Goal: Task Accomplishment & Management: Use online tool/utility

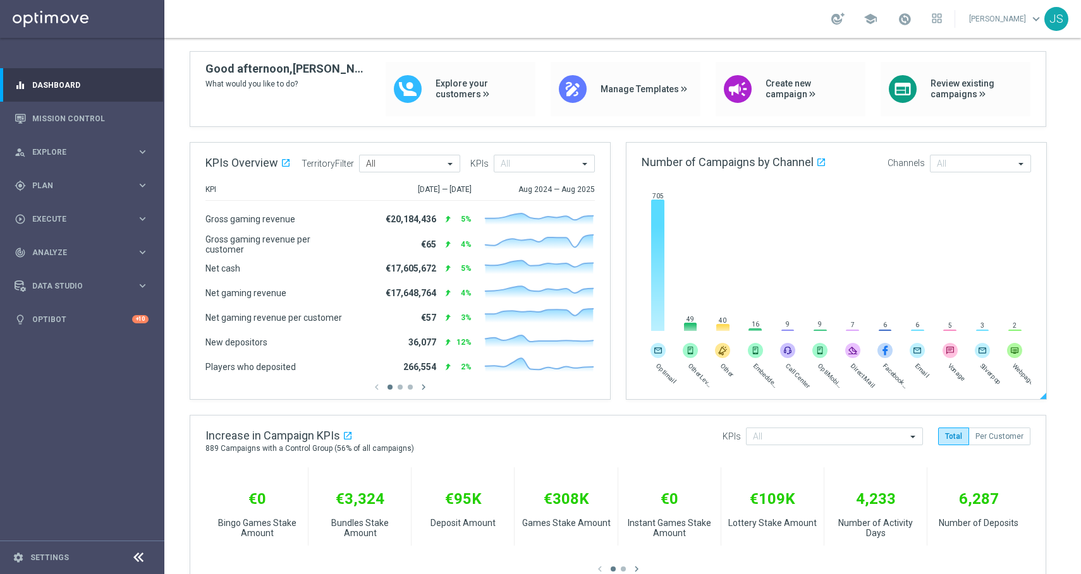
scroll to position [120, 0]
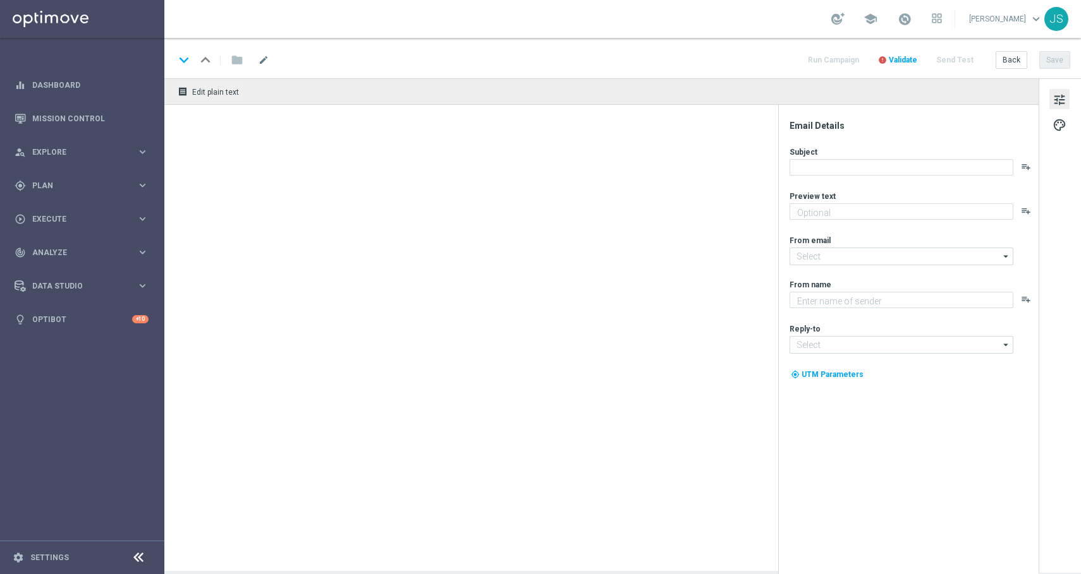
type textarea "Je mehr du spielst, desto mehr Prämie bekommst du. Ohne Limit!"
type textarea "Lottoland"
type input "mail@crm.lottoland.com"
type input "service@lottoland.com"
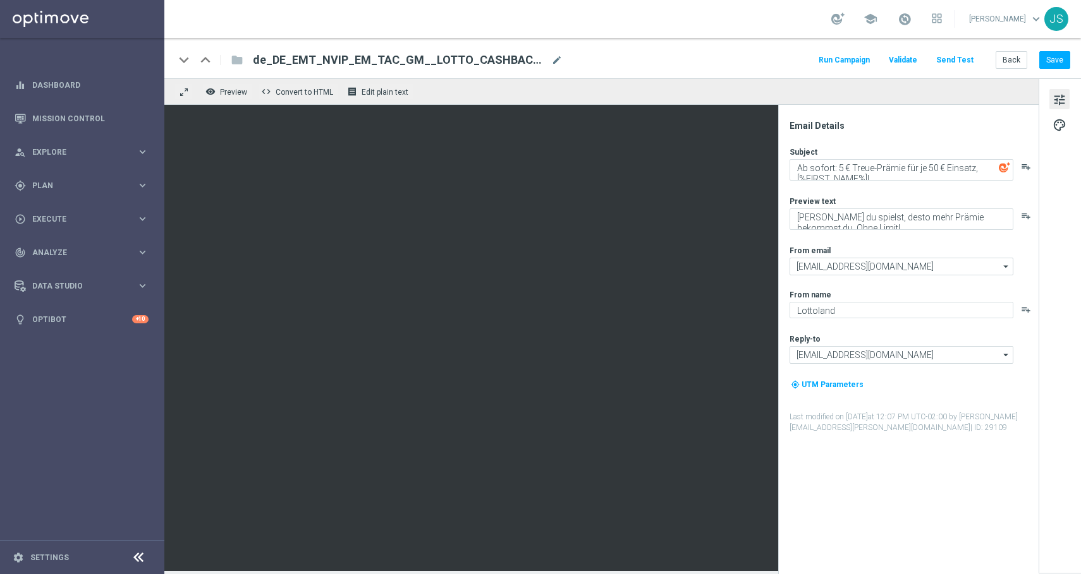
click at [274, 61] on span "de_DE_EMT_NVIP_EM_TAC_GM__LOTTO_CASHBACK_250701" at bounding box center [399, 59] width 293 height 15
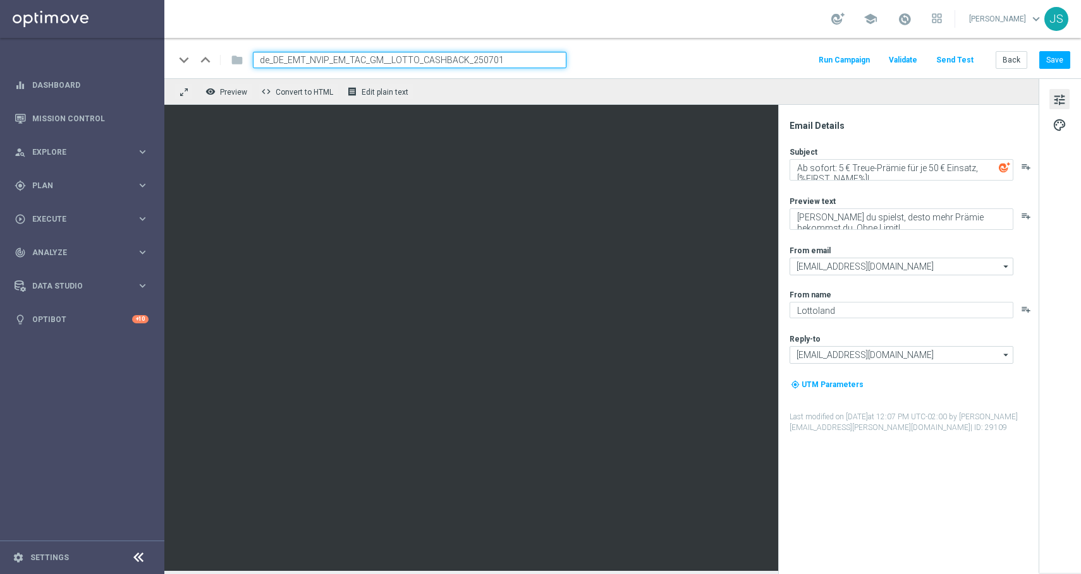
click at [617, 81] on div "remove_red_eye Preview code Convert to HTML receipt Edit plain text" at bounding box center [601, 91] width 874 height 27
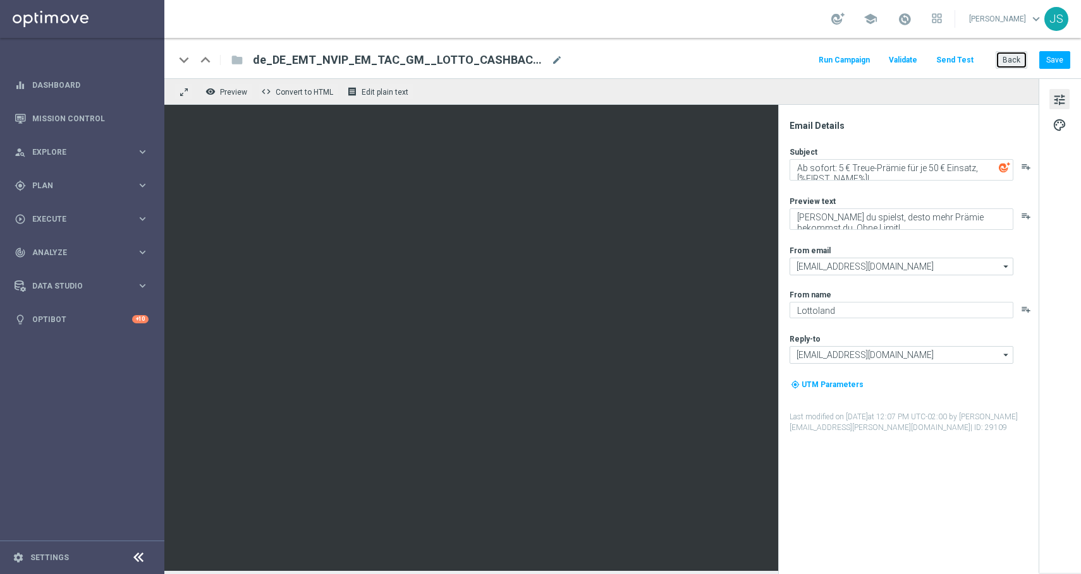
click at [1016, 56] on button "Back" at bounding box center [1011, 60] width 32 height 18
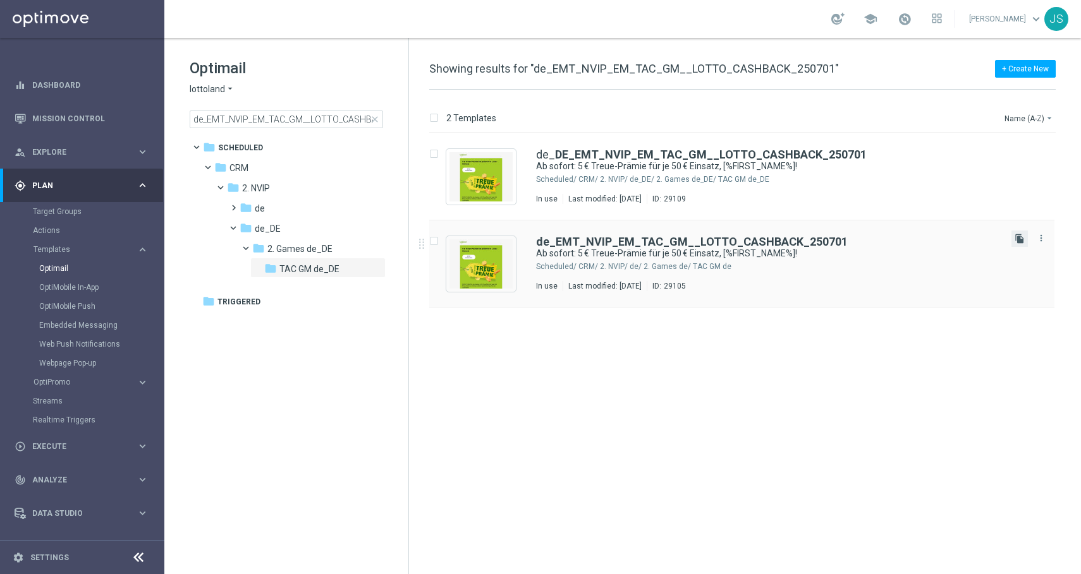
click at [1023, 241] on icon "file_copy" at bounding box center [1019, 239] width 10 height 10
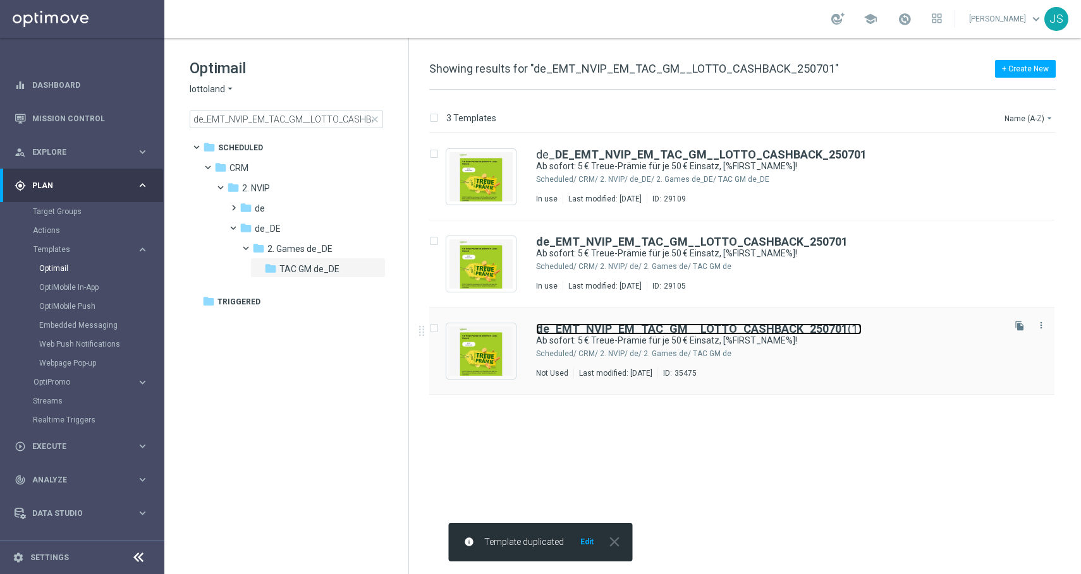
click at [764, 329] on b "de_EMT_NVIP_EM_TAC_GM__LOTTO_CASHBACK_250701" at bounding box center [692, 328] width 312 height 13
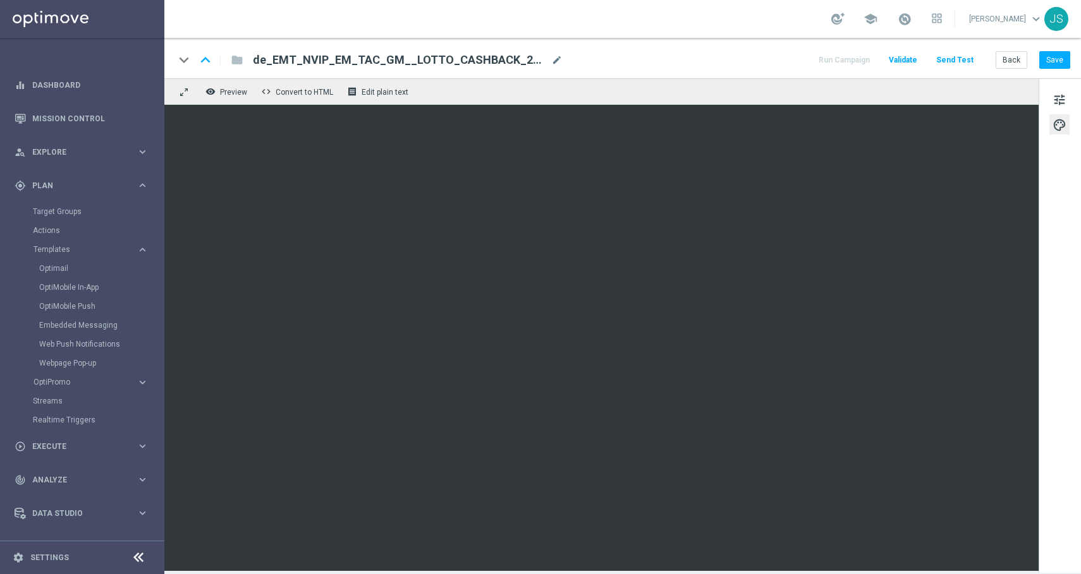
click at [933, 99] on div "remove_red_eye Preview code Convert to HTML receipt Edit plain text" at bounding box center [601, 91] width 874 height 27
click at [1059, 97] on span "tune" at bounding box center [1059, 100] width 14 height 16
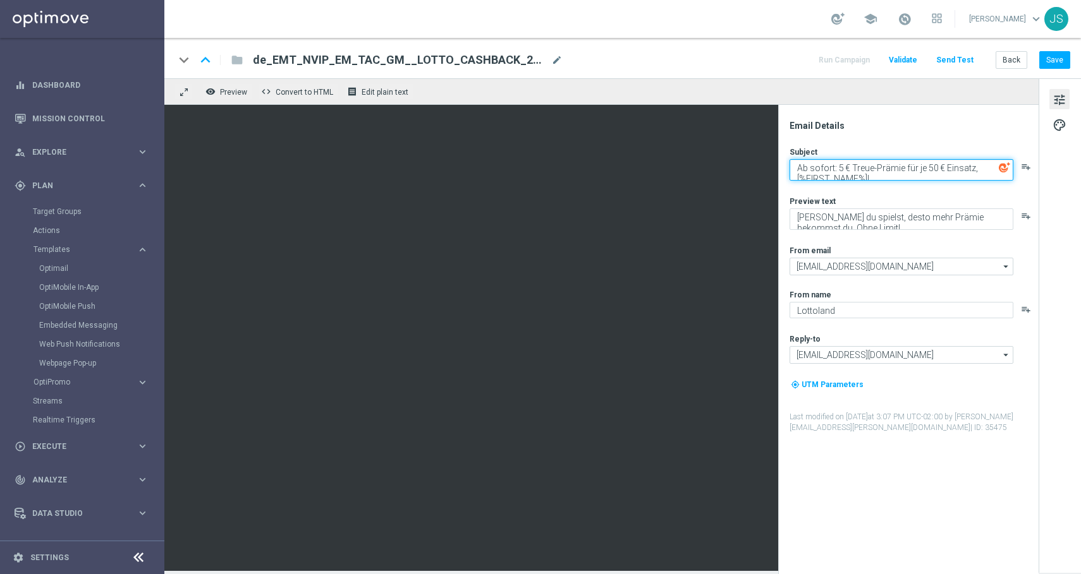
drag, startPoint x: 975, startPoint y: 167, endPoint x: 796, endPoint y: 167, distance: 178.9
click at [796, 167] on textarea "Ab sofort: 5 € Treue-Prämie für je 50 € Einsatz, [%FIRST_NAME%]!" at bounding box center [901, 169] width 224 height 21
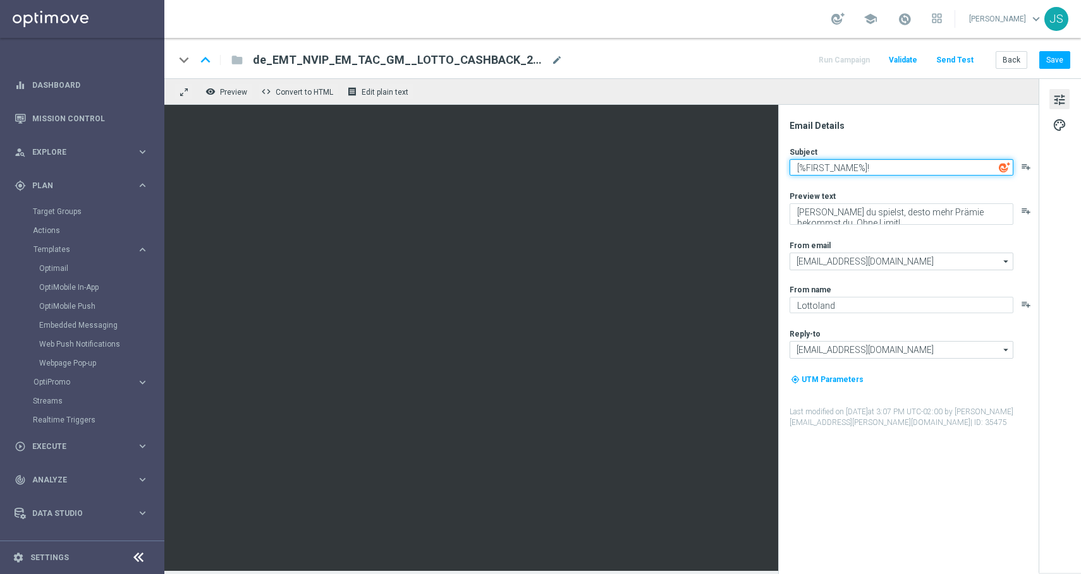
paste textarea "Deine 5€ Treueprämie ist da! 🎉"
type textarea "Deine 5€ Treueprämie ist da! 🎉, [%FIRST_NAME%]!"
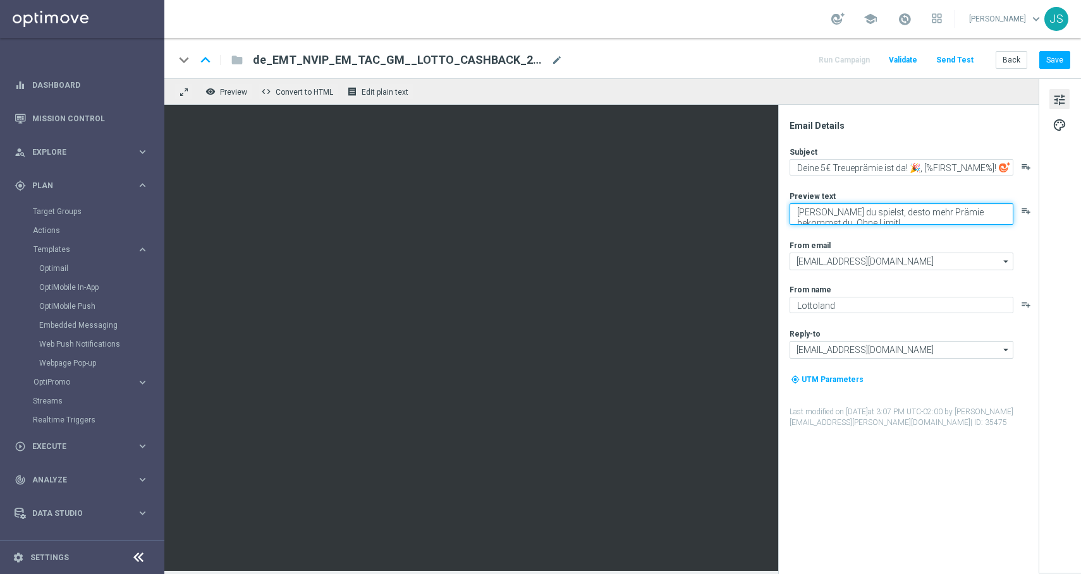
click at [819, 209] on textarea "[PERSON_NAME] du spielst, desto mehr Prämie bekommst du. Ohne Limit!" at bounding box center [901, 214] width 224 height 21
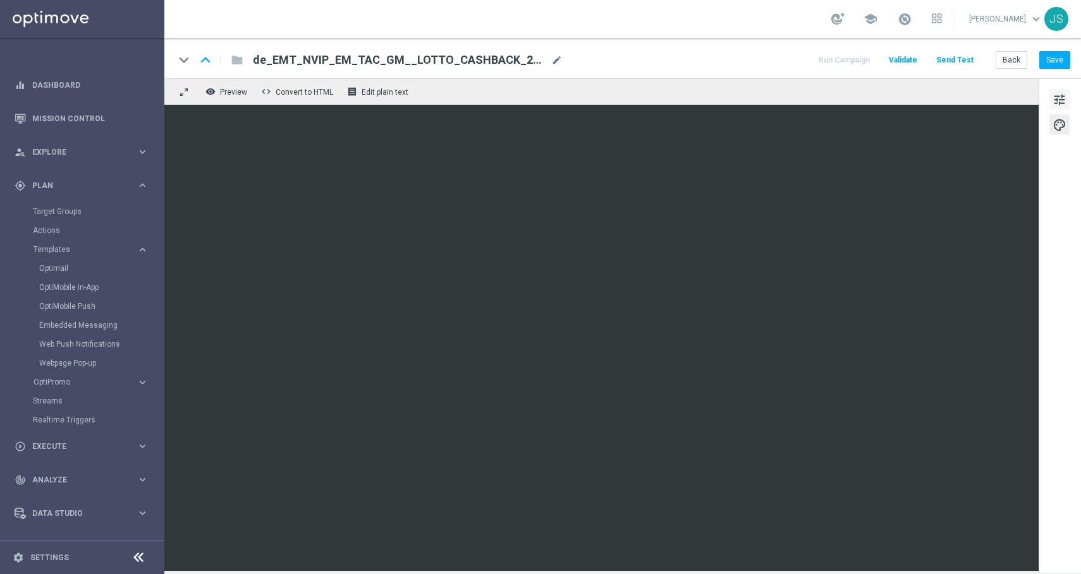
click at [1055, 100] on span "tune" at bounding box center [1059, 100] width 14 height 16
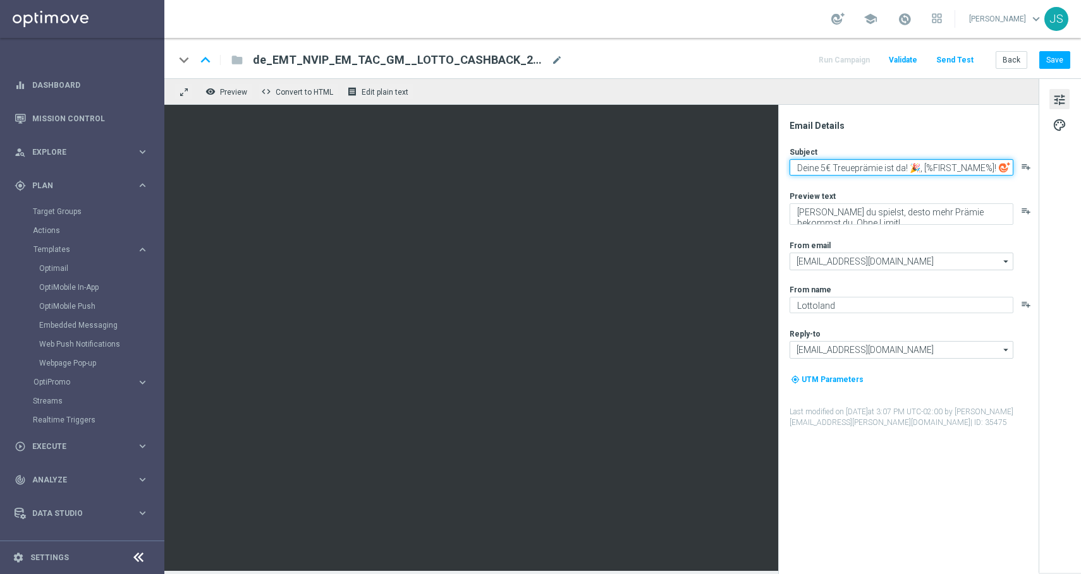
click at [929, 171] on textarea "Deine 5€ Treueprämie ist da! 🎉, [%FIRST_NAME%]!" at bounding box center [901, 167] width 224 height 16
click at [801, 167] on textarea "Deine 5€ Treueprämie ist da! 🎉, [%FIRST_NAME%]!" at bounding box center [901, 167] width 224 height 16
click at [798, 166] on textarea "Deine 5€ Treueprämie ist da! 🎉, [%FIRST_NAME%]!" at bounding box center [901, 167] width 224 height 16
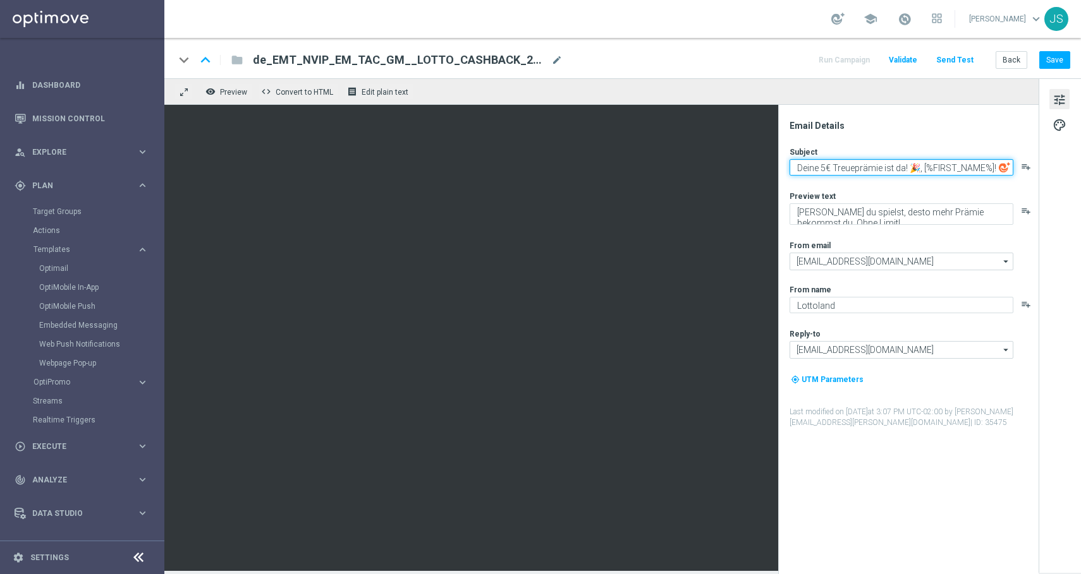
click at [842, 169] on textarea "Deine 5€ Treueprämie ist da! 🎉, [%FIRST_NAME%]!" at bounding box center [901, 167] width 224 height 16
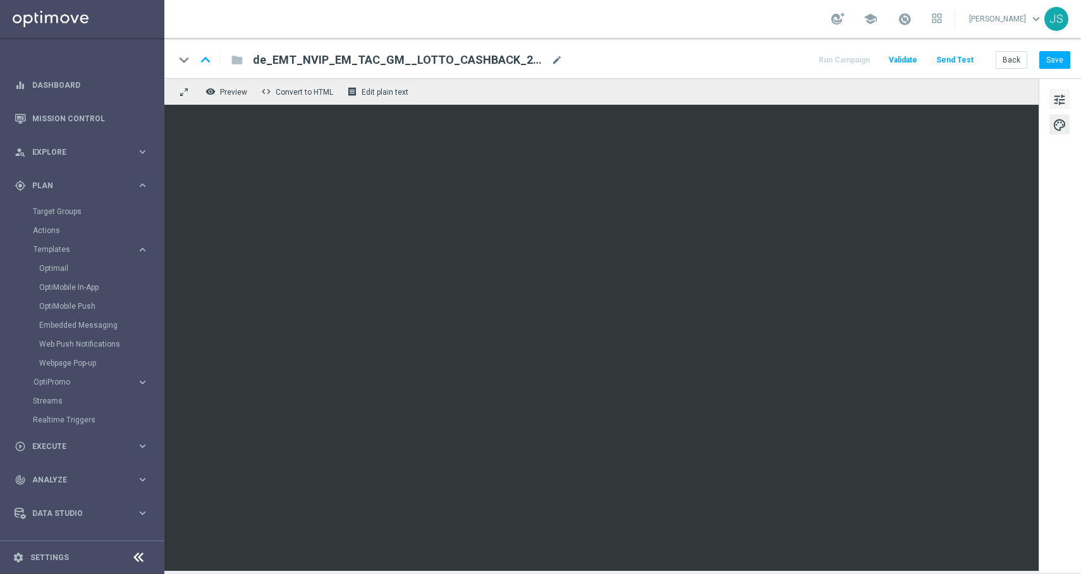
click at [1064, 97] on span "tune" at bounding box center [1059, 100] width 14 height 16
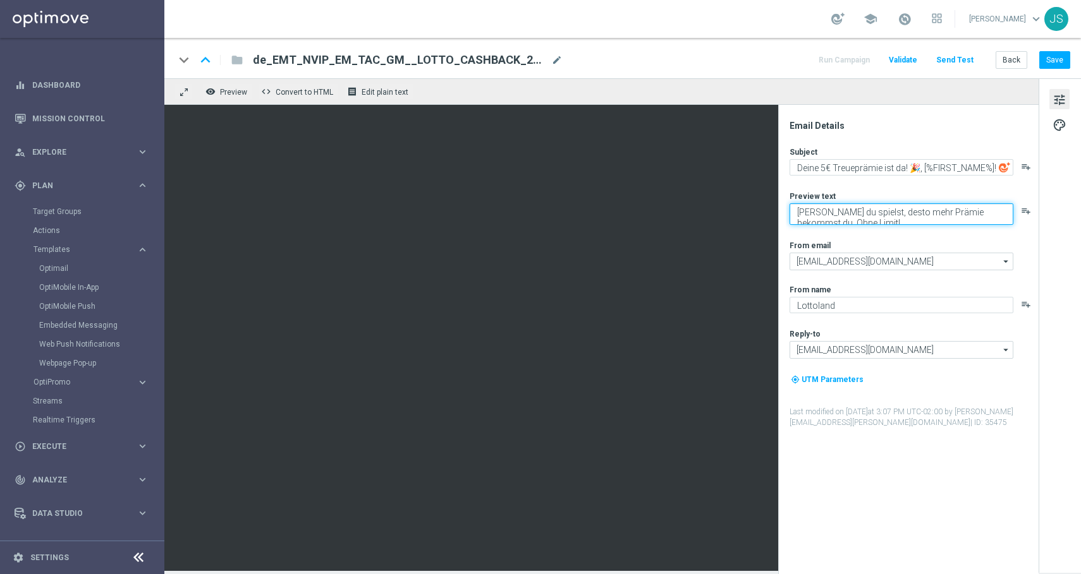
click at [849, 219] on textarea "Je mehr du spielst, desto mehr Prämie bekommst du. Ohne Limit!" at bounding box center [901, 214] width 224 height 21
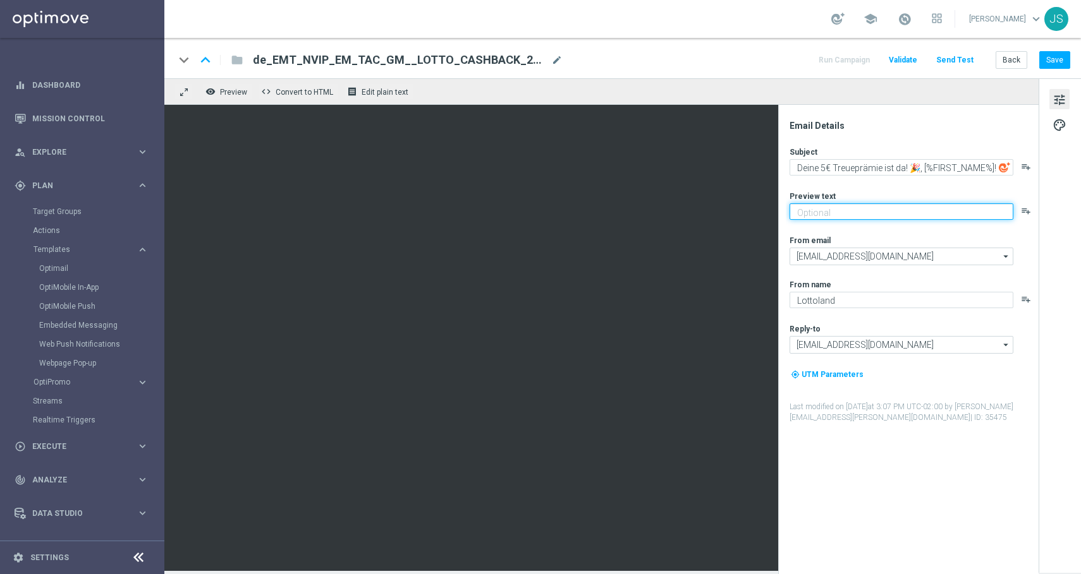
paste textarea "Gutschrift erfolgt: Sichere dir jetzt deine 5 € Treueprämie.“"
click at [825, 213] on textarea "Gutschrift erfolgt: Sichere dir jetzt deine 5 € Treueprämie." at bounding box center [901, 212] width 224 height 16
type textarea "Gutschrift erfolgt: Sichere dir jetzt deine 5 € Treueprämie."
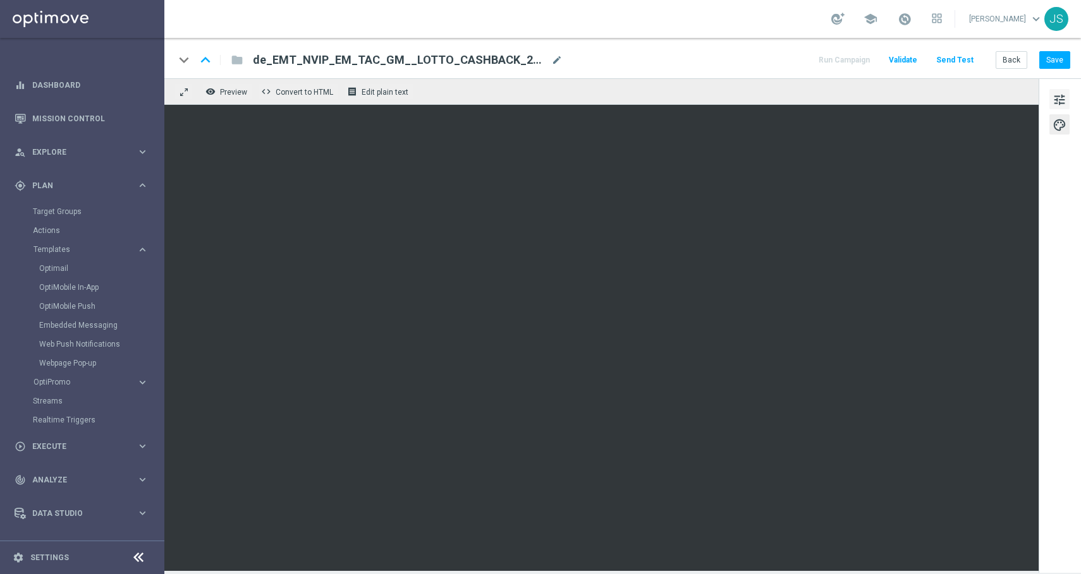
click at [1062, 107] on span "tune" at bounding box center [1059, 100] width 14 height 16
click at [1060, 98] on span "tune" at bounding box center [1059, 100] width 14 height 16
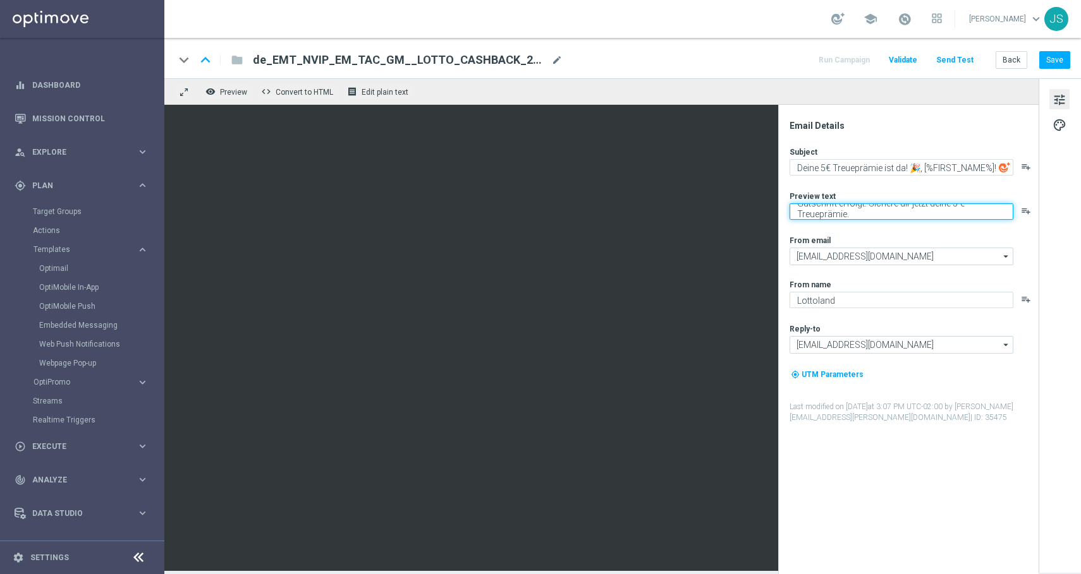
click at [890, 209] on textarea "Gutschrift erfolgt: Sichere dir jetzt deine 5 € Treueprämie." at bounding box center [901, 212] width 224 height 16
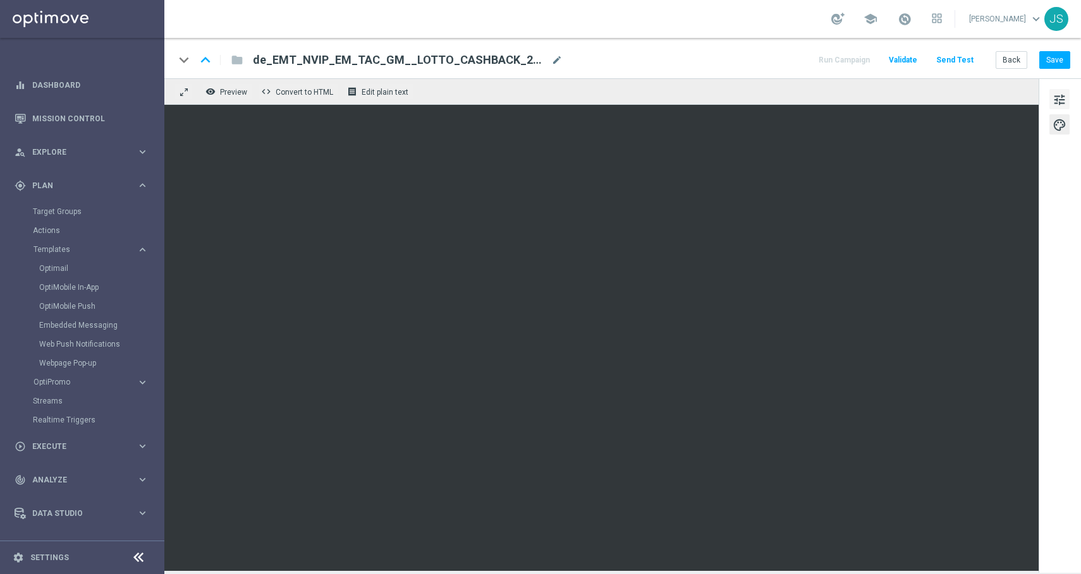
click at [1049, 104] on button "tune" at bounding box center [1059, 99] width 20 height 20
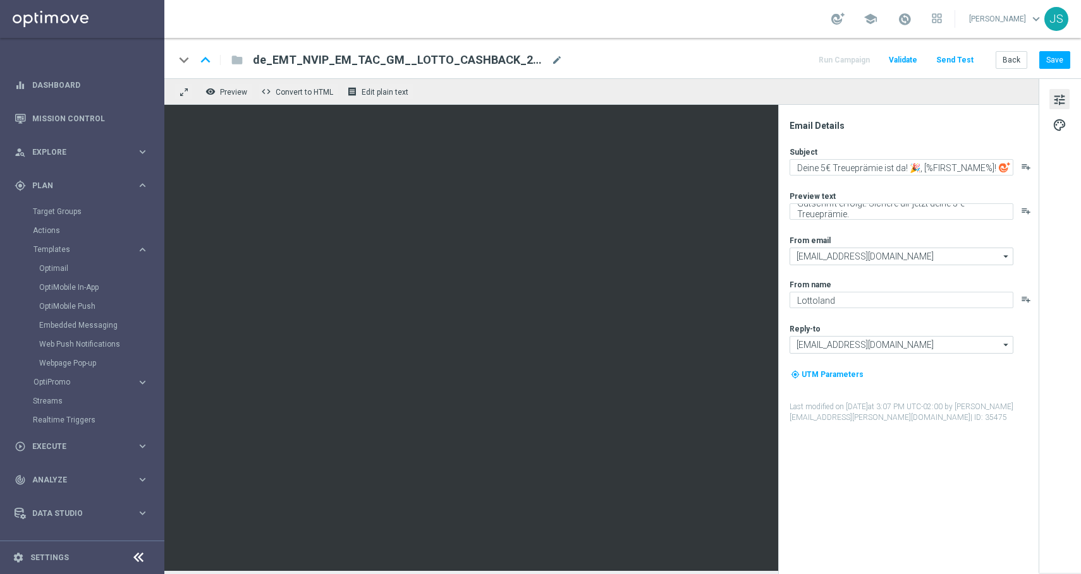
click at [1066, 107] on span "tune" at bounding box center [1059, 100] width 14 height 16
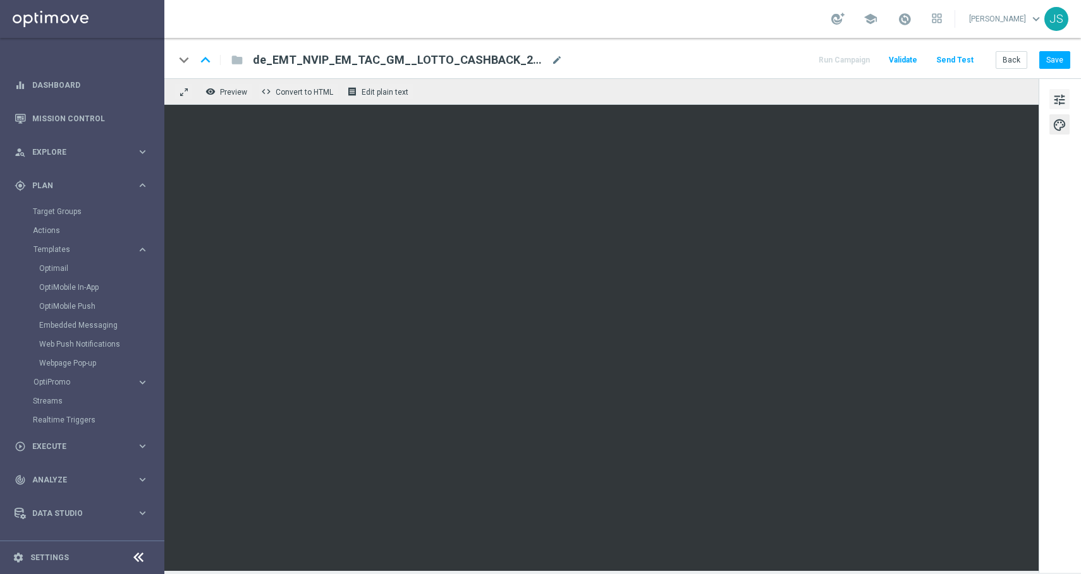
click at [1057, 94] on span "tune" at bounding box center [1059, 100] width 14 height 16
click at [1064, 104] on span "tune" at bounding box center [1059, 100] width 14 height 16
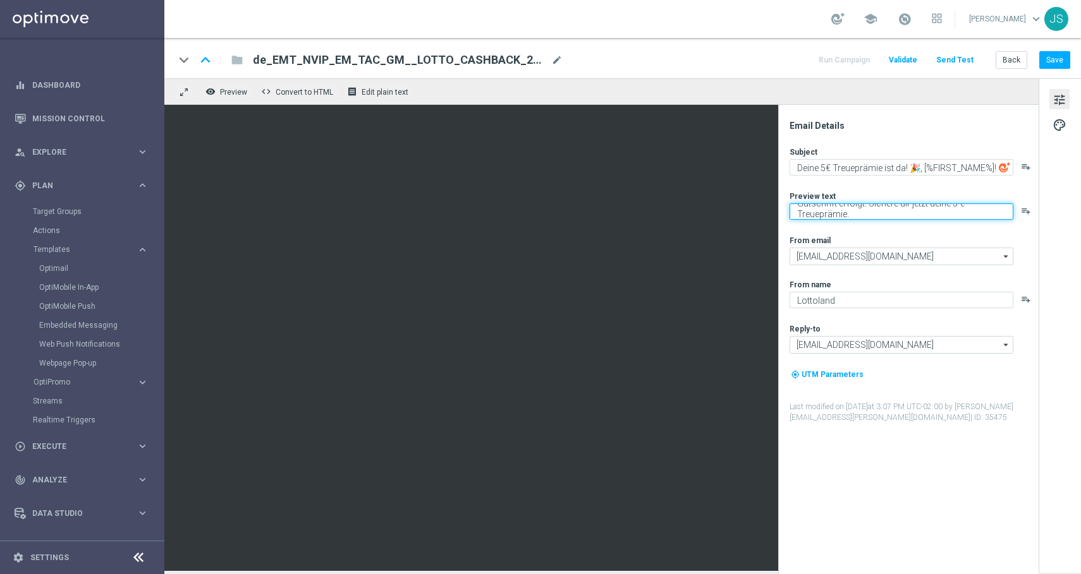
click at [884, 209] on textarea "Gutschrift erfolgt: Sichere dir jetzt deine 5 € Treueprämie." at bounding box center [901, 212] width 224 height 16
click at [842, 216] on textarea "Gutschrift erfolgt: Sichere dir jetzt deine 5 € Treueprämie." at bounding box center [901, 212] width 224 height 16
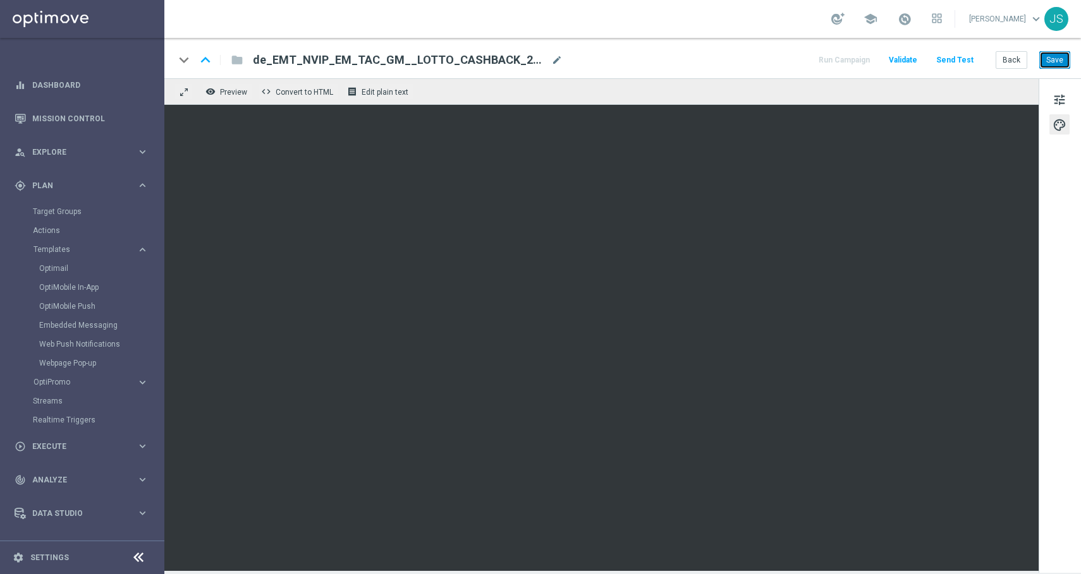
click at [1057, 60] on button "Save" at bounding box center [1054, 60] width 31 height 18
click at [965, 56] on button "Send Test" at bounding box center [954, 60] width 41 height 17
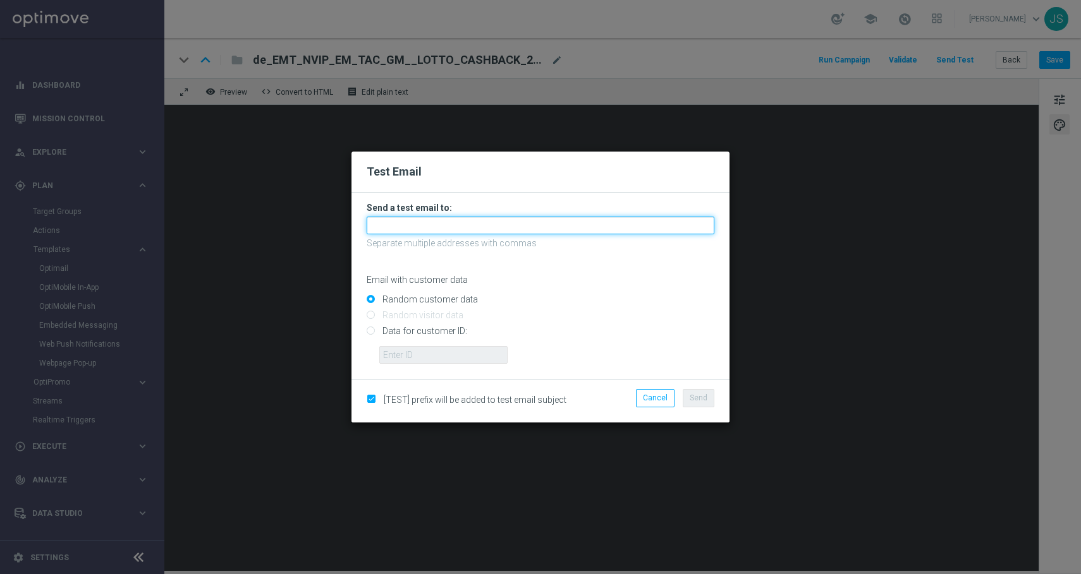
click at [430, 224] on input "text" at bounding box center [541, 226] width 348 height 18
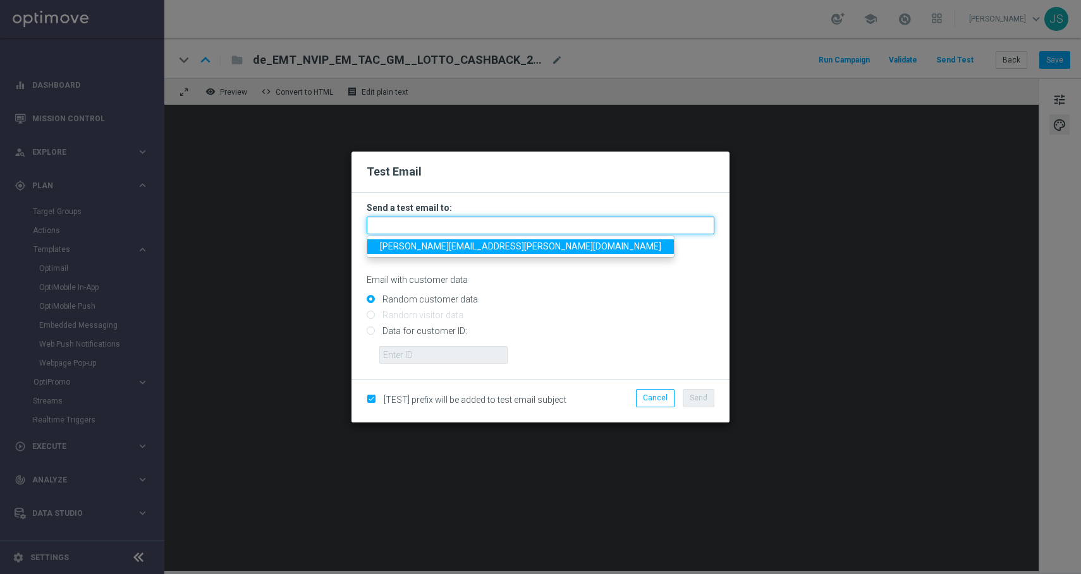
type input "jessica.schmitt@lottoland.com"
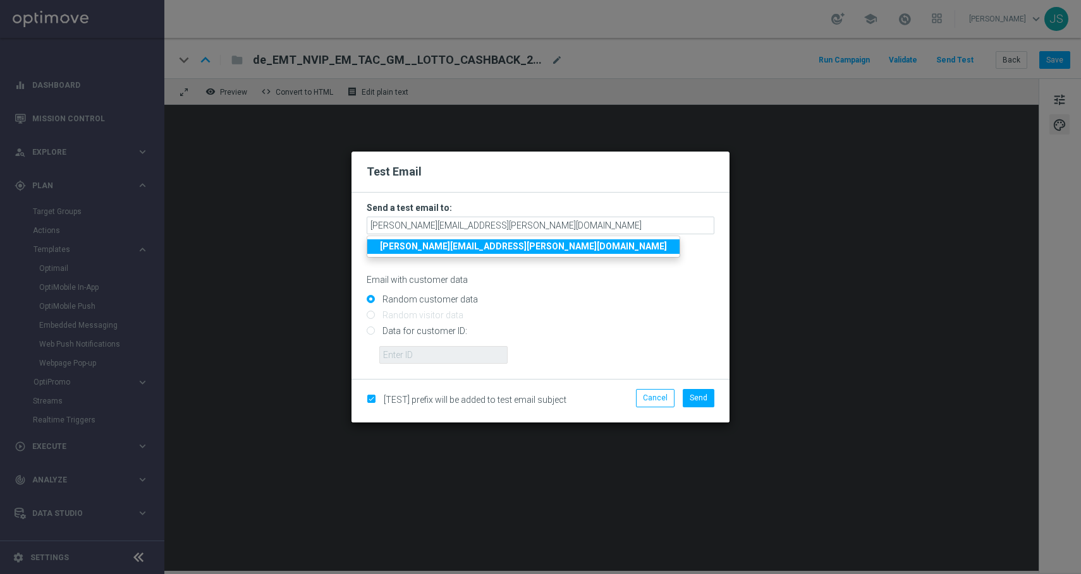
click at [484, 248] on strong "jessica.schmitt@lottoland.com" at bounding box center [523, 246] width 287 height 10
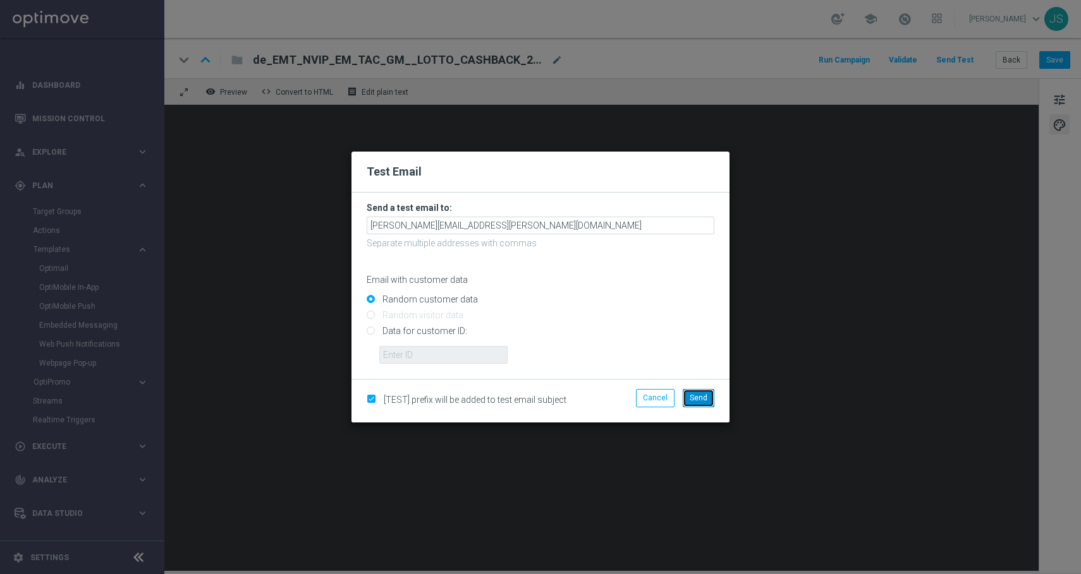
click at [697, 400] on span "Send" at bounding box center [698, 398] width 18 height 9
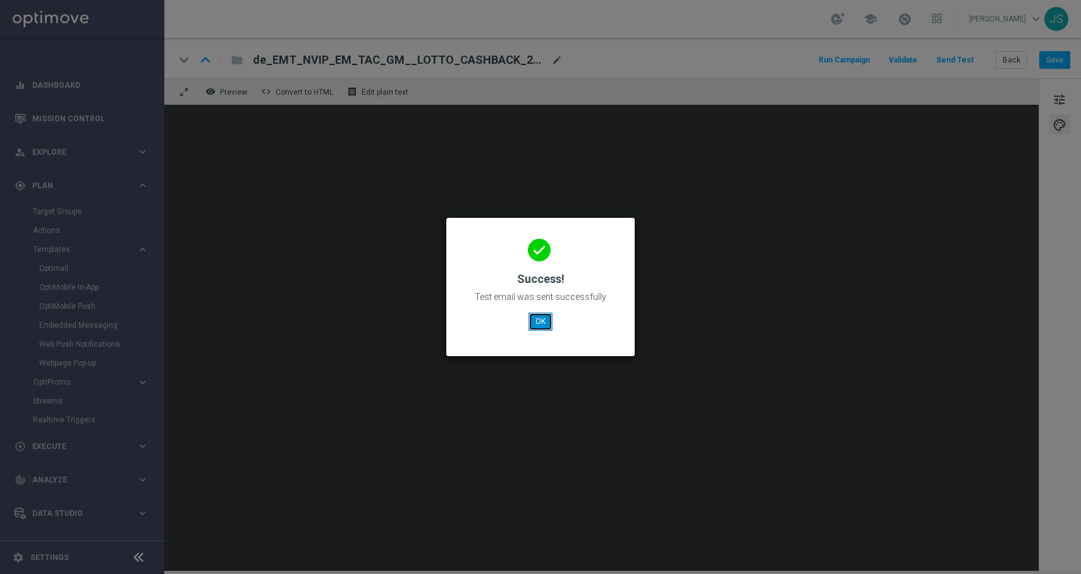
click at [540, 317] on button "OK" at bounding box center [540, 322] width 24 height 18
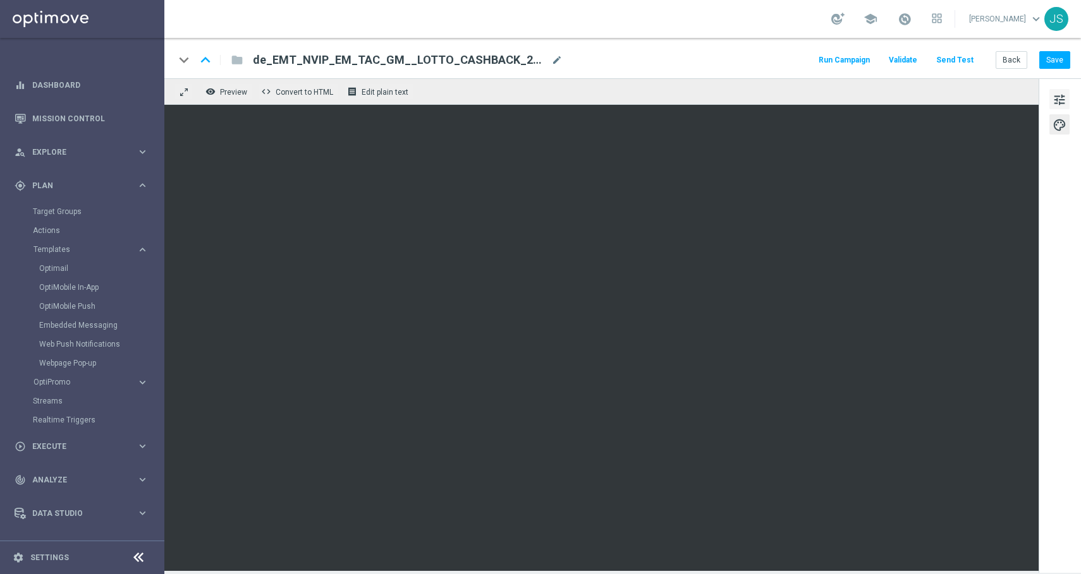
click at [1050, 97] on button "tune" at bounding box center [1059, 99] width 20 height 20
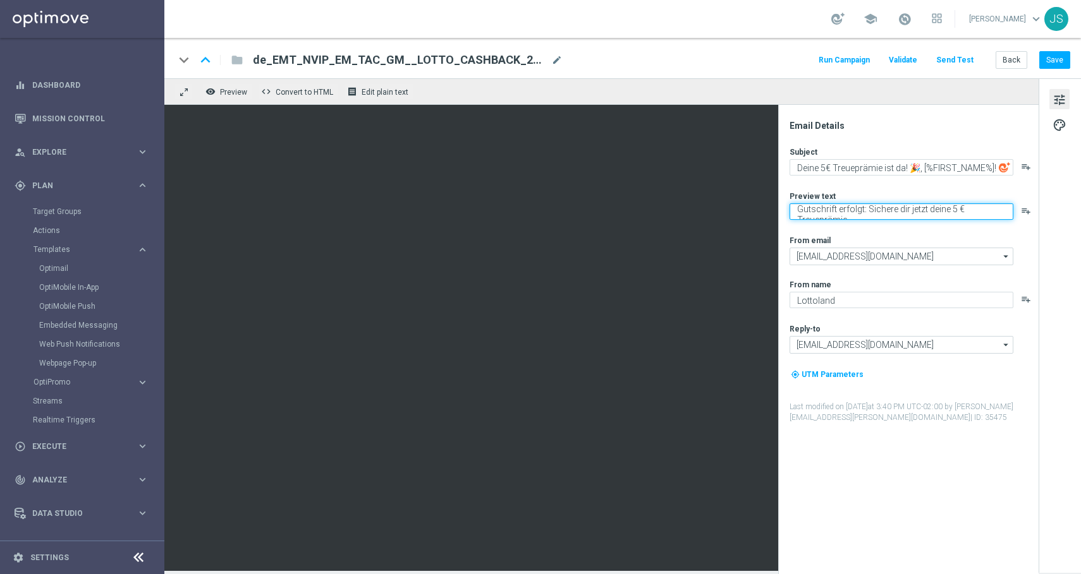
click at [858, 209] on textarea "Gutschrift erfolgt: Sichere dir jetzt deine 5 € Treueprämie." at bounding box center [901, 212] width 224 height 16
click at [557, 59] on span "mode_edit" at bounding box center [556, 59] width 11 height 11
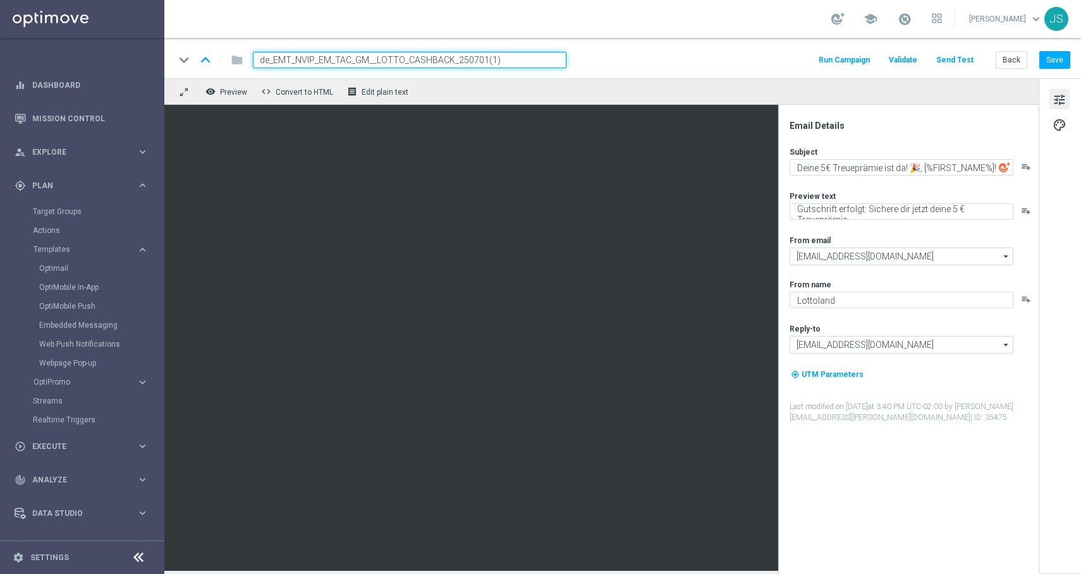
click at [557, 59] on input "de_EMT_NVIP_EM_TAC_GM__LOTTO_CASHBACK_250701(1)" at bounding box center [409, 60] width 313 height 16
click at [530, 59] on input "de_EMT_NVIP_EM_TAC_GM__LOTTO_CASHBACK_250701(1)" at bounding box center [409, 60] width 313 height 16
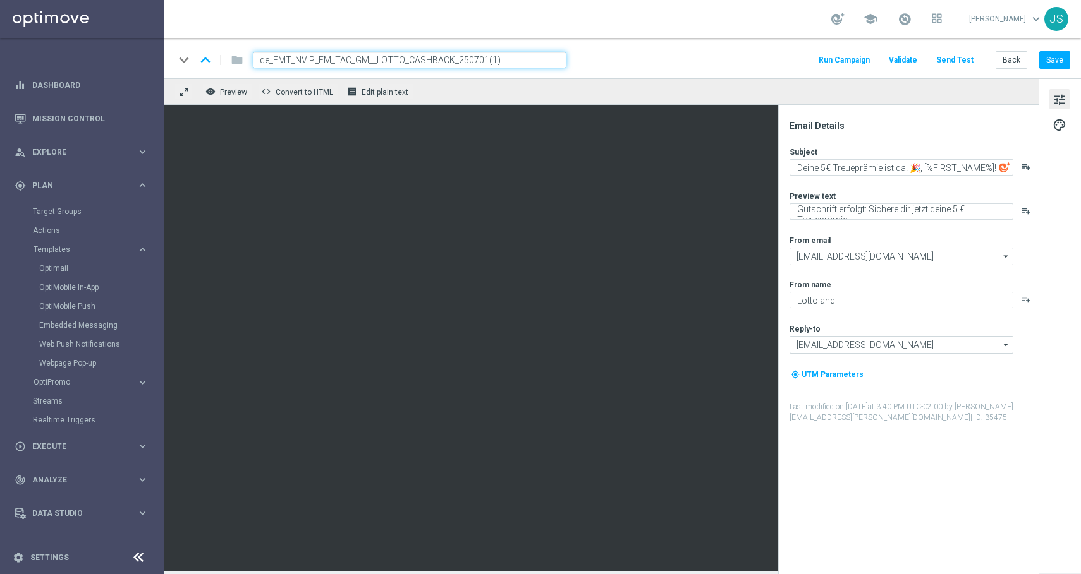
click at [530, 59] on input "de_EMT_NVIP_EM_TAC_GM__LOTTO_CASHBACK_250701(1)" at bounding box center [409, 60] width 313 height 16
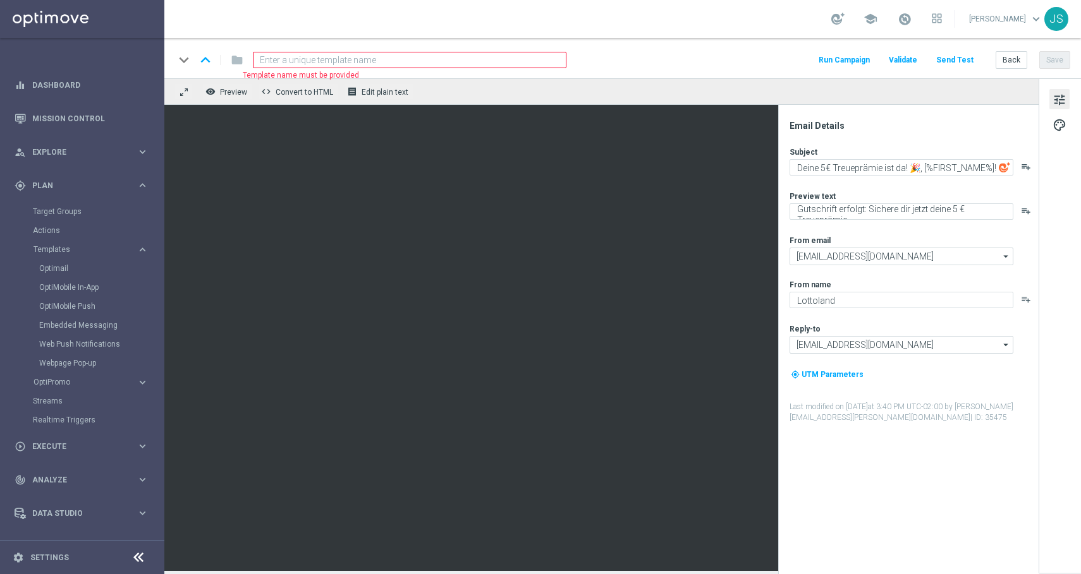
paste input "DE_ALL__CASHBACK_CREDITS_APOLOGY__ALL_EMA_TAC_LT"
type input "DE_ALL__CASHBACK_CREDITS_APOLOGY__ALL_EMA_TAC_LT"
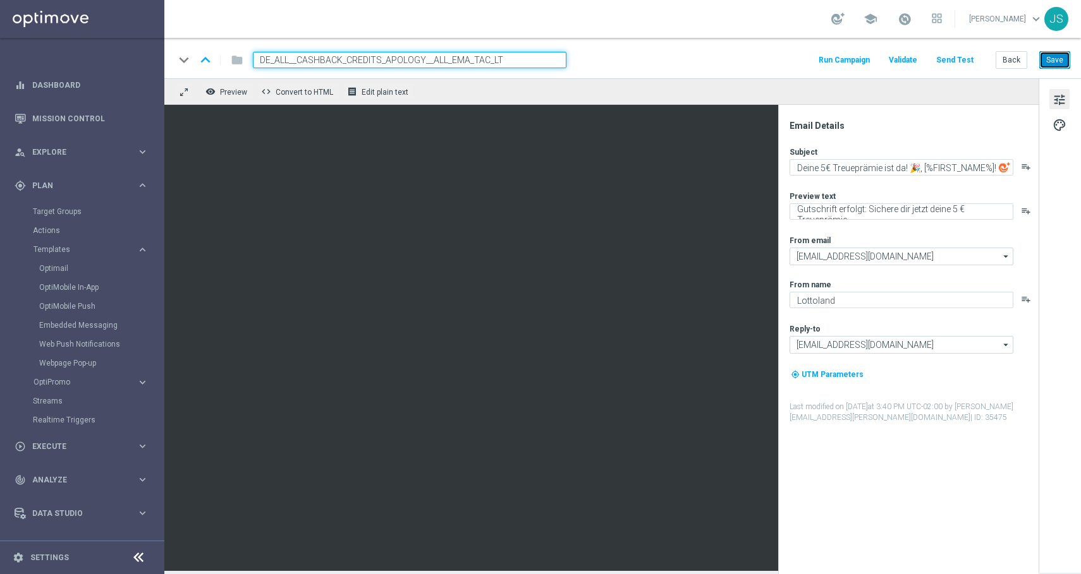
click at [1055, 65] on button "Save" at bounding box center [1054, 60] width 31 height 18
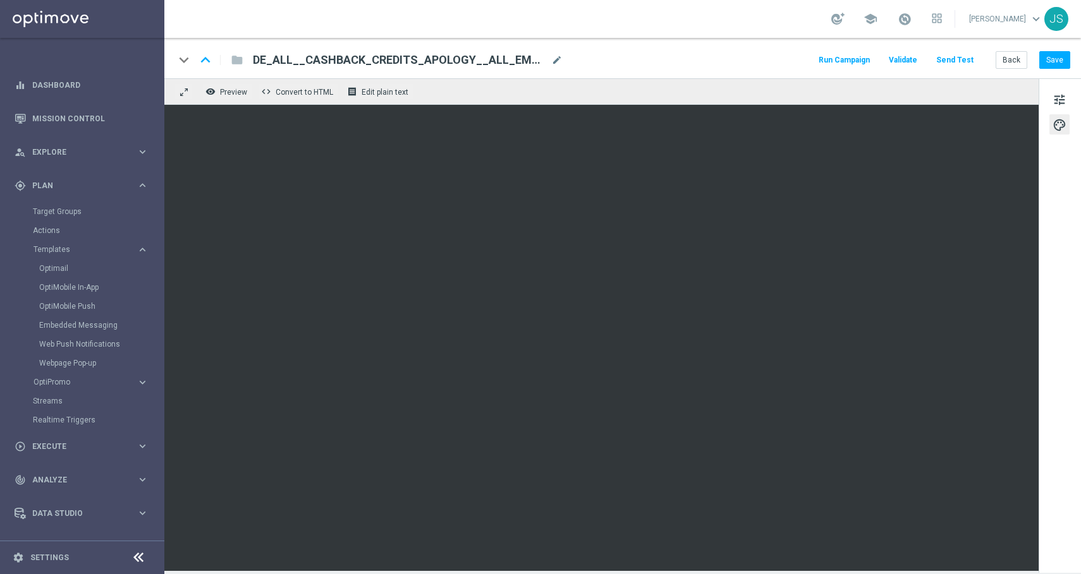
click at [500, 61] on span "DE_ALL__CASHBACK_CREDITS_APOLOGY__ALL_EMA_TAC_LT" at bounding box center [399, 59] width 293 height 15
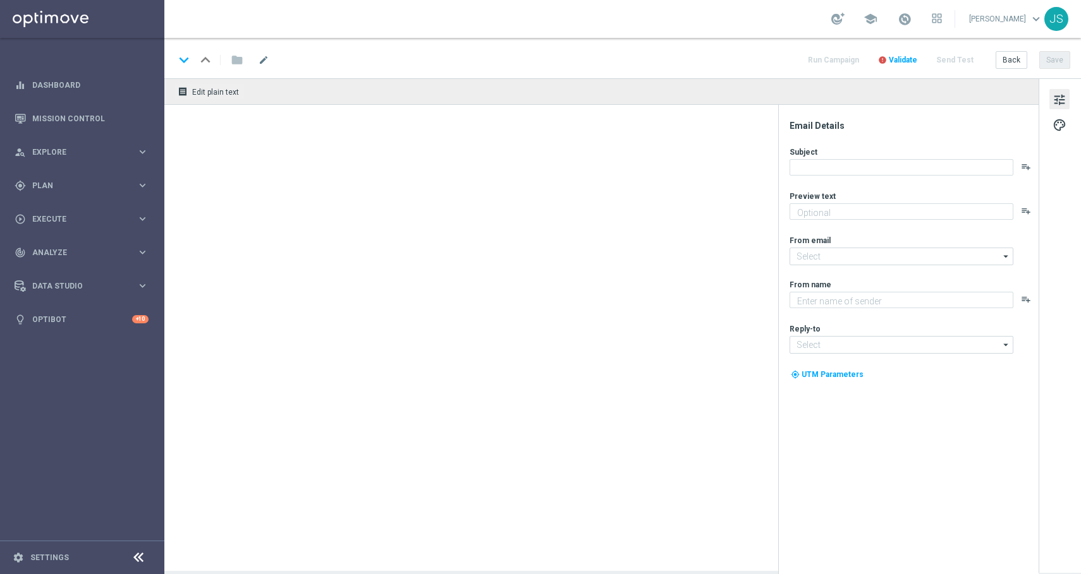
type textarea "Gutschrift erfolgt: Sichere dir jetzt deine 5 € Treueprämie."
type textarea "Lottoland"
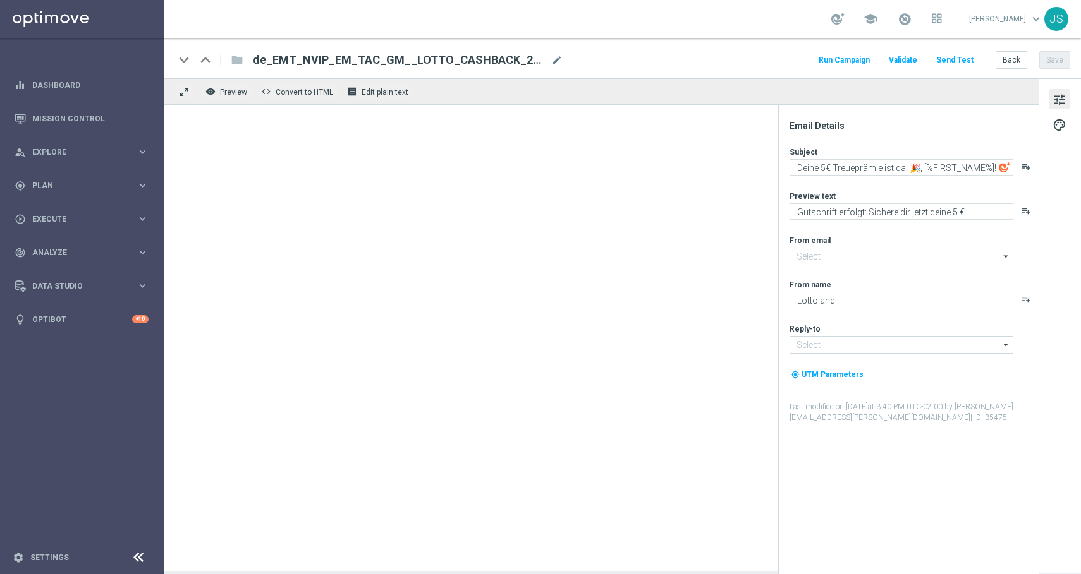
type input "[EMAIL_ADDRESS][DOMAIN_NAME]"
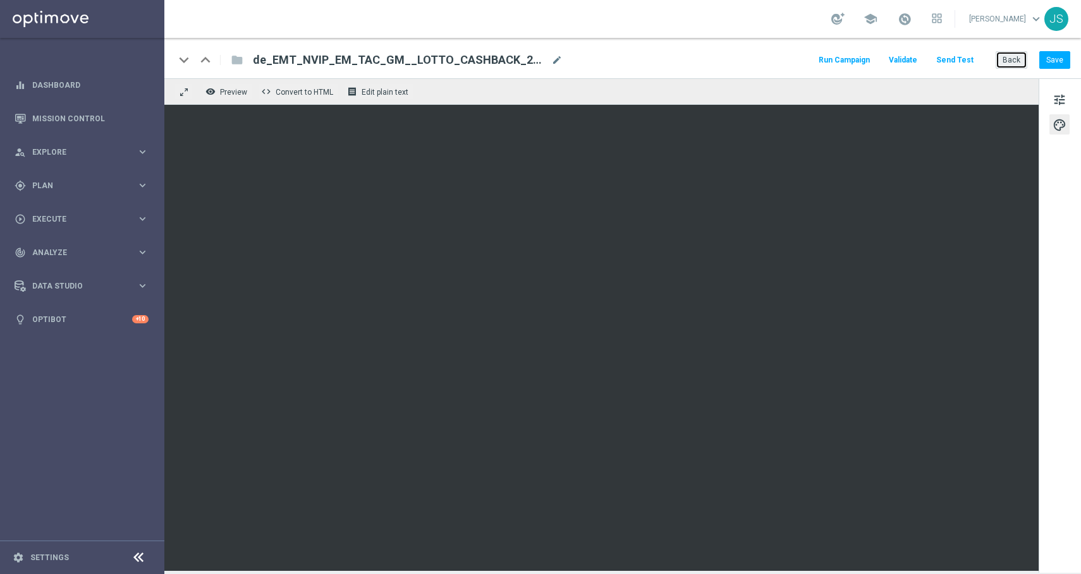
click at [1010, 60] on button "Back" at bounding box center [1011, 60] width 32 height 18
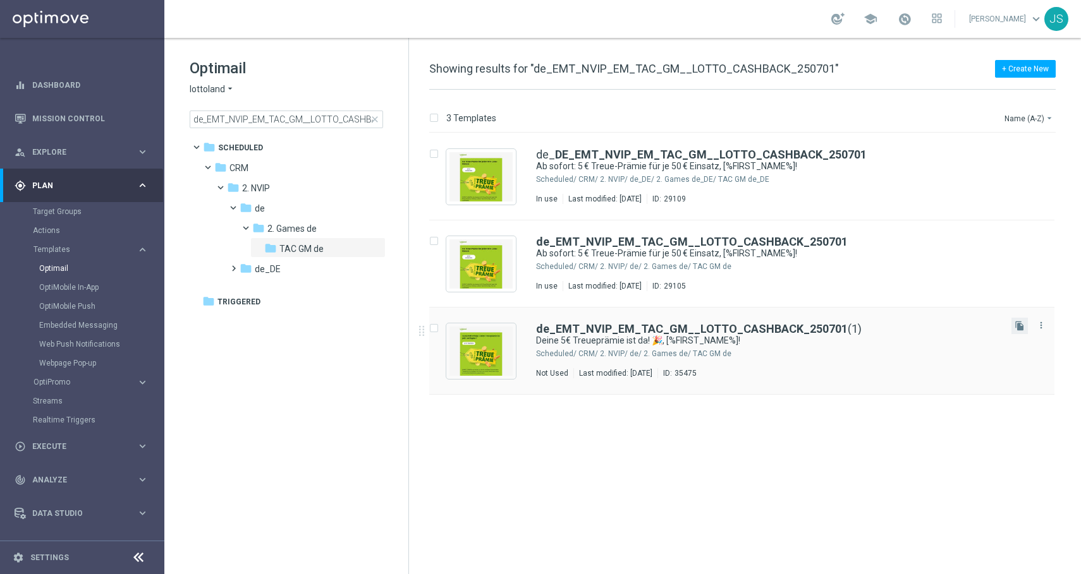
click at [1025, 329] on button "file_copy" at bounding box center [1019, 326] width 16 height 16
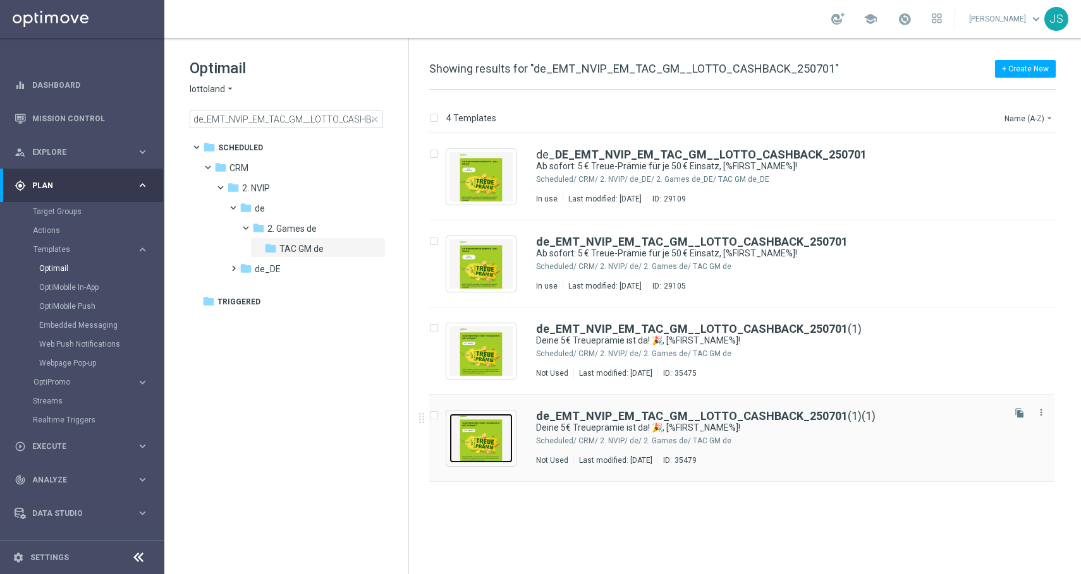
click at [469, 453] on img "Press SPACE to select this row." at bounding box center [480, 438] width 63 height 49
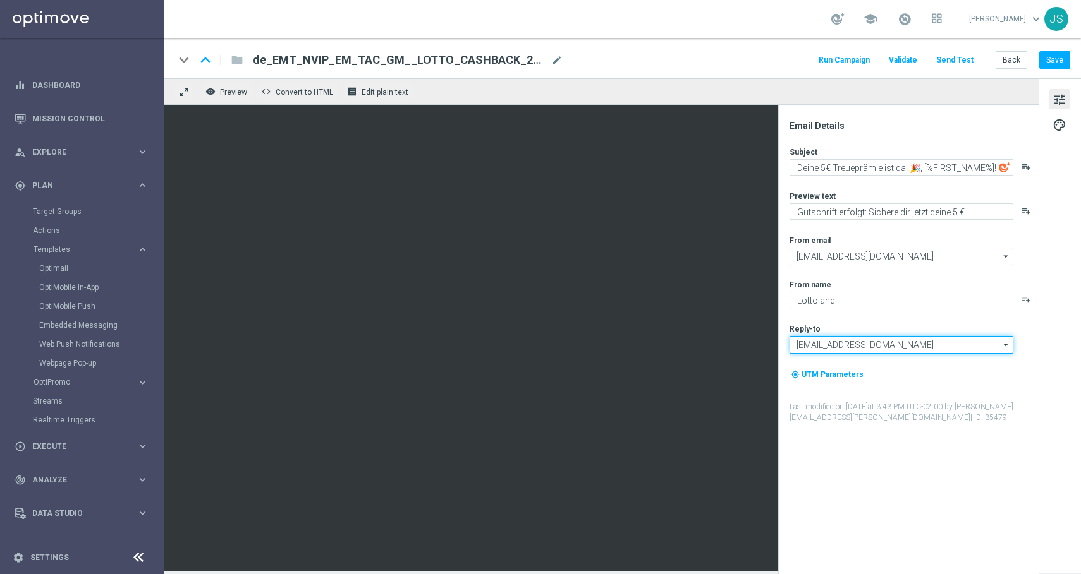
click at [884, 344] on input "[EMAIL_ADDRESS][DOMAIN_NAME]" at bounding box center [901, 345] width 224 height 18
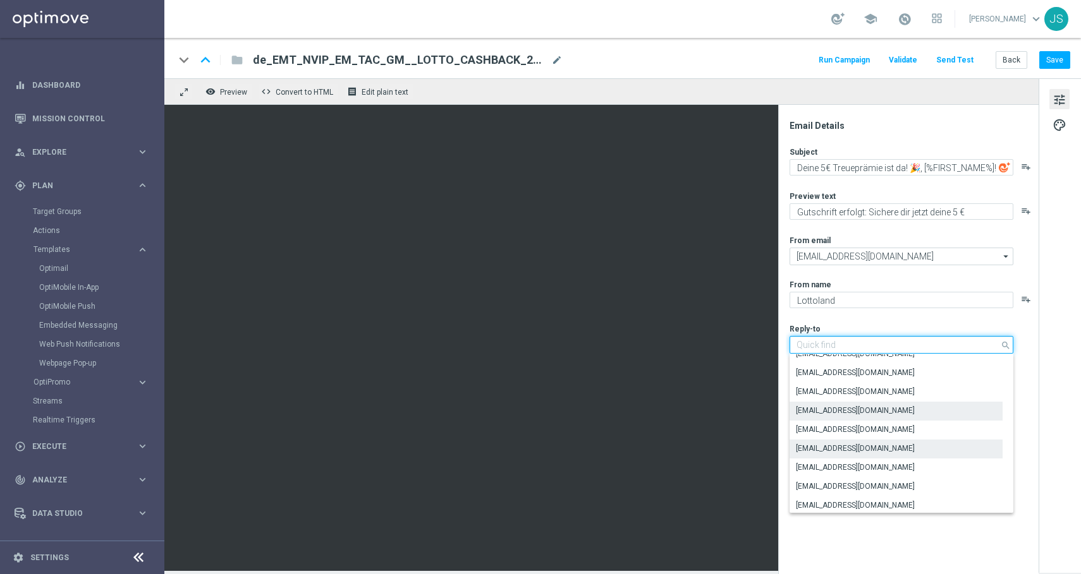
scroll to position [47, 0]
click at [669, 78] on div "keyboard_arrow_down keyboard_arrow_up folder de_EMT_NVIP_EM_TAC_GM__LOTTO_CASHB…" at bounding box center [622, 58] width 916 height 40
type input "[EMAIL_ADDRESS][DOMAIN_NAME]"
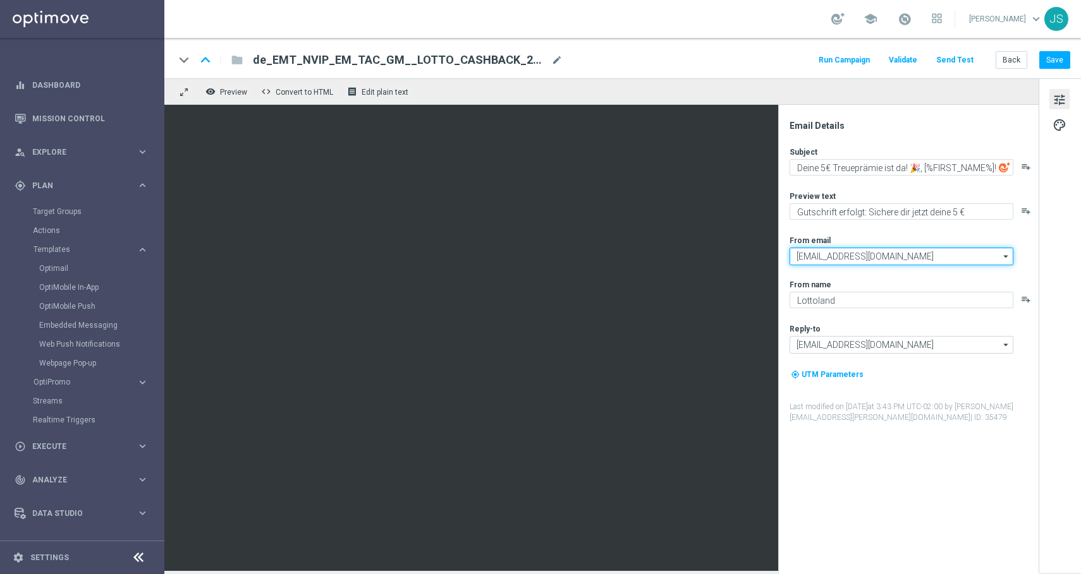
click at [912, 263] on input "[EMAIL_ADDRESS][DOMAIN_NAME]" at bounding box center [901, 257] width 224 height 18
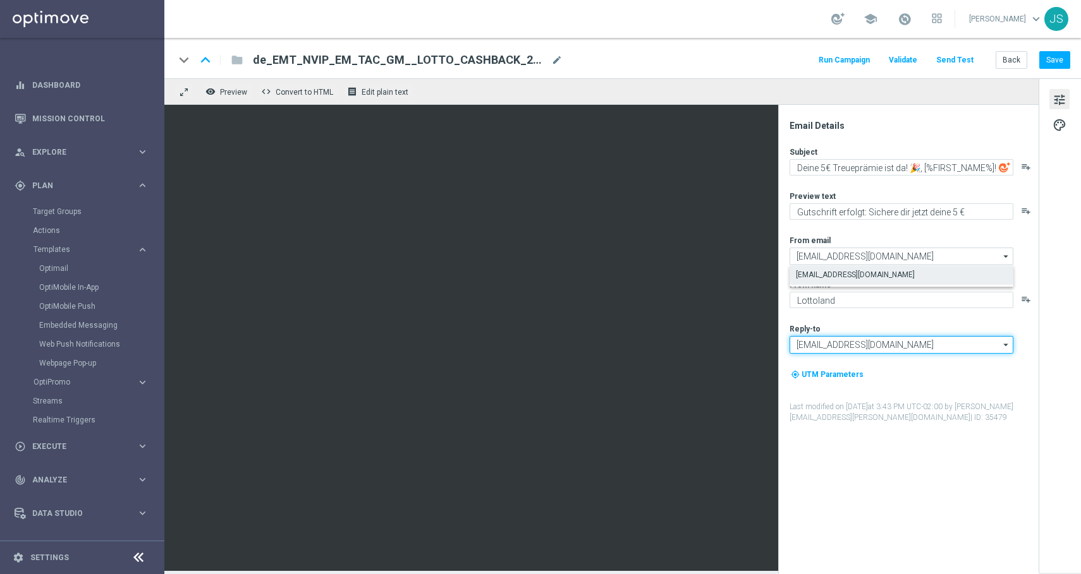
click at [906, 338] on input "[EMAIL_ADDRESS][DOMAIN_NAME]" at bounding box center [901, 345] width 224 height 18
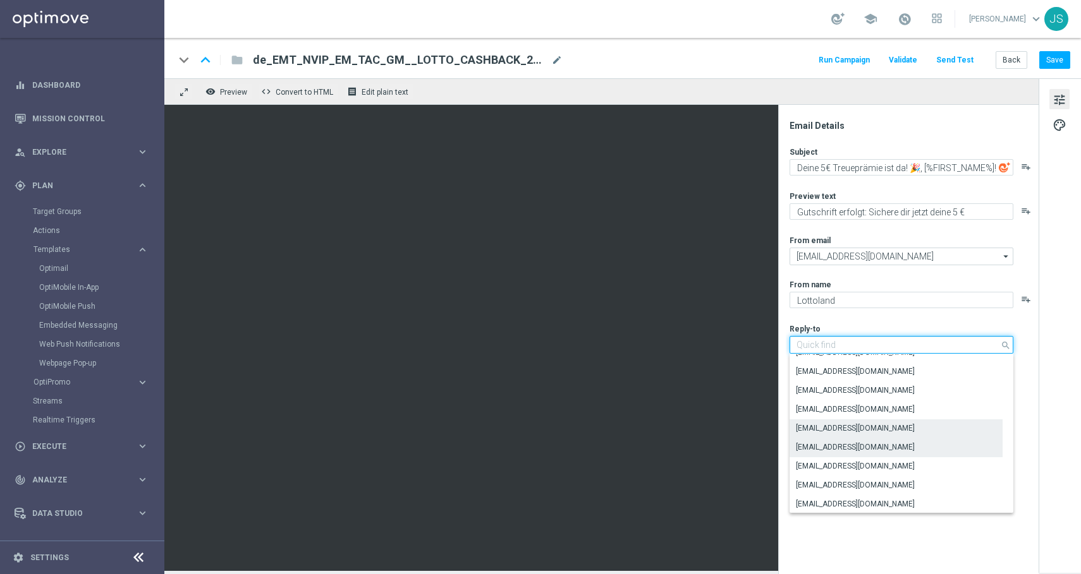
scroll to position [65, 0]
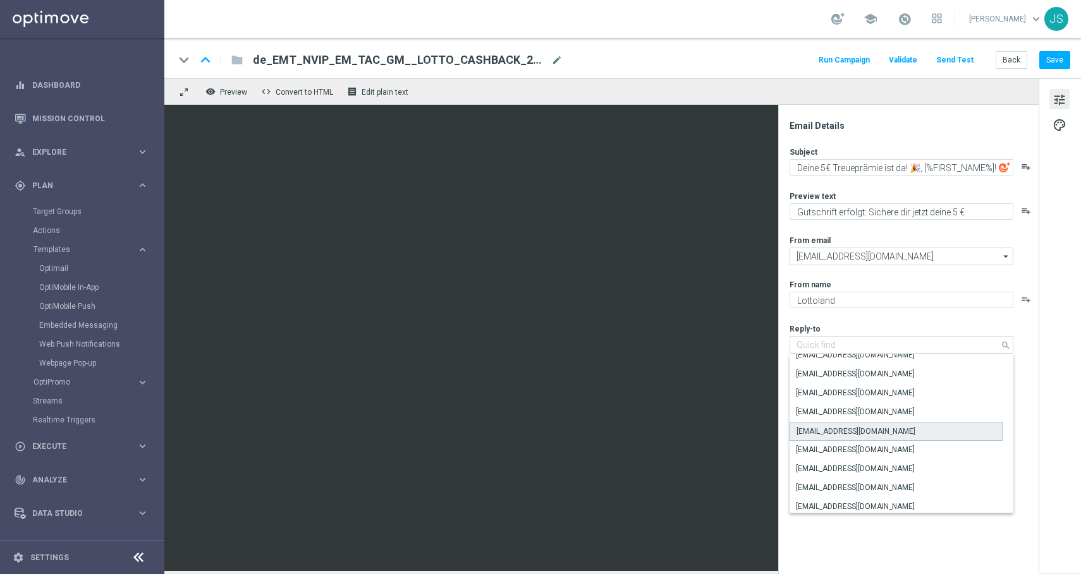
click at [866, 434] on div "[EMAIL_ADDRESS][DOMAIN_NAME]" at bounding box center [855, 431] width 119 height 11
type input "[EMAIL_ADDRESS][DOMAIN_NAME]"
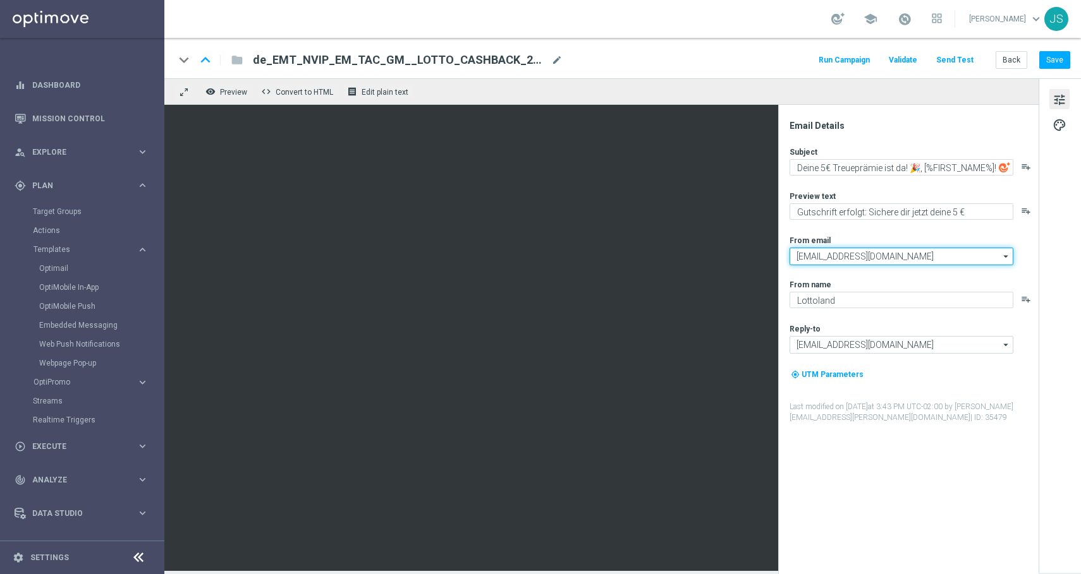
click at [911, 250] on input "[EMAIL_ADDRESS][DOMAIN_NAME]" at bounding box center [901, 257] width 224 height 18
click at [911, 251] on input "[EMAIL_ADDRESS][DOMAIN_NAME]" at bounding box center [901, 257] width 224 height 18
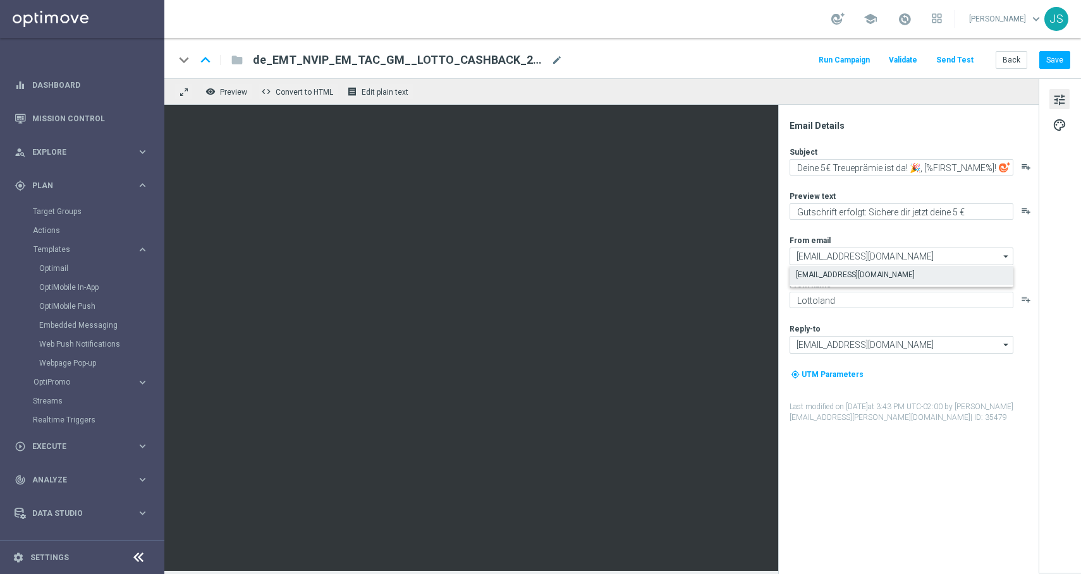
click at [895, 468] on div "Email Details Subject Deine 5€ Treueprämie ist da! 🎉, [%FIRST_NAME%]! playlist_…" at bounding box center [912, 347] width 252 height 454
click at [361, 70] on div "keyboard_arrow_down keyboard_arrow_up folder de_EMT_NVIP_EM_TAC_GM__LOTTO_CASHB…" at bounding box center [622, 58] width 916 height 40
click at [554, 54] on span "mode_edit" at bounding box center [556, 59] width 11 height 11
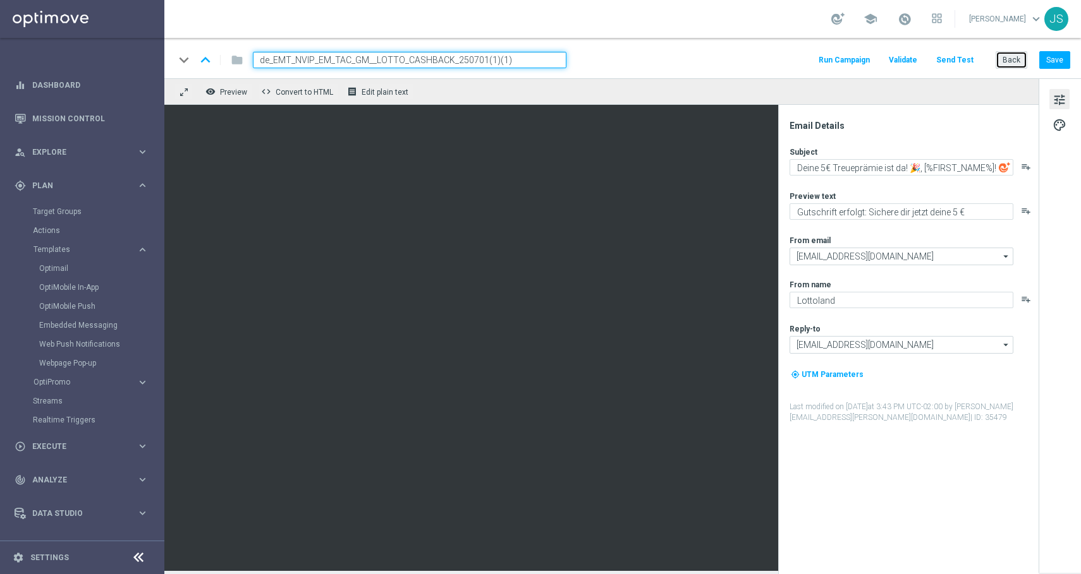
click at [1016, 59] on button "Back" at bounding box center [1011, 60] width 32 height 18
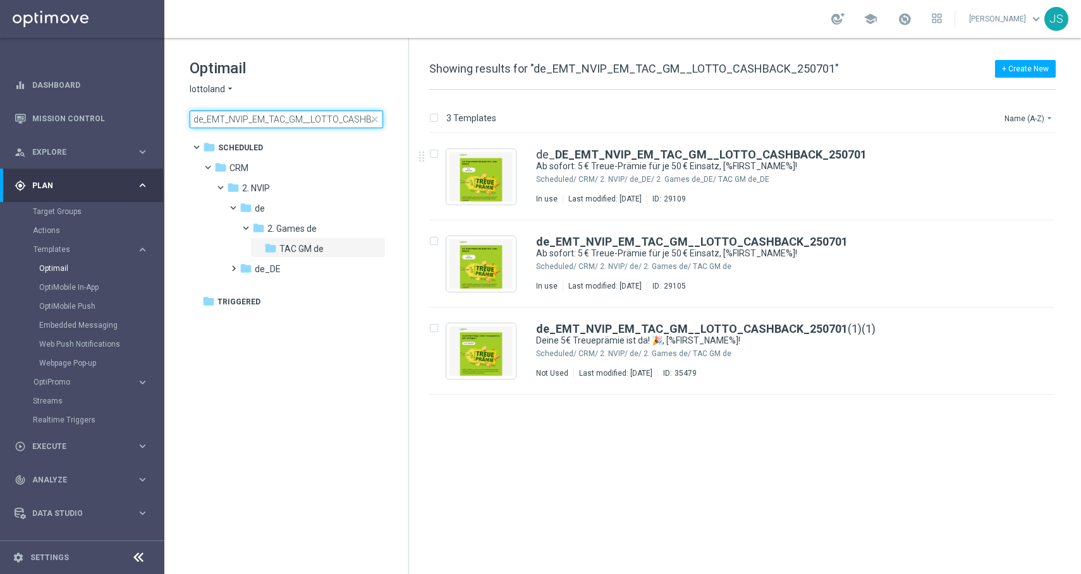
click at [355, 119] on input "de_EMT_NVIP_EM_TAC_GM__LOTTO_CASHBACK_250701" at bounding box center [286, 120] width 193 height 18
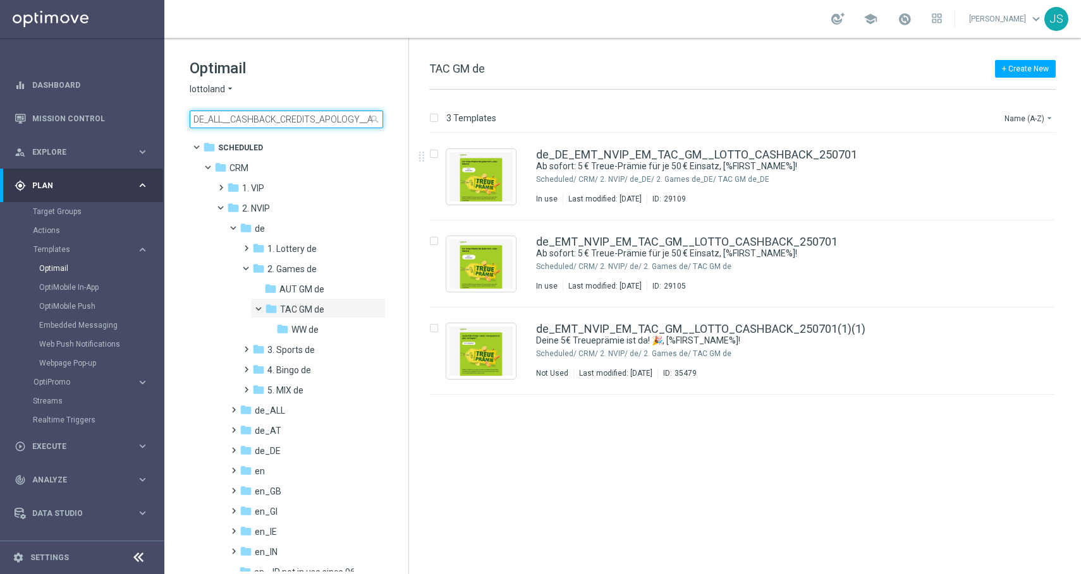
scroll to position [0, 61]
type input "DE_ALL__CASHBACK_CREDITS_APOLOGY__ALL_EMA_TAC_LT"
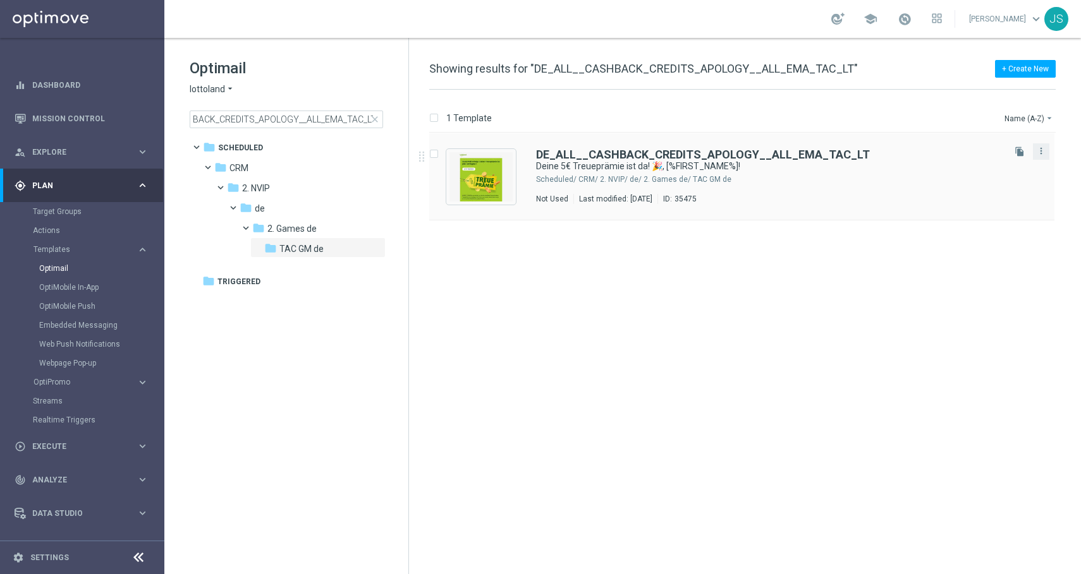
click at [1047, 151] on button "more_vert" at bounding box center [1041, 150] width 13 height 15
click at [964, 111] on div "1 Template Name (A-Z) arrow_drop_down" at bounding box center [742, 121] width 626 height 23
click at [1011, 154] on button "file_copy" at bounding box center [1019, 151] width 16 height 16
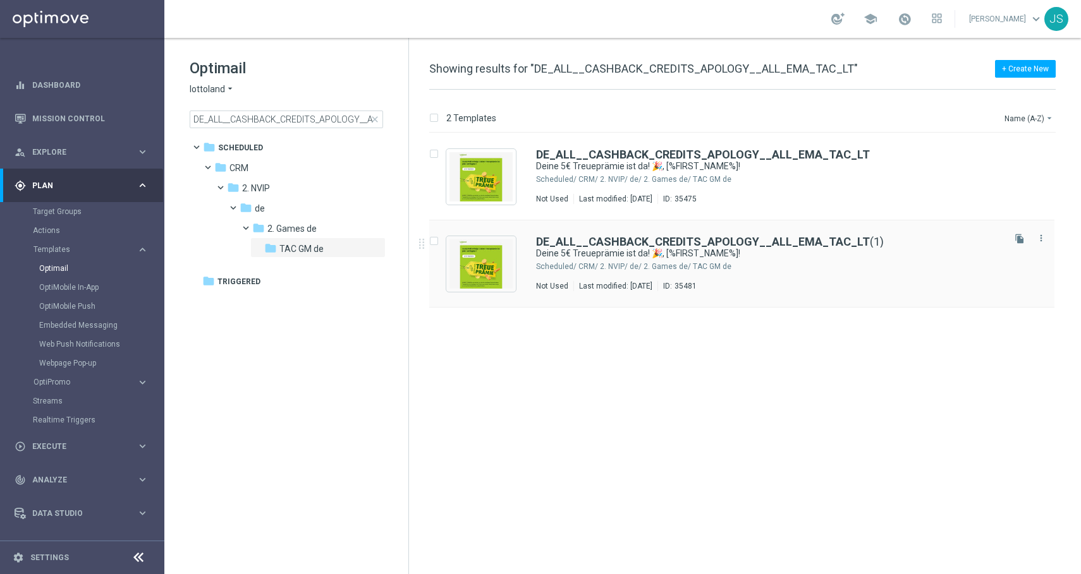
click at [804, 224] on div "DE_ALL__CASHBACK_CREDITS_APOLOGY__ALL_EMA_TAC_LT (1) Deine 5€ Treueprämie ist d…" at bounding box center [741, 264] width 625 height 87
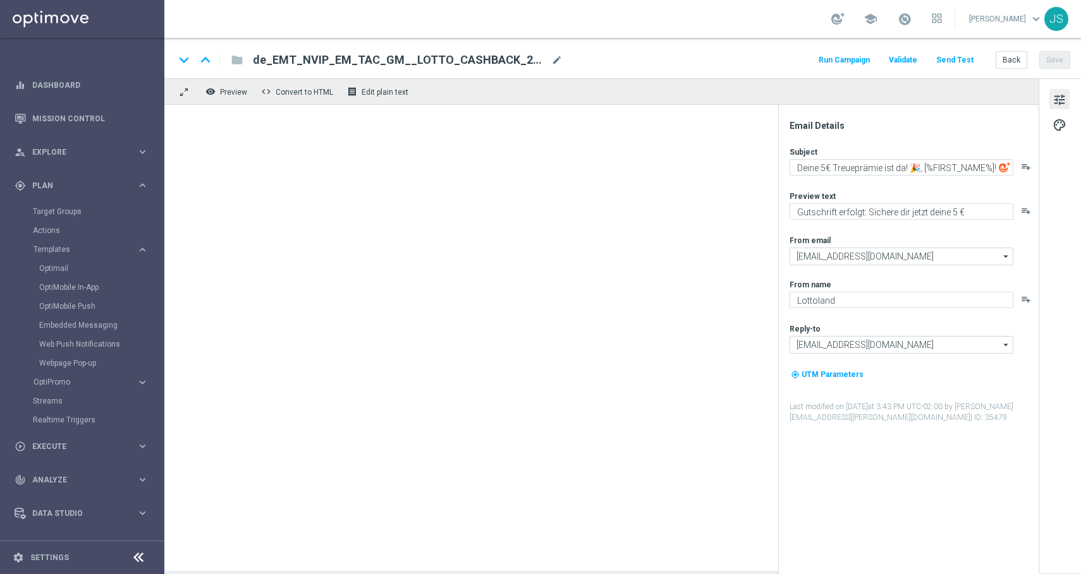
click at [803, 232] on div "Subject Deine 5€ Treueprämie ist da! 🎉, [%FIRST_NAME%]! playlist_add Preview te…" at bounding box center [913, 285] width 248 height 277
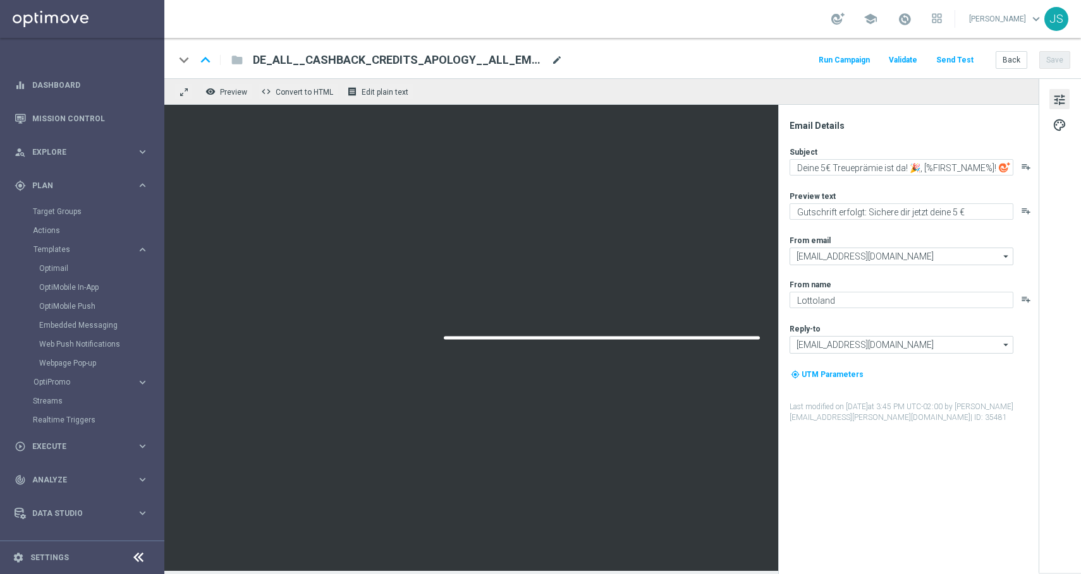
click at [556, 57] on span "mode_edit" at bounding box center [556, 59] width 11 height 11
click at [490, 53] on span "DE_ALL__CASHBACK_CREDITS_APOLOGY__ALL_EMA_TAC_LT(1)" at bounding box center [399, 59] width 293 height 15
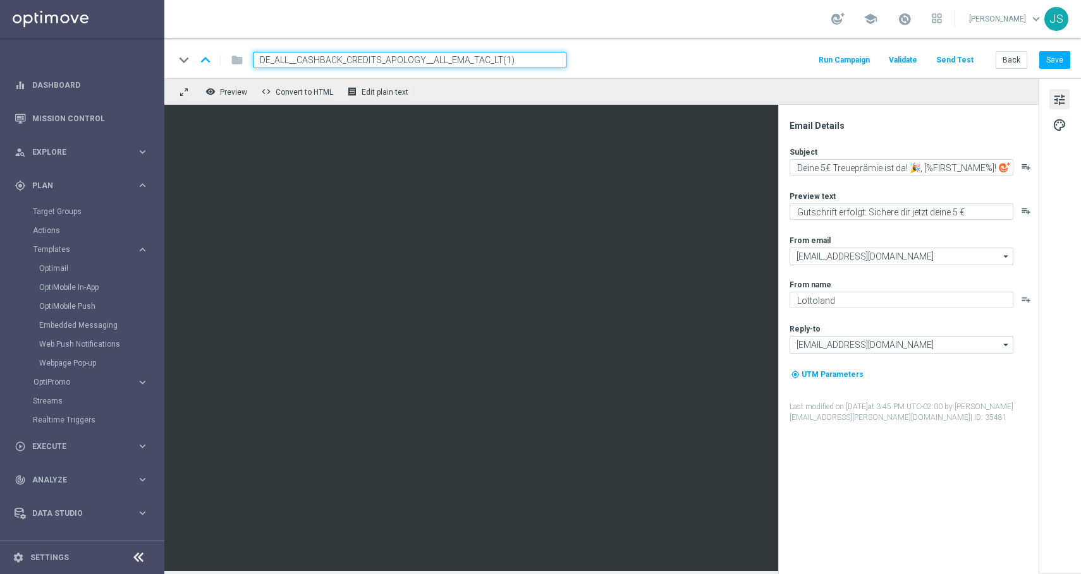
click at [548, 65] on input "DE_ALL__CASHBACK_CREDITS_APOLOGY__ALL_EMA_TAC_LT(1)" at bounding box center [409, 60] width 313 height 16
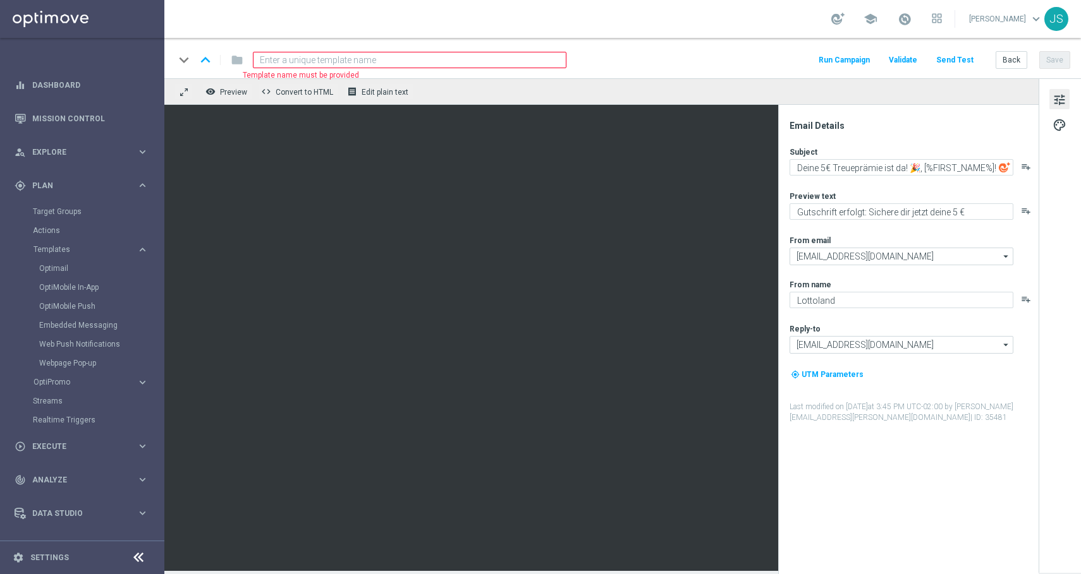
paste input "AT__CASHBACK_CREDITS_APOLOGY__ALL_EMA_TAC_LT"
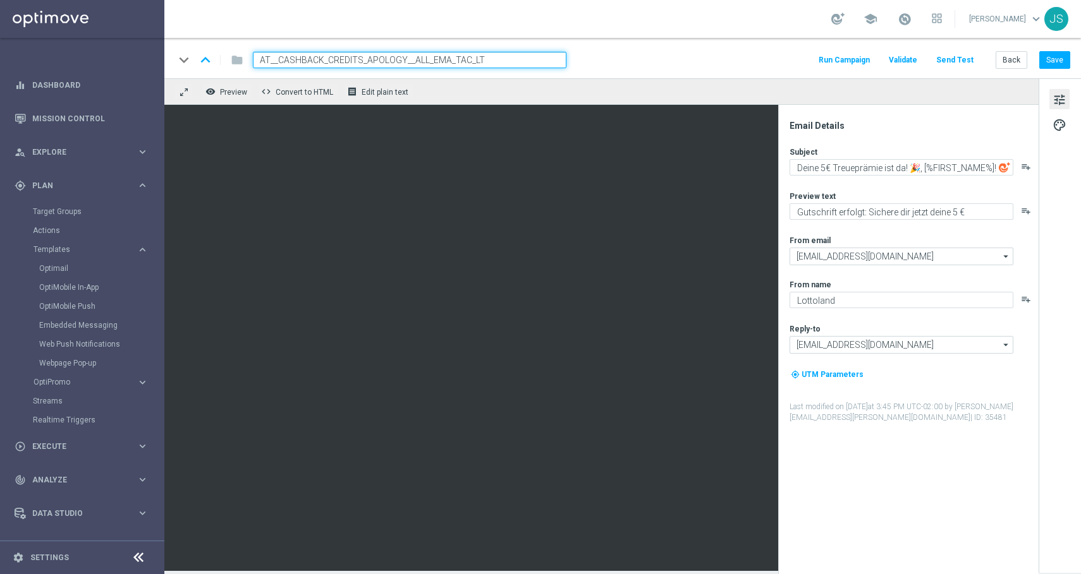
type input "AT__CASHBACK_CREDITS_APOLOGY__ALL_EMA_TAC_LT"
click at [634, 56] on div "keyboard_arrow_down keyboard_arrow_up folder AT__CASHBACK_CREDITS_APOLOGY__ALL_…" at bounding box center [622, 60] width 896 height 16
click at [616, 74] on div "keyboard_arrow_down keyboard_arrow_up folder AT__CASHBACK_CREDITS_APOLOGY__ALL_…" at bounding box center [622, 58] width 916 height 40
click at [607, 82] on div "remove_red_eye Preview code Convert to HTML receipt Edit plain text" at bounding box center [601, 91] width 874 height 27
click at [533, 58] on input "AT__CASHBACK_CREDITS_APOLOGY__ALL_EMA_TAC_LT" at bounding box center [409, 60] width 313 height 16
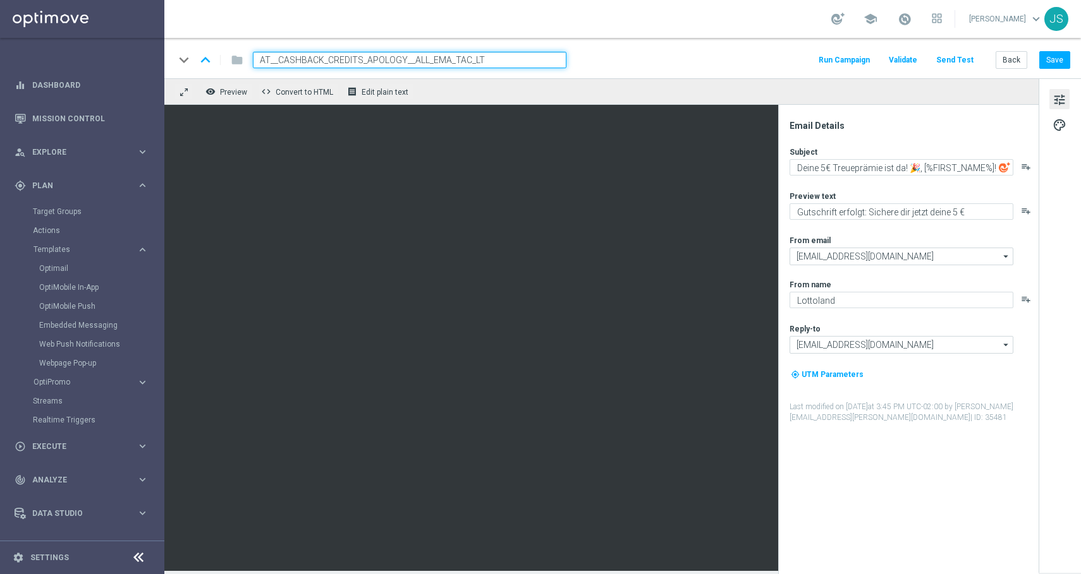
click at [530, 88] on div "remove_red_eye Preview code Convert to HTML receipt Edit plain text" at bounding box center [601, 91] width 874 height 27
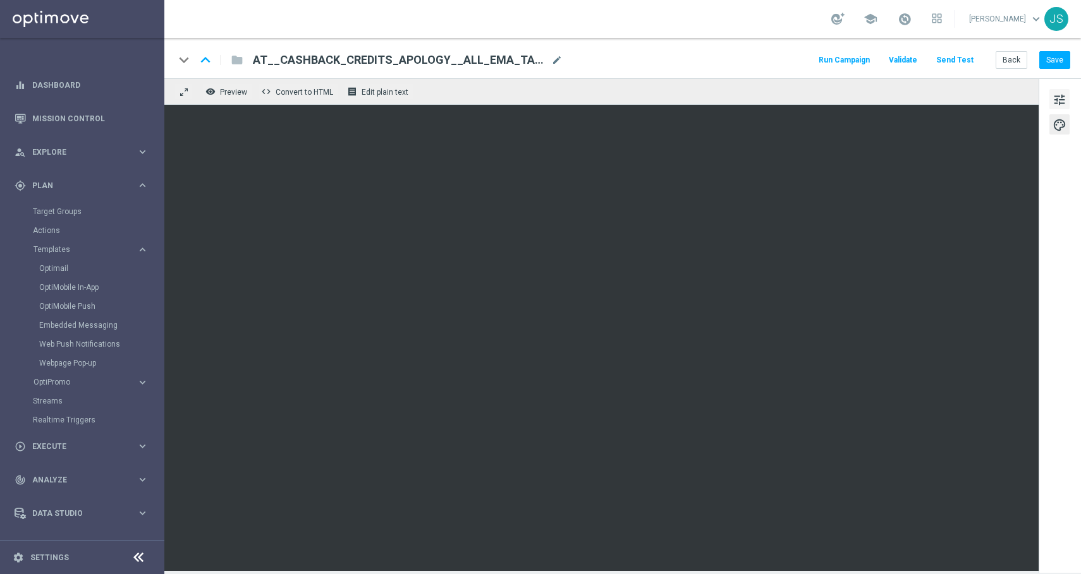
click at [1067, 97] on button "tune" at bounding box center [1059, 99] width 20 height 20
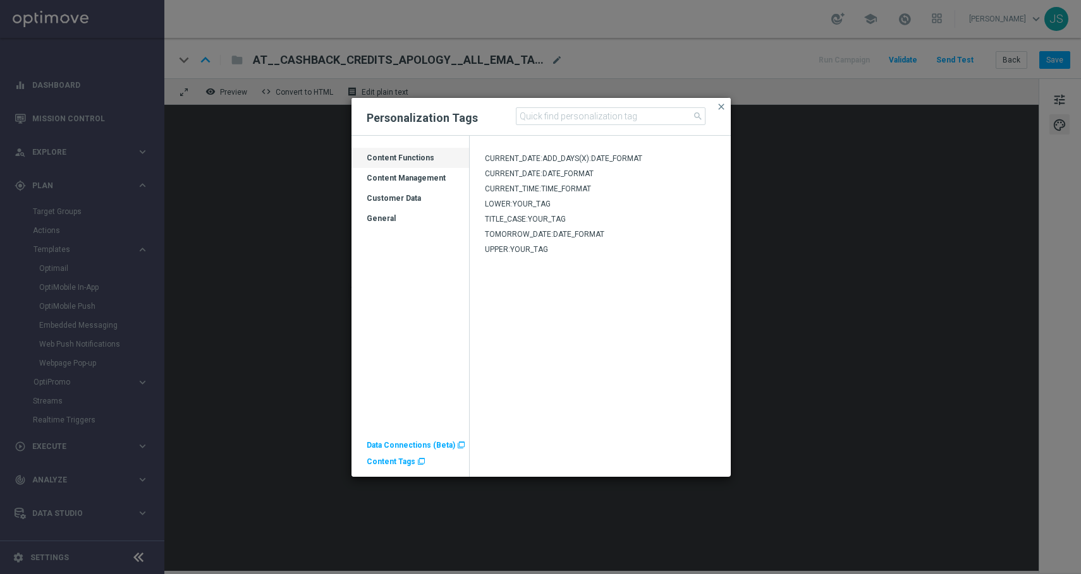
click at [408, 180] on div "Content Management" at bounding box center [410, 183] width 118 height 20
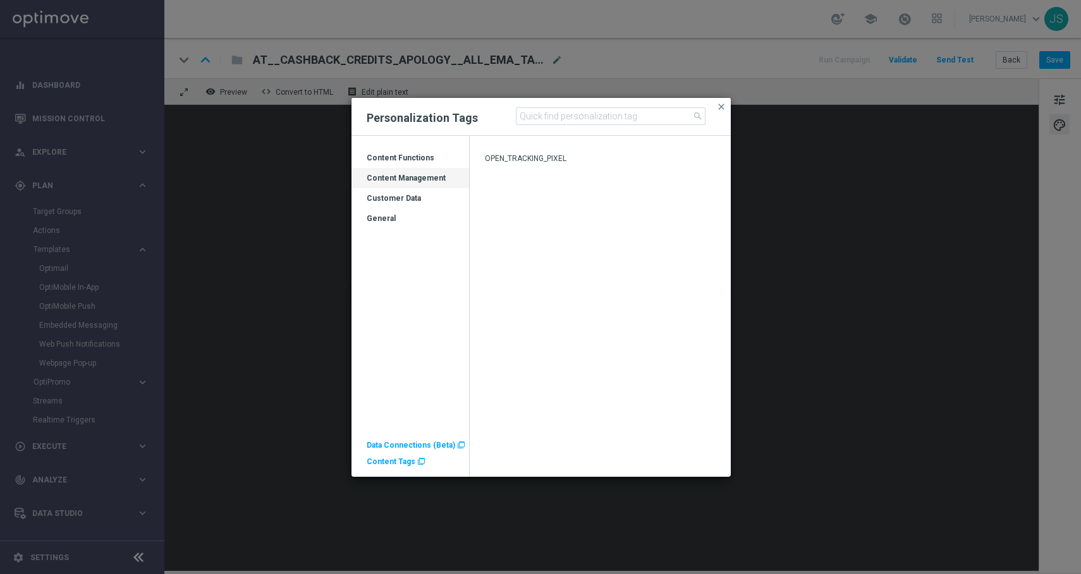
click at [394, 199] on div "Customer Data" at bounding box center [410, 203] width 118 height 20
click at [394, 217] on div "General" at bounding box center [410, 224] width 118 height 20
click at [400, 153] on div "Content Functions" at bounding box center [410, 163] width 118 height 20
click at [717, 108] on span "close" at bounding box center [721, 107] width 10 height 10
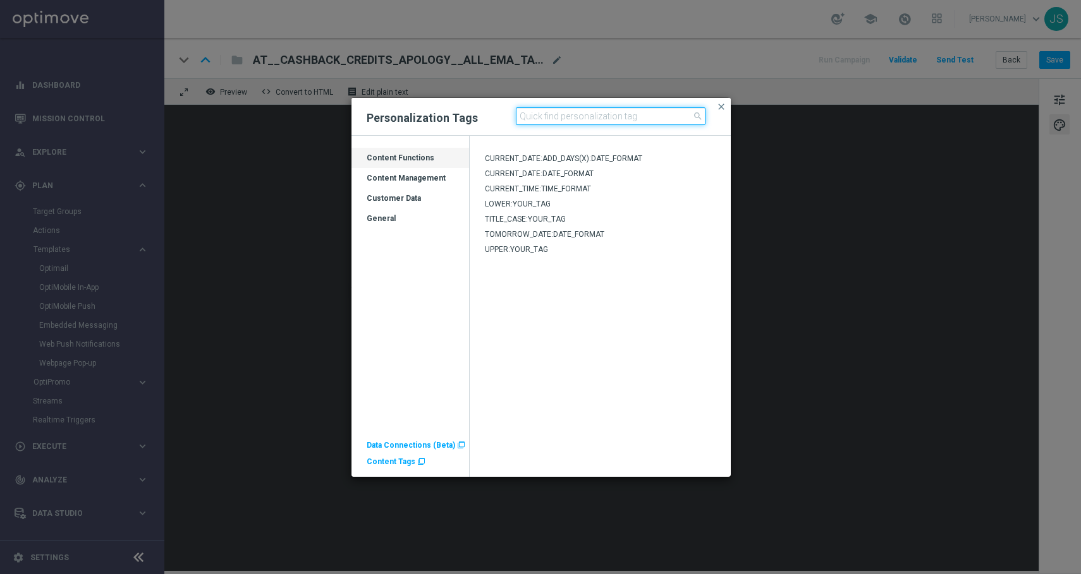
click at [542, 118] on input at bounding box center [611, 116] width 190 height 18
type input "a"
click at [386, 459] on span "Content Tags" at bounding box center [391, 462] width 49 height 9
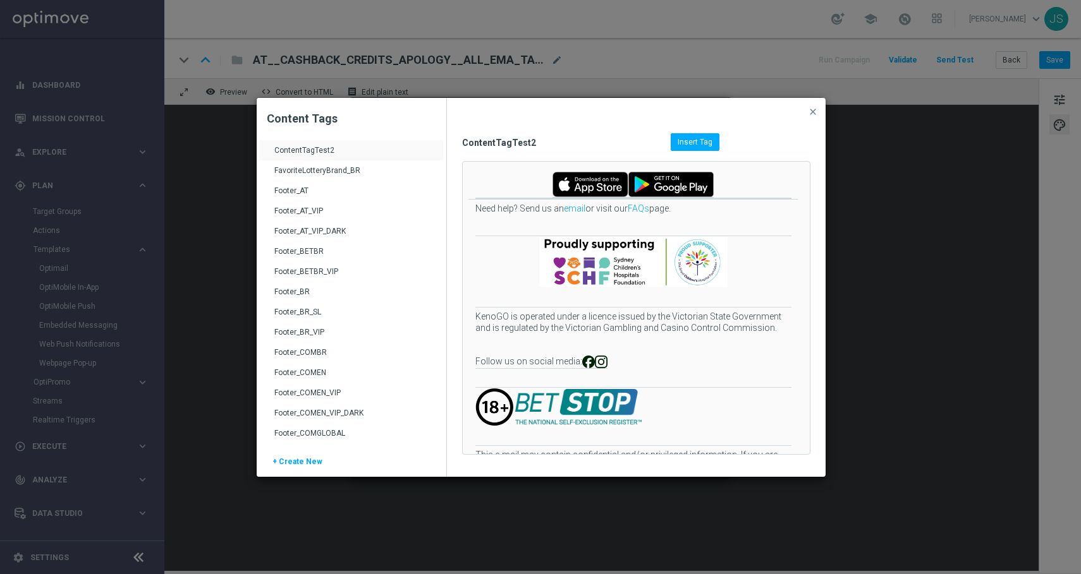
click at [303, 187] on div "Footer_AT" at bounding box center [352, 196] width 157 height 20
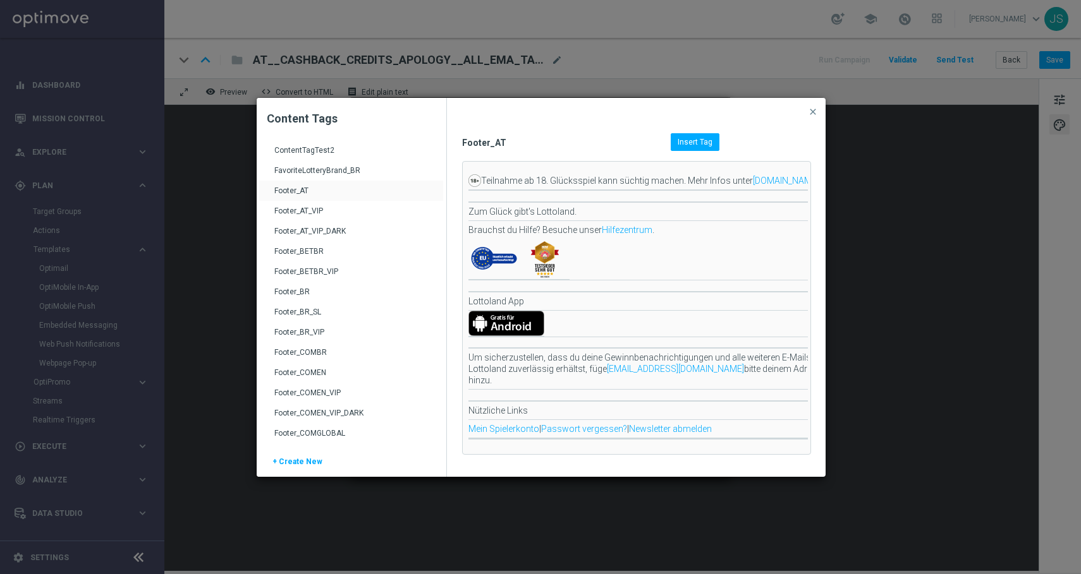
click at [700, 138] on span "Insert Tag" at bounding box center [694, 142] width 35 height 9
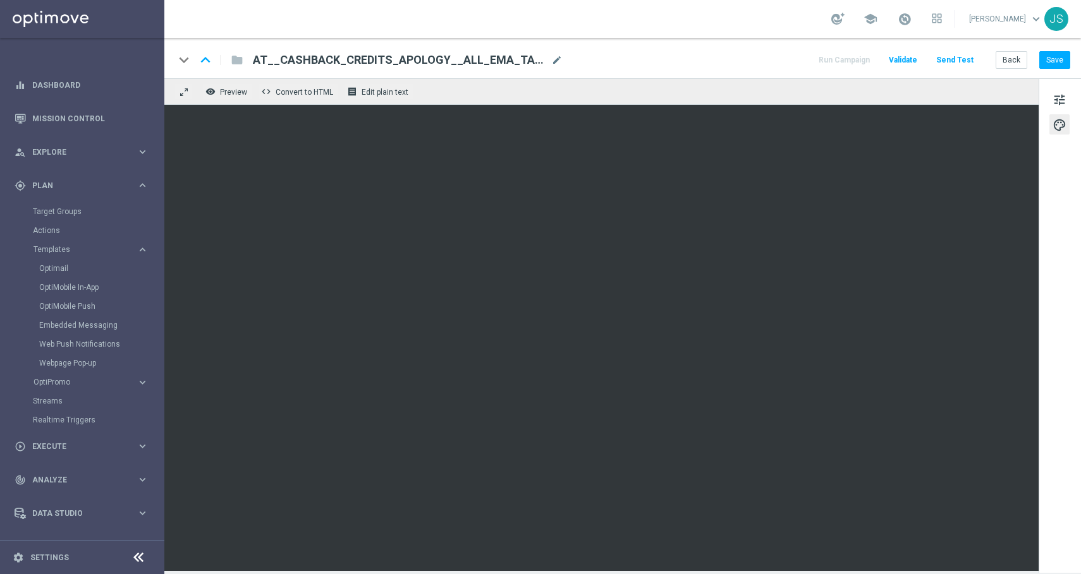
click at [951, 57] on button "Send Test" at bounding box center [954, 60] width 41 height 17
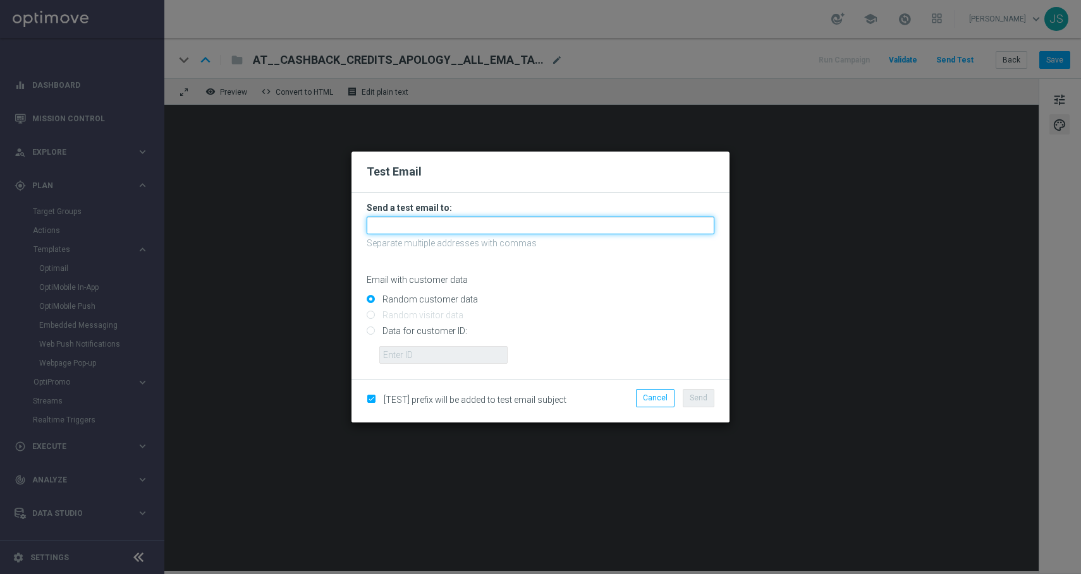
click at [529, 227] on input "text" at bounding box center [541, 226] width 348 height 18
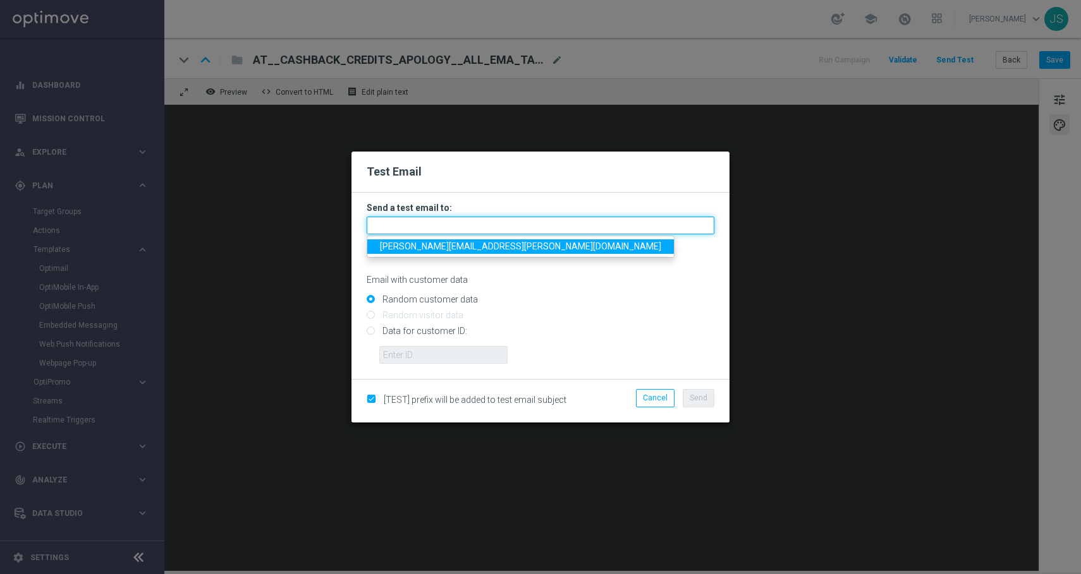
type input "[PERSON_NAME][EMAIL_ADDRESS][PERSON_NAME][DOMAIN_NAME]"
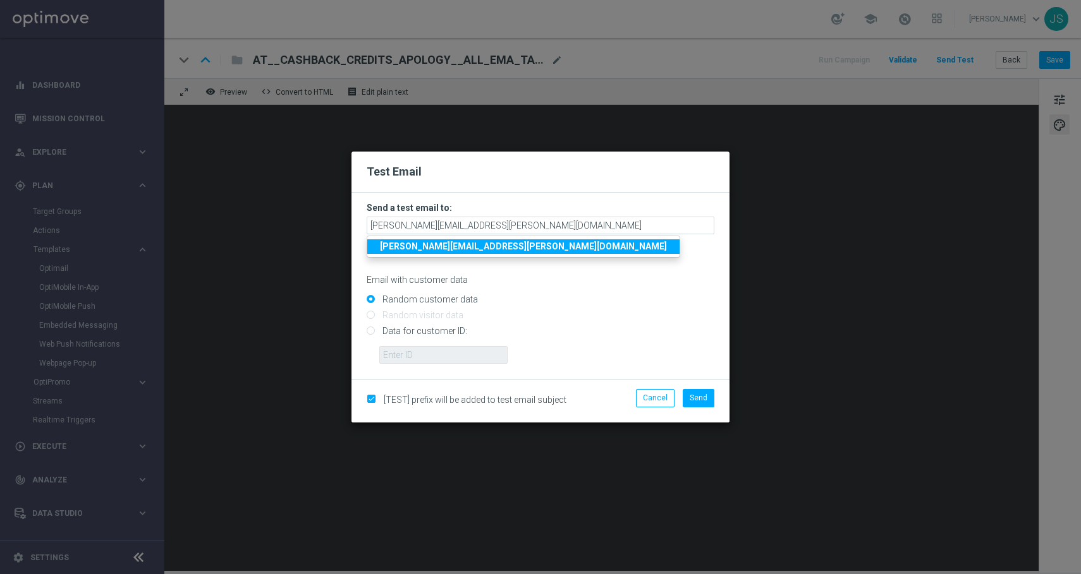
click at [474, 246] on strong "[PERSON_NAME][EMAIL_ADDRESS][PERSON_NAME][DOMAIN_NAME]" at bounding box center [523, 246] width 287 height 10
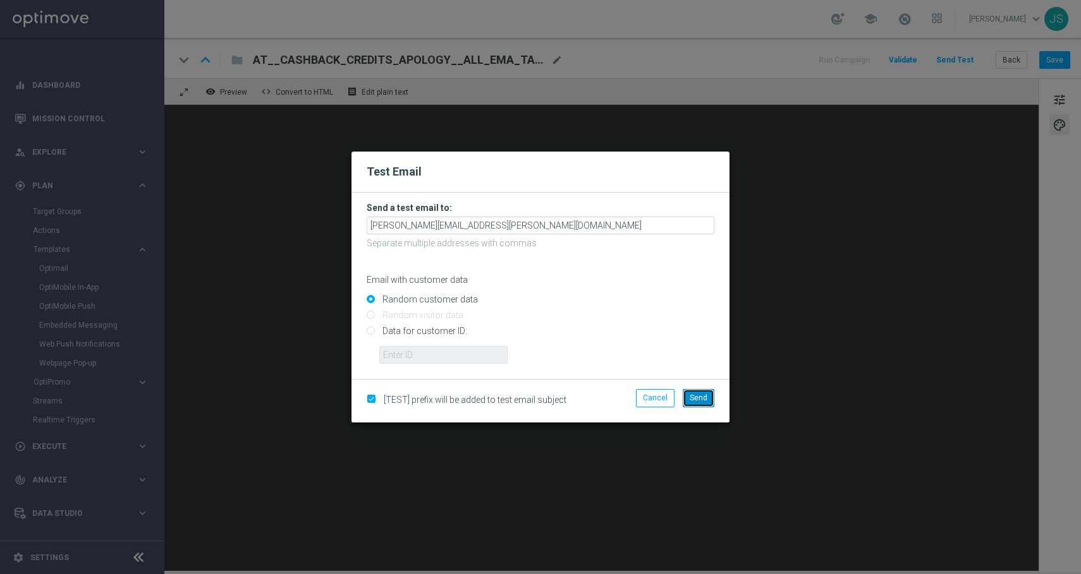
click at [705, 399] on span "Send" at bounding box center [698, 398] width 18 height 9
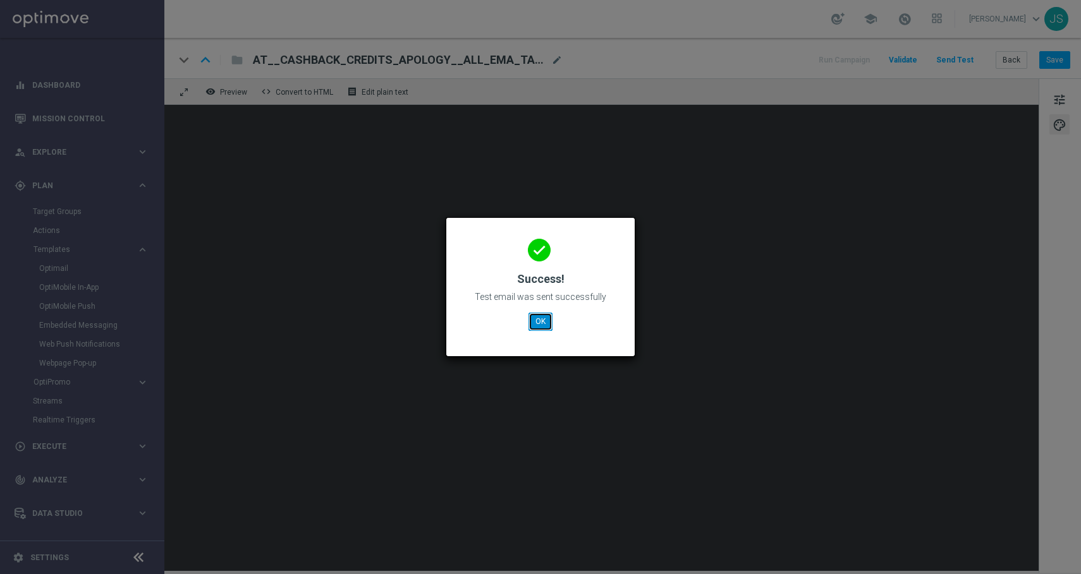
click at [545, 315] on button "OK" at bounding box center [540, 322] width 24 height 18
click at [537, 317] on button "OK" at bounding box center [540, 322] width 24 height 18
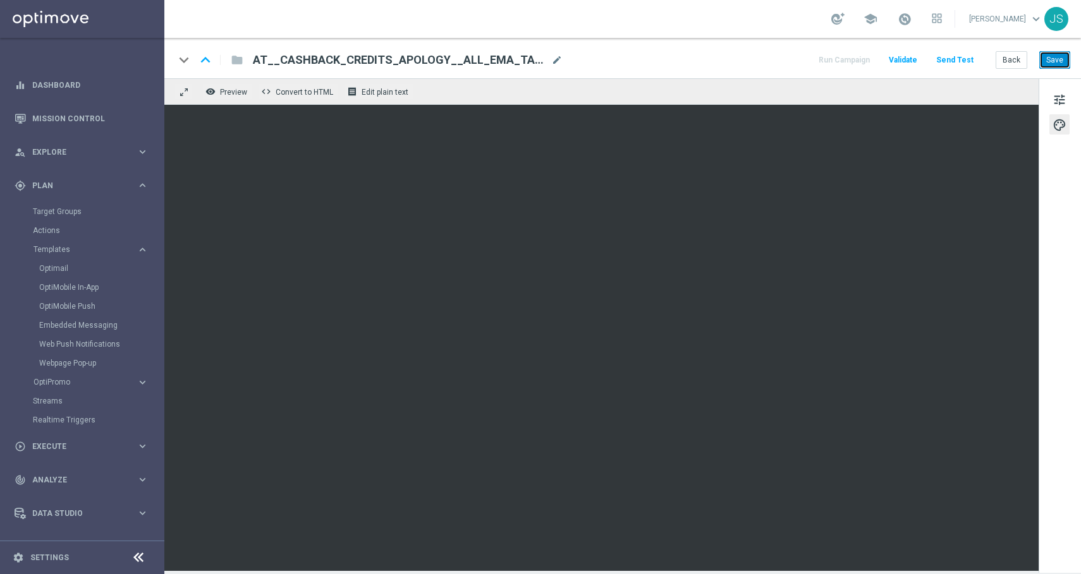
click at [1052, 66] on button "Save" at bounding box center [1054, 60] width 31 height 18
click at [1004, 67] on button "Back" at bounding box center [1011, 60] width 32 height 18
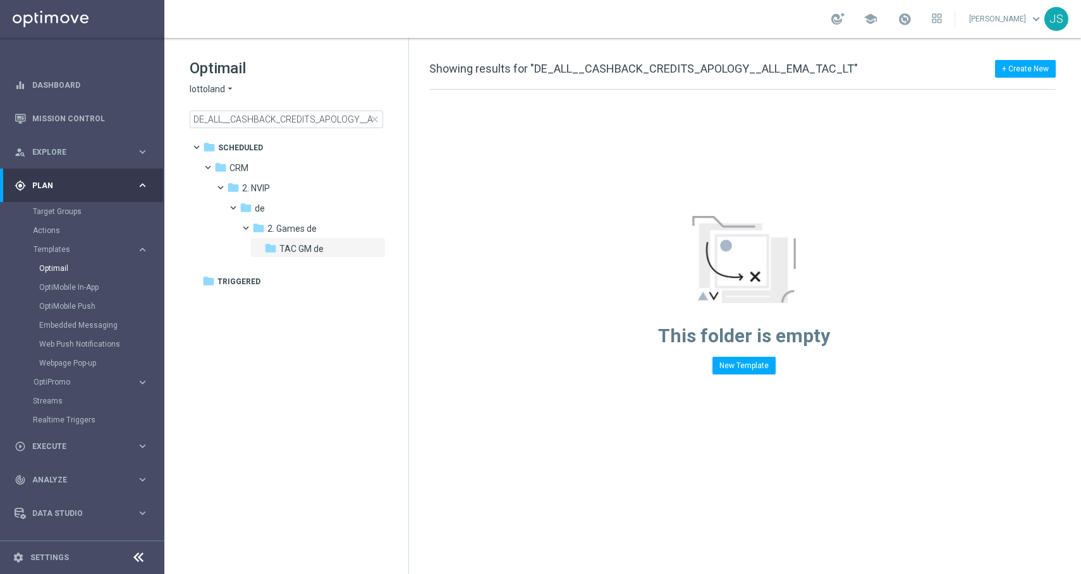
click at [341, 109] on div "Optimail lottoland arrow_drop_down × lottoland DE_ALL__CASHBACK_CREDITS_APOLOGY…" at bounding box center [299, 93] width 219 height 70
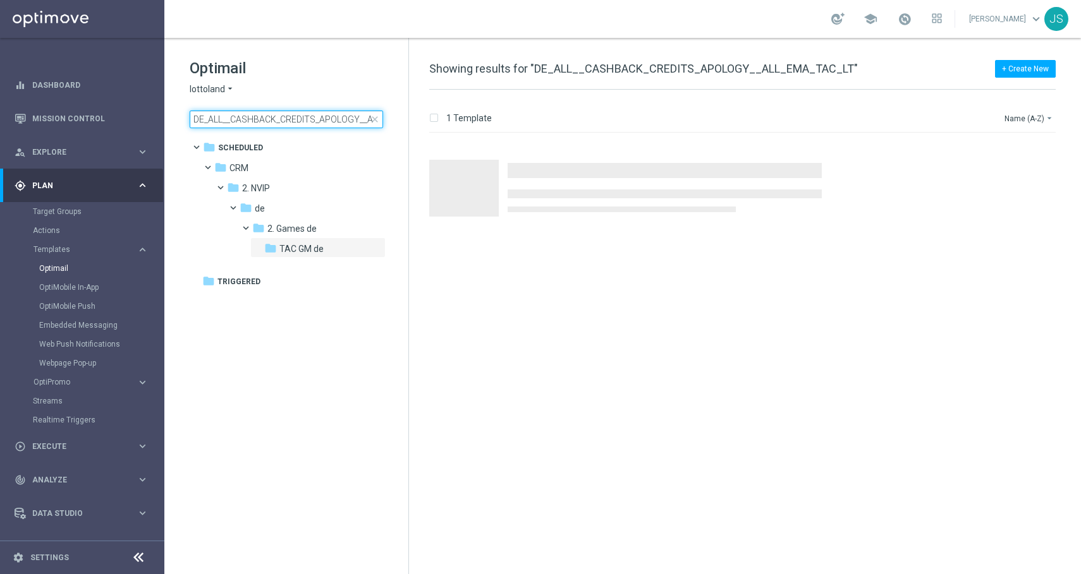
click at [334, 119] on input "DE_ALL__CASHBACK_CREDITS_APOLOGY__ALL_EMA_TAC_LT" at bounding box center [286, 120] width 193 height 18
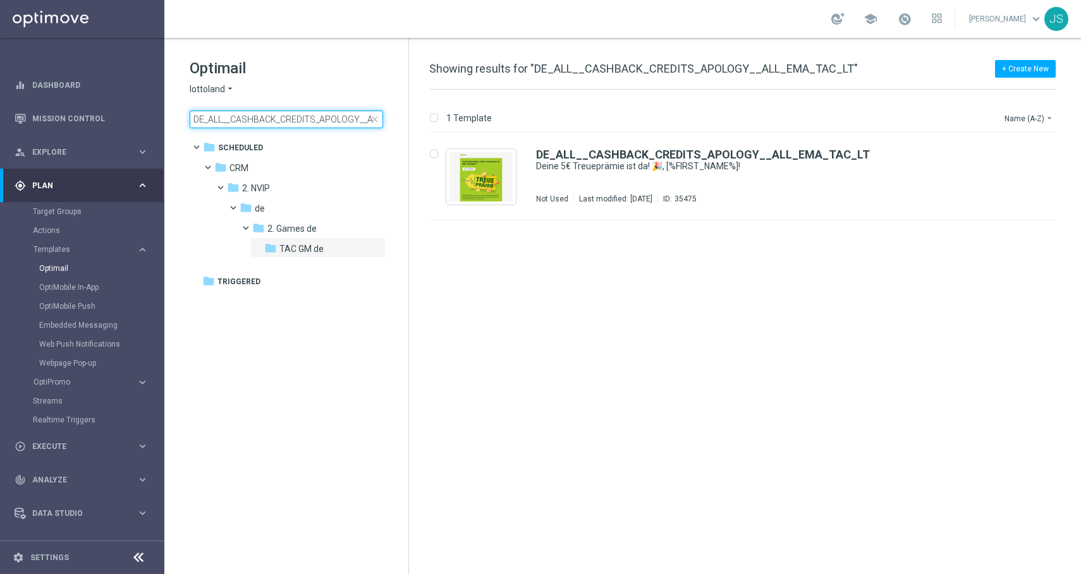
click at [334, 119] on input "DE_ALL__CASHBACK_CREDITS_APOLOGY__ALL_EMA_TAC_LT" at bounding box center [286, 120] width 193 height 18
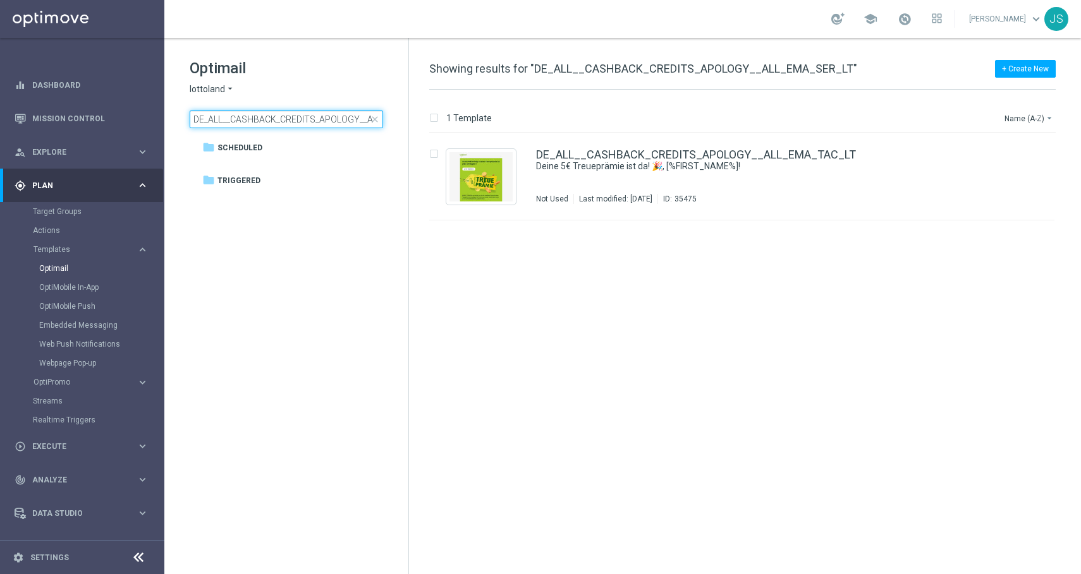
scroll to position [0, 61]
type input "DE_ALL__CASHBACK_CREDITS_APOLOGY__ALL_EMA_SER_LT"
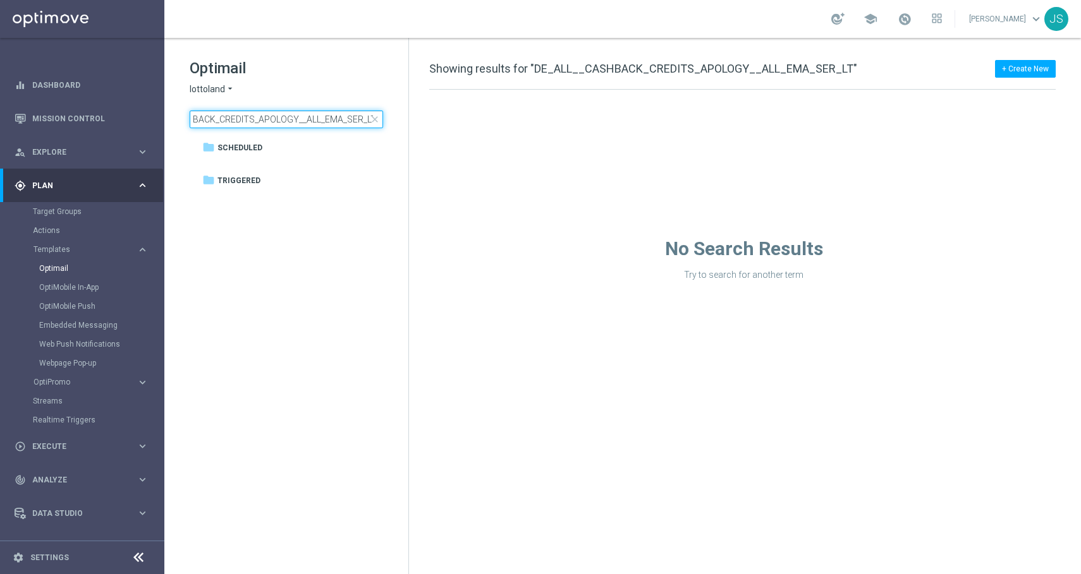
drag, startPoint x: 233, startPoint y: 124, endPoint x: 374, endPoint y: 121, distance: 141.0
click at [374, 121] on div "DE_ALL__CASHBACK_CREDITS_APOLOGY__ALL_EMA_SER_LT close" at bounding box center [286, 120] width 193 height 18
click at [374, 121] on span "close" at bounding box center [375, 119] width 10 height 10
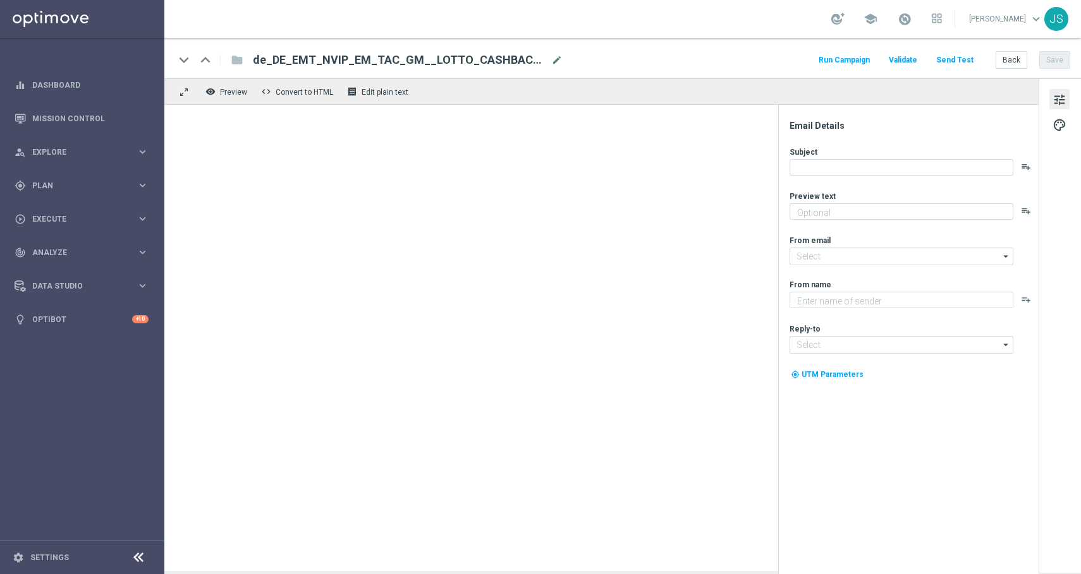
type textarea "[PERSON_NAME] du spielst, desto mehr Prämie bekommst du. Ohne Limit!"
type input "[EMAIL_ADDRESS][DOMAIN_NAME]"
type textarea "Lottoland"
type input "[EMAIL_ADDRESS][DOMAIN_NAME]"
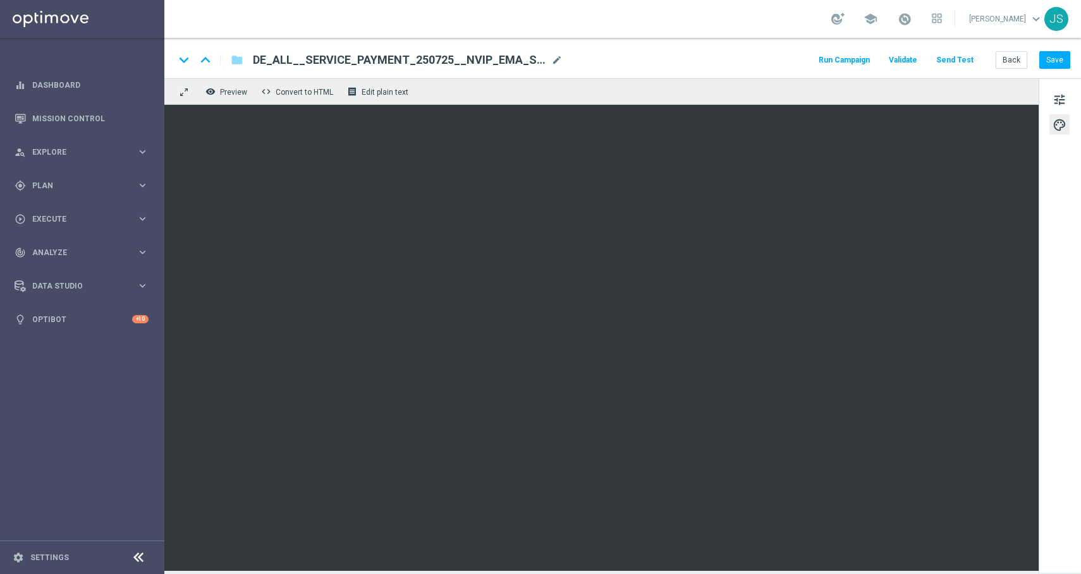
click at [1059, 109] on div "tune palette" at bounding box center [1059, 325] width 42 height 495
click at [1058, 106] on span "tune" at bounding box center [1059, 100] width 14 height 16
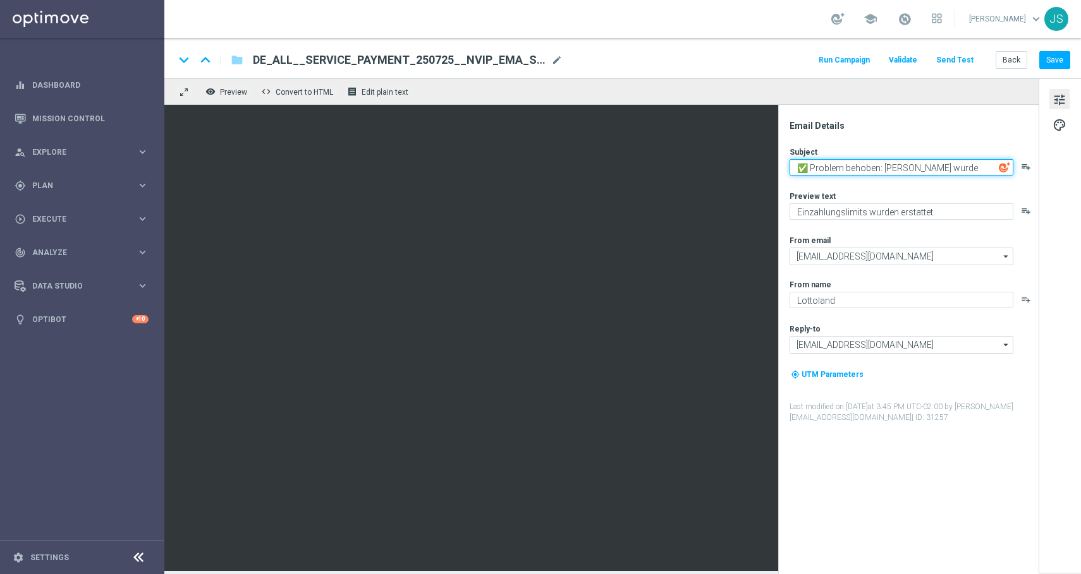
drag, startPoint x: 809, startPoint y: 169, endPoint x: 809, endPoint y: 179, distance: 10.1
click at [809, 169] on textarea "✅ Problem behoben: Dein Konto wurde aktualisiert" at bounding box center [901, 167] width 224 height 16
type textarea "Treu: Dein Konto wurde aktualisiert"
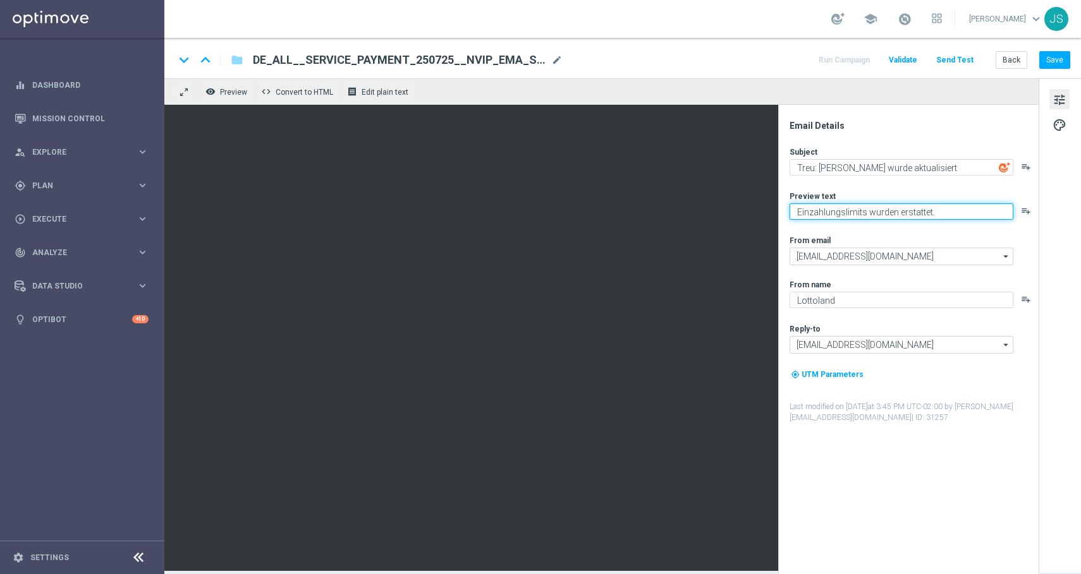
click at [879, 205] on textarea "Einzahlungslimits wurden erstattet." at bounding box center [901, 212] width 224 height 16
paste textarea "Deine Treueprämie wurde deinem Spielerkonto gutgeschrieben."
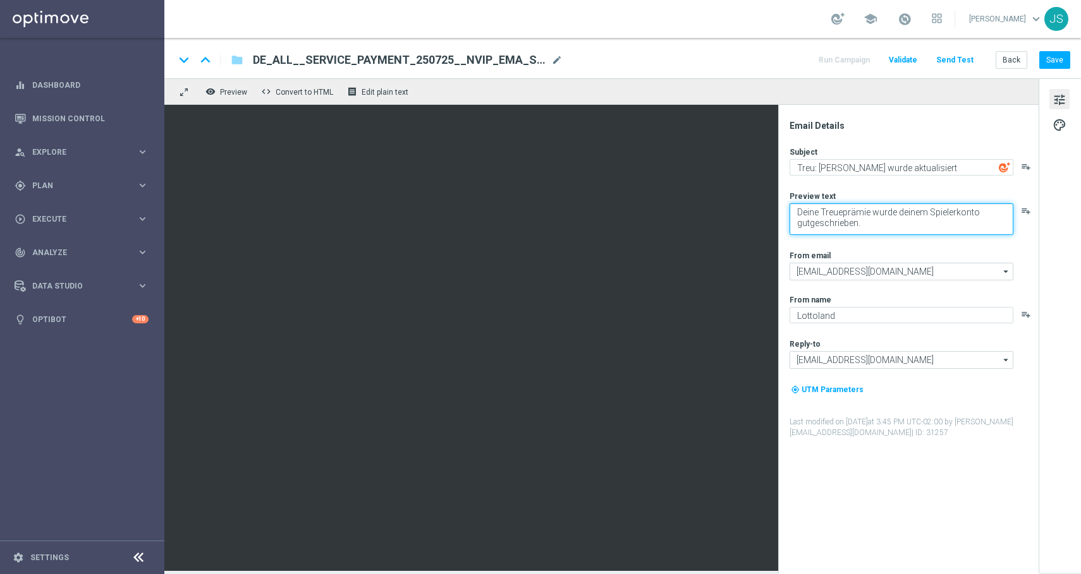
scroll to position [4, 0]
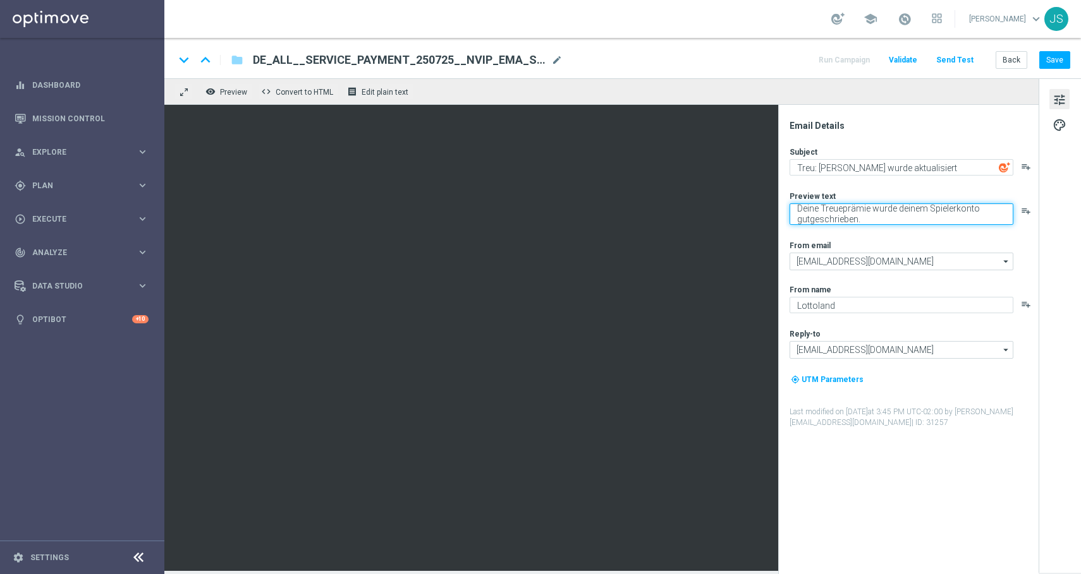
click at [882, 222] on textarea "Deine Treueprämie wurde deinem Spielerkonto gutgeschrieben." at bounding box center [901, 214] width 224 height 21
type textarea "Deine Treueprämie wurde deinem Spielerkonto gutgeschrieben."
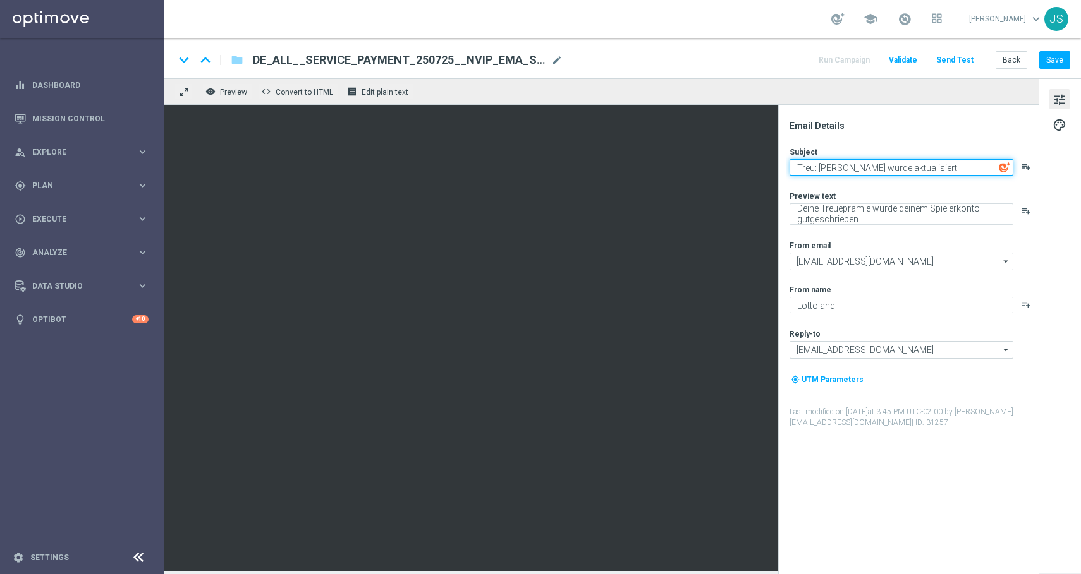
click at [897, 167] on textarea "Treu: Dein Konto wurde aktualisiert" at bounding box center [901, 167] width 224 height 16
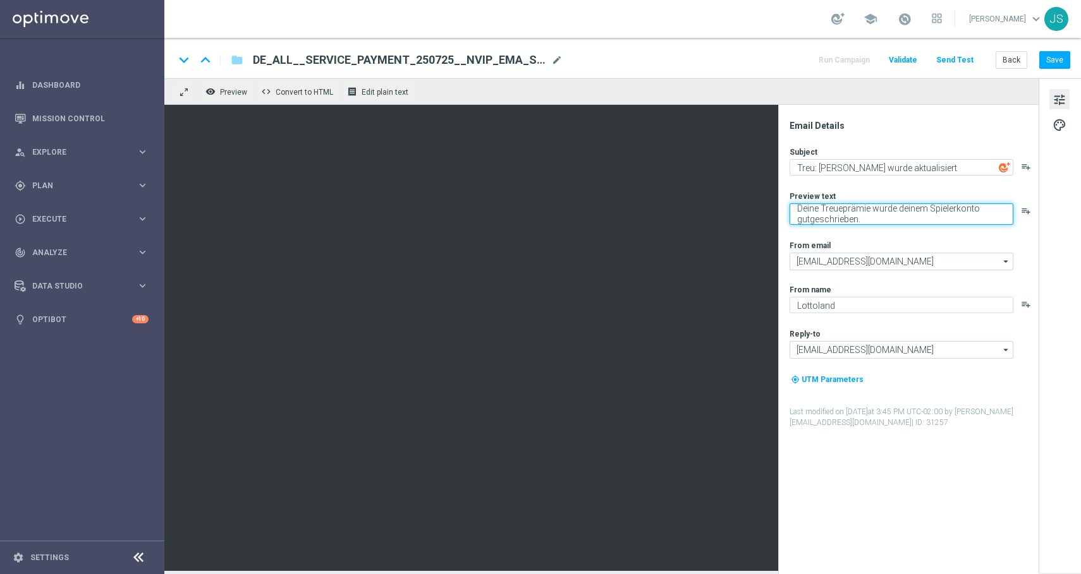
click at [880, 222] on textarea "Deine Treueprämie wurde deinem Spielerkonto gutgeschrieben." at bounding box center [901, 214] width 224 height 21
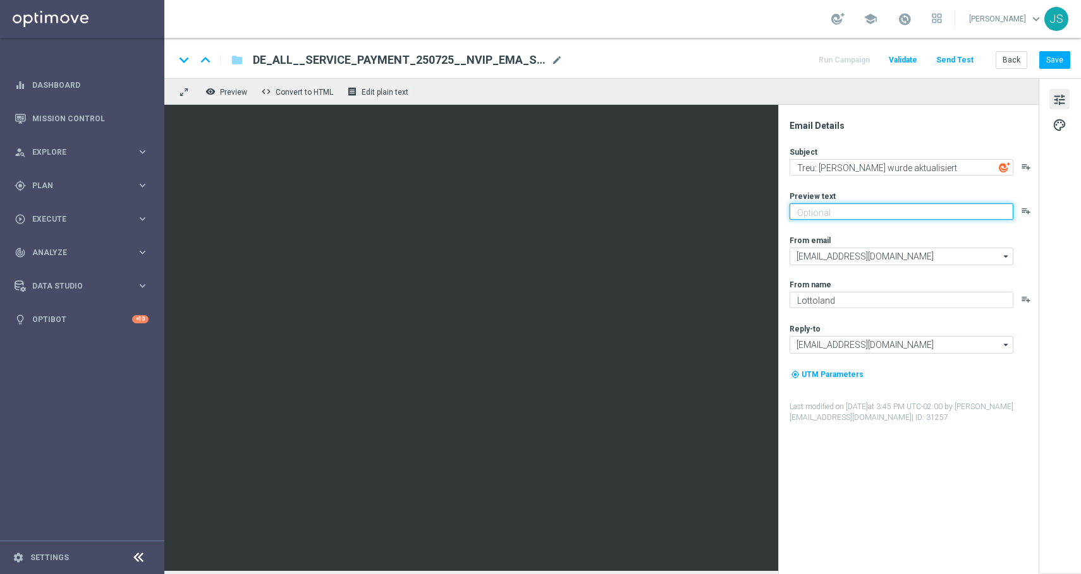
paste textarea "Deine Treueprämie ist jetzt auf deinem Spielerkonto verfügbar."
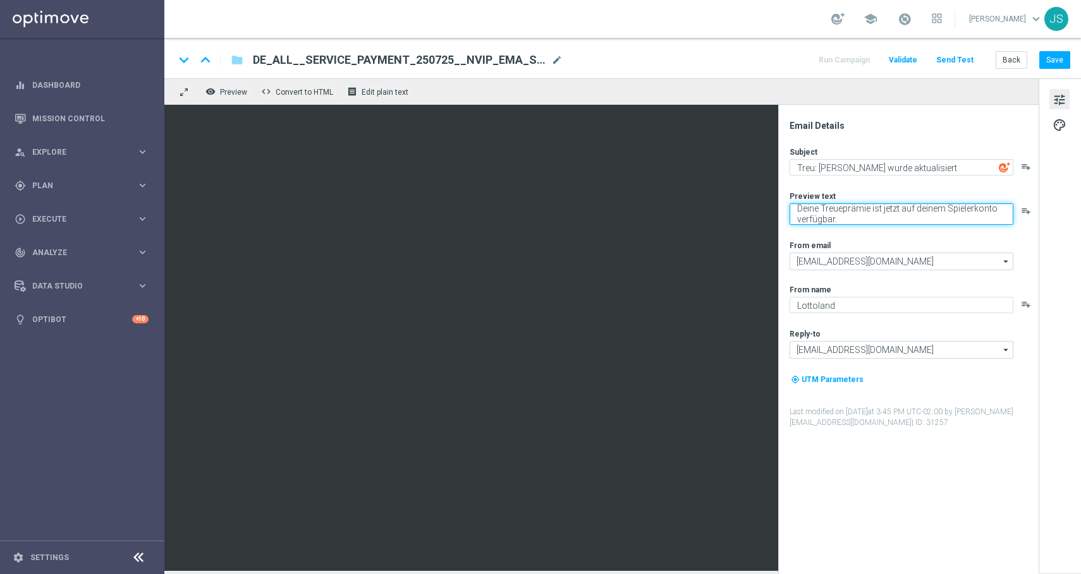
type textarea "Deine Treueprämie ist jetzt auf deinem Spielerkonto verfügbar."
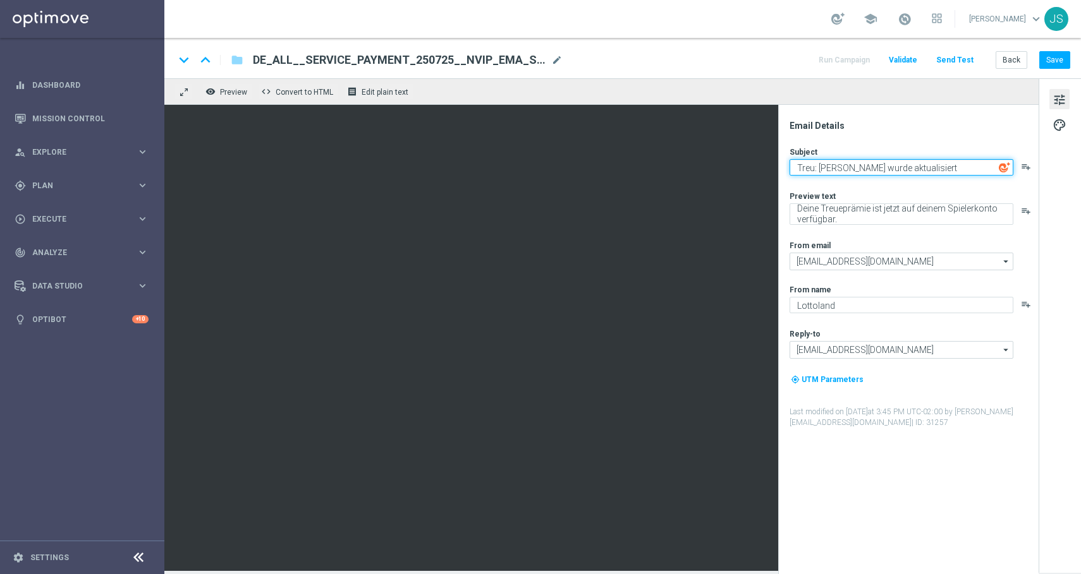
click at [966, 170] on textarea "Treu: Dein Konto wurde aktualisiert" at bounding box center [901, 167] width 224 height 16
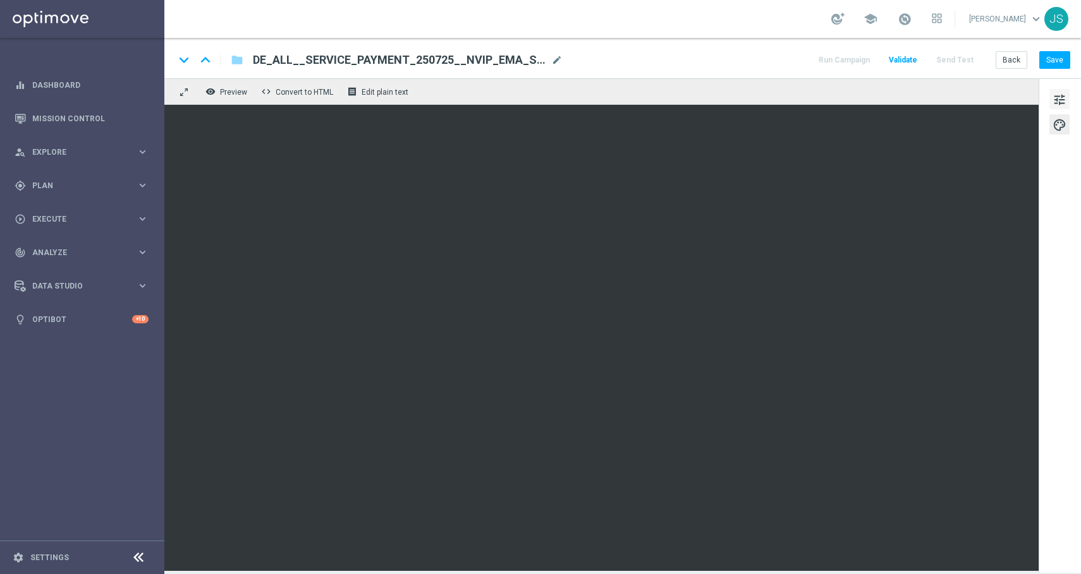
click at [1057, 97] on span "tune" at bounding box center [1059, 100] width 14 height 16
click at [1052, 105] on span "tune" at bounding box center [1059, 100] width 14 height 16
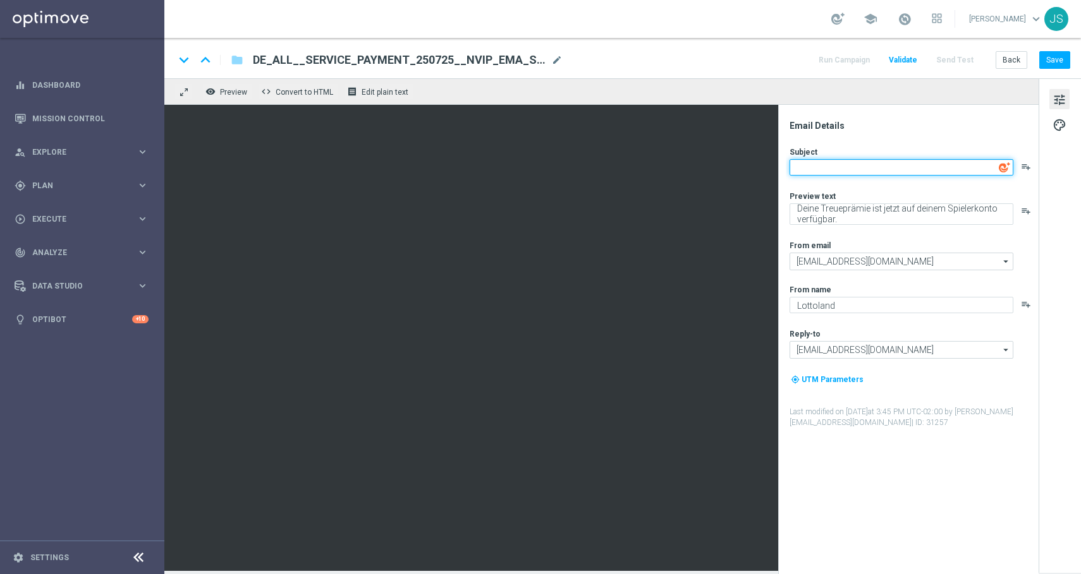
click at [844, 171] on textarea at bounding box center [901, 167] width 224 height 16
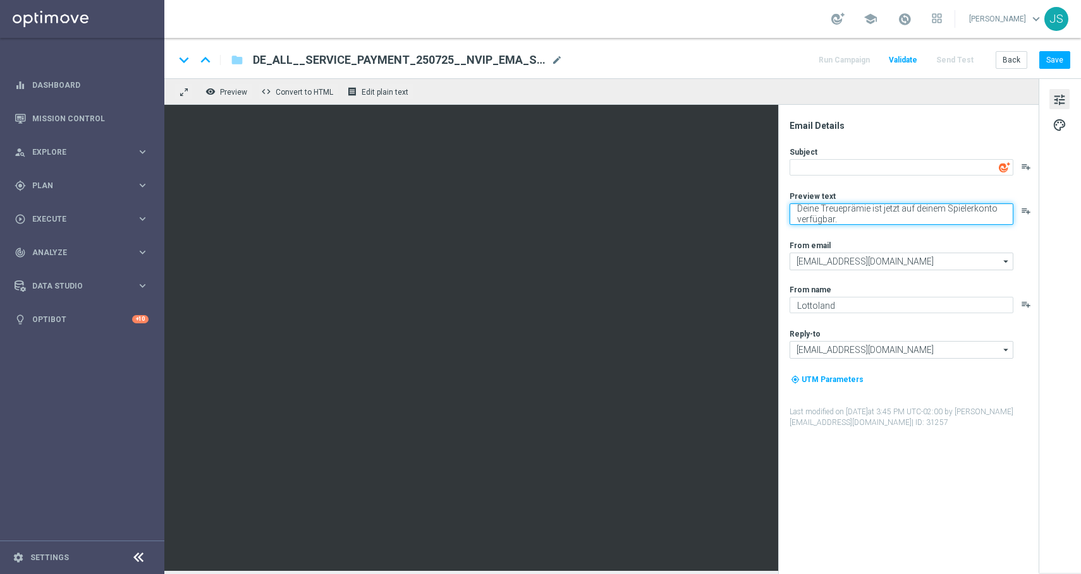
click at [875, 210] on textarea "Deine Treueprämie ist jetzt auf deinem Spielerkonto verfügbar." at bounding box center [901, 214] width 224 height 21
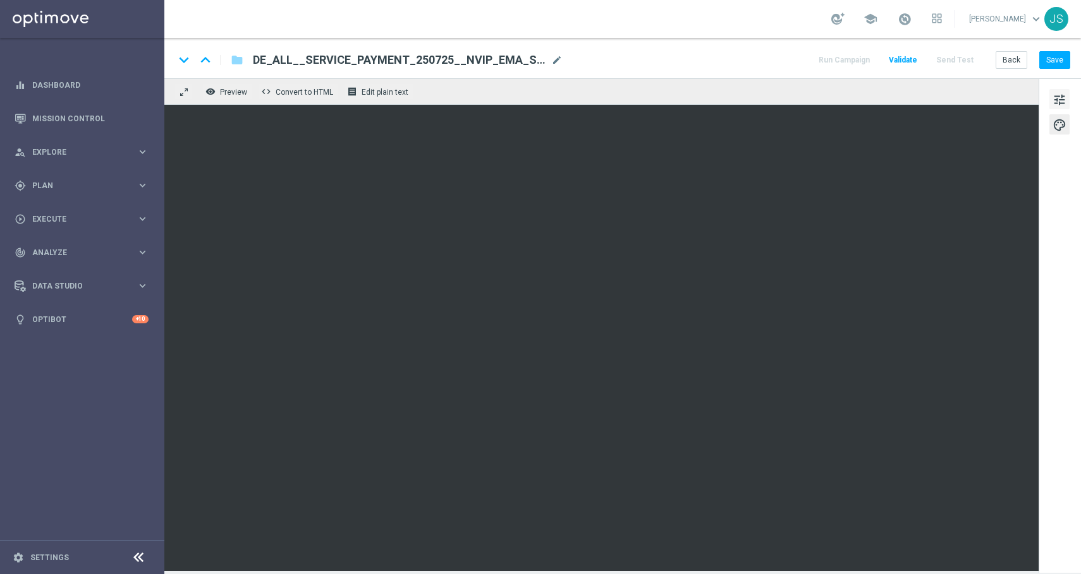
click at [1065, 103] on span "tune" at bounding box center [1059, 100] width 14 height 16
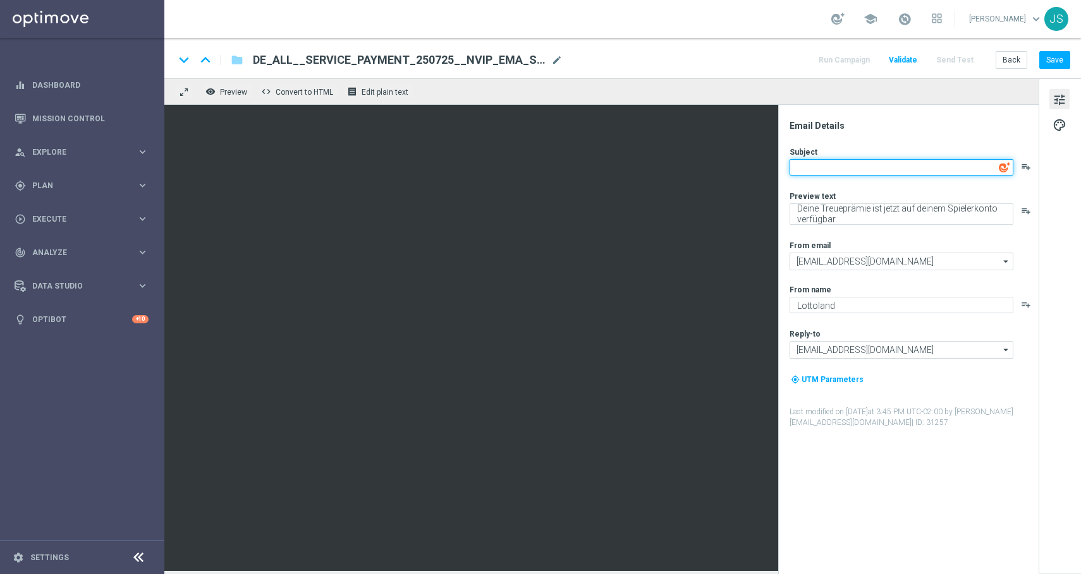
click at [838, 164] on textarea at bounding box center [901, 167] width 224 height 16
paste textarea "Deine Treueprämie wurde gutgeschrieben"
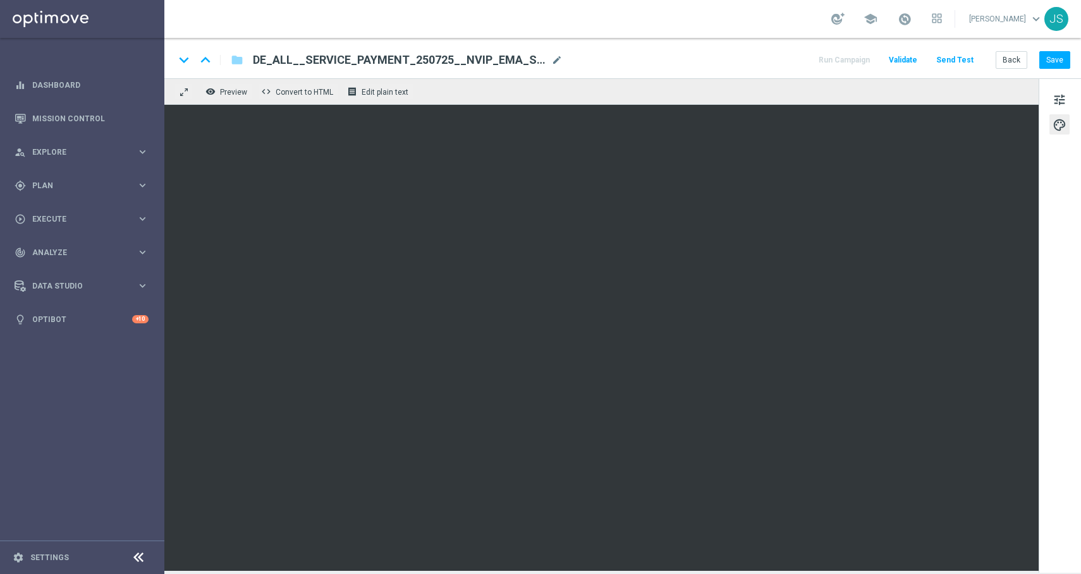
click at [1047, 102] on div "tune palette" at bounding box center [1059, 325] width 42 height 495
click at [1060, 102] on span "tune" at bounding box center [1059, 100] width 14 height 16
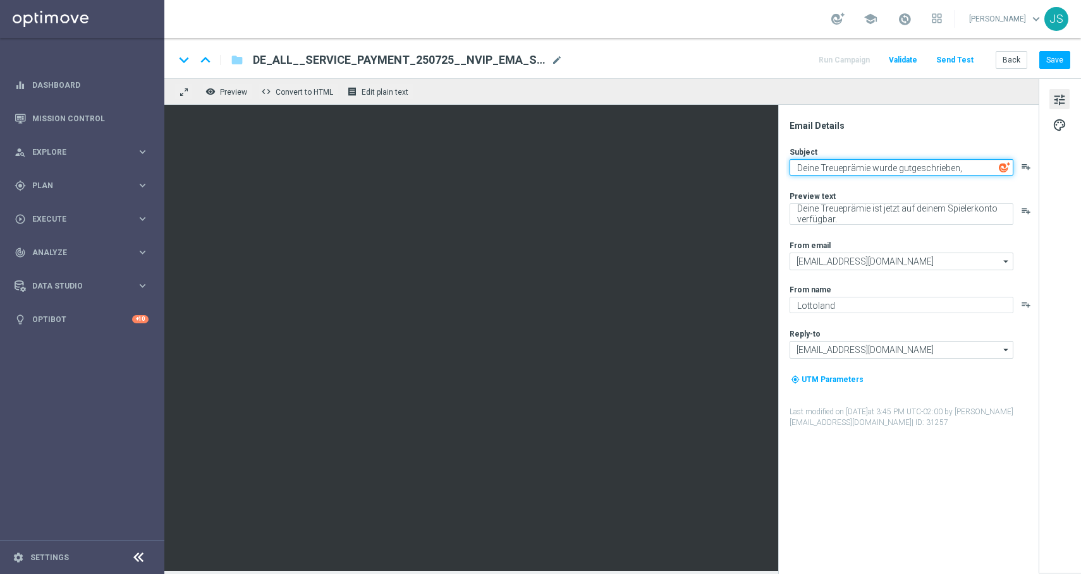
click at [963, 164] on textarea "Deine Treueprämie wurde gutgeschrieben," at bounding box center [901, 167] width 224 height 16
paste textarea "[%FIRST_NAME%]"
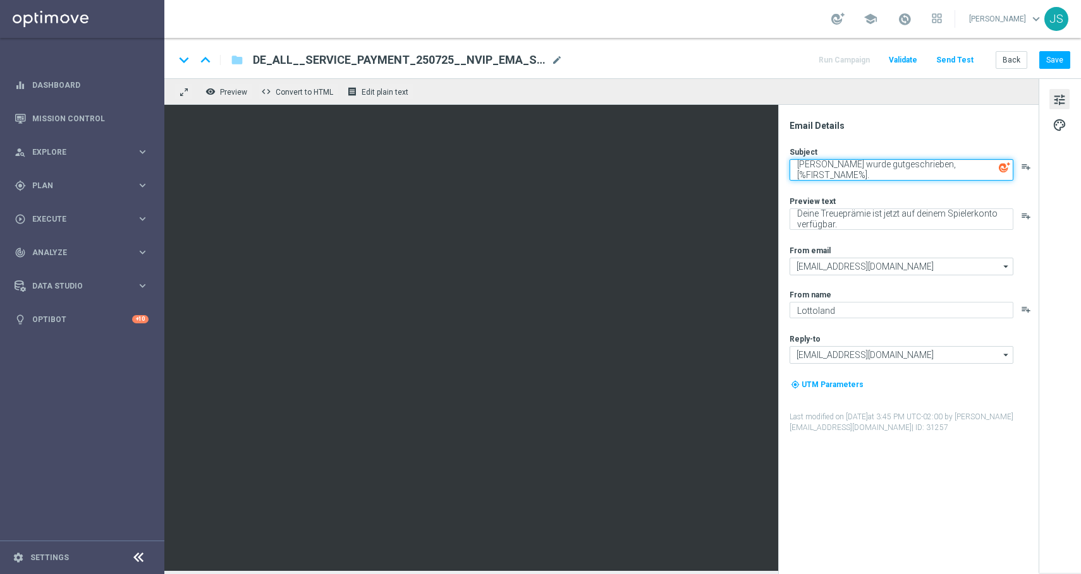
click at [862, 174] on textarea "[PERSON_NAME] wurde gutgeschrieben, [%FIRST_NAME%]." at bounding box center [901, 169] width 224 height 21
type textarea "[PERSON_NAME] wurde gutgeschrieben, [%FIRST_NAME%]."
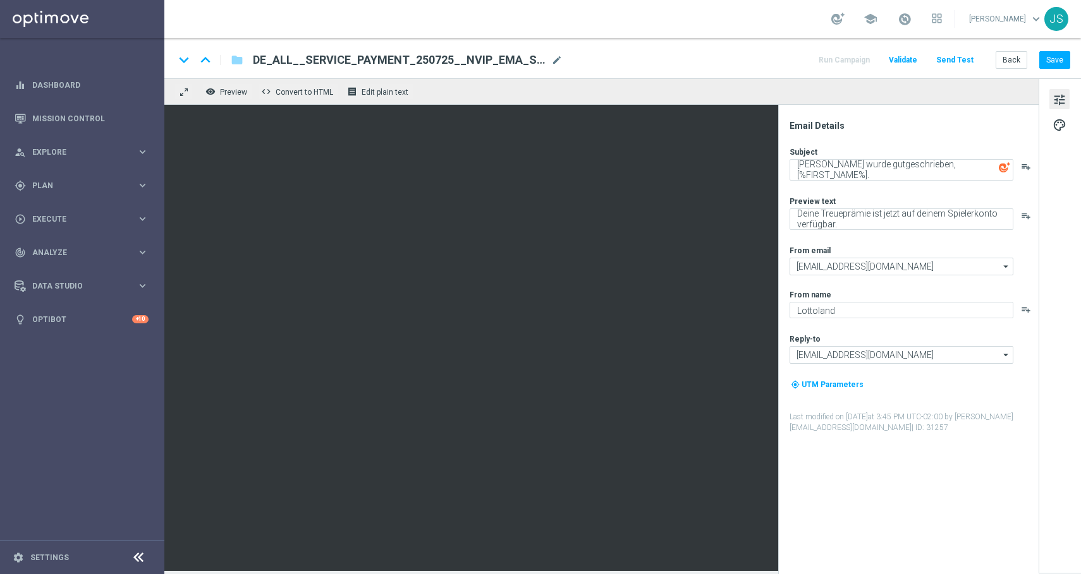
click at [944, 181] on div "Subject Deine Treueprämie wurde gutgeschrieben, [%FIRST_NAME%]. playlist_add Pr…" at bounding box center [913, 290] width 248 height 287
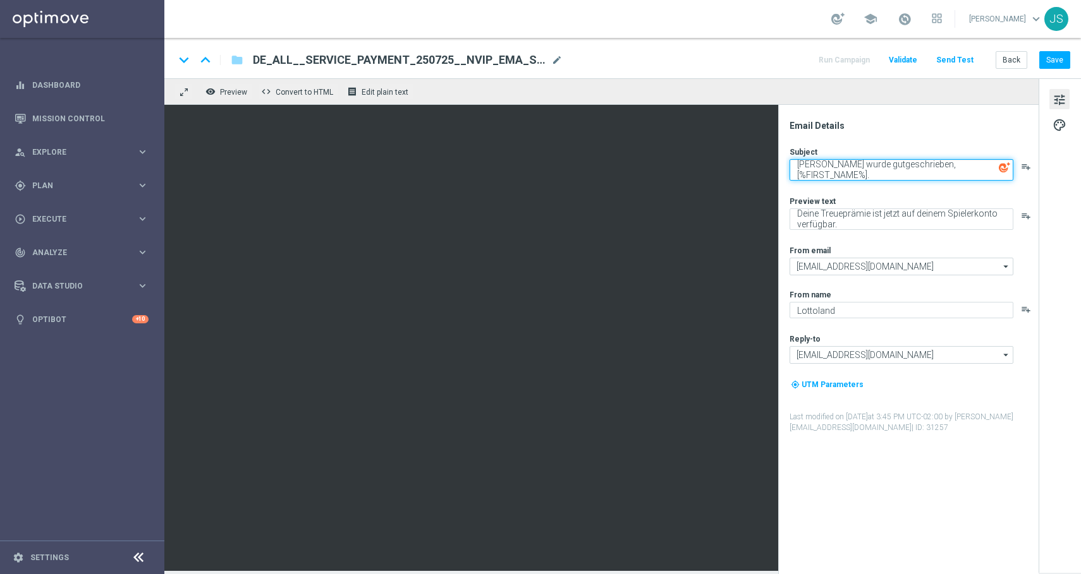
click at [944, 179] on textarea "[PERSON_NAME] wurde gutgeschrieben, [%FIRST_NAME%]." at bounding box center [901, 169] width 224 height 21
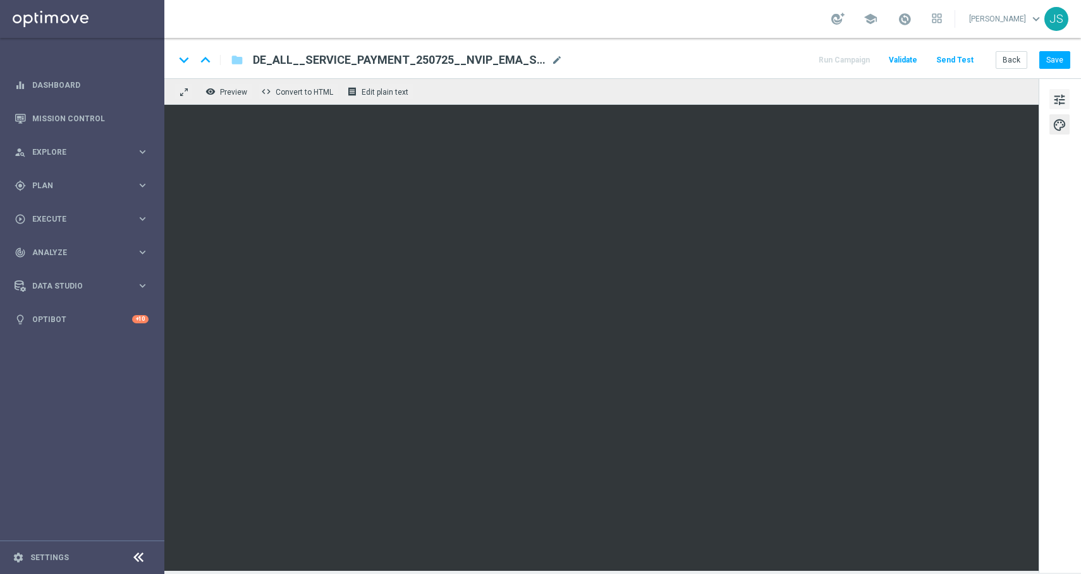
click at [1054, 99] on span "tune" at bounding box center [1059, 100] width 14 height 16
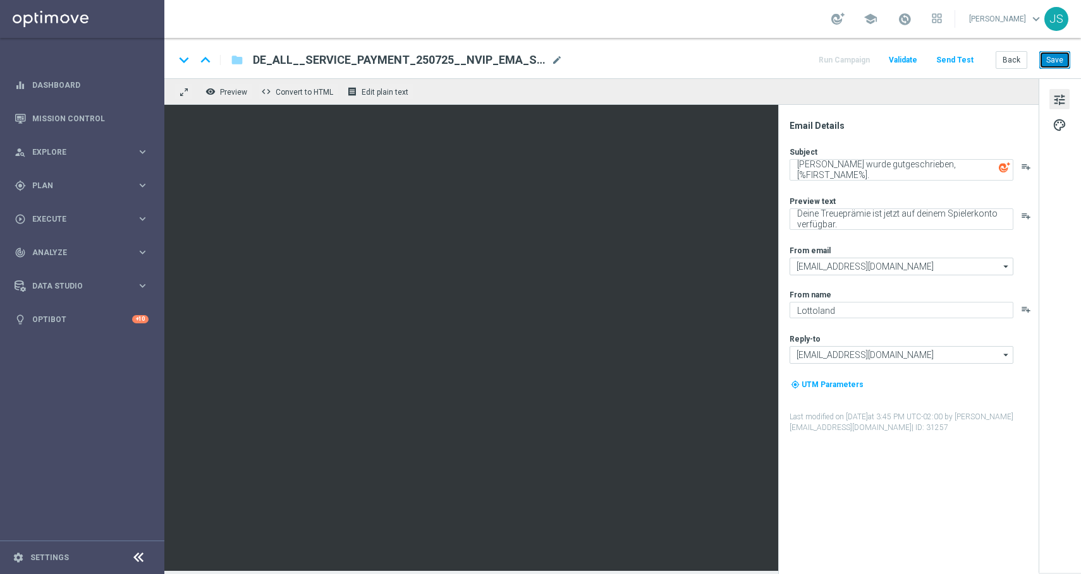
click at [1047, 64] on button "Save" at bounding box center [1054, 60] width 31 height 18
click at [952, 59] on button "Send Test" at bounding box center [954, 60] width 41 height 17
click at [972, 57] on button "Send Test" at bounding box center [954, 60] width 41 height 17
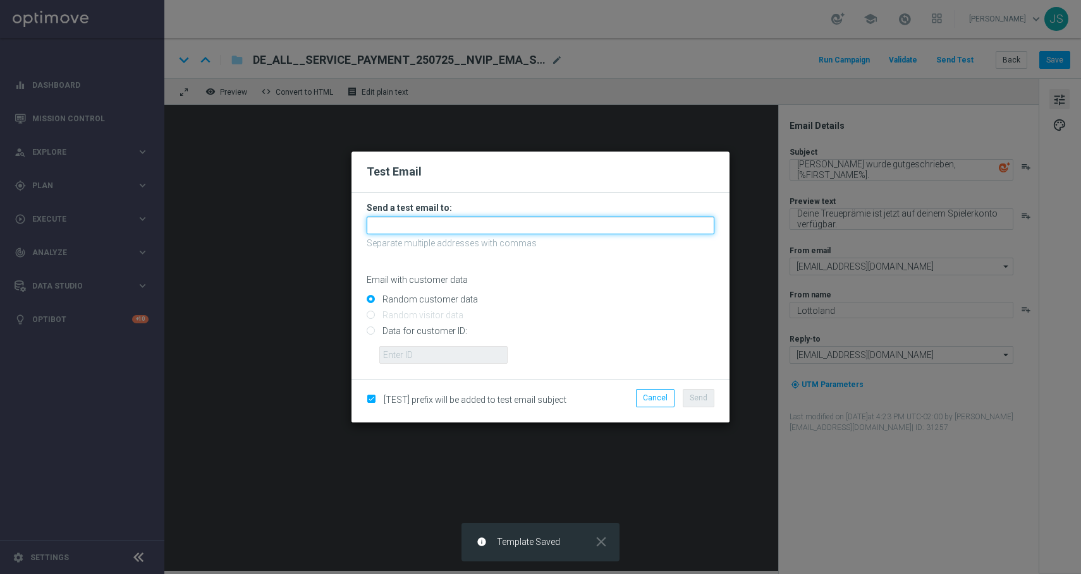
click at [482, 228] on input "text" at bounding box center [541, 226] width 348 height 18
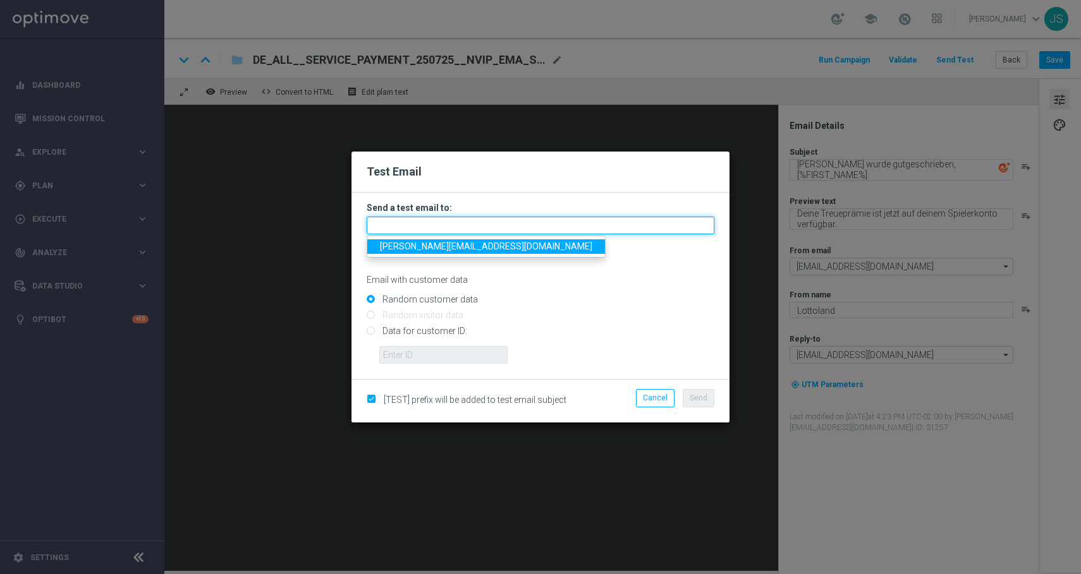
type input "[PERSON_NAME][EMAIL_ADDRESS][PERSON_NAME][DOMAIN_NAME]"
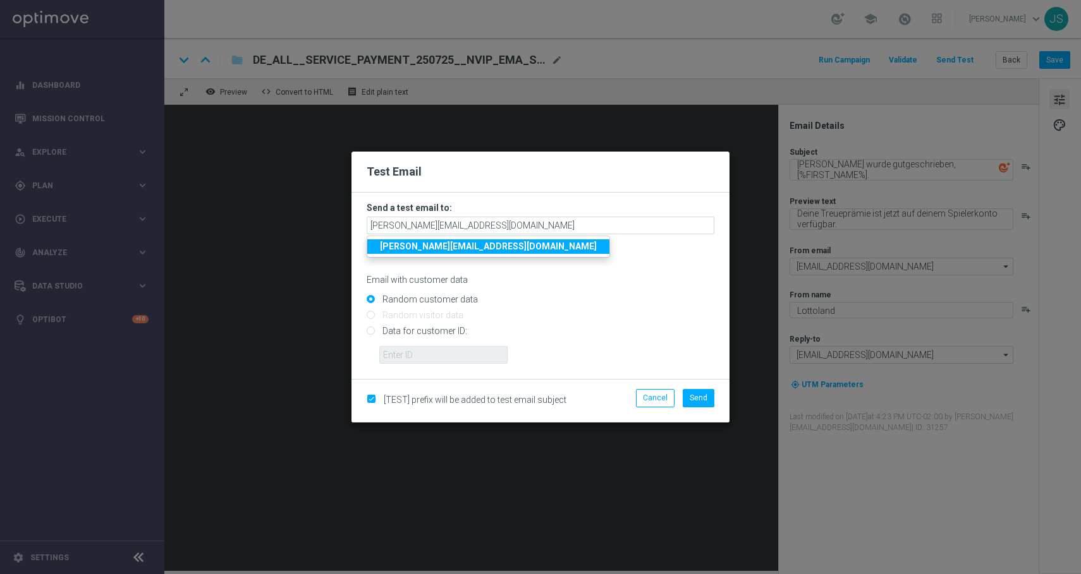
click at [466, 248] on strong "[PERSON_NAME][EMAIL_ADDRESS][PERSON_NAME][DOMAIN_NAME]" at bounding box center [488, 246] width 217 height 10
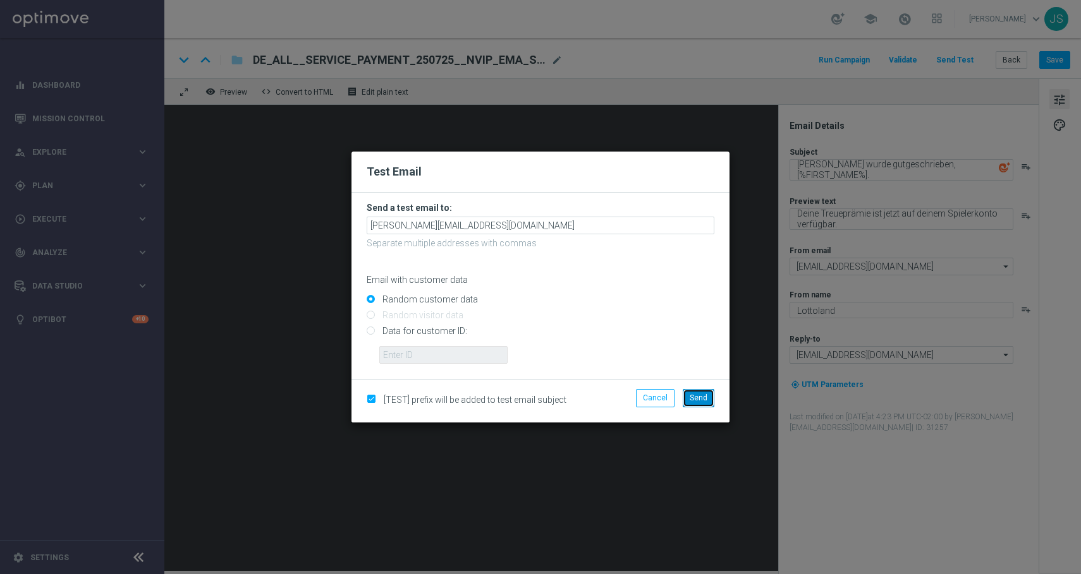
click at [700, 392] on button "Send" at bounding box center [699, 398] width 32 height 18
click at [718, 404] on body "equalizer Dashboard Mission Control" at bounding box center [540, 287] width 1081 height 574
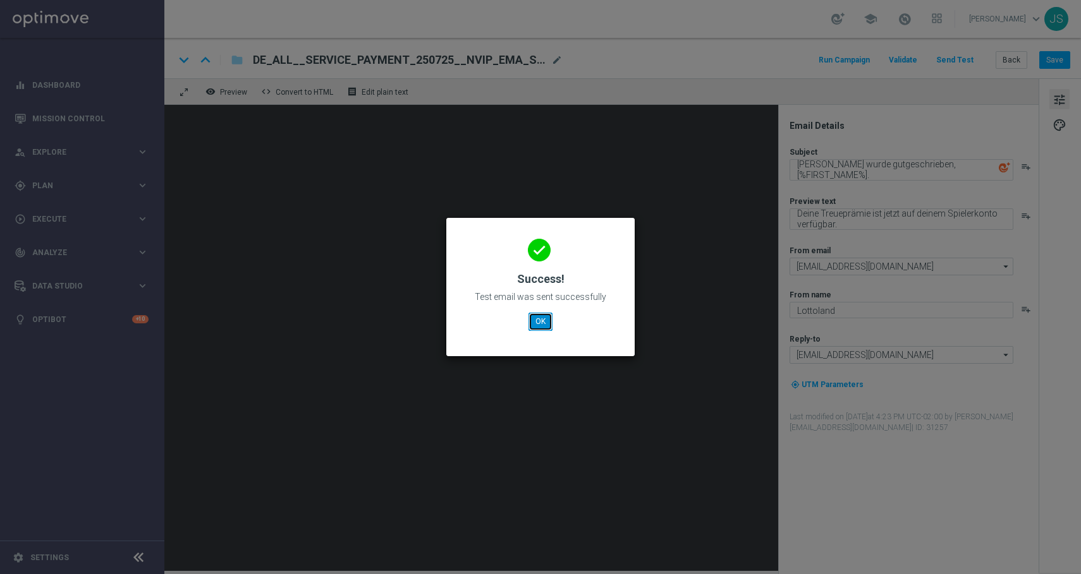
click at [546, 326] on button "OK" at bounding box center [540, 322] width 24 height 18
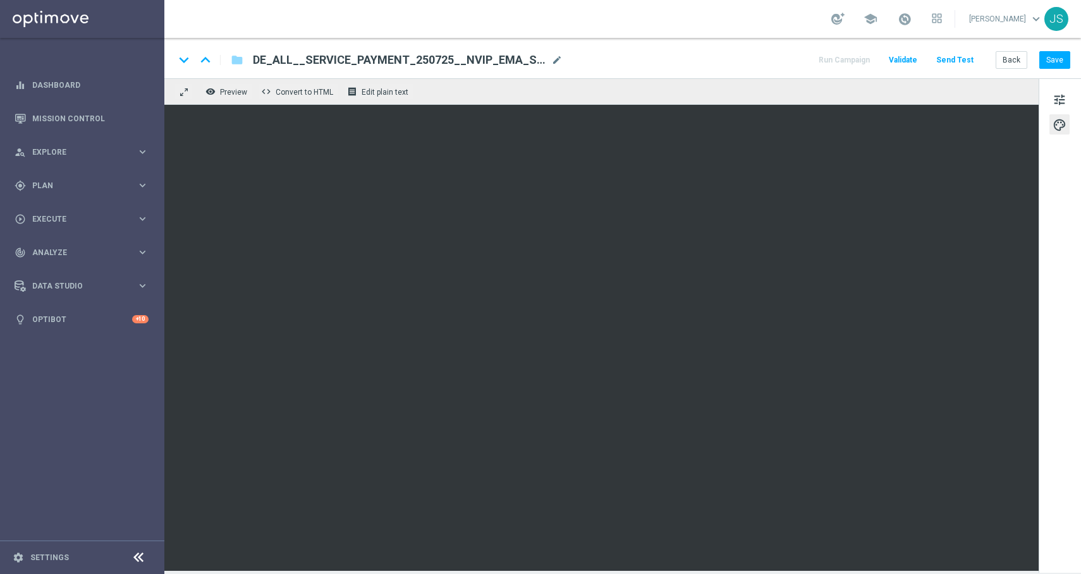
click at [961, 66] on button "Send Test" at bounding box center [954, 60] width 41 height 17
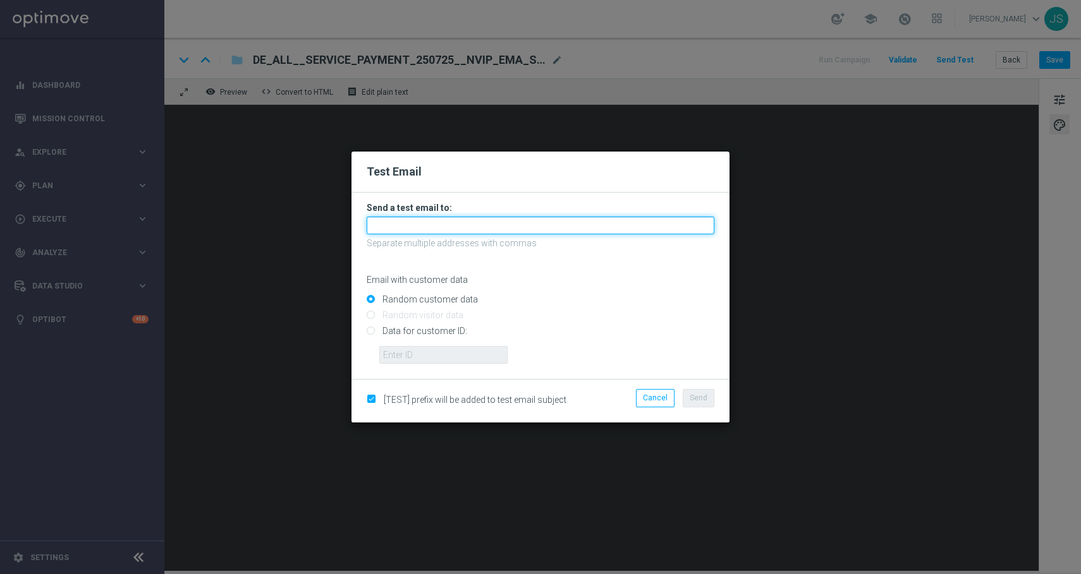
click at [615, 226] on input "text" at bounding box center [541, 226] width 348 height 18
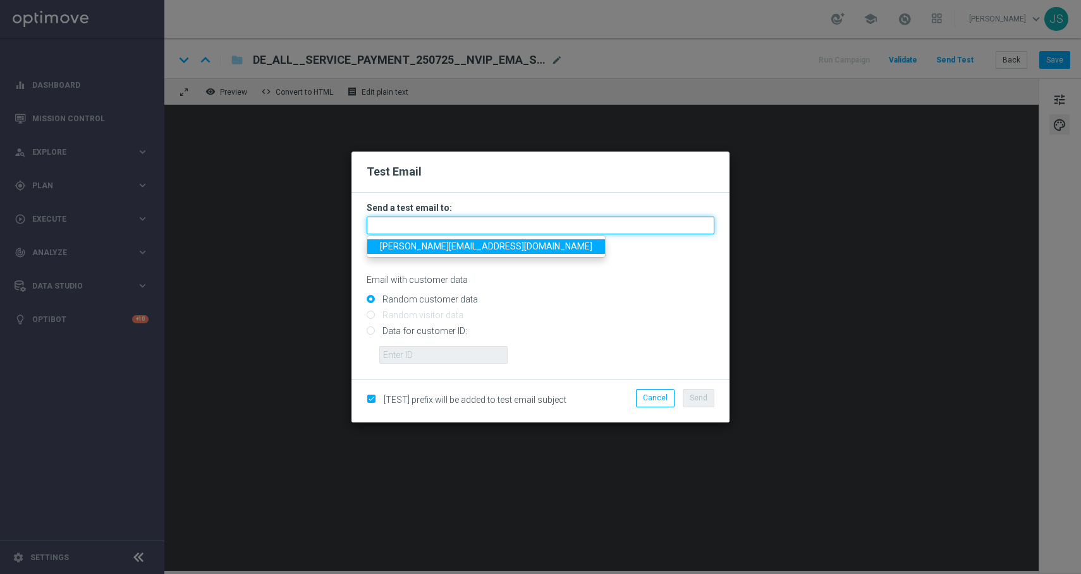
type input "[PERSON_NAME][EMAIL_ADDRESS][PERSON_NAME][DOMAIN_NAME]"
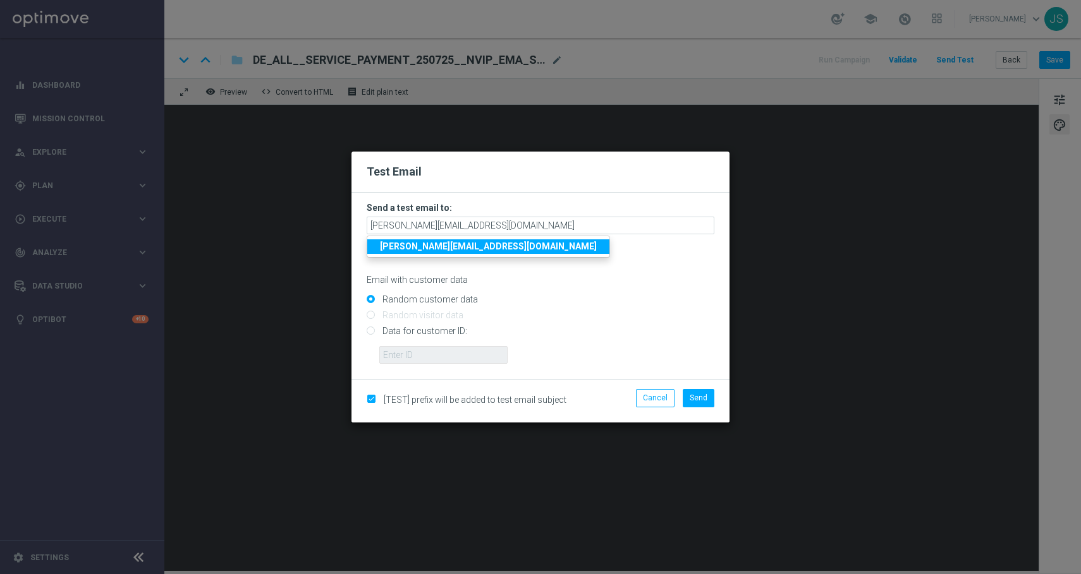
click at [709, 408] on div "Cancel Send" at bounding box center [663, 400] width 122 height 23
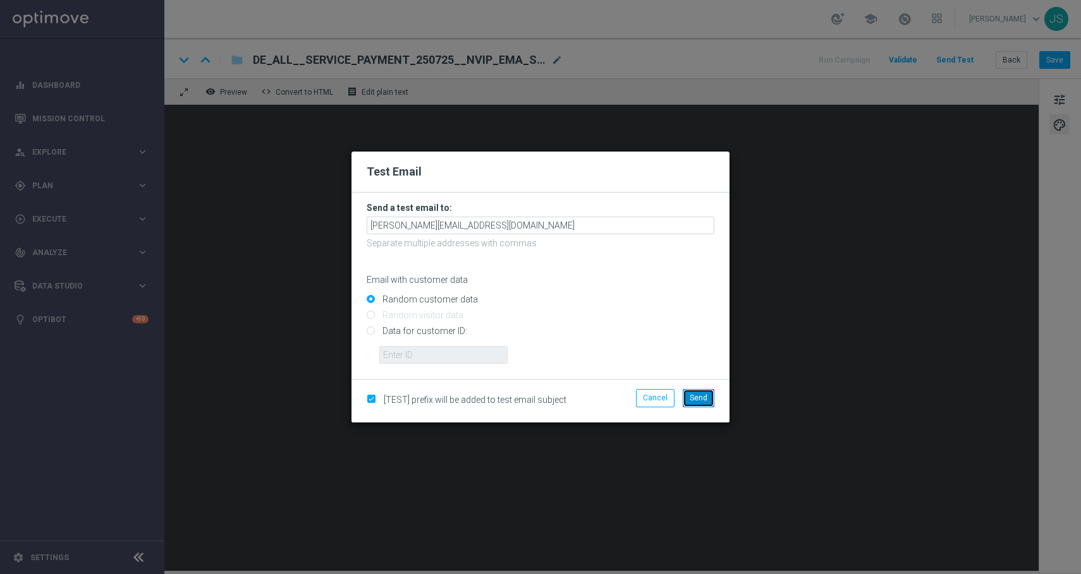
click at [705, 398] on span "Send" at bounding box center [698, 398] width 18 height 9
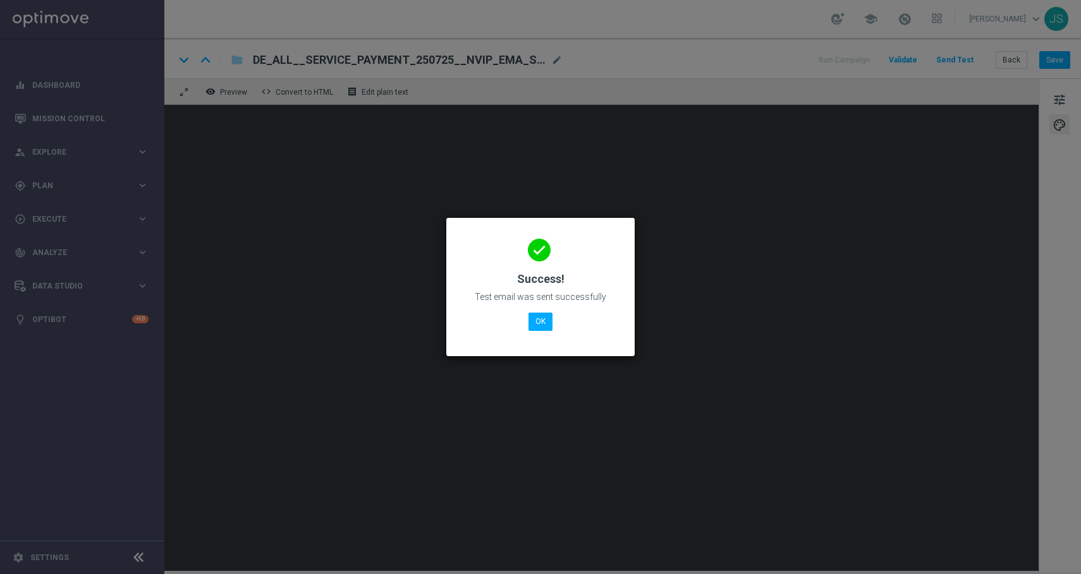
click at [537, 306] on div "done Success! Test email was sent successfully OK" at bounding box center [540, 285] width 158 height 110
click at [539, 324] on button "OK" at bounding box center [540, 322] width 24 height 18
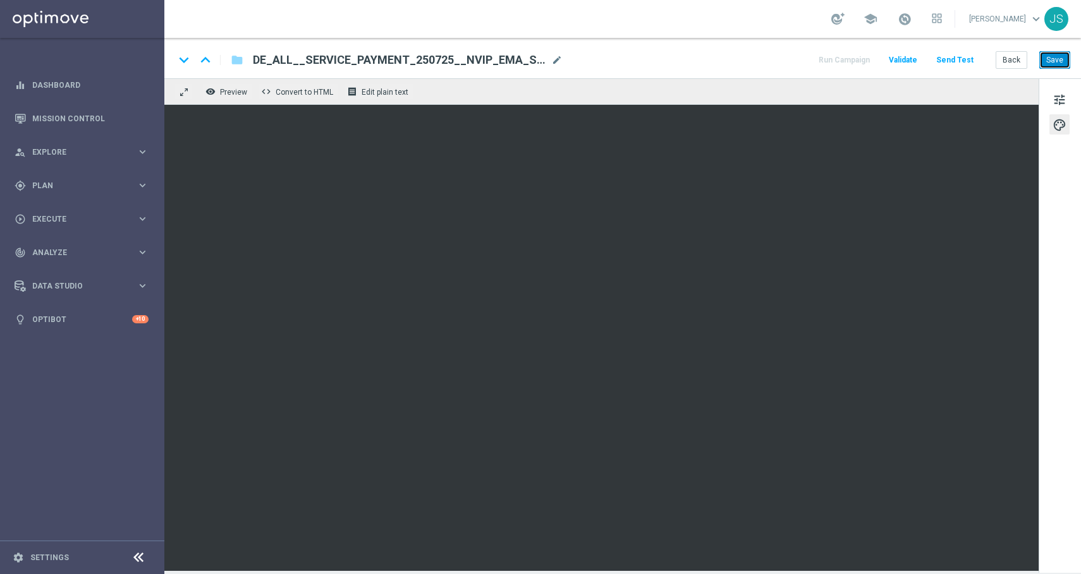
click at [1048, 65] on button "Save" at bounding box center [1054, 60] width 31 height 18
click at [1017, 61] on button "Back" at bounding box center [1011, 60] width 32 height 18
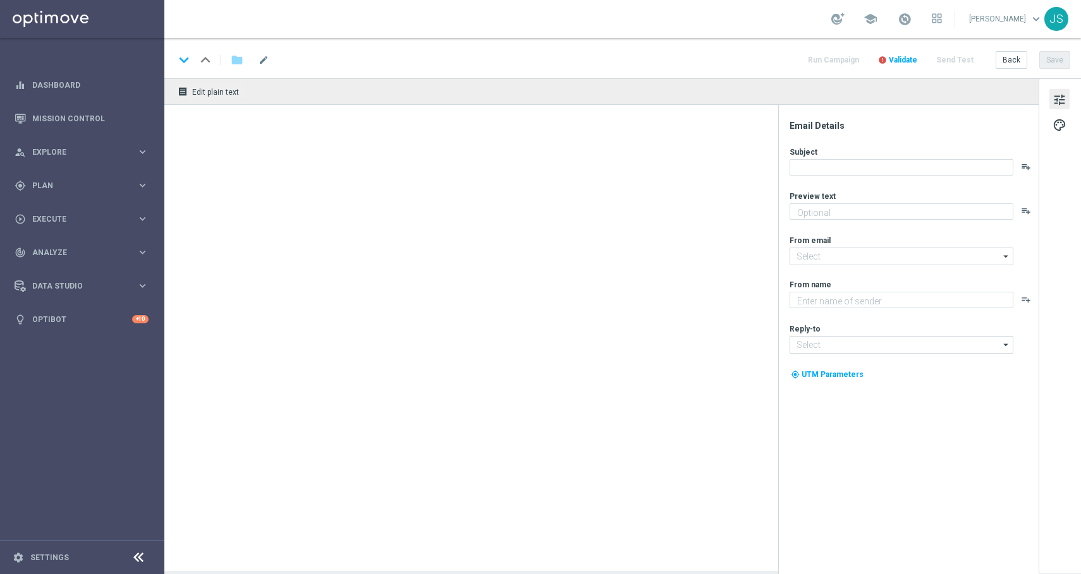
type textarea "Deine Treueprämie ist jetzt auf deinem Spielerkonto verfügbar."
type input "[EMAIL_ADDRESS][DOMAIN_NAME]"
type textarea "Lottoland"
type input "[EMAIL_ADDRESS][DOMAIN_NAME]"
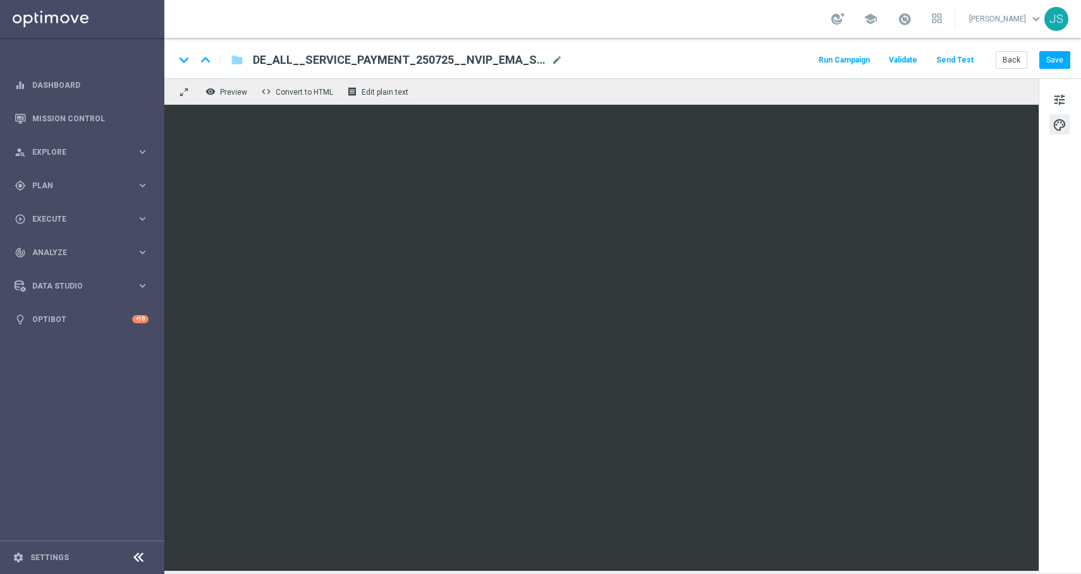
click at [550, 51] on div "keyboard_arrow_down keyboard_arrow_up folder DE_ALL__SERVICE_PAYMENT_250725__NV…" at bounding box center [622, 58] width 916 height 40
click at [556, 54] on span "mode_edit" at bounding box center [556, 59] width 11 height 11
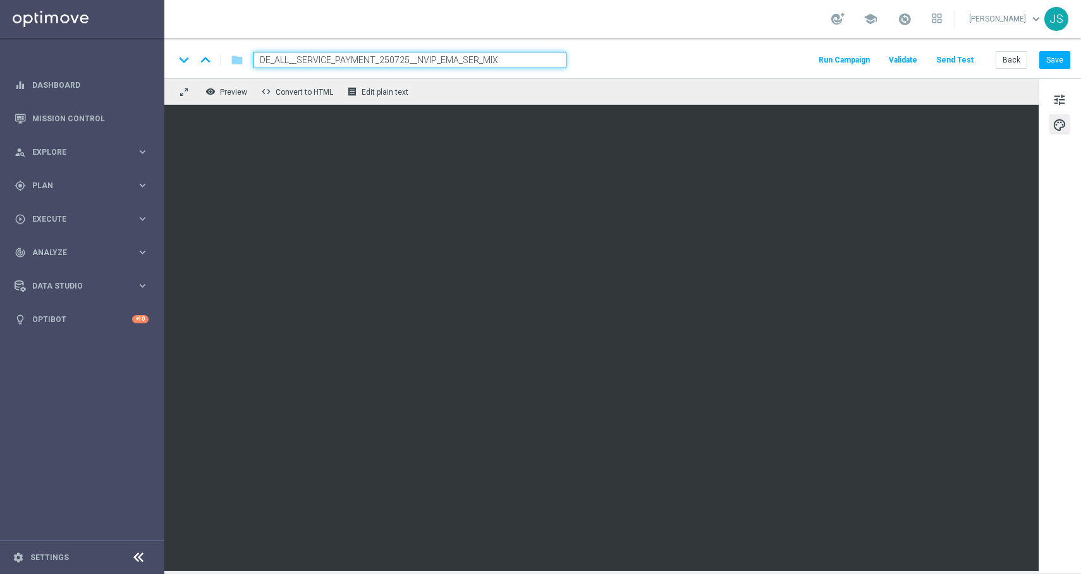
click at [495, 62] on input "DE_ALL__SERVICE_PAYMENT_250725__NVIP_EMA_SER_MIX" at bounding box center [409, 60] width 313 height 16
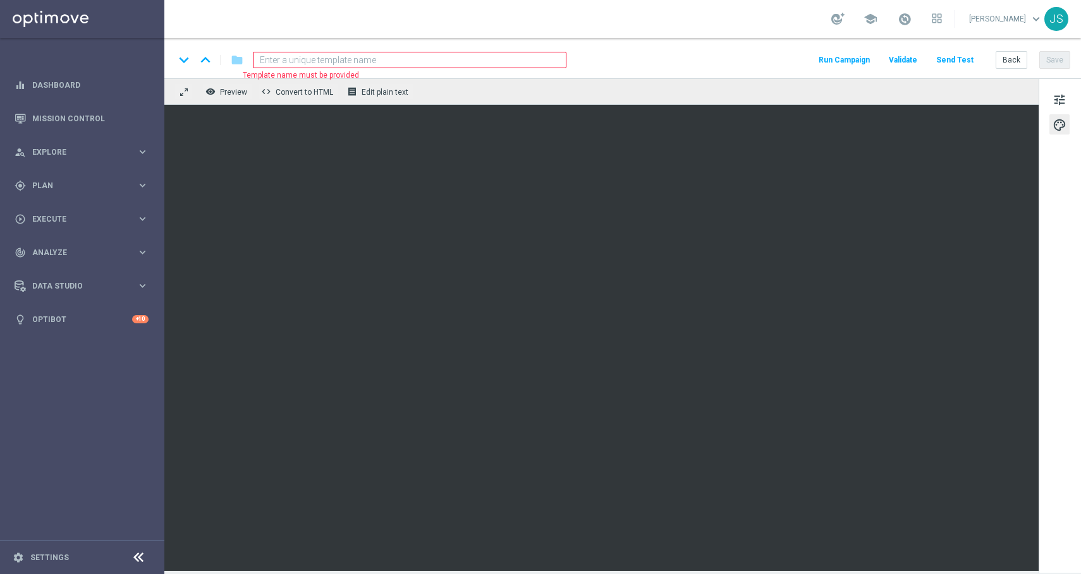
paste input "AT__CASHBACK_CREDITS_APOLOGY__ALL_EMA_SER_LT_250911"
type input "AT__CASHBACK_CREDITS_APOLOGY__ALL_EMA_SER_LT_250911"
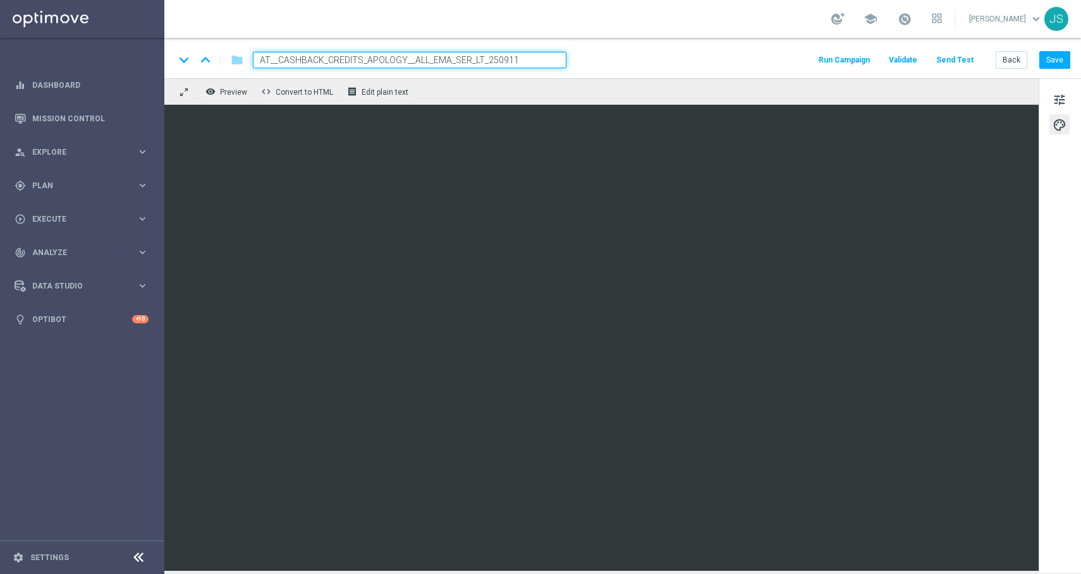
click at [614, 66] on div "keyboard_arrow_down keyboard_arrow_up folder AT__CASHBACK_CREDITS_APOLOGY__ALL_…" at bounding box center [622, 60] width 896 height 16
click at [619, 78] on div "remove_red_eye Preview code Convert to HTML receipt Edit plain text" at bounding box center [601, 91] width 874 height 27
click at [617, 56] on div "keyboard_arrow_down keyboard_arrow_up folder AT__CASHBACK_CREDITS_APOLOGY__ALL_…" at bounding box center [622, 60] width 896 height 16
click at [640, 56] on div "keyboard_arrow_down keyboard_arrow_up folder AT__CASHBACK_CREDITS_APOLOGY__ALL_…" at bounding box center [622, 60] width 896 height 16
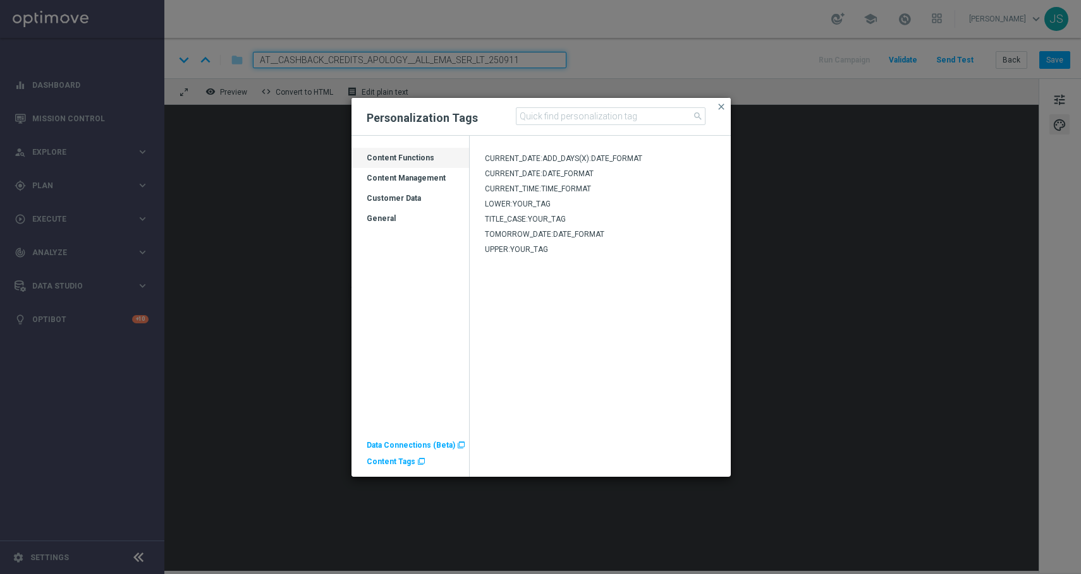
click at [397, 465] on span "Content Tags" at bounding box center [391, 462] width 49 height 9
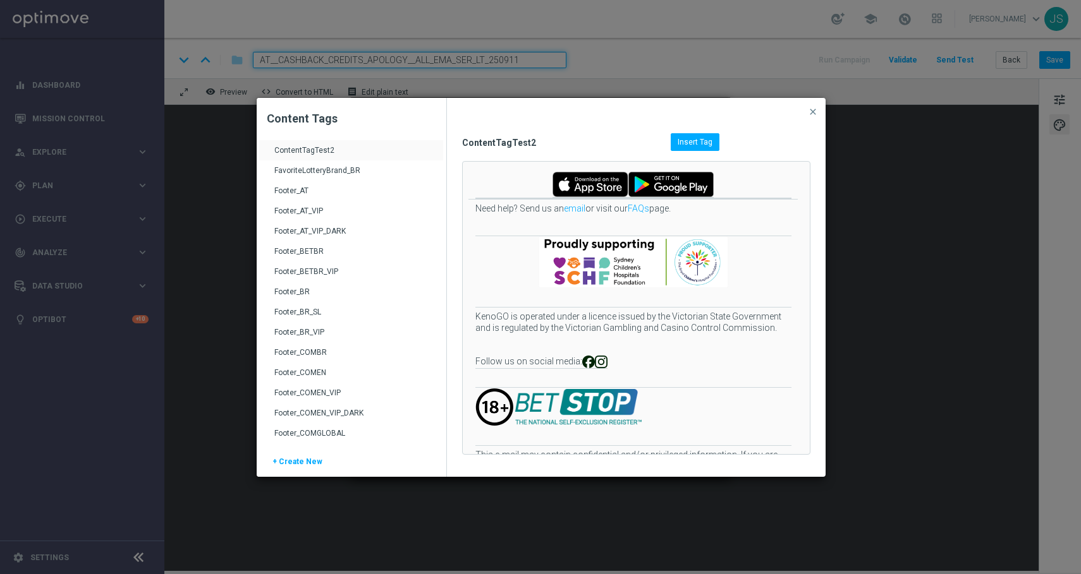
click at [293, 191] on div "Footer_AT" at bounding box center [352, 196] width 157 height 20
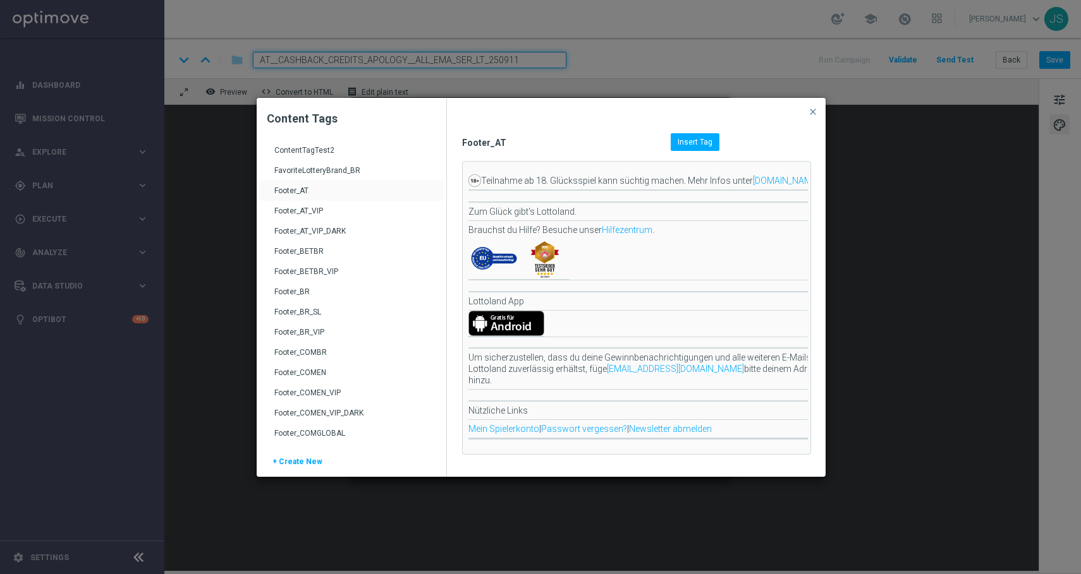
click at [702, 147] on div "Insert Tag" at bounding box center [695, 142] width 49 height 18
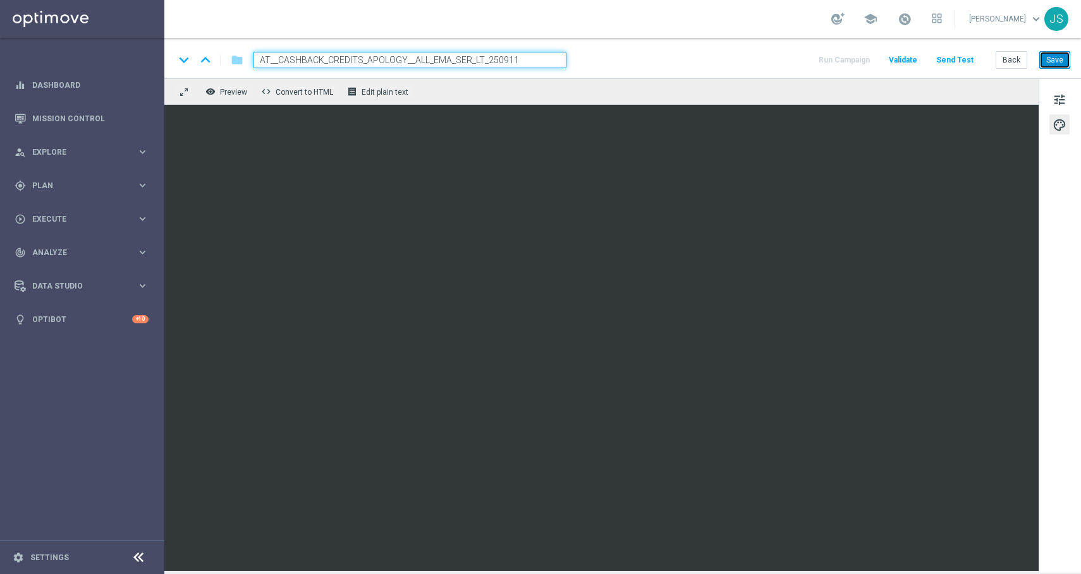
click at [1060, 63] on button "Save" at bounding box center [1054, 60] width 31 height 18
click at [585, 59] on div "keyboard_arrow_down keyboard_arrow_up folder AT__CASHBACK_CREDITS_APOLOGY__ALL_…" at bounding box center [622, 60] width 896 height 16
click at [552, 58] on input "AT__CASHBACK_CREDITS_APOLOGY__ALL_EMA_SER_LT_250911" at bounding box center [409, 60] width 313 height 16
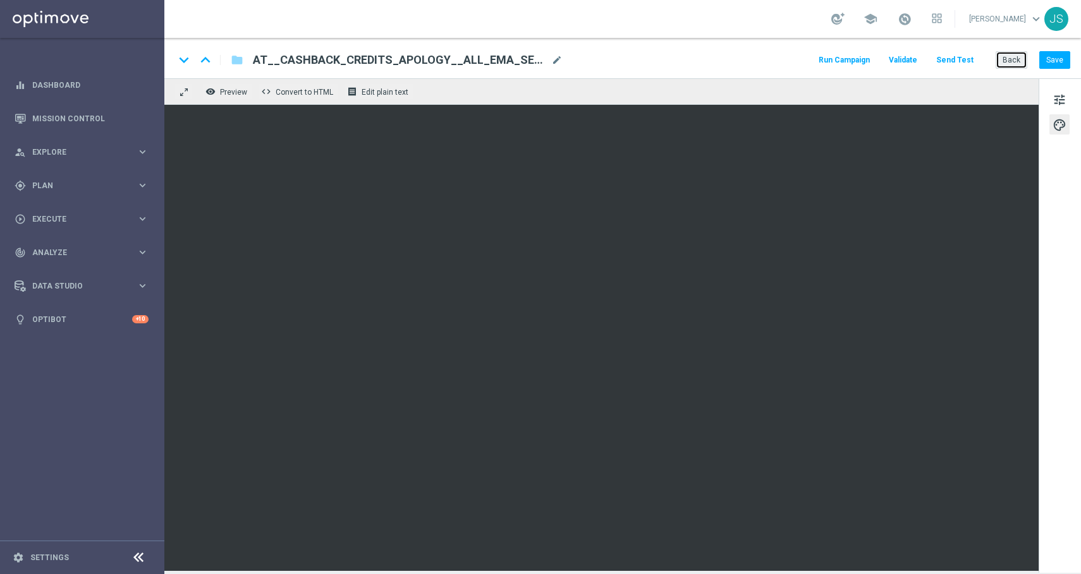
click at [1011, 58] on button "Back" at bounding box center [1011, 60] width 32 height 18
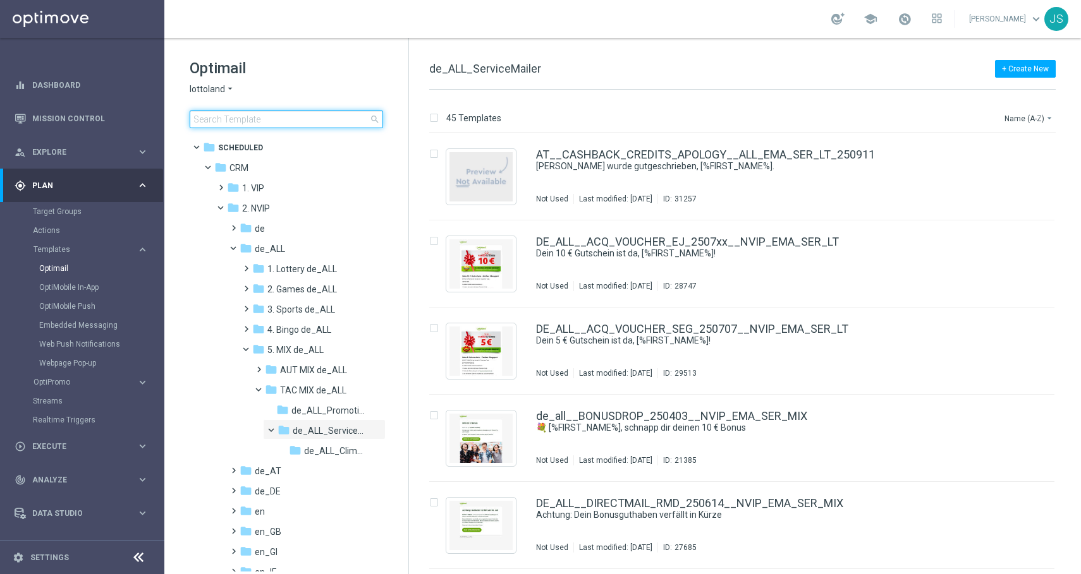
click at [245, 117] on input at bounding box center [286, 120] width 193 height 18
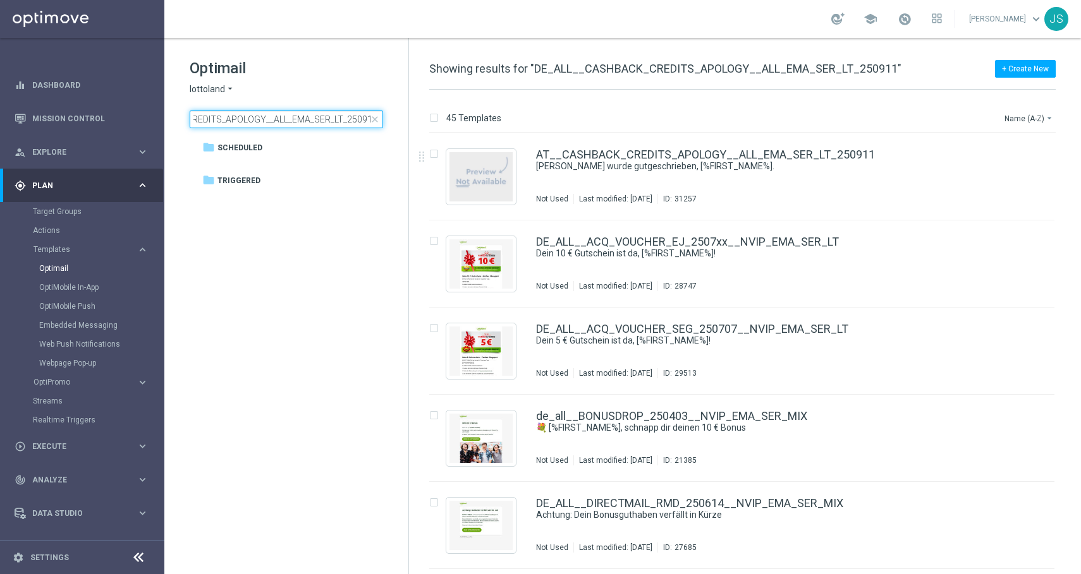
type input "DE_ALL__CASHBACK_CREDITS_APOLOGY__ALL_EMA_SER_LT_250911"
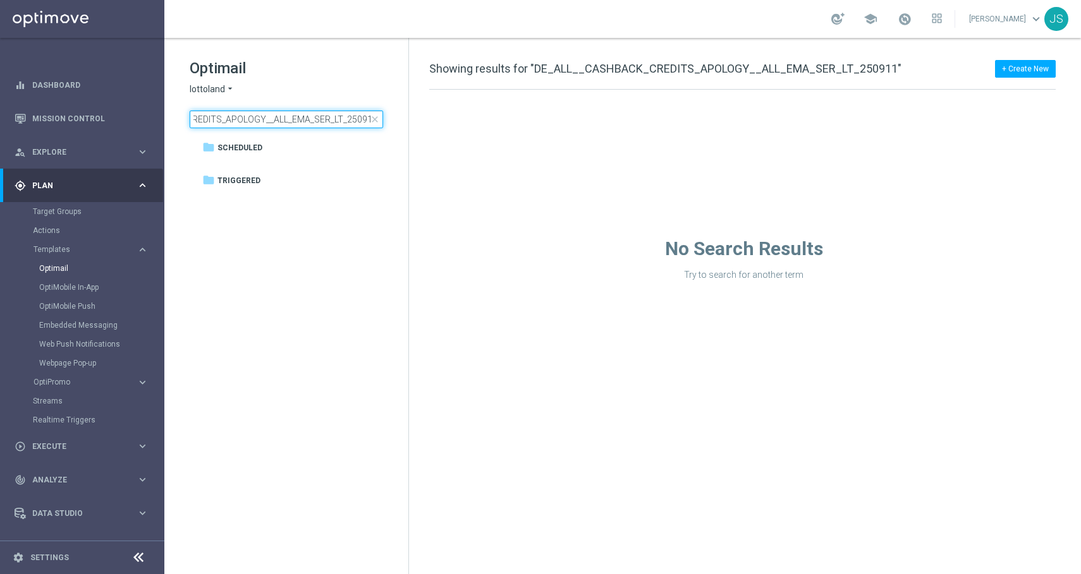
scroll to position [0, 0]
click at [339, 119] on input "DE_ALL__CASHBACK_CREDITS_APOLOGY__ALL_EMA_SER_LT_250911" at bounding box center [286, 120] width 193 height 18
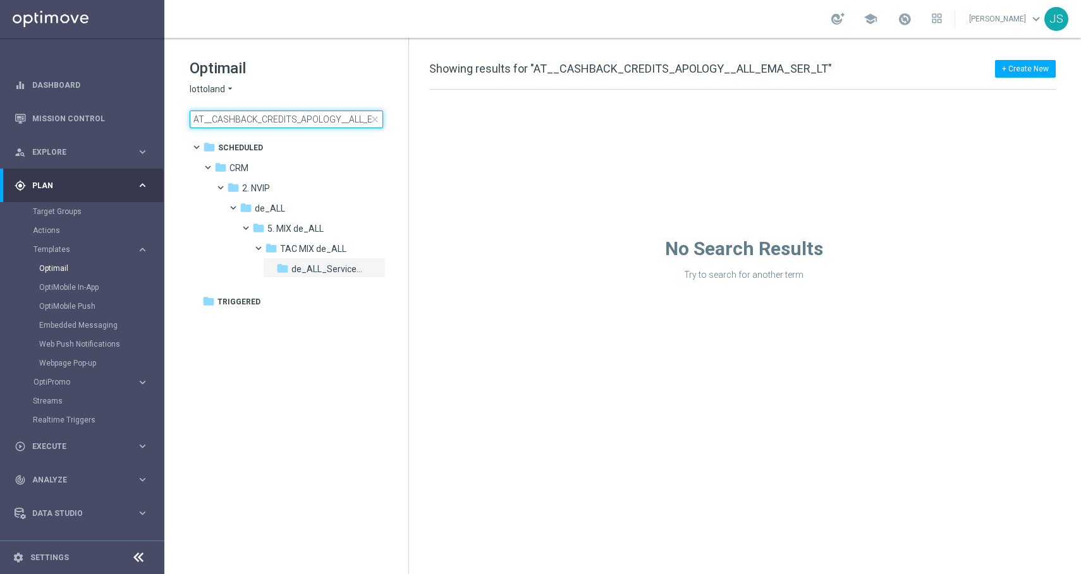
scroll to position [0, 41]
type input "AT__CASHBACK_CREDITS_APOLOGY__ALL_EMA_SER_LT"
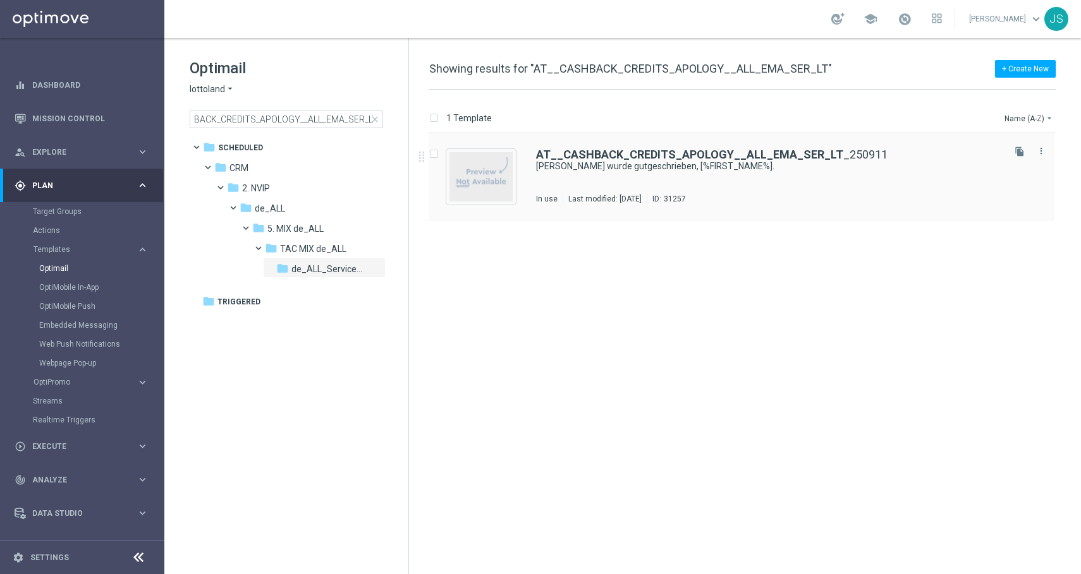
click at [574, 174] on div "AT__CASHBACK_CREDITS_APOLOGY__ALL_EMA_SER_LT _250911 Deine Treueprämie wurde gu…" at bounding box center [768, 176] width 465 height 55
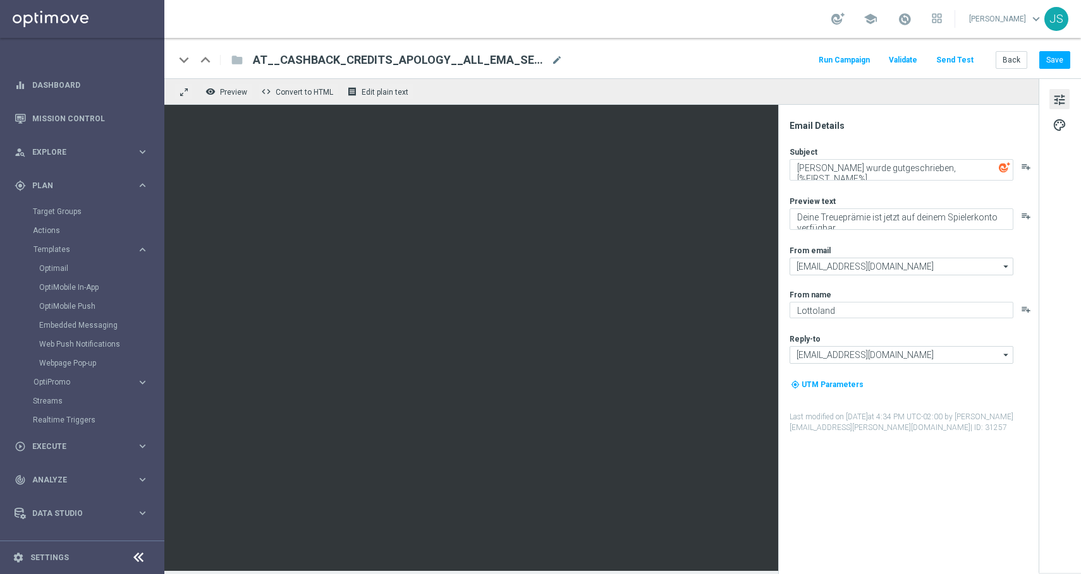
click at [493, 62] on span "AT__CASHBACK_CREDITS_APOLOGY__ALL_EMA_SER_LT_250911" at bounding box center [399, 59] width 293 height 15
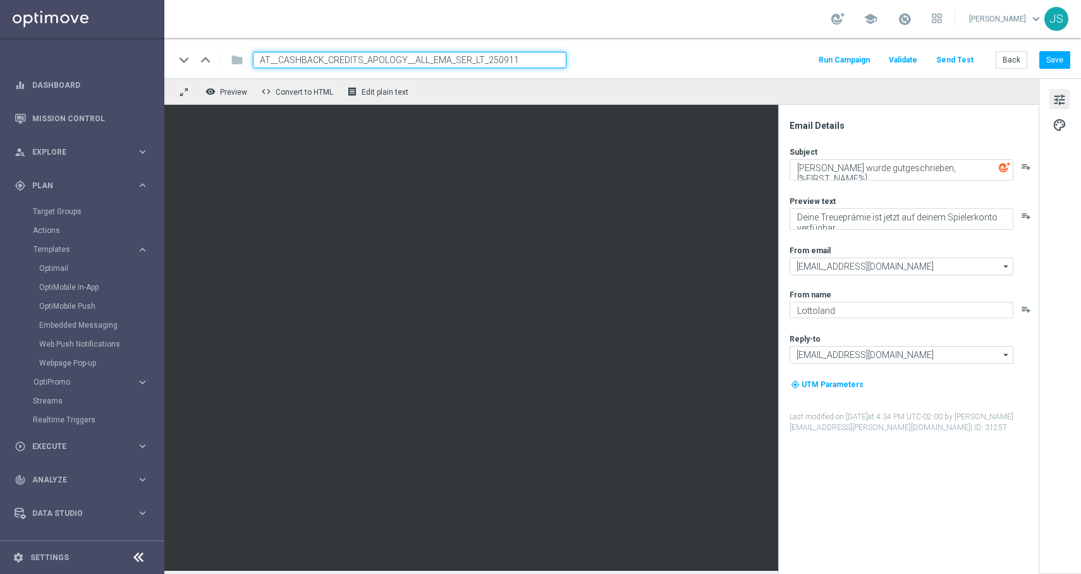
click at [542, 70] on div "keyboard_arrow_down keyboard_arrow_up folder AT__CASHBACK_CREDITS_APOLOGY__ALL_…" at bounding box center [622, 58] width 916 height 40
click at [545, 59] on input "AT__CASHBACK_CREDITS_APOLOGY__ALL_EMA_SER_LT_250911" at bounding box center [409, 60] width 313 height 16
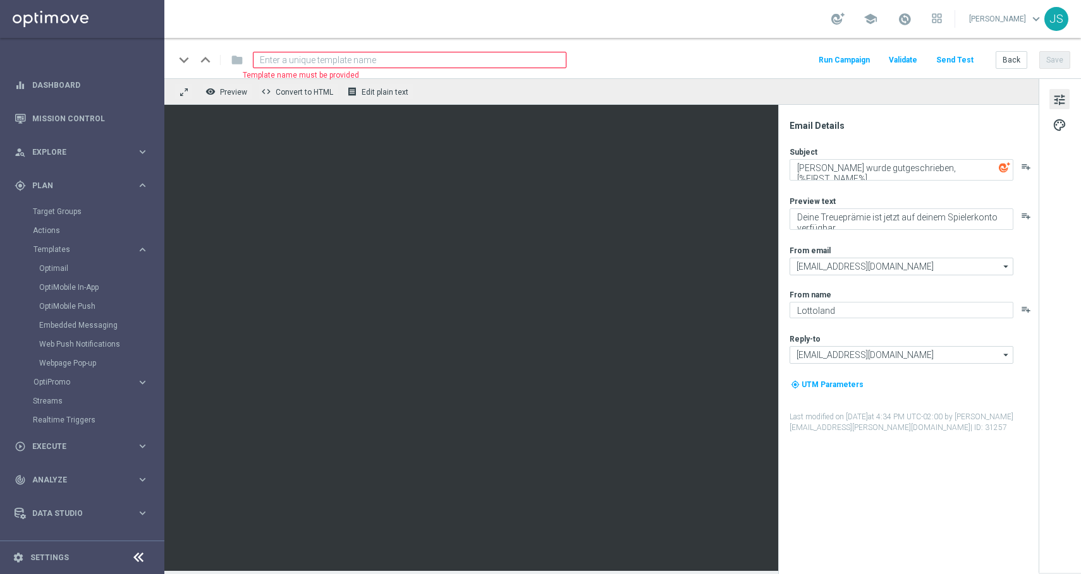
paste input "DE_ALL__CASHBACK_CREDITS_APOLOGY__ALL_EMA_SER_LT"
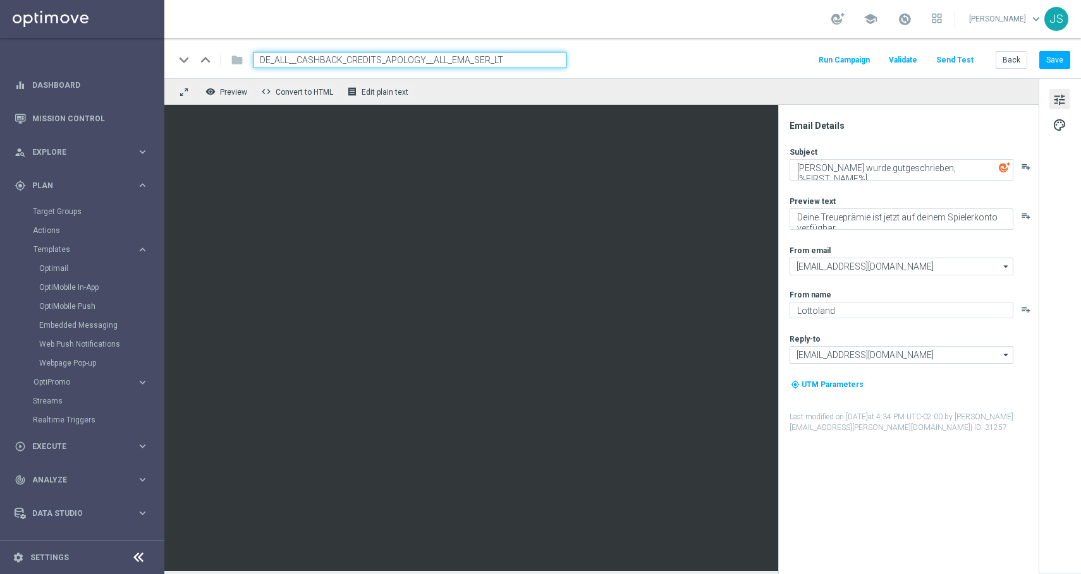
type input "DE_ALL__CASHBACK_CREDITS_APOLOGY__ALL_EMA_SER_LT"
click at [1005, 65] on button "Back" at bounding box center [1011, 60] width 32 height 18
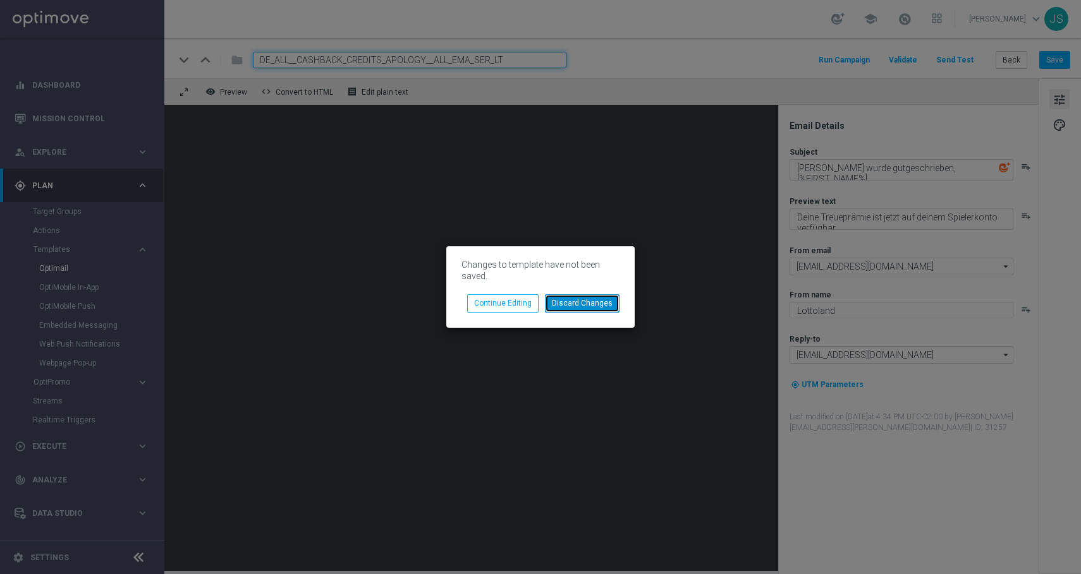
click at [573, 311] on button "Discard Changes" at bounding box center [582, 304] width 75 height 18
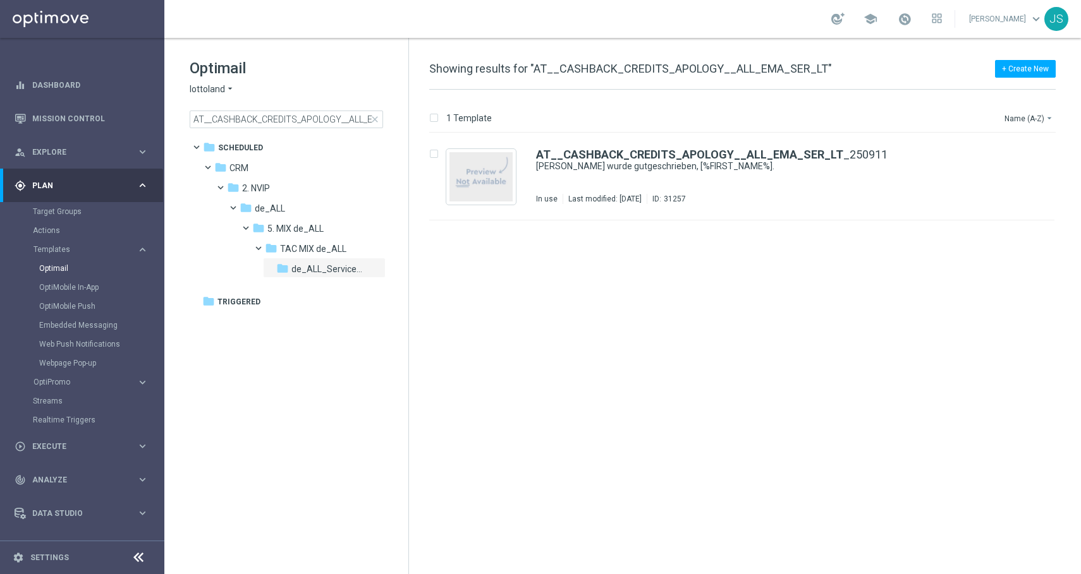
click at [374, 114] on span "close" at bounding box center [375, 119] width 10 height 10
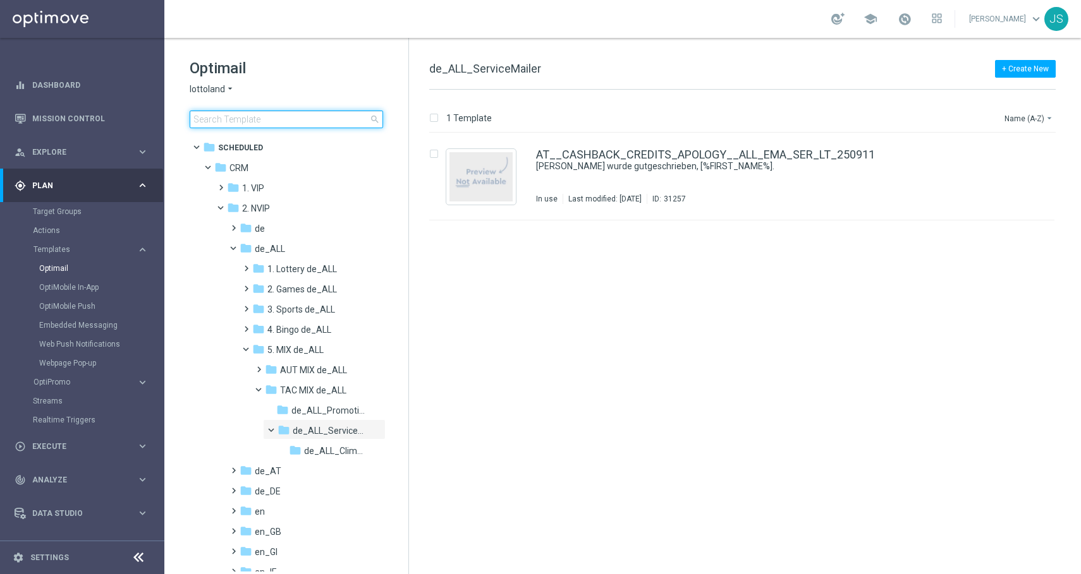
click at [324, 112] on input at bounding box center [286, 120] width 193 height 18
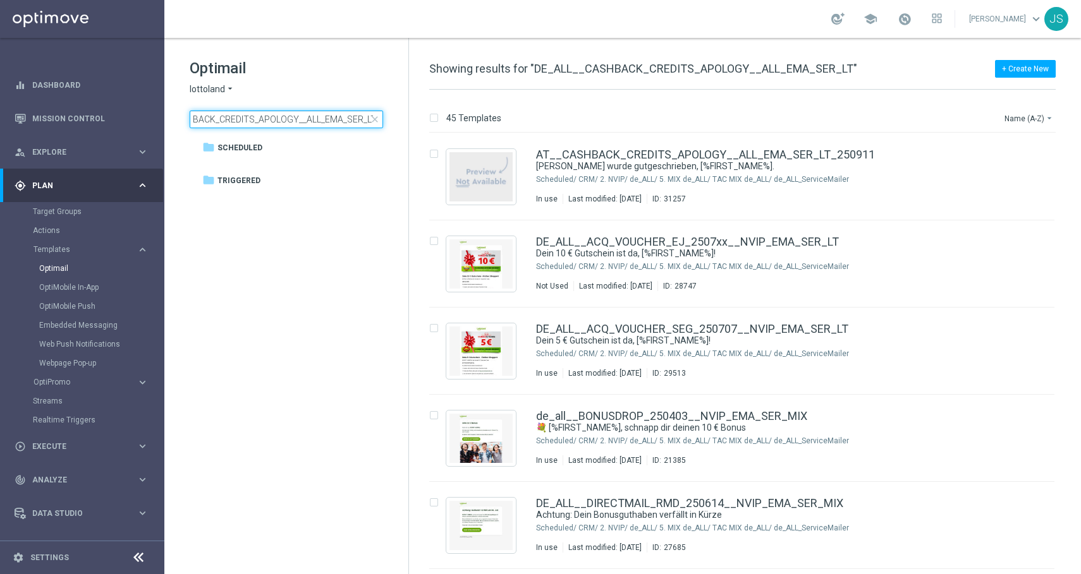
type input "DE_ALL__CASHBACK_CREDITS_APOLOGY__ALL_EMA_SER_LT"
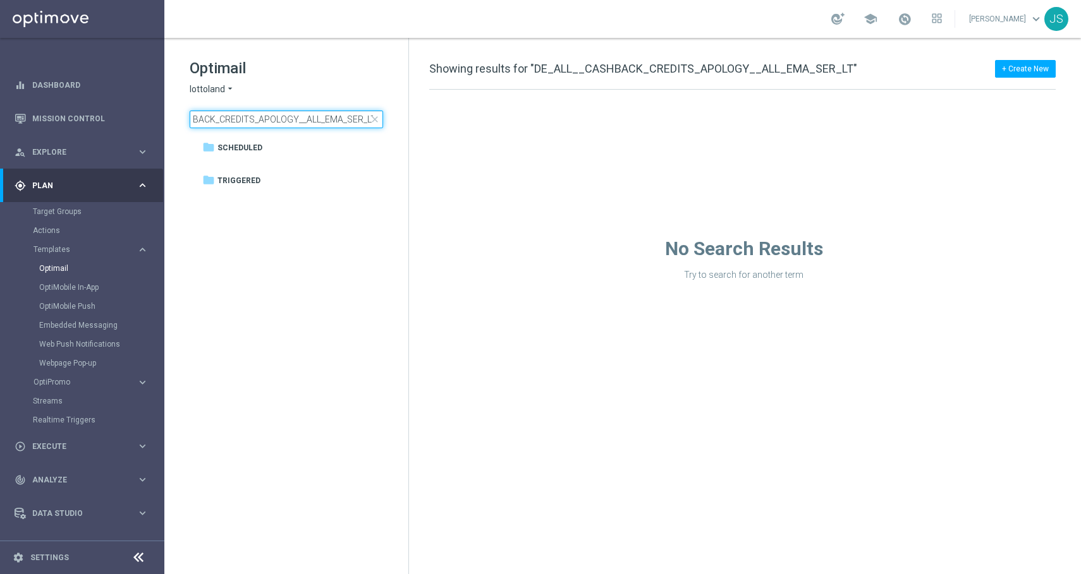
scroll to position [0, 0]
click at [379, 118] on span "close" at bounding box center [375, 119] width 10 height 10
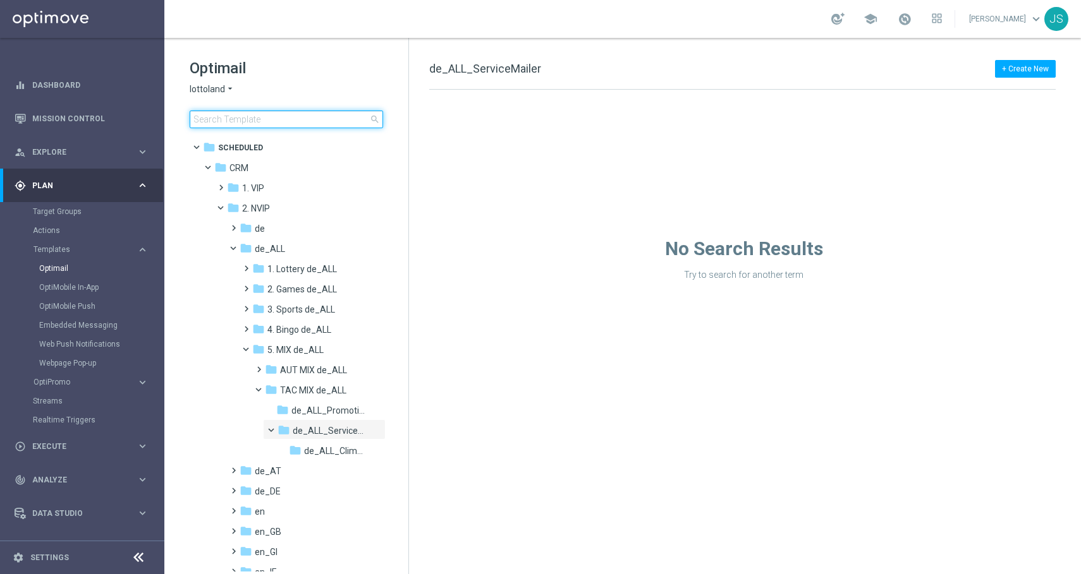
click at [364, 118] on input at bounding box center [286, 120] width 193 height 18
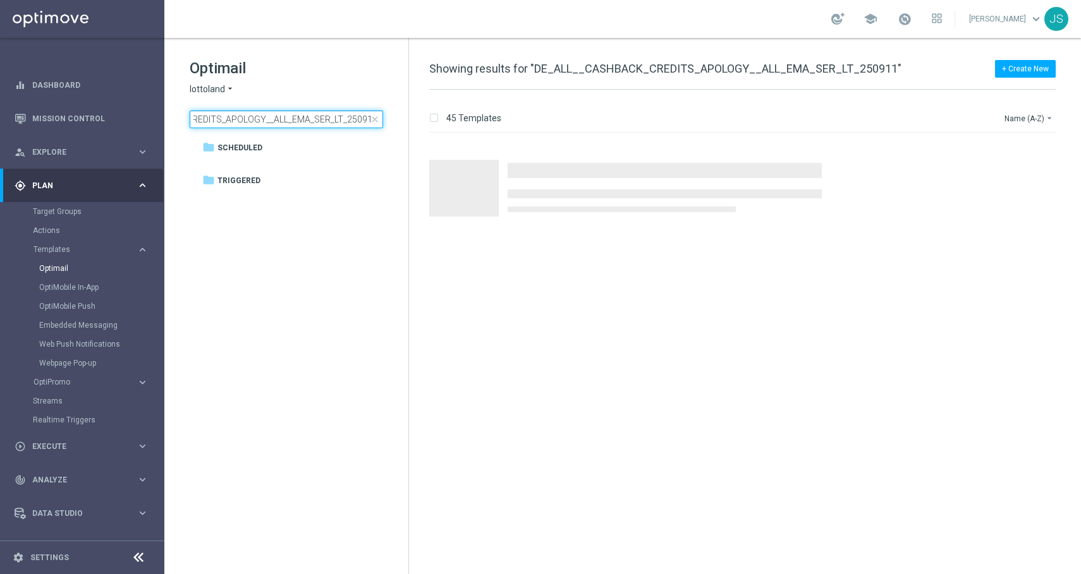
type input "DE_ALL__CASHBACK_CREDITS_APOLOGY__ALL_EMA_SER_LT_250911"
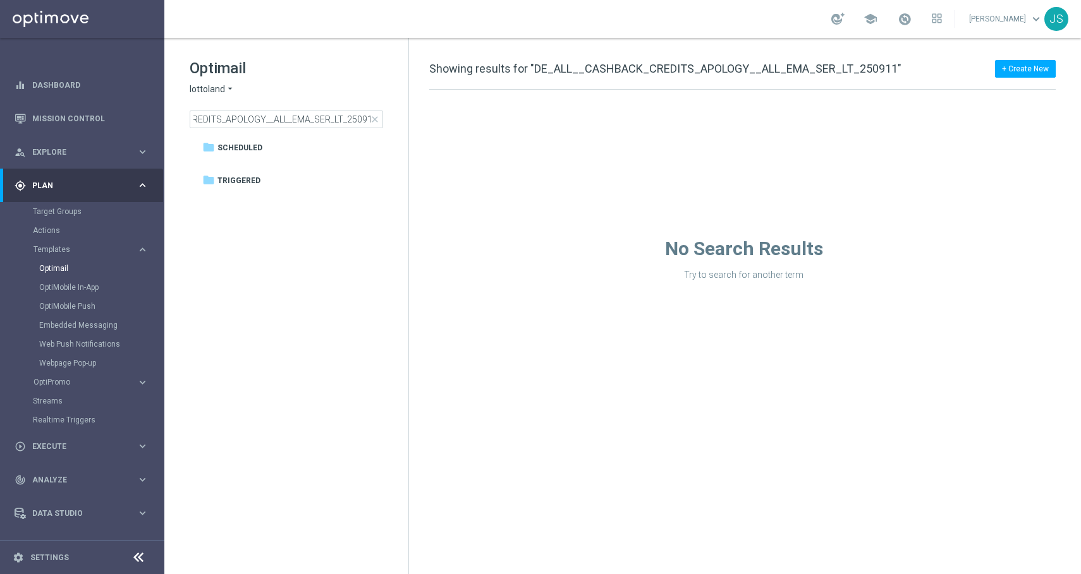
click at [378, 120] on span "close" at bounding box center [375, 119] width 10 height 10
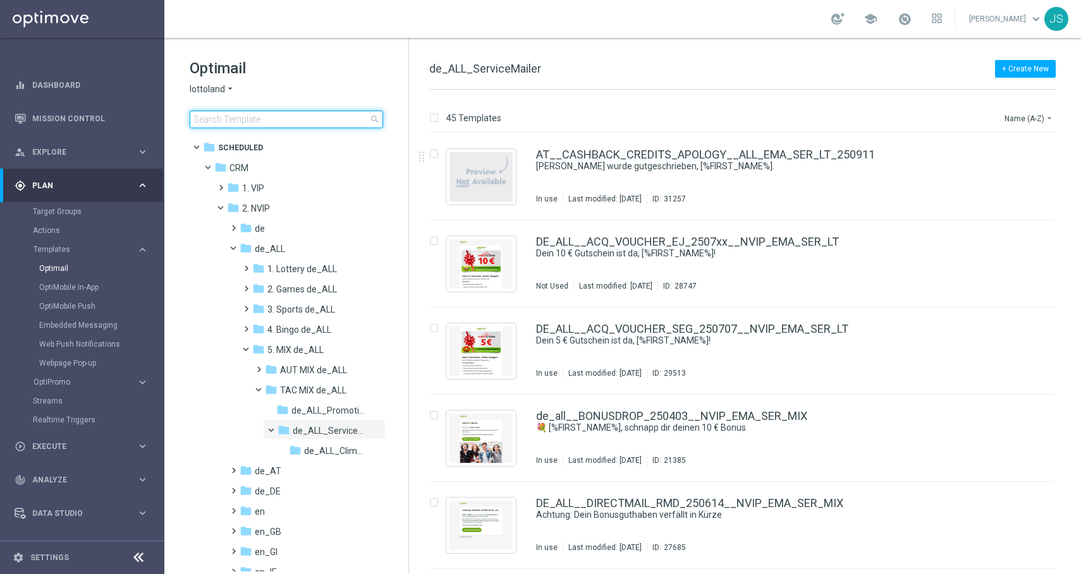
click at [325, 111] on input at bounding box center [286, 120] width 193 height 18
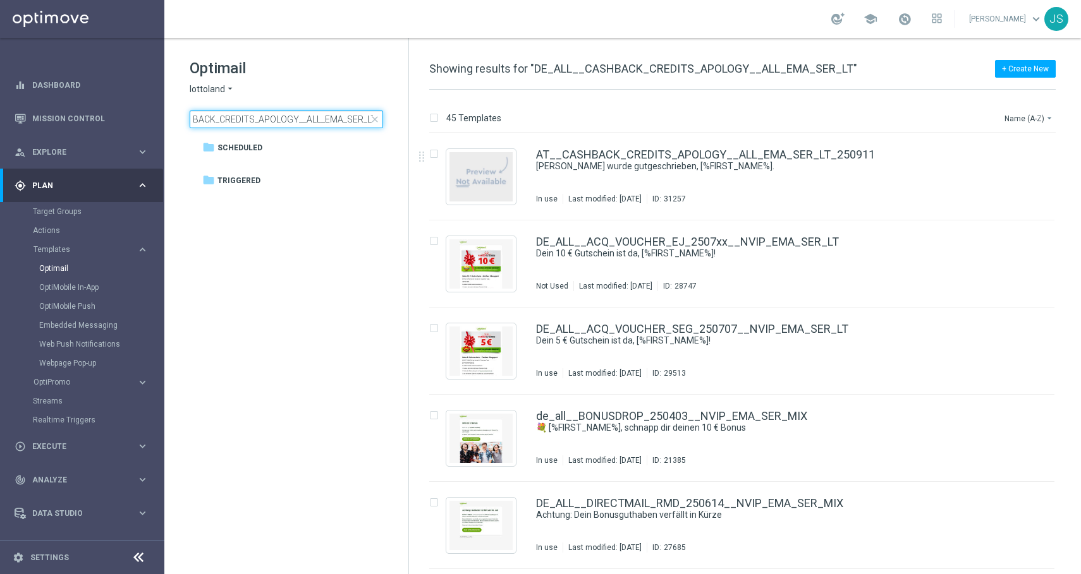
type input "DE_ALL__CASHBACK_CREDITS_APOLOGY__ALL_EMA_SER_LT"
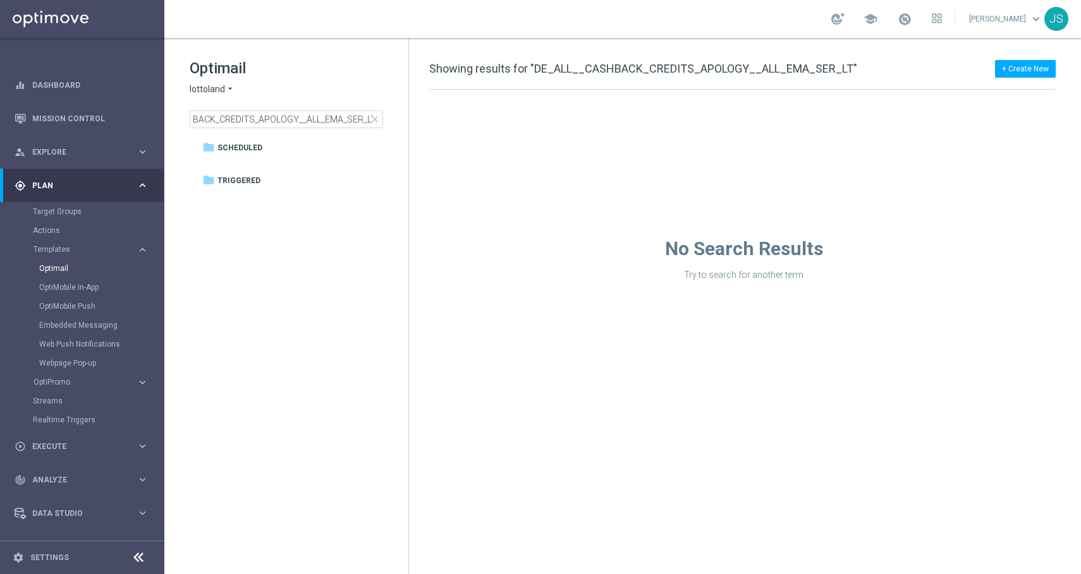
scroll to position [0, 0]
click at [822, 55] on div "+ Create New Showing results for "DE_ALL__CASHBACK_CREDITS_APOLOGY__ALL_EMA_SER…" at bounding box center [745, 306] width 672 height 537
click at [348, 116] on input "DE_ALL__CASHBACK_CREDITS_APOLOGY__ALL_EMA_SER_LT" at bounding box center [286, 120] width 193 height 18
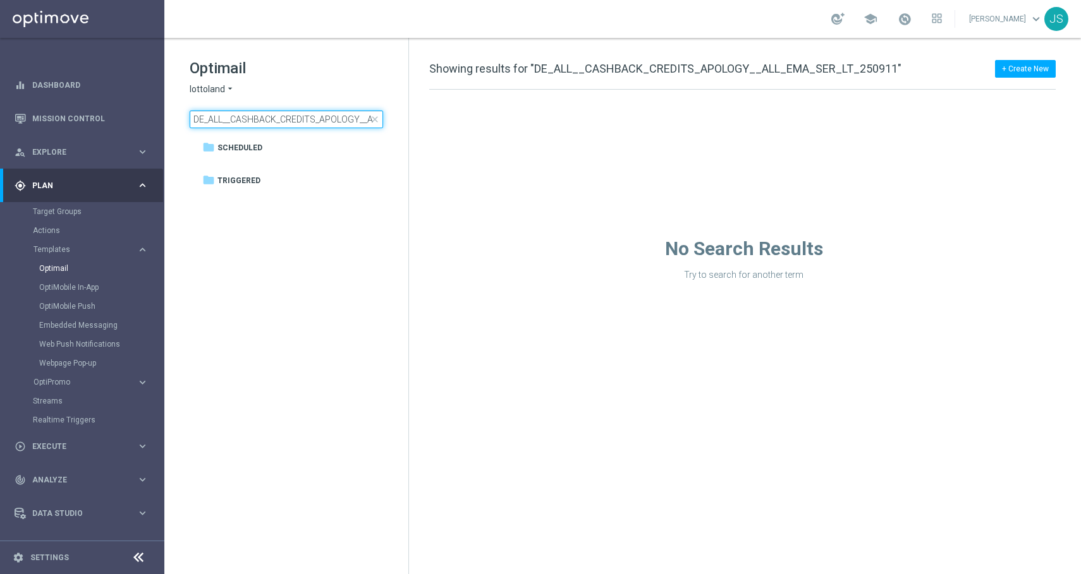
scroll to position [0, 94]
type input "DE_ALL__CASHBACK_CREDITS_APOLOGY__ALL_EMA_SER_LT_250911"
click at [371, 122] on span "close" at bounding box center [375, 119] width 10 height 10
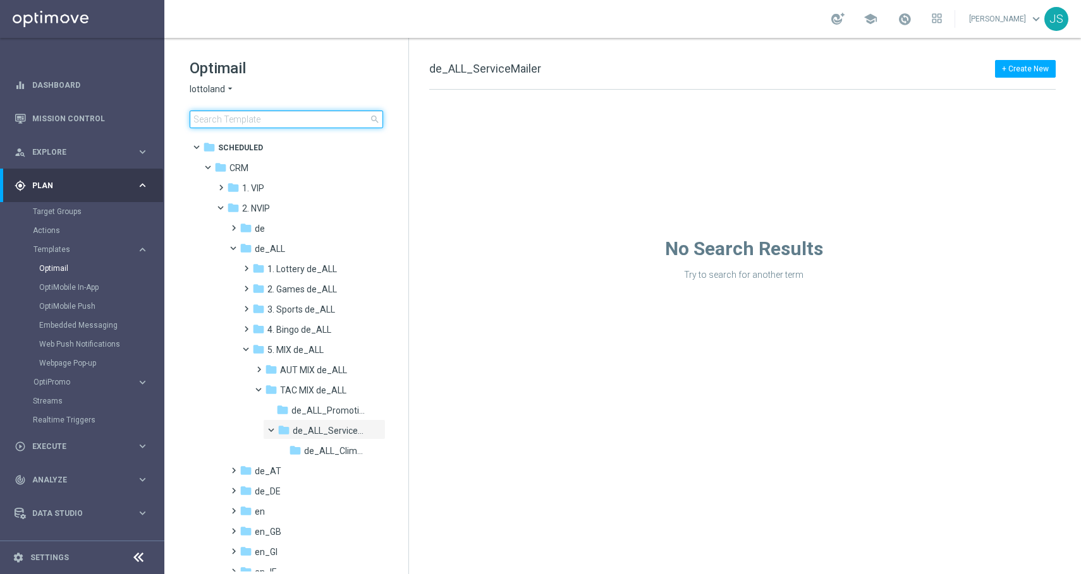
click at [341, 119] on input at bounding box center [286, 120] width 193 height 18
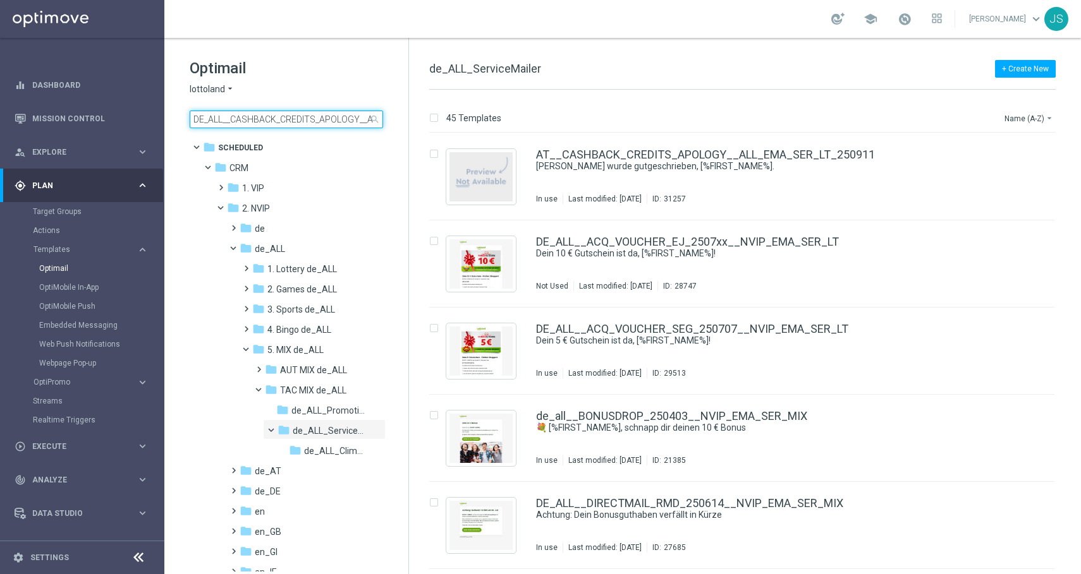
scroll to position [0, 94]
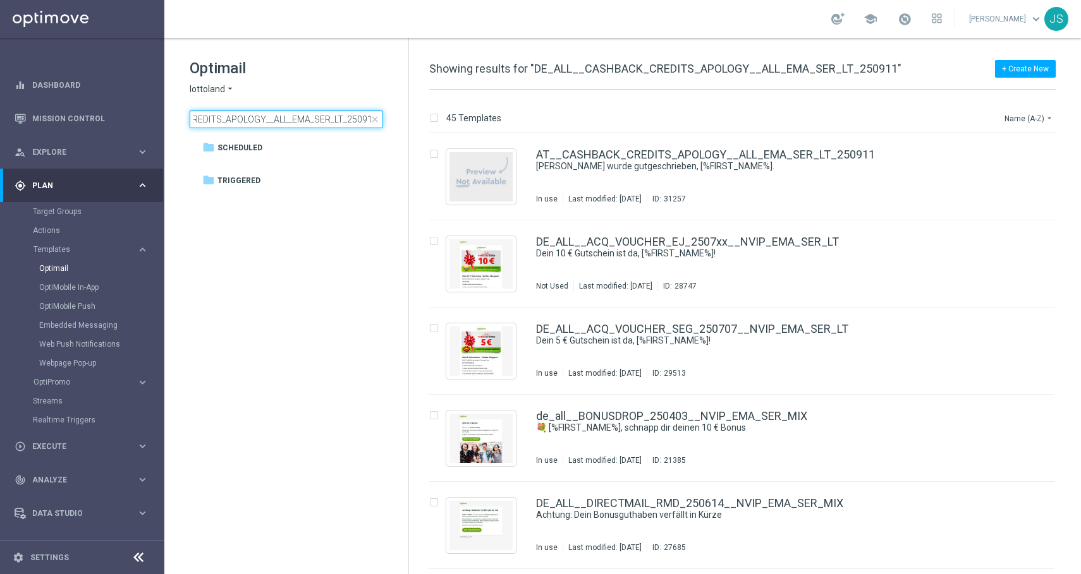
type input "DE_ALL__CASHBACK_CREDITS_APOLOGY__ALL_EMA_SER_LT_250911"
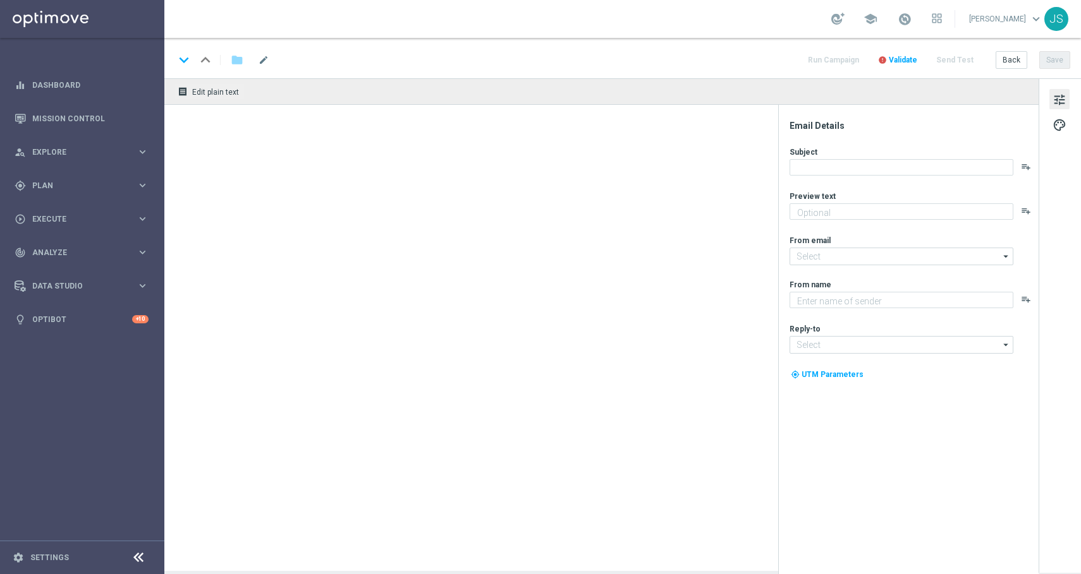
type textarea "Deine Treueprämie ist jetzt auf deinem Spielerkonto verfügbar."
type input "[EMAIL_ADDRESS][DOMAIN_NAME]"
type textarea "Lottoland"
type input "[EMAIL_ADDRESS][DOMAIN_NAME]"
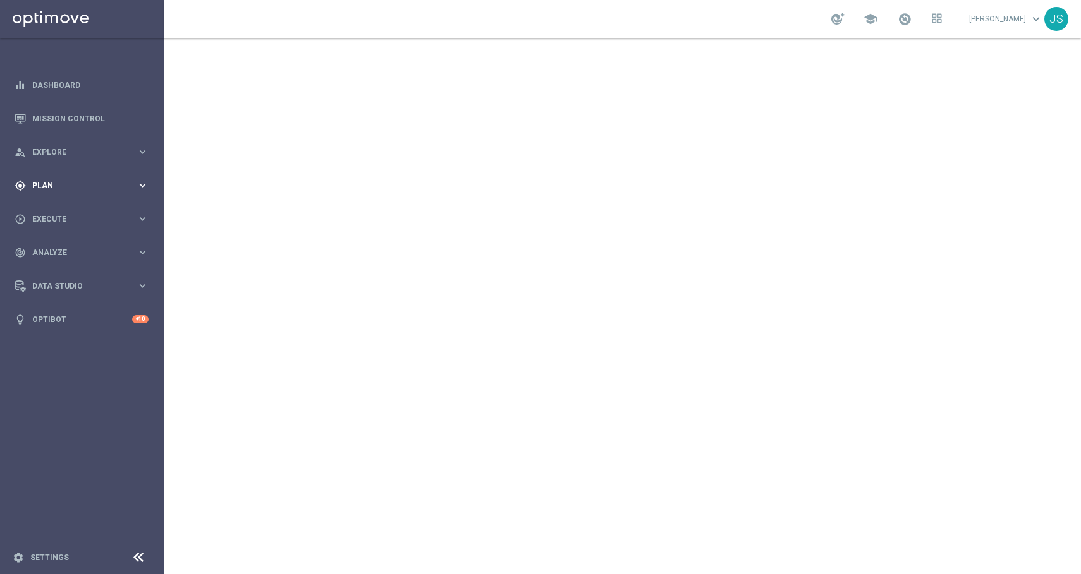
click at [117, 186] on span "Plan" at bounding box center [84, 186] width 104 height 8
click at [60, 249] on span "Templates" at bounding box center [78, 250] width 90 height 8
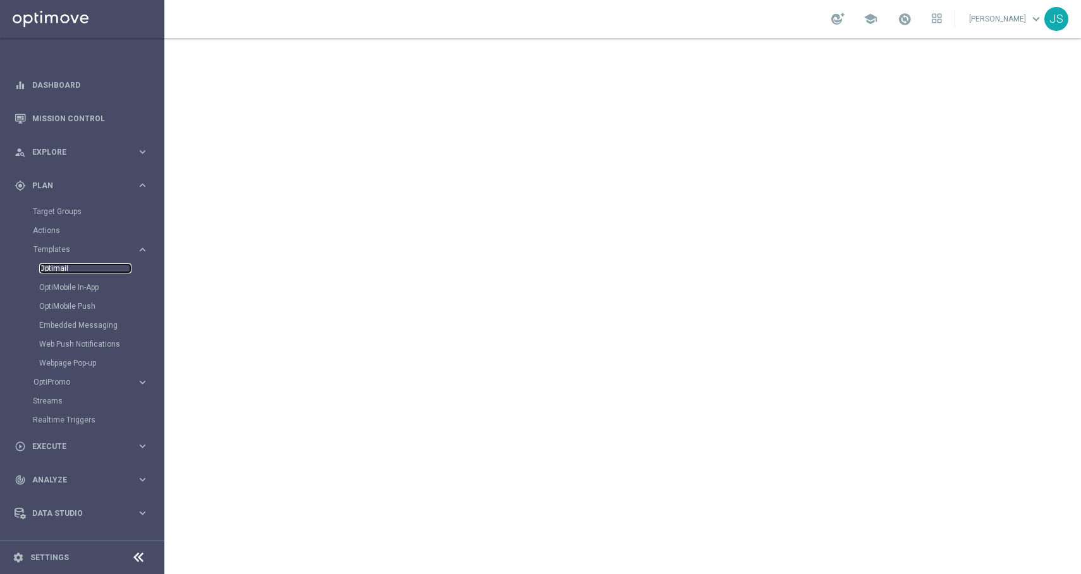
click at [57, 272] on link "Optimail" at bounding box center [85, 269] width 92 height 10
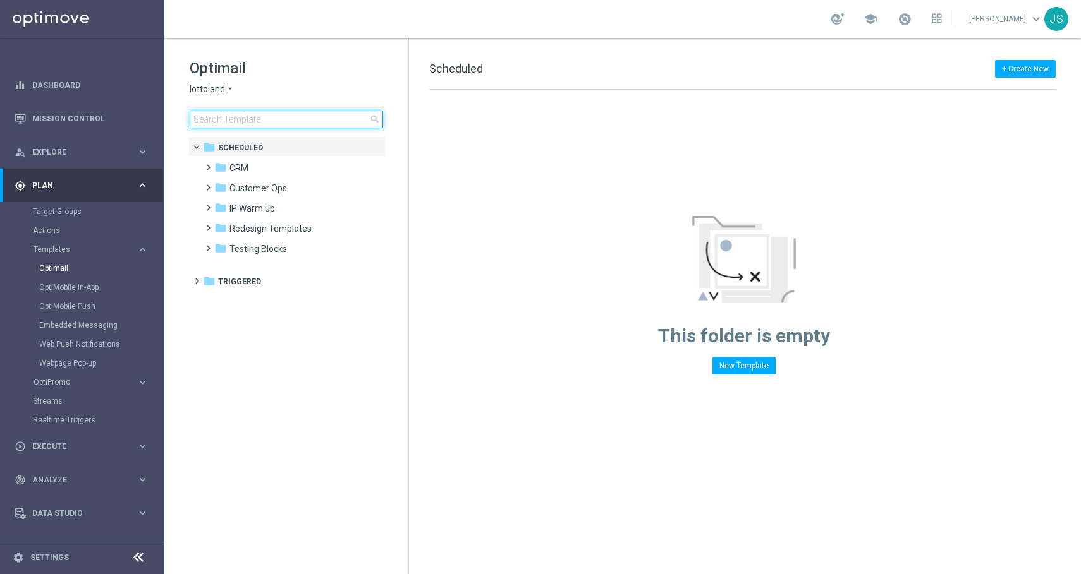
click at [242, 113] on input at bounding box center [286, 120] width 193 height 18
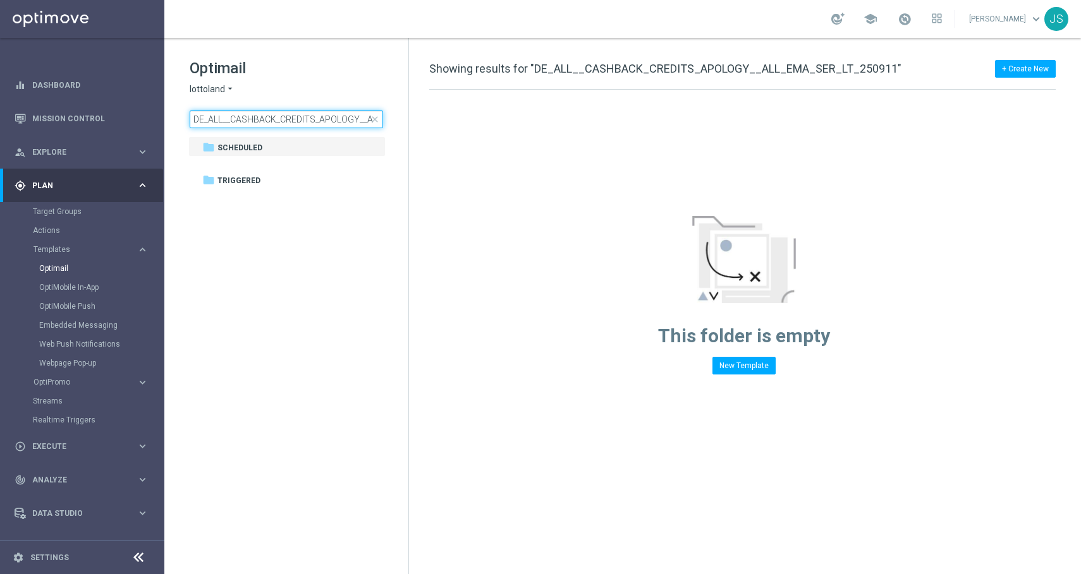
scroll to position [0, 94]
type input "DE_ALL__CASHBACK_CREDITS_APOLOGY__ALL_EMA_SER_LT_250911"
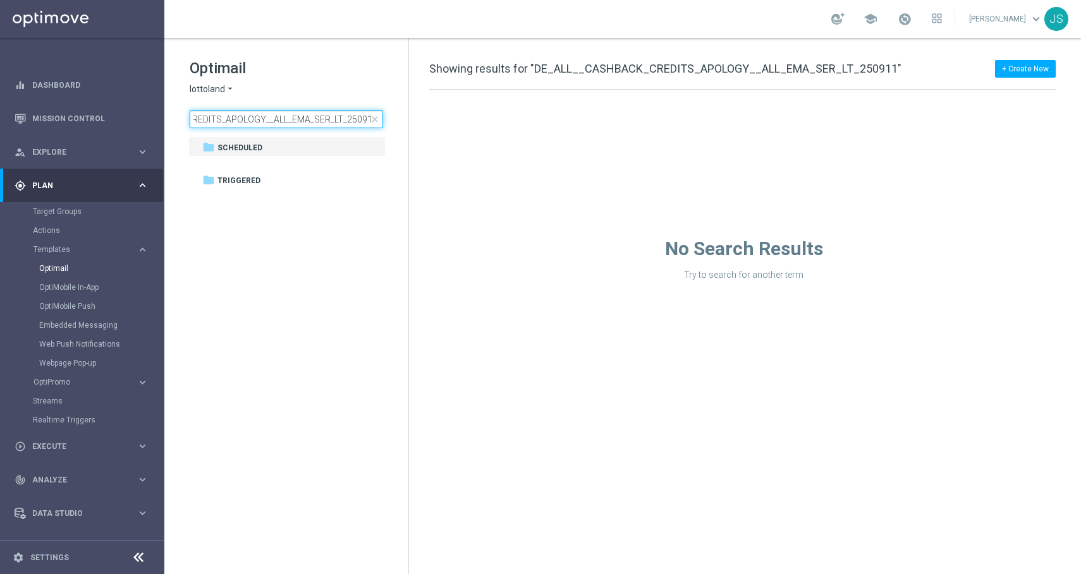
scroll to position [0, 0]
click at [376, 119] on span "close" at bounding box center [375, 119] width 10 height 10
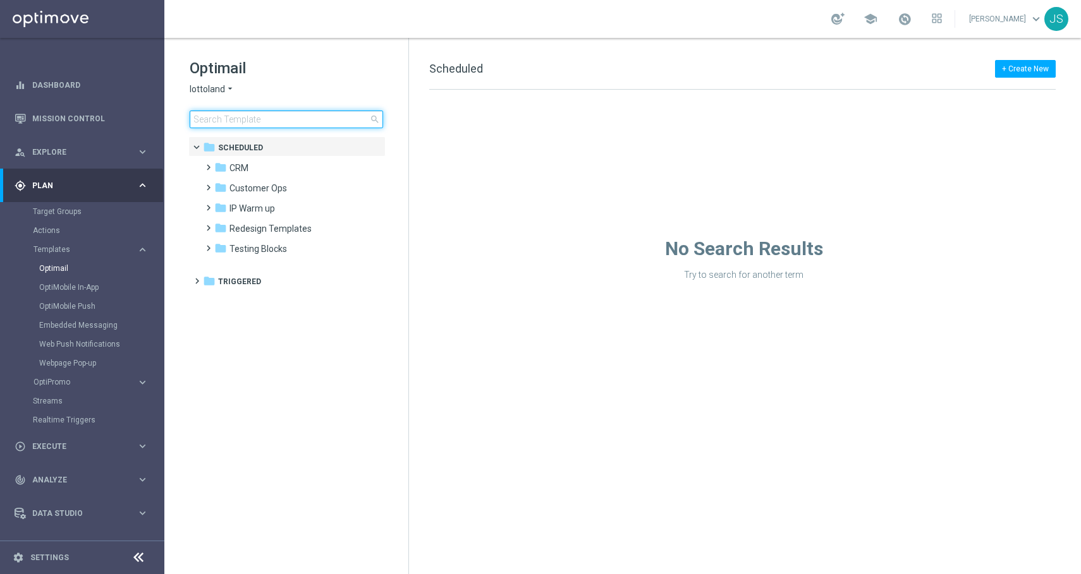
click at [355, 116] on input at bounding box center [286, 120] width 193 height 18
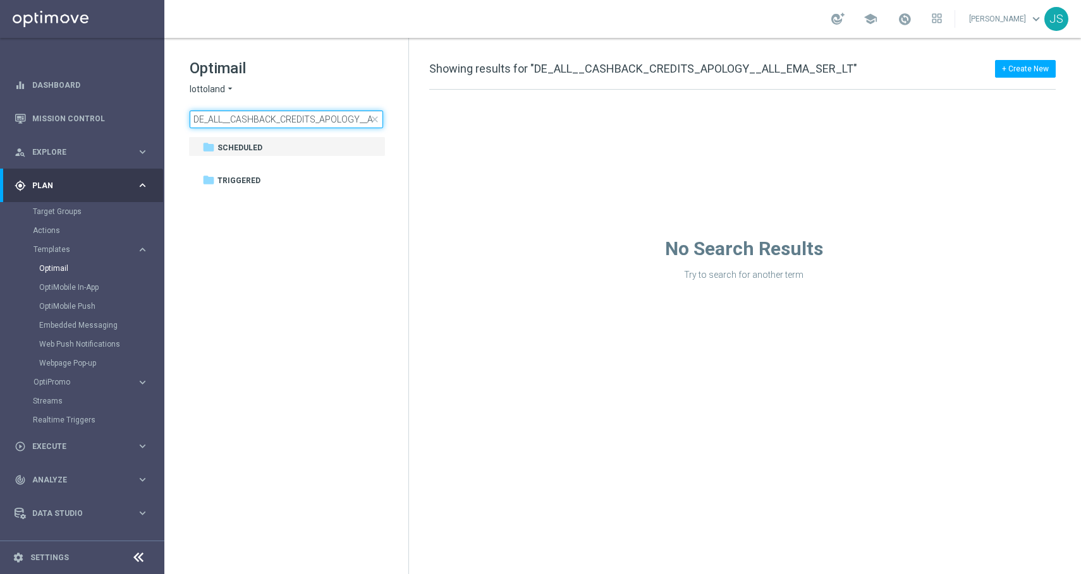
scroll to position [0, 61]
type input "DE_ALL__CASHBACK_CREDITS_APOLOGY__ALL_EMA_SER_LT"
click at [285, 123] on input "DE_ALL__CASHBACK_CREDITS_APOLOGY__ALL_EMA_SER_LT" at bounding box center [286, 120] width 193 height 18
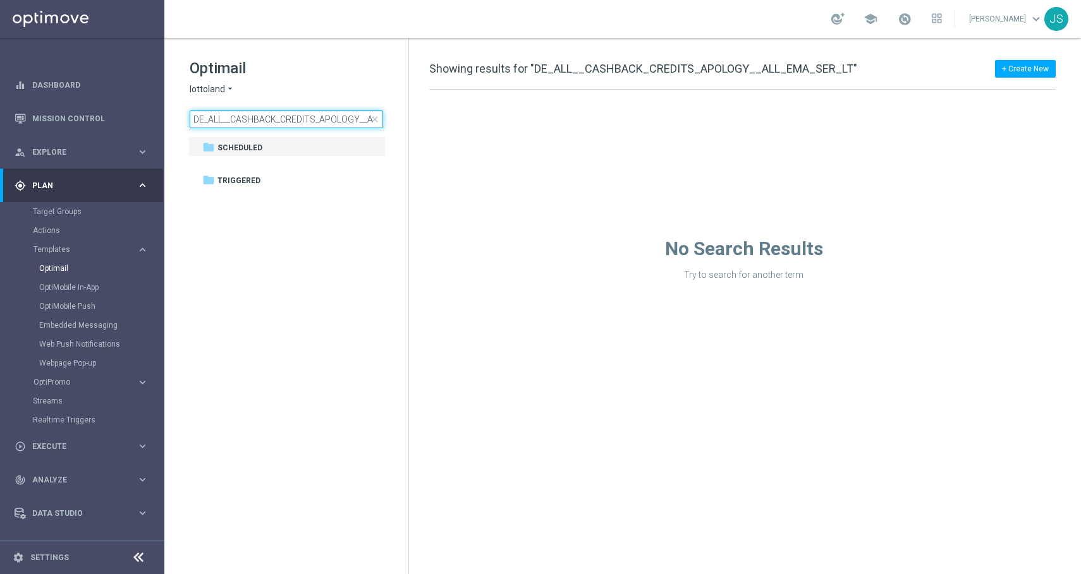
click at [285, 123] on input "DE_ALL__CASHBACK_CREDITS_APOLOGY__ALL_EMA_SER_LT" at bounding box center [286, 120] width 193 height 18
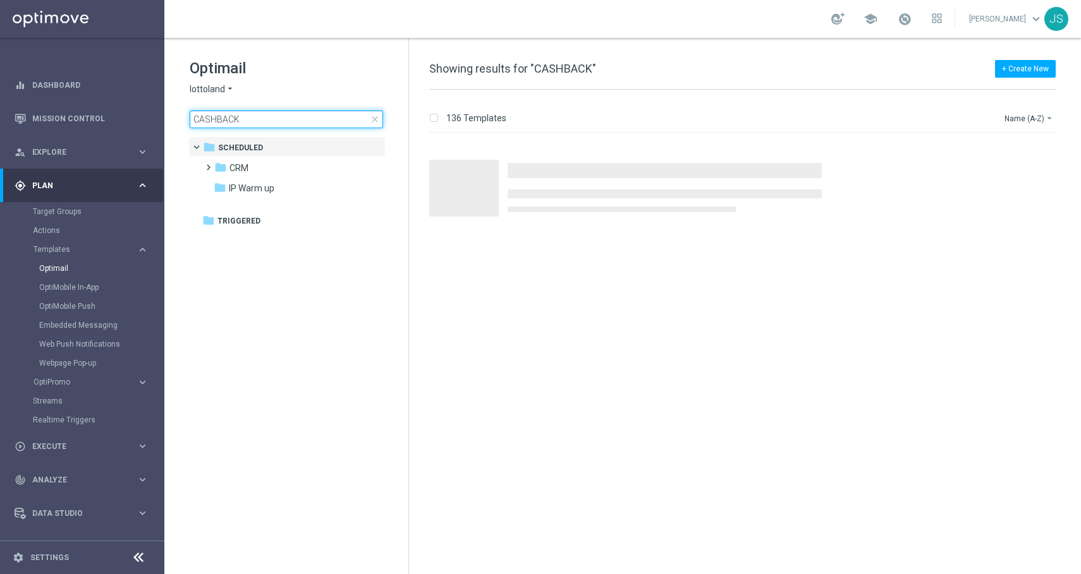
type input "CASHBACK"
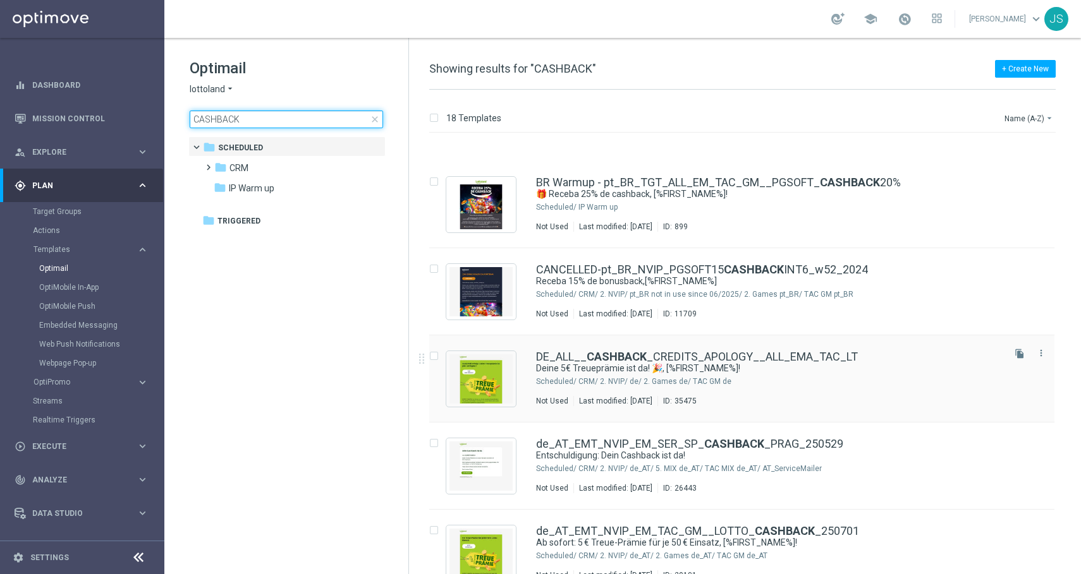
scroll to position [193, 0]
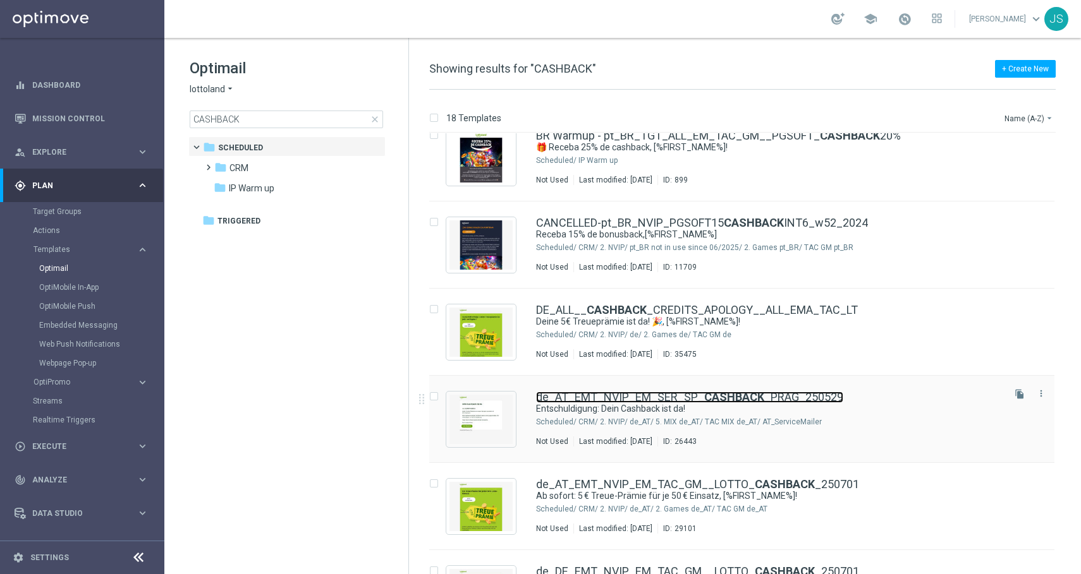
click at [590, 394] on link "de_AT_EMT_NVIP_EM_SER_SP_ CASHBACK _PRAG_250529" at bounding box center [689, 397] width 307 height 11
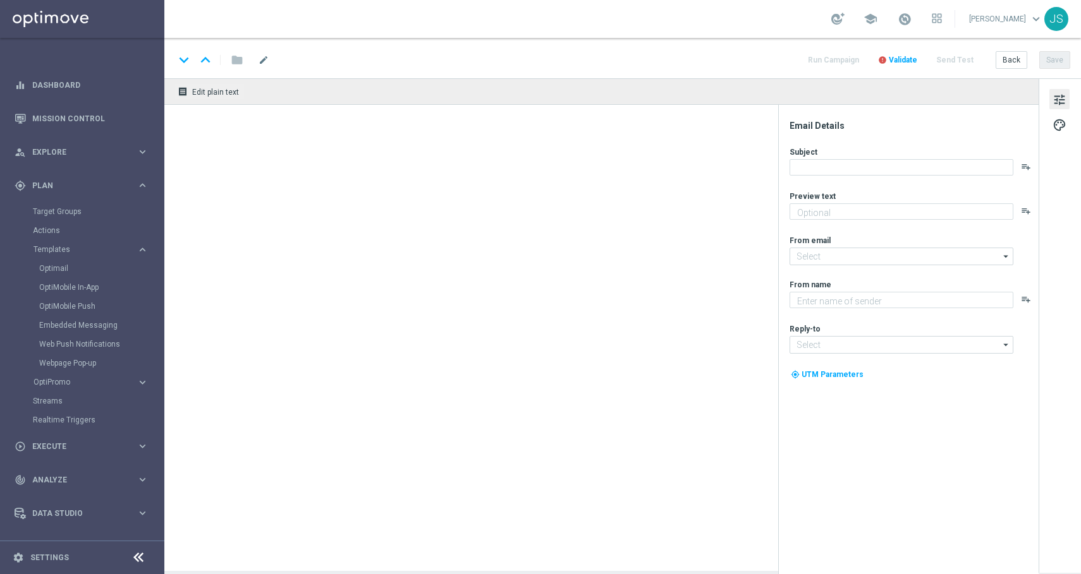
type textarea "Vielen Dank für deine Geduld."
type textarea "Lottoland"
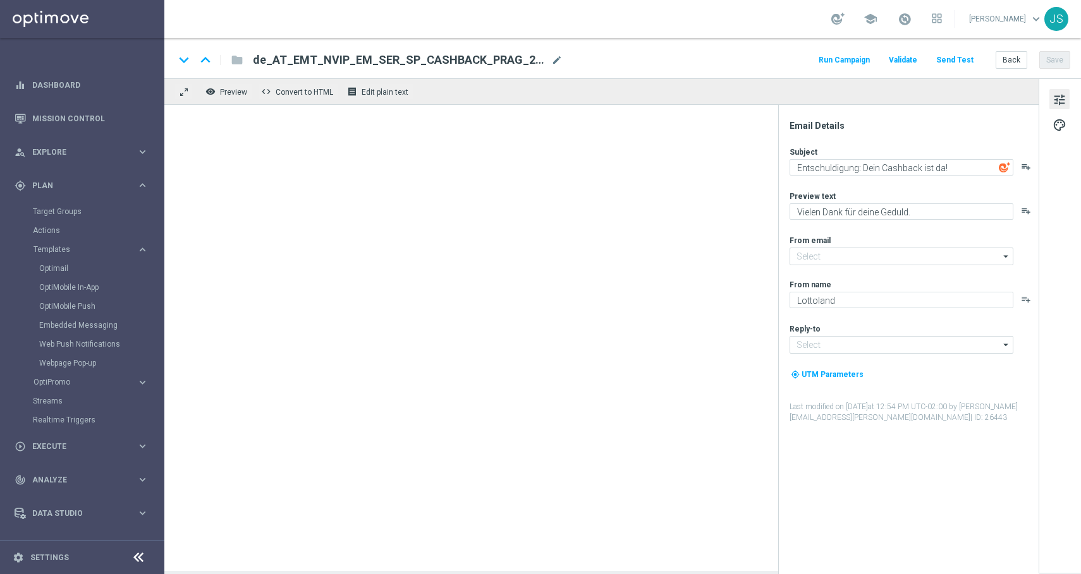
type input "[EMAIL_ADDRESS][DOMAIN_NAME]"
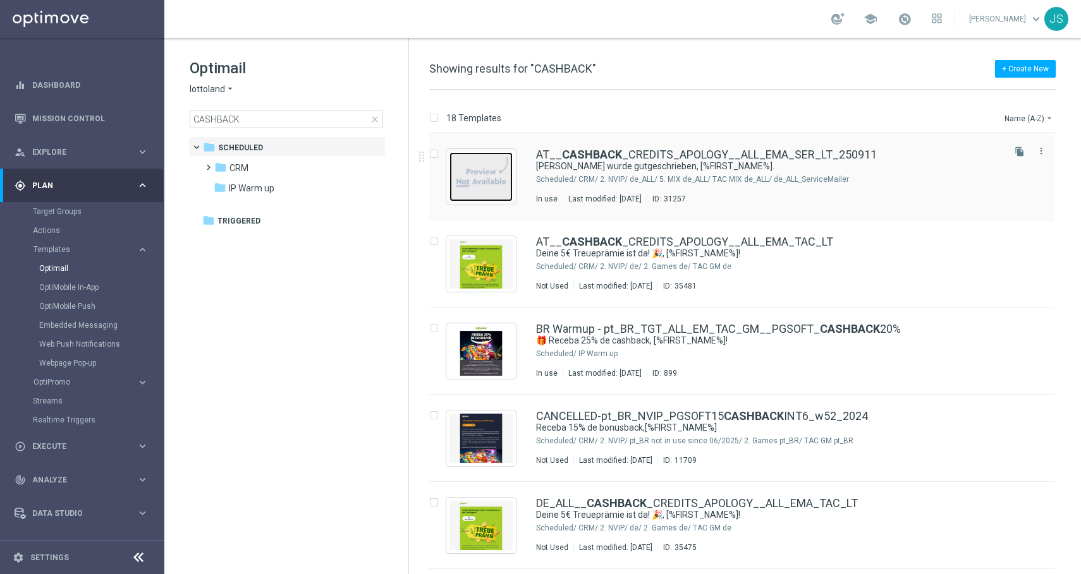
click at [490, 185] on img "Press SPACE to select this row." at bounding box center [480, 176] width 63 height 49
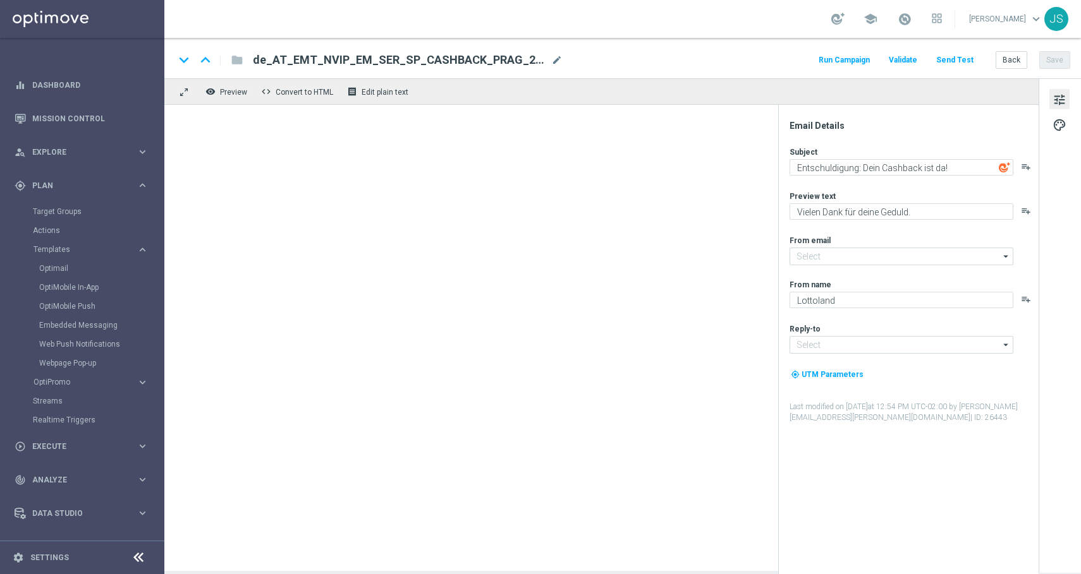
type input "[EMAIL_ADDRESS][DOMAIN_NAME]"
type textarea "[PERSON_NAME] wurde gutgeschrieben, [%FIRST_NAME%]."
type textarea "Deine Treueprämie ist jetzt auf deinem Spielerkonto verfügbar."
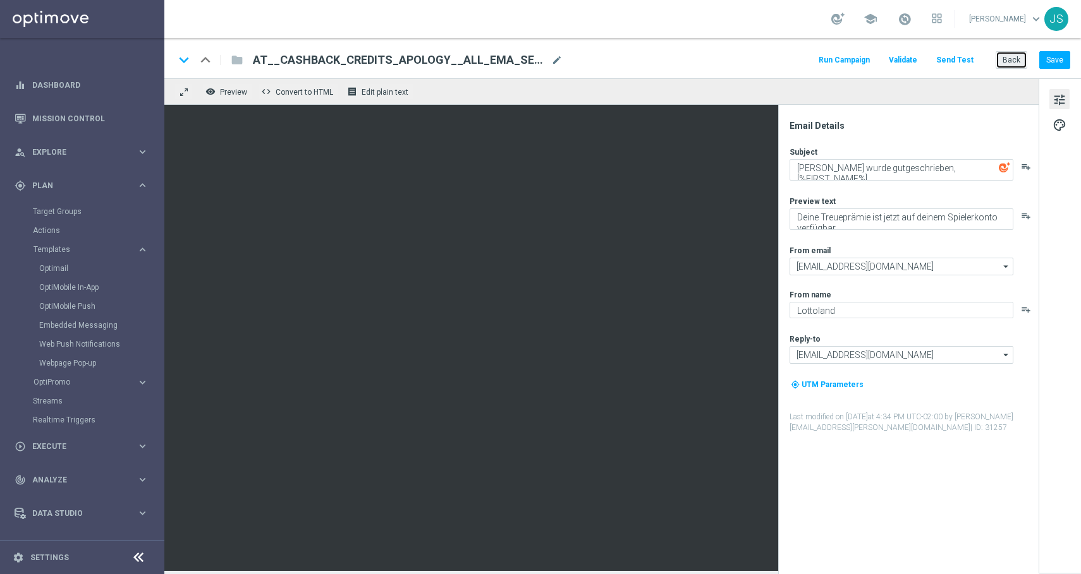
click at [1023, 60] on button "Back" at bounding box center [1011, 60] width 32 height 18
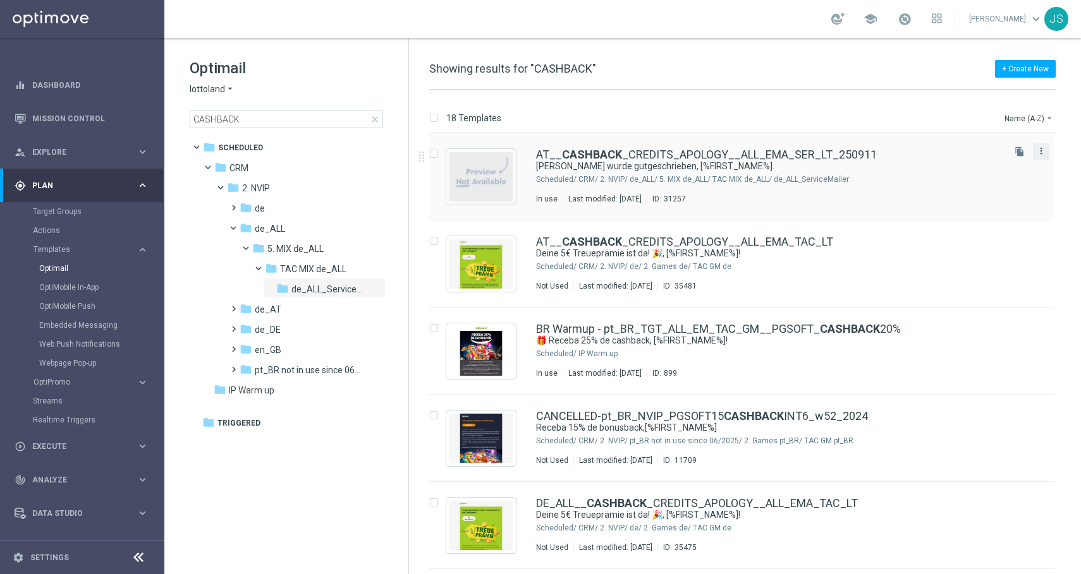
click at [1038, 149] on icon "more_vert" at bounding box center [1041, 151] width 10 height 10
drag, startPoint x: 1005, startPoint y: 139, endPoint x: 1014, endPoint y: 149, distance: 13.4
click at [1014, 149] on div "AT__ CASHBACK _CREDITS_APOLOGY__ALL_EMA_SER_LT_250911 Deine Treueprämie wurde g…" at bounding box center [741, 176] width 625 height 87
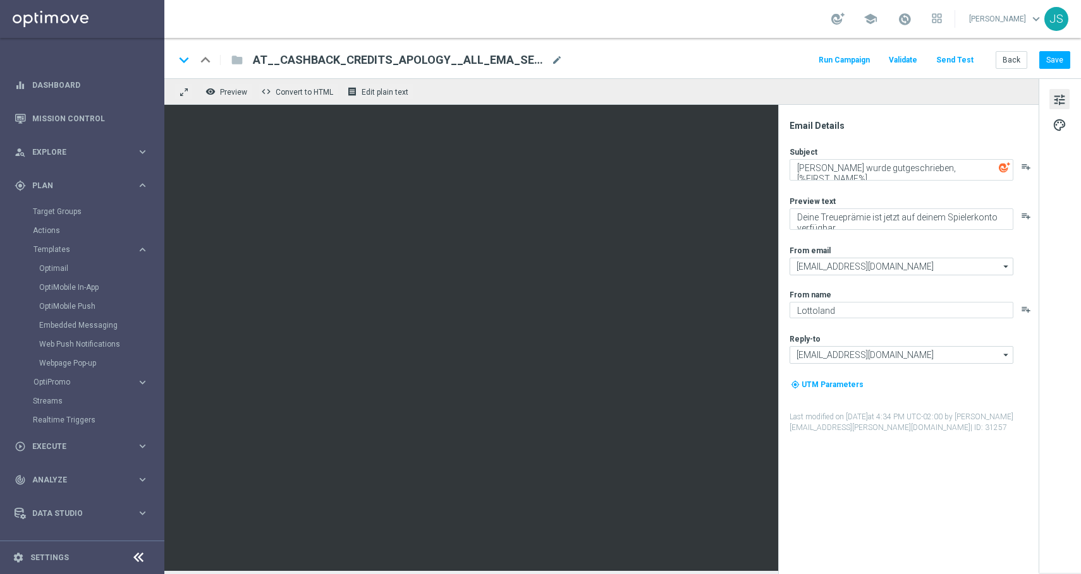
click at [550, 54] on div "AT__CASHBACK_CREDITS_APOLOGY__ALL_EMA_SER_LT_250911 mode_edit" at bounding box center [408, 60] width 310 height 16
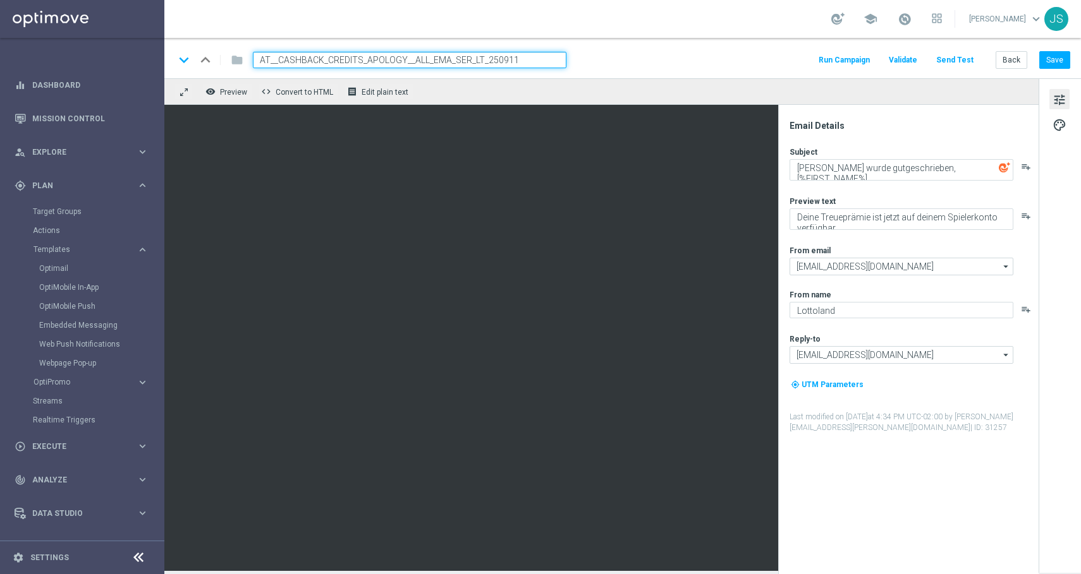
click at [538, 54] on input "AT__CASHBACK_CREDITS_APOLOGY__ALL_EMA_SER_LT_250911" at bounding box center [409, 60] width 313 height 16
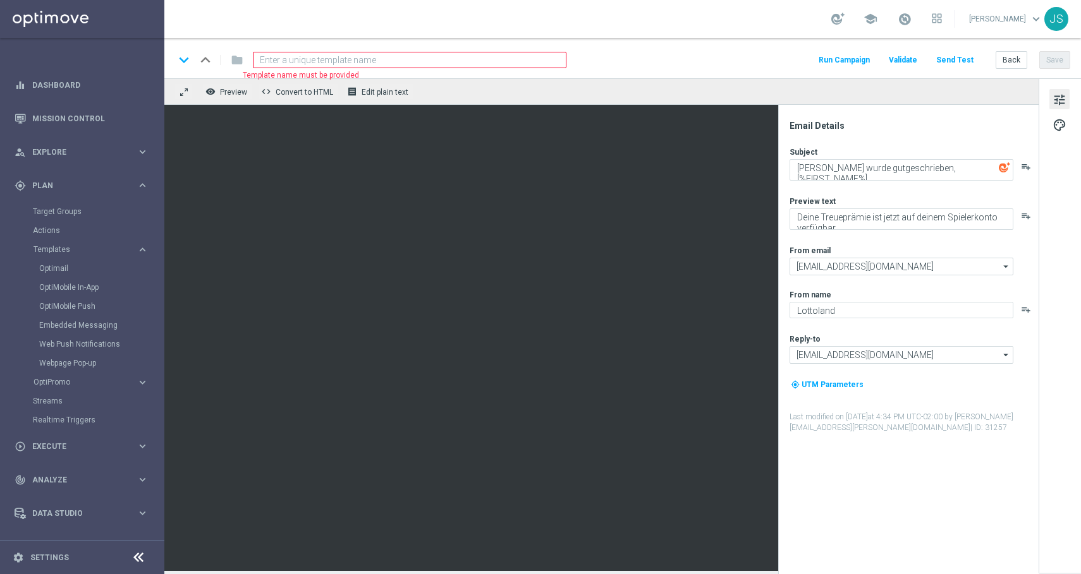
click at [487, 63] on input at bounding box center [409, 60] width 313 height 16
click at [424, 61] on input at bounding box center [409, 60] width 313 height 16
paste input "DE_ALL__CASHBACK_CREDITS_APOLOGY__ALL_EMA_SER_LT_250911"
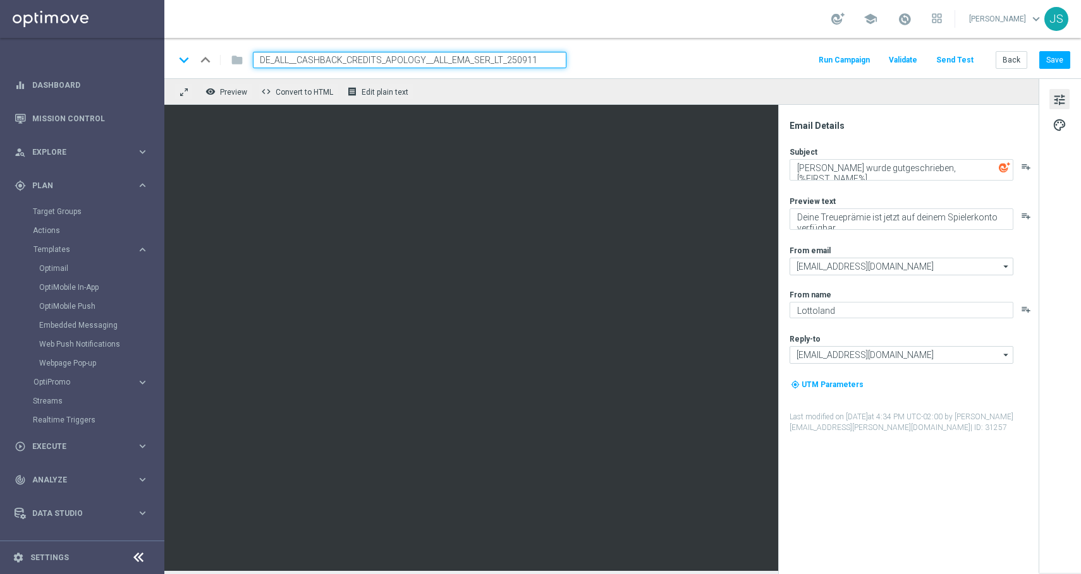
type input "DE_ALL__CASHBACK_CREDITS_APOLOGY__ALL_EMA_SER_LT_250911"
click at [616, 65] on div "keyboard_arrow_down keyboard_arrow_up folder DE_ALL__CASHBACK_CREDITS_APOLOGY__…" at bounding box center [622, 60] width 896 height 16
click at [592, 80] on div "remove_red_eye Preview code Convert to HTML receipt Edit plain text" at bounding box center [601, 91] width 874 height 27
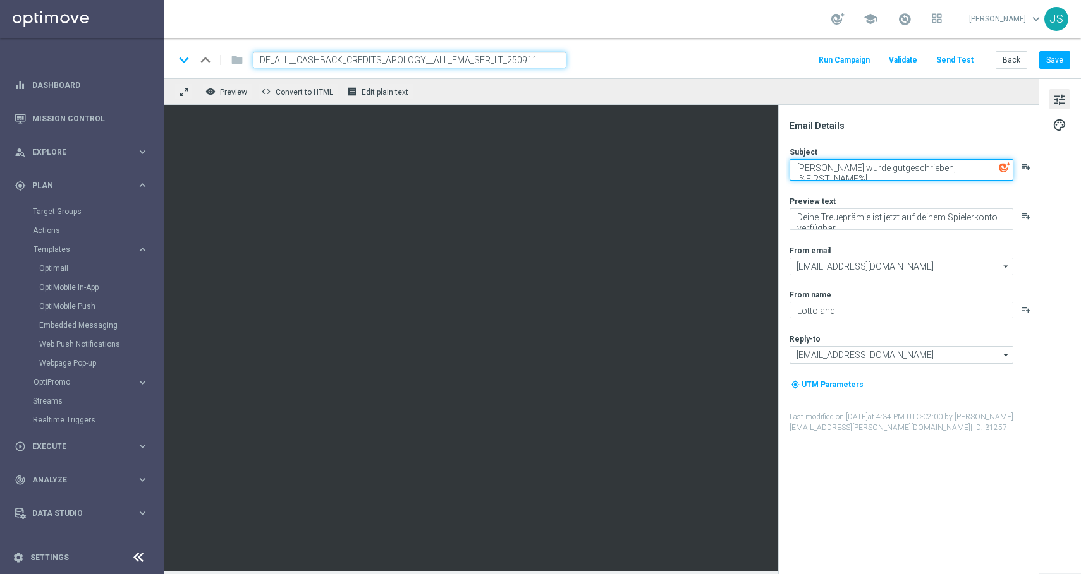
click at [846, 174] on textarea "[PERSON_NAME] wurde gutgeschrieben, [%FIRST_NAME%]." at bounding box center [901, 169] width 224 height 21
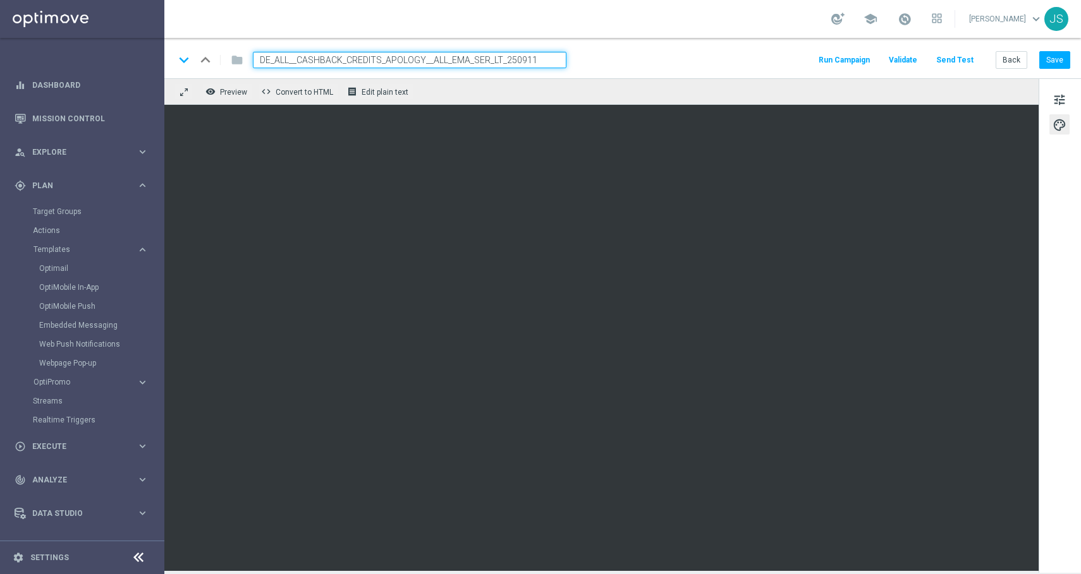
click at [534, 68] on div "keyboard_arrow_down keyboard_arrow_up folder DE_ALL__CASHBACK_CREDITS_APOLOGY__…" at bounding box center [622, 58] width 916 height 40
click at [537, 59] on input "DE_ALL__CASHBACK_CREDITS_APOLOGY__ALL_EMA_SER_LT_250911" at bounding box center [409, 60] width 313 height 16
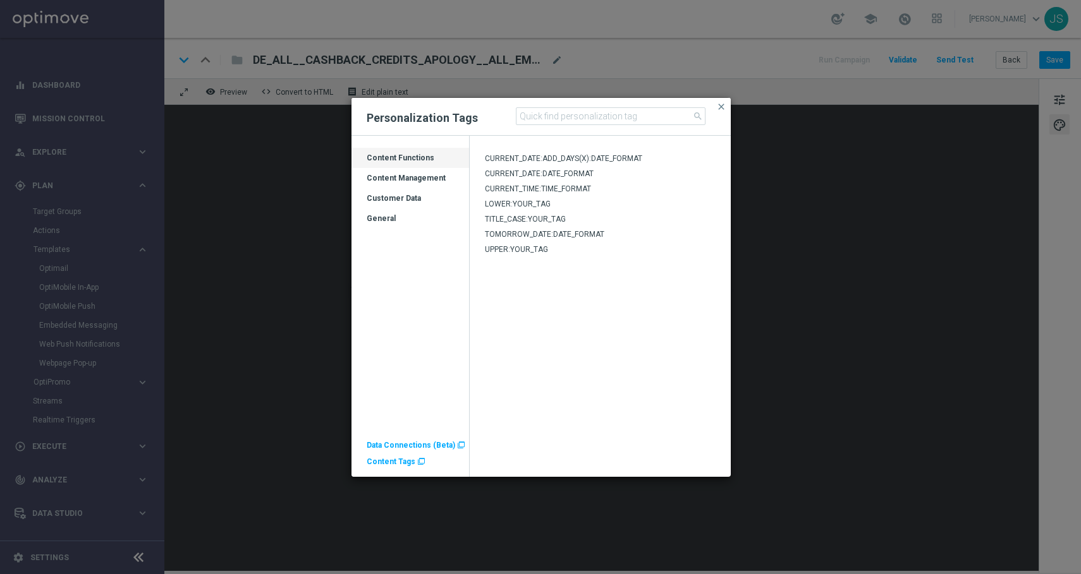
click at [389, 458] on span "Content Tags" at bounding box center [391, 462] width 49 height 9
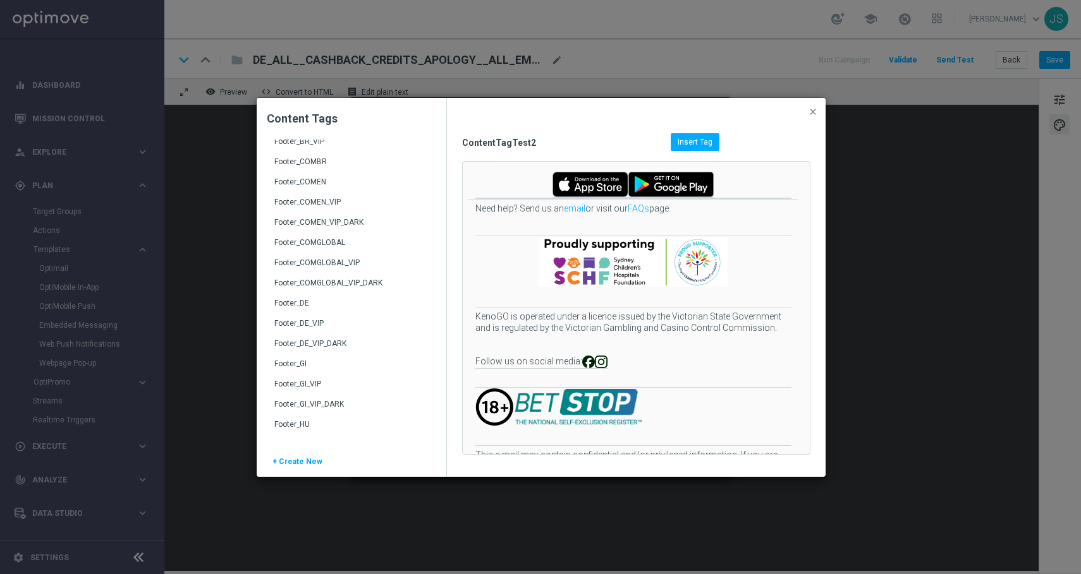
scroll to position [194, 0]
click at [299, 298] on div "Footer_DE" at bounding box center [352, 305] width 157 height 20
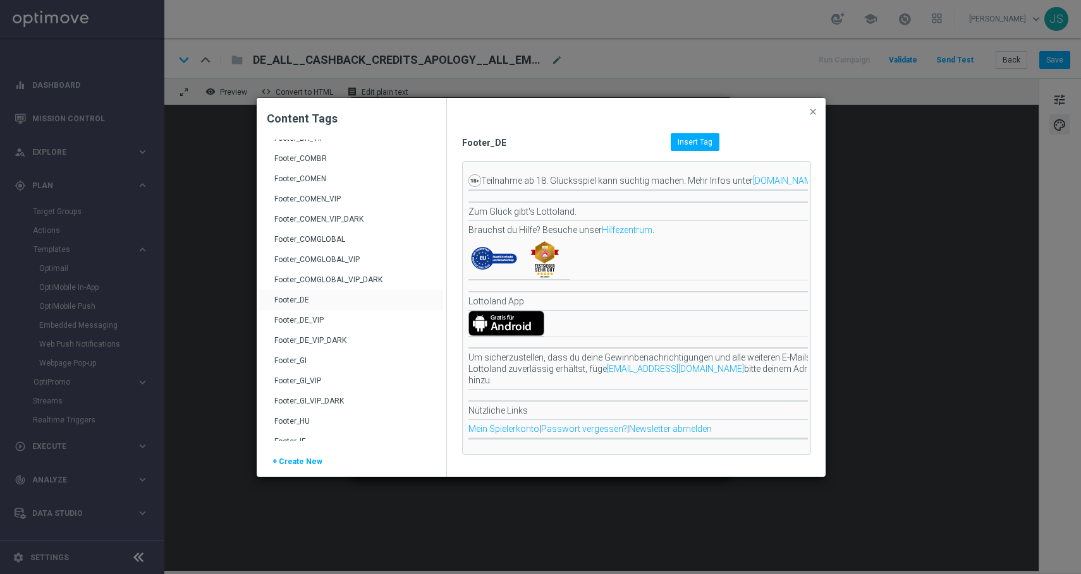
click at [296, 298] on div "ContentTagTest2 FavoriteLotteryBrand_BR Footer_AT Footer_AT_VIP Footer_AT_VIP_D…" at bounding box center [322, 492] width 126 height 1092
click at [701, 144] on span "Insert Tag" at bounding box center [694, 142] width 35 height 9
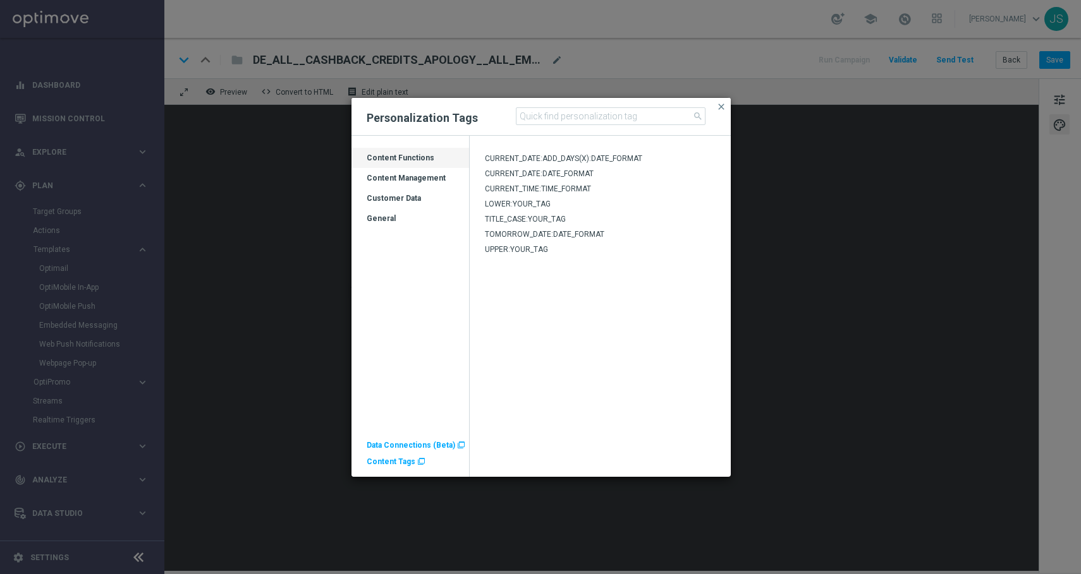
click at [394, 458] on span "Content Tags" at bounding box center [391, 462] width 49 height 9
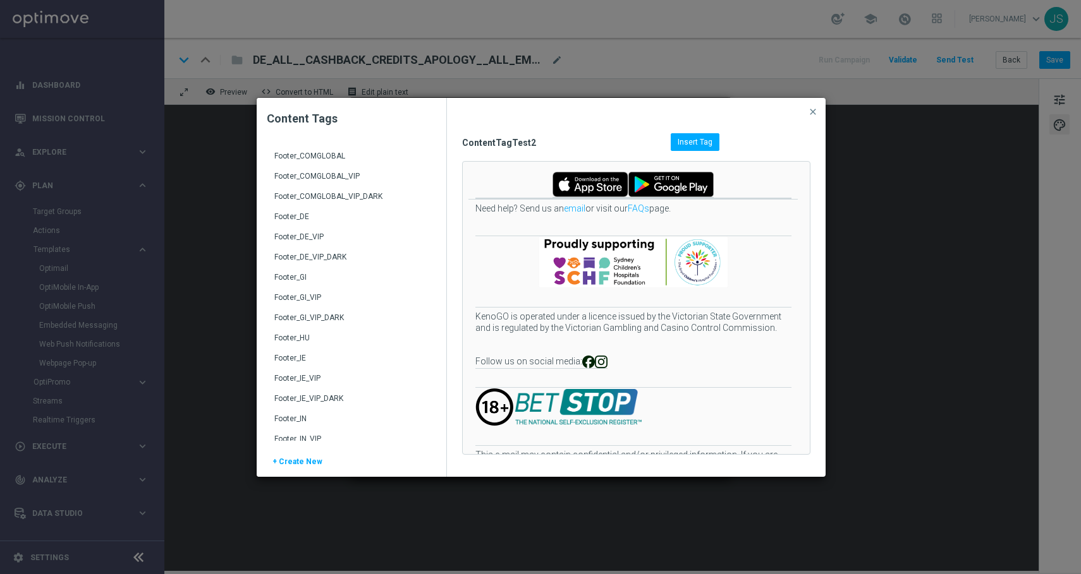
scroll to position [273, 0]
click at [290, 224] on div "Footer_DE" at bounding box center [352, 226] width 157 height 20
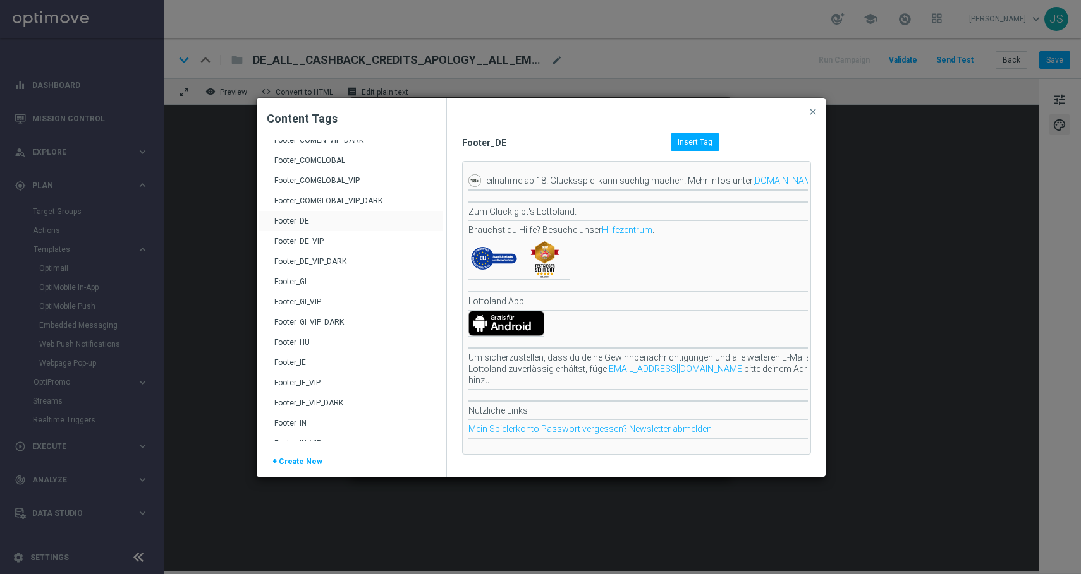
click at [290, 224] on div "ContentTagTest2 FavoriteLotteryBrand_BR Footer_AT Footer_AT_VIP Footer_AT_VIP_D…" at bounding box center [322, 413] width 126 height 1092
click at [717, 129] on div "Footer_DE Insert Tag Teilnahme ab 18. Glücksspiel kann süchtig [PERSON_NAME]. M…" at bounding box center [636, 287] width 379 height 379
click at [702, 138] on span "Insert Tag" at bounding box center [694, 142] width 35 height 9
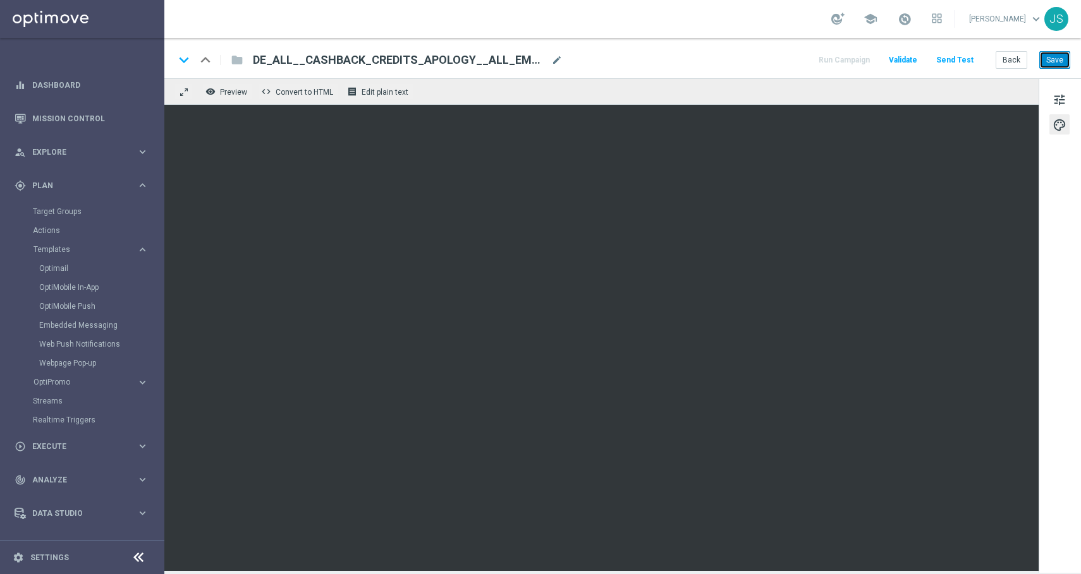
click at [1050, 59] on button "Save" at bounding box center [1054, 60] width 31 height 18
click at [64, 268] on link "Optimail" at bounding box center [85, 269] width 92 height 10
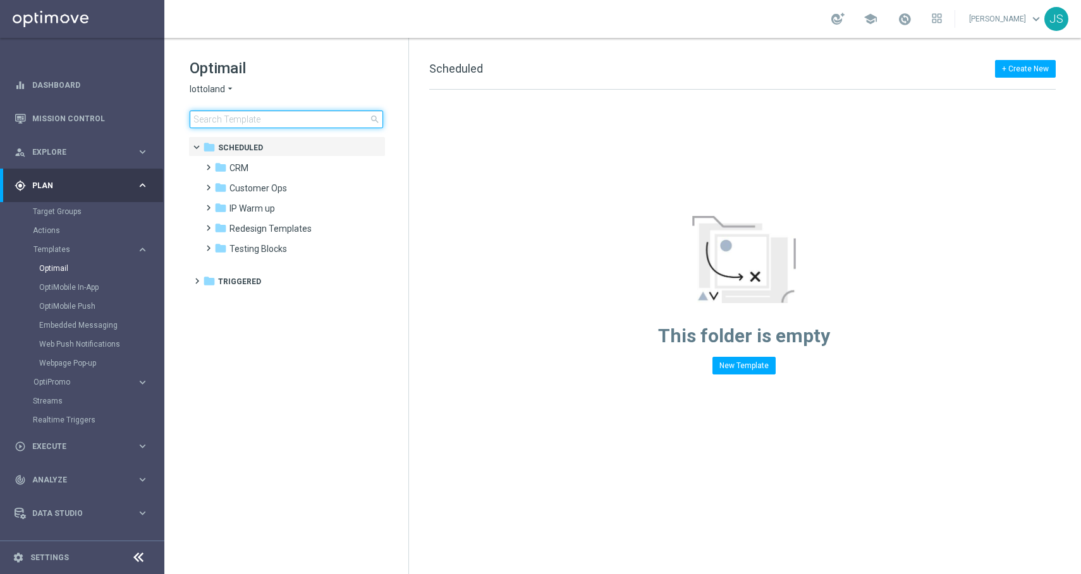
click at [223, 121] on input at bounding box center [286, 120] width 193 height 18
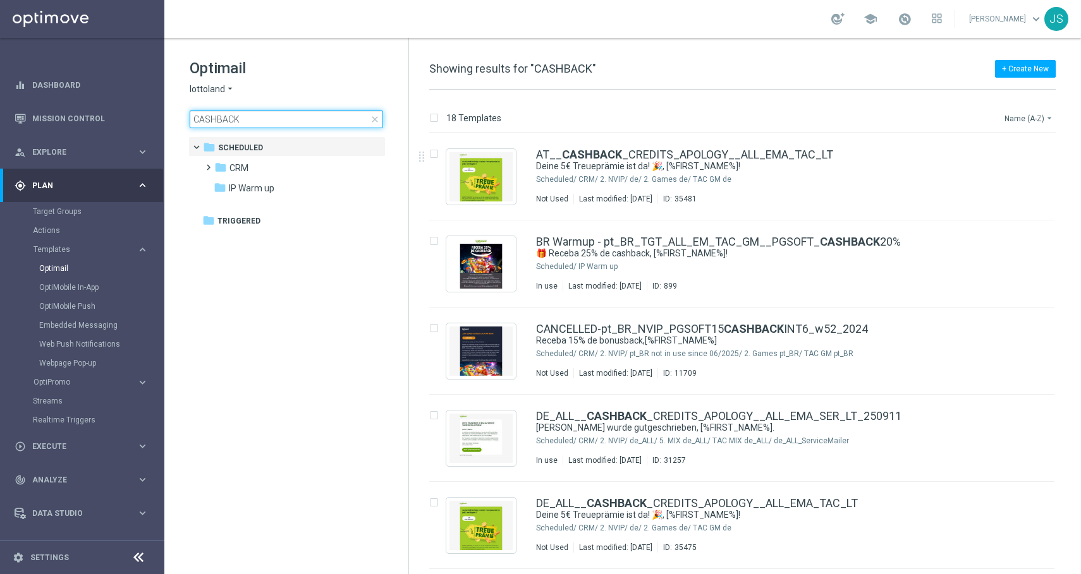
type input "CASHBACK"
click at [1033, 121] on button "Name (A-Z) arrow_drop_down" at bounding box center [1029, 118] width 52 height 15
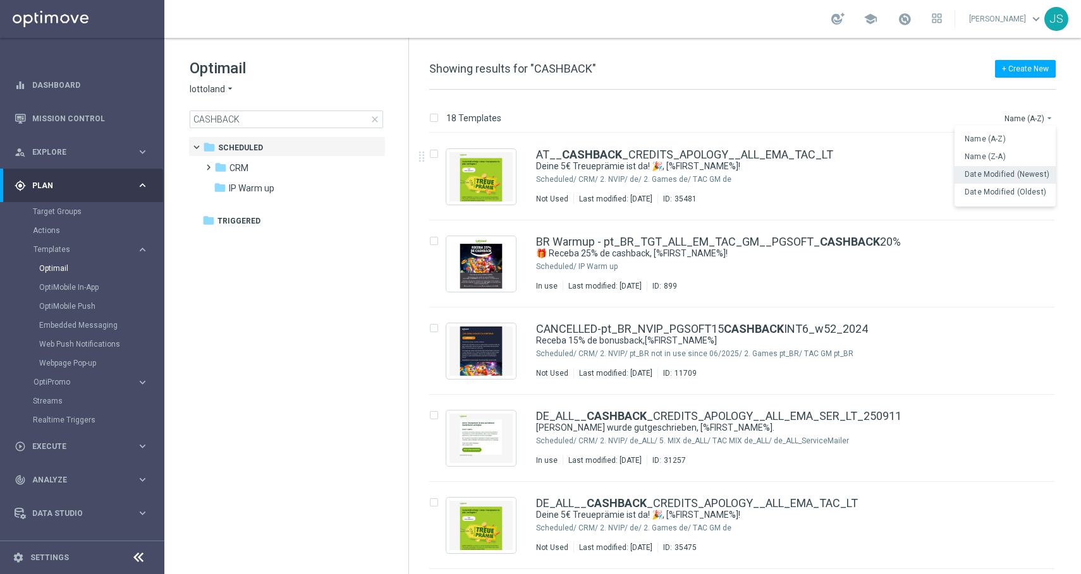
click at [1009, 178] on span "Date Modified (Newest)" at bounding box center [1006, 174] width 85 height 9
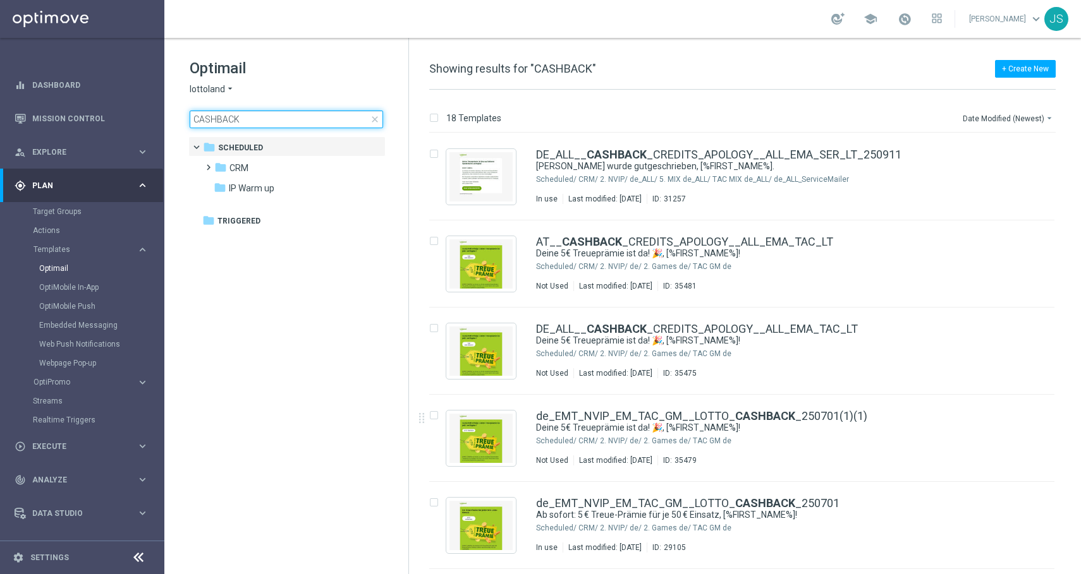
click at [318, 120] on input "CASHBACK" at bounding box center [286, 120] width 193 height 18
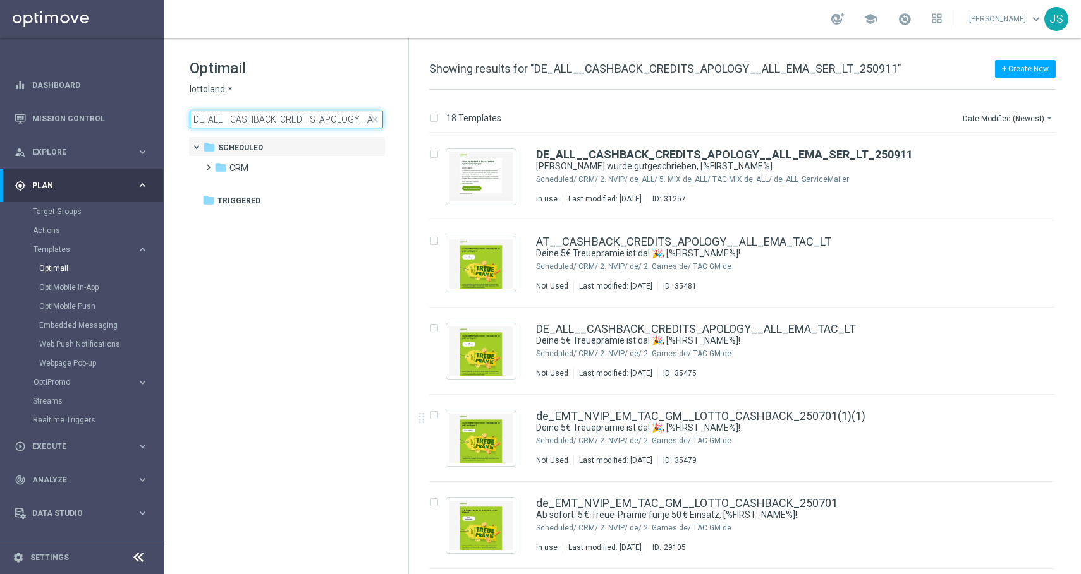
type input "DE_ALL__CASHBACK_CREDITS_APOLOGY__ALL_EMA_SER_LT_250911"
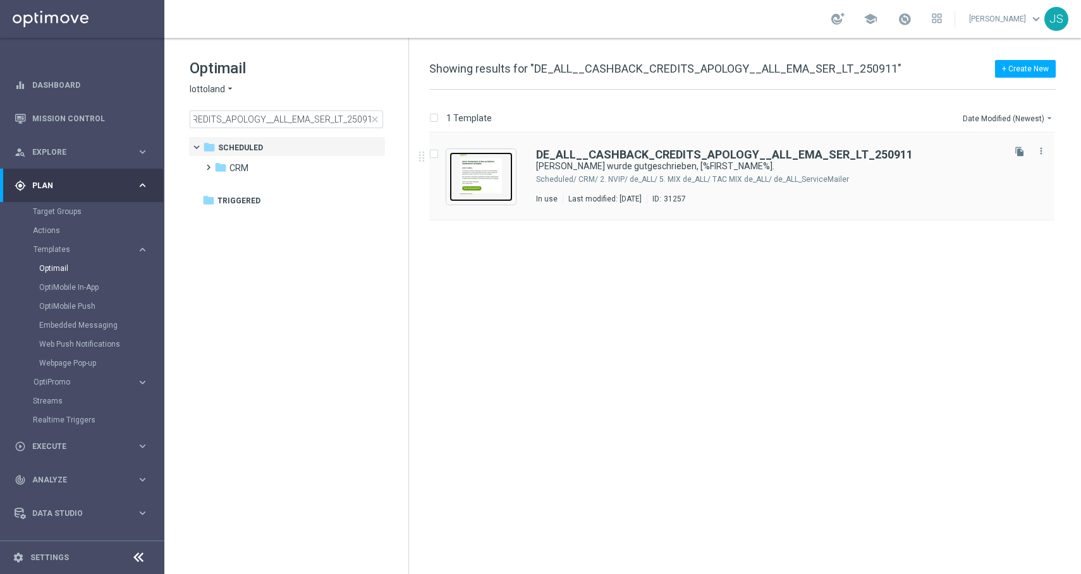
click at [493, 160] on img "Press SPACE to select this row." at bounding box center [480, 176] width 63 height 49
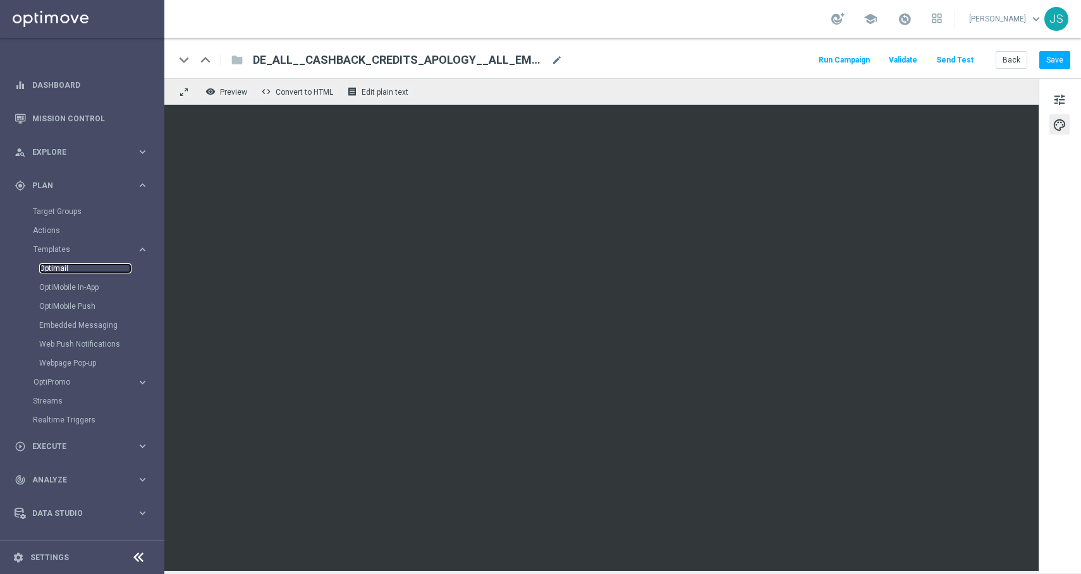
click at [54, 272] on link "Optimail" at bounding box center [85, 269] width 92 height 10
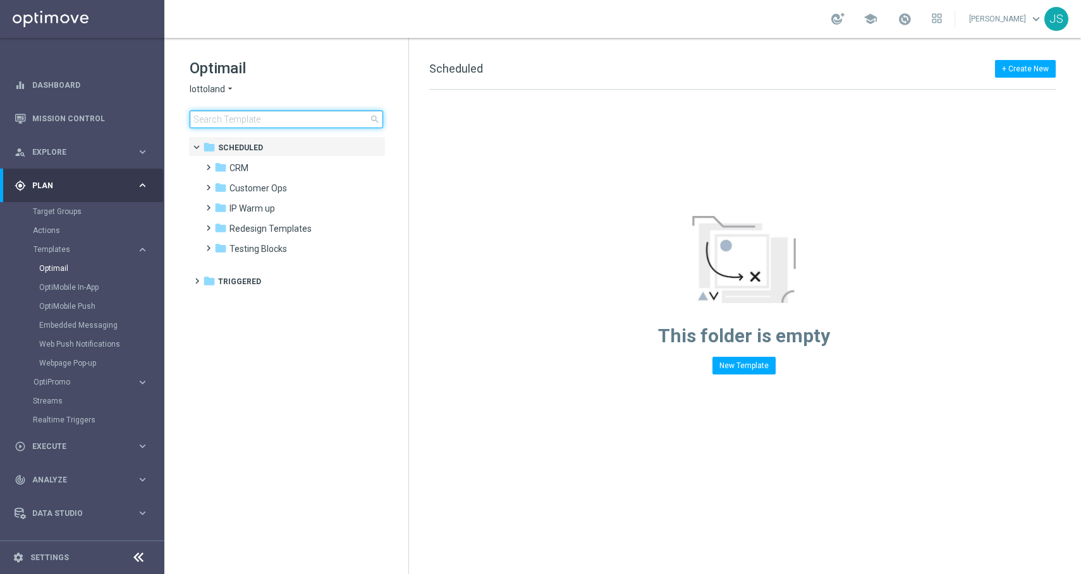
click at [273, 127] on input at bounding box center [286, 120] width 193 height 18
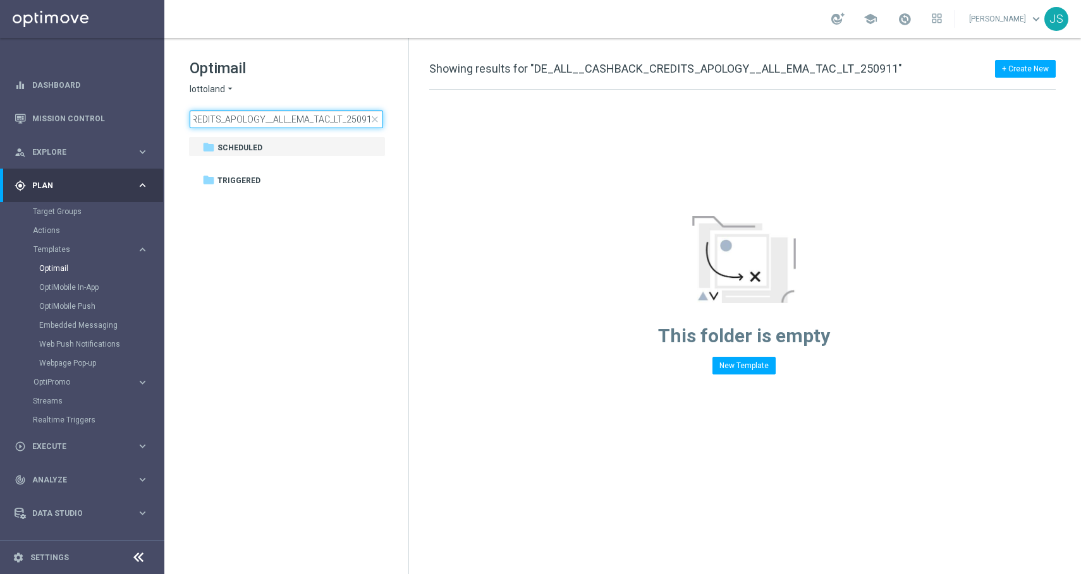
type input "DE_ALL__CASHBACK_CREDITS_APOLOGY__ALL_EMA_TAC_LT_250911"
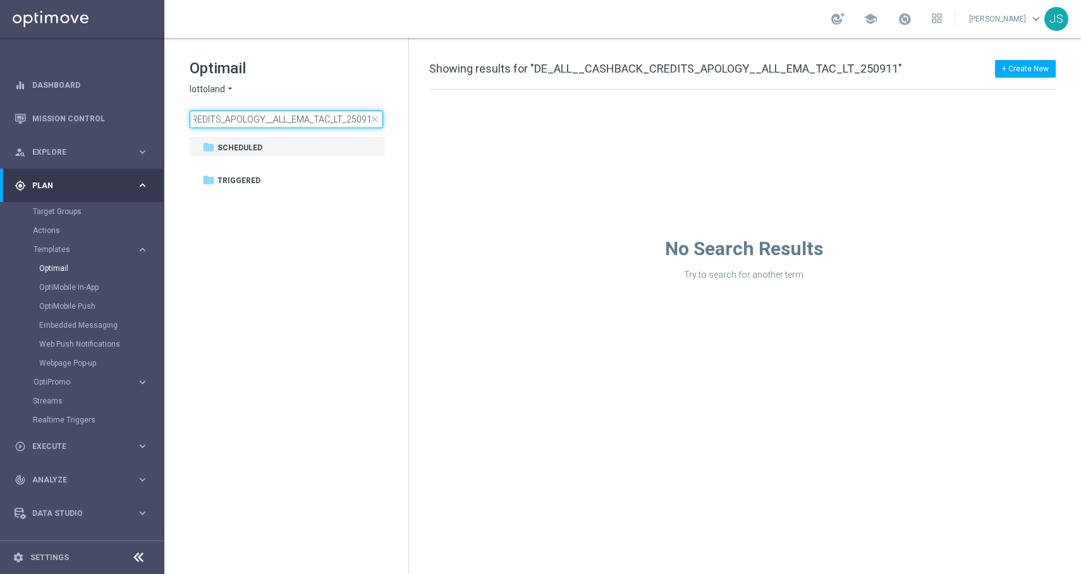
scroll to position [0, 0]
click at [278, 111] on input "DE_ALL__CASHBACK_CREDITS_APOLOGY__ALL_EMA_TAC_LT_250911" at bounding box center [286, 120] width 193 height 18
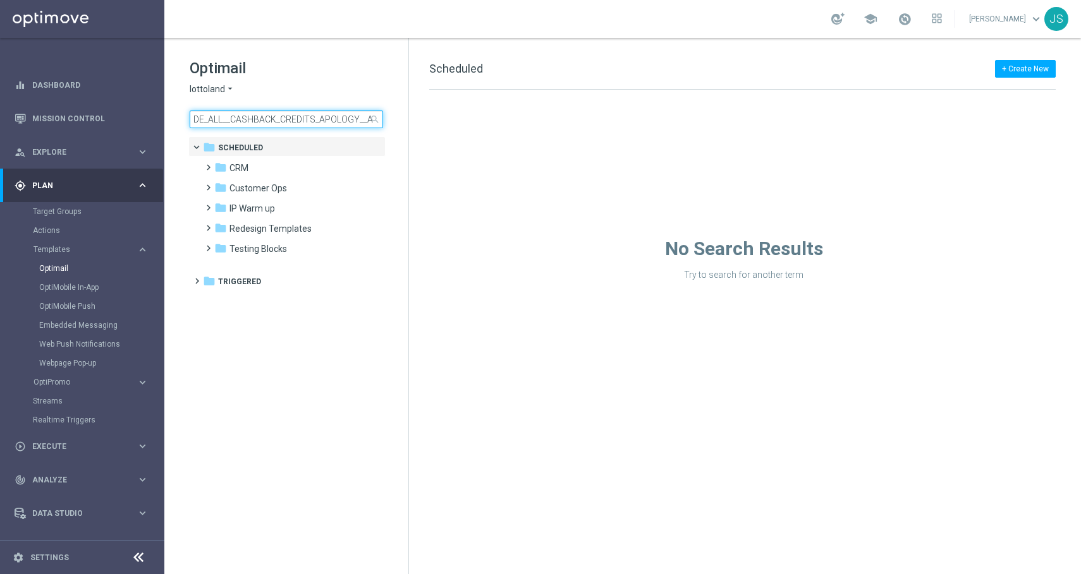
scroll to position [0, 61]
type input "DE_ALL__CASHBACK_CREDITS_APOLOGY__ALL_EMA_TAC_LT"
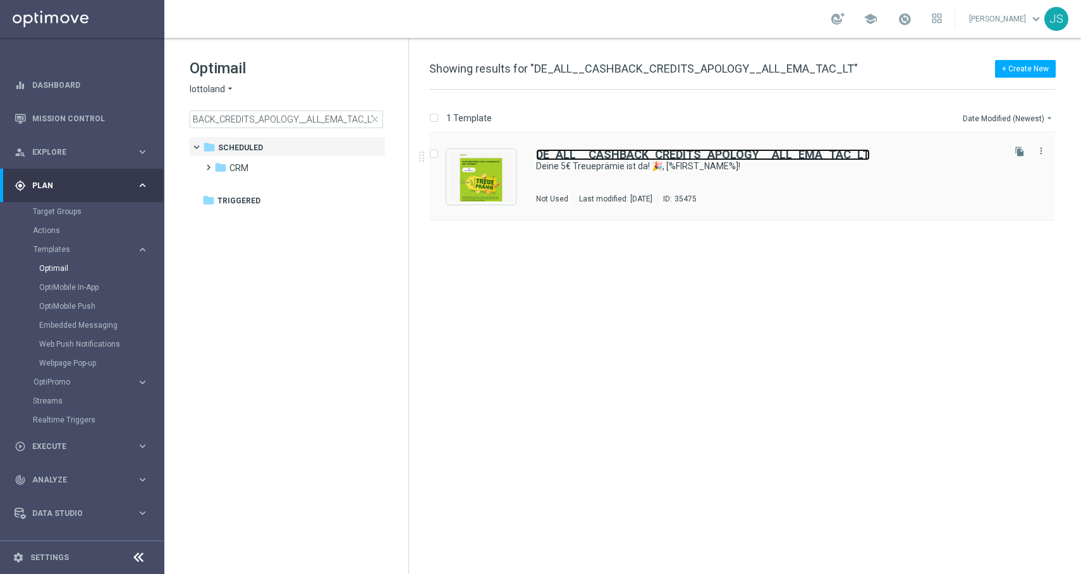
click at [708, 158] on b "DE_ALL__CASHBACK_CREDITS_APOLOGY__ALL_EMA_TAC_LT" at bounding box center [703, 154] width 334 height 13
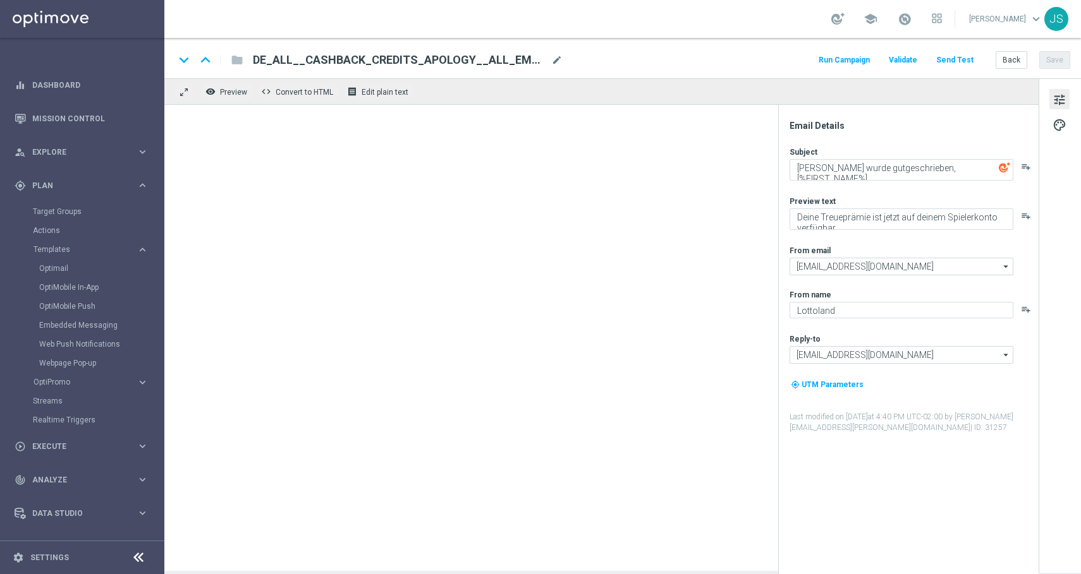
type textarea "Deine 5€ Treueprämie ist da! 🎉, [%FIRST_NAME%]!"
type textarea "Gutschrift erfolgt: Sichere dir jetzt deine 5 € Treueprämie."
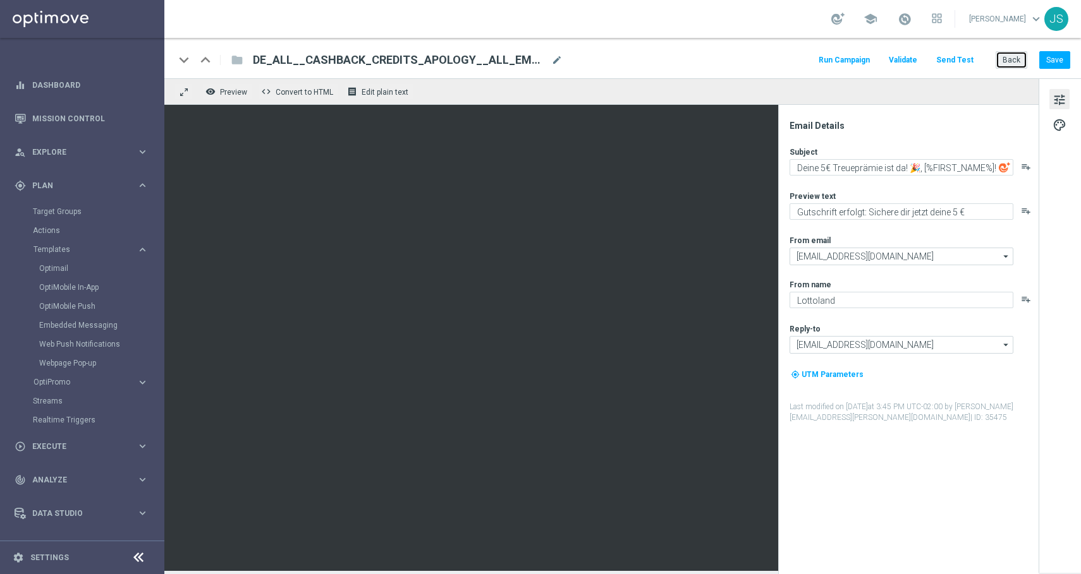
click at [1013, 55] on button "Back" at bounding box center [1011, 60] width 32 height 18
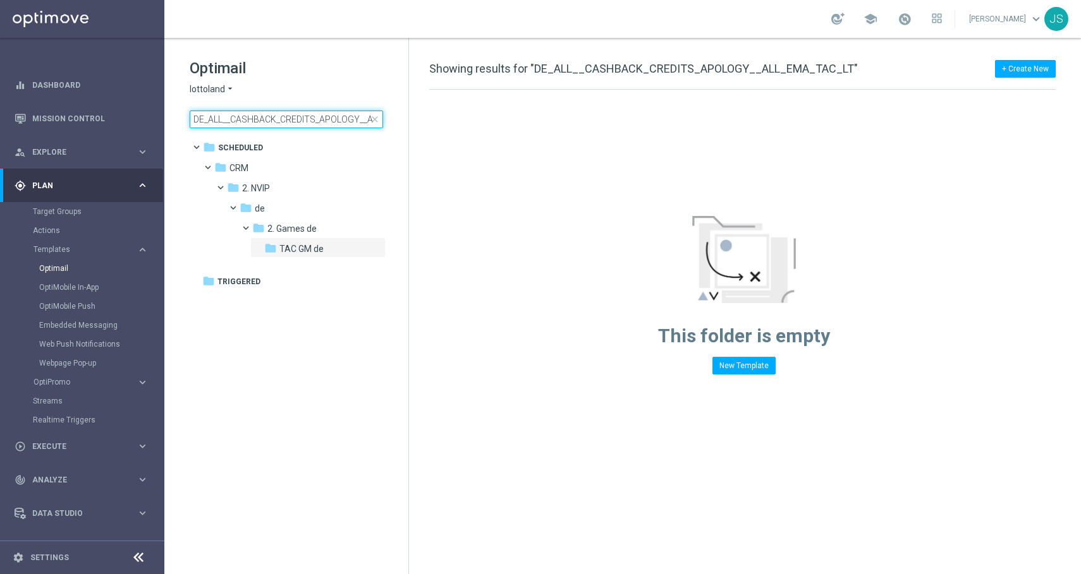
click at [316, 116] on input "DE_ALL__CASHBACK_CREDITS_APOLOGY__ALL_EMA_TAC_LT" at bounding box center [286, 120] width 193 height 18
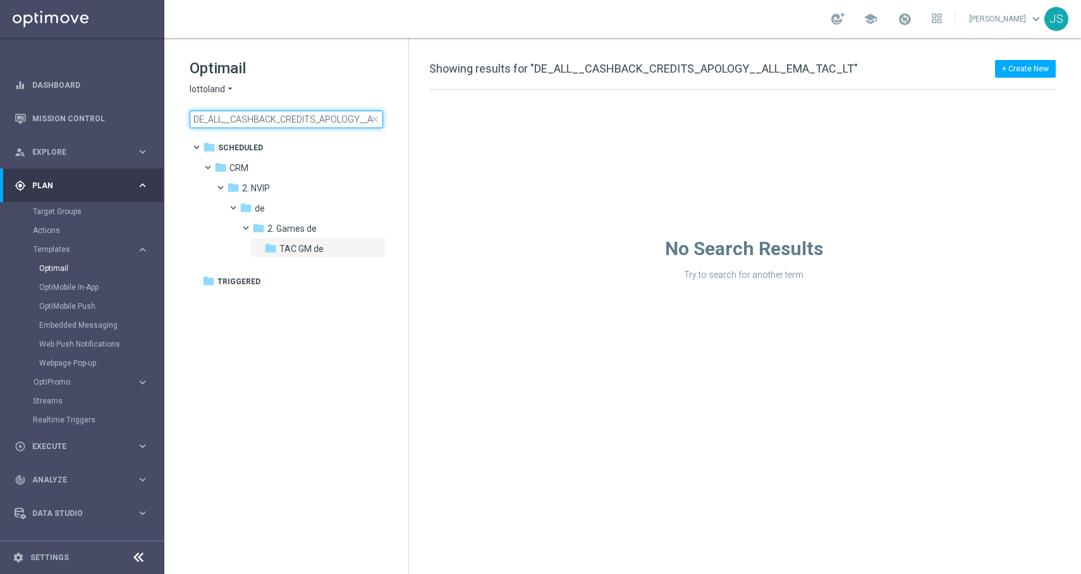
click at [316, 116] on input "DE_ALL__CASHBACK_CREDITS_APOLOGY__ALL_EMA_TAC_LT" at bounding box center [286, 120] width 193 height 18
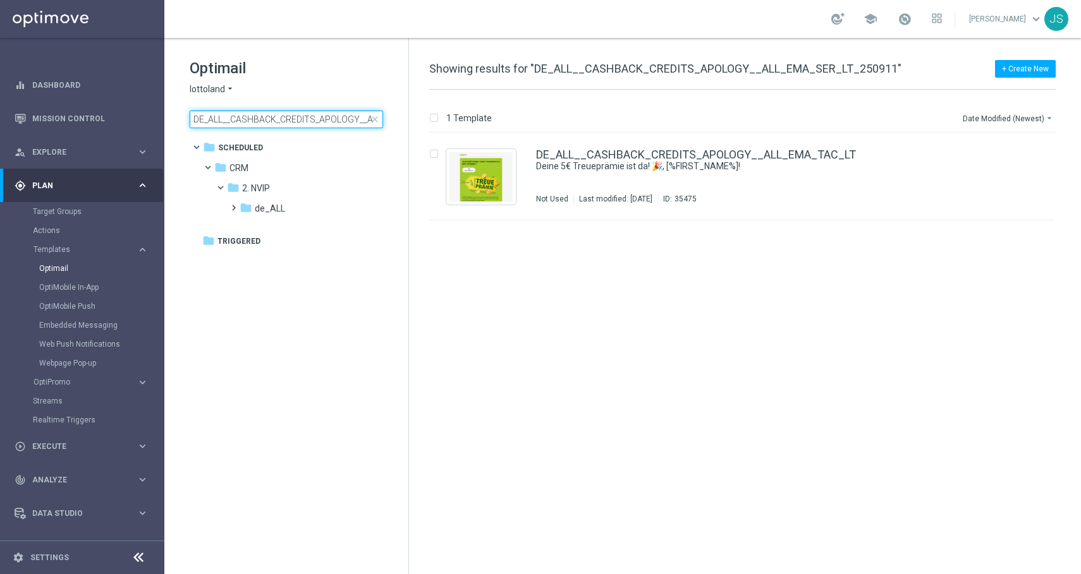
scroll to position [0, 94]
type input "DE_ALL__CASHBACK_CREDITS_APOLOGY__ALL_EMA_SER_LT_250911"
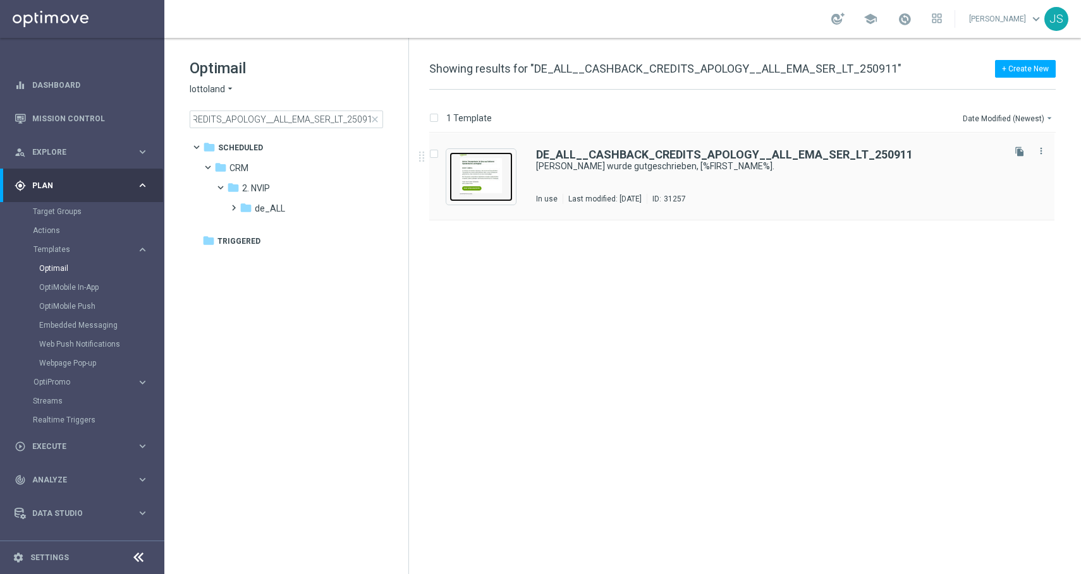
click at [497, 162] on img "Press SPACE to select this row." at bounding box center [480, 176] width 63 height 49
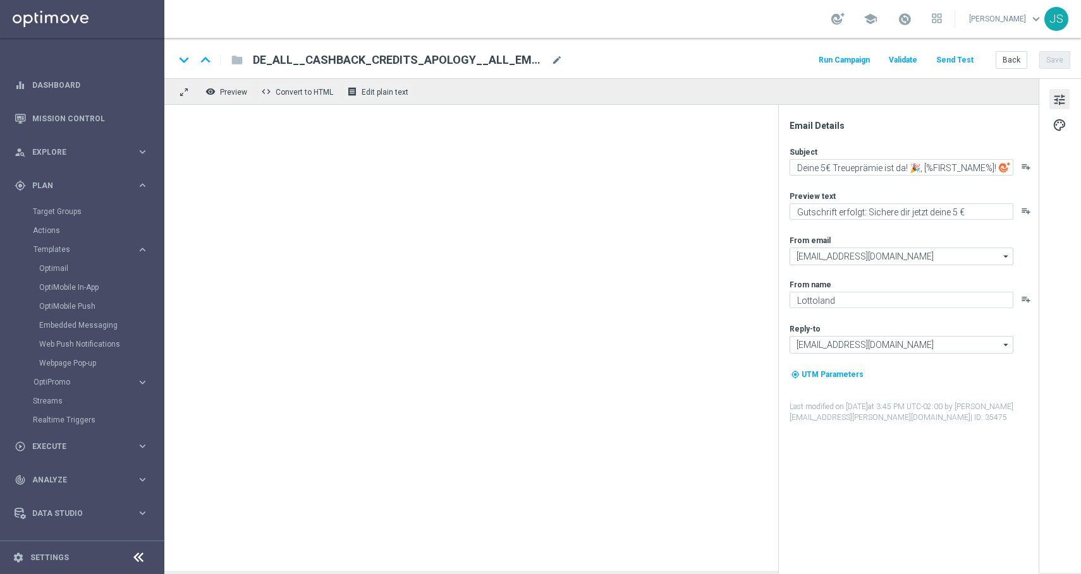
type textarea "[PERSON_NAME] wurde gutgeschrieben, [%FIRST_NAME%]."
type textarea "Deine Treueprämie ist jetzt auf deinem Spielerkonto verfügbar."
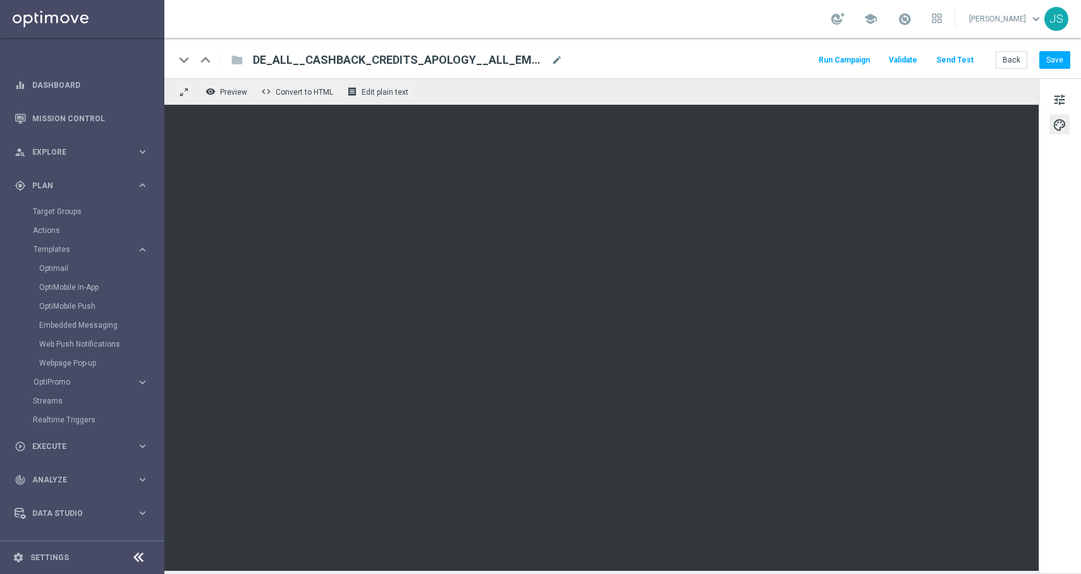
click at [952, 58] on button "Send Test" at bounding box center [954, 60] width 41 height 17
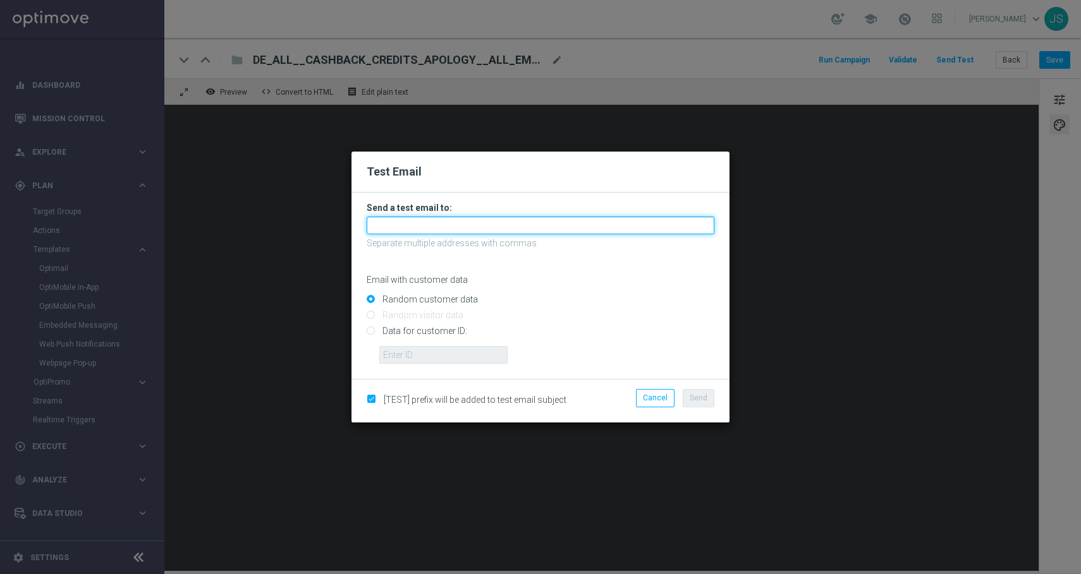
click at [497, 226] on input "text" at bounding box center [541, 226] width 348 height 18
type input "s"
type input "[PERSON_NAME][EMAIL_ADDRESS][PERSON_NAME][DOMAIN_NAME]"
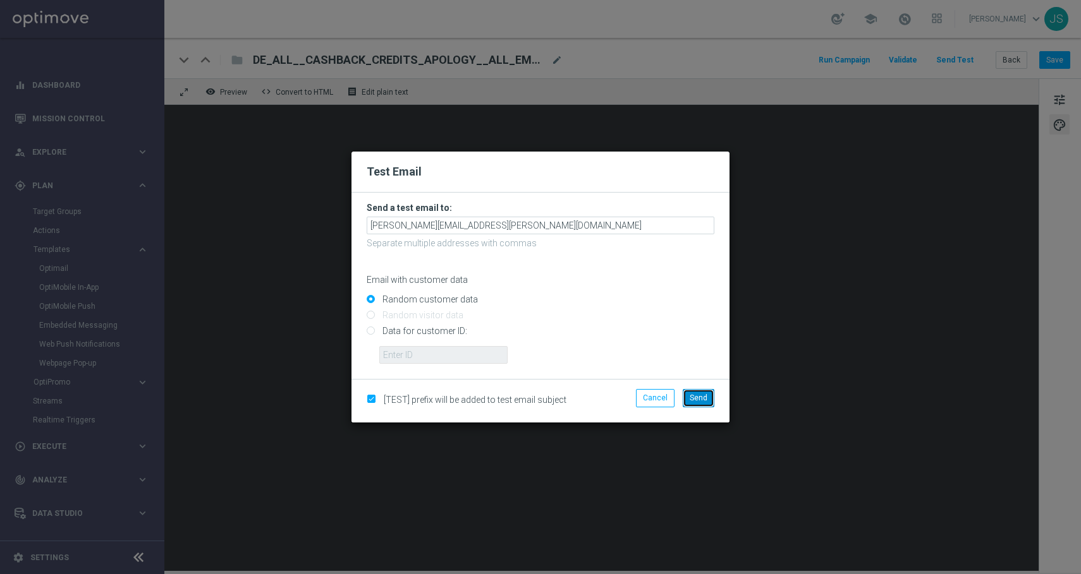
click at [696, 398] on span "Send" at bounding box center [698, 398] width 18 height 9
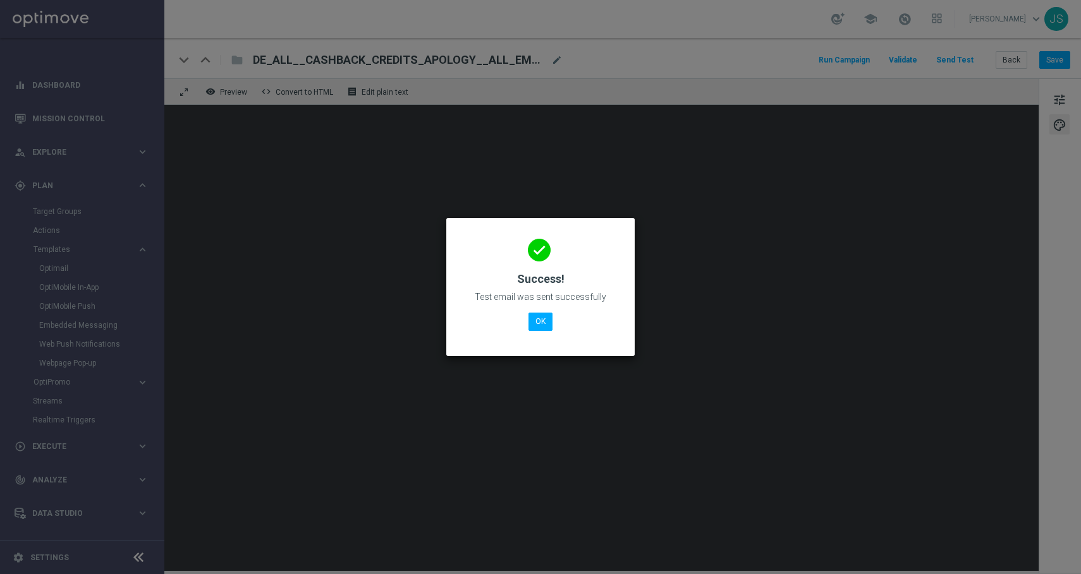
click at [526, 315] on div "done Success! Test email was sent successfully OK" at bounding box center [540, 285] width 158 height 110
click at [535, 320] on button "OK" at bounding box center [540, 322] width 24 height 18
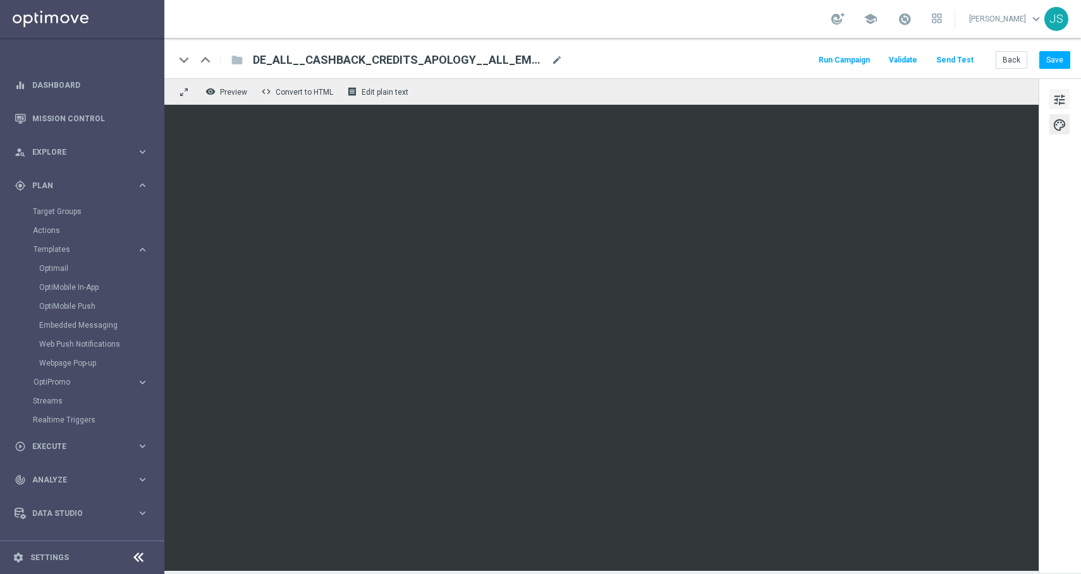
click at [1051, 100] on button "tune" at bounding box center [1059, 99] width 20 height 20
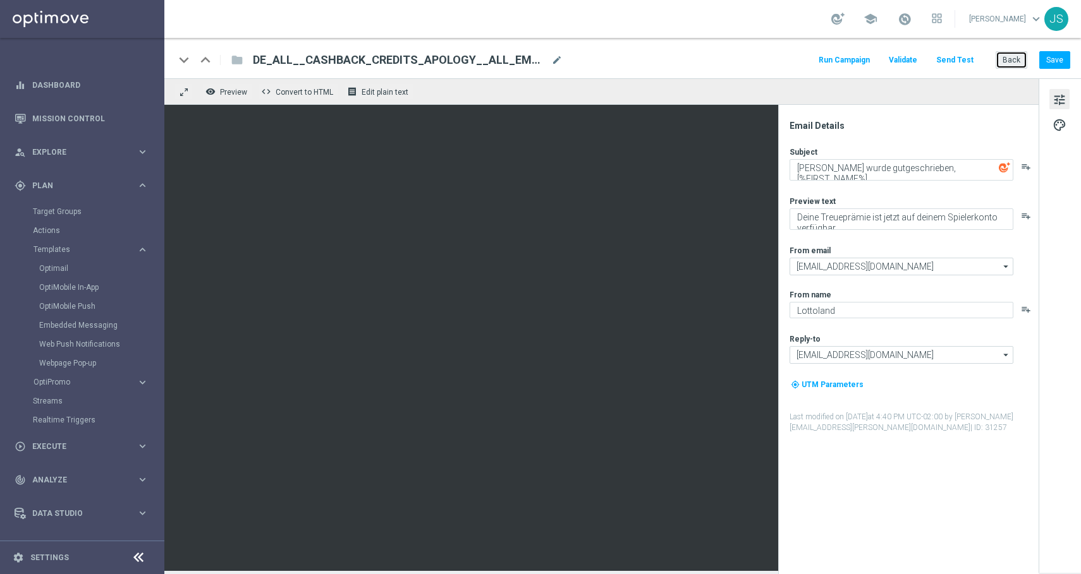
click at [1002, 54] on button "Back" at bounding box center [1011, 60] width 32 height 18
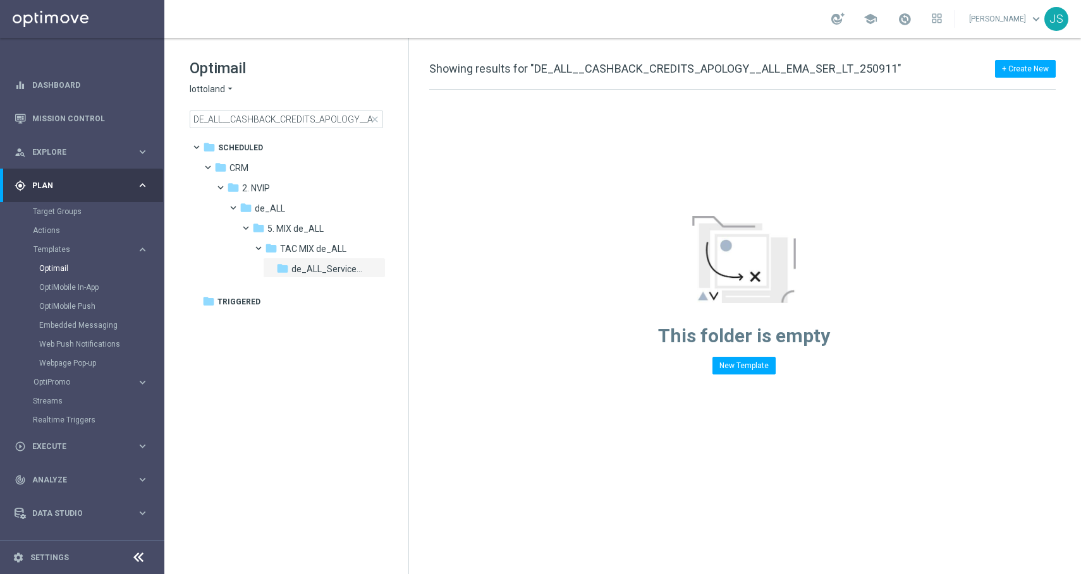
click at [376, 121] on span "close" at bounding box center [375, 119] width 10 height 10
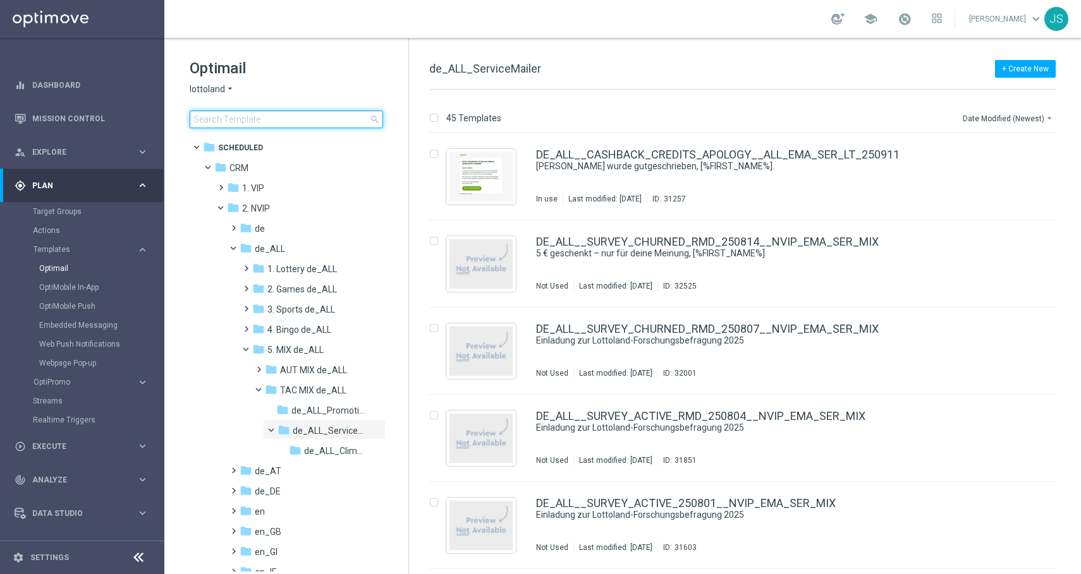
click at [345, 120] on input at bounding box center [286, 120] width 193 height 18
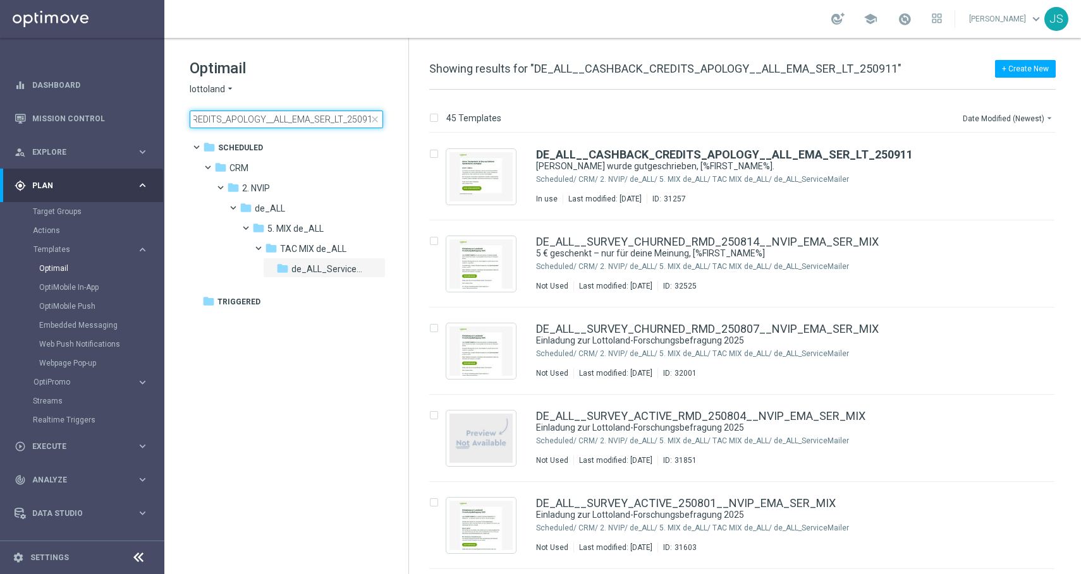
type input "DE_ALL__CASHBACK_CREDITS_APOLOGY__ALL_EMA_SER_LT_250911"
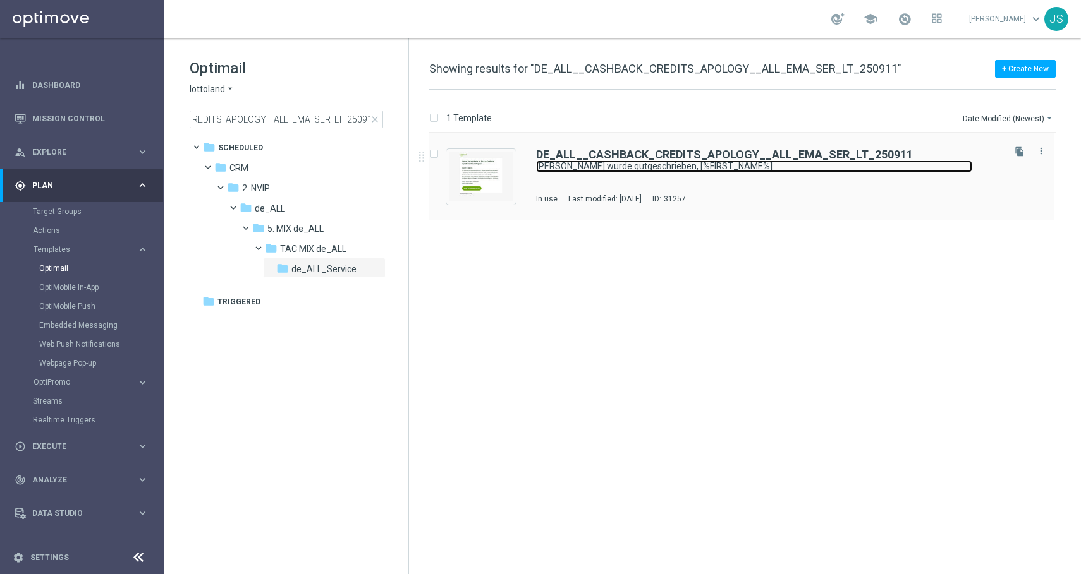
click at [590, 164] on link "[PERSON_NAME] wurde gutgeschrieben, [%FIRST_NAME%]." at bounding box center [754, 167] width 436 height 12
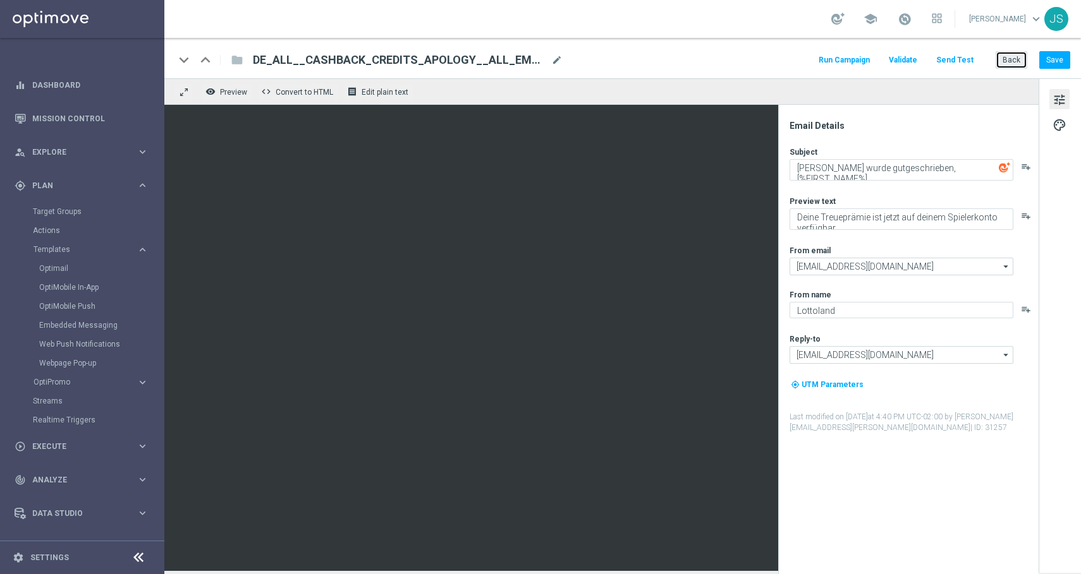
click at [1018, 56] on button "Back" at bounding box center [1011, 60] width 32 height 18
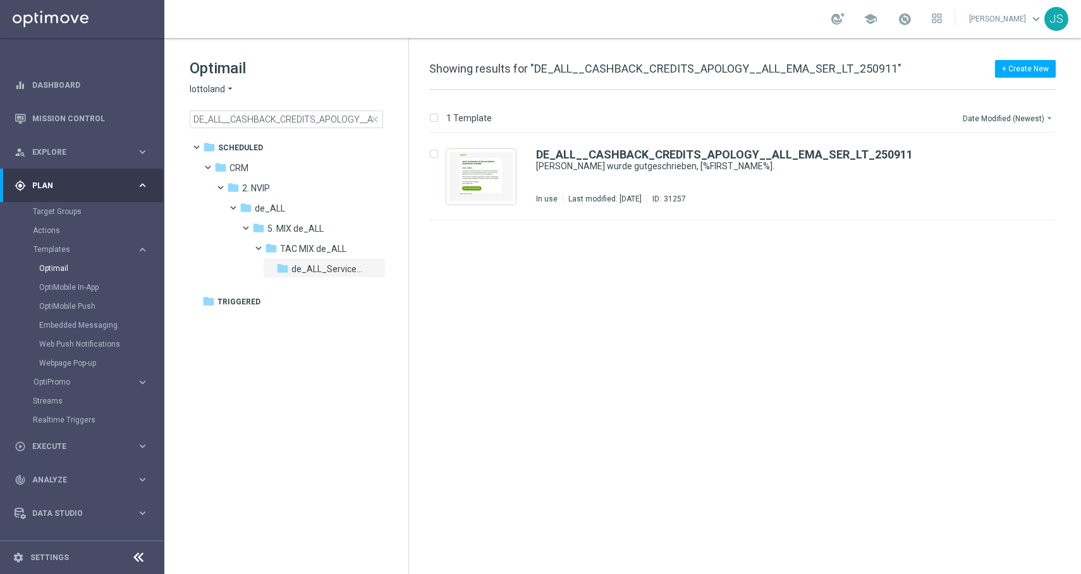
click at [376, 118] on span "close" at bounding box center [375, 119] width 10 height 10
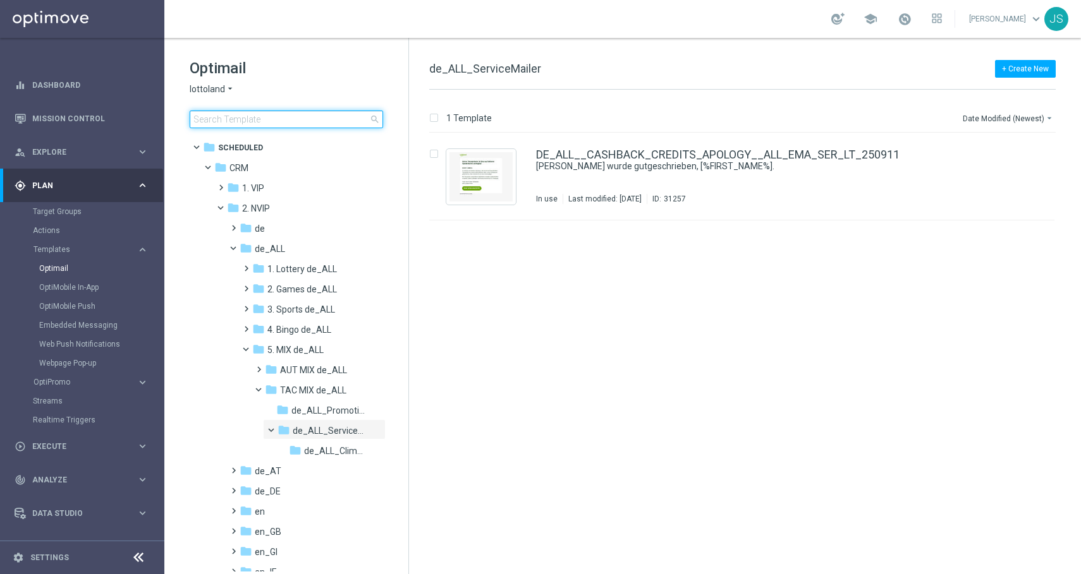
click at [334, 117] on input at bounding box center [286, 120] width 193 height 18
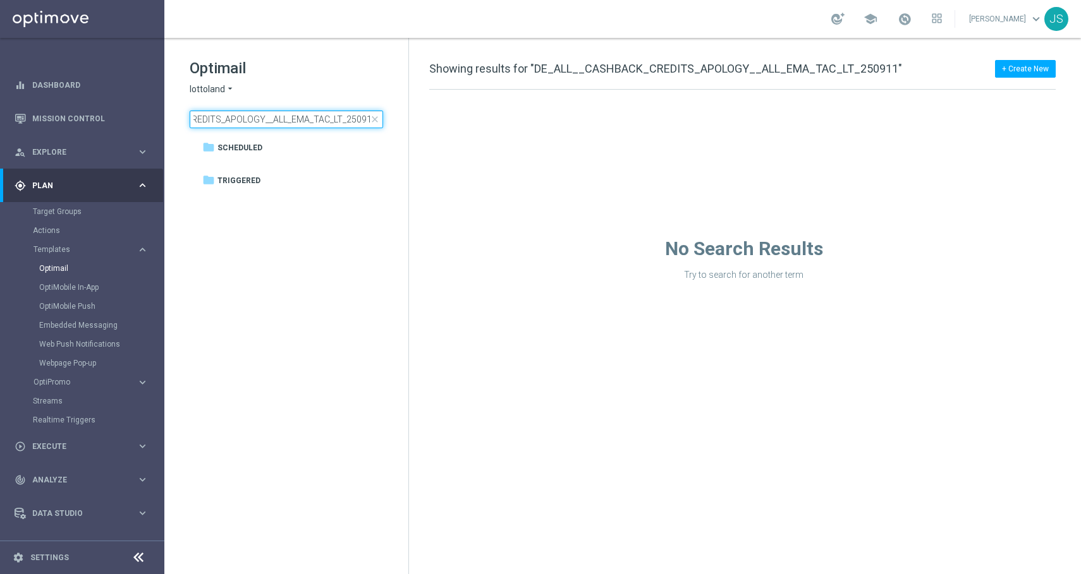
type input "DE_ALL__CASHBACK_CREDITS_APOLOGY__ALL_EMA_TAC_LT_250911"
click at [325, 125] on input "DE_ALL__CASHBACK_CREDITS_APOLOGY__ALL_EMA_TAC_LT_250911" at bounding box center [286, 120] width 193 height 18
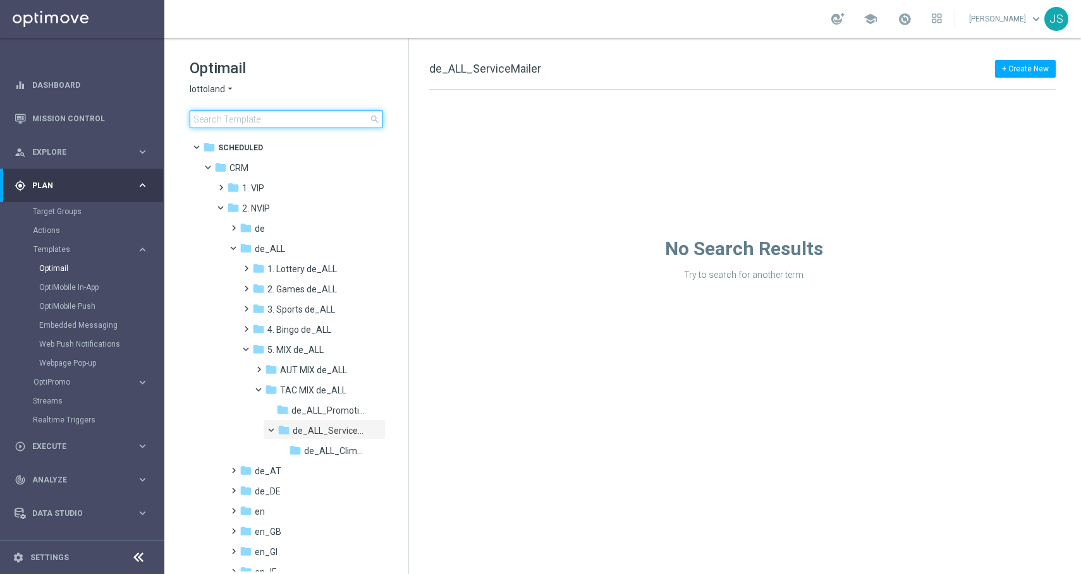
type input "DE_ALL__CASHBACK_CREDITS_APOLOGY__ALL_EMA_TAC_LT_250911"
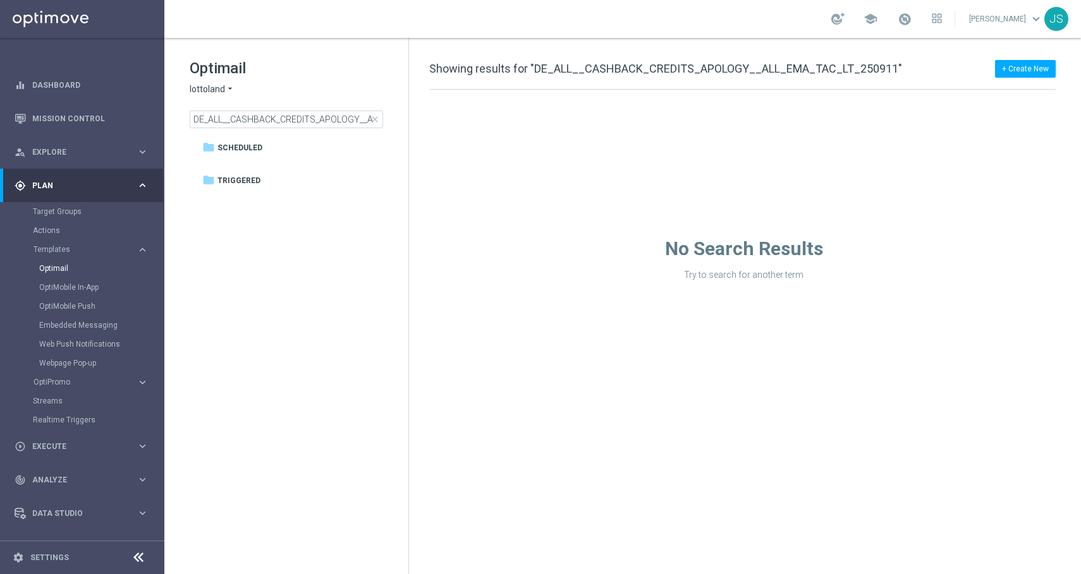
click at [377, 118] on span "close" at bounding box center [375, 119] width 10 height 10
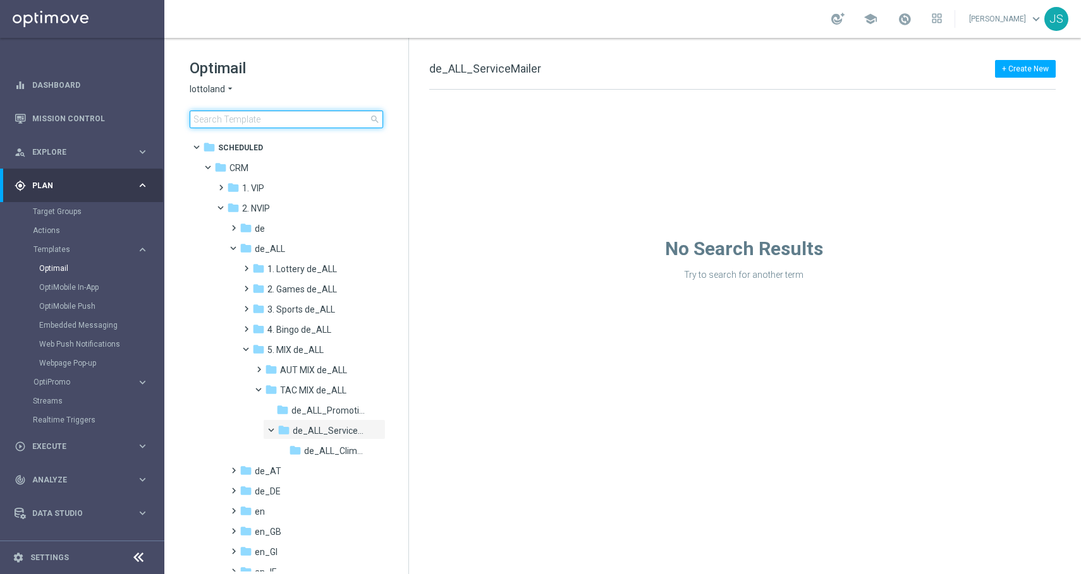
click at [336, 118] on input at bounding box center [286, 120] width 193 height 18
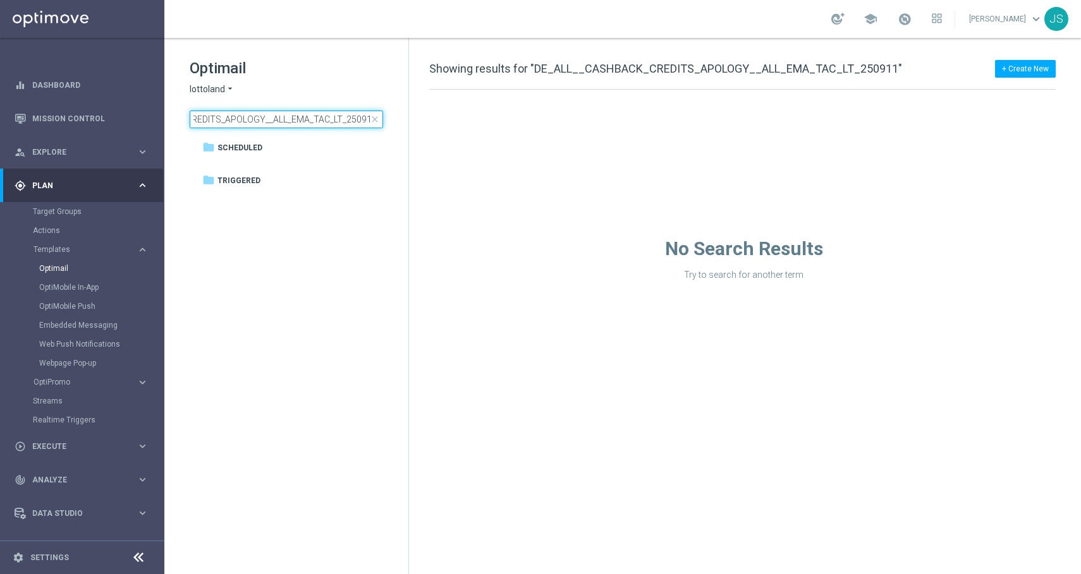
scroll to position [0, 94]
drag, startPoint x: 346, startPoint y: 119, endPoint x: 428, endPoint y: 117, distance: 81.5
click at [428, 117] on div "Optimail lottoland arrow_drop_down × lottoland DE_ALL__CASHBACK_CREDITS_APOLOGY…" at bounding box center [622, 306] width 916 height 537
type input "DE_ALL__CASHBACK_CREDITS_APOLOGY__ALL_EMA_TAC_LT"
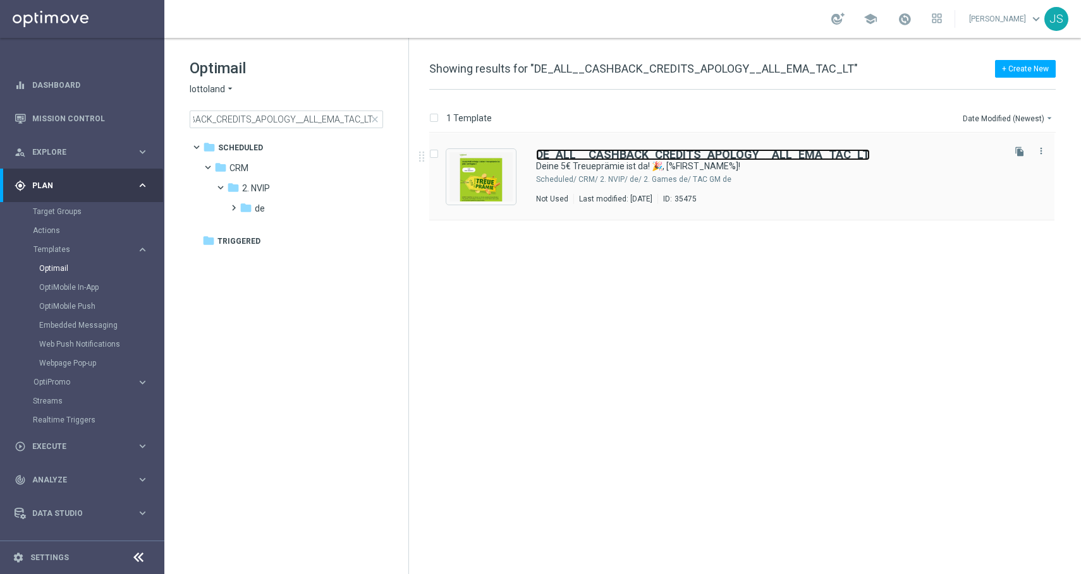
click at [582, 154] on b "DE_ALL__CASHBACK_CREDITS_APOLOGY__ALL_EMA_TAC_LT" at bounding box center [703, 154] width 334 height 13
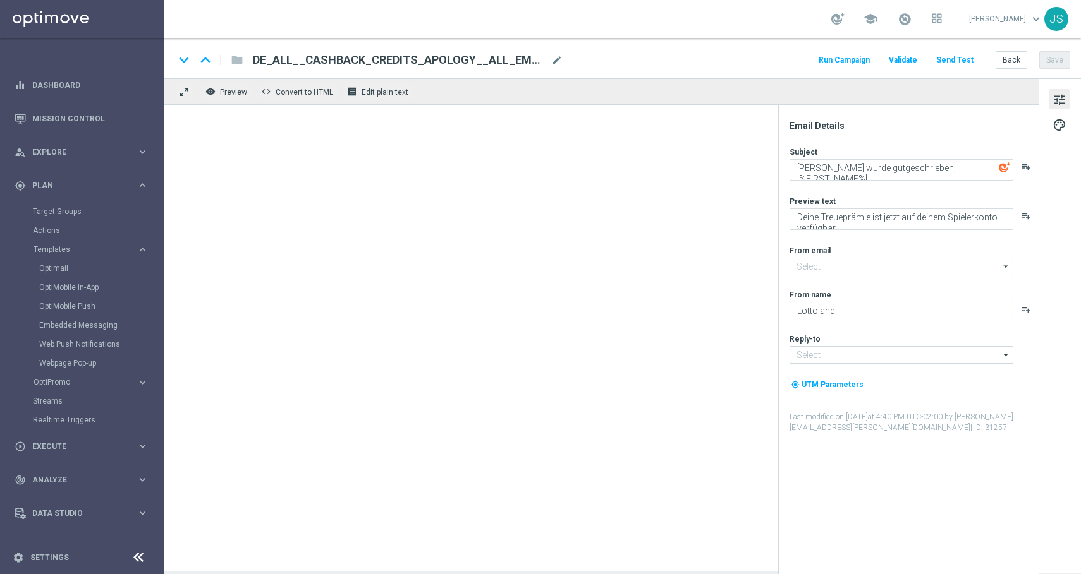
type input "[EMAIL_ADDRESS][DOMAIN_NAME]"
type textarea "Deine 5€ Treueprämie ist da! 🎉, [%FIRST_NAME%]!"
type textarea "Gutschrift erfolgt: Sichere dir jetzt deine 5 € Treueprämie."
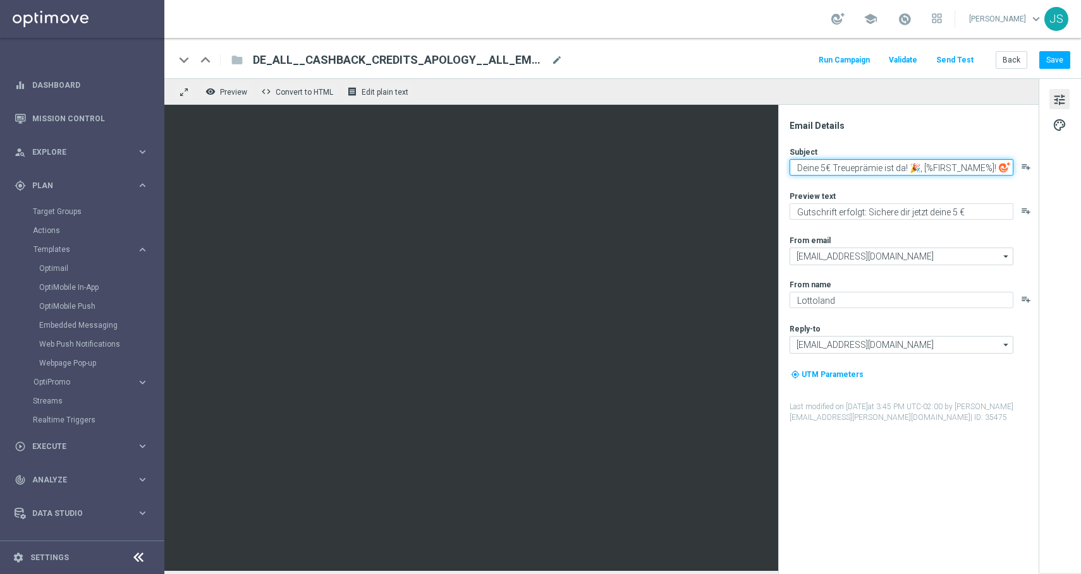
drag, startPoint x: 834, startPoint y: 167, endPoint x: 803, endPoint y: 251, distance: 89.4
click at [834, 167] on textarea "Deine 5€ Treueprämie ist da! 🎉, [%FIRST_NAME%]!" at bounding box center [901, 167] width 224 height 16
type textarea "Deine Treueprämie ist da! 🎉, [%FIRST_NAME%]!"
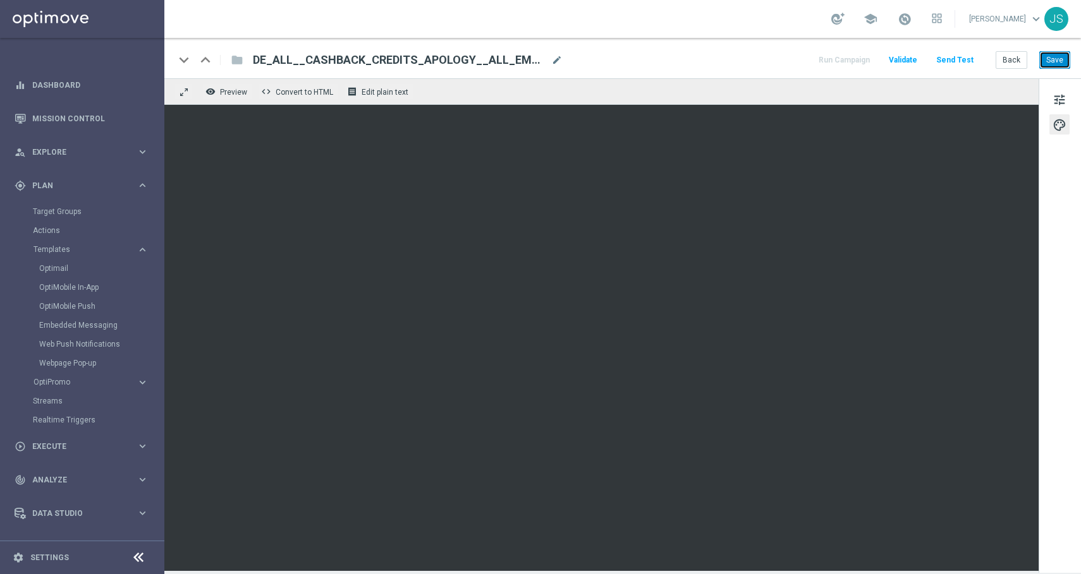
click at [1057, 56] on button "Save" at bounding box center [1054, 60] width 31 height 18
click at [964, 56] on button "Send Test" at bounding box center [954, 60] width 41 height 17
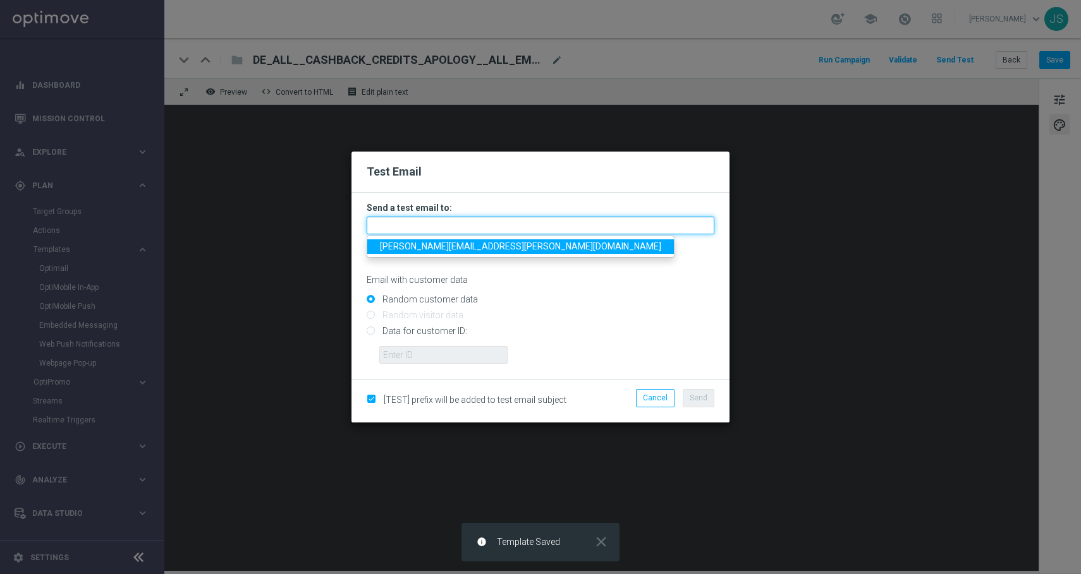
click at [523, 217] on input "text" at bounding box center [541, 226] width 348 height 18
type input "[PERSON_NAME][EMAIL_ADDRESS][PERSON_NAME][DOMAIN_NAME]"
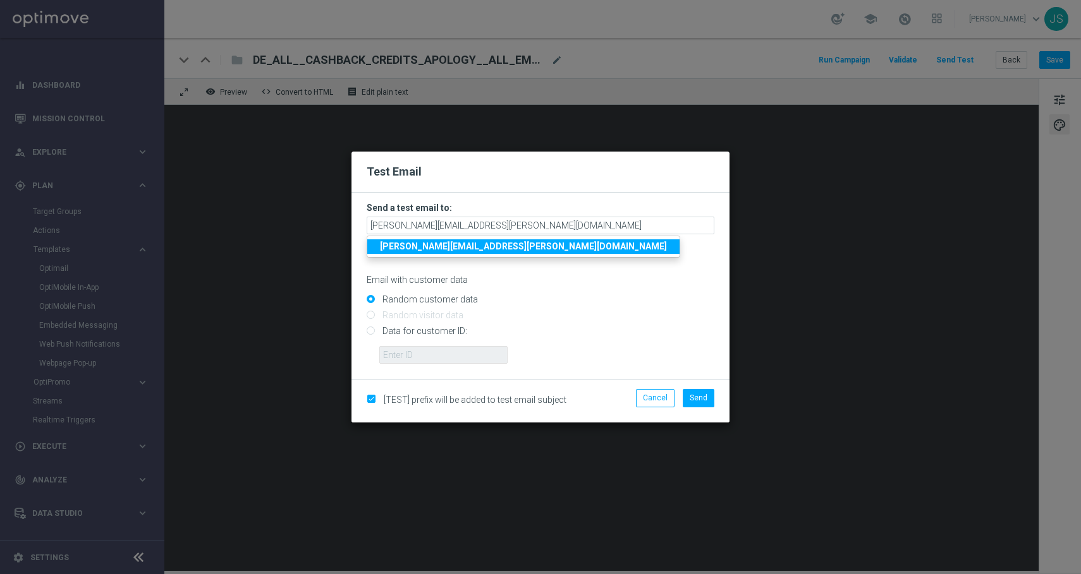
click at [499, 245] on strong "[PERSON_NAME][EMAIL_ADDRESS][PERSON_NAME][DOMAIN_NAME]" at bounding box center [523, 246] width 287 height 10
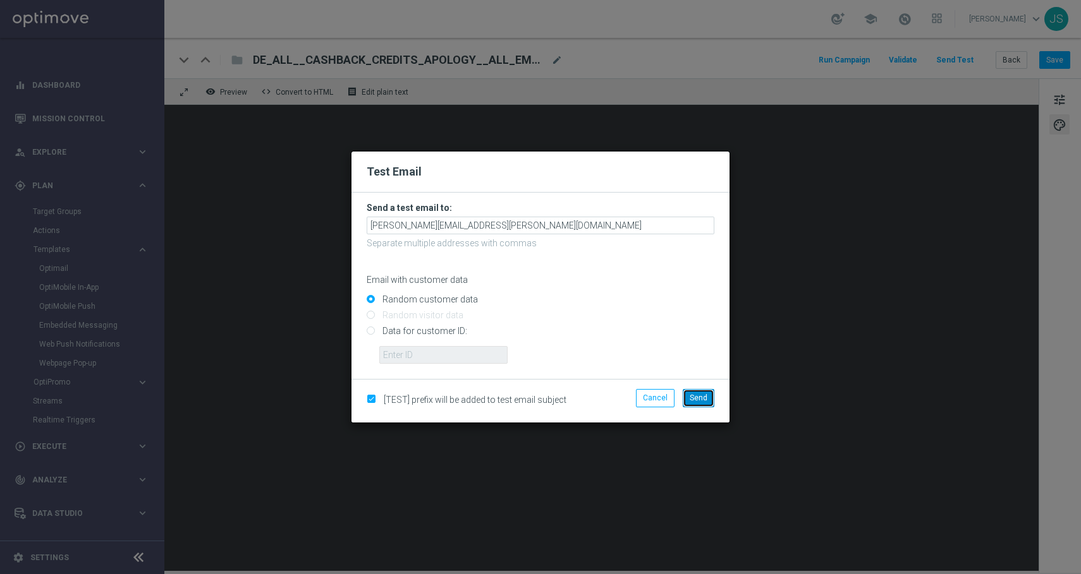
click at [689, 403] on button "Send" at bounding box center [699, 398] width 32 height 18
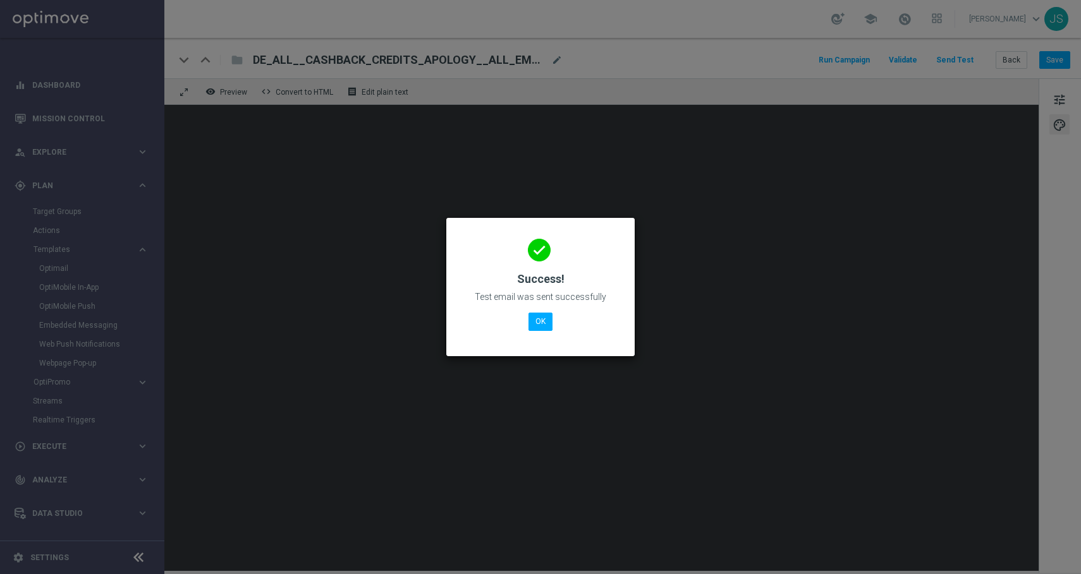
click at [532, 331] on div "done Success! Test email was sent successfully OK" at bounding box center [540, 285] width 158 height 110
click at [538, 325] on button "OK" at bounding box center [540, 322] width 24 height 18
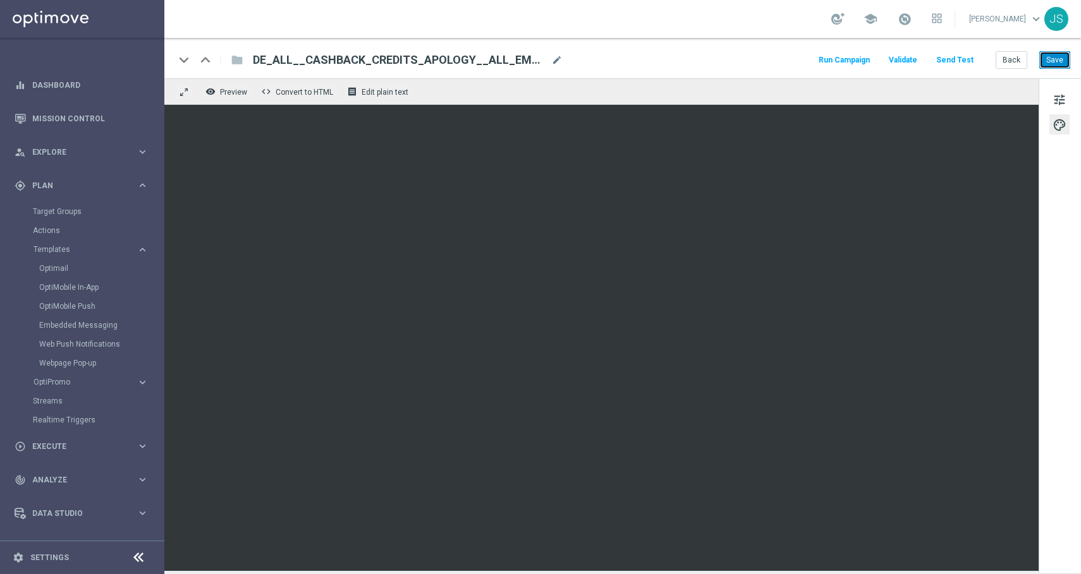
click at [1052, 61] on button "Save" at bounding box center [1054, 60] width 31 height 18
click at [1010, 61] on button "Back" at bounding box center [1011, 60] width 32 height 18
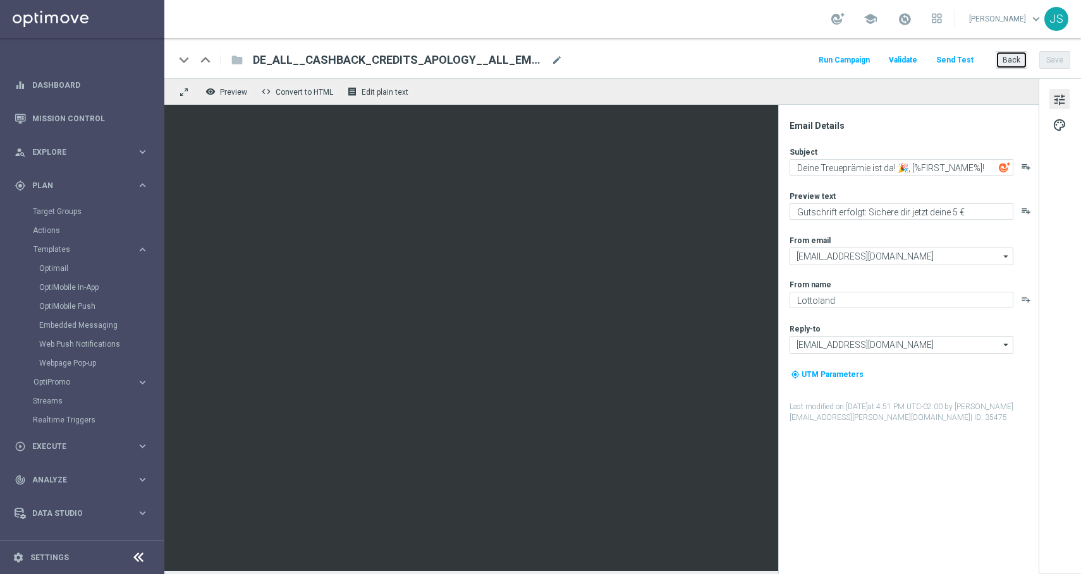
click at [1013, 63] on button "Back" at bounding box center [1011, 60] width 32 height 18
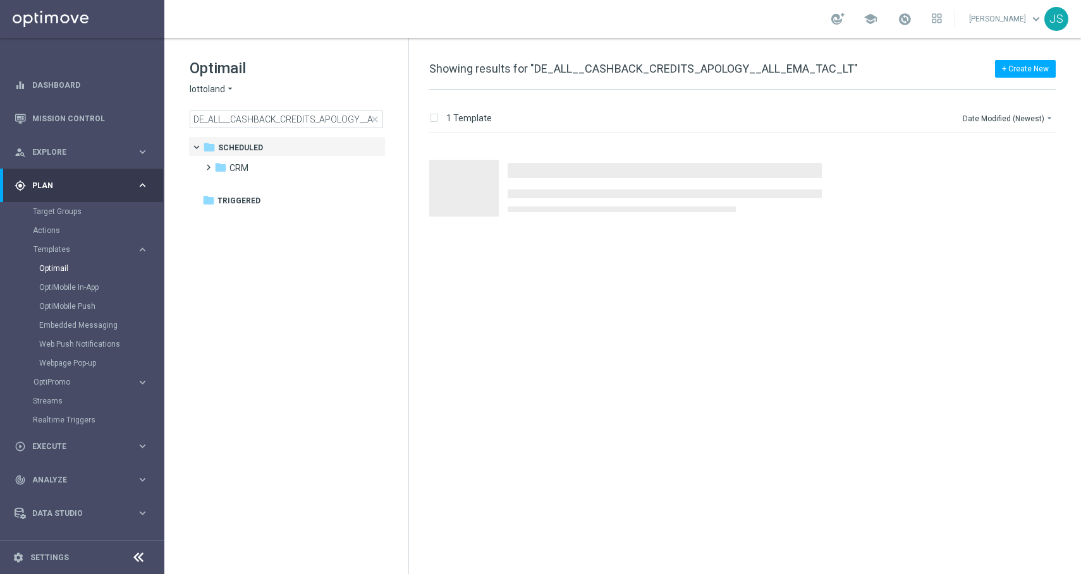
click at [379, 118] on span "close" at bounding box center [375, 119] width 10 height 10
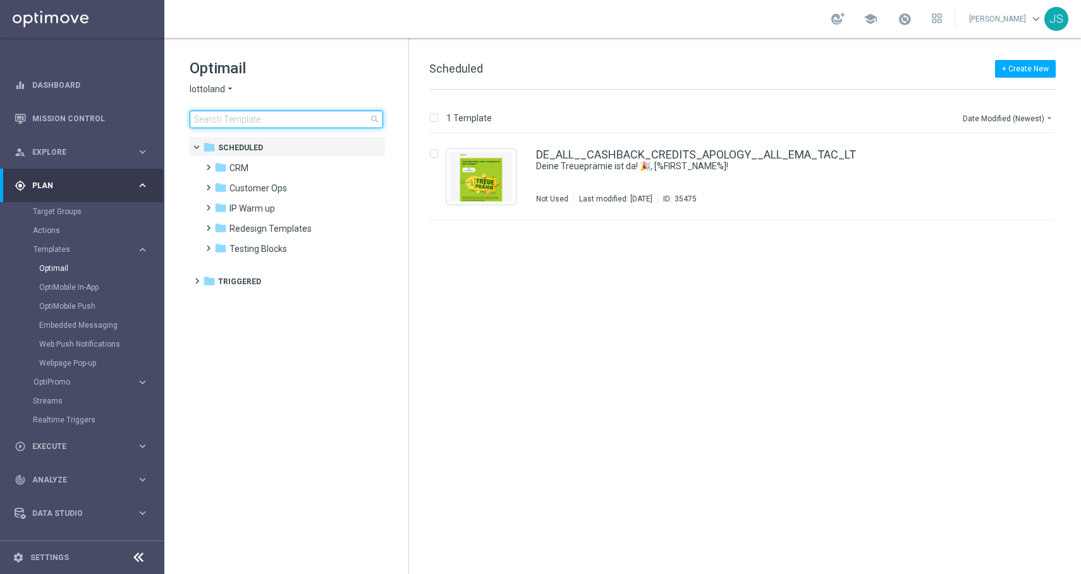
click at [331, 116] on input at bounding box center [286, 120] width 193 height 18
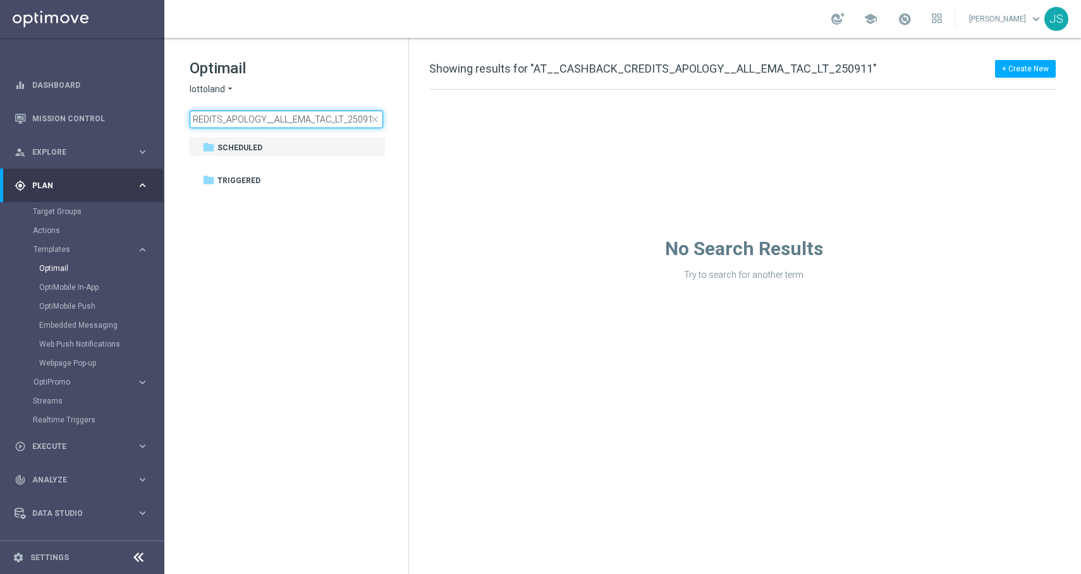
click at [331, 116] on input "AT__CASHBACK_CREDITS_APOLOGY__ALL_EMA_TAC_LT_250911" at bounding box center [286, 120] width 193 height 18
click at [355, 116] on input "AT__CASHBACK_CREDITS_APOLOGY__ALL_EMA_TAC_LT_250911" at bounding box center [286, 120] width 193 height 18
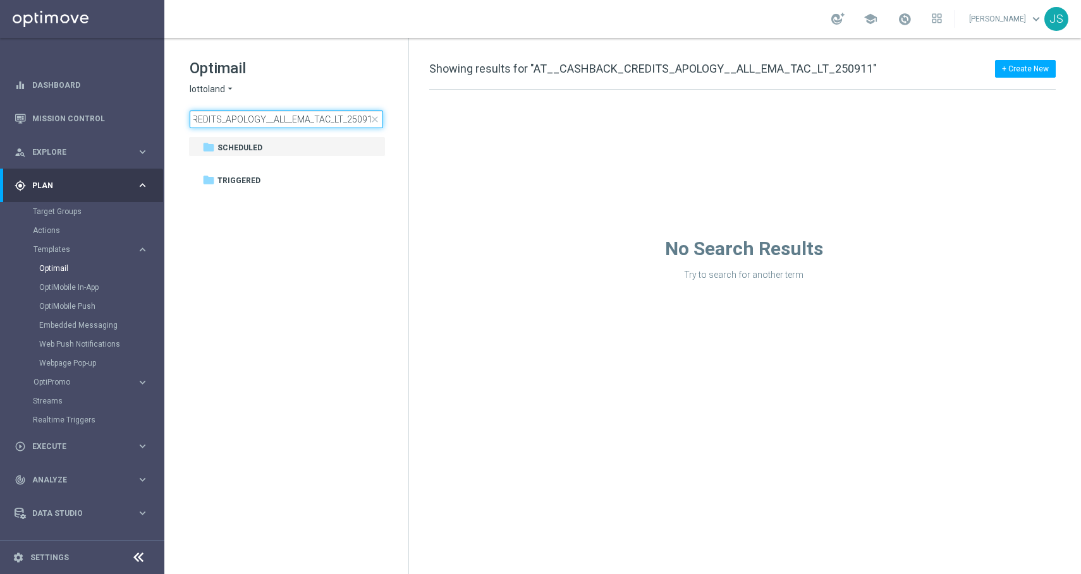
drag, startPoint x: 344, startPoint y: 116, endPoint x: 396, endPoint y: 116, distance: 51.8
click at [396, 116] on div "Optimail lottoland arrow_drop_down × lottoland AT__CASHBACK_CREDITS_APOLOGY__AL…" at bounding box center [299, 93] width 219 height 70
type input "AT__CASHBACK_CREDITS_APOLOGY__ALL_EMA_TAC_LT"
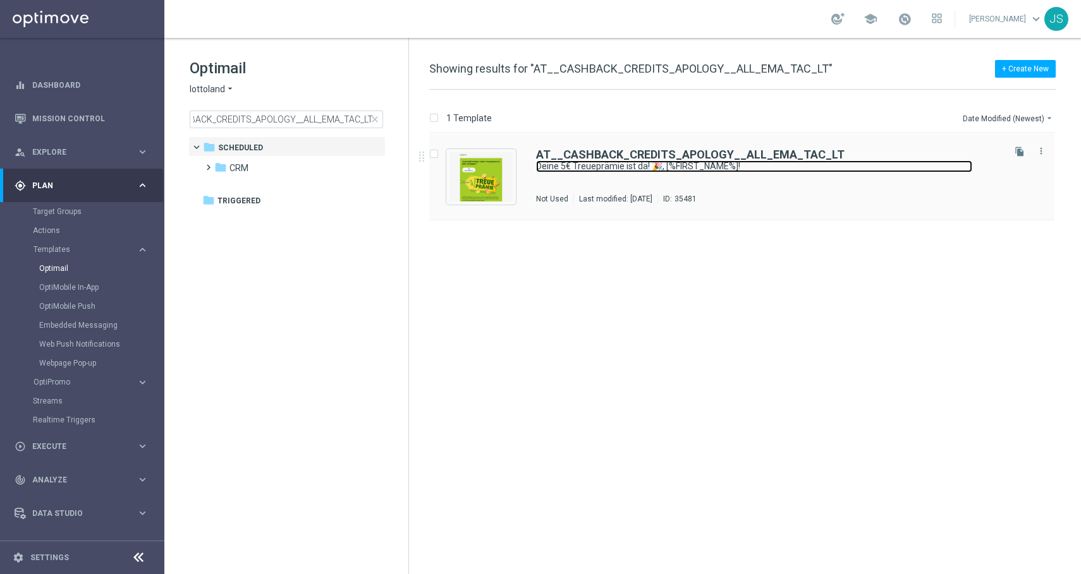
click at [595, 166] on link "Deine 5€ Treueprämie ist da! 🎉, [%FIRST_NAME%]!" at bounding box center [754, 167] width 436 height 12
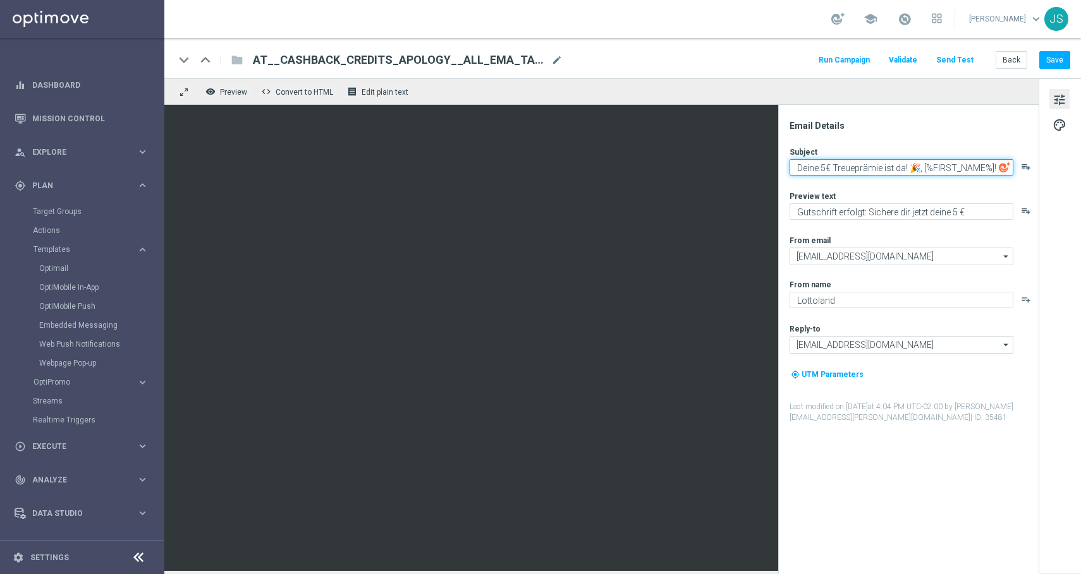
click at [835, 164] on textarea "Deine 5€ Treueprämie ist da! 🎉, [%FIRST_NAME%]!" at bounding box center [901, 167] width 224 height 16
type textarea "Deine Treueprämie ist da! 🎉, [%FIRST_NAME%]!"
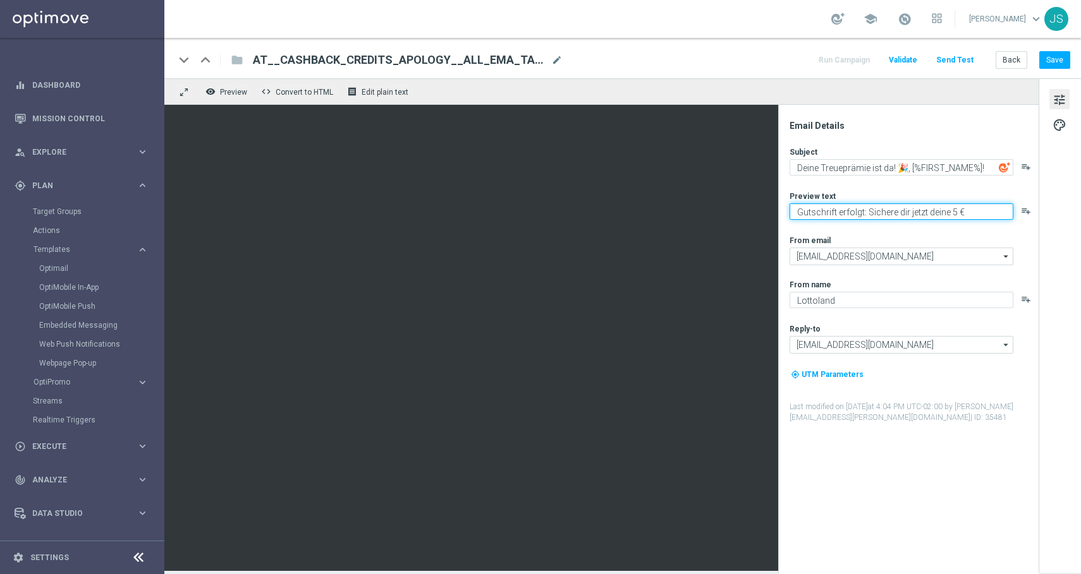
drag, startPoint x: 968, startPoint y: 214, endPoint x: 955, endPoint y: 209, distance: 13.4
click at [956, 210] on textarea "Gutschrift erfolgt: Sichere dir jetzt deine 5 € Treueprämie." at bounding box center [901, 212] width 224 height 16
click at [863, 212] on textarea "Gutschrift erfolgt: Sichere dir jetzt deine Treueprämie." at bounding box center [901, 212] width 224 height 16
type textarea "Gutschrift erfolgt. Sichere dir jetzt deine Treueprämie."
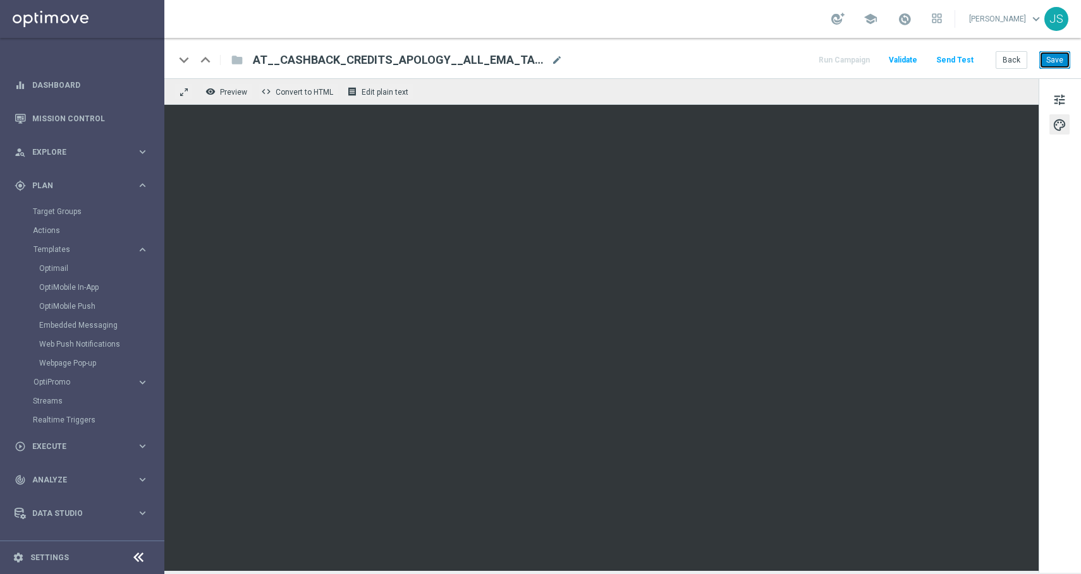
click at [1057, 61] on button "Save" at bounding box center [1054, 60] width 31 height 18
click at [1069, 102] on button "tune" at bounding box center [1059, 99] width 20 height 20
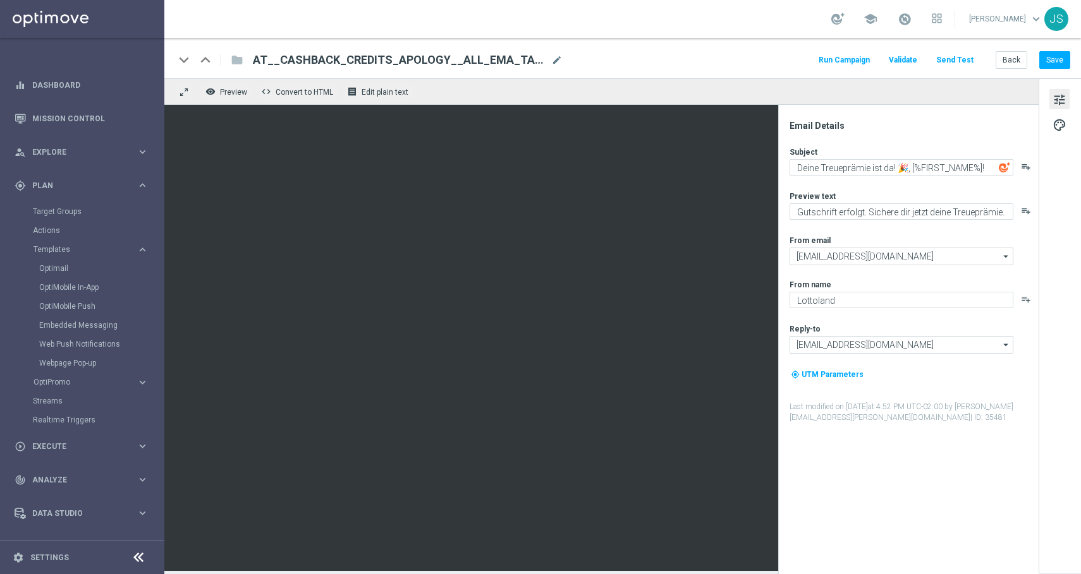
click at [950, 59] on button "Send Test" at bounding box center [954, 60] width 41 height 17
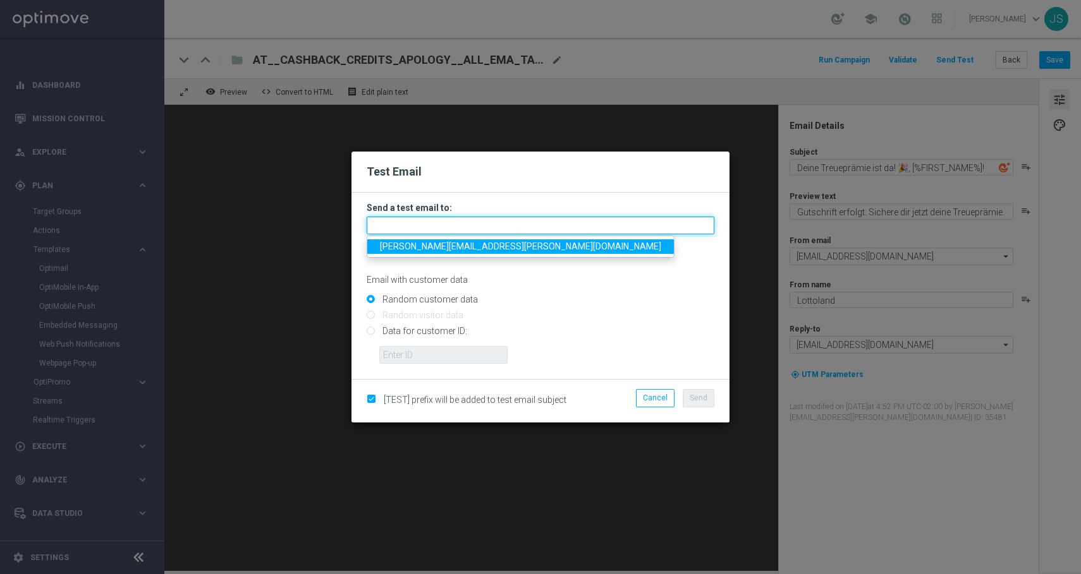
click at [489, 221] on input "text" at bounding box center [541, 226] width 348 height 18
type input "[PERSON_NAME][EMAIL_ADDRESS][PERSON_NAME][DOMAIN_NAME]"
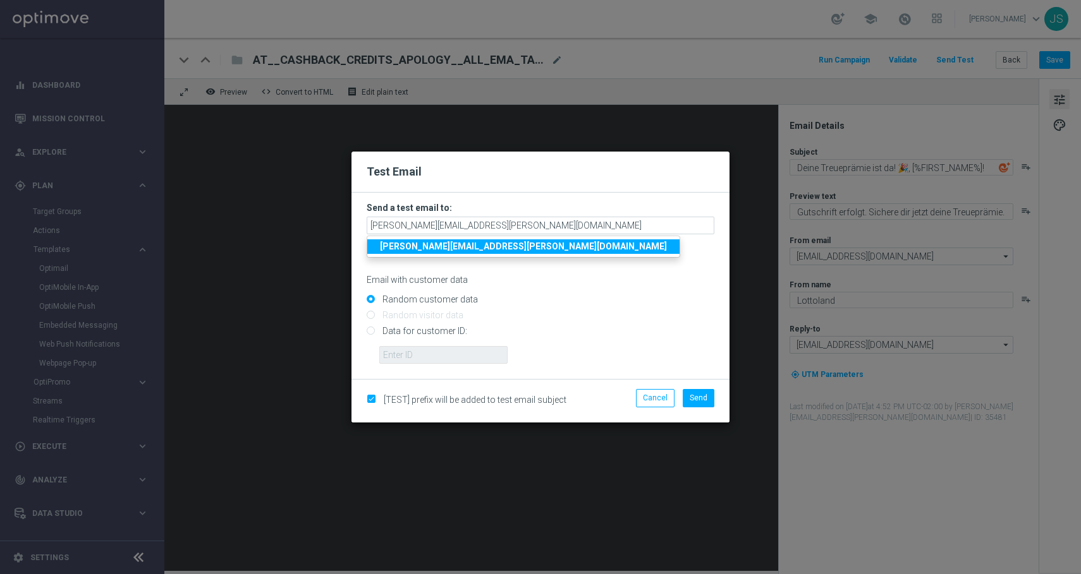
click at [498, 247] on strong "[PERSON_NAME][EMAIL_ADDRESS][PERSON_NAME][DOMAIN_NAME]" at bounding box center [523, 246] width 287 height 10
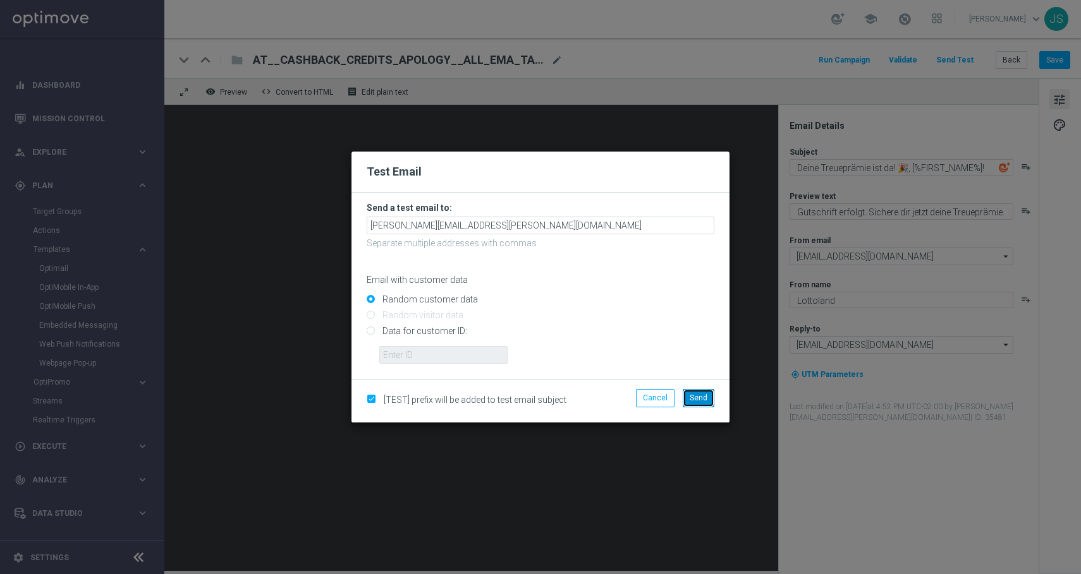
click at [708, 400] on button "Send" at bounding box center [699, 398] width 32 height 18
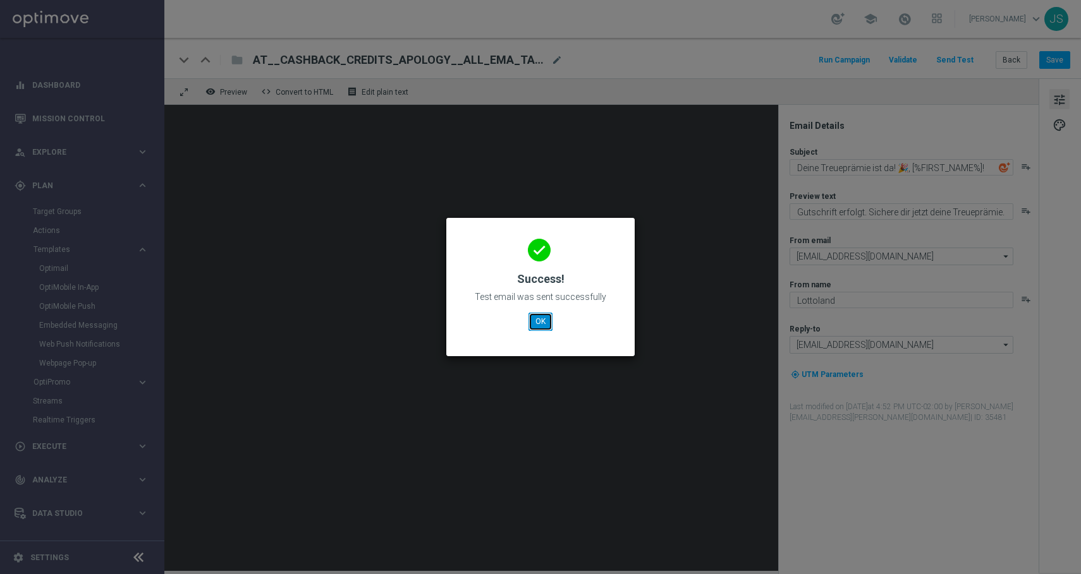
click at [545, 327] on button "OK" at bounding box center [540, 322] width 24 height 18
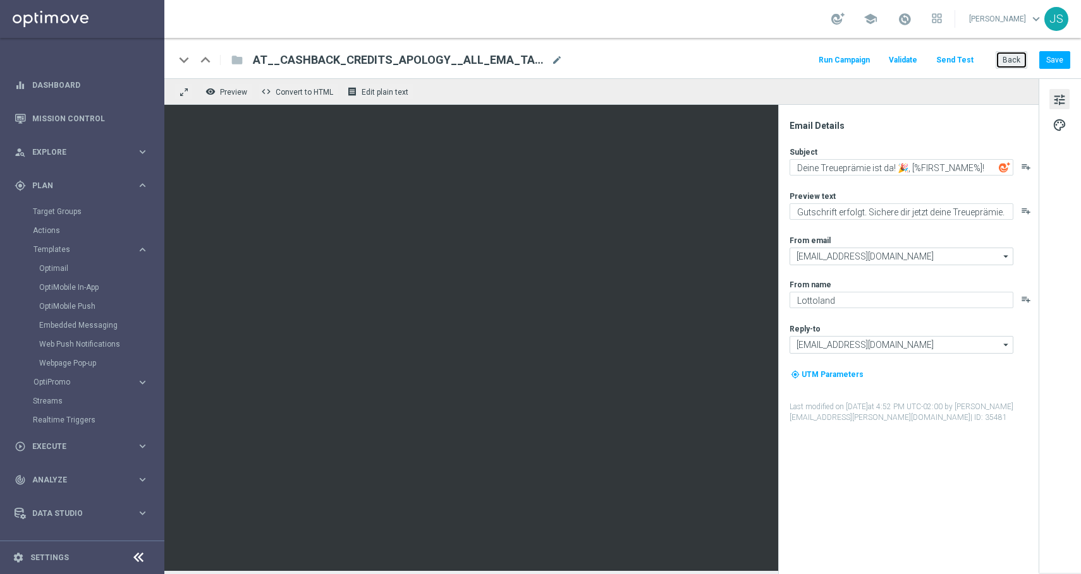
click at [1005, 62] on button "Back" at bounding box center [1011, 60] width 32 height 18
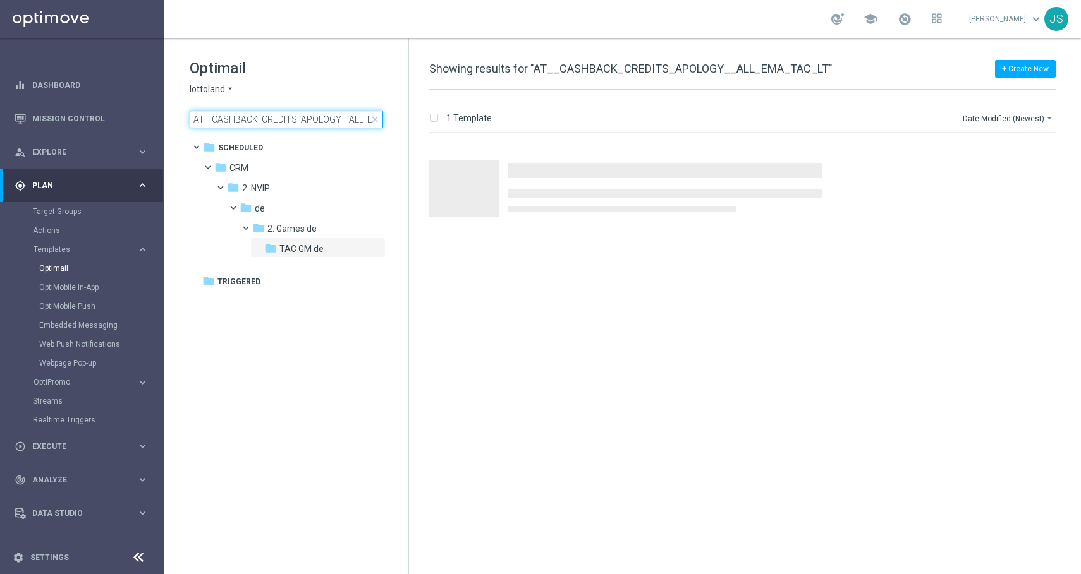
click at [332, 118] on input "AT__CASHBACK_CREDITS_APOLOGY__ALL_EMA_TAC_LT" at bounding box center [286, 120] width 193 height 18
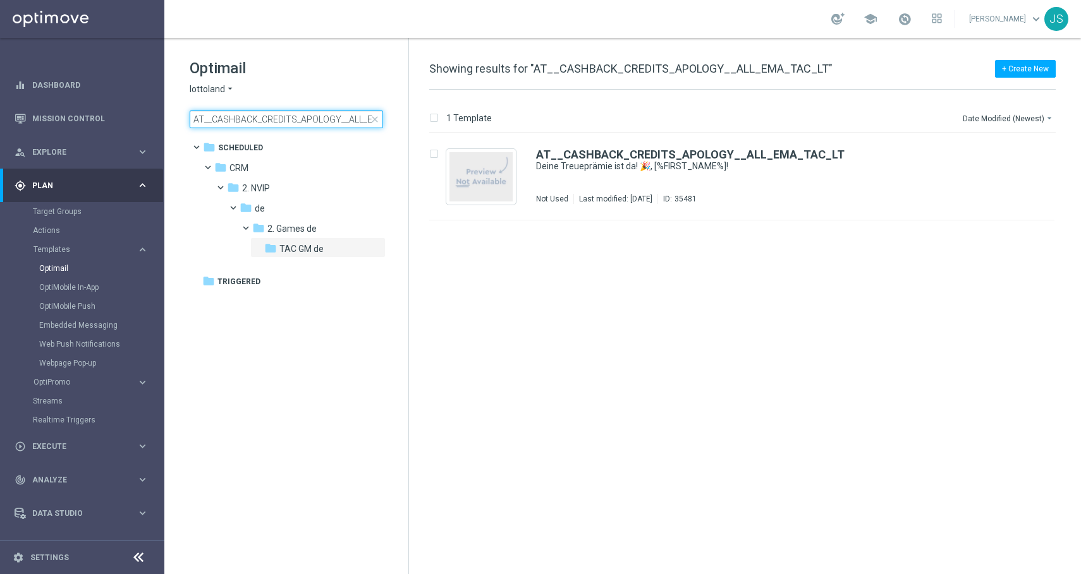
click at [349, 120] on input "AT__CASHBACK_CREDITS_APOLOGY__ALL_EMA_TAC_LT" at bounding box center [286, 120] width 193 height 18
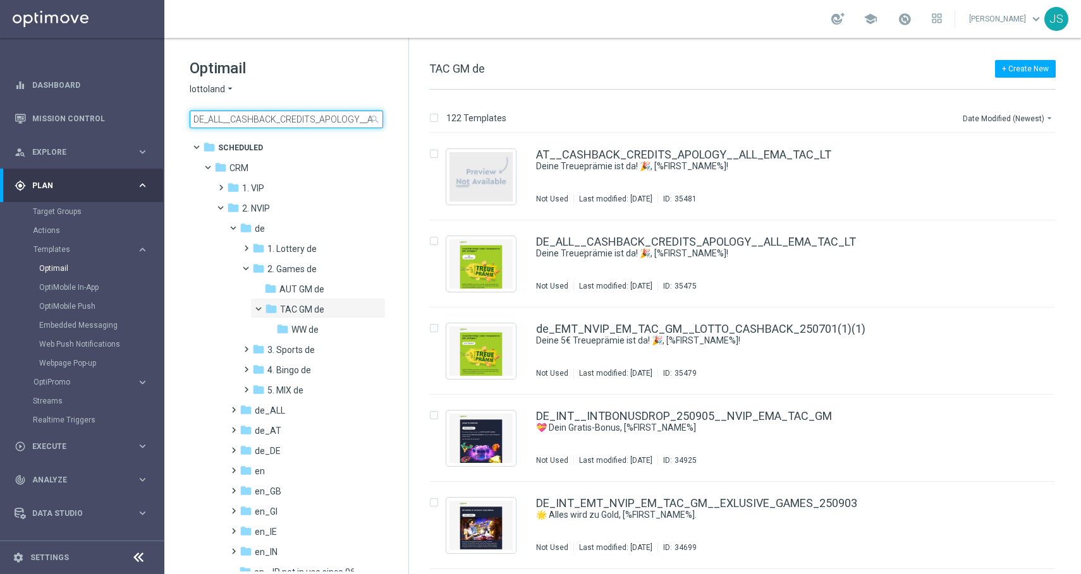
scroll to position [0, 61]
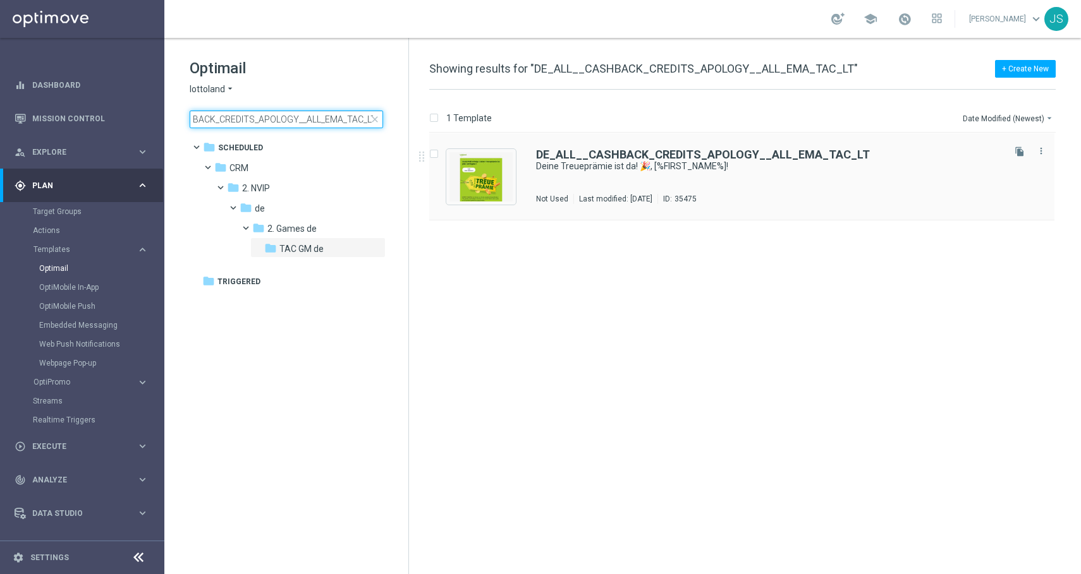
type input "DE_ALL__CASHBACK_CREDITS_APOLOGY__ALL_EMA_TAC_LT"
click at [474, 167] on img "Press SPACE to select this row." at bounding box center [480, 176] width 63 height 49
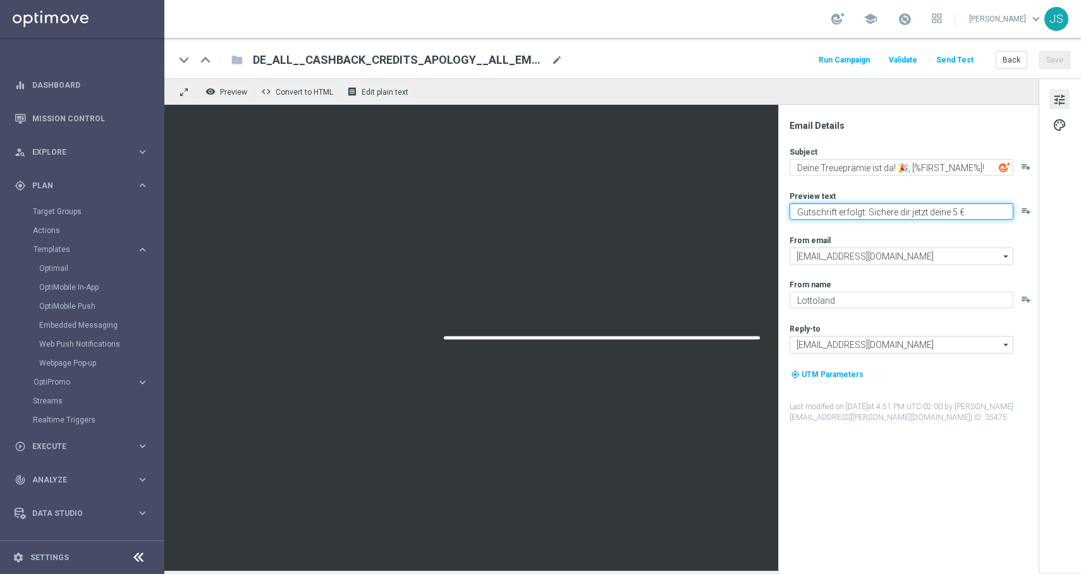
click at [960, 211] on textarea "Gutschrift erfolgt: Sichere dir jetzt deine 5 € Treueprämie." at bounding box center [901, 212] width 224 height 16
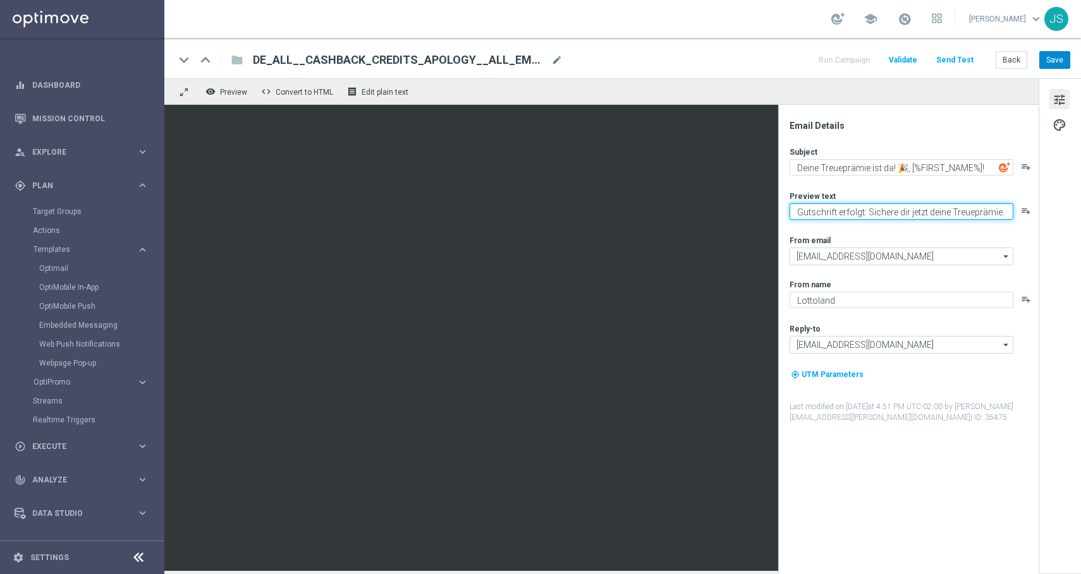
type textarea "Gutschrift erfolgt: Sichere dir jetzt deine Treueprämie."
click at [1058, 60] on button "Save" at bounding box center [1054, 60] width 31 height 18
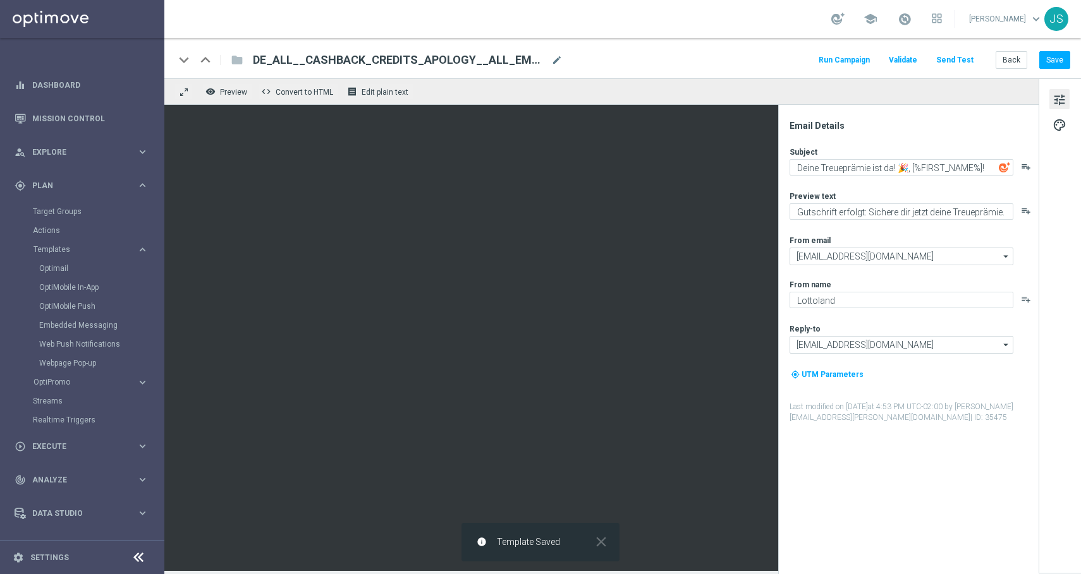
click at [949, 58] on button "Send Test" at bounding box center [954, 60] width 41 height 17
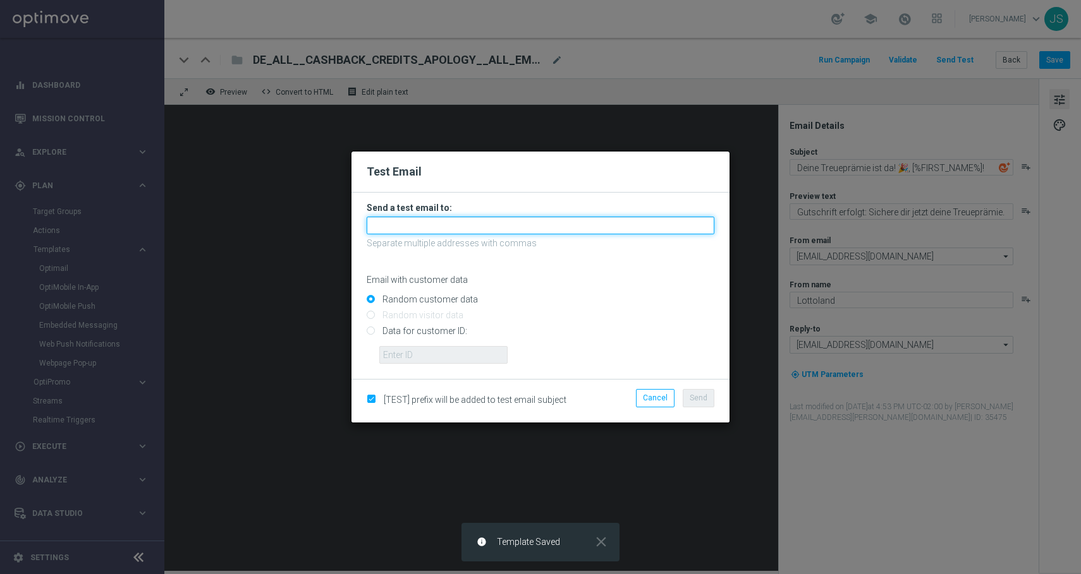
click at [545, 219] on input "text" at bounding box center [541, 226] width 348 height 18
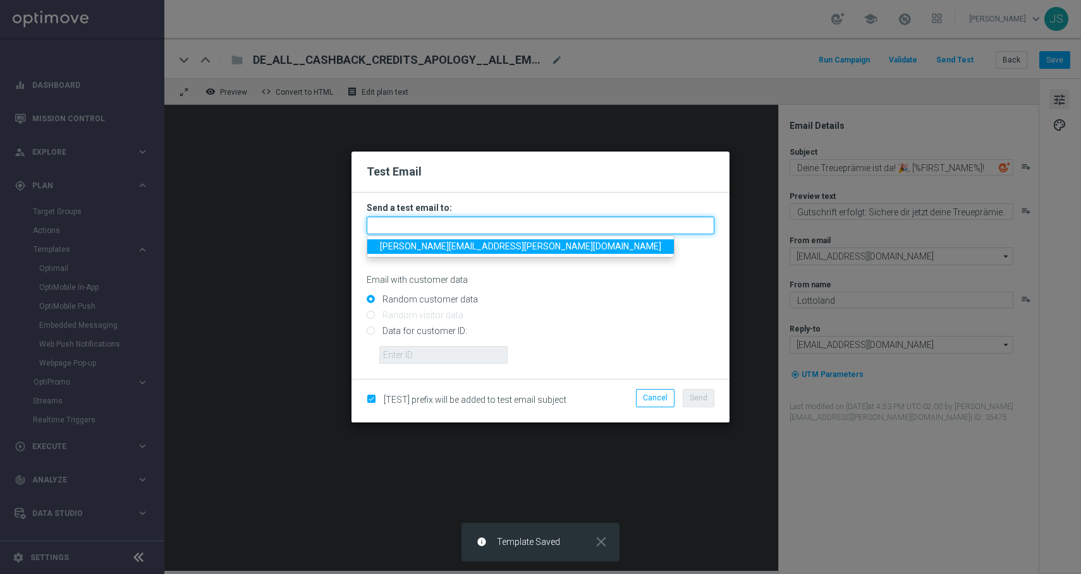
type input "[PERSON_NAME][EMAIL_ADDRESS][PERSON_NAME][DOMAIN_NAME]"
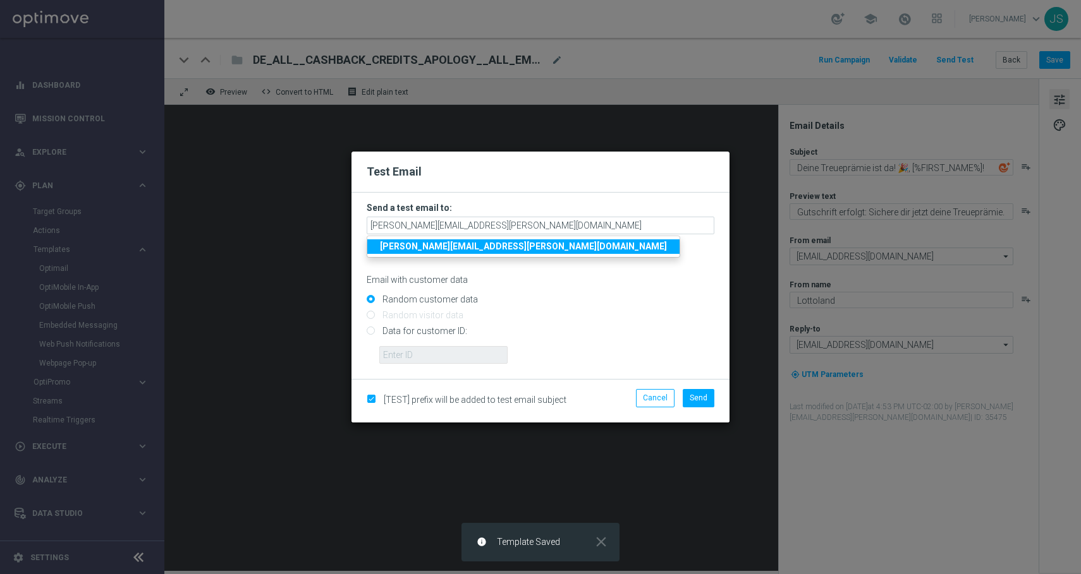
click at [508, 247] on link "[PERSON_NAME][EMAIL_ADDRESS][PERSON_NAME][DOMAIN_NAME]" at bounding box center [523, 247] width 312 height 15
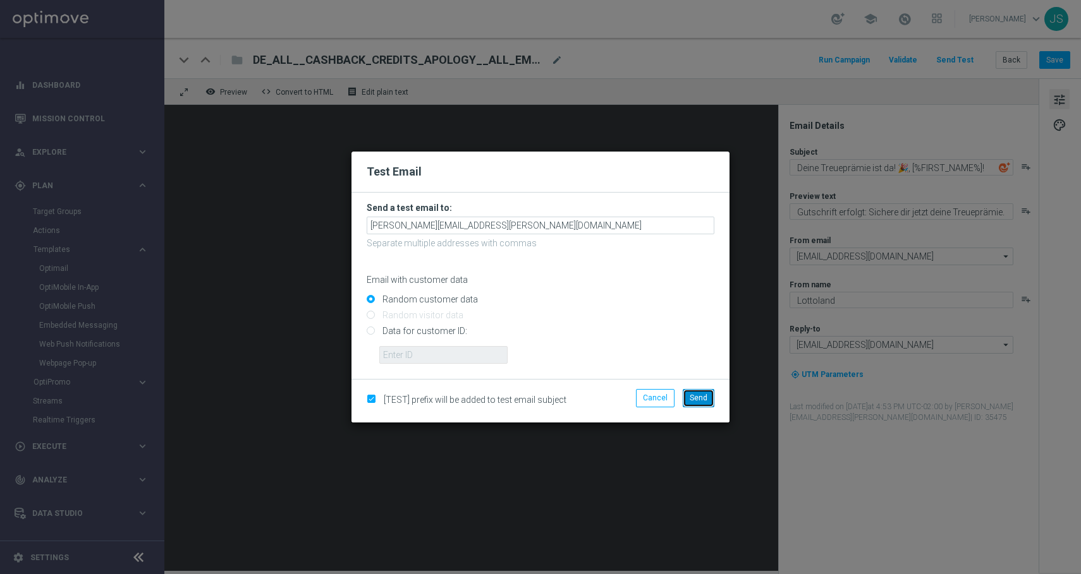
click at [702, 402] on span "Send" at bounding box center [698, 398] width 18 height 9
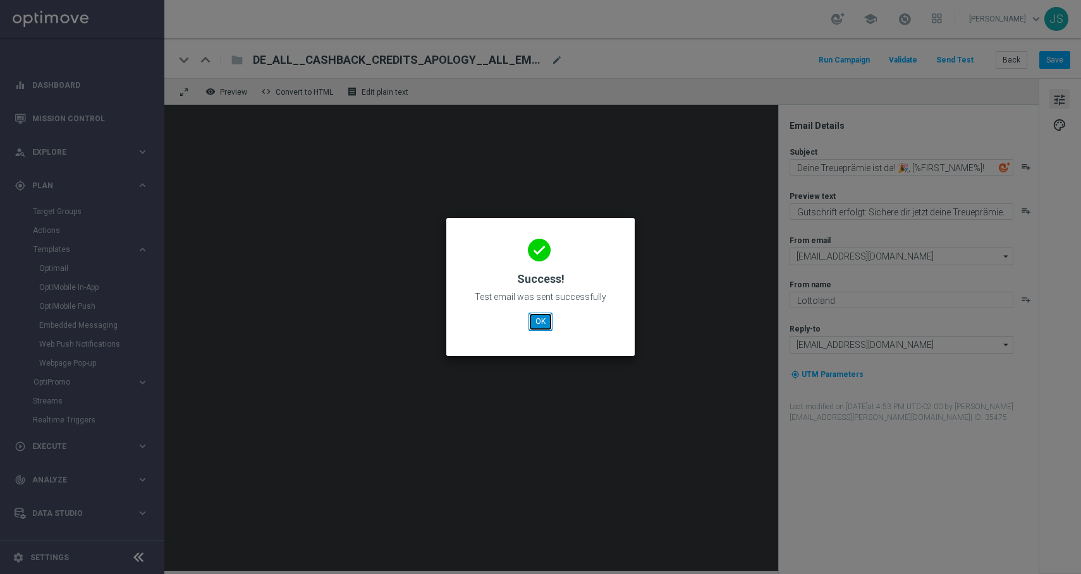
click at [546, 320] on button "OK" at bounding box center [540, 322] width 24 height 18
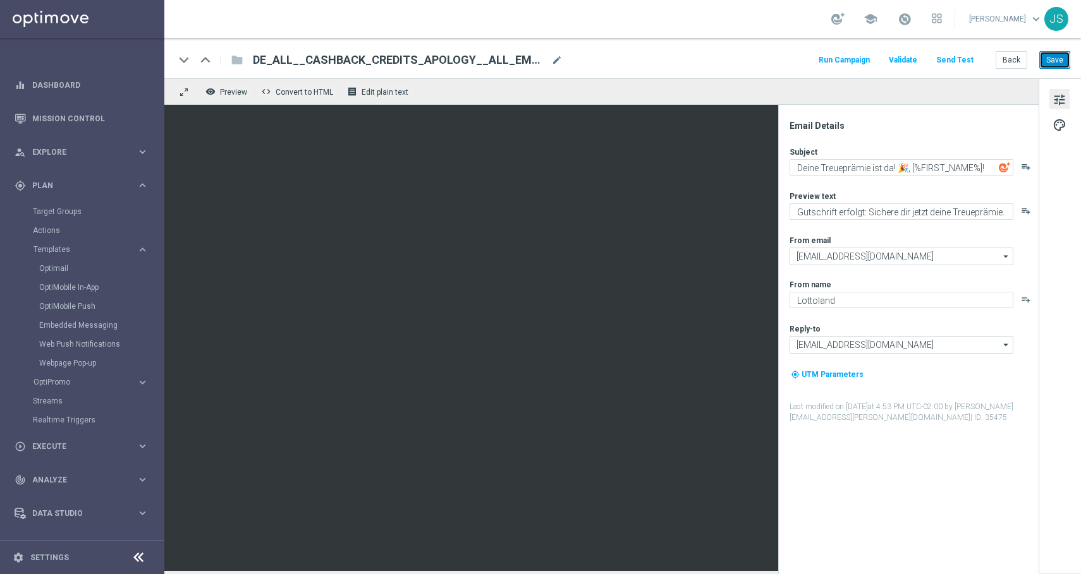
click at [1047, 66] on button "Save" at bounding box center [1054, 60] width 31 height 18
click at [1023, 59] on button "Back" at bounding box center [1011, 60] width 32 height 18
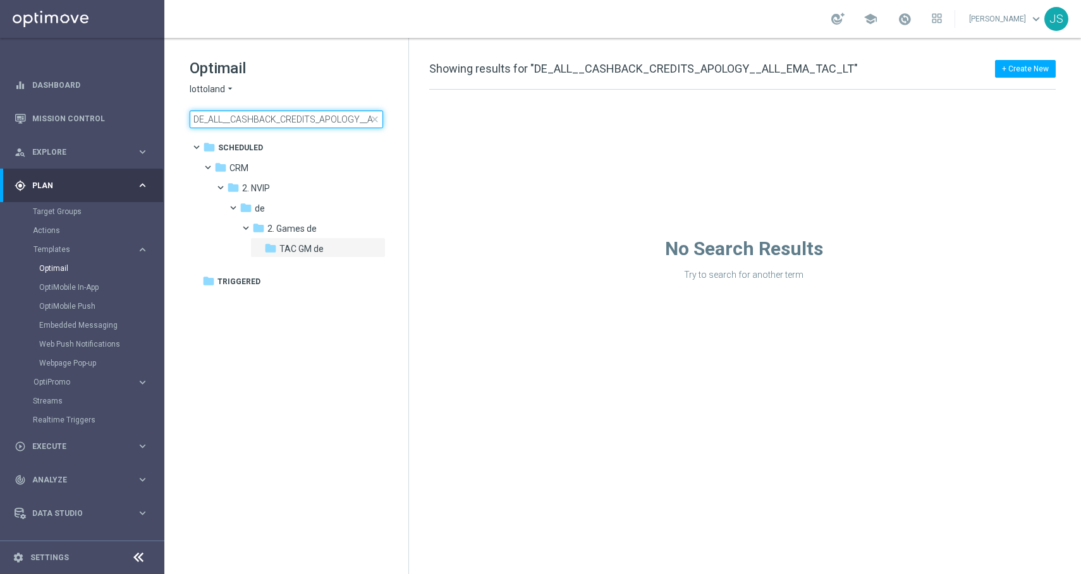
click at [331, 123] on input "DE_ALL__CASHBACK_CREDITS_APOLOGY__ALL_EMA_TAC_LT" at bounding box center [286, 120] width 193 height 18
click at [331, 122] on input "DE_ALL__CASHBACK_CREDITS_APOLOGY__ALL_EMA_TAC_LT" at bounding box center [286, 120] width 193 height 18
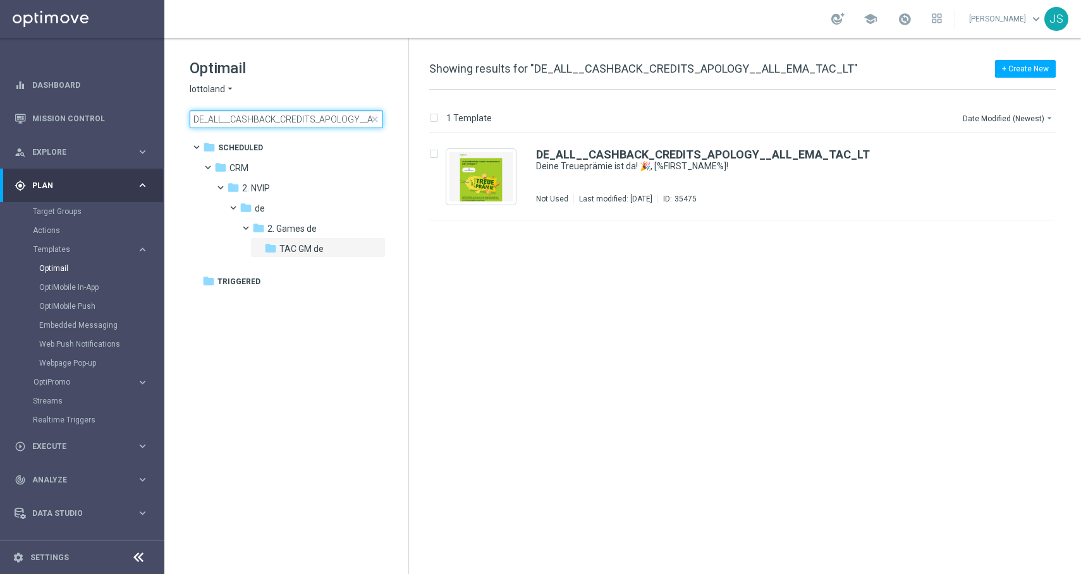
click at [331, 122] on input "DE_ALL__CASHBACK_CREDITS_APOLOGY__ALL_EMA_TAC_LT" at bounding box center [286, 120] width 193 height 18
type input "DE_ALL__CASHBACK_CREDITS_APOLOGY__ALL_EMA_SER_LT"
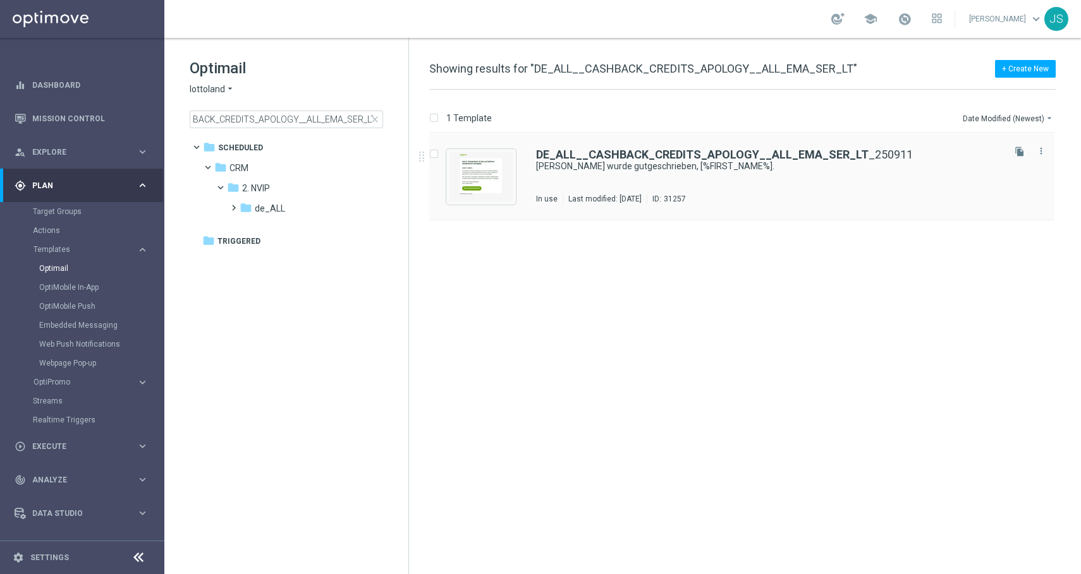
click at [522, 164] on div "DE_ALL__CASHBACK_CREDITS_APOLOGY__ALL_EMA_SER_LT _250911 Deine Treueprämie wurd…" at bounding box center [741, 176] width 625 height 87
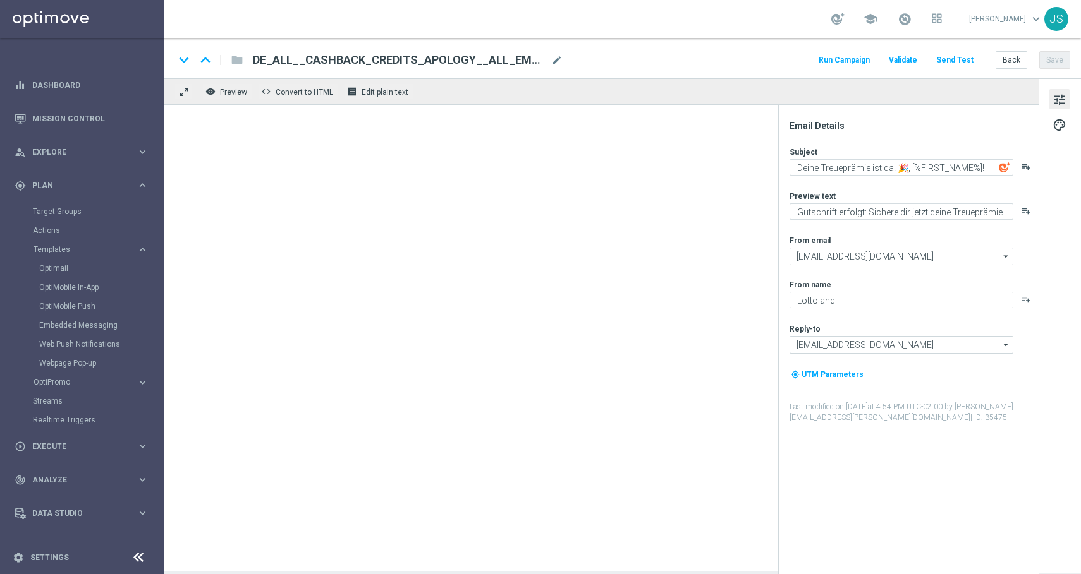
type textarea "[PERSON_NAME] wurde gutgeschrieben, [%FIRST_NAME%]."
type textarea "Deine Treueprämie ist jetzt auf deinem Spielerkonto verfügbar."
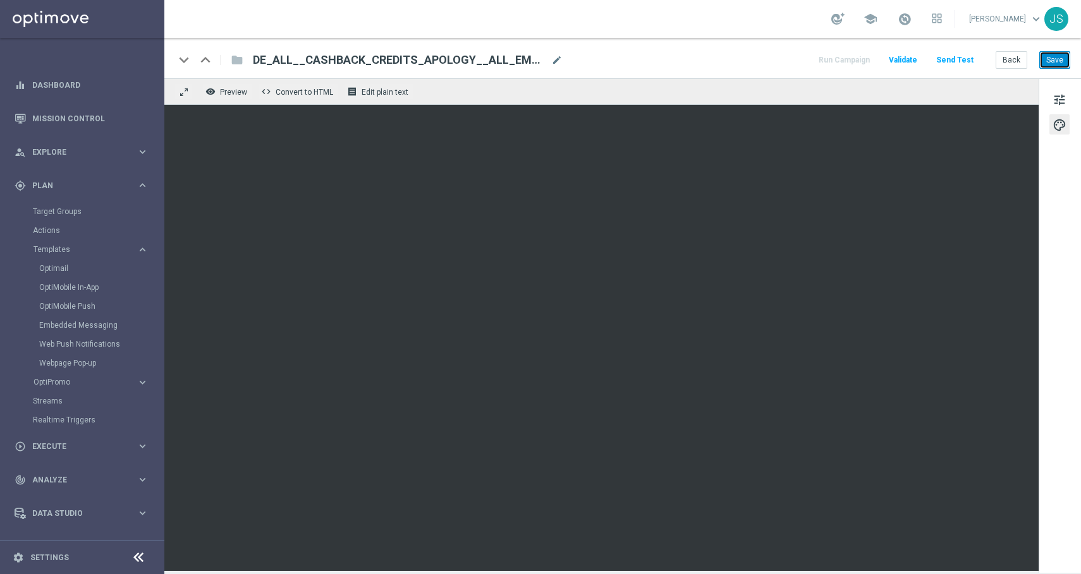
click at [1057, 64] on button "Save" at bounding box center [1054, 60] width 31 height 18
click at [1059, 176] on div "tune palette" at bounding box center [1059, 325] width 42 height 495
click at [1059, 90] on button "tune" at bounding box center [1059, 99] width 20 height 20
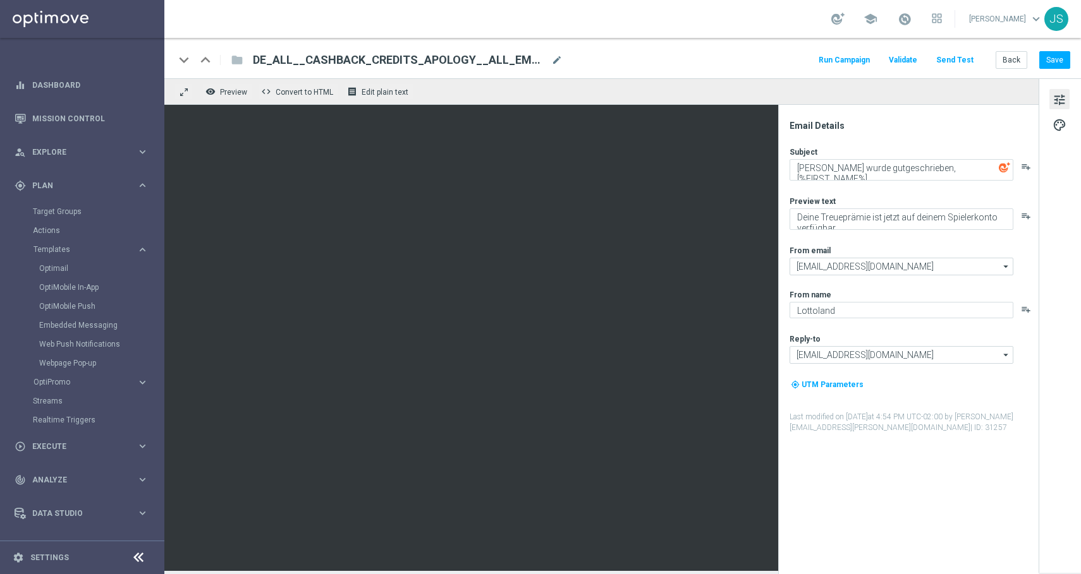
click at [953, 58] on button "Send Test" at bounding box center [954, 60] width 41 height 17
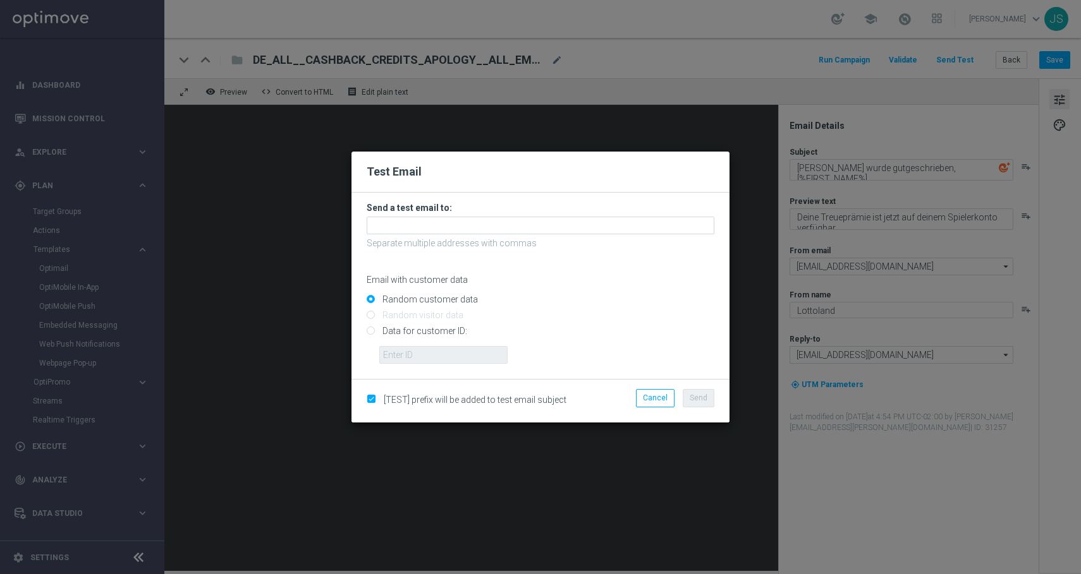
click at [446, 236] on form "Send a test email to: Separate multiple addresses with commas Email with custom…" at bounding box center [541, 283] width 348 height 162
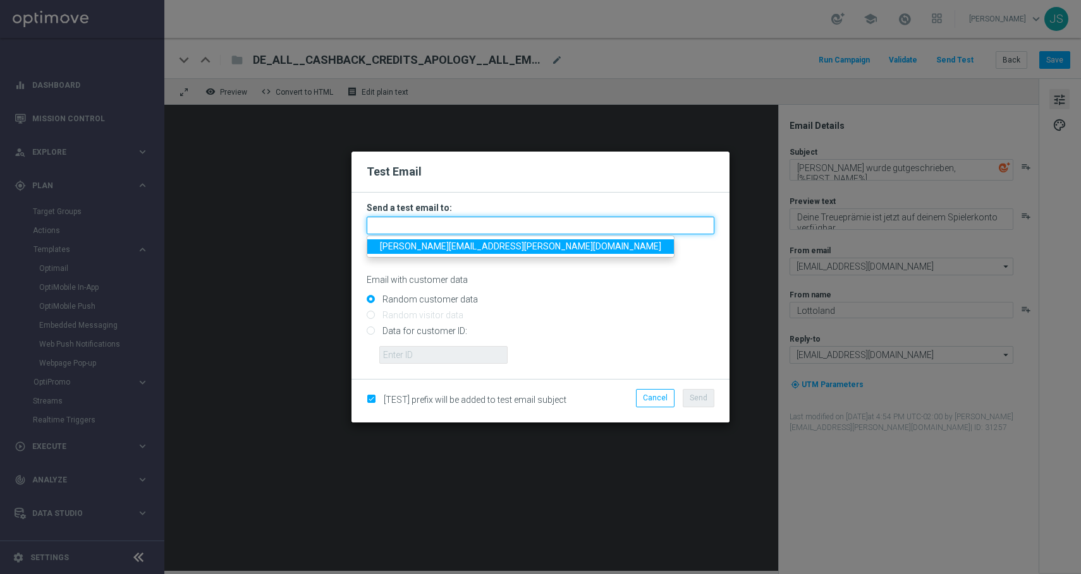
click at [446, 232] on input "text" at bounding box center [541, 226] width 348 height 18
type input "[PERSON_NAME][EMAIL_ADDRESS][PERSON_NAME][DOMAIN_NAME]"
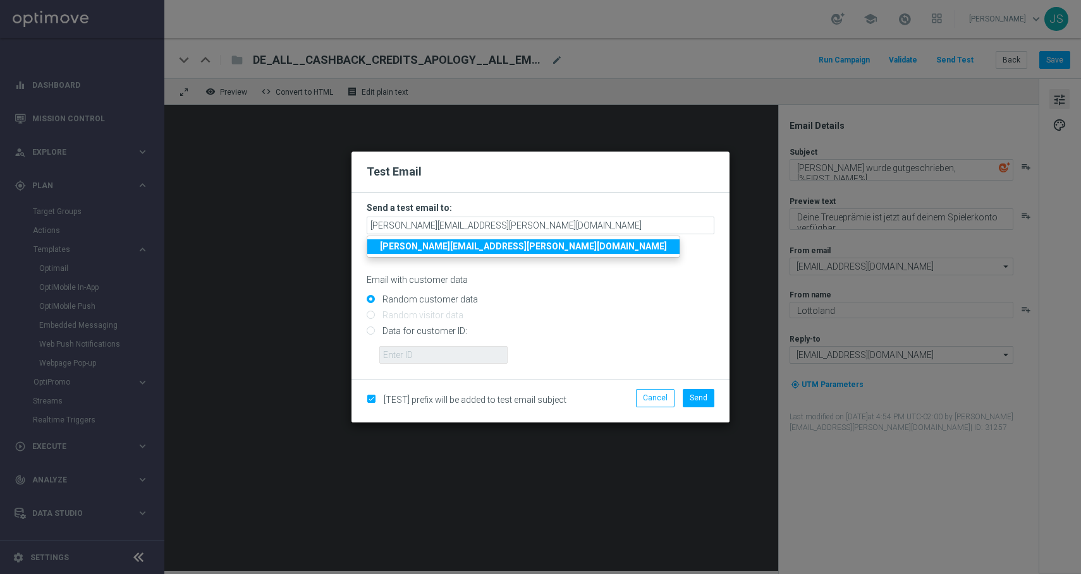
click at [449, 248] on strong "[PERSON_NAME][EMAIL_ADDRESS][PERSON_NAME][DOMAIN_NAME]" at bounding box center [523, 246] width 287 height 10
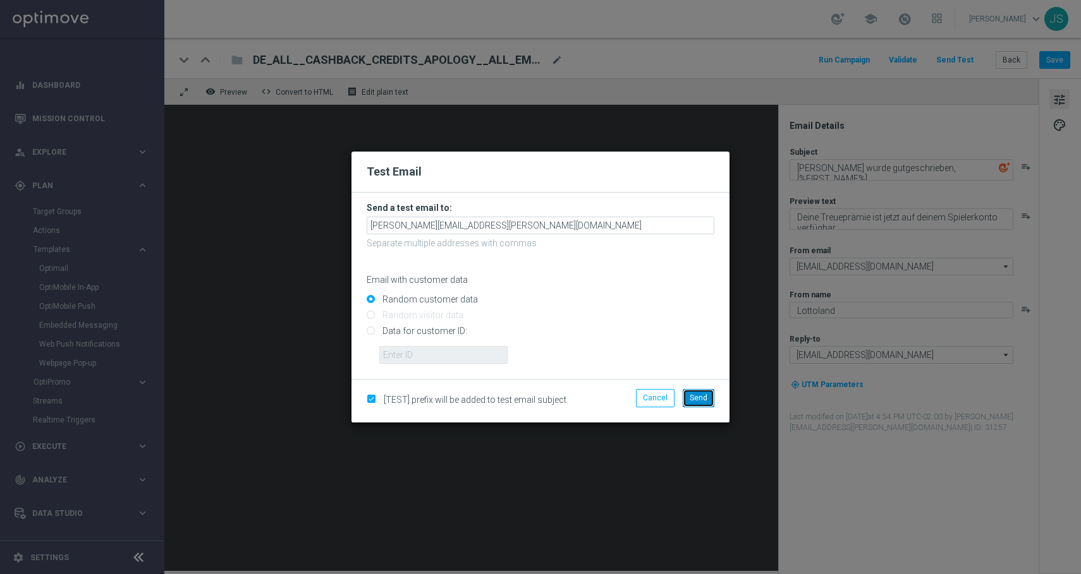
click at [703, 390] on button "Send" at bounding box center [699, 398] width 32 height 18
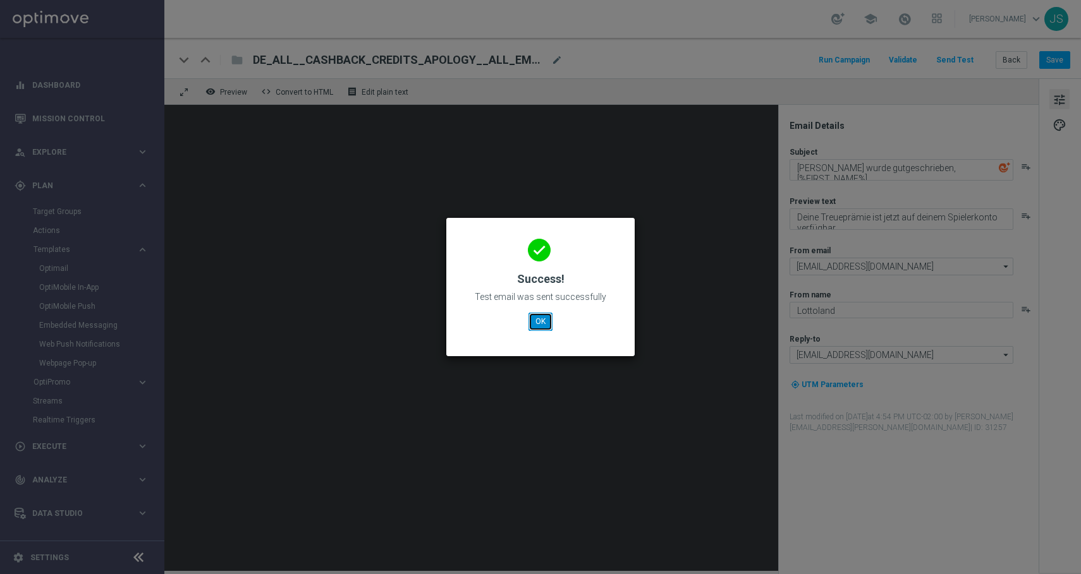
click at [548, 315] on button "OK" at bounding box center [540, 322] width 24 height 18
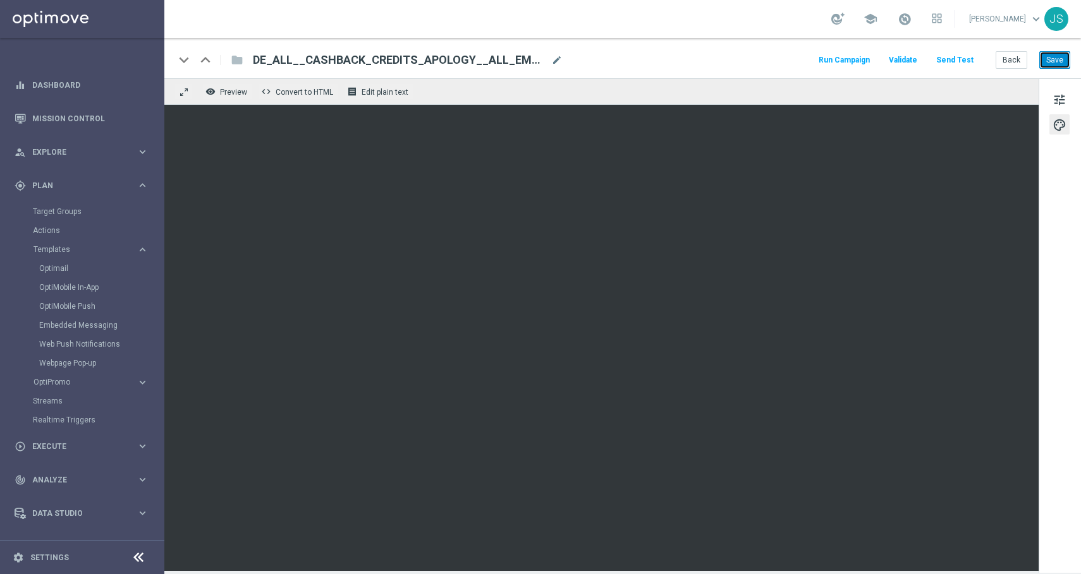
click at [1059, 61] on button "Save" at bounding box center [1054, 60] width 31 height 18
click at [1006, 64] on button "Back" at bounding box center [1011, 60] width 32 height 18
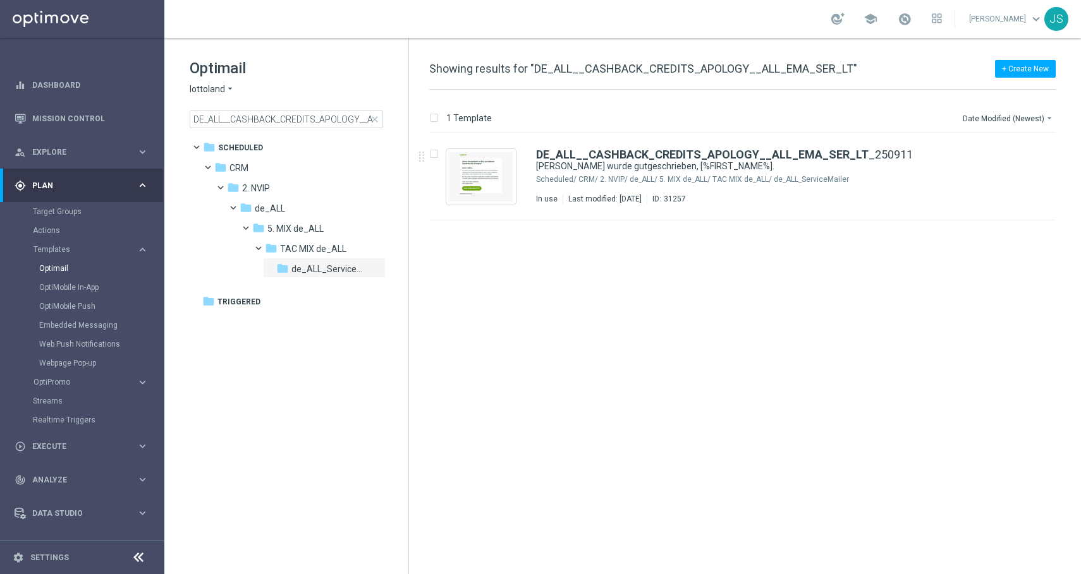
click at [569, 77] on div "+ Create New Showing results for "DE_ALL__CASHBACK_CREDITS_APOLOGY__ALL_EMA_SER…" at bounding box center [742, 75] width 626 height 28
click at [571, 71] on span "Showing results for "DE_ALL__CASHBACK_CREDITS_APOLOGY__ALL_EMA_SER_LT"" at bounding box center [643, 68] width 428 height 13
click at [337, 115] on input "DE_ALL__CASHBACK_CREDITS_APOLOGY__ALL_EMA_SER_LT" at bounding box center [286, 120] width 193 height 18
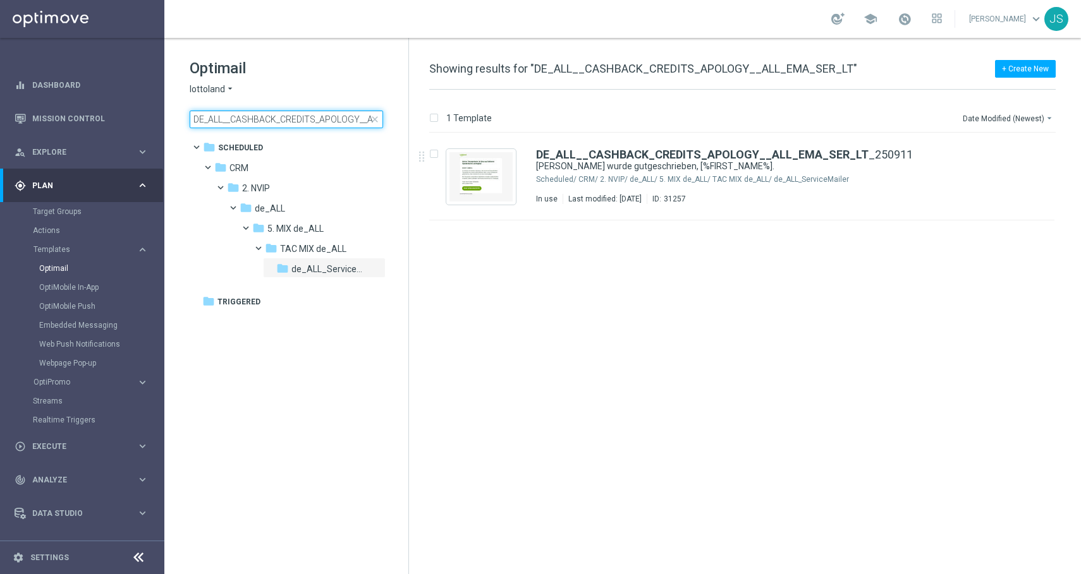
click at [337, 115] on input "DE_ALL__CASHBACK_CREDITS_APOLOGY__ALL_EMA_SER_LT" at bounding box center [286, 120] width 193 height 18
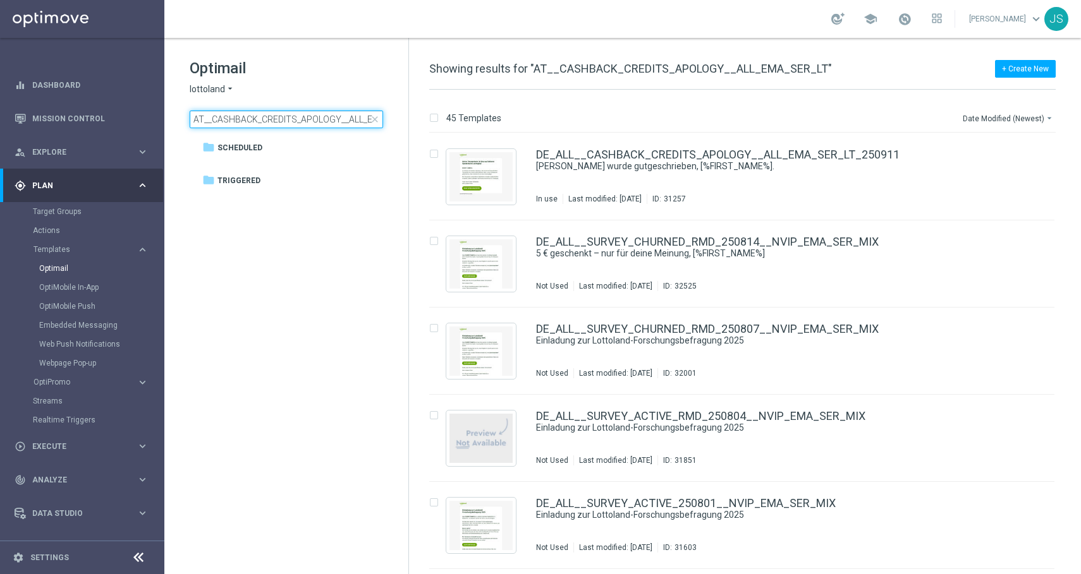
scroll to position [0, 41]
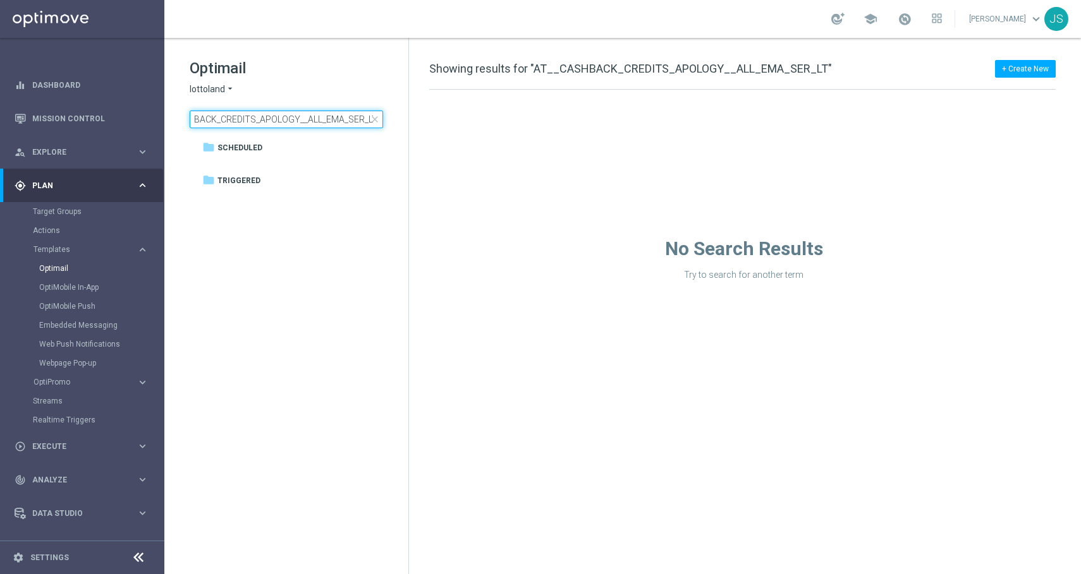
scroll to position [0, 45]
type input "AT__CASHBACK_CREDITS_APOLOGY__ALL_EMA_SER_LT_25"
click at [374, 123] on span "close" at bounding box center [375, 119] width 10 height 10
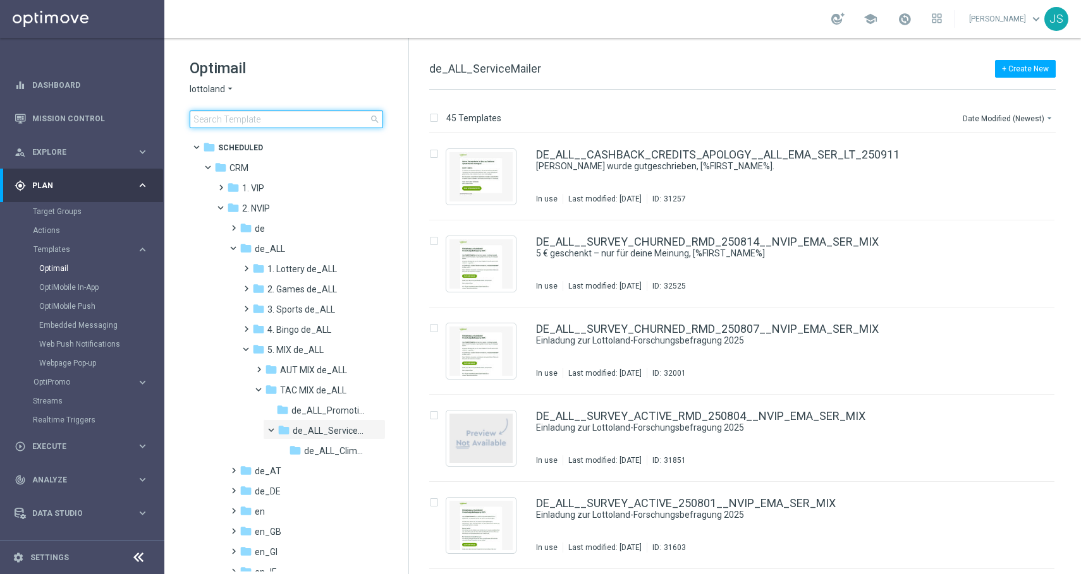
click at [345, 115] on input at bounding box center [286, 120] width 193 height 18
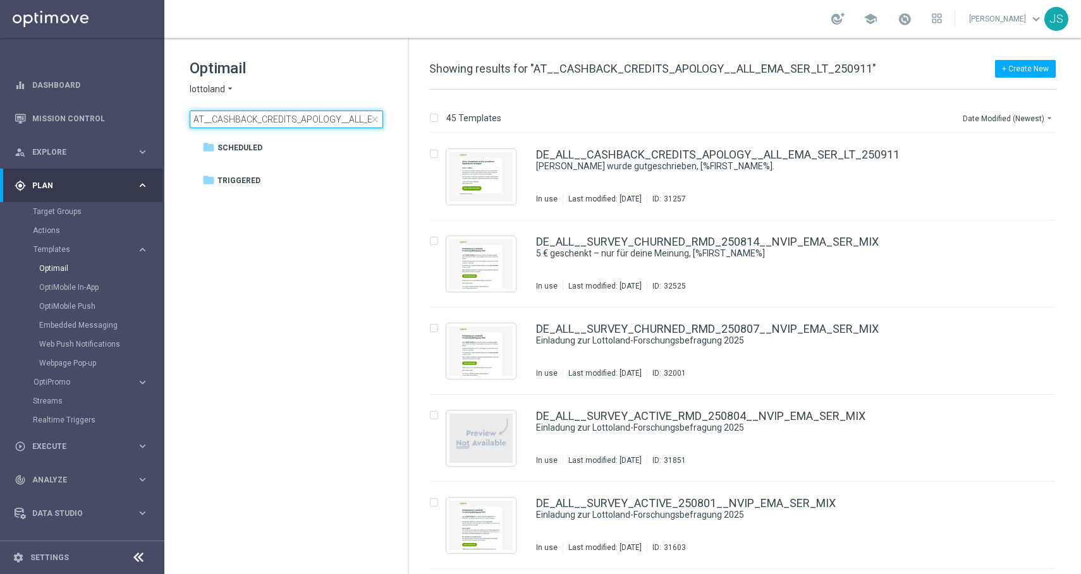
scroll to position [0, 75]
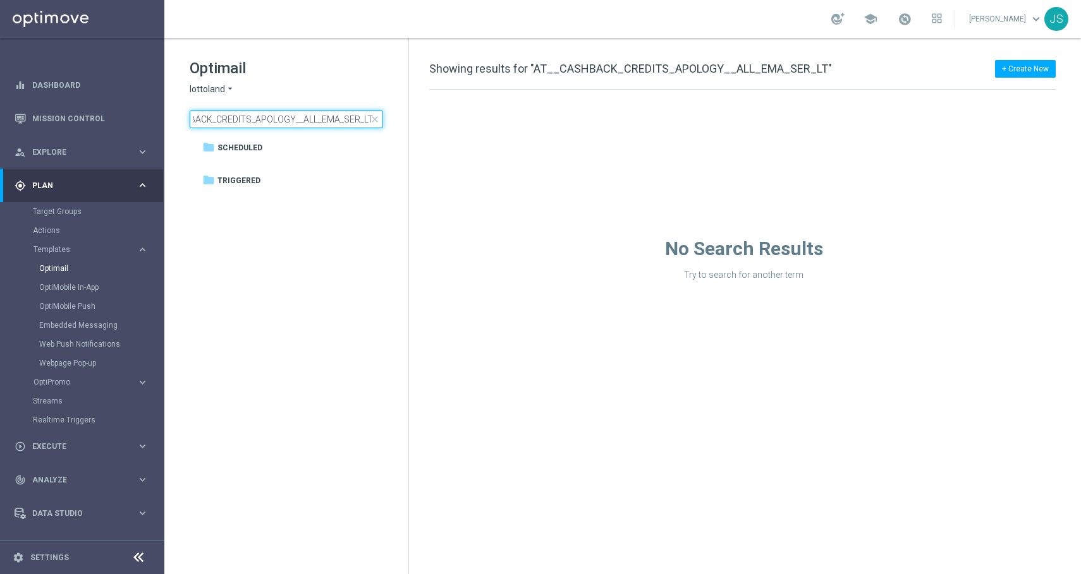
type input "AT__CASHBACK_CREDITS_APOLOGY__ALL_EMA_SER_LT"
click at [275, 112] on input "AT__CASHBACK_CREDITS_APOLOGY__ALL_EMA_SER_LT" at bounding box center [286, 120] width 193 height 18
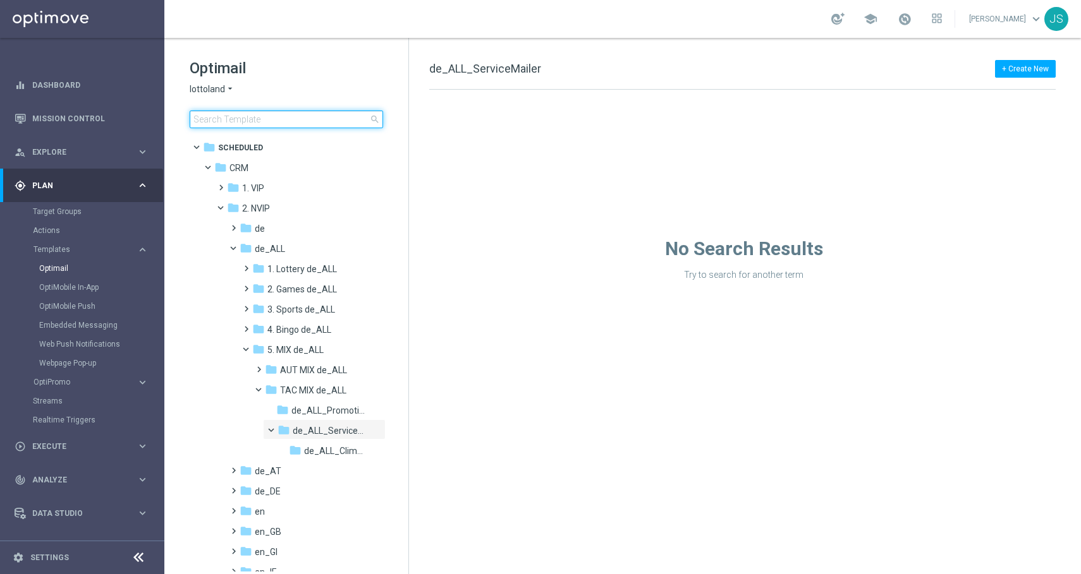
type input "AT__CASHBACK_CREDITS_APOLOGY__ALL_EMA_SER_LT"
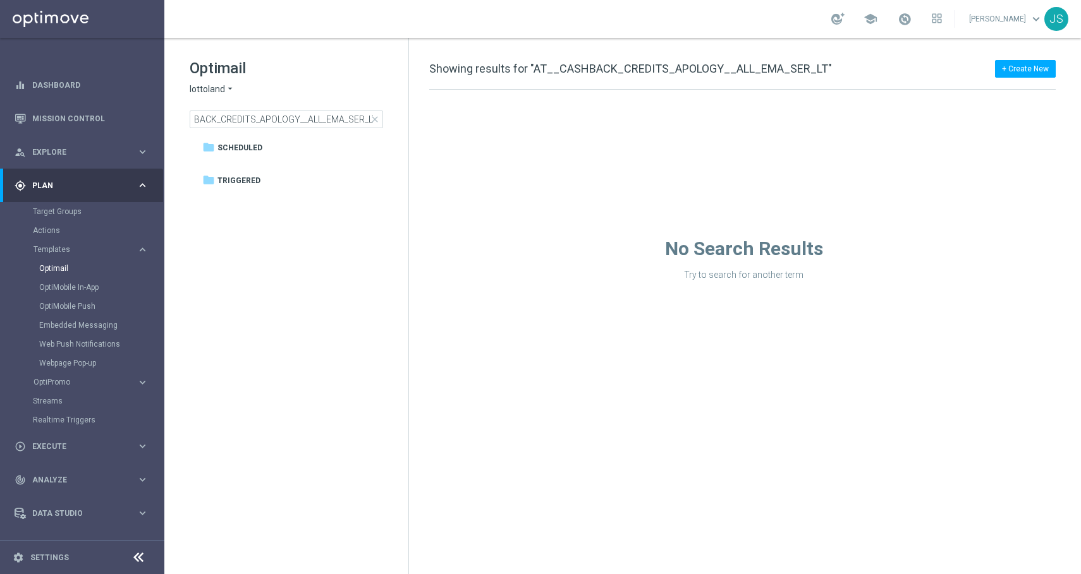
click at [375, 117] on span "close" at bounding box center [375, 119] width 10 height 10
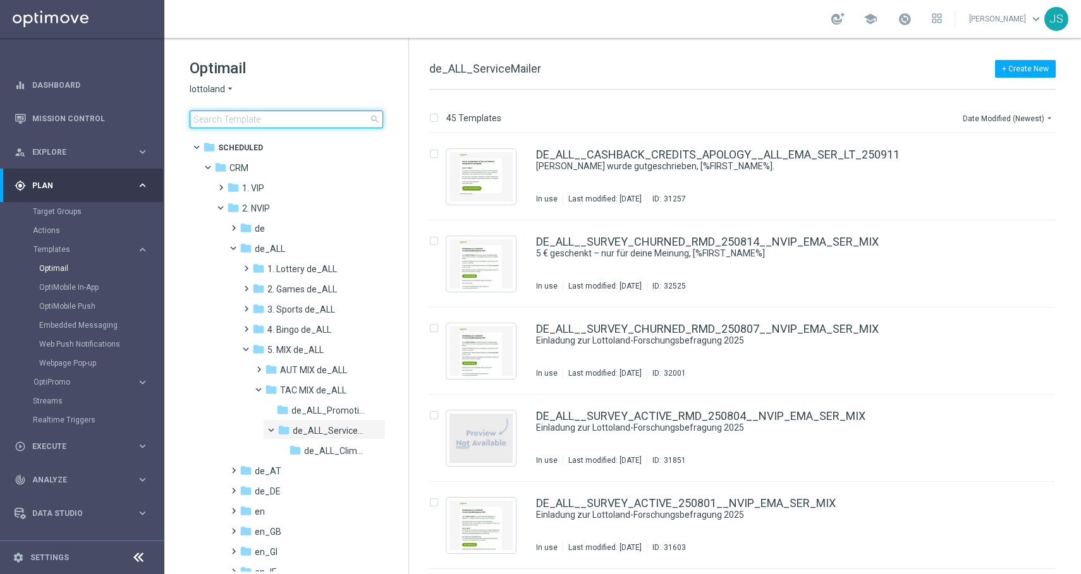
click at [313, 125] on input at bounding box center [286, 120] width 193 height 18
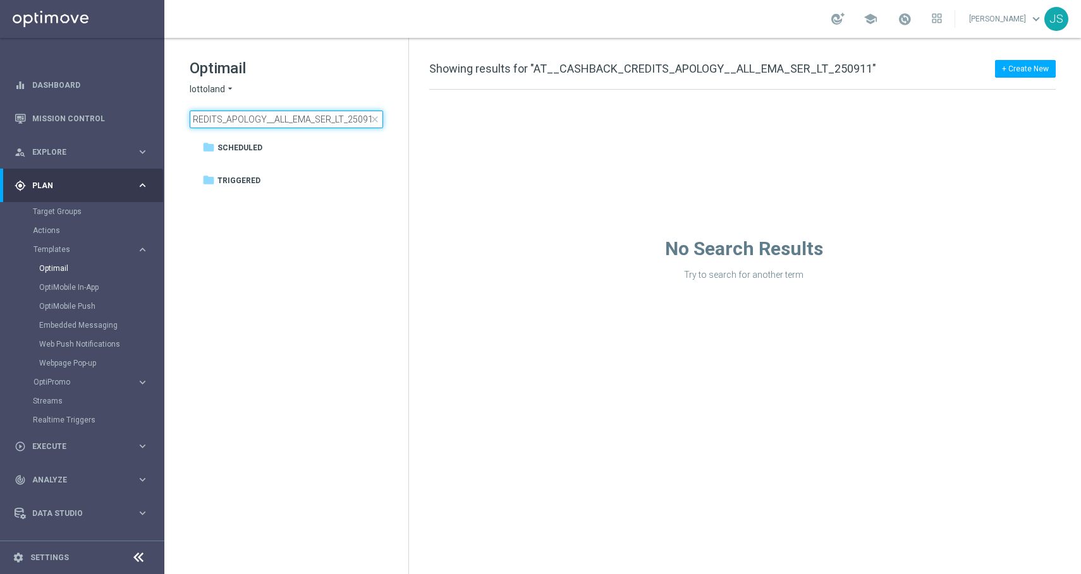
type input "AT__CASHBACK_CREDITS_APOLOGY__ALL_EMA_SER_LT_250911"
click at [378, 119] on span "close" at bounding box center [375, 119] width 10 height 10
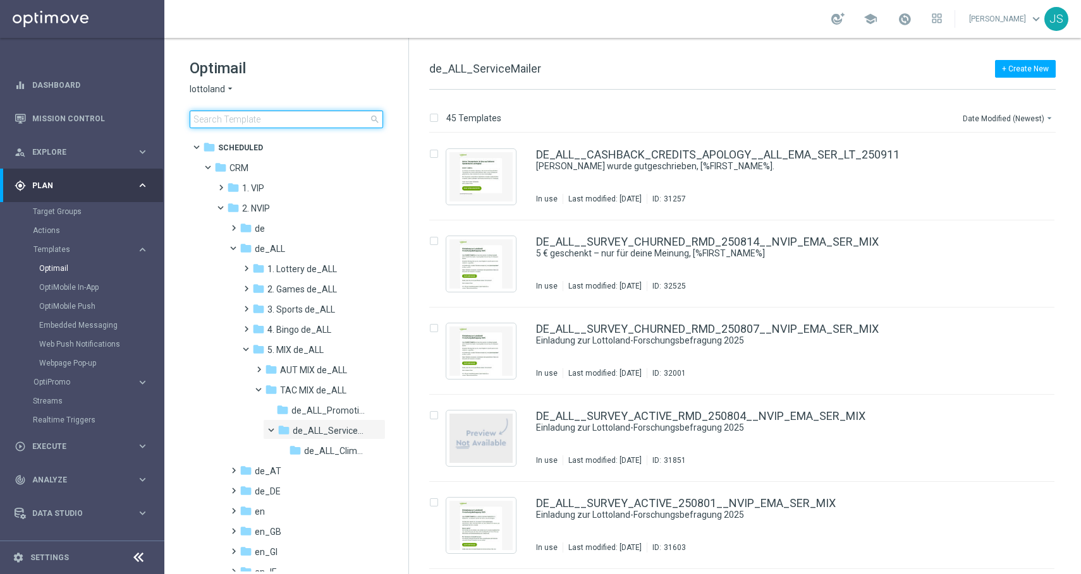
click at [274, 124] on input at bounding box center [286, 120] width 193 height 18
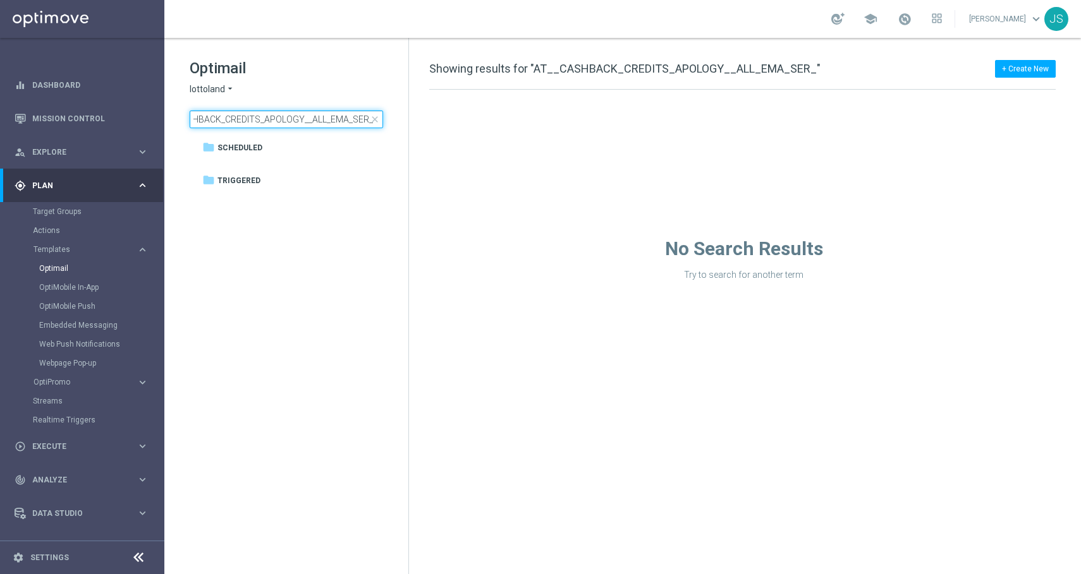
type input "AT__CASHBACK_CREDITS_APOLOGY__ALL_EMA_SER"
click at [289, 115] on input "AT__CASHBACK_CREDITS_APOLOGY__ALL_EMA_SER" at bounding box center [286, 120] width 193 height 18
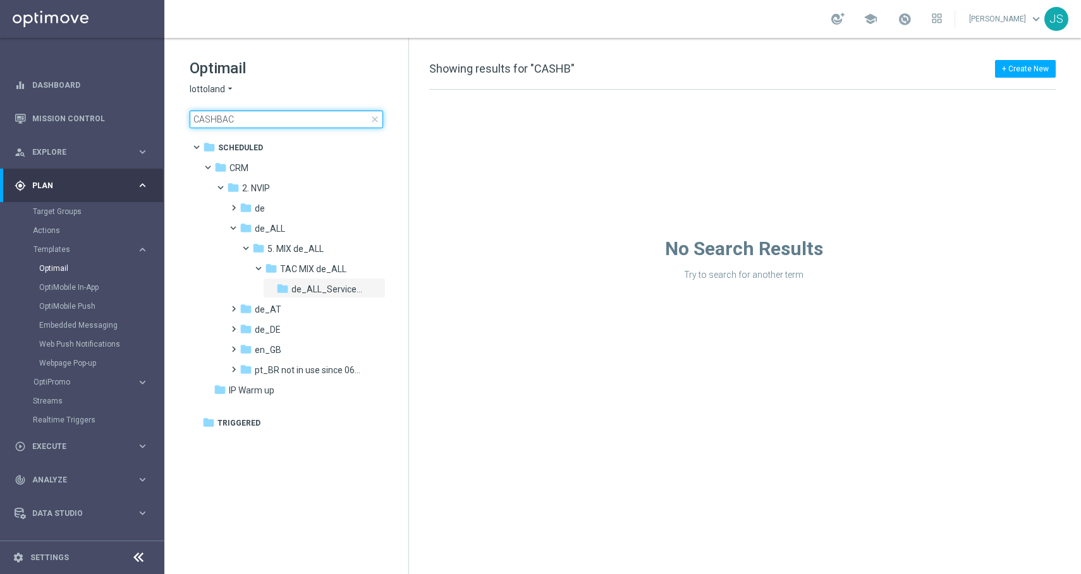
type input "CASHBACK"
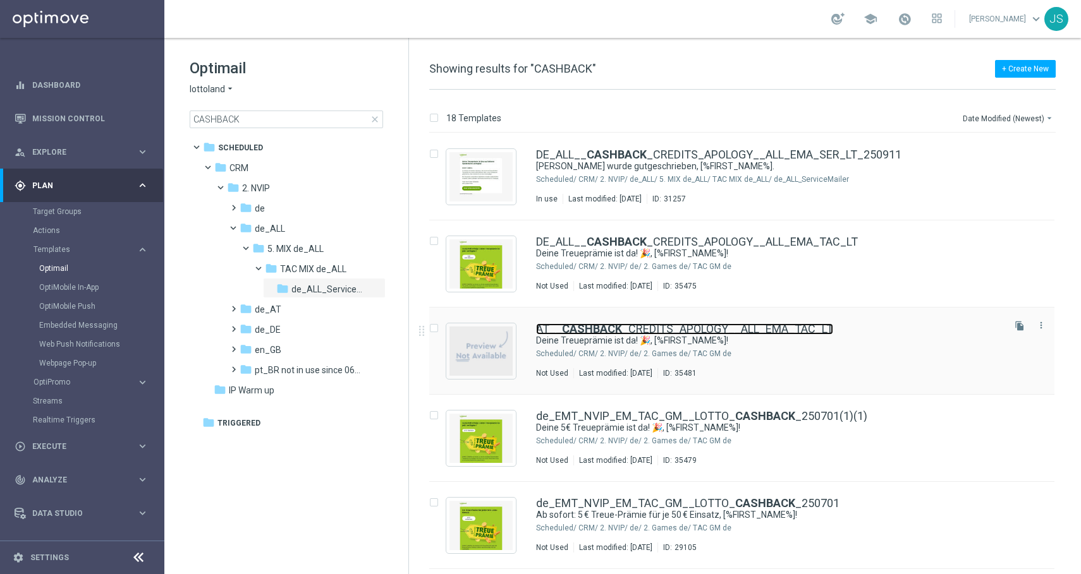
click at [562, 329] on b "CASHBACK" at bounding box center [592, 328] width 60 height 13
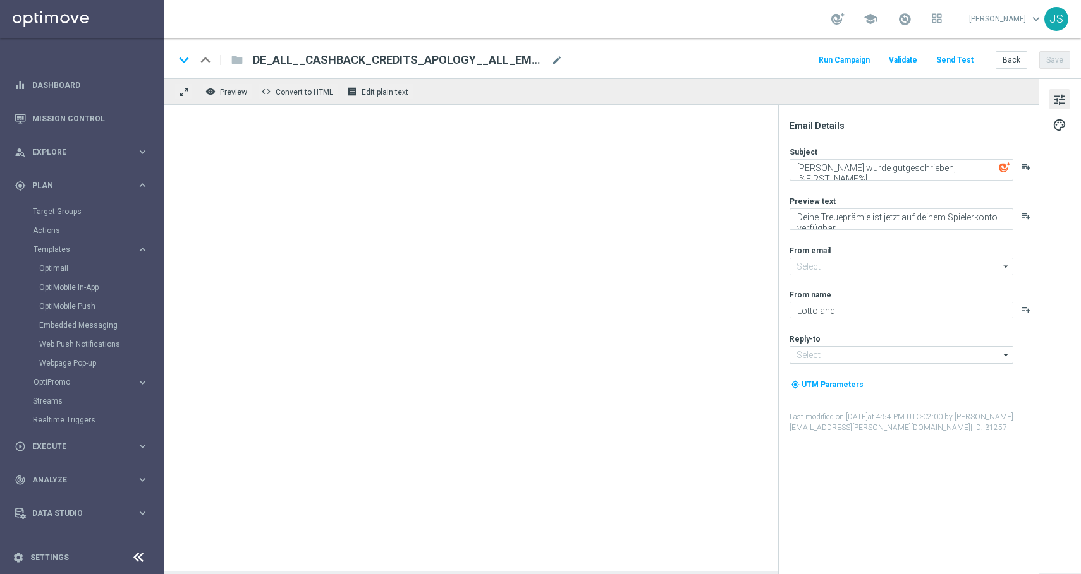
type input "[EMAIL_ADDRESS][DOMAIN_NAME]"
type textarea "Deine Treueprämie ist da! 🎉, [%FIRST_NAME%]!"
type textarea "Gutschrift erfolgt. Sichere dir jetzt deine Treueprämie."
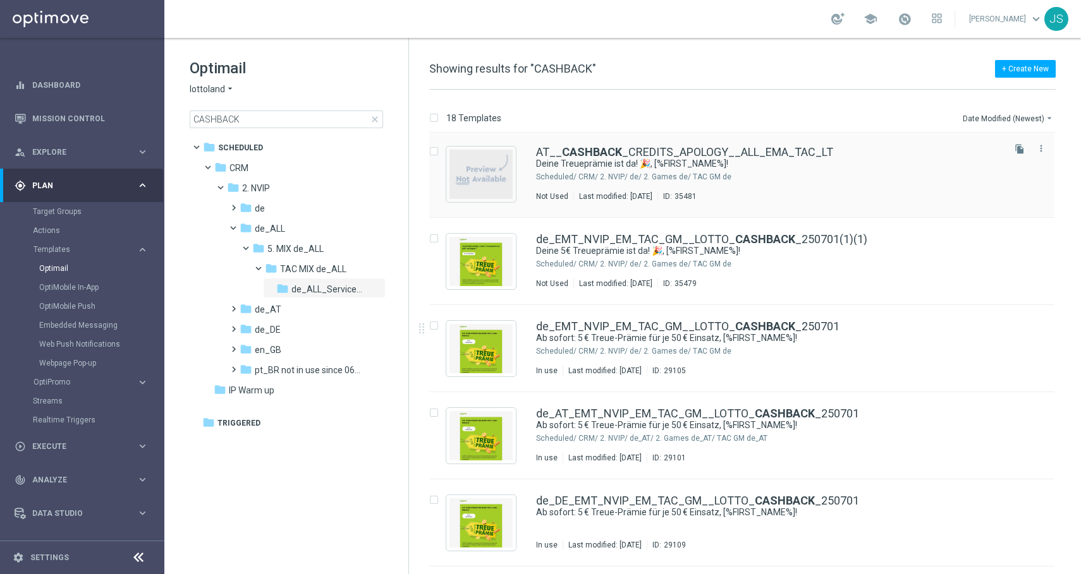
scroll to position [352, 0]
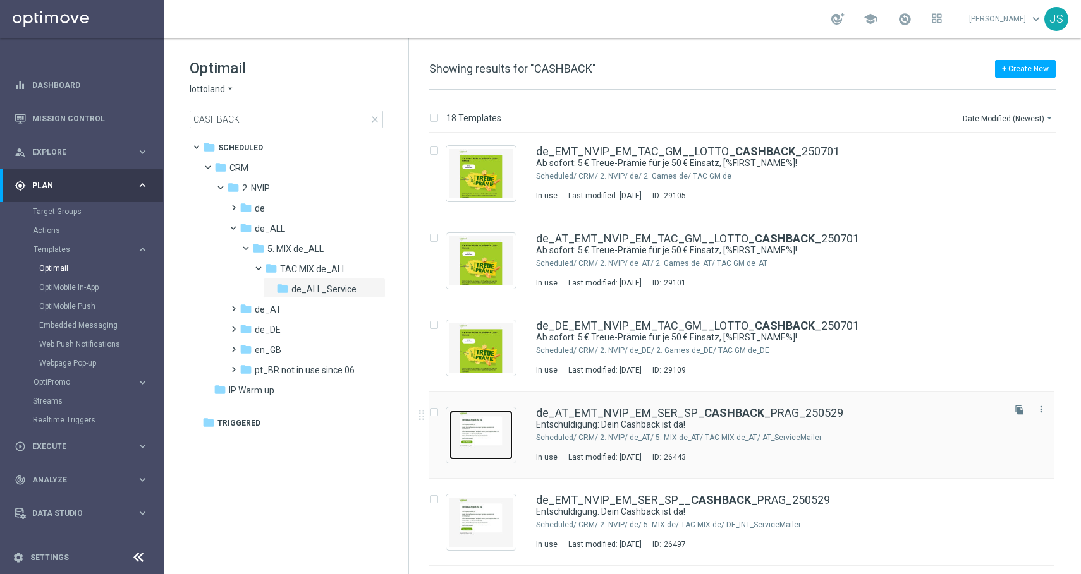
click at [482, 435] on img "Press SPACE to select this row." at bounding box center [480, 435] width 63 height 49
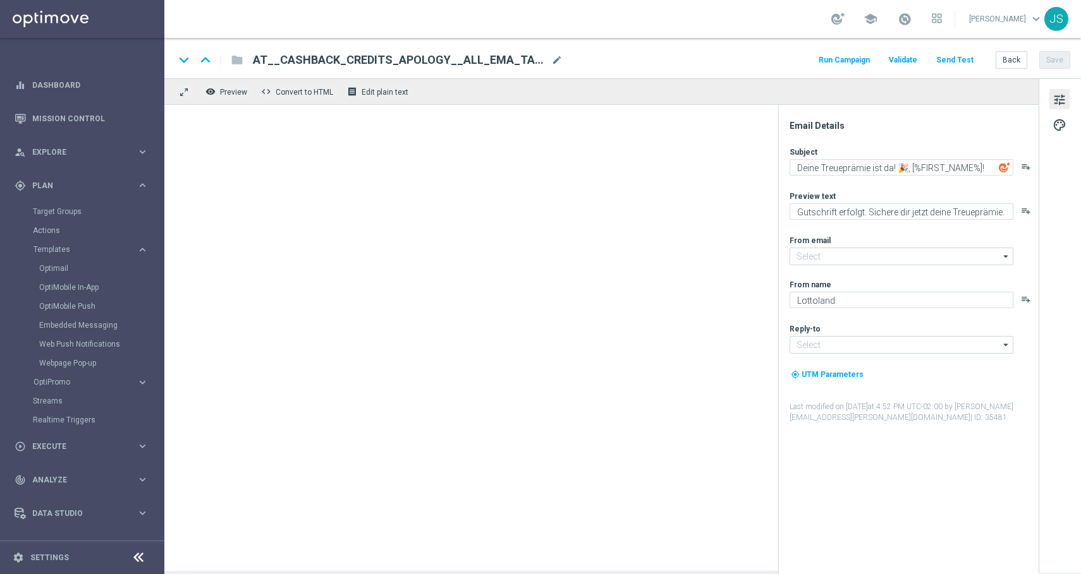
type input "[EMAIL_ADDRESS][DOMAIN_NAME]"
type textarea "Entschuldigung: Dein Cashback ist da!"
type textarea "Vielen Dank für deine Geduld."
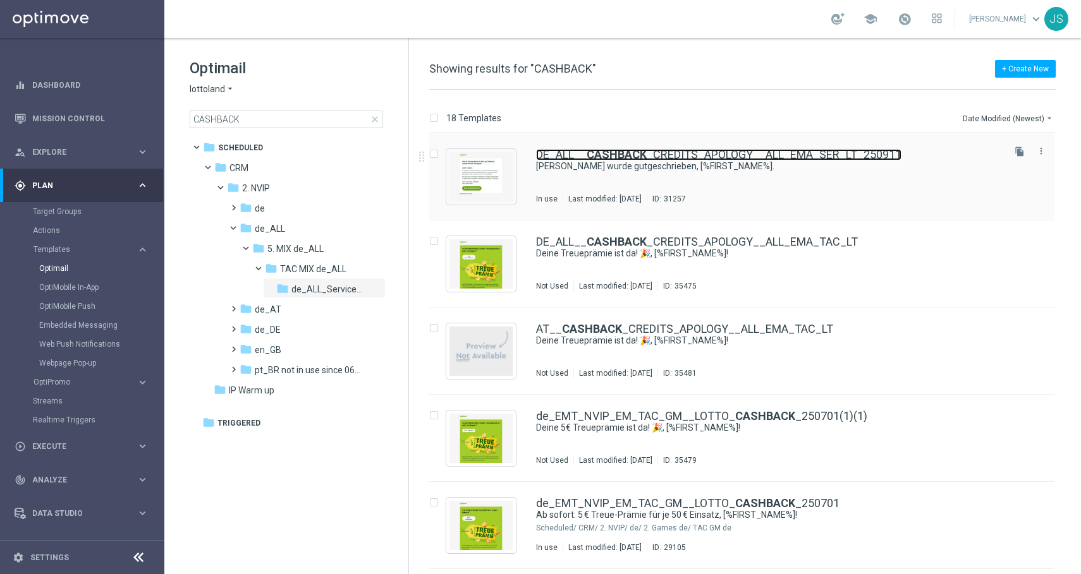
click at [597, 154] on b "CASHBACK" at bounding box center [616, 154] width 60 height 13
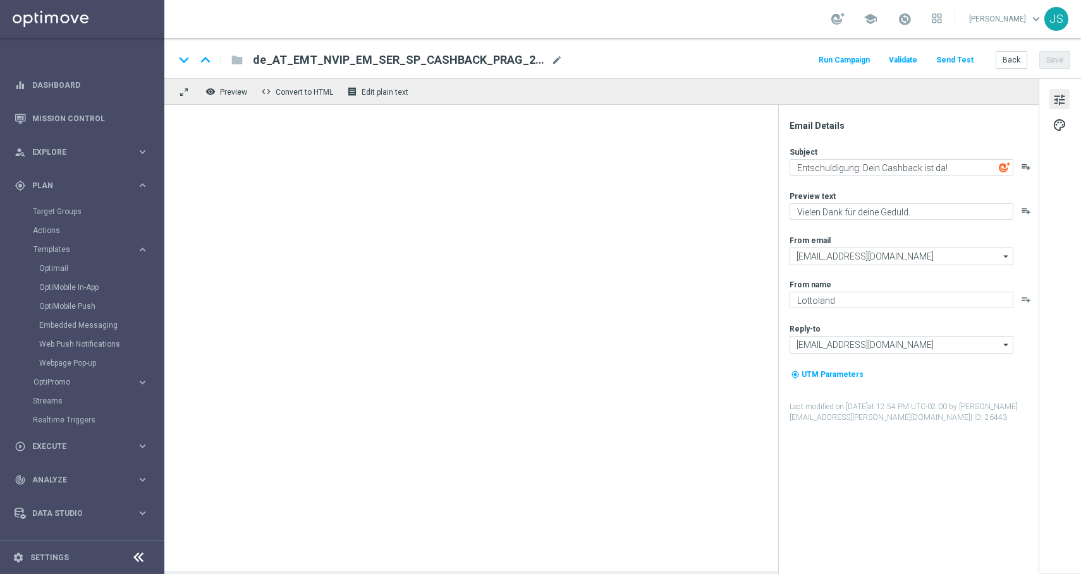
type textarea "[PERSON_NAME] wurde gutgeschrieben, [%FIRST_NAME%]."
type textarea "Deine Treueprämie ist jetzt auf deinem Spielerkonto verfügbar."
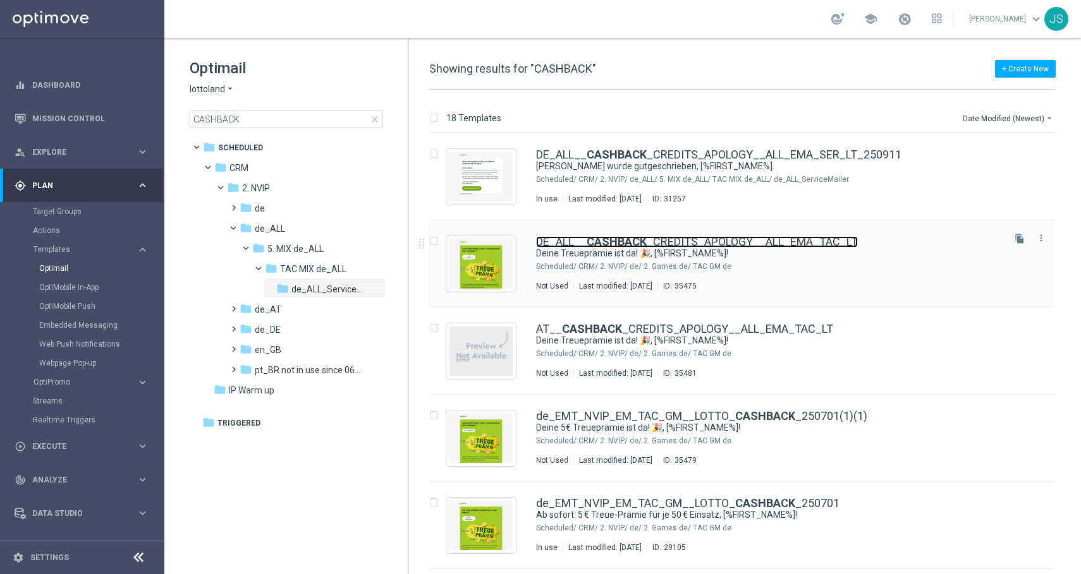
click at [590, 243] on b "CASHBACK" at bounding box center [616, 241] width 60 height 13
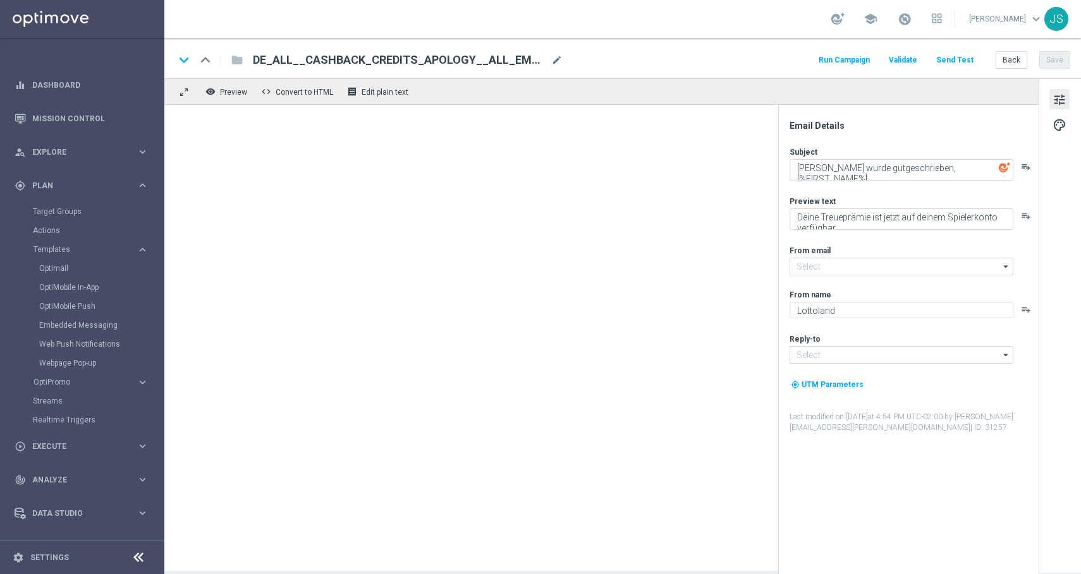
type input "[EMAIL_ADDRESS][DOMAIN_NAME]"
type textarea "Deine Treueprämie ist da! 🎉, [%FIRST_NAME%]!"
type textarea "Gutschrift erfolgt: Sichere dir jetzt deine Treueprämie."
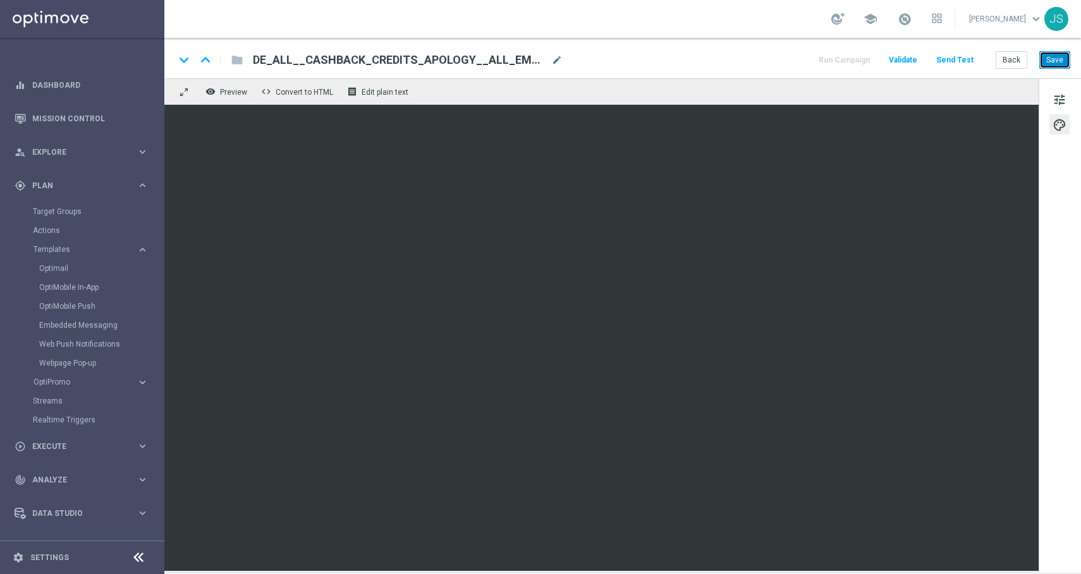
click at [1059, 61] on button "Save" at bounding box center [1054, 60] width 31 height 18
click at [1057, 63] on button "Save" at bounding box center [1054, 60] width 31 height 18
click at [971, 59] on button "Send Test" at bounding box center [954, 60] width 41 height 17
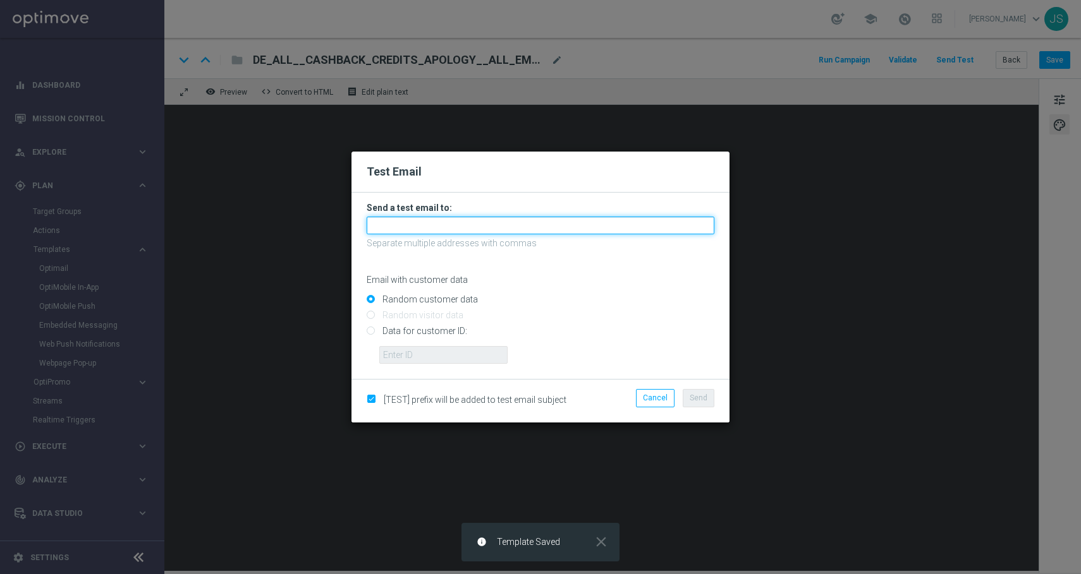
click at [502, 226] on input "text" at bounding box center [541, 226] width 348 height 18
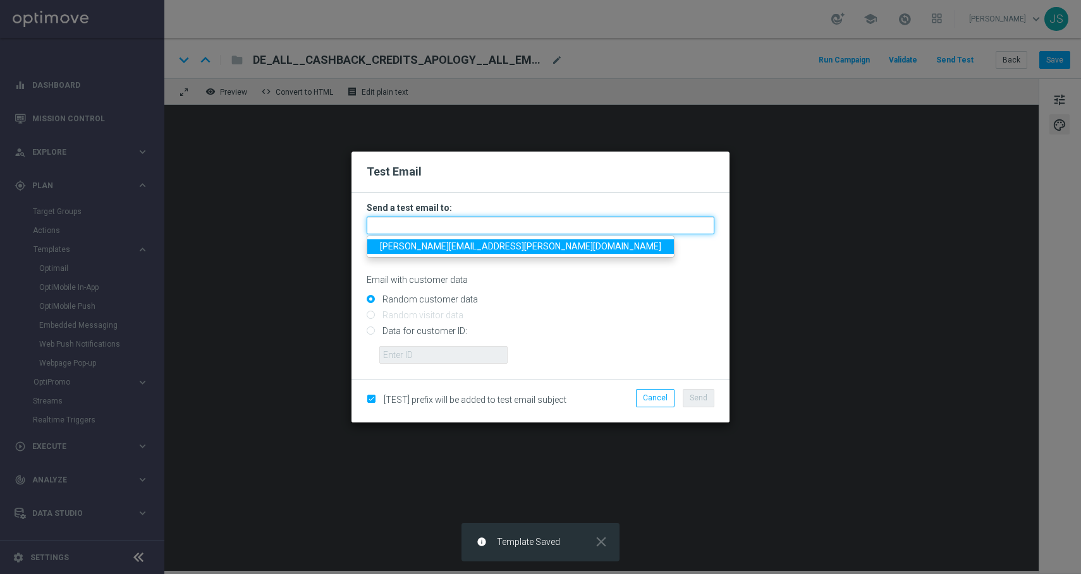
type input "[PERSON_NAME][EMAIL_ADDRESS][PERSON_NAME][DOMAIN_NAME]"
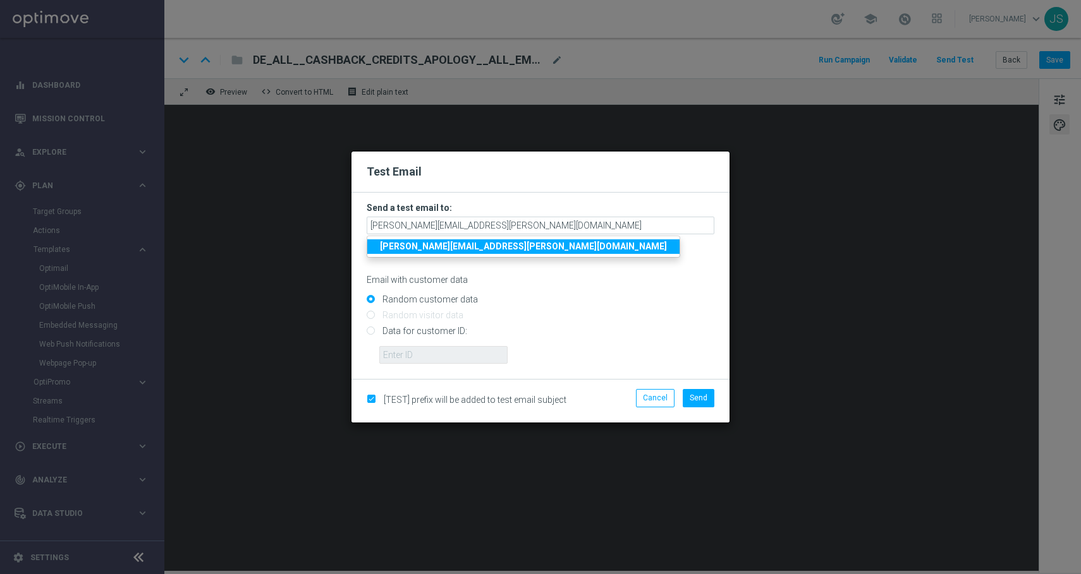
click at [498, 250] on strong "[PERSON_NAME][EMAIL_ADDRESS][PERSON_NAME][DOMAIN_NAME]" at bounding box center [523, 246] width 287 height 10
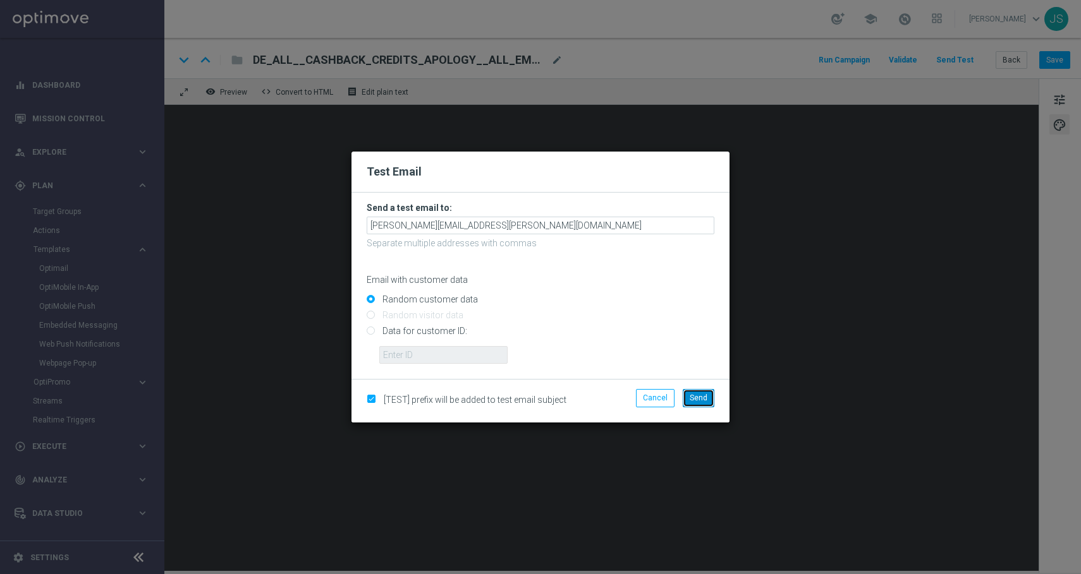
click at [696, 394] on button "Send" at bounding box center [699, 398] width 32 height 18
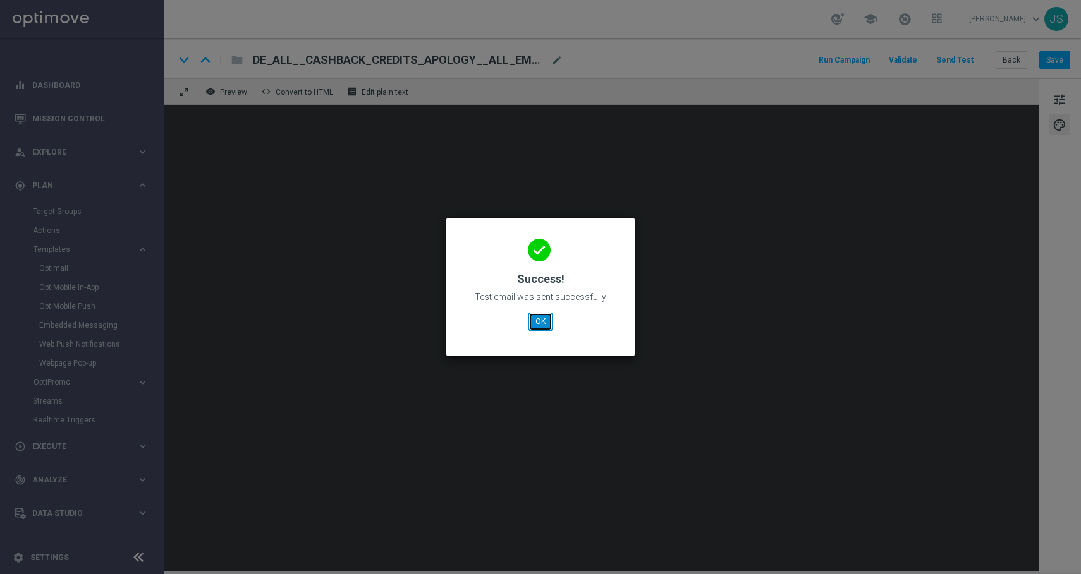
click at [537, 314] on button "OK" at bounding box center [540, 322] width 24 height 18
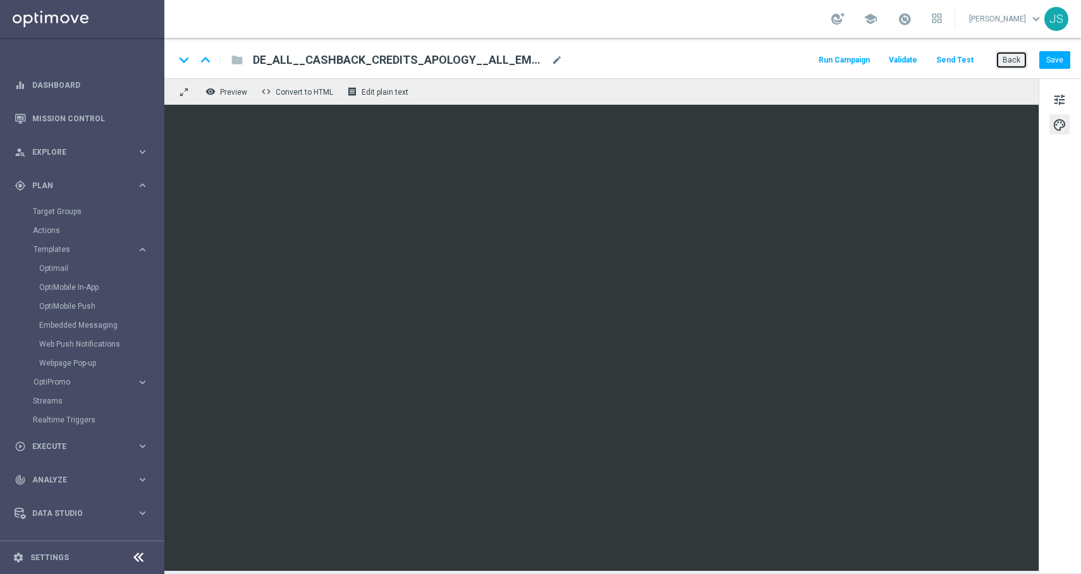
click at [1011, 66] on button "Back" at bounding box center [1011, 60] width 32 height 18
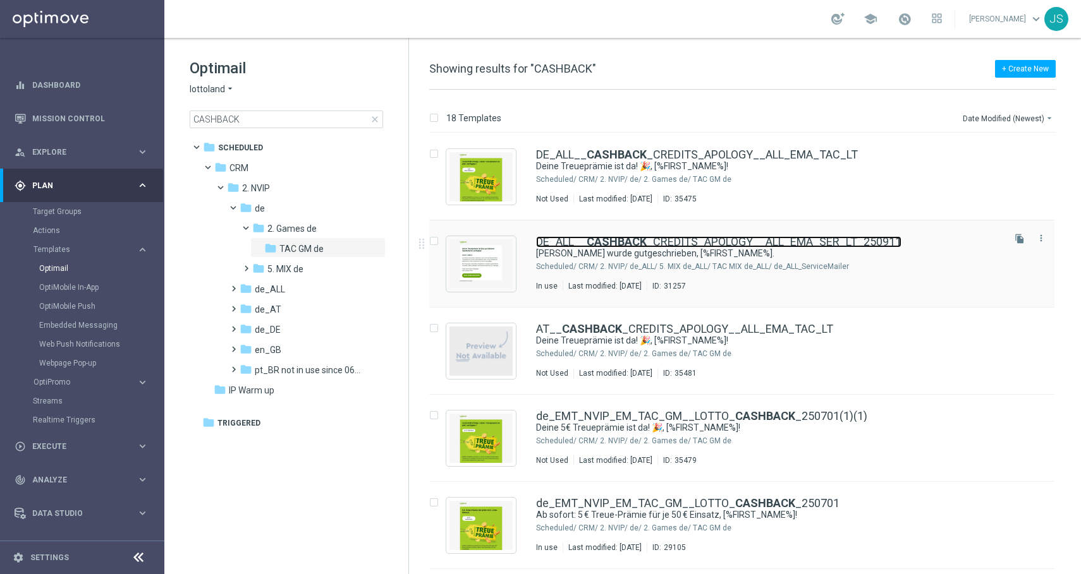
click at [539, 241] on link "DE_ALL__ CASHBACK _CREDITS_APOLOGY__ALL_EMA_SER_LT_250911" at bounding box center [718, 241] width 365 height 11
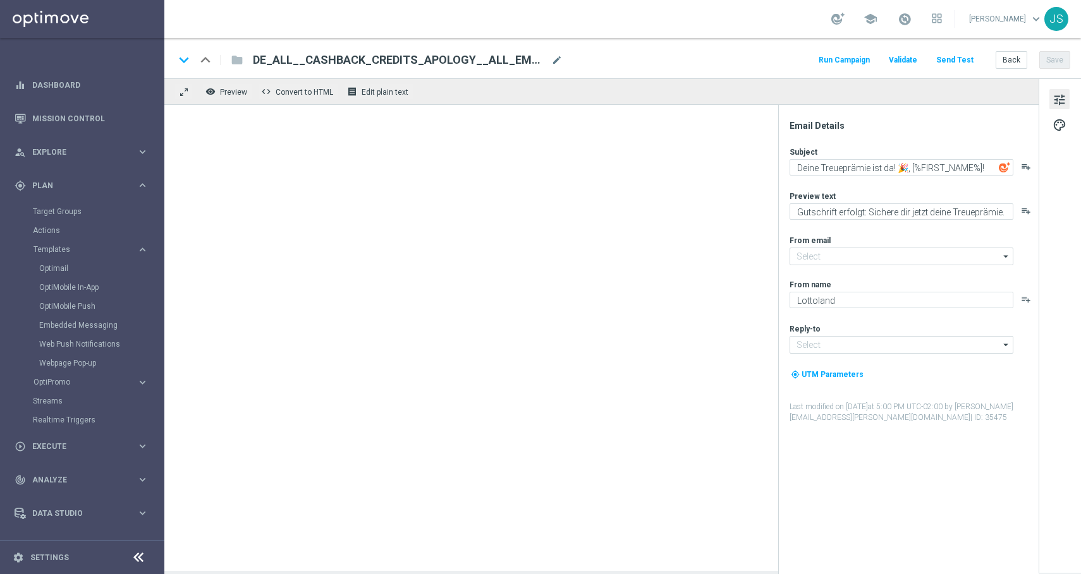
type input "[EMAIL_ADDRESS][DOMAIN_NAME]"
type textarea "[PERSON_NAME] wurde gutgeschrieben, [%FIRST_NAME%]."
type textarea "Deine Treueprämie ist jetzt auf deinem Spielerkonto verfügbar."
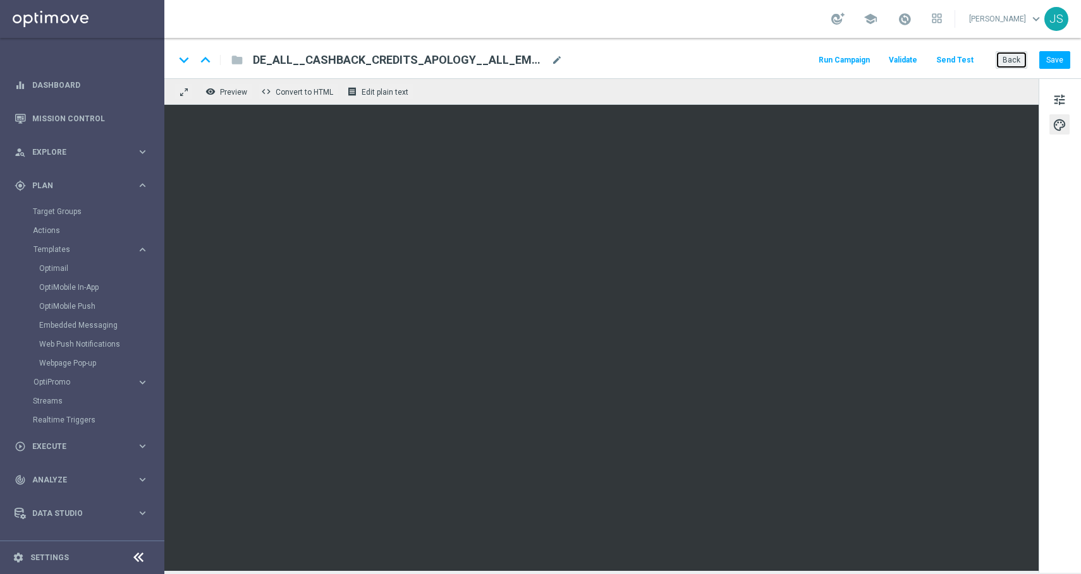
click at [1010, 60] on button "Back" at bounding box center [1011, 60] width 32 height 18
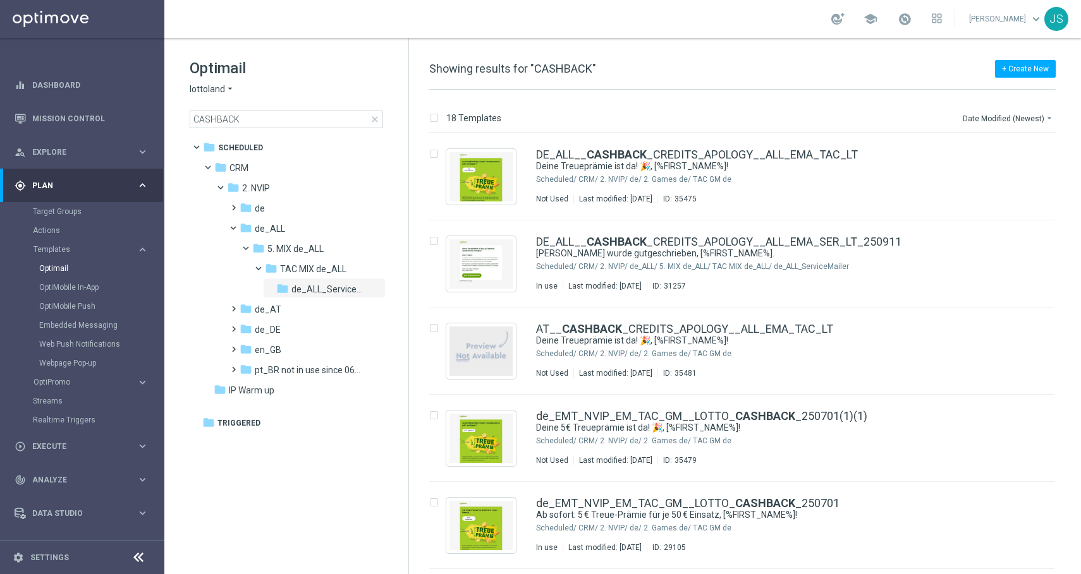
click at [378, 118] on span "close" at bounding box center [375, 119] width 10 height 10
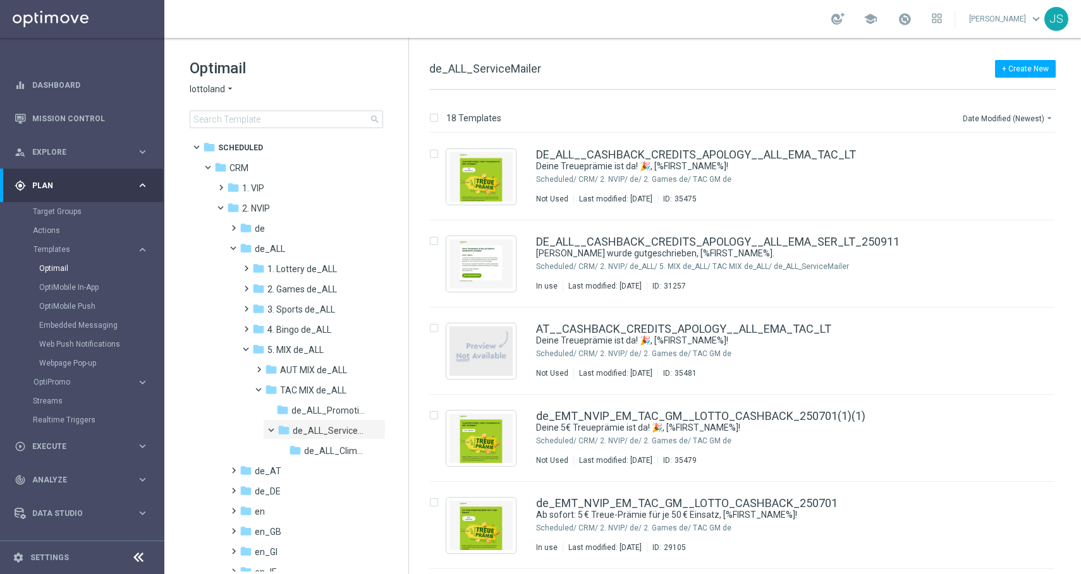
click at [372, 118] on span "search" at bounding box center [375, 119] width 10 height 10
click at [339, 118] on input at bounding box center [286, 120] width 193 height 18
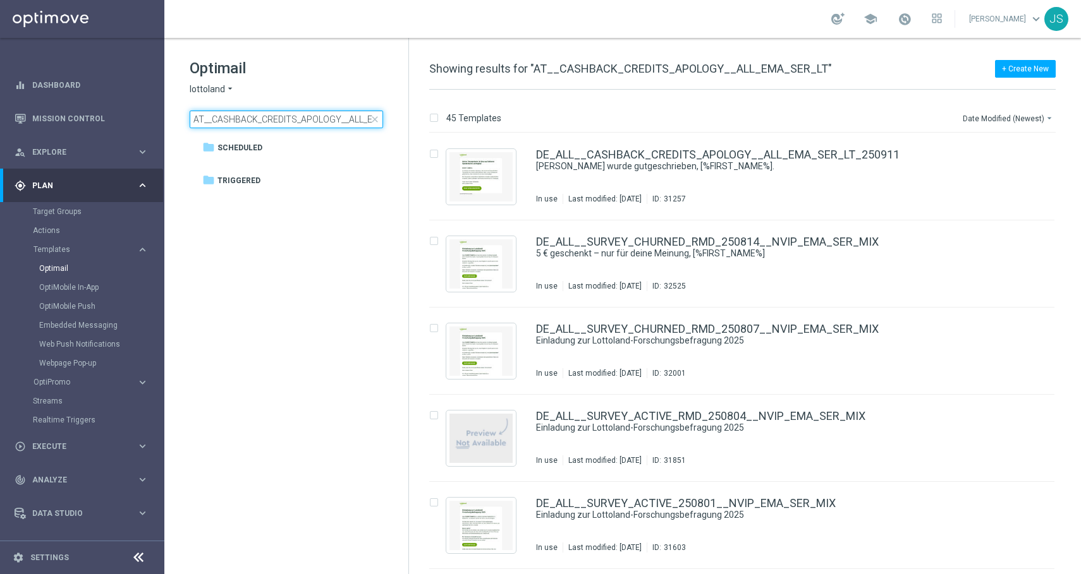
scroll to position [0, 41]
type input "AT__CASHBACK_CREDITS_APOLOGY__ALL_EMA_SER_LT"
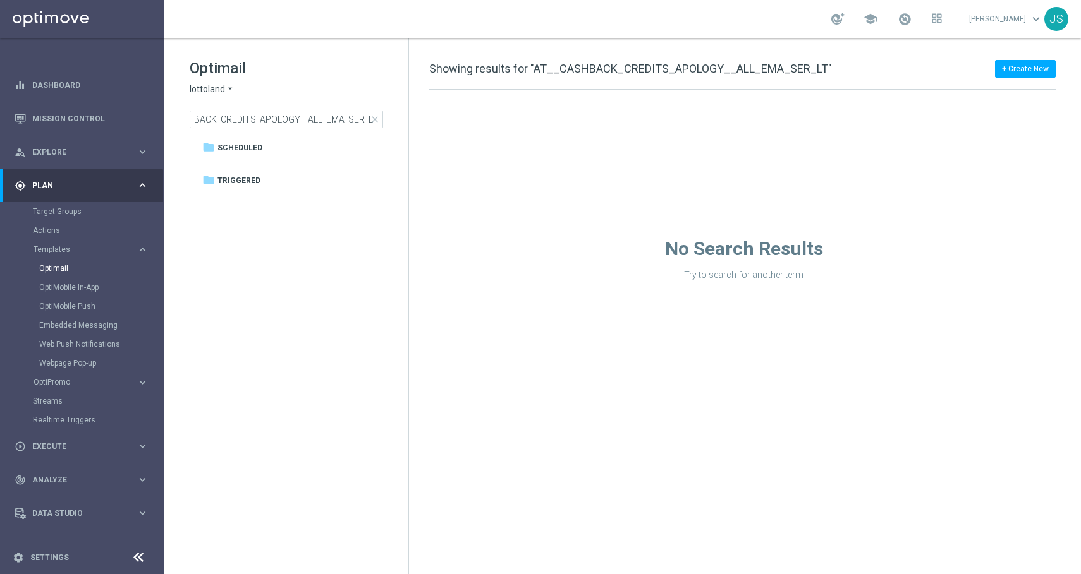
click at [375, 120] on span "close" at bounding box center [375, 119] width 10 height 10
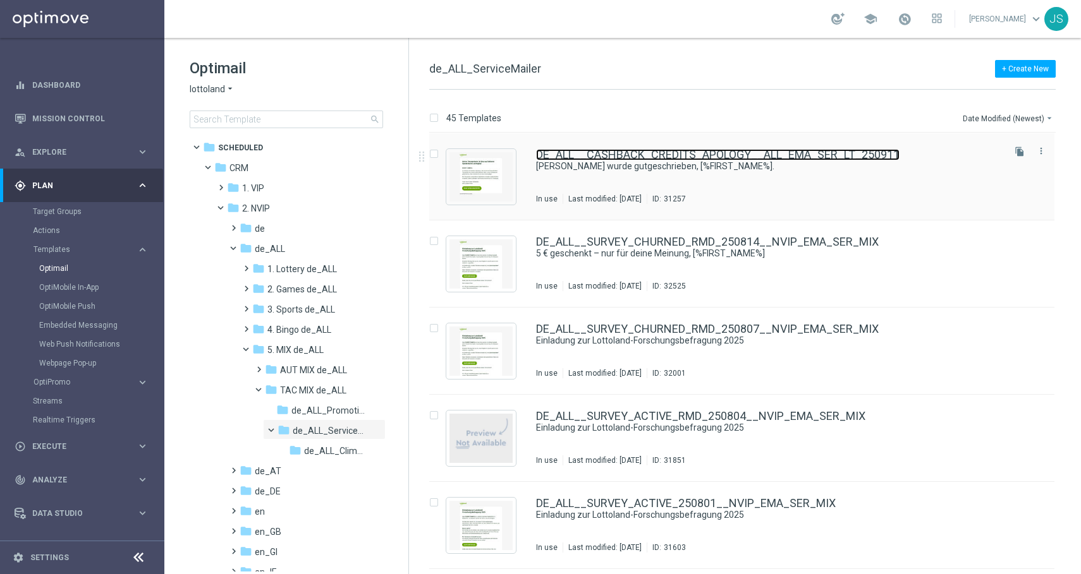
click at [609, 157] on link "DE_ALL__CASHBACK_CREDITS_APOLOGY__ALL_EMA_SER_LT_250911" at bounding box center [717, 154] width 363 height 11
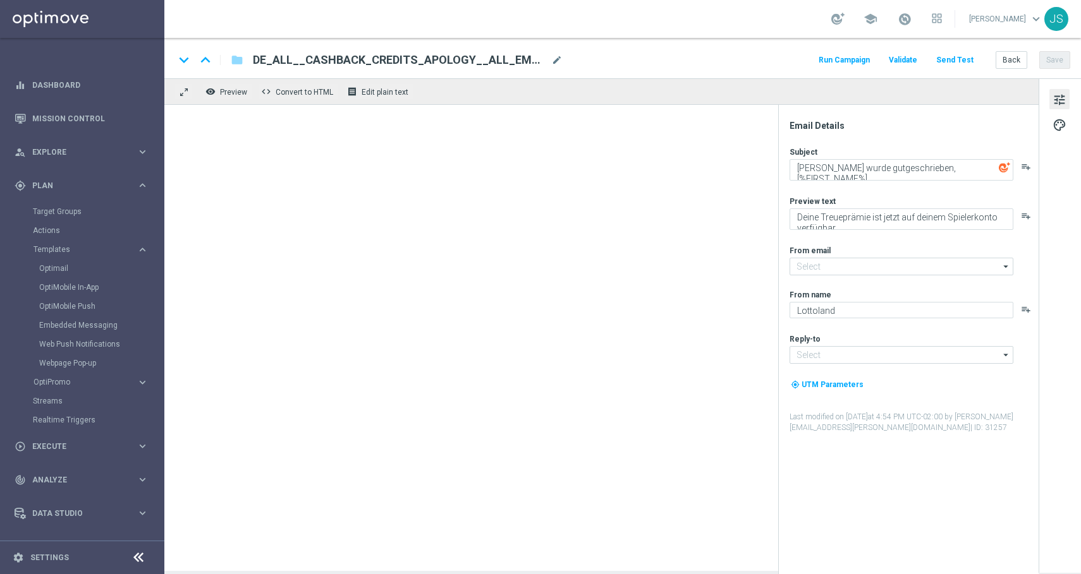
type input "[EMAIL_ADDRESS][DOMAIN_NAME]"
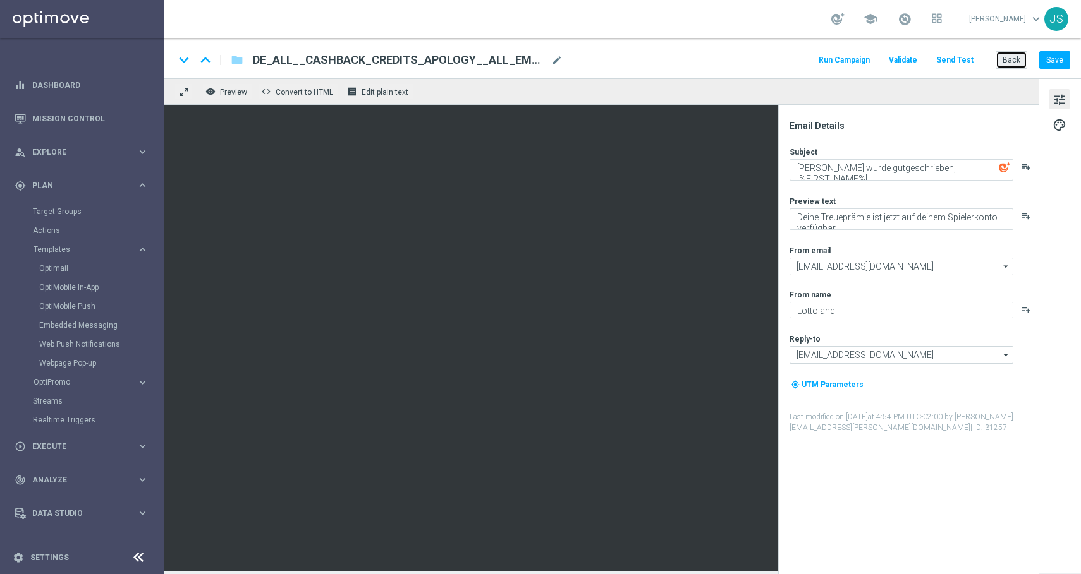
click at [1004, 58] on button "Back" at bounding box center [1011, 60] width 32 height 18
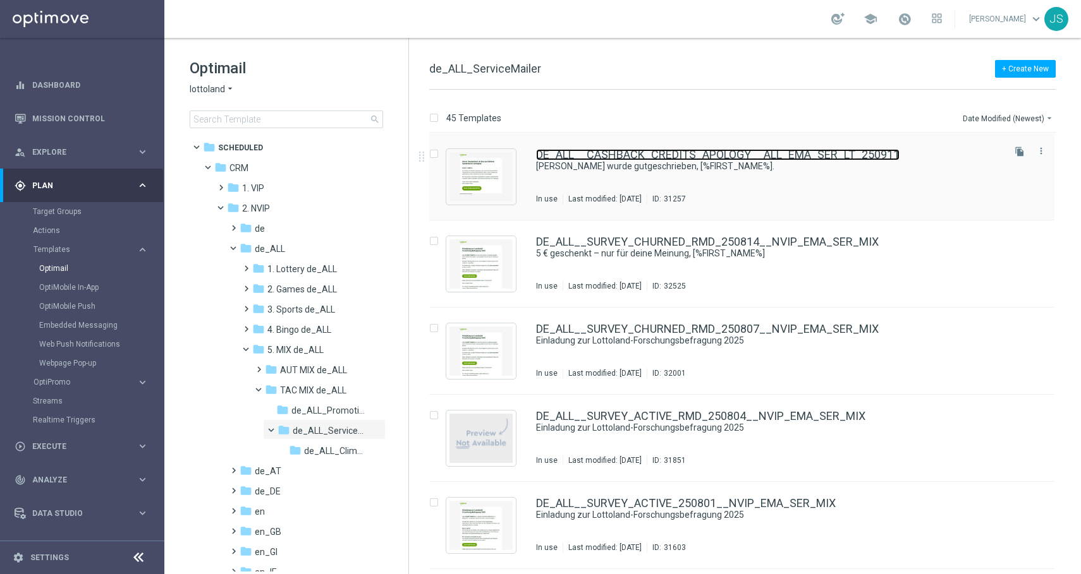
click at [676, 157] on link "DE_ALL__CASHBACK_CREDITS_APOLOGY__ALL_EMA_SER_LT_250911" at bounding box center [717, 154] width 363 height 11
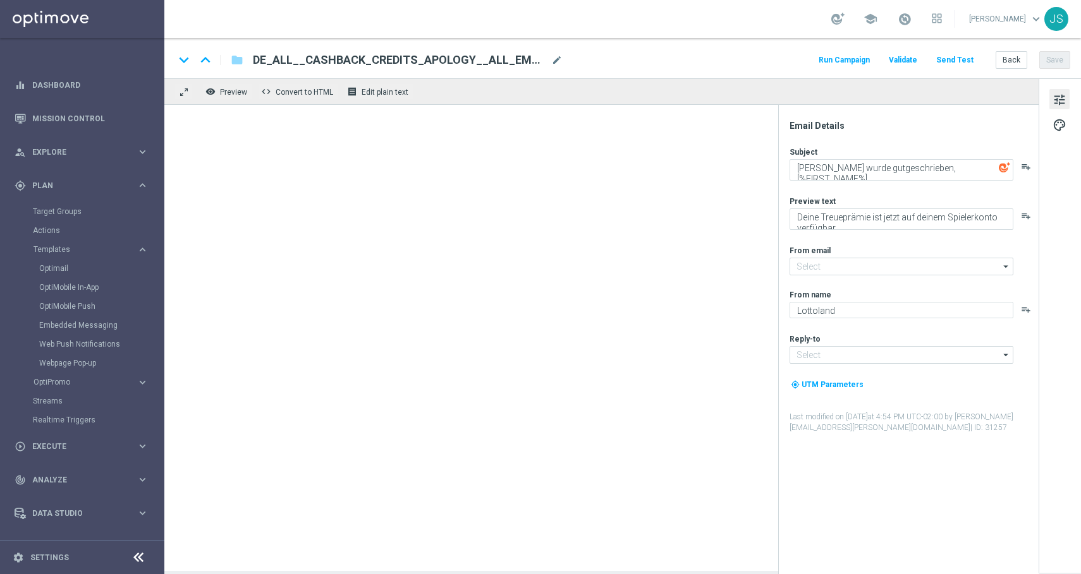
type input "[EMAIL_ADDRESS][DOMAIN_NAME]"
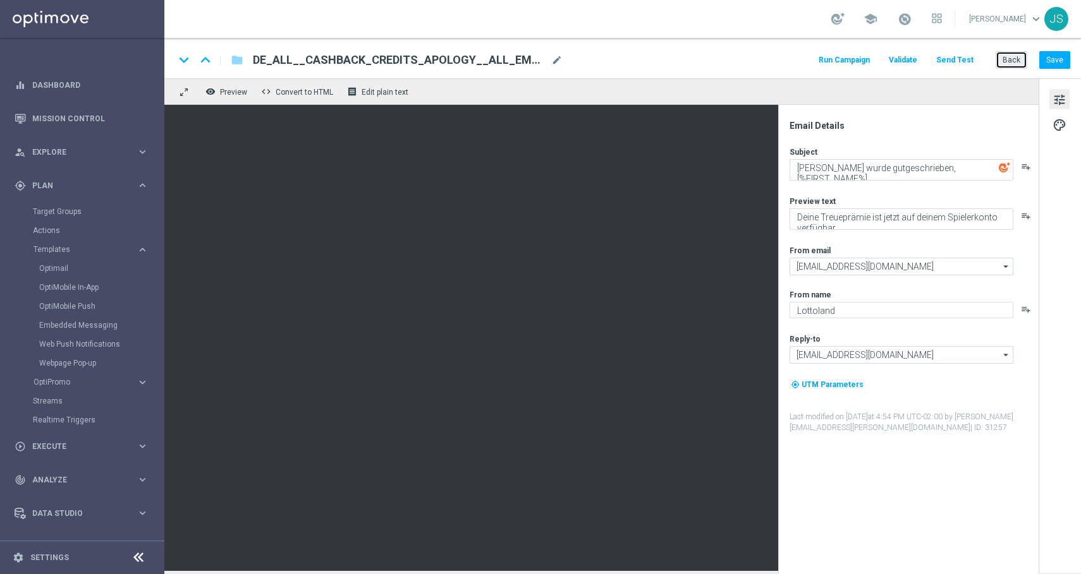
click at [1004, 57] on button "Back" at bounding box center [1011, 60] width 32 height 18
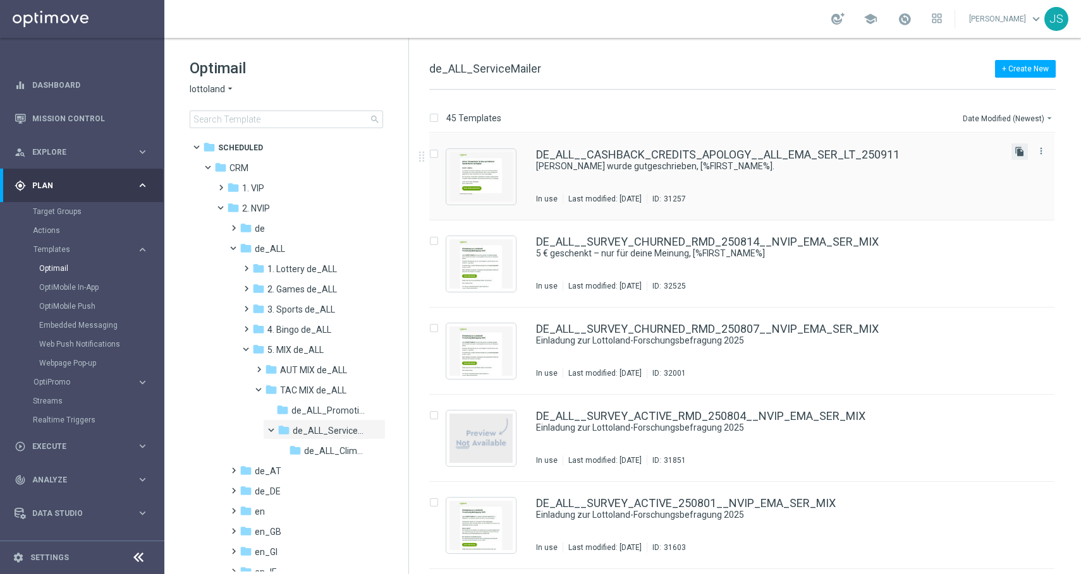
click at [1021, 152] on icon "file_copy" at bounding box center [1019, 152] width 10 height 10
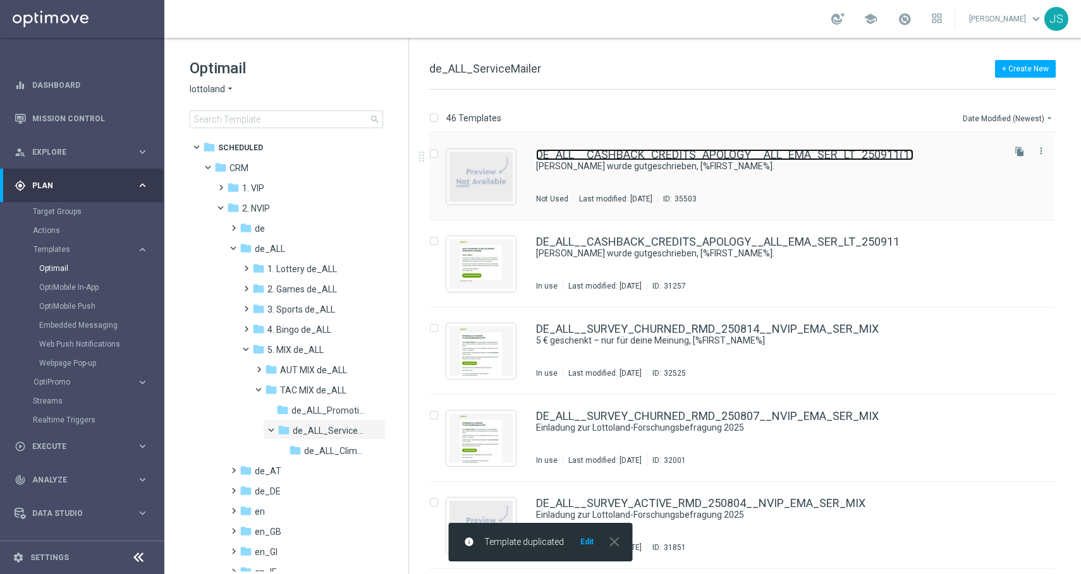
click at [617, 155] on link "DE_ALL__CASHBACK_CREDITS_APOLOGY__ALL_EMA_SER_LT_250911(1)" at bounding box center [724, 154] width 377 height 11
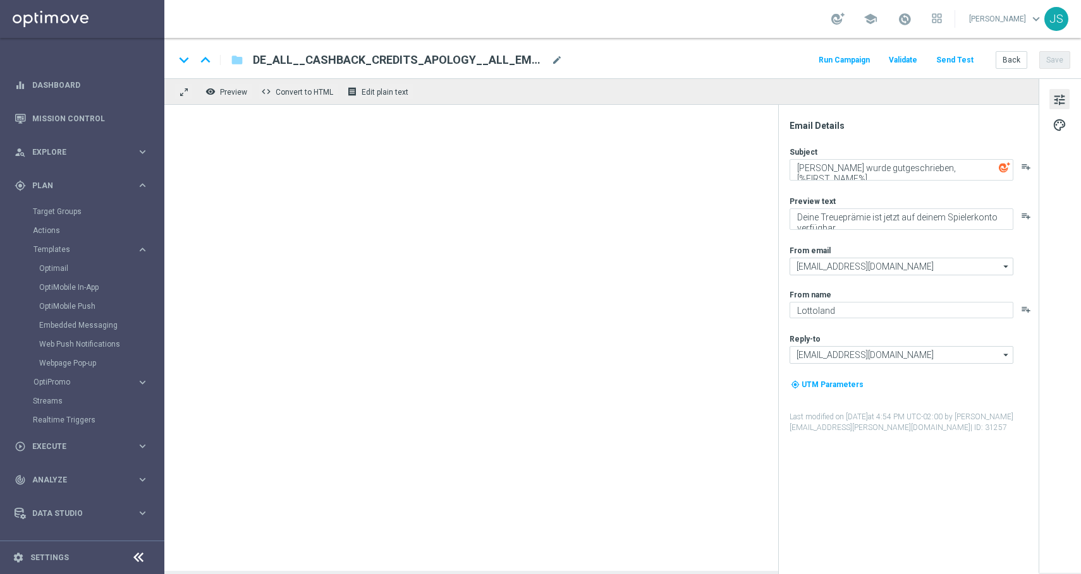
type input "DE_ALL__CASHBACK_CREDITS_APOLOGY__ALL_EMA_SER_LT_250911(1)"
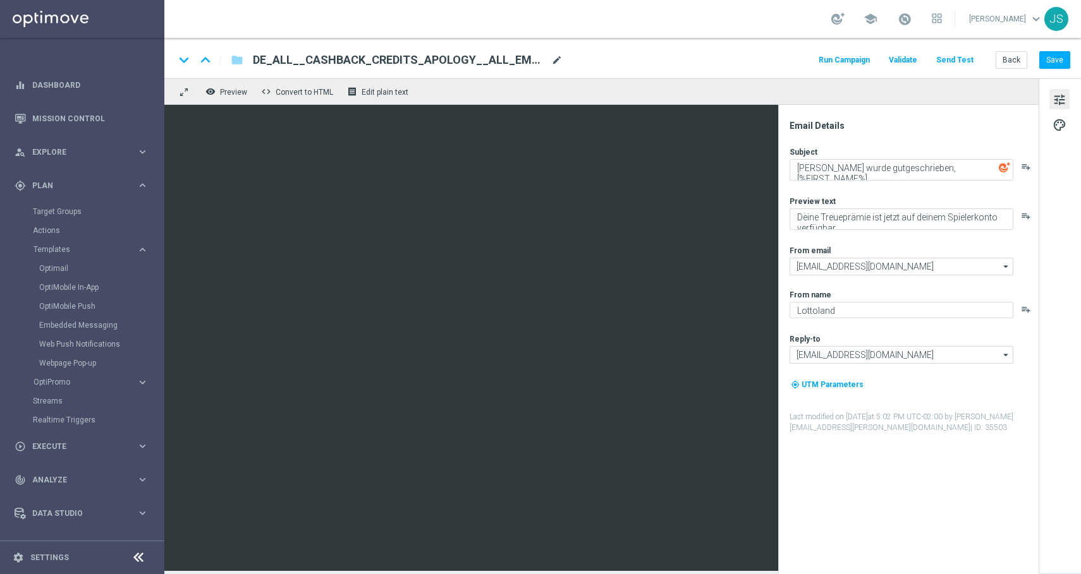
click at [559, 59] on span "mode_edit" at bounding box center [556, 59] width 11 height 11
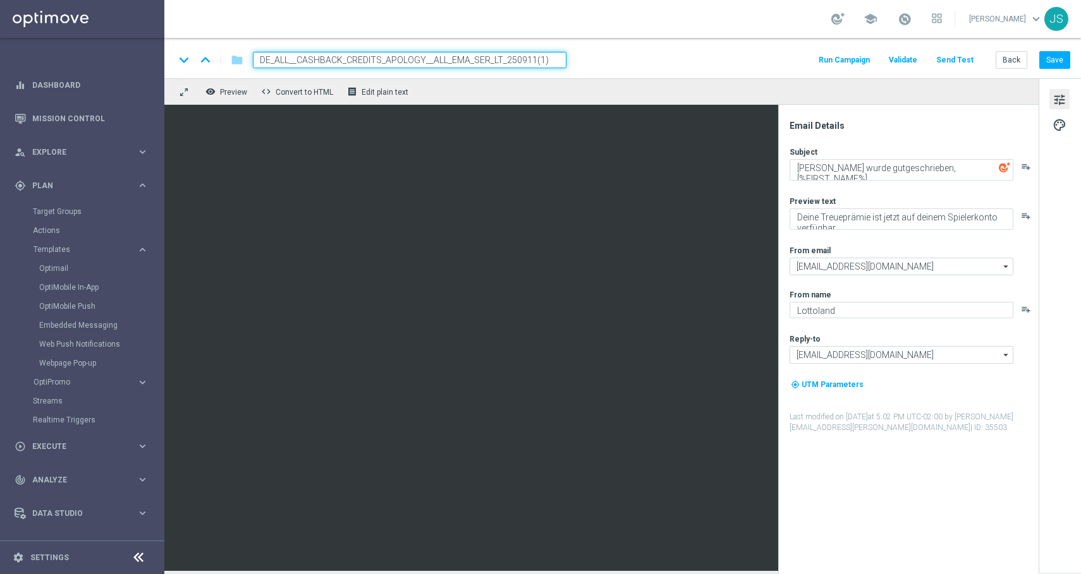
click at [422, 54] on input "DE_ALL__CASHBACK_CREDITS_APOLOGY__ALL_EMA_SER_LT_250911(1)" at bounding box center [409, 60] width 313 height 16
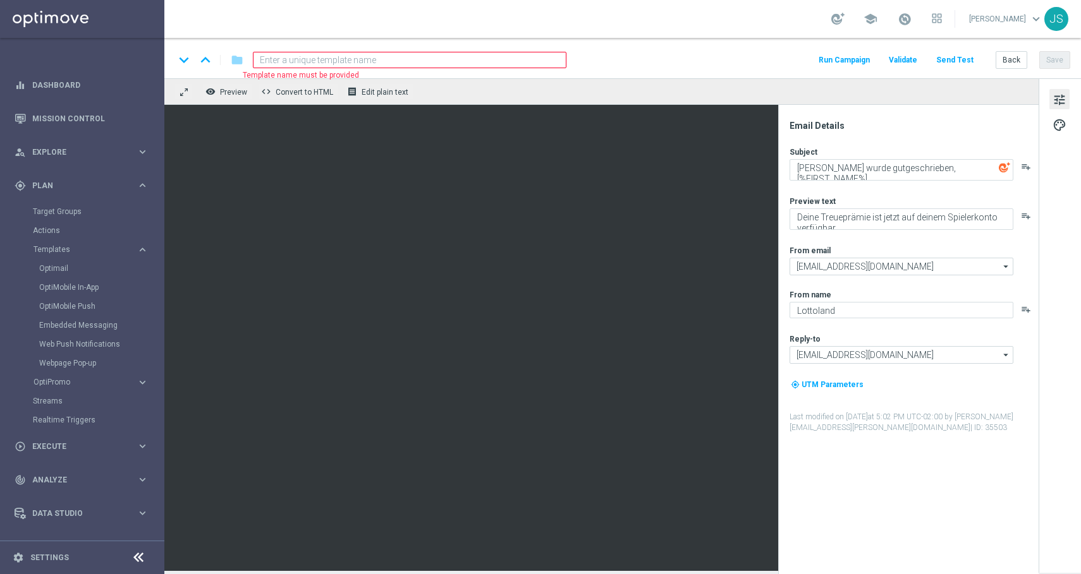
click at [365, 58] on input at bounding box center [409, 60] width 313 height 16
paste input "AT__CASHBACK_CREDITS_APOLOGY__ALL_EMA_SER_LT_250911"
type input "AT__CASHBACK_CREDITS_APOLOGY__ALL_EMA_SER_LT_250911"
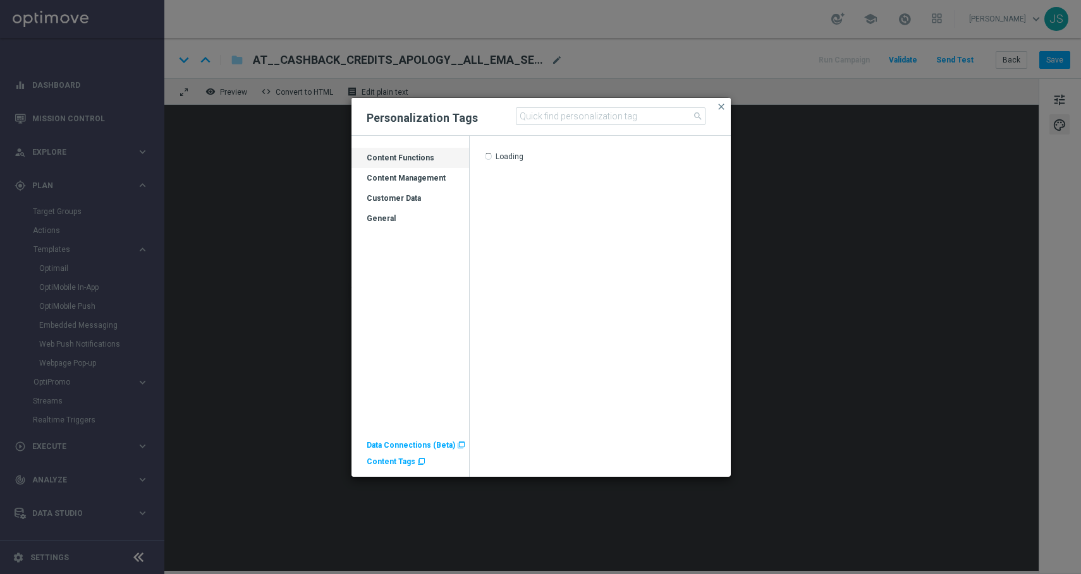
click at [376, 462] on span "Content Tags" at bounding box center [391, 462] width 49 height 9
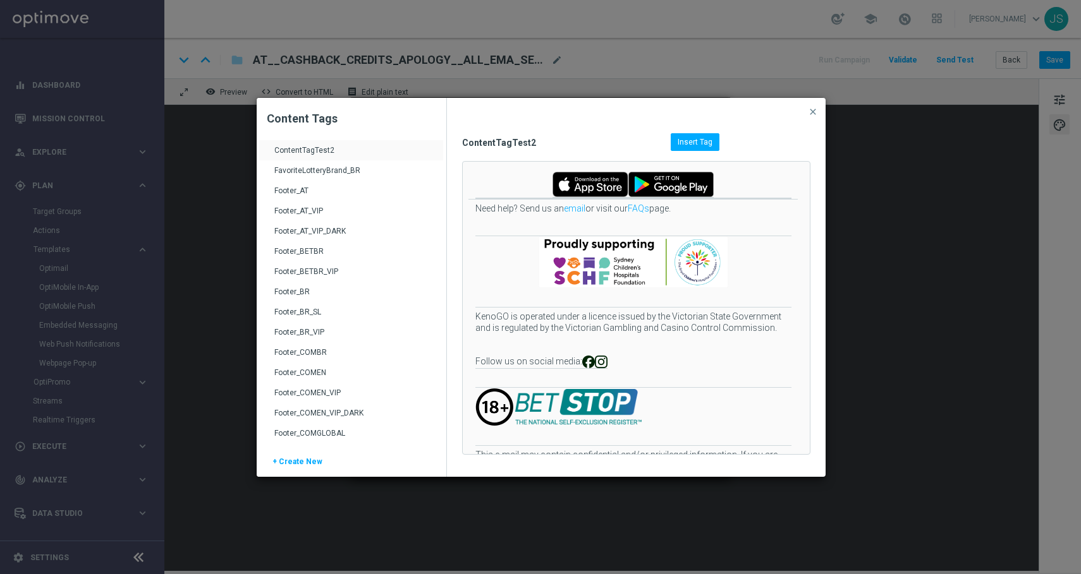
click at [332, 191] on div "Footer_AT" at bounding box center [352, 196] width 157 height 20
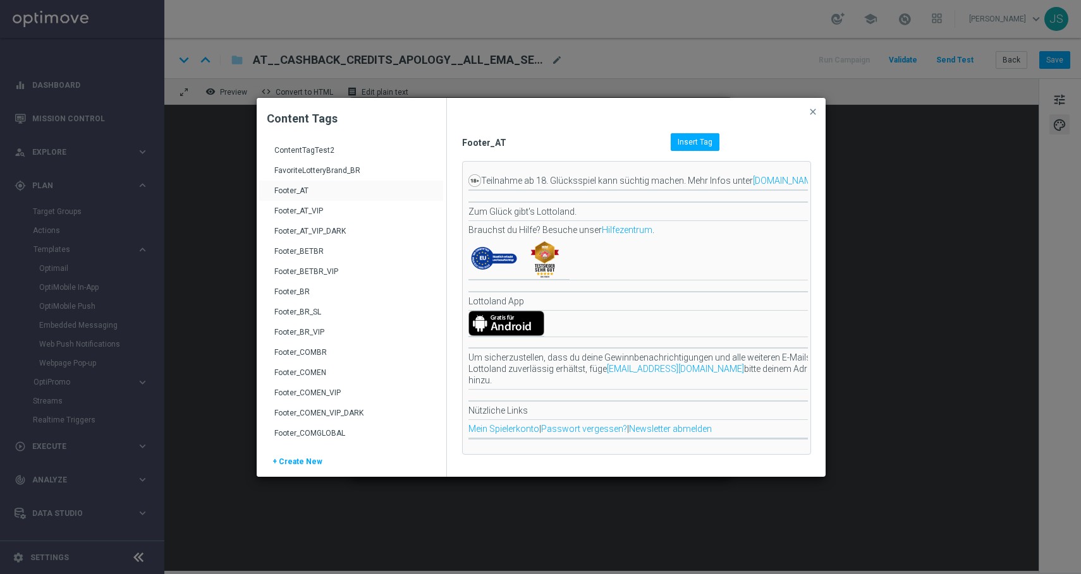
click at [700, 140] on span "Insert Tag" at bounding box center [694, 142] width 35 height 9
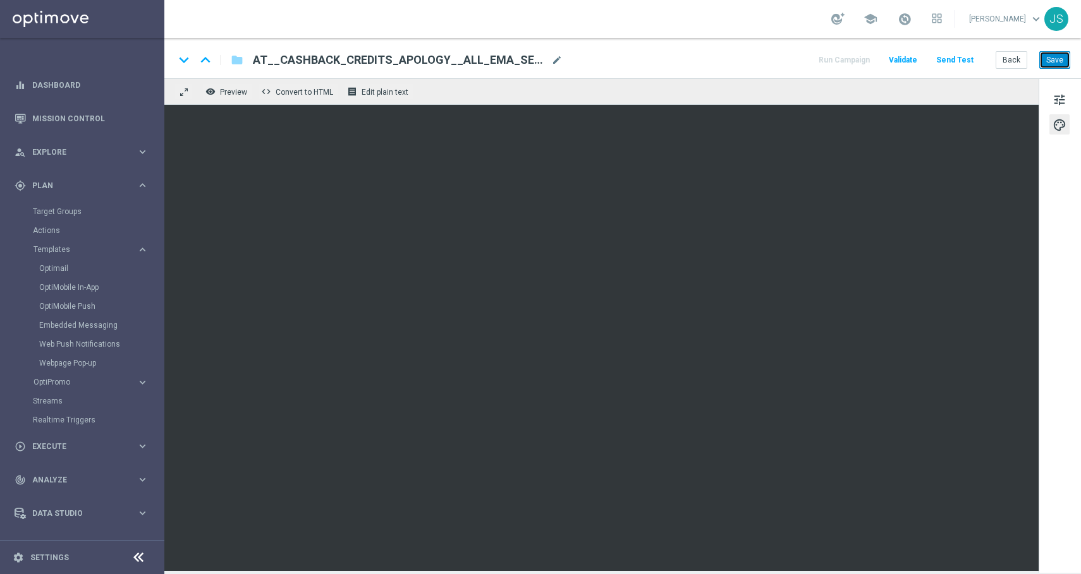
click at [1056, 58] on button "Save" at bounding box center [1054, 60] width 31 height 18
click at [965, 57] on button "Send Test" at bounding box center [954, 60] width 41 height 17
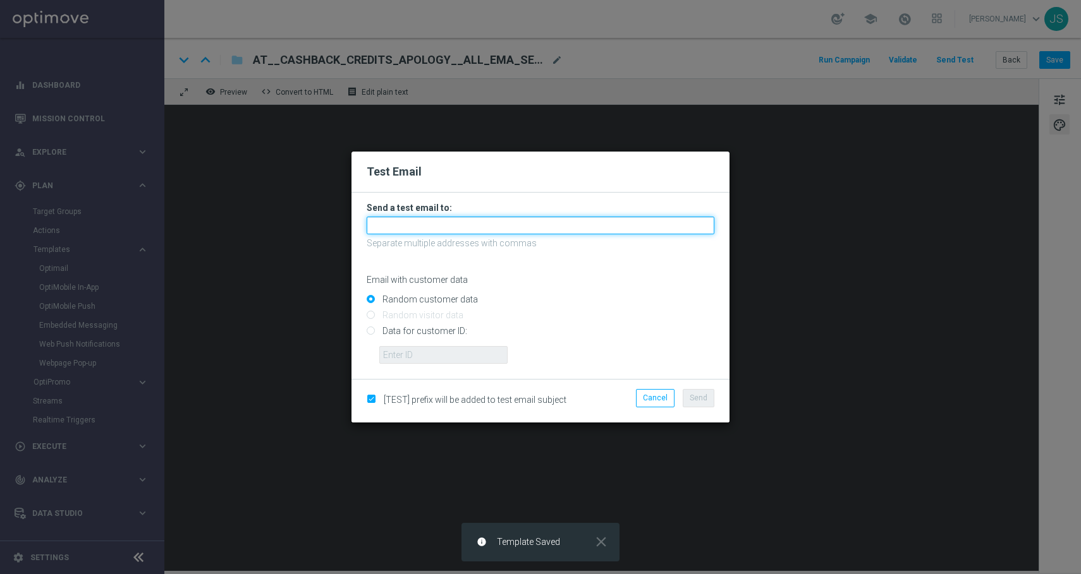
click at [478, 232] on input "text" at bounding box center [541, 226] width 348 height 18
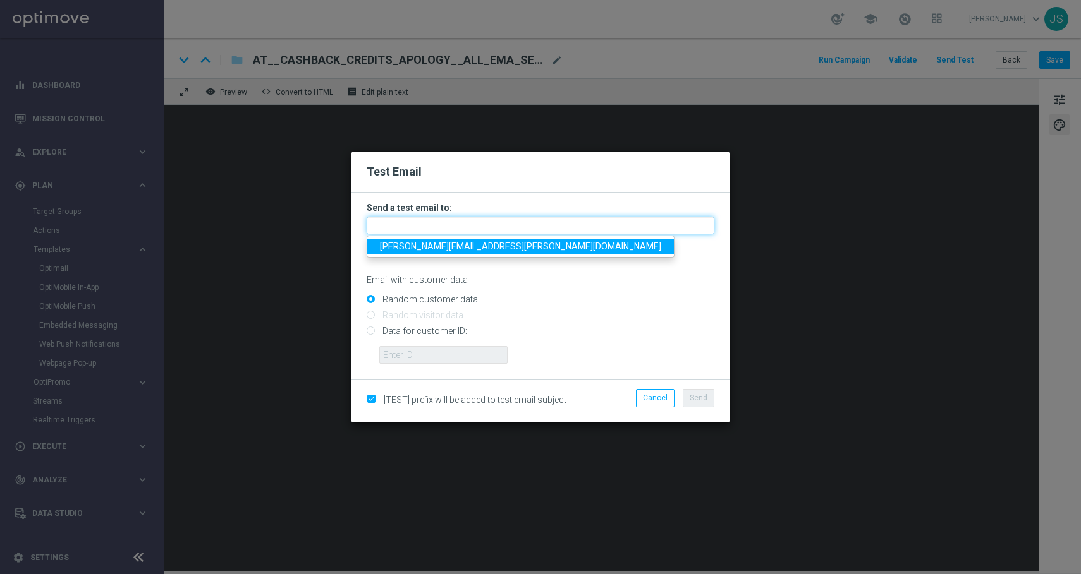
type input "[PERSON_NAME][EMAIL_ADDRESS][PERSON_NAME][DOMAIN_NAME]"
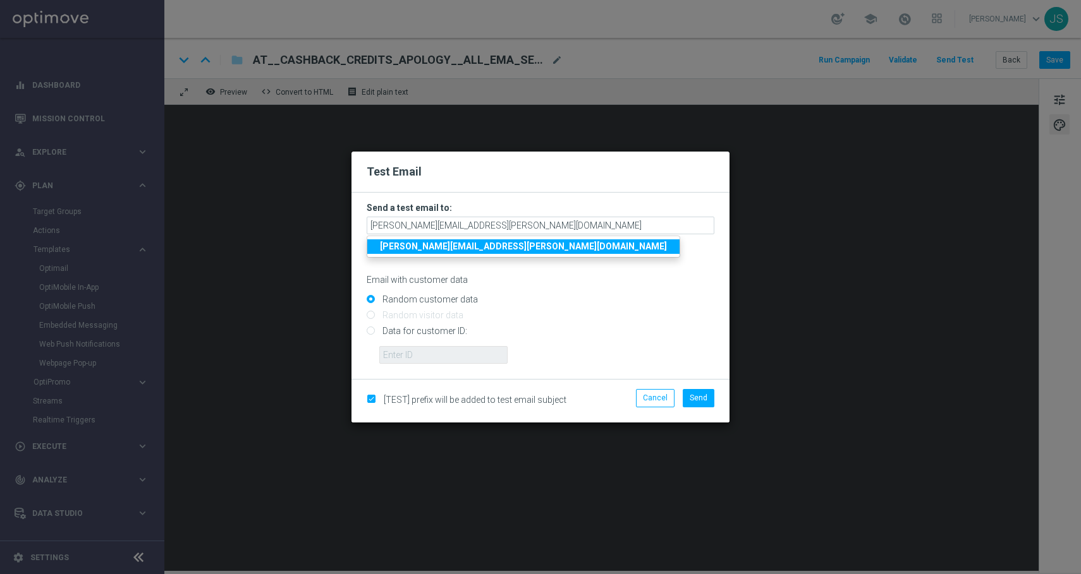
click at [682, 340] on input "Data for customer ID:" at bounding box center [541, 337] width 348 height 18
radio input "true"
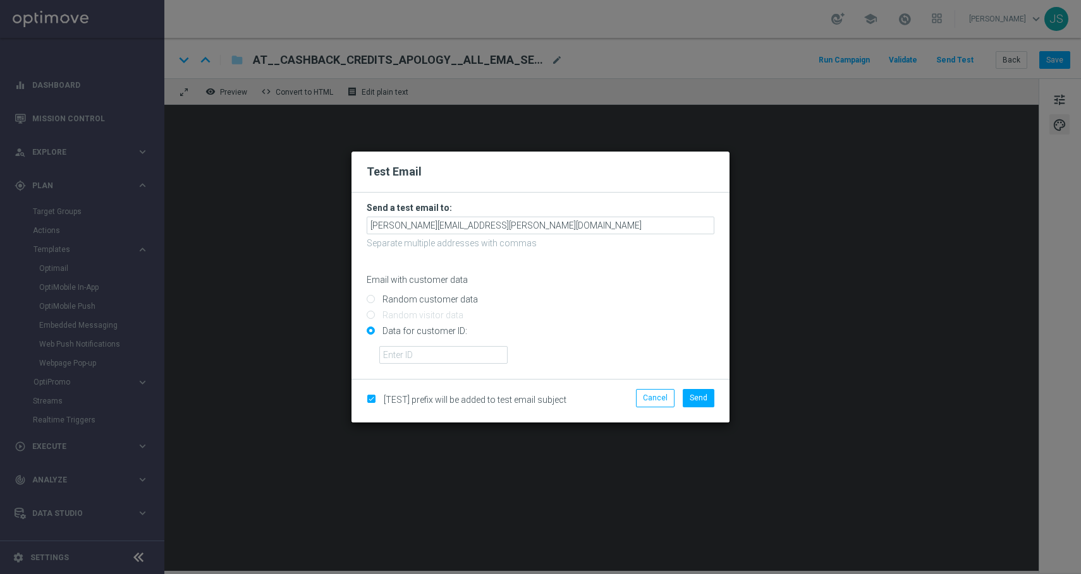
click at [427, 300] on input "Random customer data" at bounding box center [541, 305] width 348 height 18
radio input "true"
click at [703, 392] on button "Send" at bounding box center [699, 398] width 32 height 18
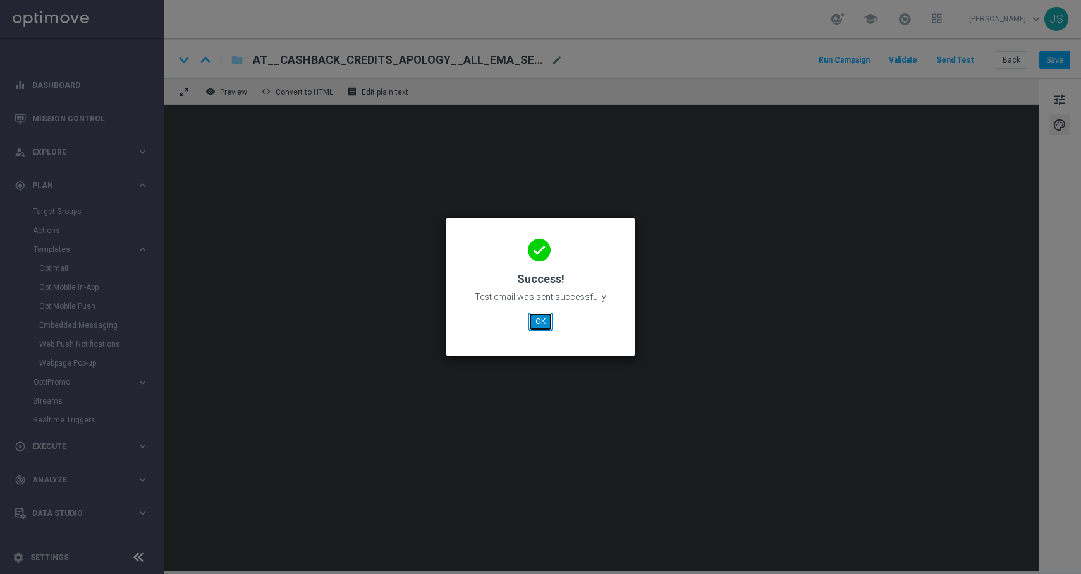
click at [547, 331] on button "OK" at bounding box center [540, 322] width 24 height 18
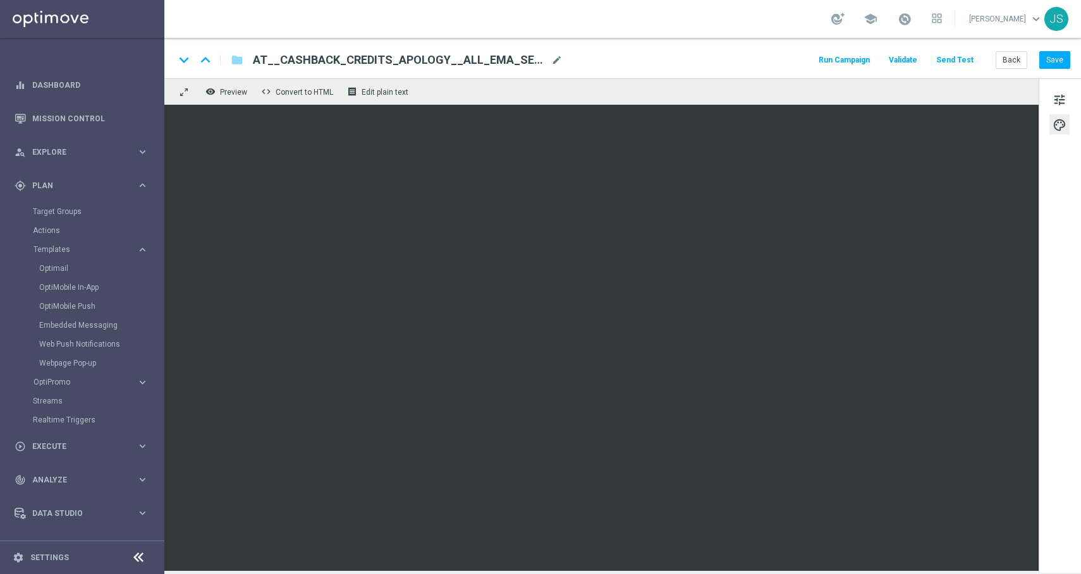
click at [953, 60] on button "Send Test" at bounding box center [954, 60] width 41 height 17
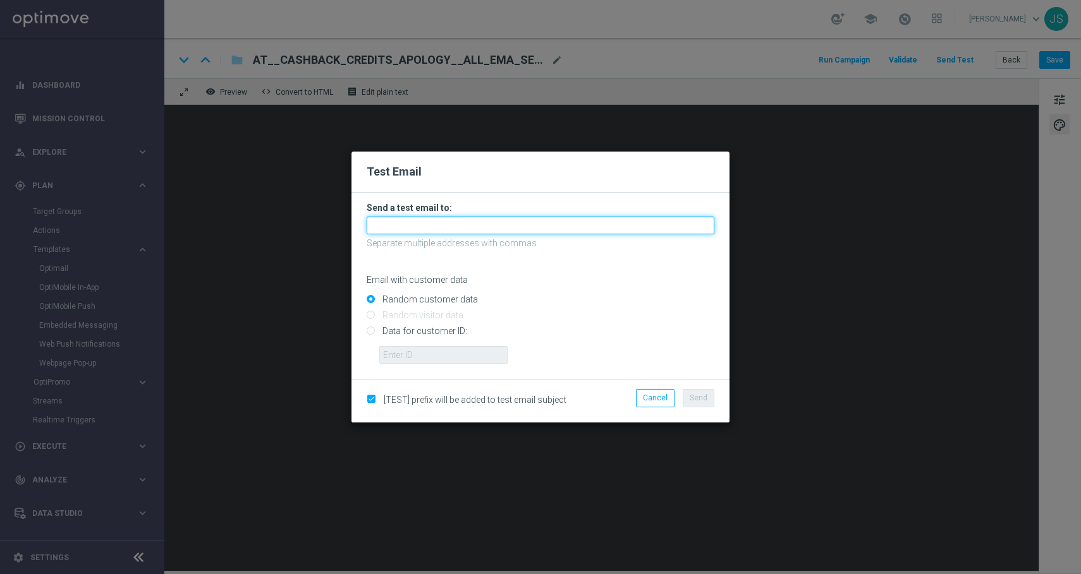
click at [559, 221] on input "text" at bounding box center [541, 226] width 348 height 18
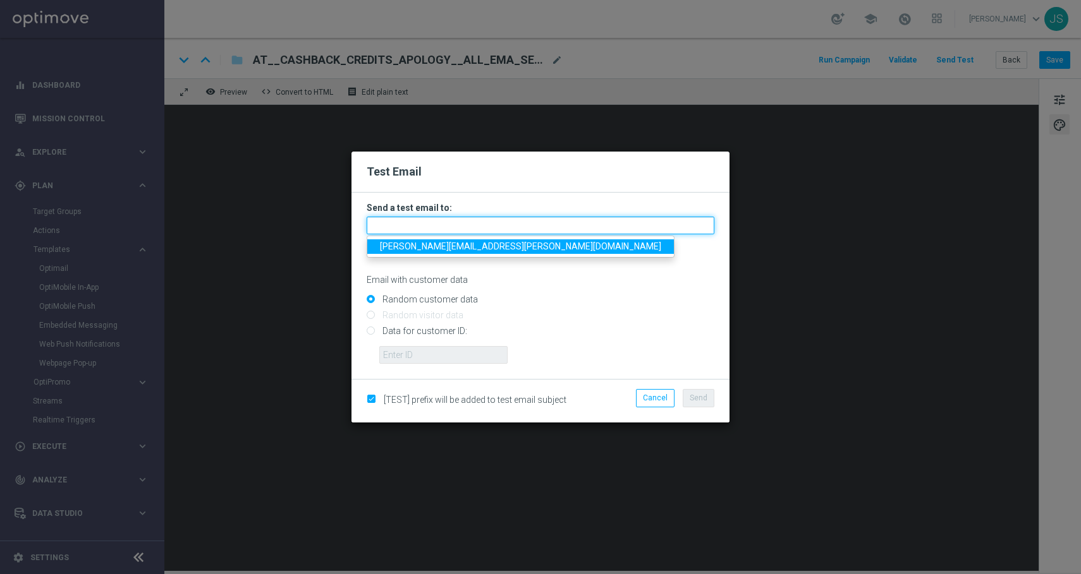
type input "[PERSON_NAME][EMAIL_ADDRESS][PERSON_NAME][DOMAIN_NAME]"
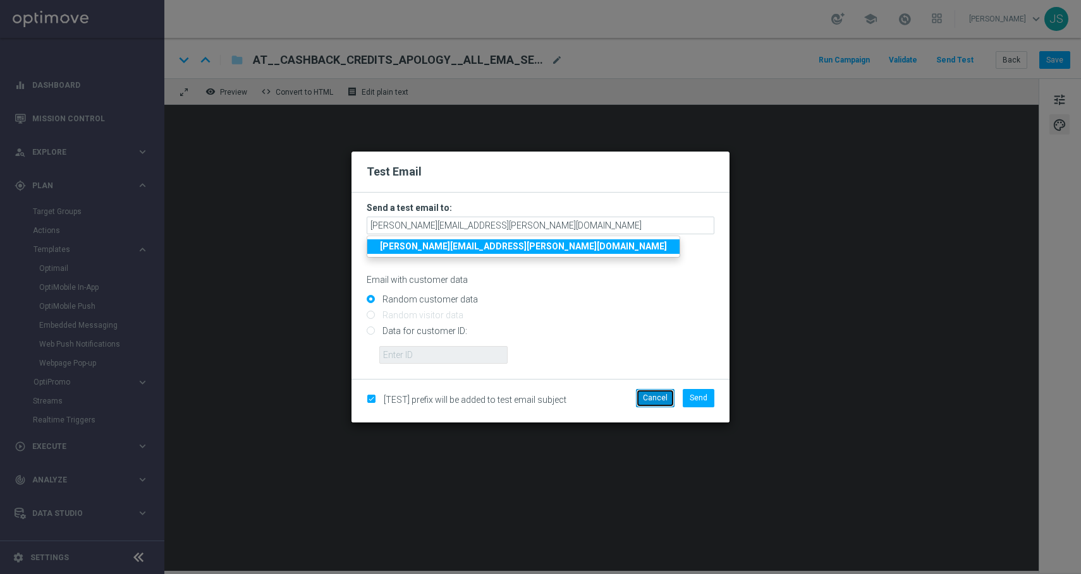
click at [648, 403] on button "Cancel" at bounding box center [655, 398] width 39 height 18
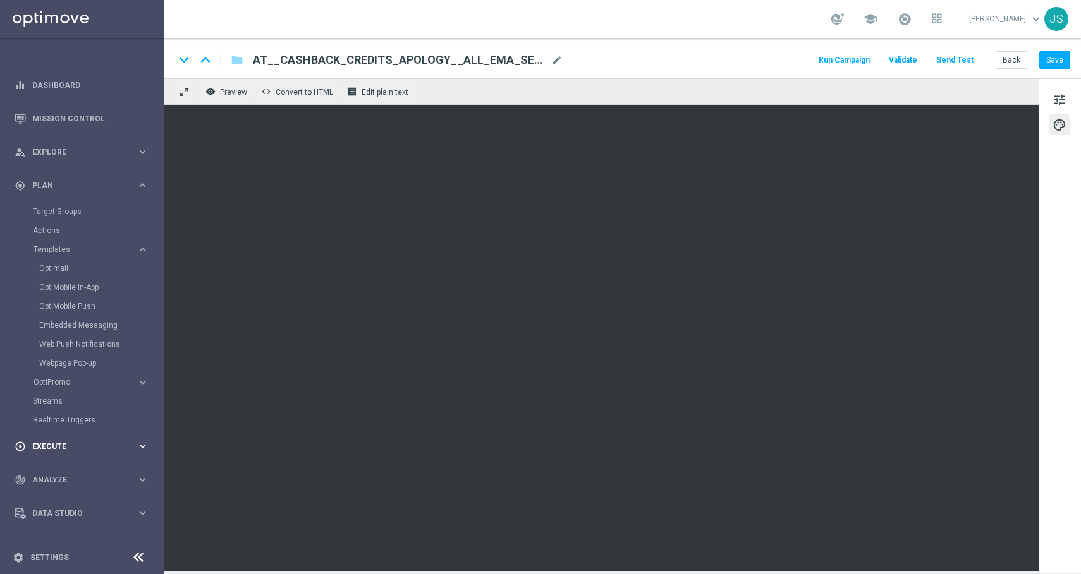
click at [62, 435] on div "play_circle_outline Execute keyboard_arrow_right" at bounding box center [81, 446] width 163 height 33
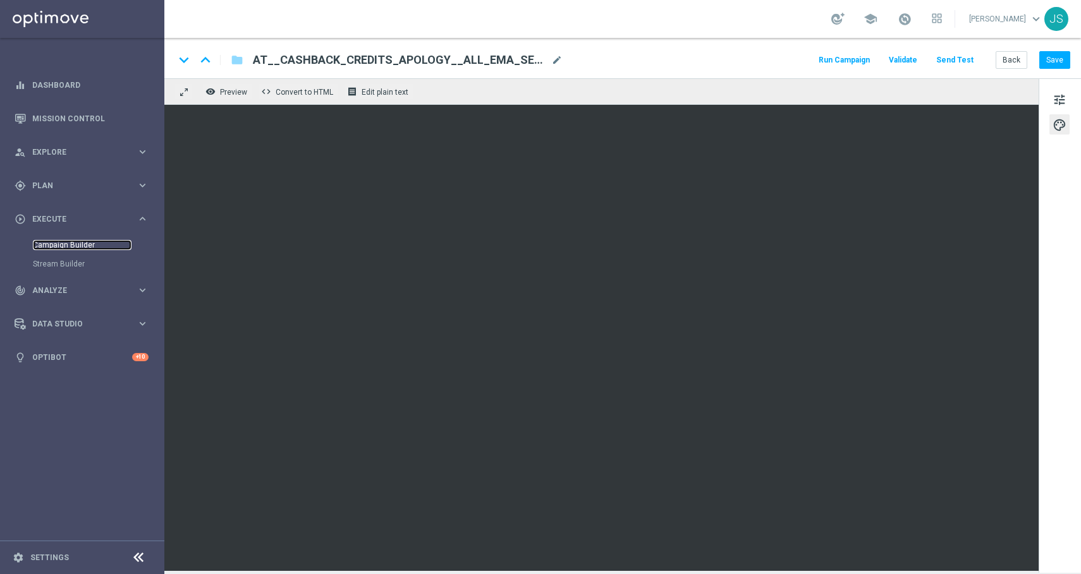
click at [87, 243] on link "Campaign Builder" at bounding box center [82, 245] width 99 height 10
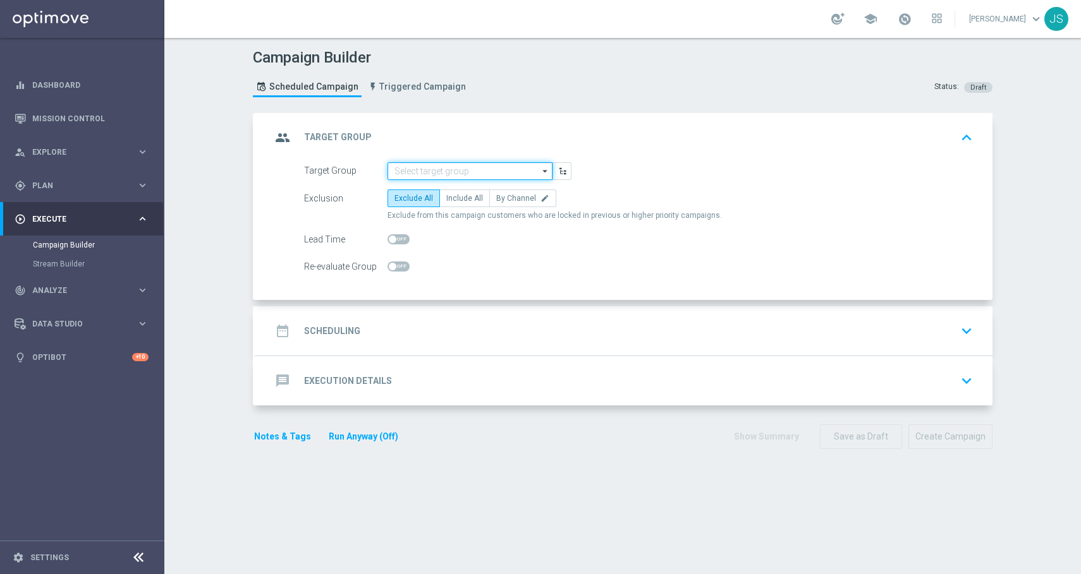
click at [419, 171] on input at bounding box center [469, 171] width 165 height 18
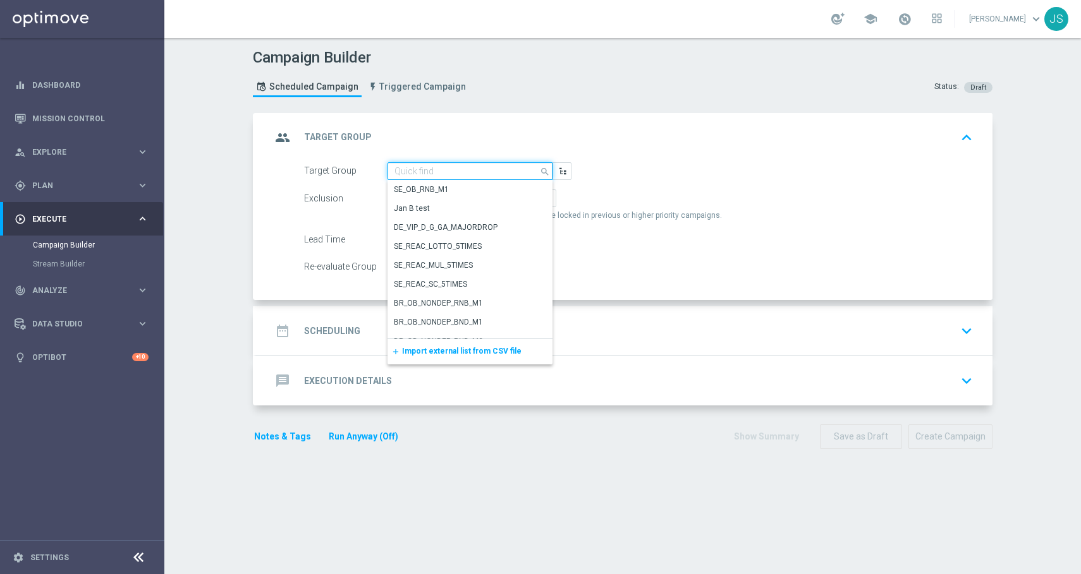
paste input "DE_ALL__CASHBACK_CREDITS_APOLOGY__ALL_EMA_TAC_LT"
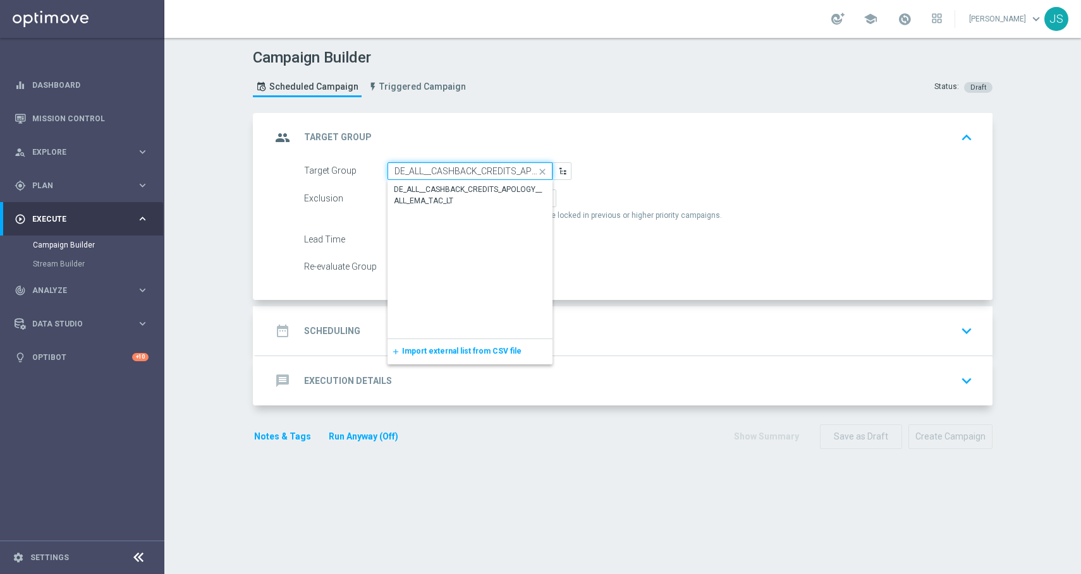
scroll to position [0, 95]
click at [425, 191] on div "DE_ALL__CASHBACK_CREDITS_APOLOGY__ALL_EMA_TAC_LT" at bounding box center [470, 195] width 152 height 23
type input "DE_ALL__CASHBACK_CREDITS_APOLOGY__ALL_EMA_TAC_LT"
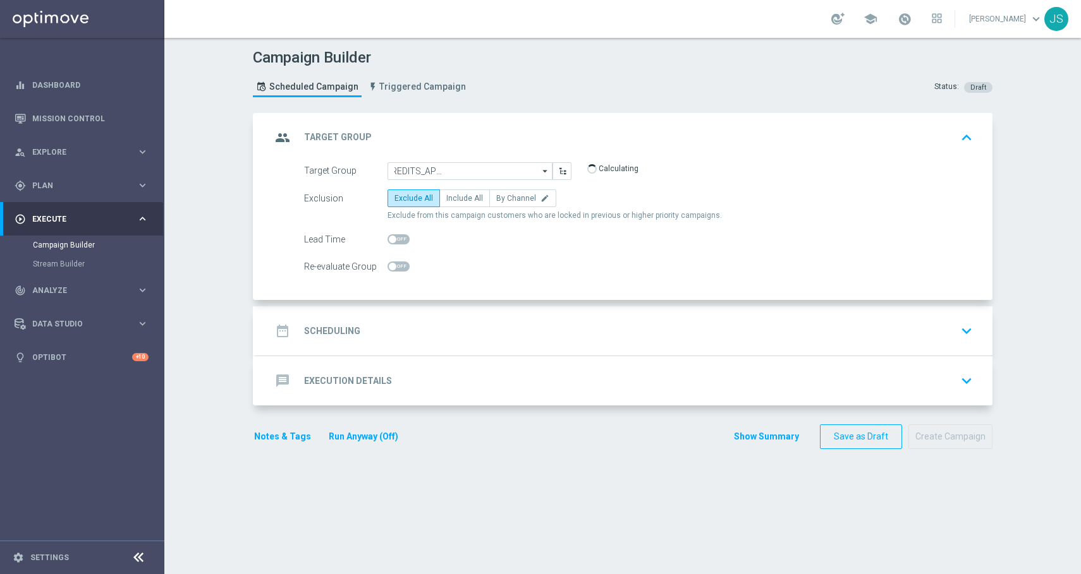
scroll to position [0, 0]
click at [447, 200] on span "Include All" at bounding box center [464, 198] width 37 height 9
click at [447, 200] on input "Include All" at bounding box center [450, 201] width 8 height 8
radio input "true"
click at [427, 327] on div "date_range Scheduling keyboard_arrow_down" at bounding box center [624, 331] width 706 height 24
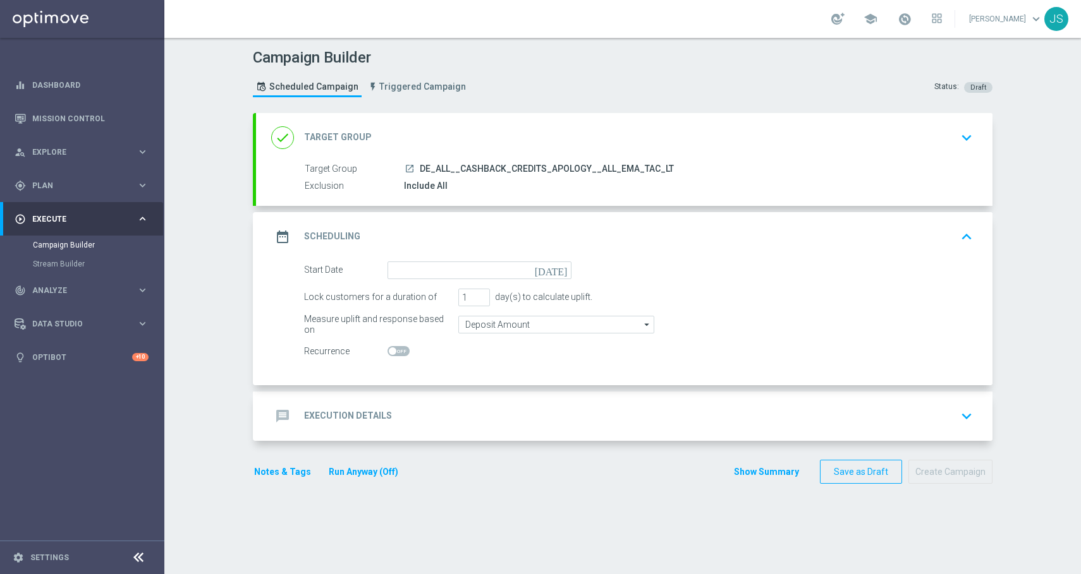
click at [559, 267] on icon "[DATE]" at bounding box center [553, 269] width 37 height 14
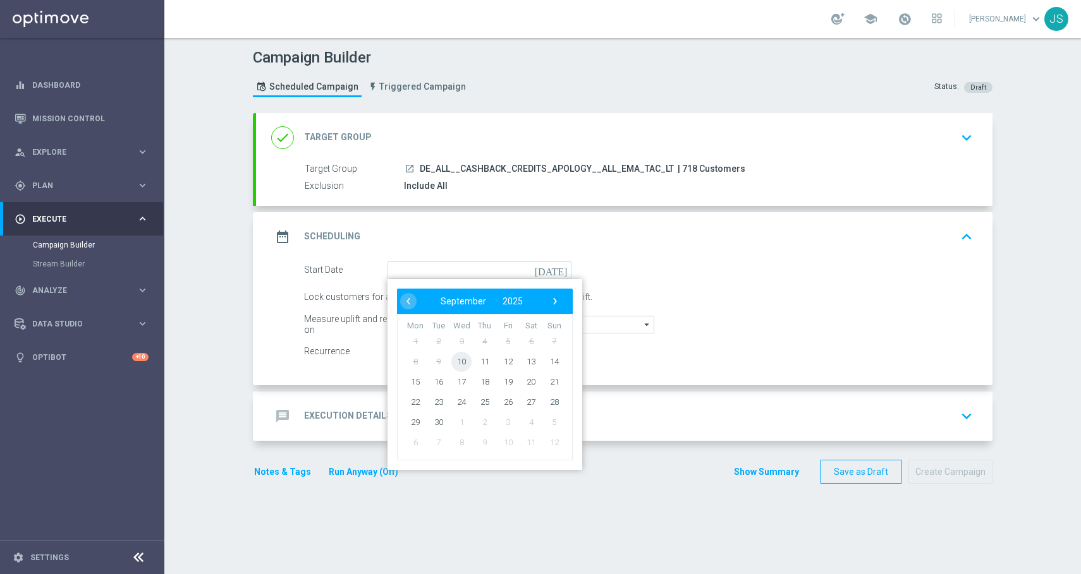
click at [456, 360] on span "10" at bounding box center [461, 361] width 20 height 20
type input "[DATE]"
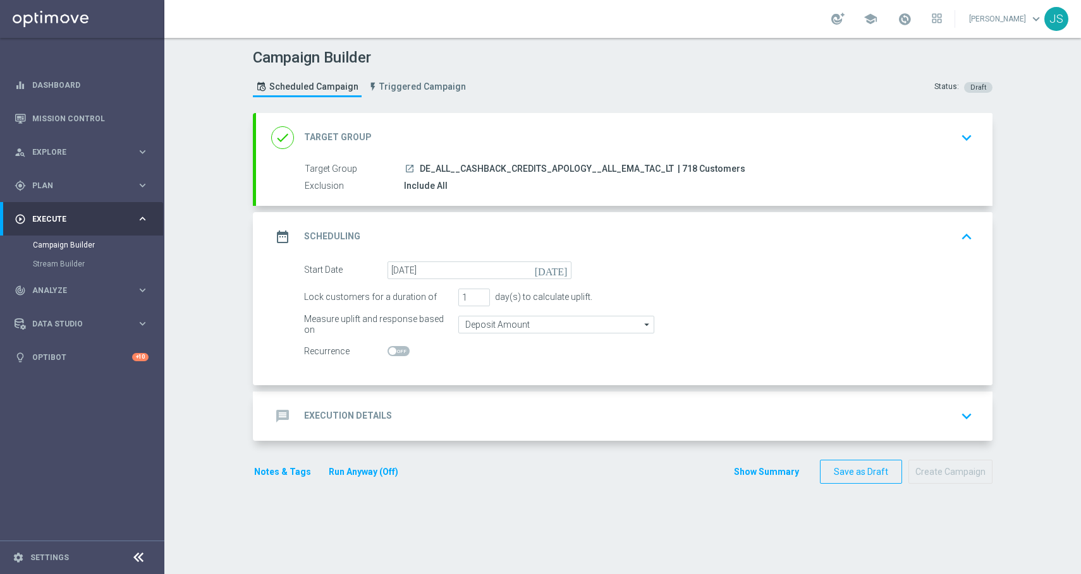
click at [459, 411] on div "message Execution Details keyboard_arrow_down" at bounding box center [624, 416] width 706 height 24
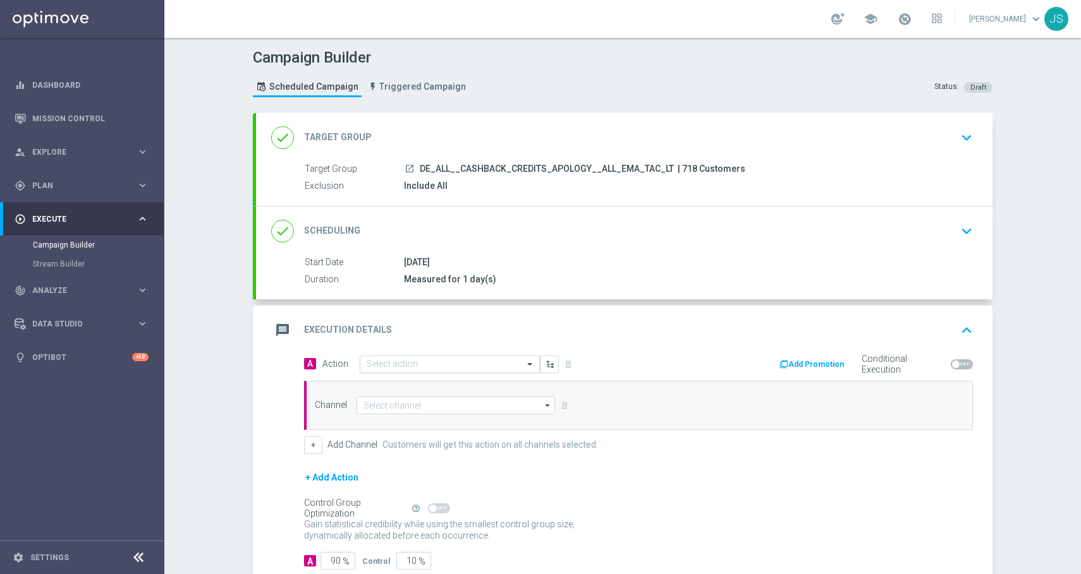
click at [439, 367] on input "text" at bounding box center [437, 365] width 141 height 11
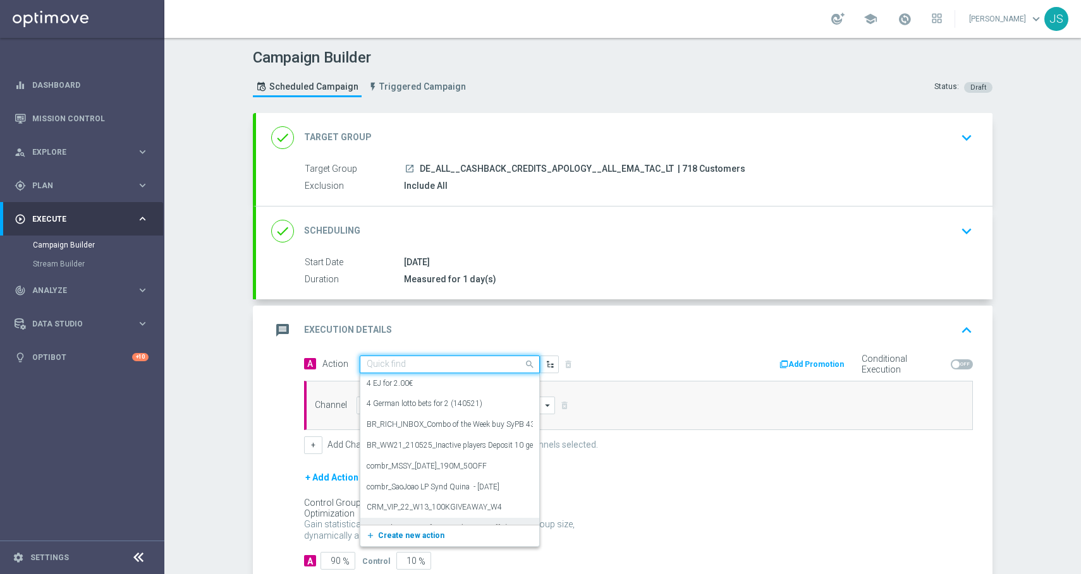
click at [382, 533] on span "Create new action" at bounding box center [411, 536] width 66 height 9
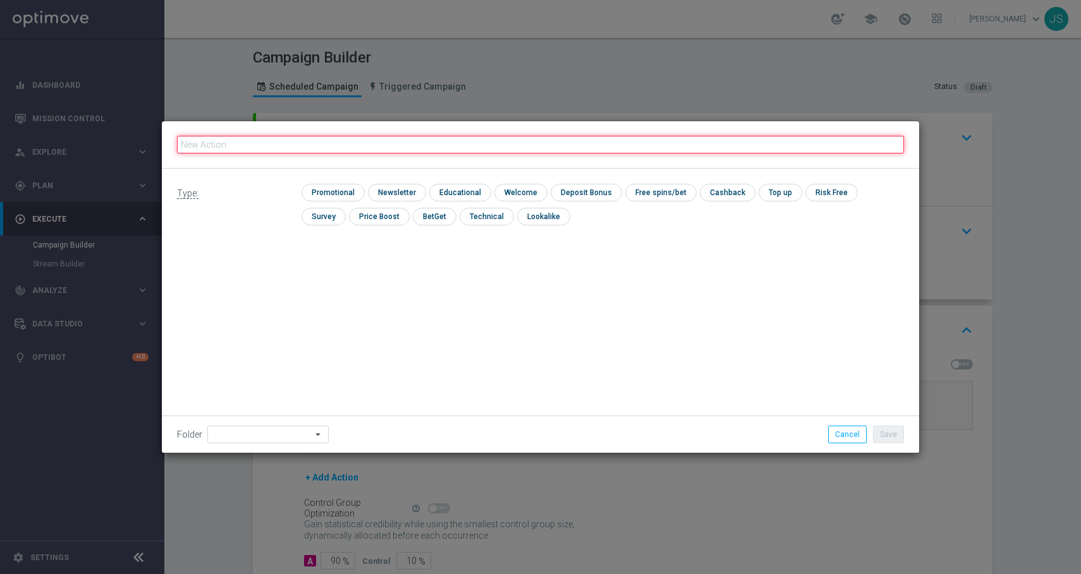
paste input "Your cashback has been credited apology"
type input "Your cashback has been credited apology"
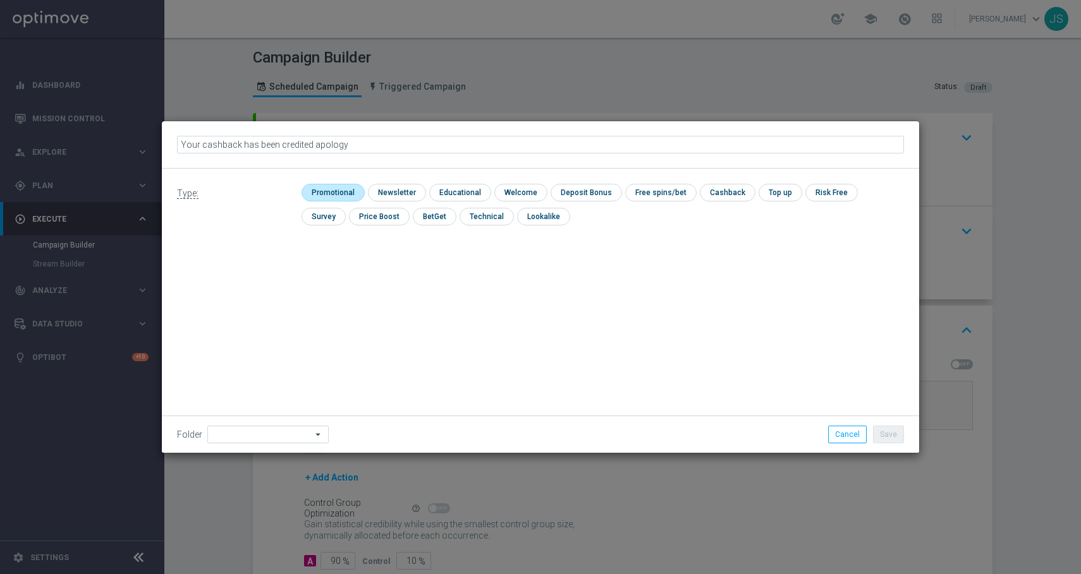
click at [344, 195] on input "checkbox" at bounding box center [331, 192] width 60 height 17
checkbox input "true"
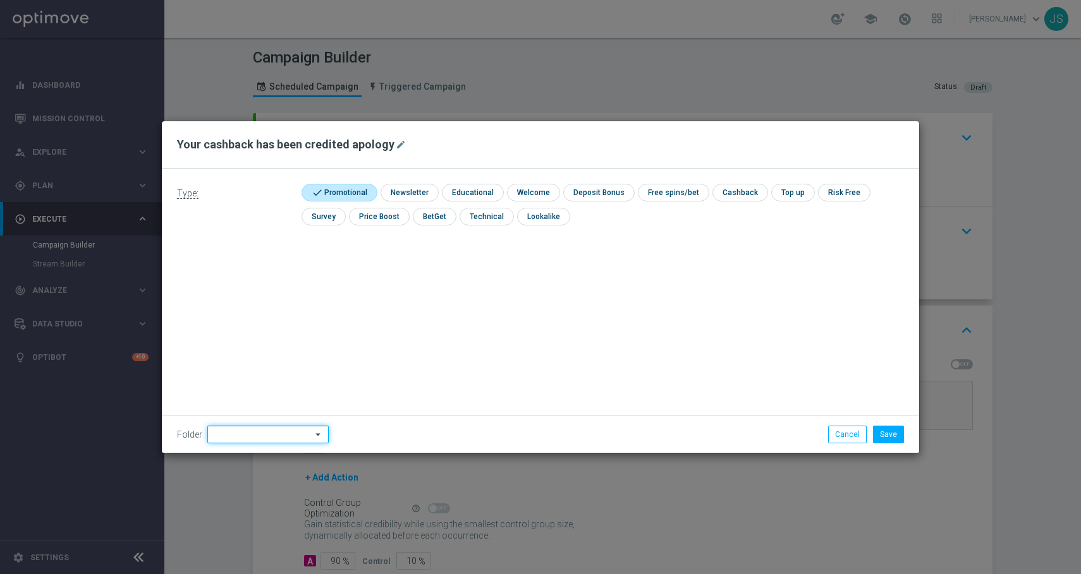
click at [251, 432] on input at bounding box center [267, 435] width 121 height 18
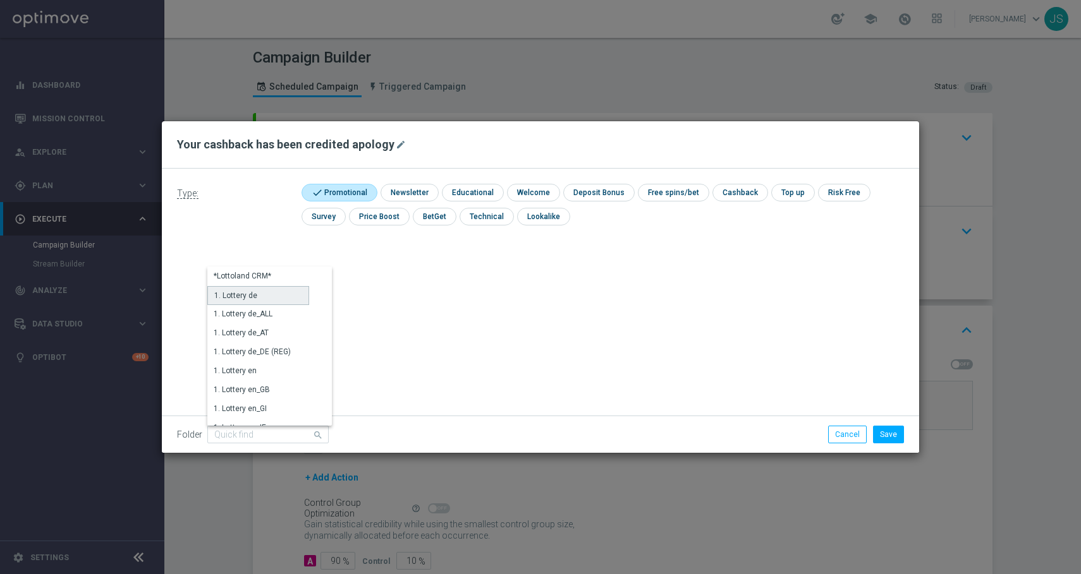
click at [247, 300] on div "1. Lottery de" at bounding box center [235, 295] width 43 height 11
type input "1. Lottery de"
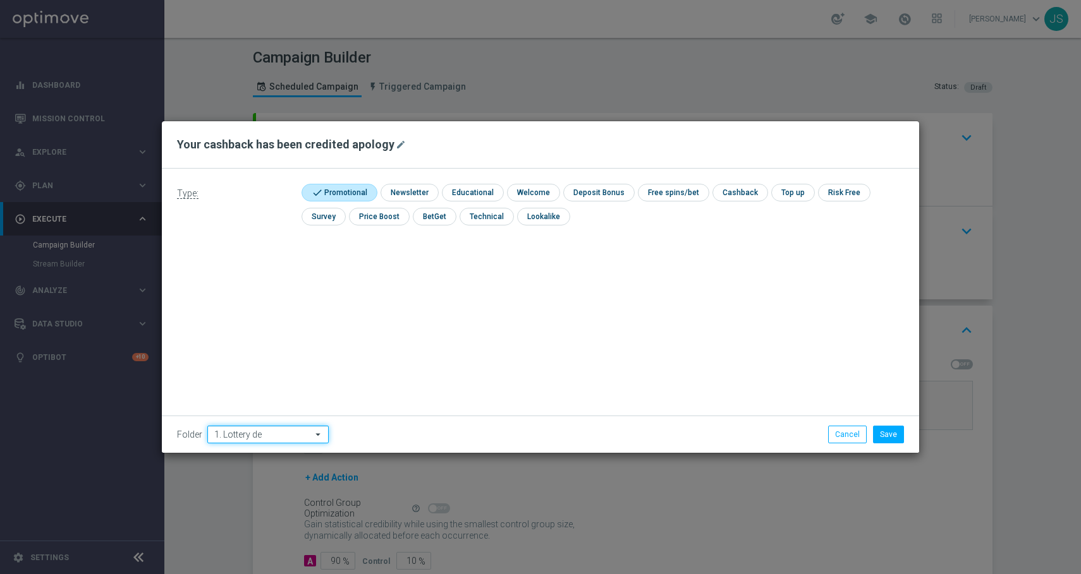
click at [252, 430] on input "1. Lottery de" at bounding box center [267, 435] width 121 height 18
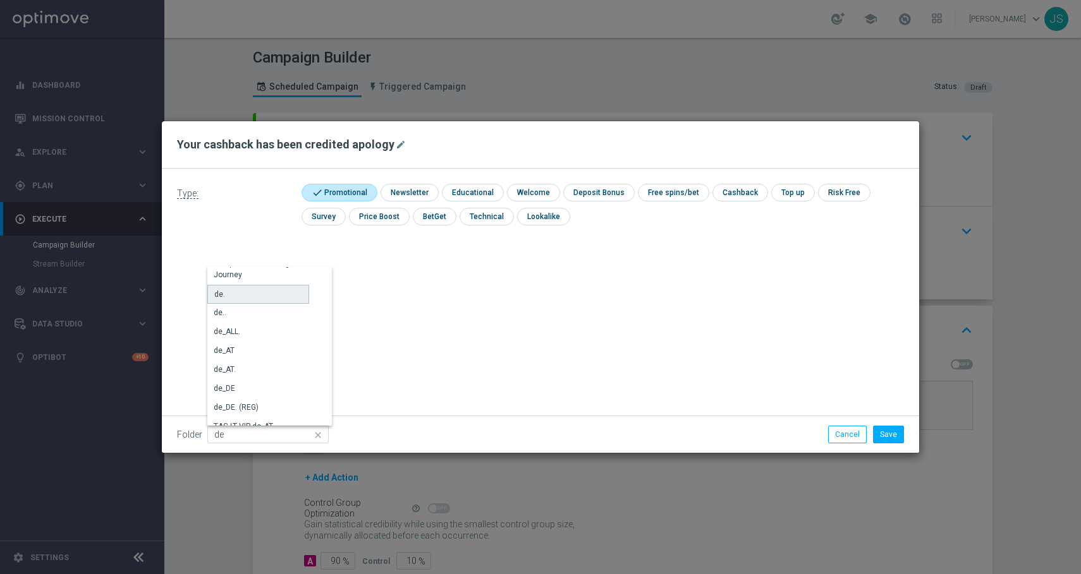
click at [236, 296] on div "de." at bounding box center [258, 294] width 102 height 19
type input "de."
click at [895, 432] on button "Save" at bounding box center [888, 435] width 31 height 18
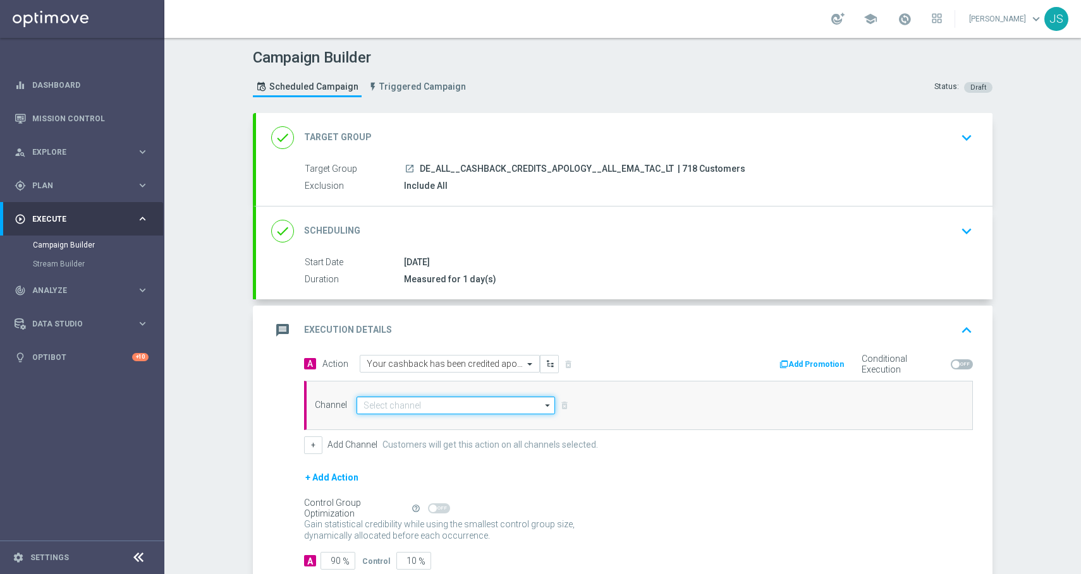
click at [498, 403] on input at bounding box center [455, 406] width 198 height 18
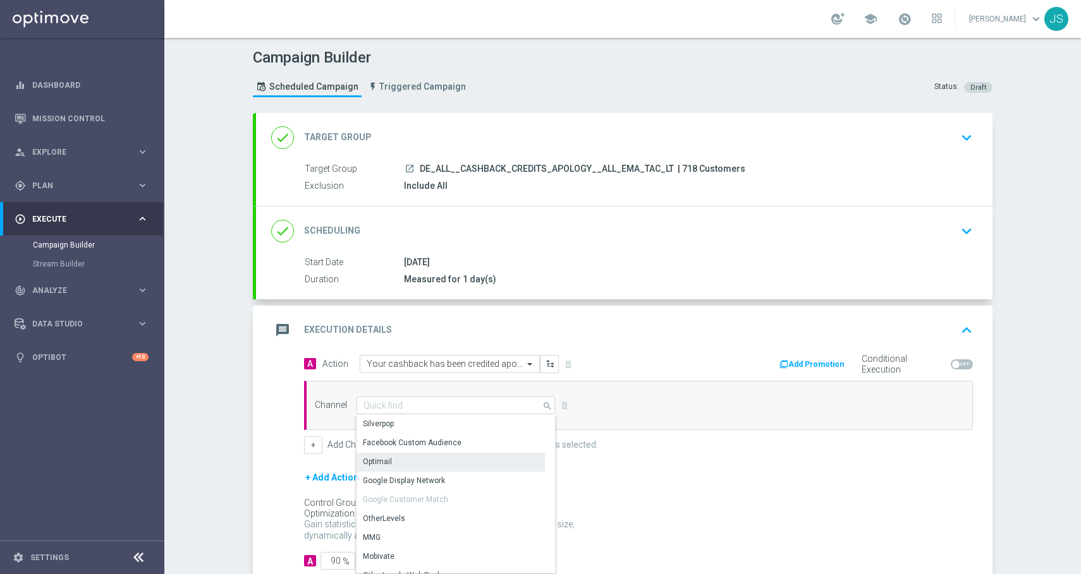
click at [435, 460] on div "Optimail" at bounding box center [450, 462] width 188 height 18
type input "Optimail"
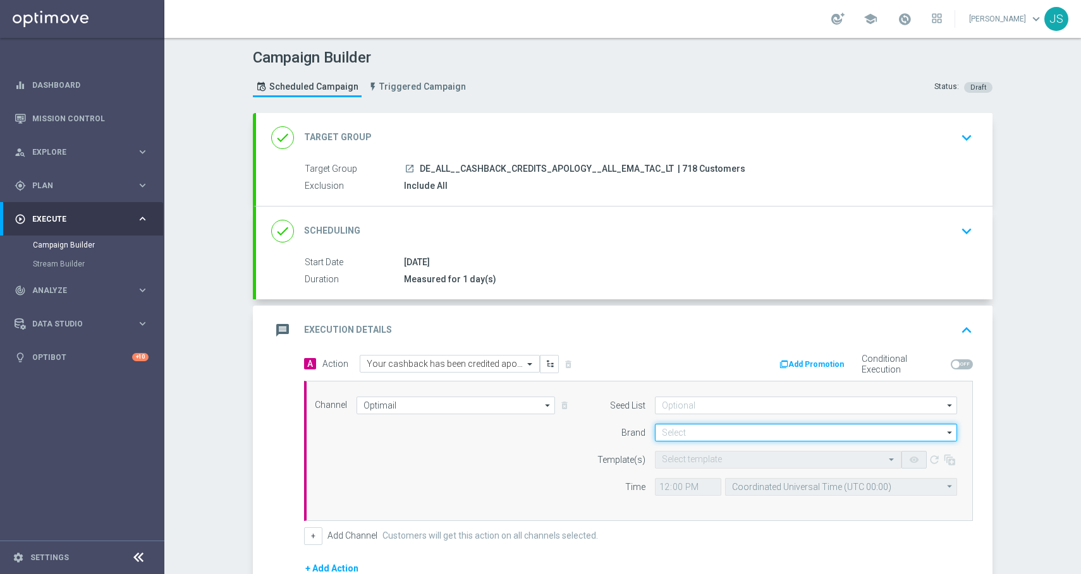
click at [755, 435] on input at bounding box center [806, 433] width 302 height 18
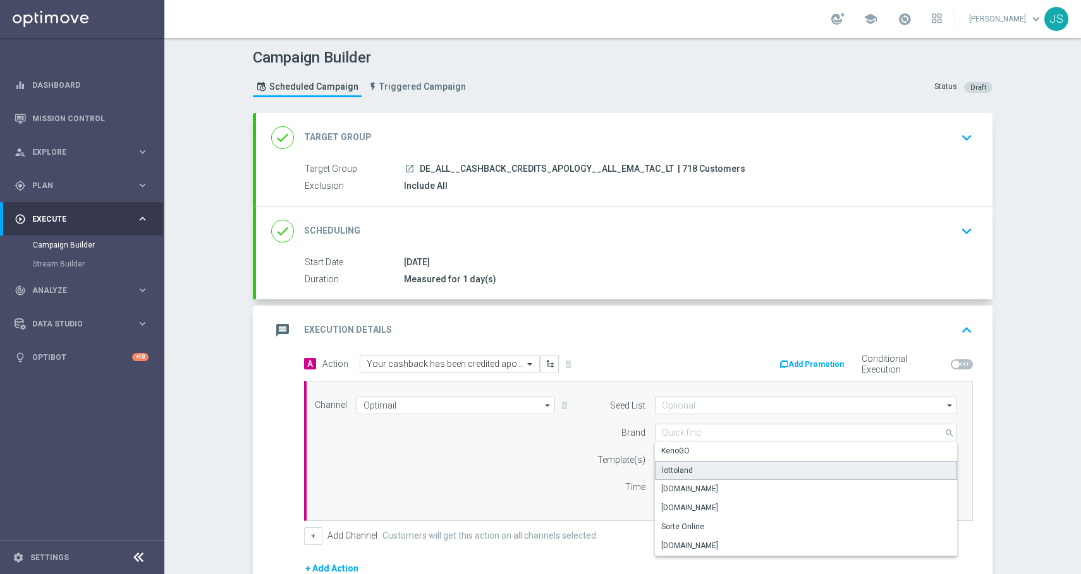
click at [719, 469] on div "lottoland" at bounding box center [806, 470] width 302 height 19
type input "lottoland"
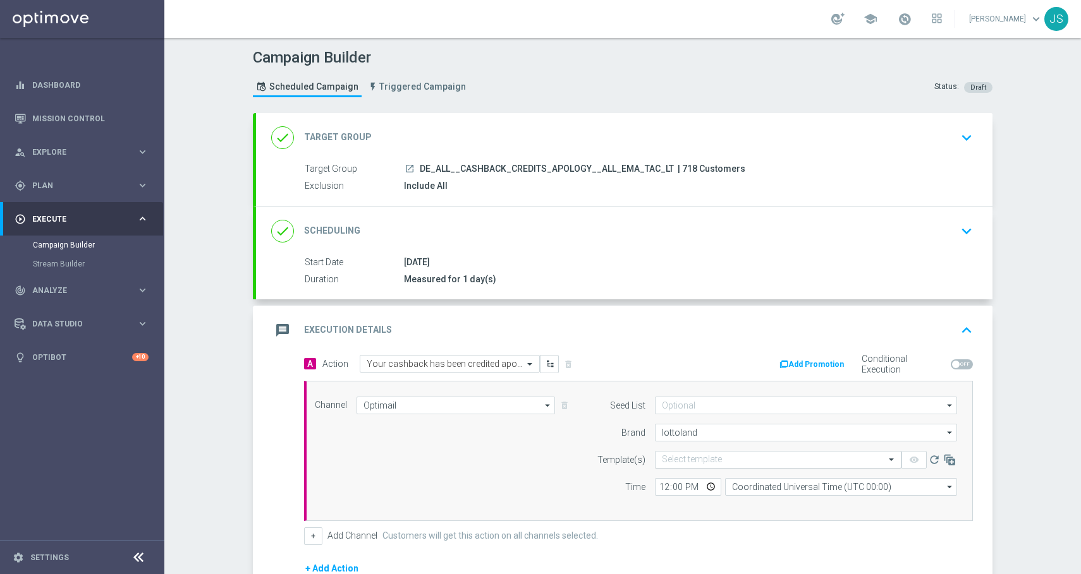
click at [715, 461] on input "text" at bounding box center [765, 460] width 207 height 11
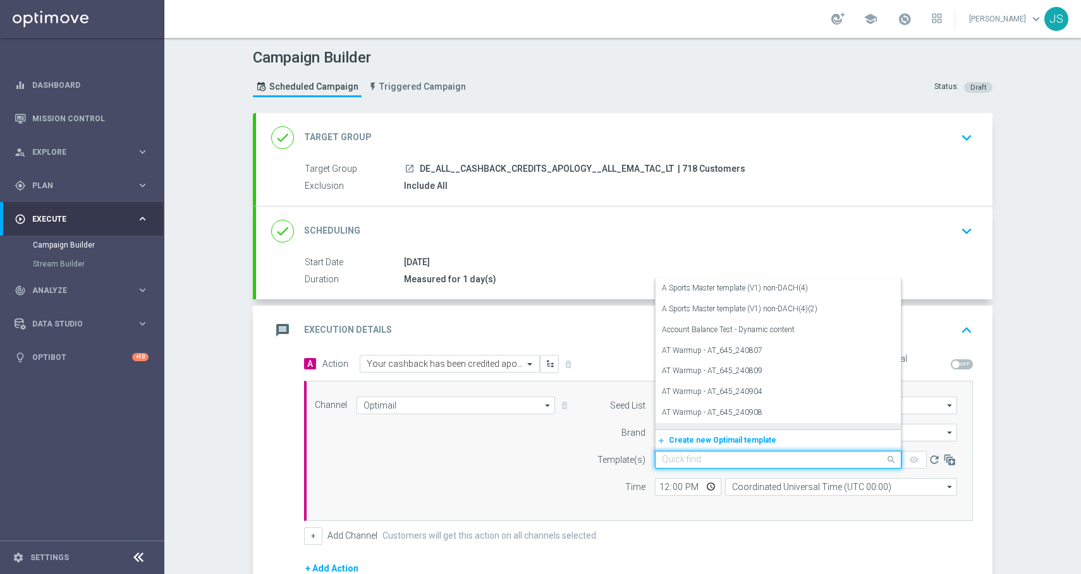
paste input "DE_ALL__CASHBACK_CREDITS_APOLOGY__ALL_EMA_TAC_LT_250911"
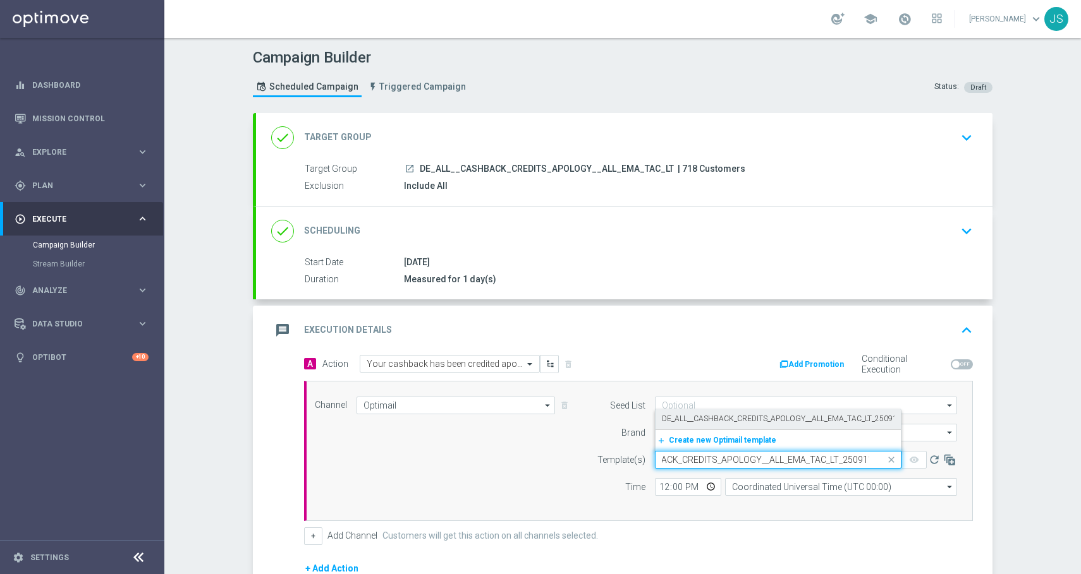
click at [695, 423] on label "DE_ALL__CASHBACK_CREDITS_APOLOGY__ALL_EMA_TAC_LT_250911" at bounding box center [782, 419] width 240 height 11
type input "DE_ALL__CASHBACK_CREDITS_APOLOGY__ALL_EMA_TAC_LT_250911"
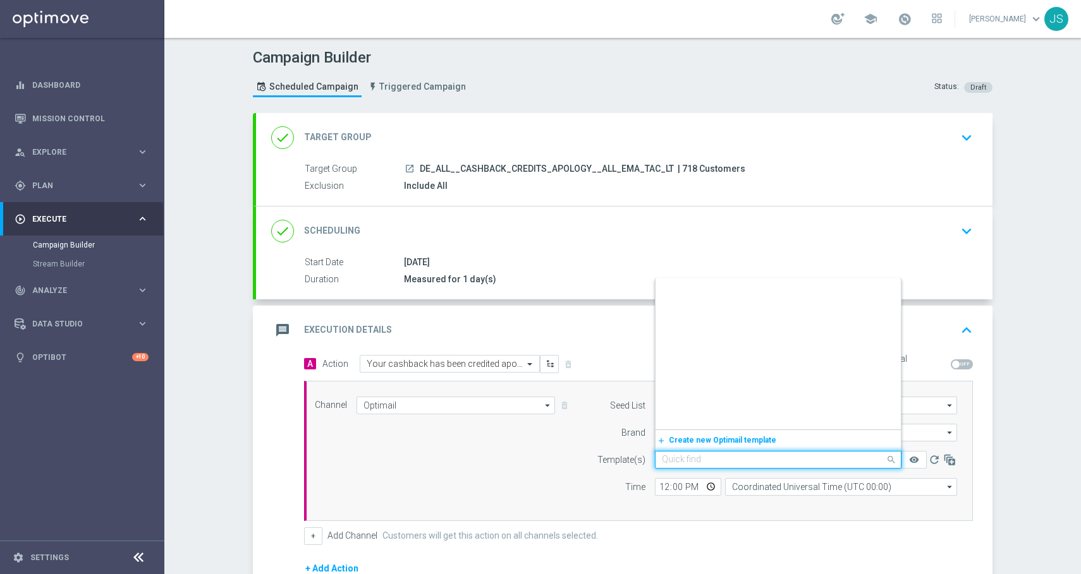
scroll to position [15329, 0]
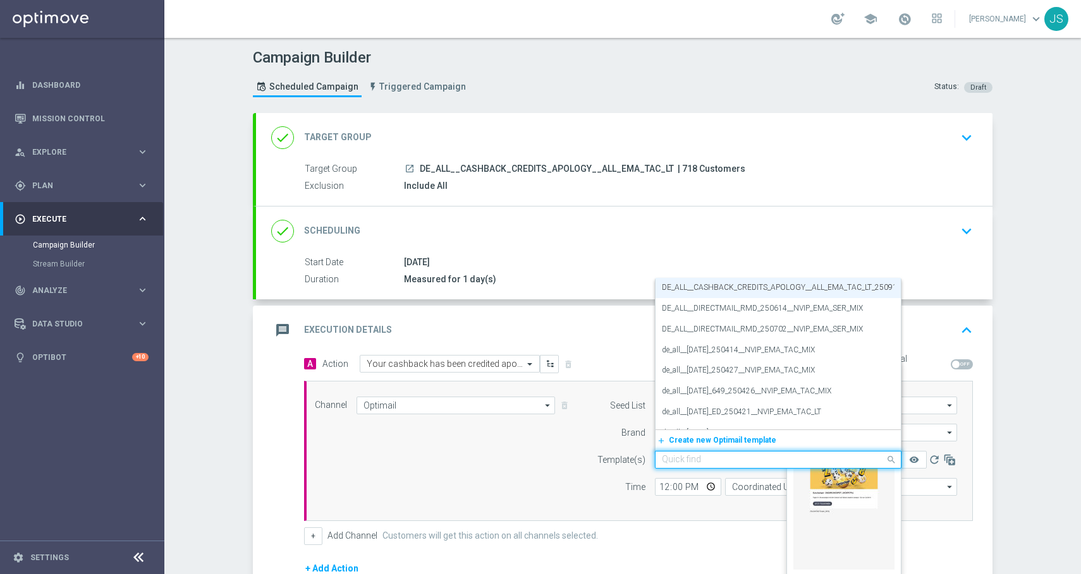
drag, startPoint x: 767, startPoint y: 457, endPoint x: 909, endPoint y: 453, distance: 142.2
click at [909, 453] on div "Quick find DE_ALL__CASHBACK_CREDITS_APOLOGY__ALL_EMA_TAC_LT_250911 DE_ALL__649_…" at bounding box center [798, 460] width 287 height 18
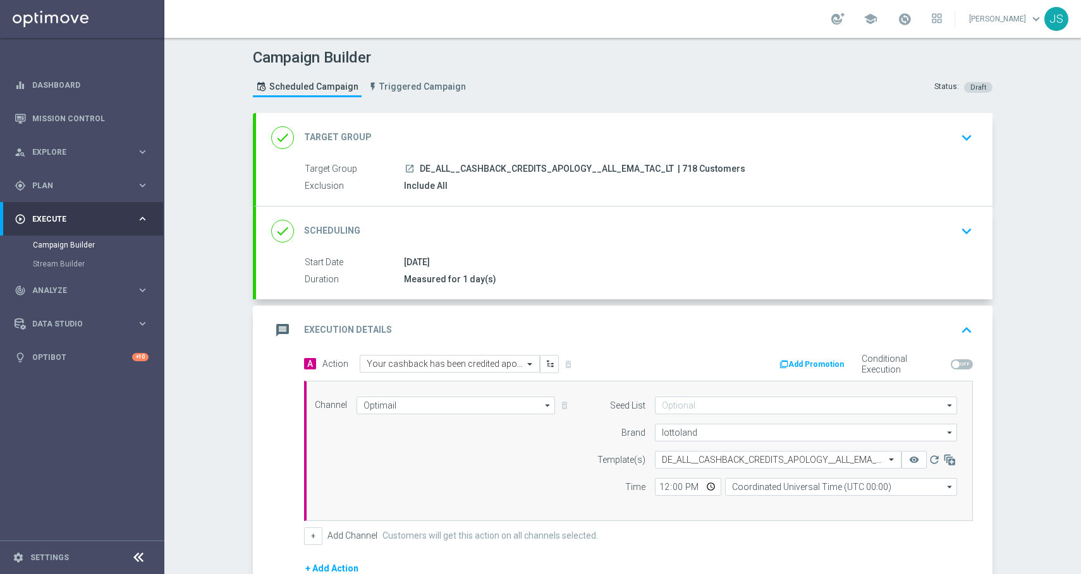
click at [1011, 428] on div "Campaign Builder Scheduled Campaign Triggered Campaign Status: Draft done Targe…" at bounding box center [622, 306] width 916 height 537
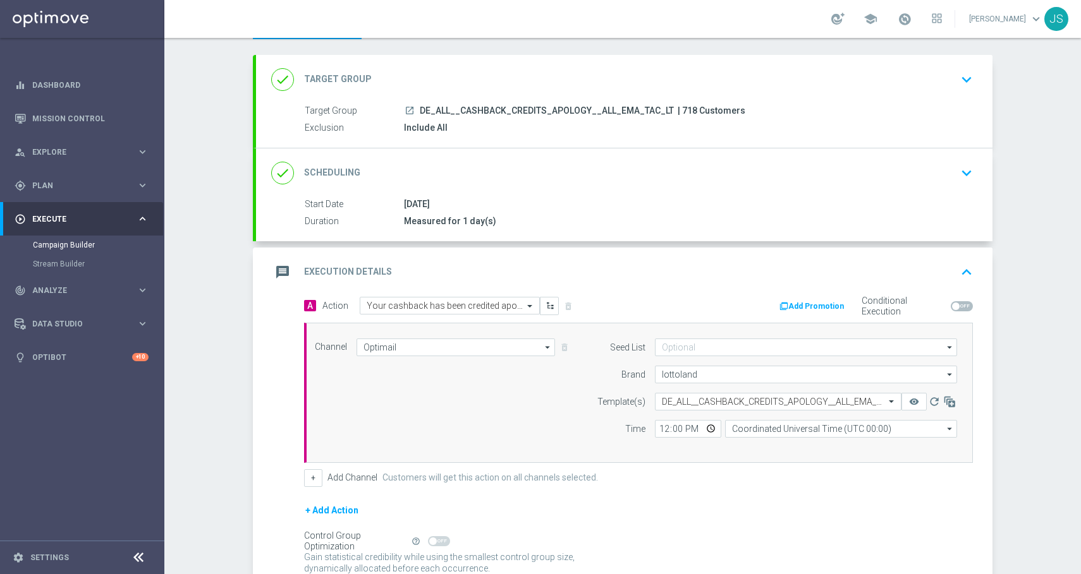
scroll to position [71, 0]
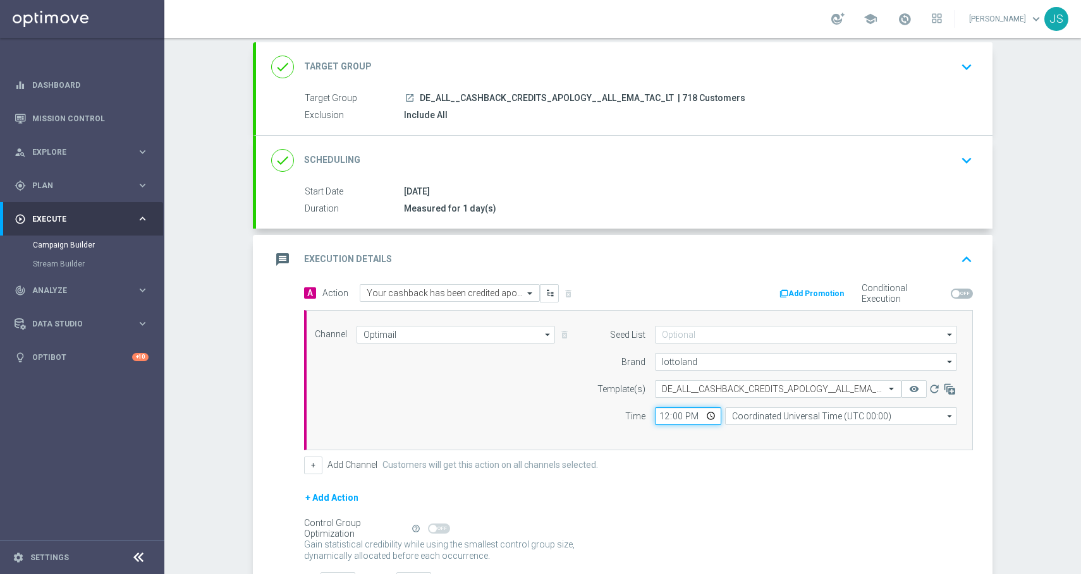
click at [704, 417] on input "12:00" at bounding box center [688, 417] width 66 height 18
type input "17:30"
click at [770, 464] on div "+ Add Channel Customers will get this action on all channels selected." at bounding box center [638, 466] width 669 height 18
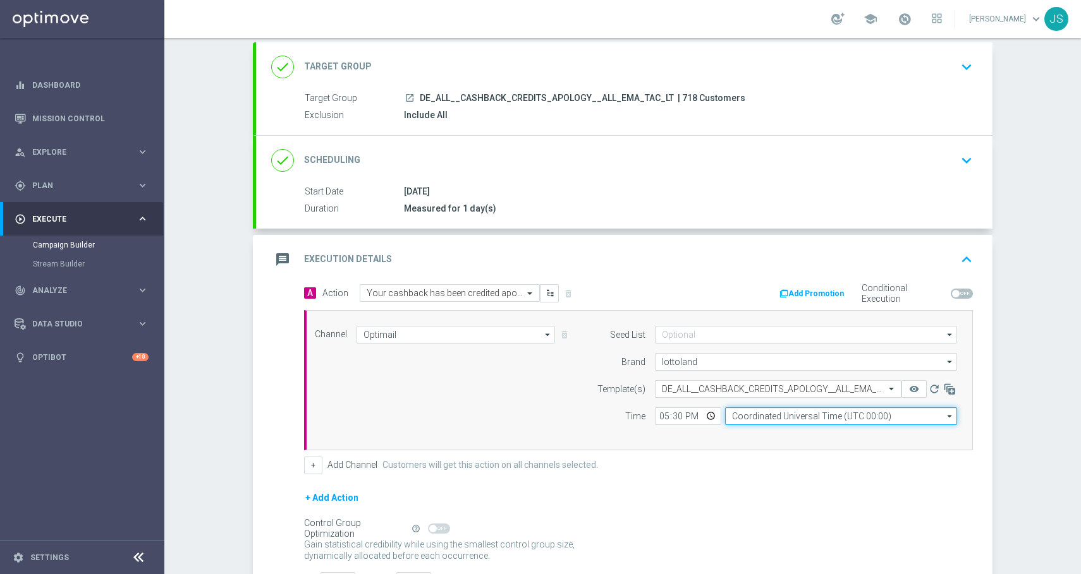
click at [782, 422] on input "Coordinated Universal Time (UTC 00:00)" at bounding box center [841, 417] width 232 height 18
click at [901, 380] on button "remove_red_eye" at bounding box center [913, 389] width 25 height 18
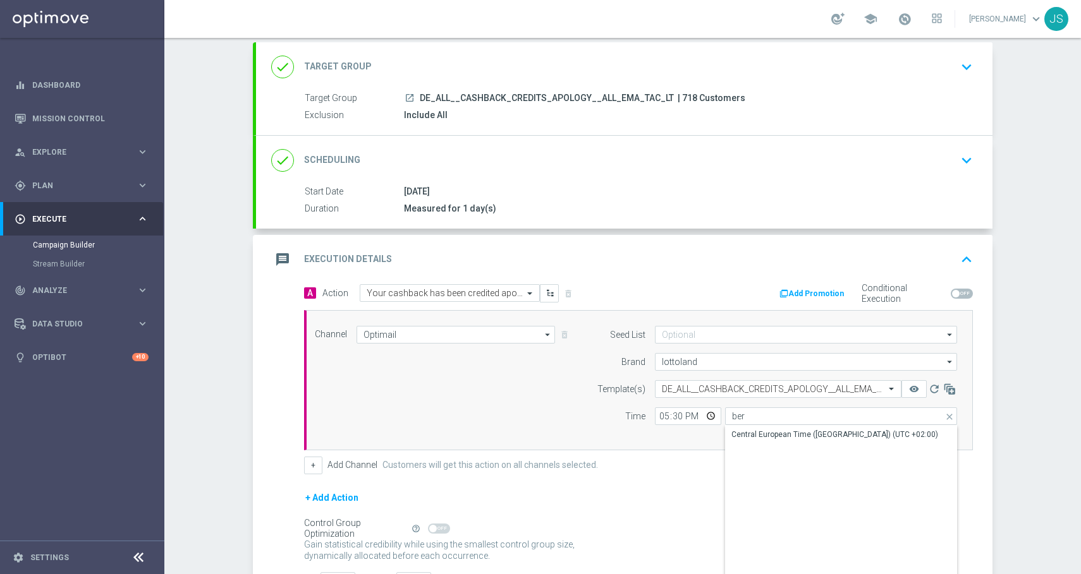
type input "Coordinated Universal Time (UTC 00:00)"
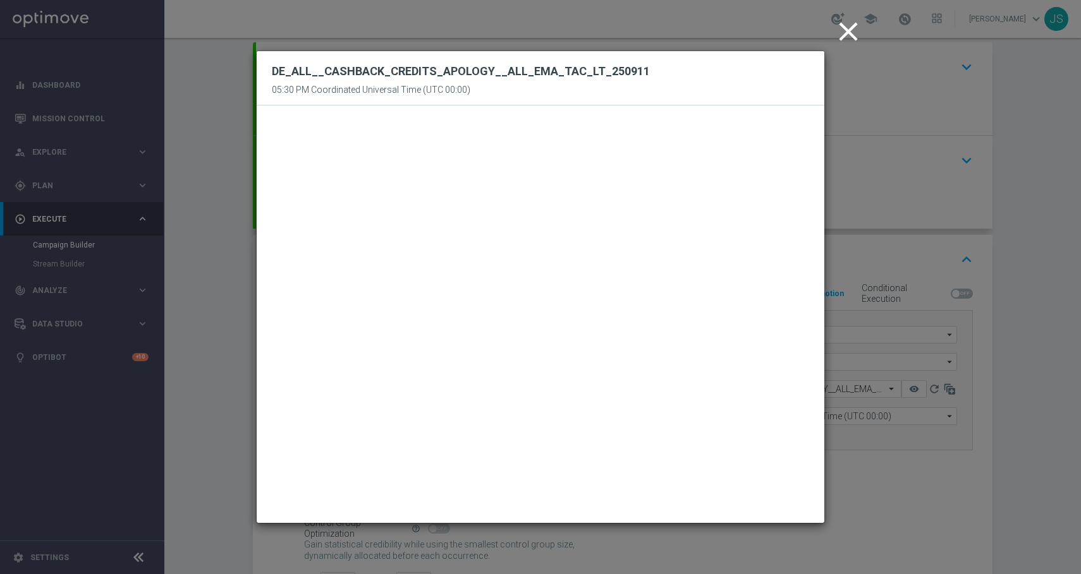
click at [853, 41] on icon "close" at bounding box center [848, 32] width 32 height 32
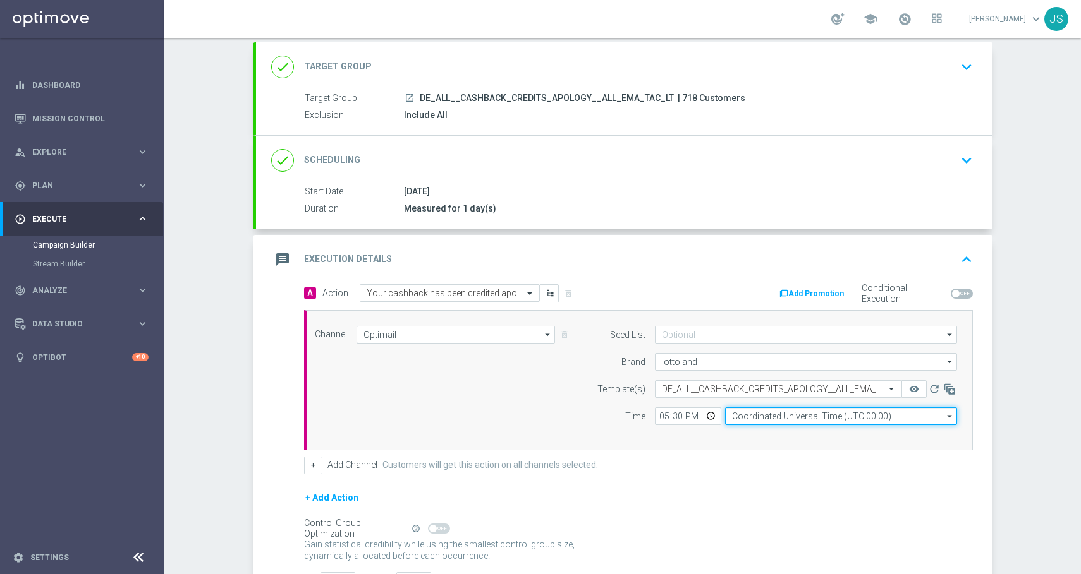
click at [808, 415] on input "Coordinated Universal Time (UTC 00:00)" at bounding box center [841, 417] width 232 height 18
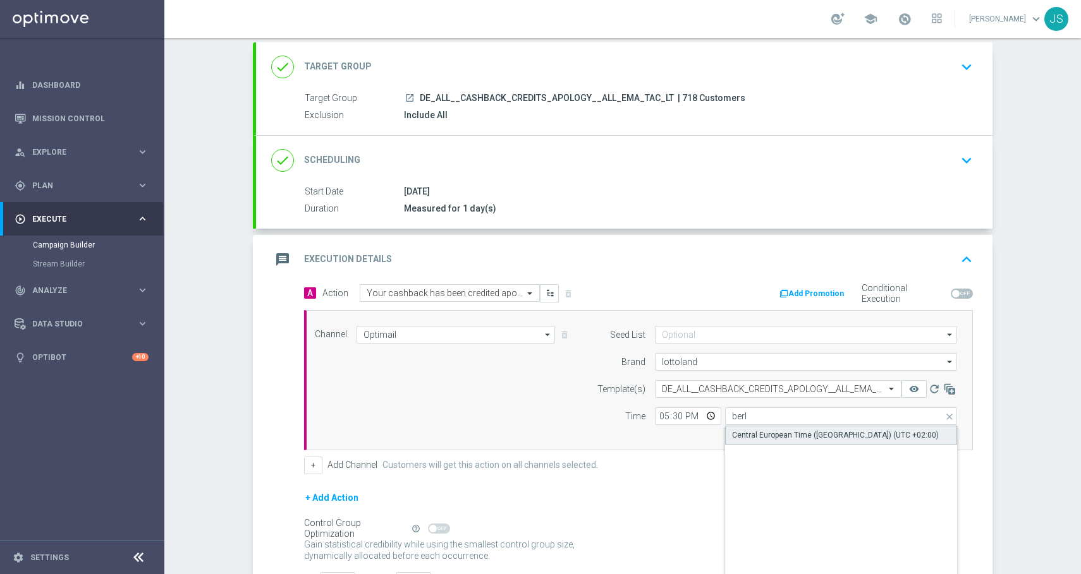
click at [773, 436] on div "Central European Time ([GEOGRAPHIC_DATA]) (UTC +02:00)" at bounding box center [835, 435] width 207 height 11
type input "Central European Time ([GEOGRAPHIC_DATA]) (UTC +02:00)"
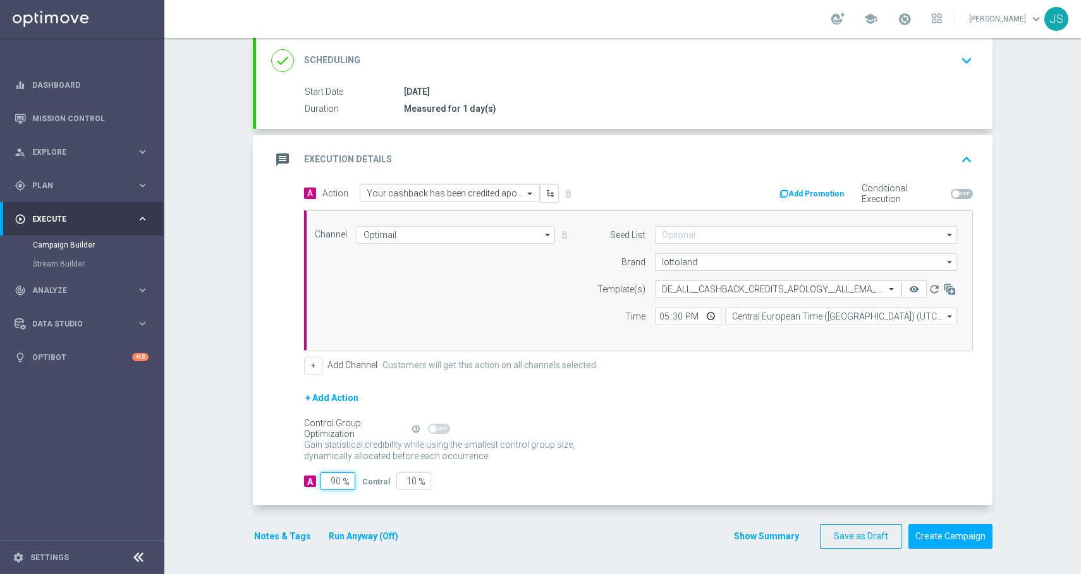
click at [335, 478] on input "90" at bounding box center [337, 482] width 35 height 18
type input "9"
type input "91"
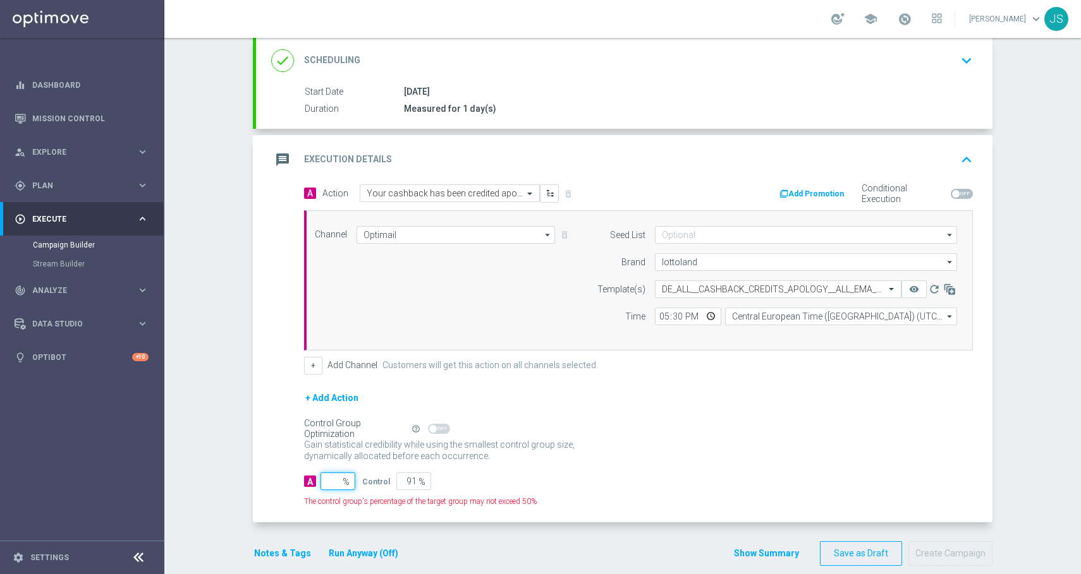
type input "1"
type input "99"
type input "10"
type input "90"
type input "100"
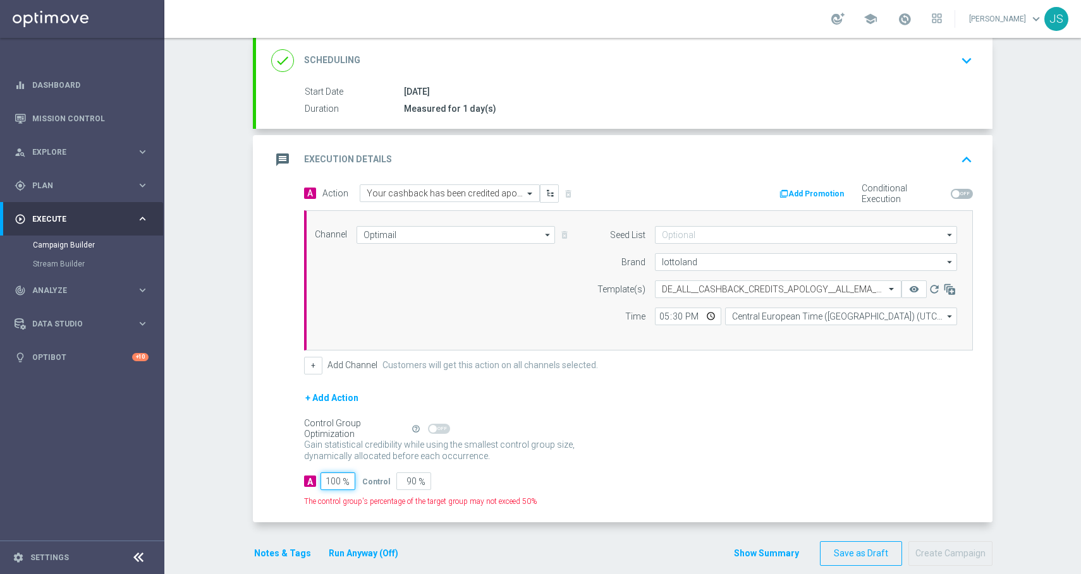
type input "0"
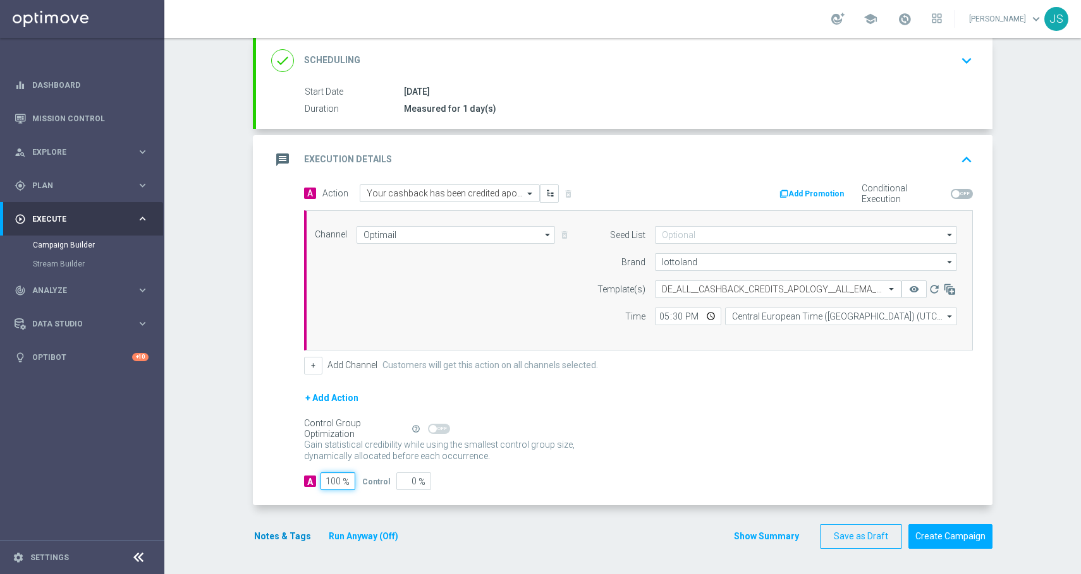
type input "100"
click at [279, 540] on button "Notes & Tags" at bounding box center [282, 537] width 59 height 16
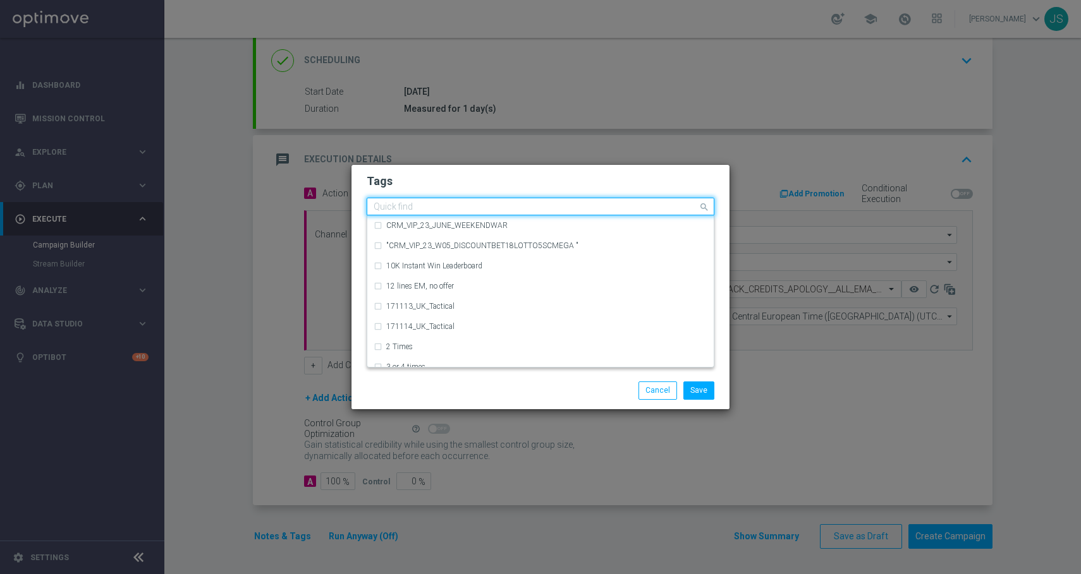
click at [466, 204] on input "text" at bounding box center [536, 207] width 324 height 11
type input "d"
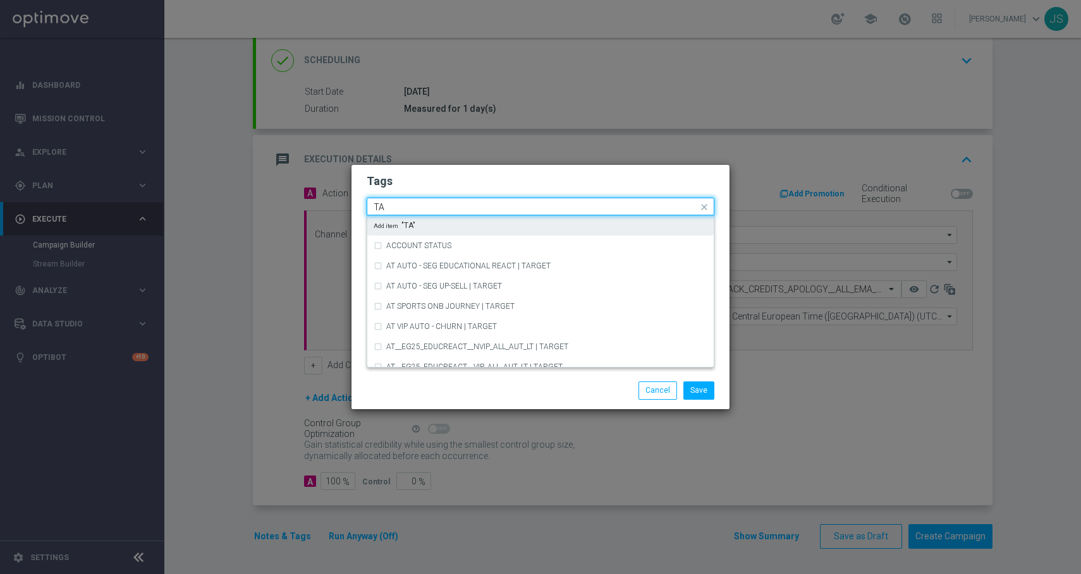
type input "T"
type input "d"
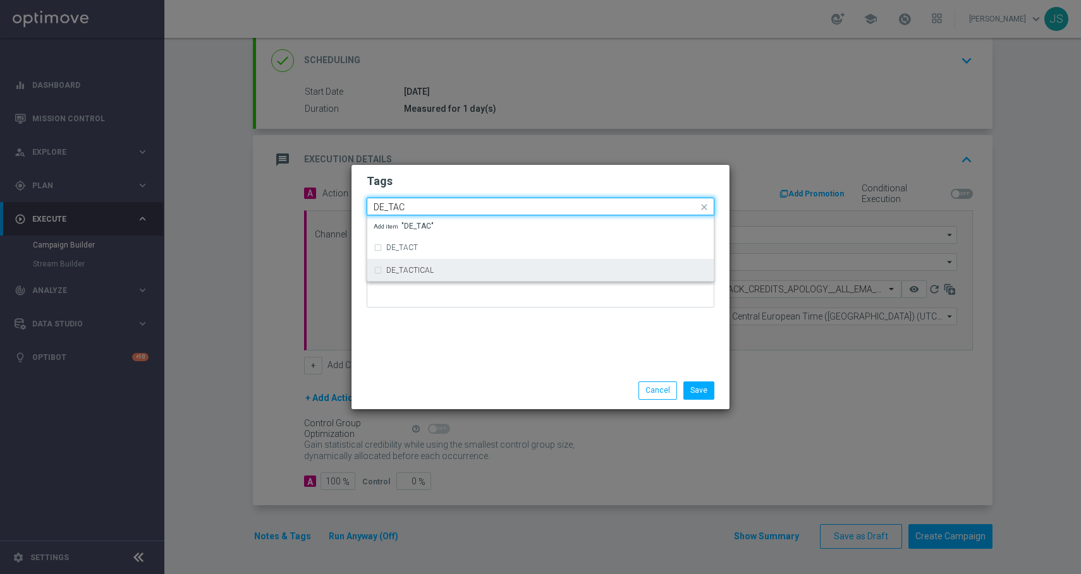
click at [396, 275] on div "DE_TACTICAL" at bounding box center [541, 270] width 334 height 20
type input "DE_TAC"
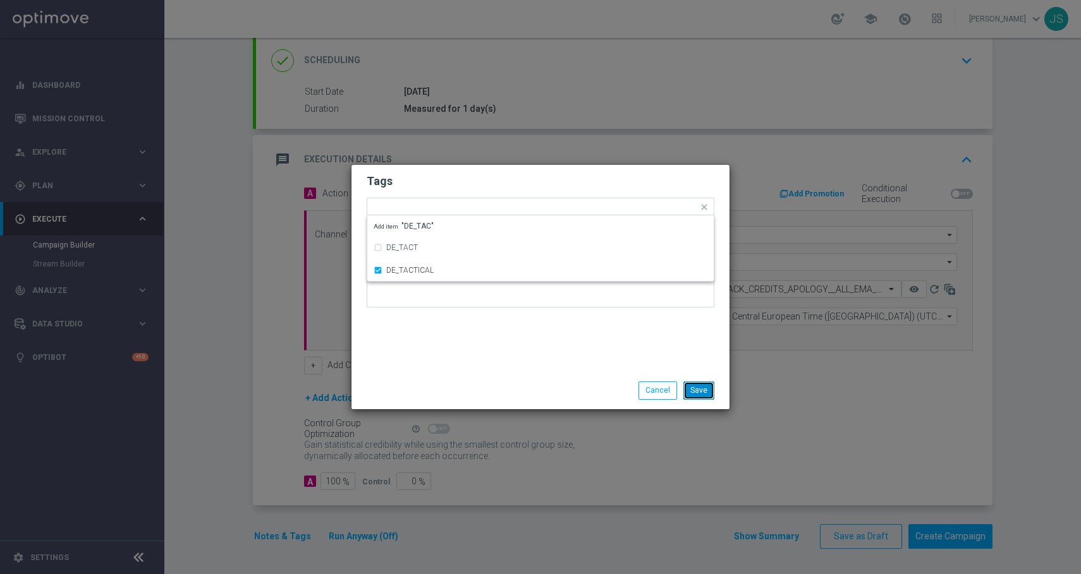
click at [702, 390] on button "Save" at bounding box center [698, 391] width 31 height 18
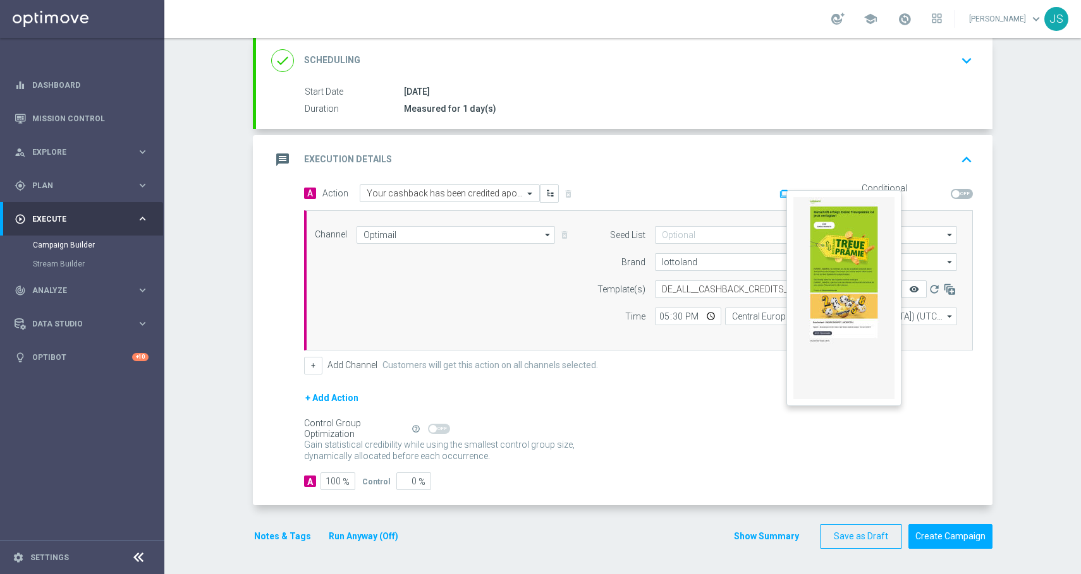
click at [909, 289] on icon "remove_red_eye" at bounding box center [914, 289] width 10 height 10
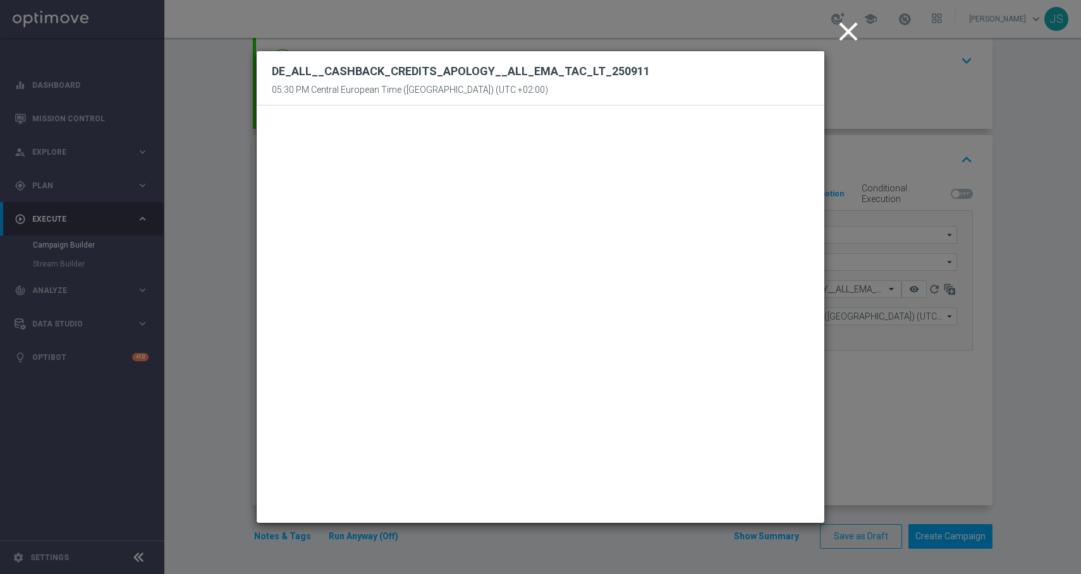
click at [850, 33] on icon "close" at bounding box center [848, 32] width 32 height 32
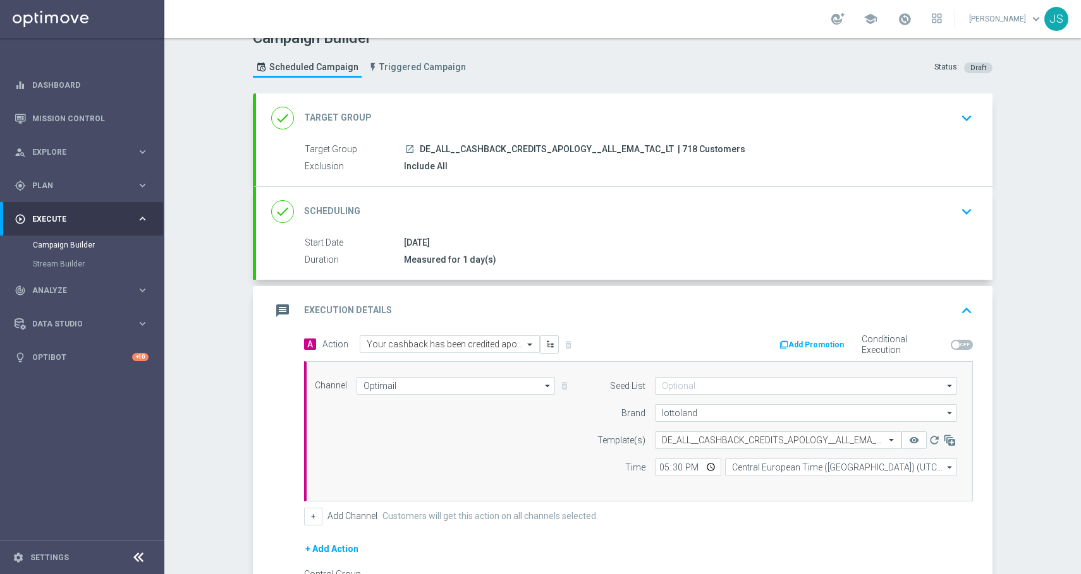
scroll to position [0, 0]
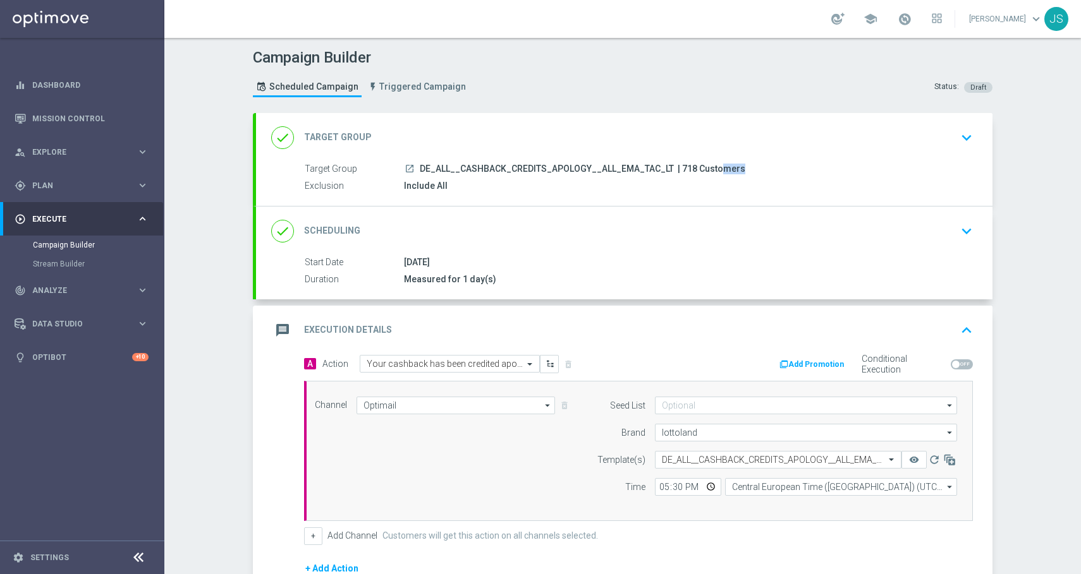
drag, startPoint x: 686, startPoint y: 169, endPoint x: 670, endPoint y: 167, distance: 16.5
click at [677, 167] on span "| 718 Customers" at bounding box center [711, 169] width 68 height 11
copy span "718"
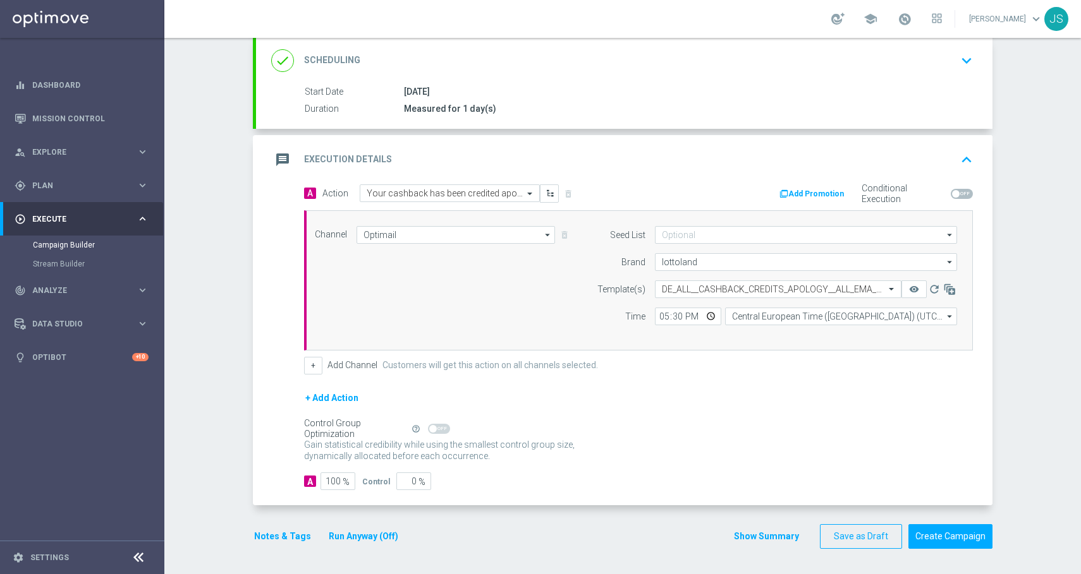
click at [961, 164] on icon "keyboard_arrow_up" at bounding box center [966, 159] width 19 height 19
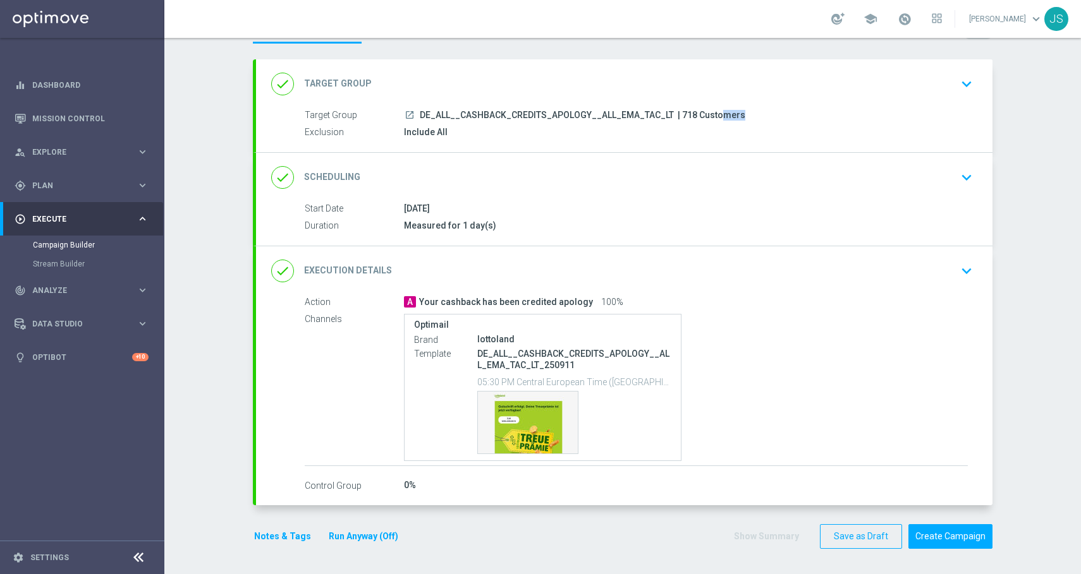
scroll to position [54, 0]
click at [950, 538] on button "Create Campaign" at bounding box center [950, 537] width 84 height 25
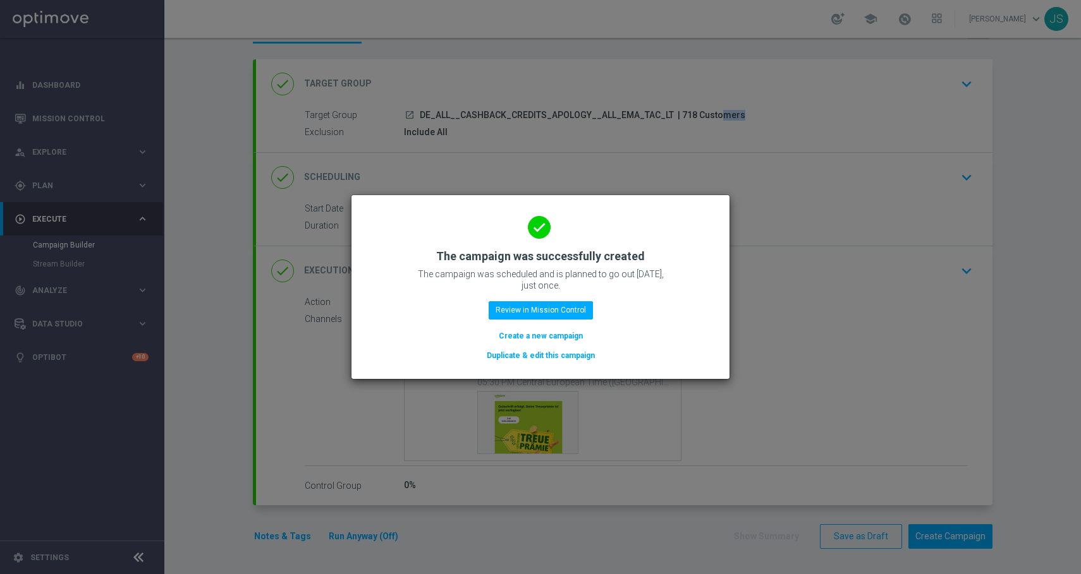
click at [564, 357] on button "Duplicate & edit this campaign" at bounding box center [540, 356] width 111 height 14
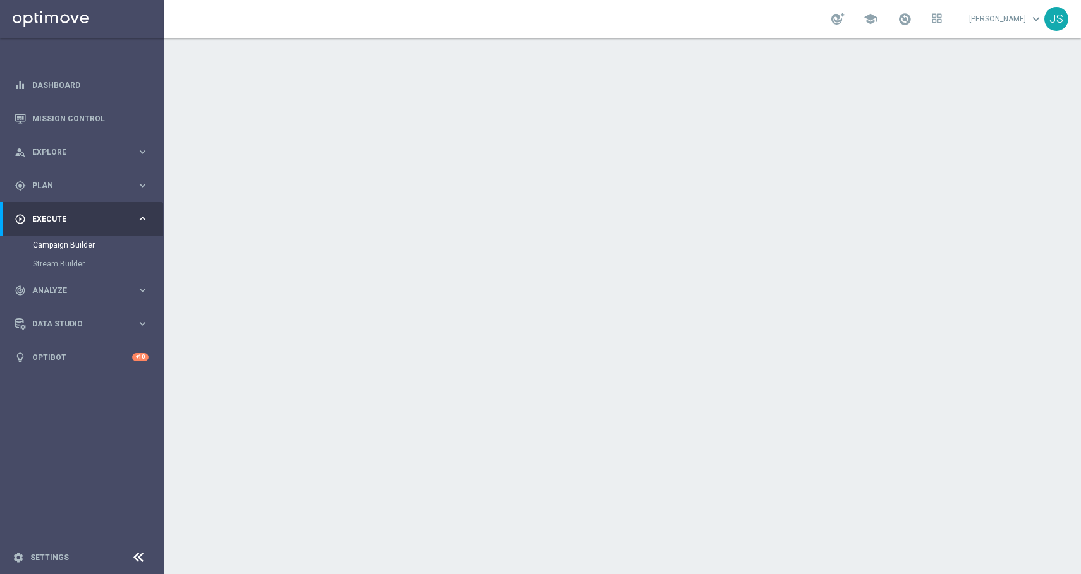
click at [957, 144] on icon "keyboard_arrow_down" at bounding box center [966, 137] width 19 height 19
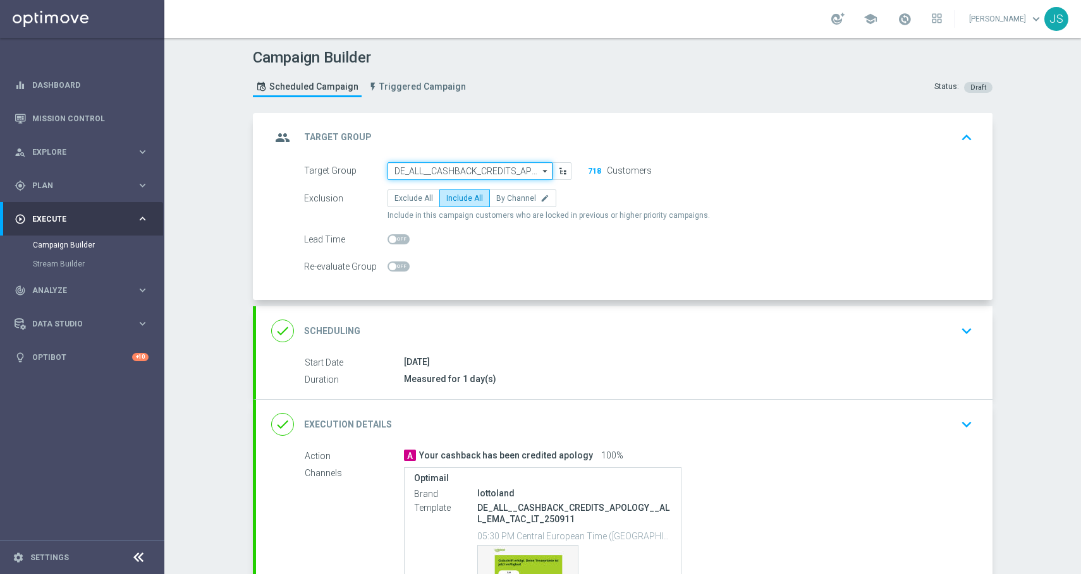
click at [508, 168] on input "DE_ALL__CASHBACK_CREDITS_APOLOGY__ALL_EMA_TAC_LT" at bounding box center [469, 171] width 165 height 18
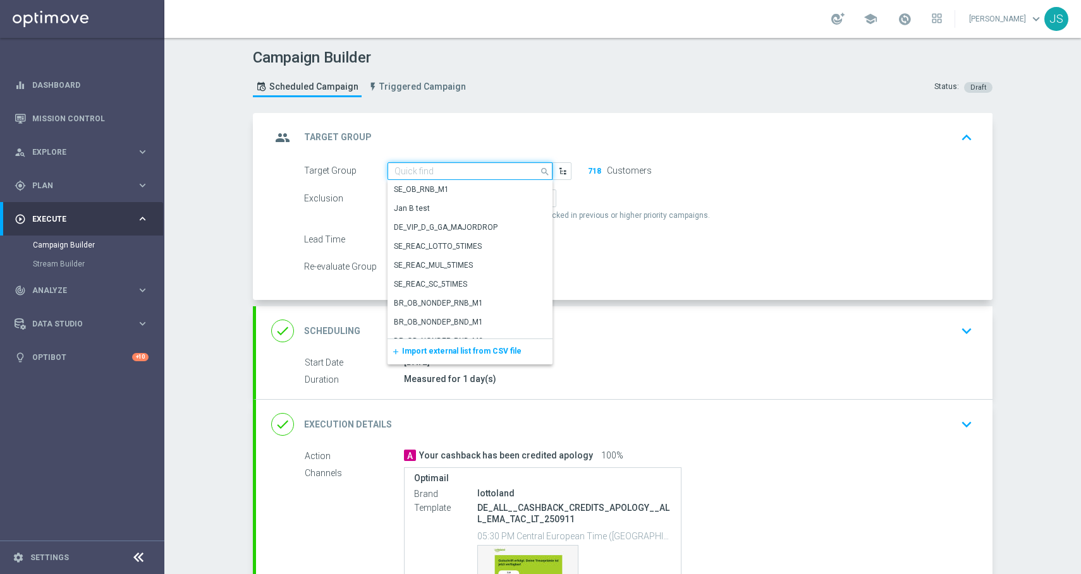
click at [508, 168] on input at bounding box center [469, 171] width 165 height 18
paste input "DE_ALL__CASHBACK_CREDITS_APOLOGY__ALL_EMA_SER_LT"
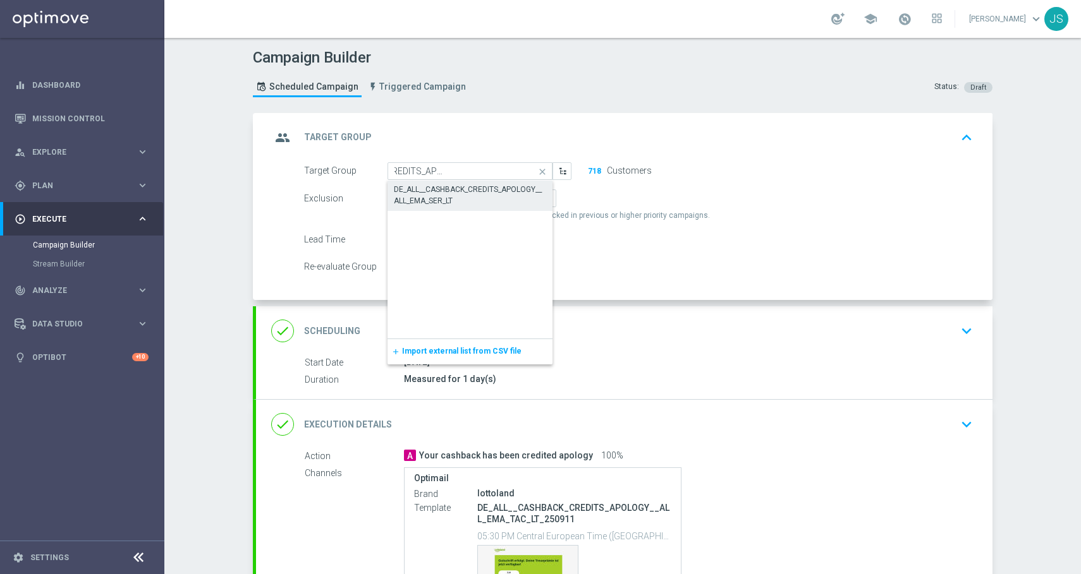
click at [493, 189] on div "DE_ALL__CASHBACK_CREDITS_APOLOGY__ALL_EMA_SER_LT" at bounding box center [470, 195] width 152 height 23
type input "DE_ALL__CASHBACK_CREDITS_APOLOGY__ALL_EMA_SER_LT"
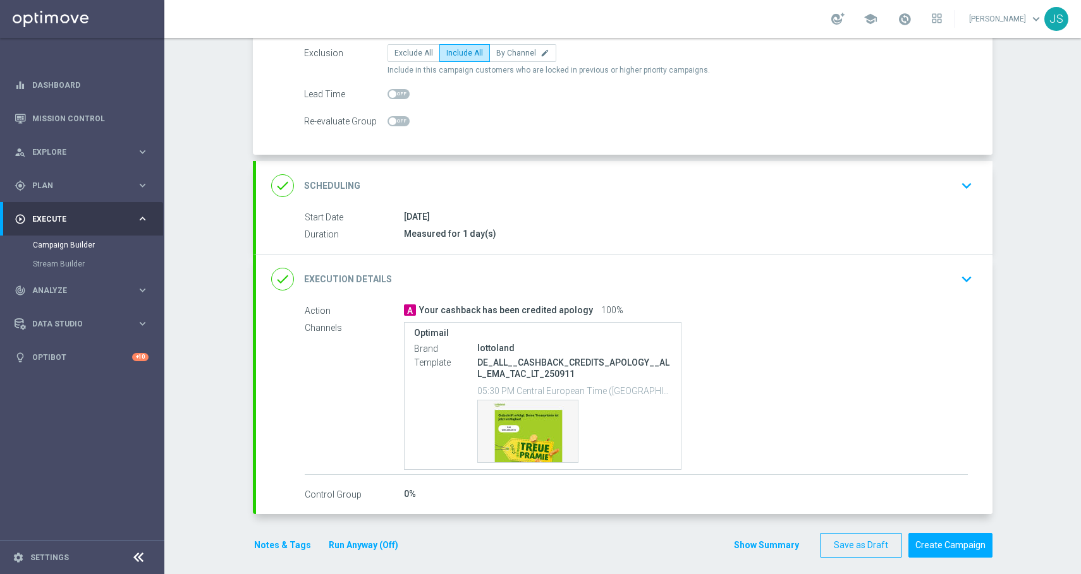
scroll to position [147, 0]
click at [961, 283] on icon "keyboard_arrow_down" at bounding box center [966, 278] width 19 height 19
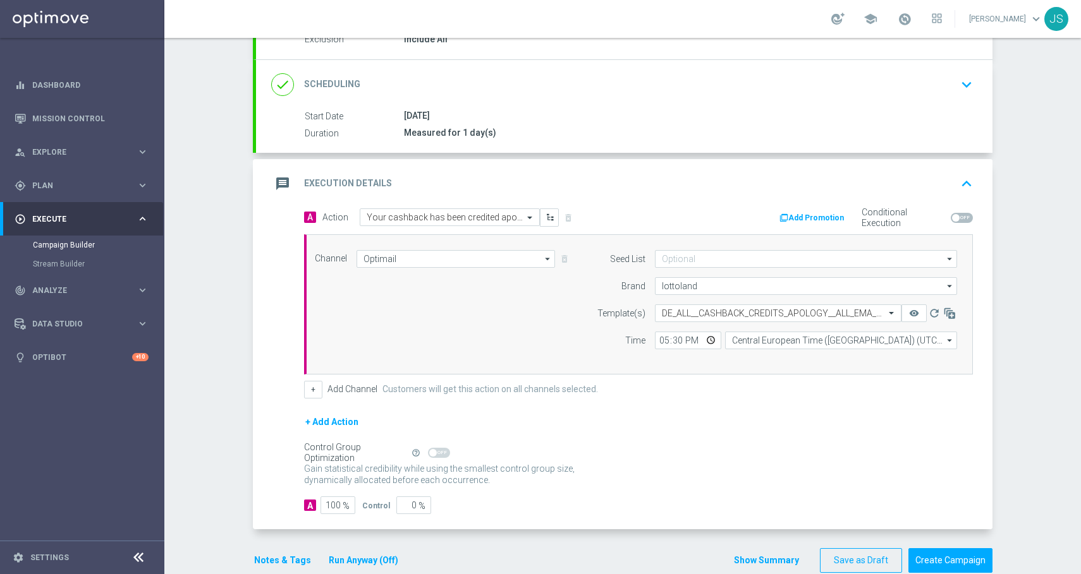
scroll to position [142, 0]
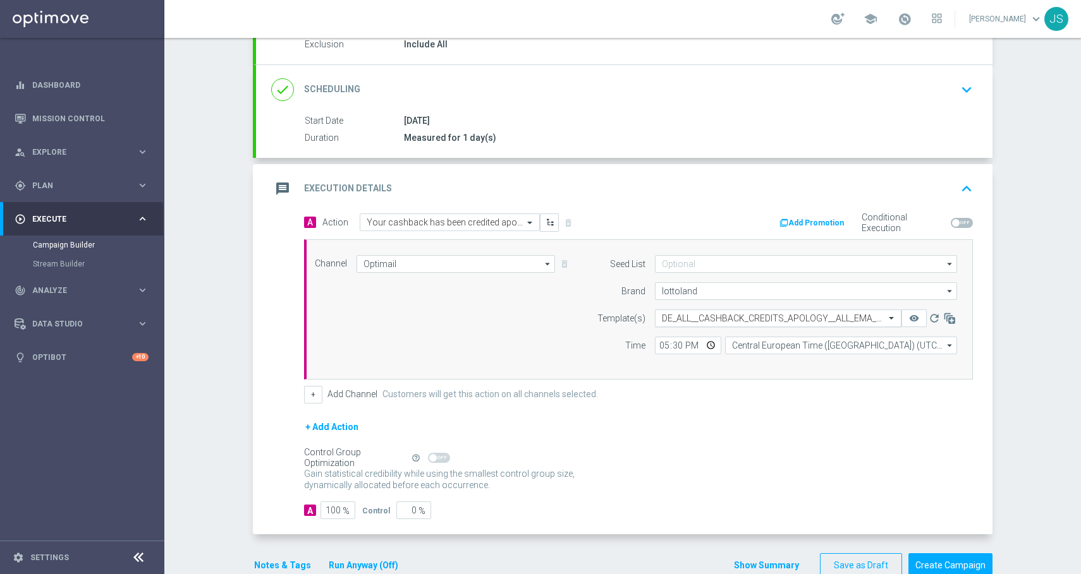
click at [713, 316] on input "text" at bounding box center [765, 318] width 207 height 11
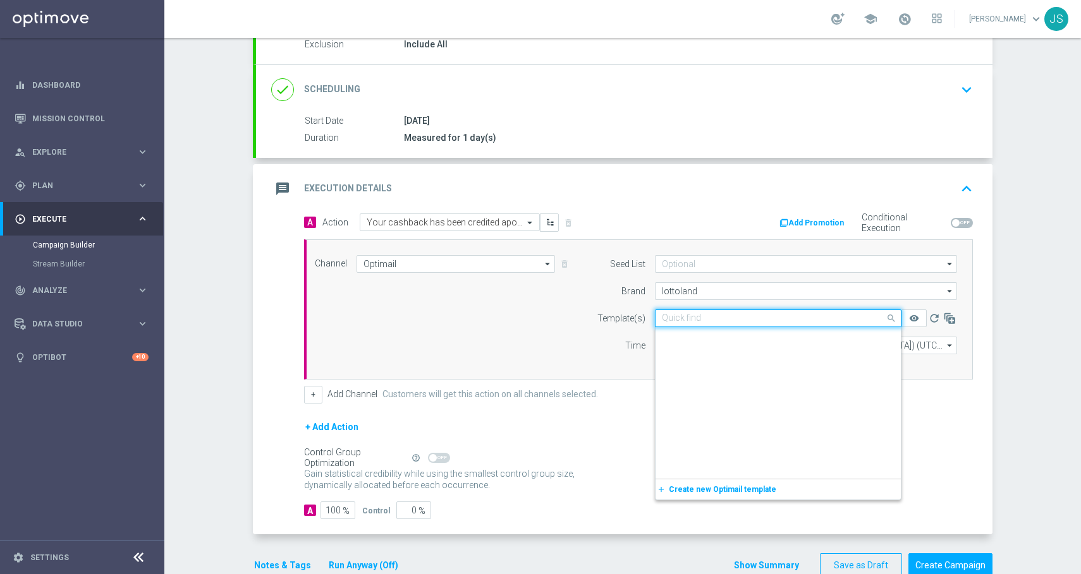
scroll to position [15350, 0]
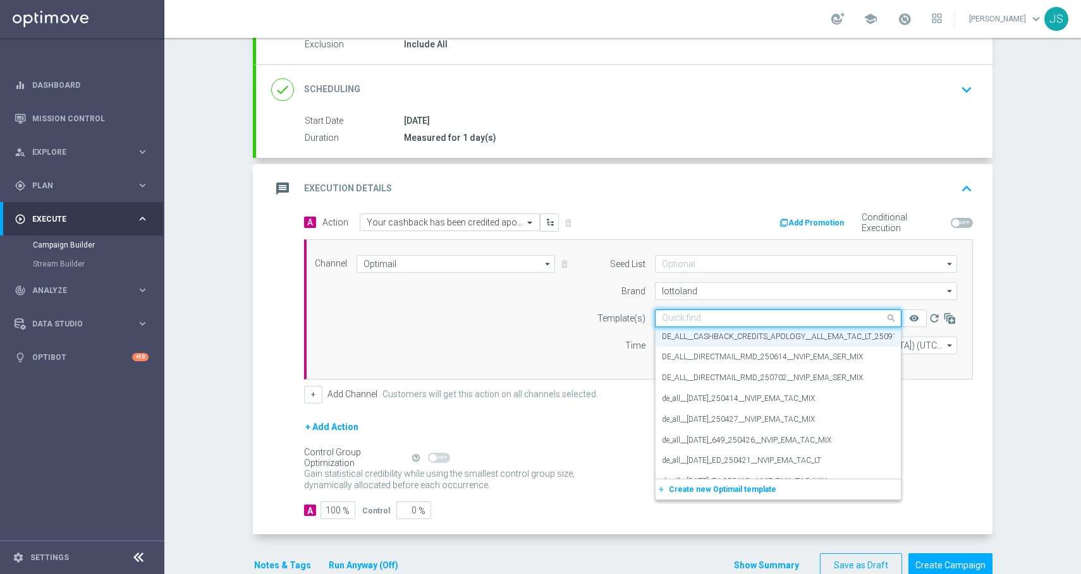
paste input "DE_ALL__CASHBACK_CREDITS_APOLOGY__ALL_EMA_SER_LT_250911"
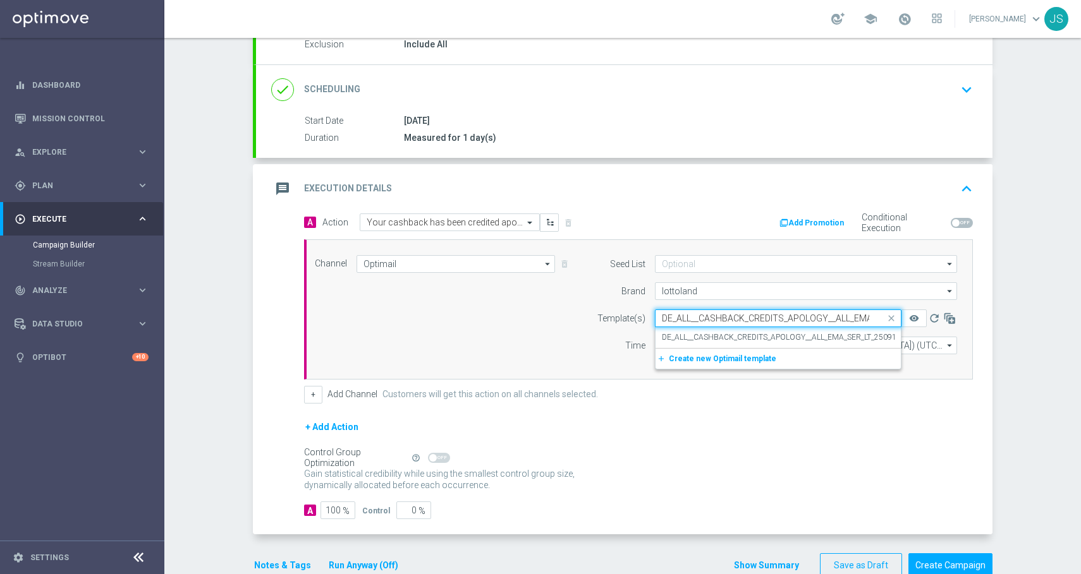
scroll to position [0, 0]
click at [703, 338] on label "DE_ALL__CASHBACK_CREDITS_APOLOGY__ALL_EMA_SER_LT_250911" at bounding box center [781, 337] width 239 height 11
type input "DE_ALL__CASHBACK_CREDITS_APOLOGY__ALL_EMA_SER_LT_250911"
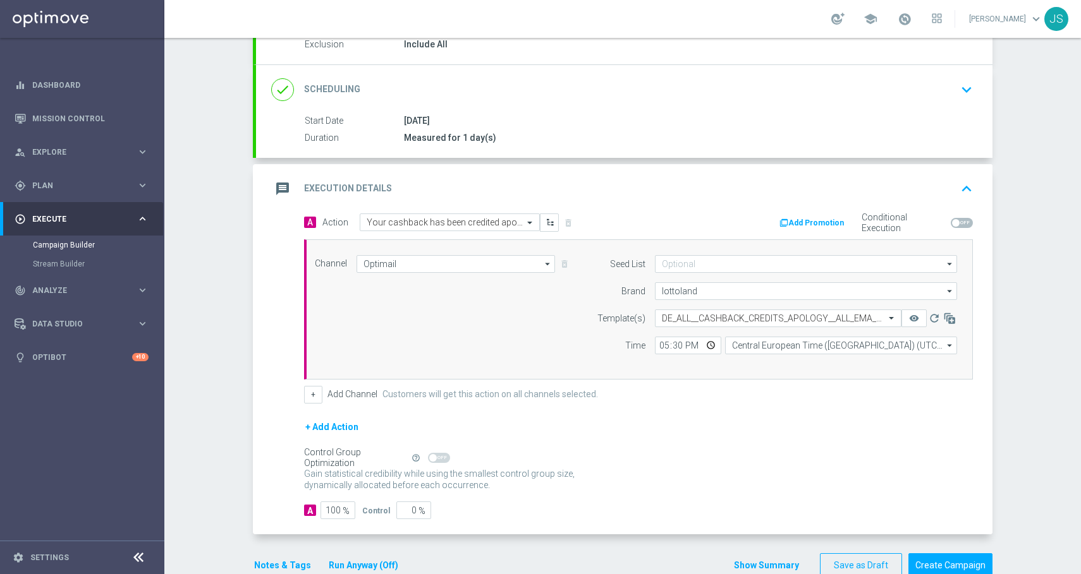
click at [329, 222] on label "Action" at bounding box center [335, 222] width 26 height 11
click at [649, 214] on div "Add Promotion Conditional Execution" at bounding box center [810, 224] width 344 height 20
click at [526, 222] on span at bounding box center [531, 222] width 16 height 11
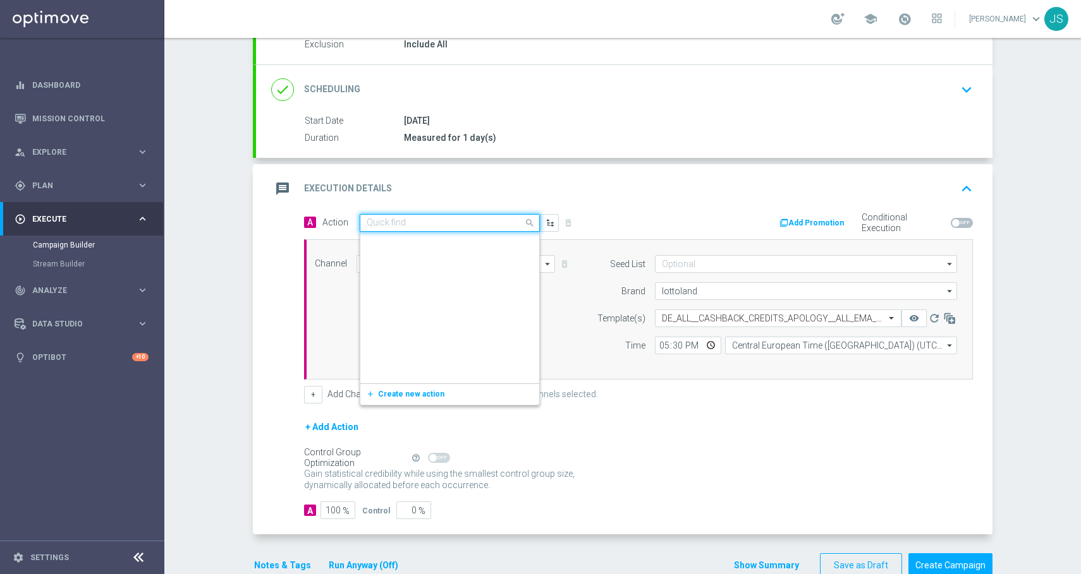
scroll to position [696118, 0]
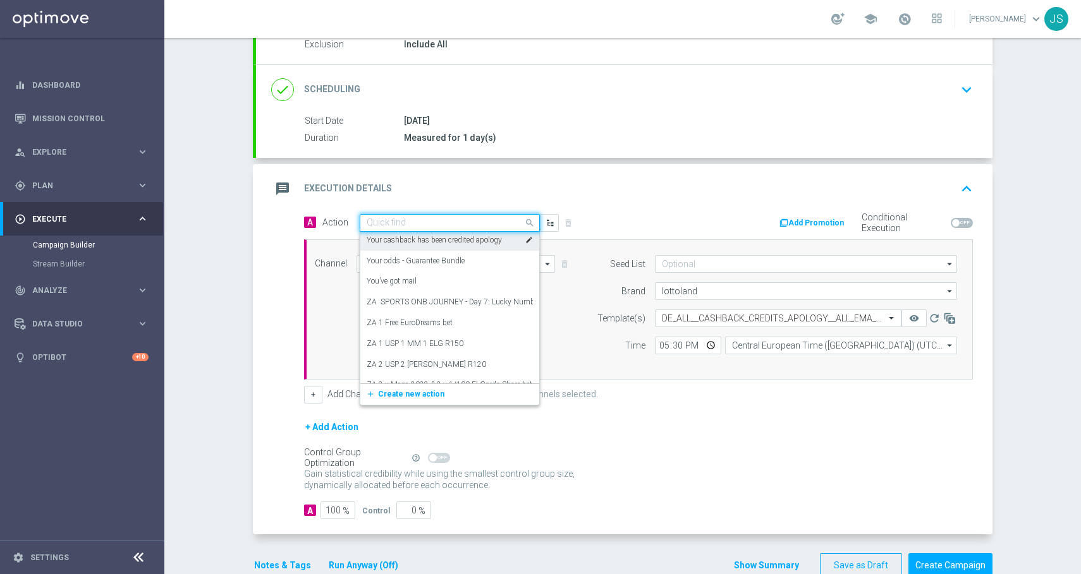
paste input "Your cashback has been credited apology - Service"
type input "Your cashback has been credited apology - Service"
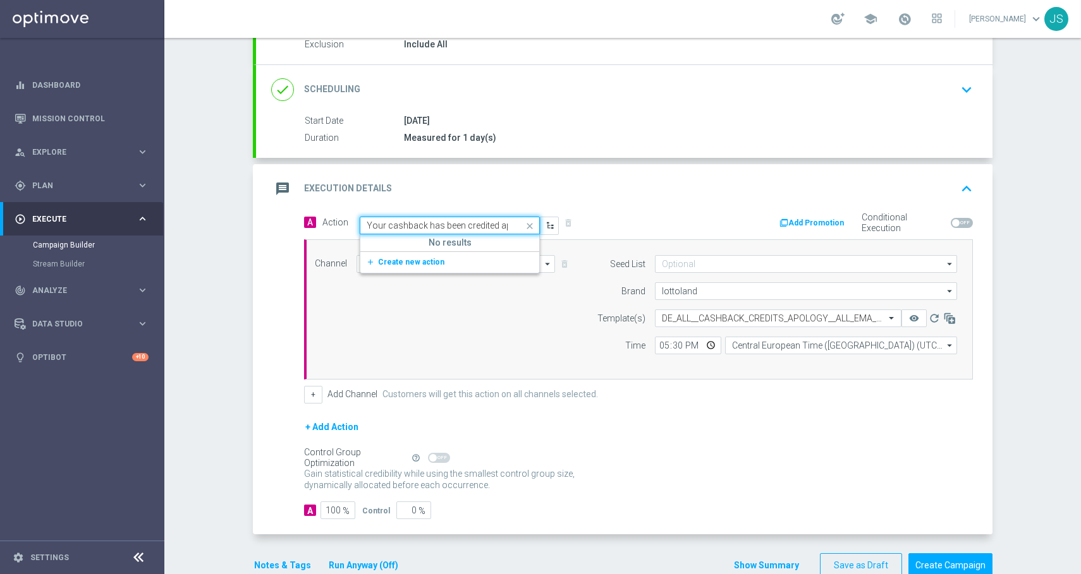
scroll to position [0, 0]
click at [412, 265] on span "Create new action" at bounding box center [411, 262] width 66 height 9
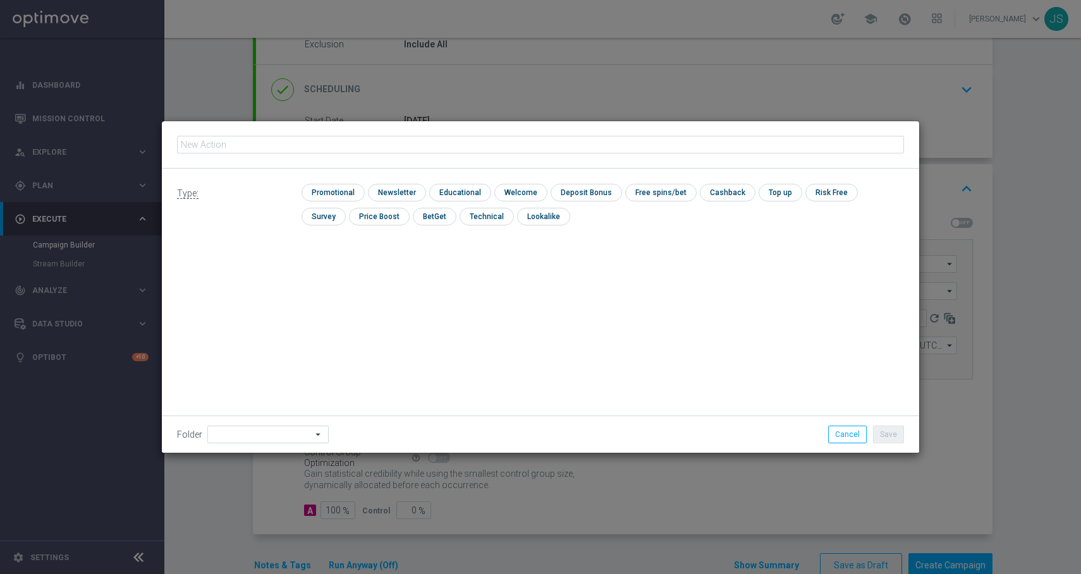
type input "Your cashback has been credited apology - Service"
click at [351, 191] on input "checkbox" at bounding box center [331, 192] width 60 height 17
checkbox input "true"
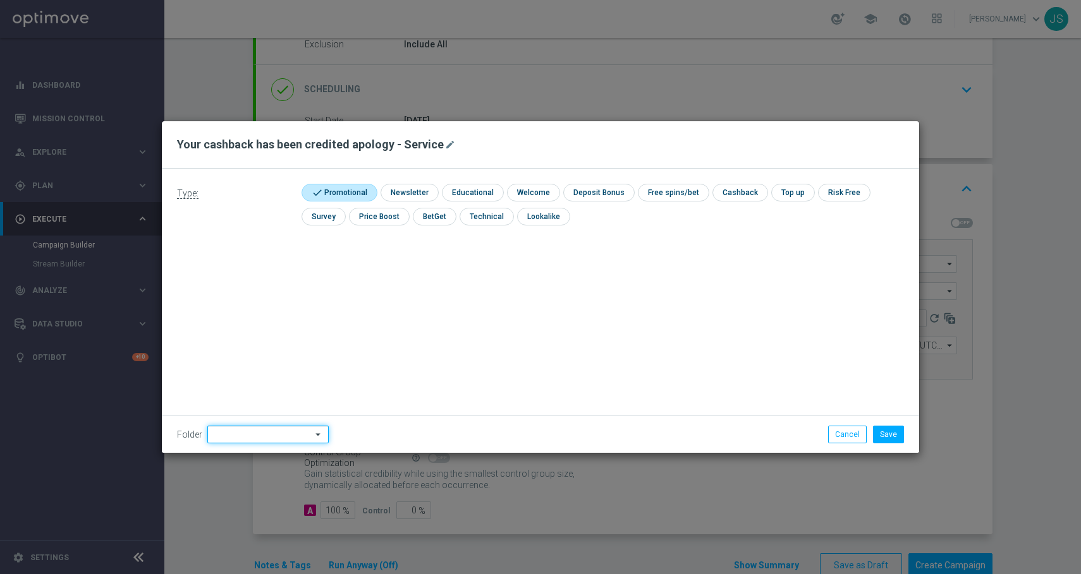
click at [231, 431] on input at bounding box center [267, 435] width 121 height 18
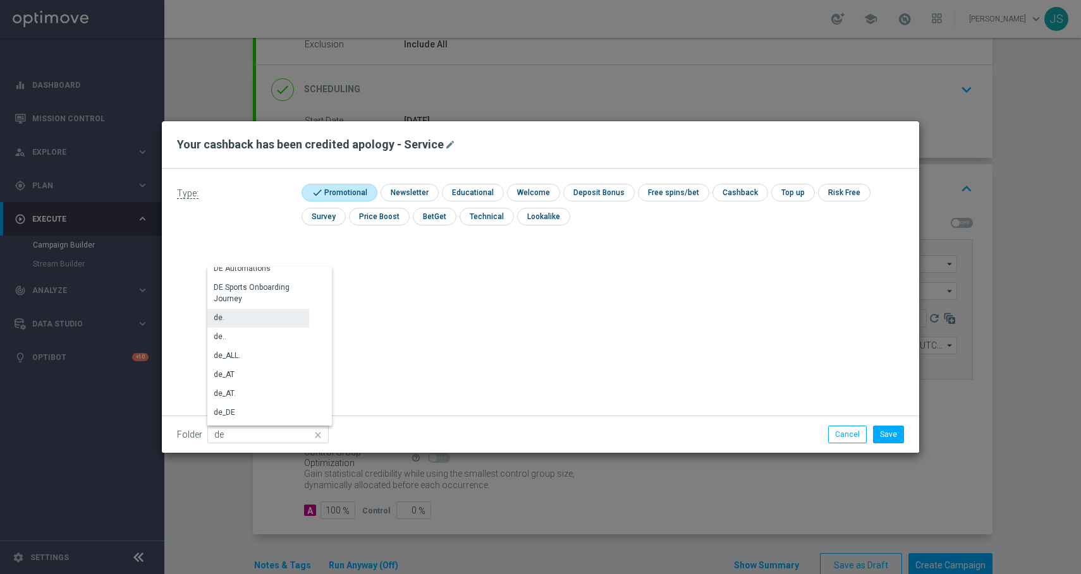
click at [234, 321] on div "de." at bounding box center [258, 318] width 102 height 18
type input "de."
click at [892, 437] on button "Save" at bounding box center [888, 435] width 31 height 18
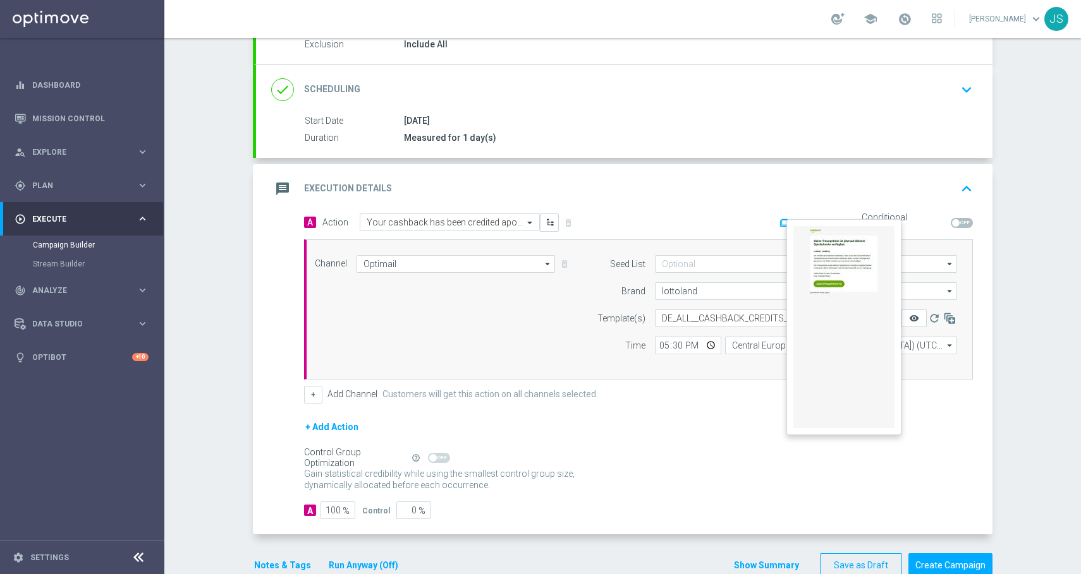
click at [910, 317] on icon "remove_red_eye" at bounding box center [914, 318] width 10 height 10
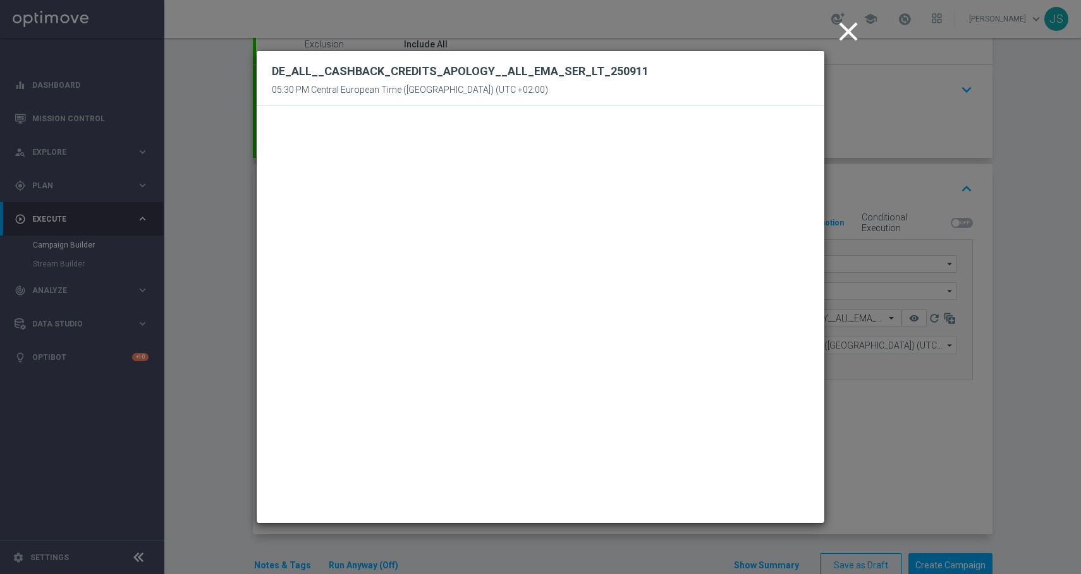
click at [849, 33] on icon "close" at bounding box center [848, 32] width 32 height 32
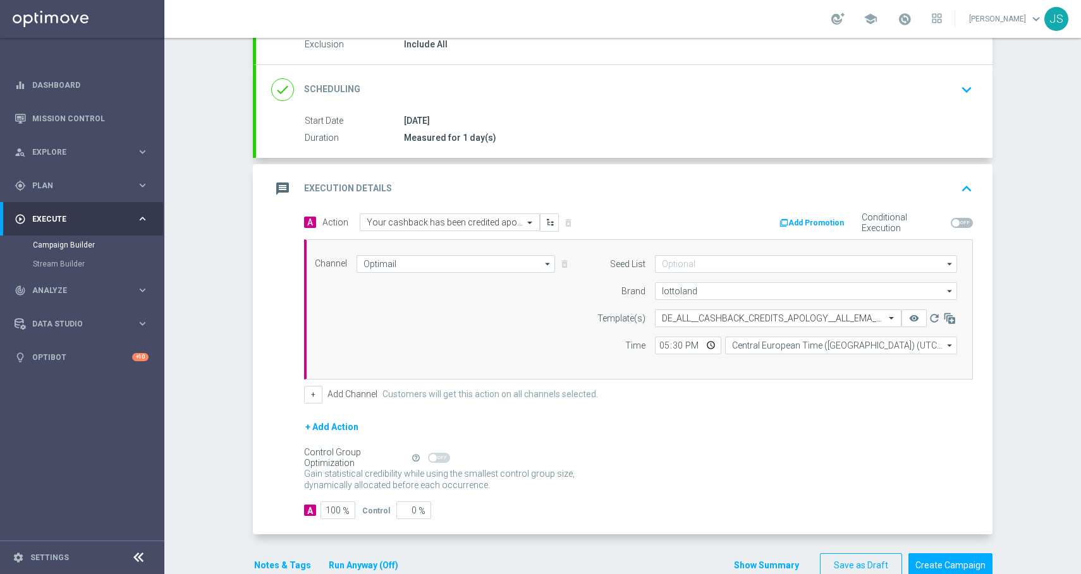
click at [294, 561] on button "Notes & Tags" at bounding box center [282, 566] width 59 height 16
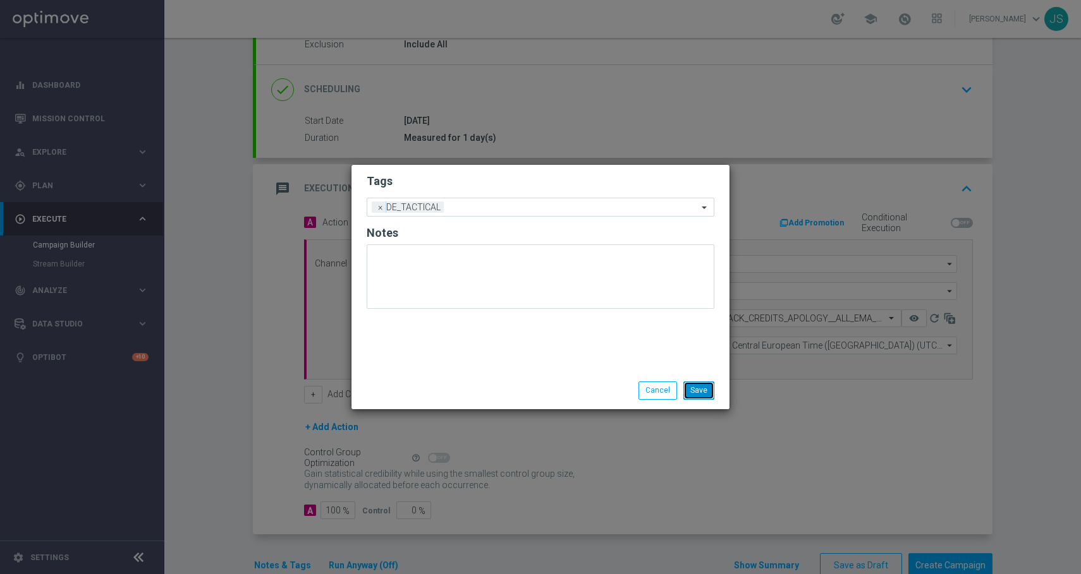
click at [694, 384] on button "Save" at bounding box center [698, 391] width 31 height 18
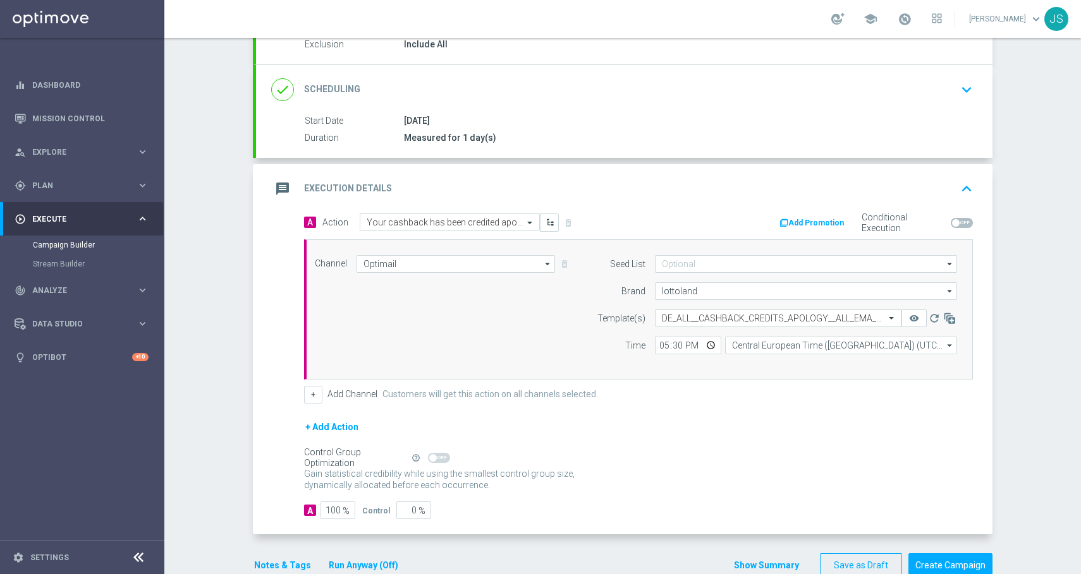
scroll to position [0, 0]
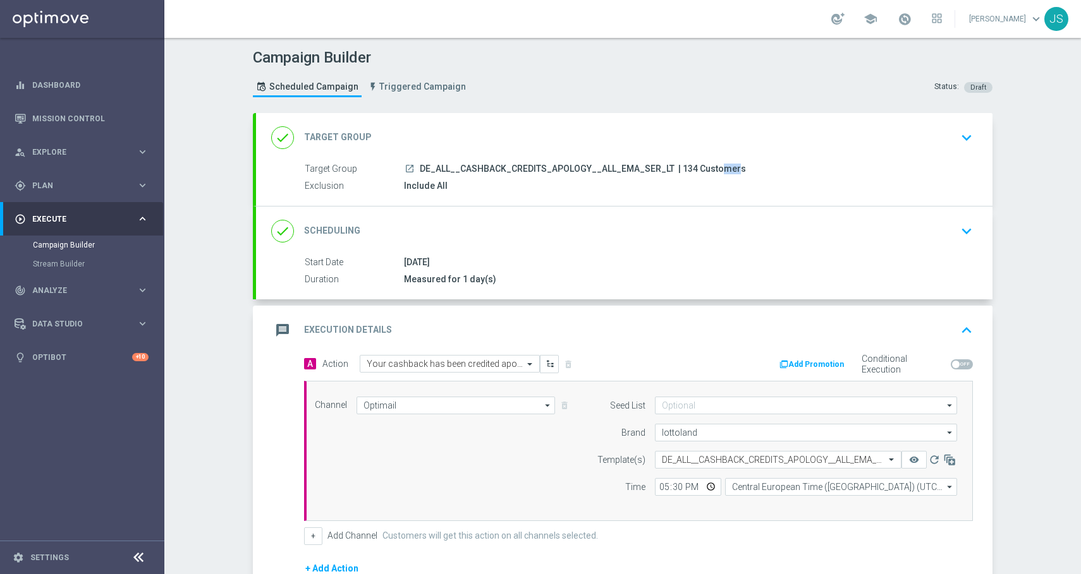
drag, startPoint x: 683, startPoint y: 168, endPoint x: 667, endPoint y: 166, distance: 16.5
click at [678, 167] on span "| 134 Customers" at bounding box center [712, 169] width 68 height 11
copy span "134"
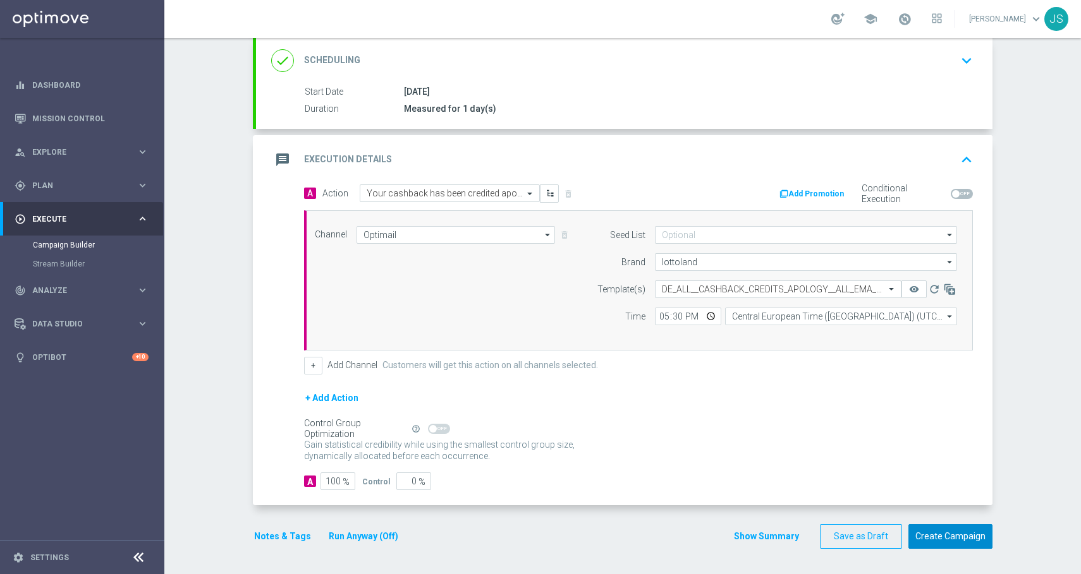
click at [942, 545] on button "Create Campaign" at bounding box center [950, 537] width 84 height 25
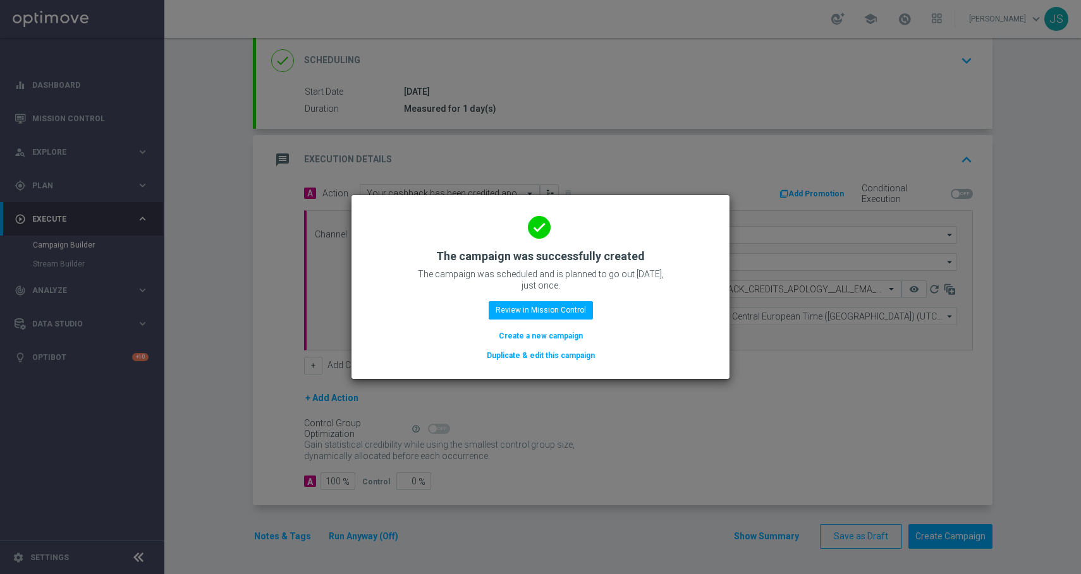
click at [559, 353] on button "Duplicate & edit this campaign" at bounding box center [540, 356] width 111 height 14
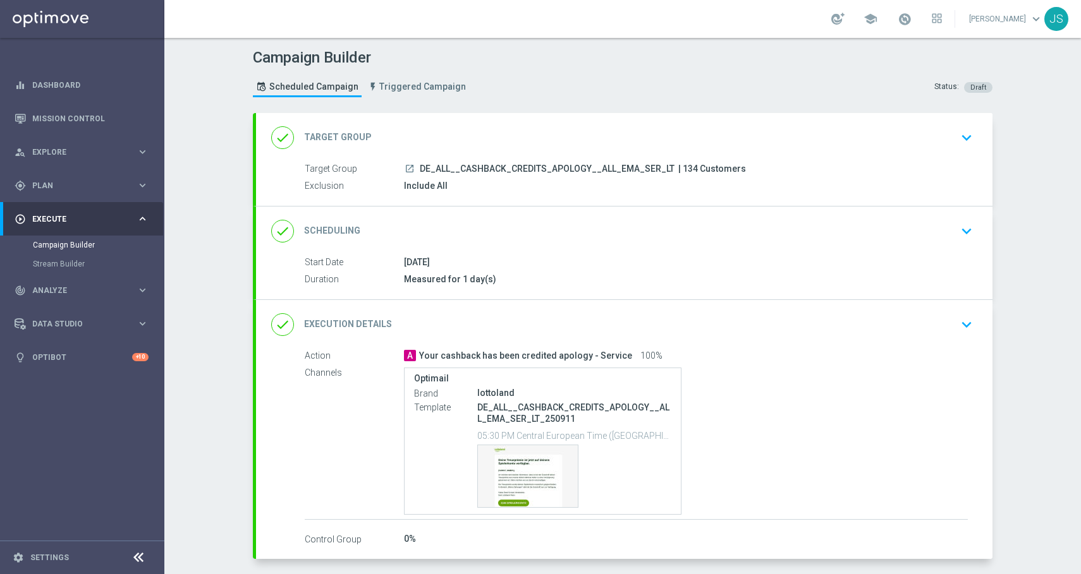
click at [545, 159] on div "done Target Group keyboard_arrow_down" at bounding box center [624, 137] width 736 height 49
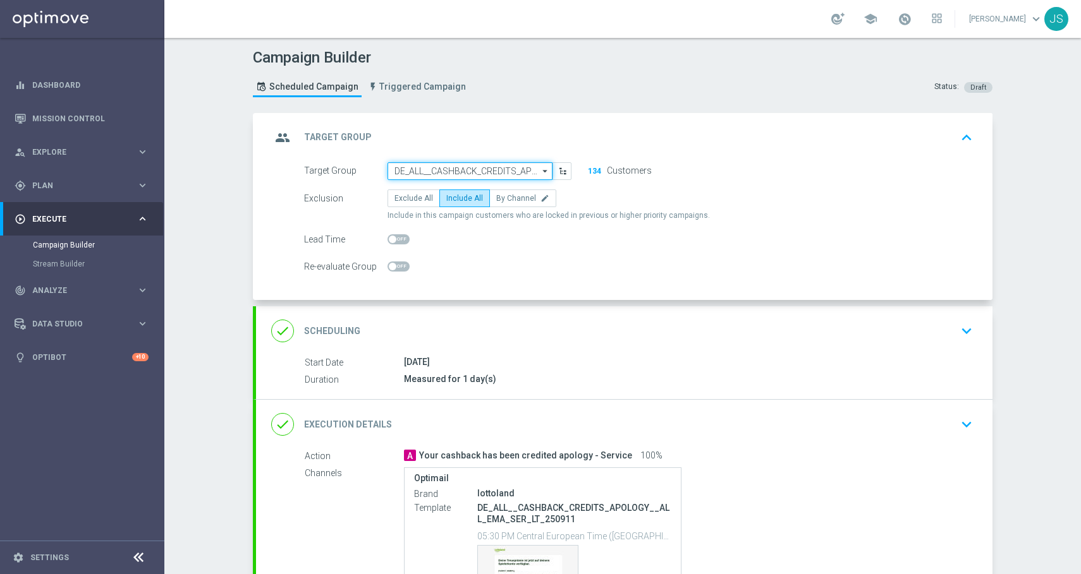
click at [497, 169] on input "DE_ALL__CASHBACK_CREDITS_APOLOGY__ALL_EMA_SER_LT" at bounding box center [469, 171] width 165 height 18
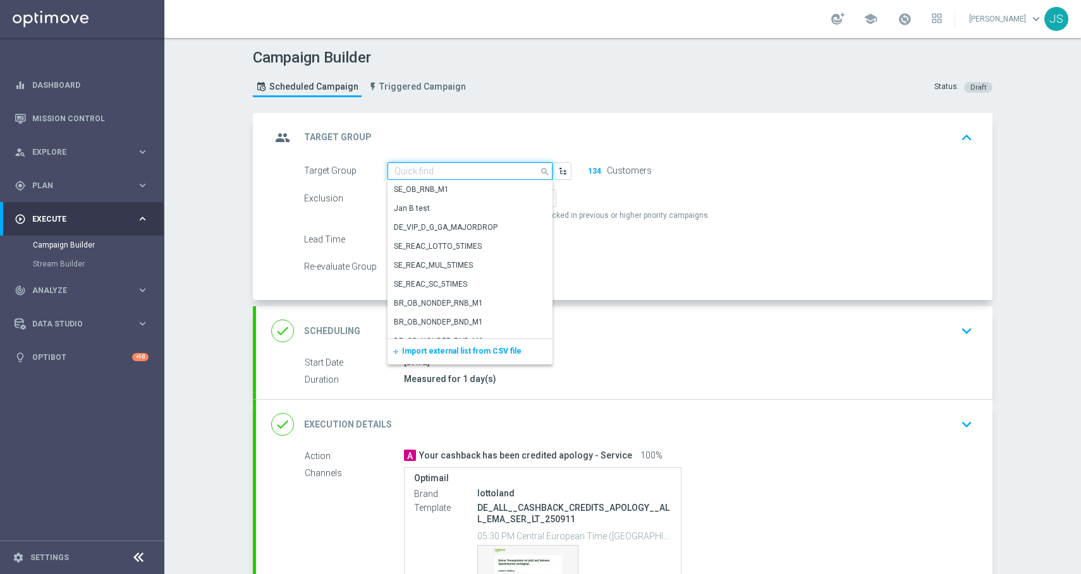
click at [497, 169] on input at bounding box center [469, 171] width 165 height 18
paste input "AT__CASHBACK_CREDITS_APOLOGY__ALL_EMA_TAC_LT"
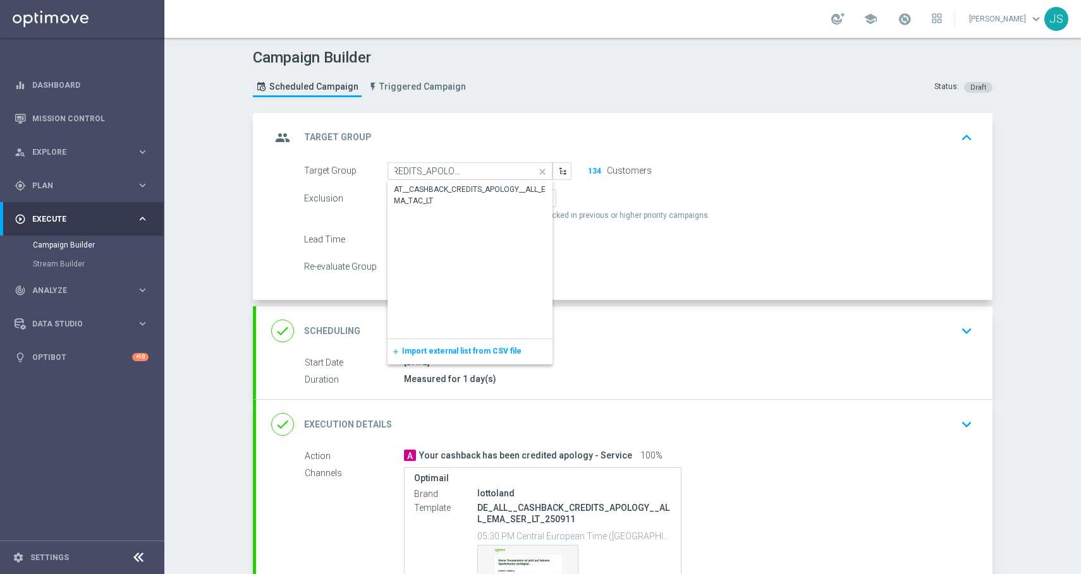
click at [470, 191] on div "AT__CASHBACK_CREDITS_APOLOGY__ALL_EMA_TAC_LT" at bounding box center [470, 195] width 152 height 23
type input "AT__CASHBACK_CREDITS_APOLOGY__ALL_EMA_TAC_LT"
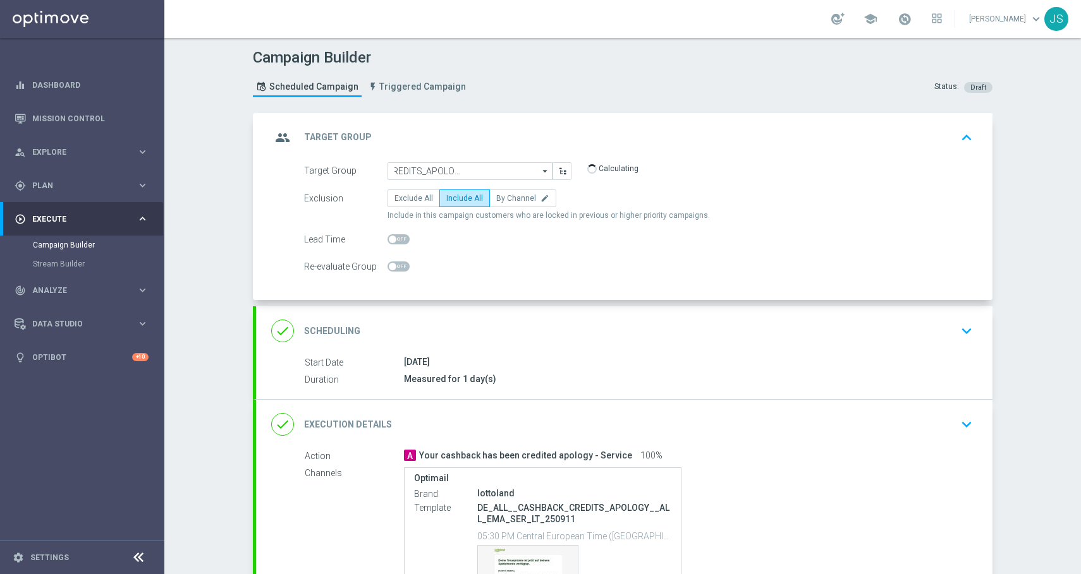
scroll to position [0, 0]
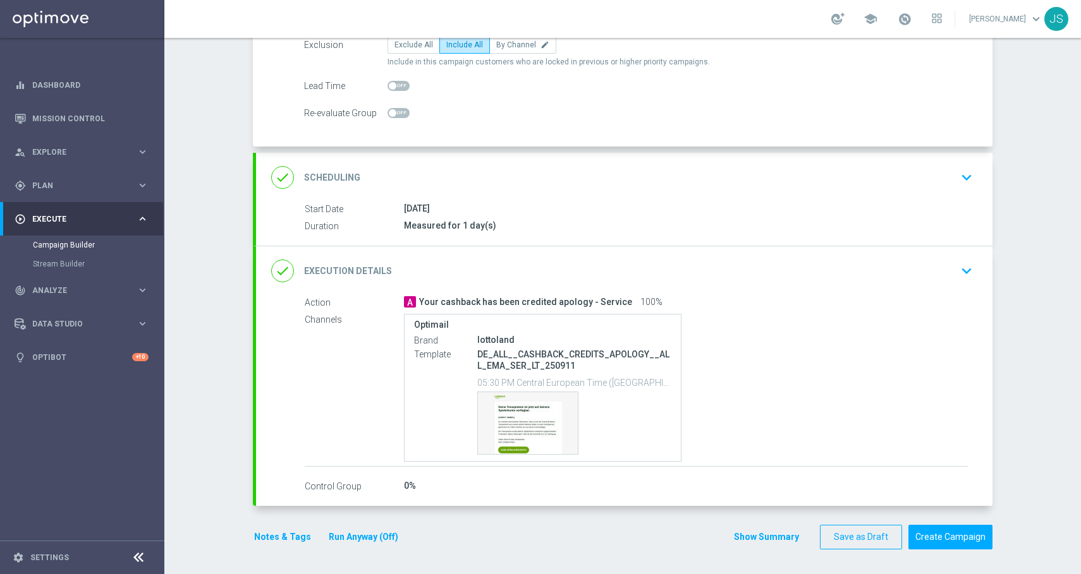
click at [969, 269] on icon "keyboard_arrow_down" at bounding box center [966, 271] width 19 height 19
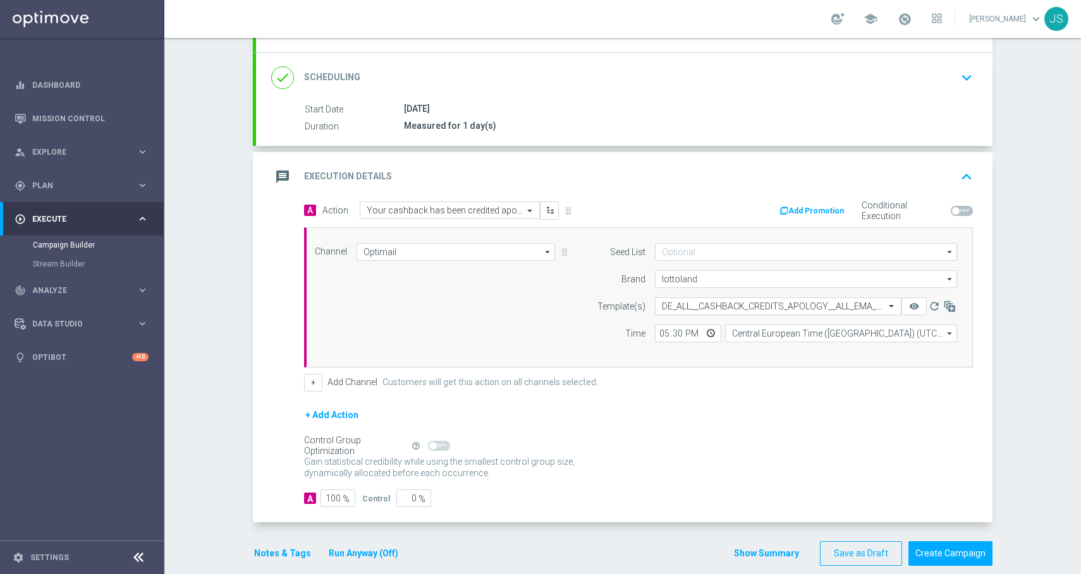
scroll to position [142, 0]
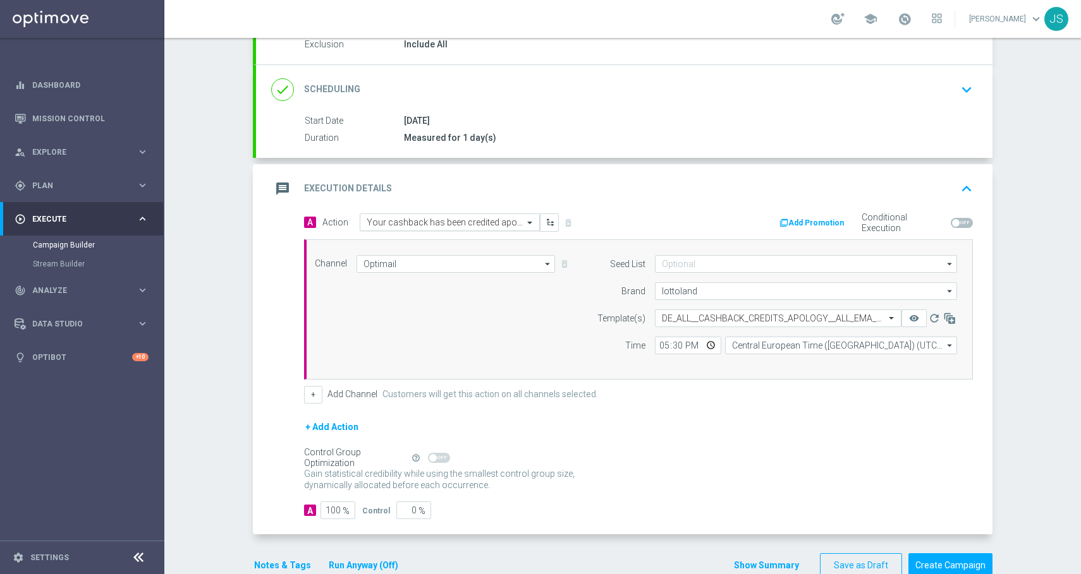
click at [526, 222] on span at bounding box center [531, 222] width 16 height 11
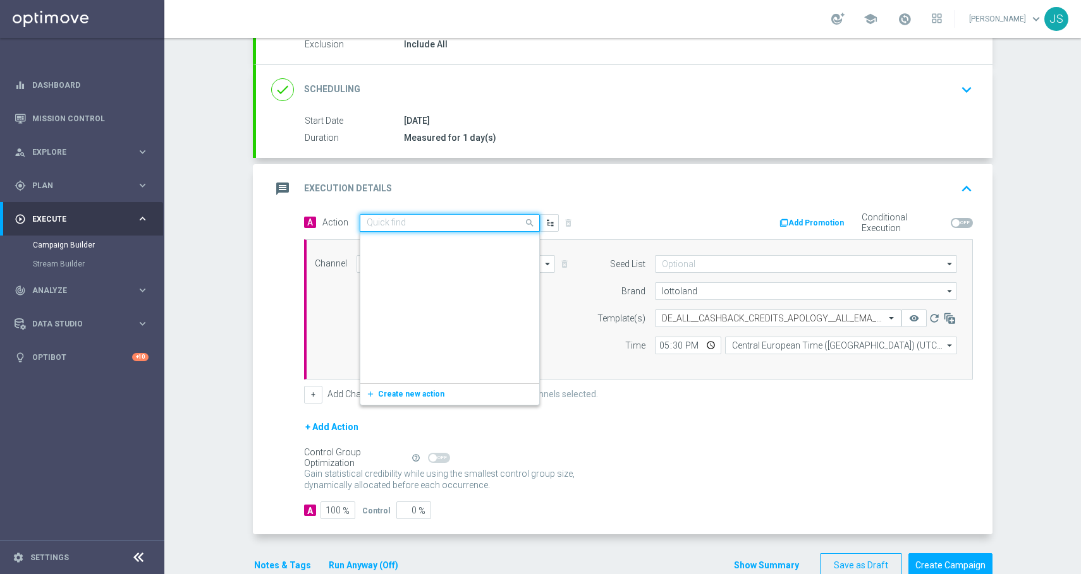
scroll to position [696139, 0]
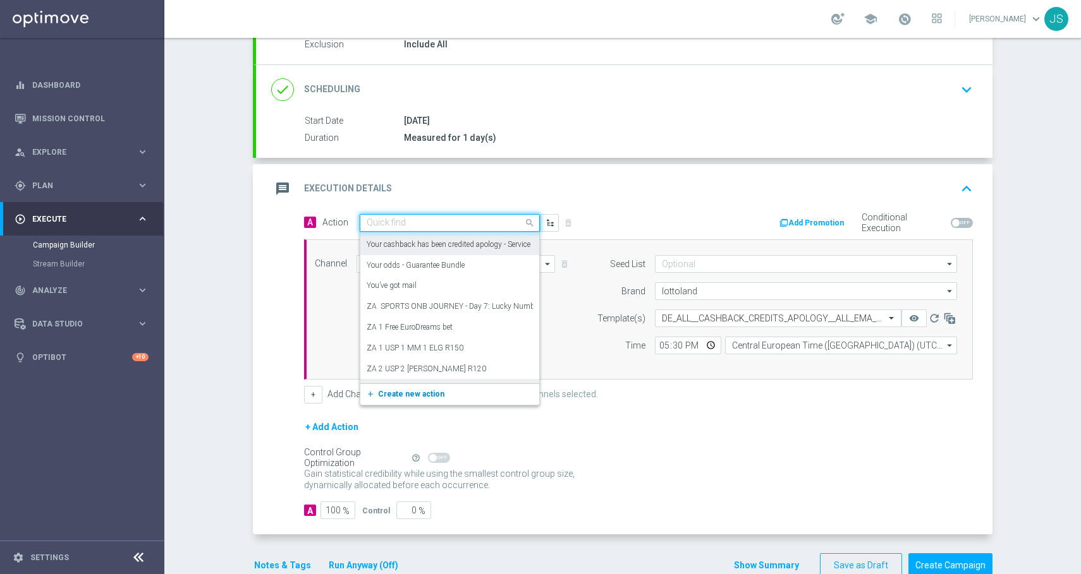
click at [408, 390] on span "Create new action" at bounding box center [411, 394] width 66 height 9
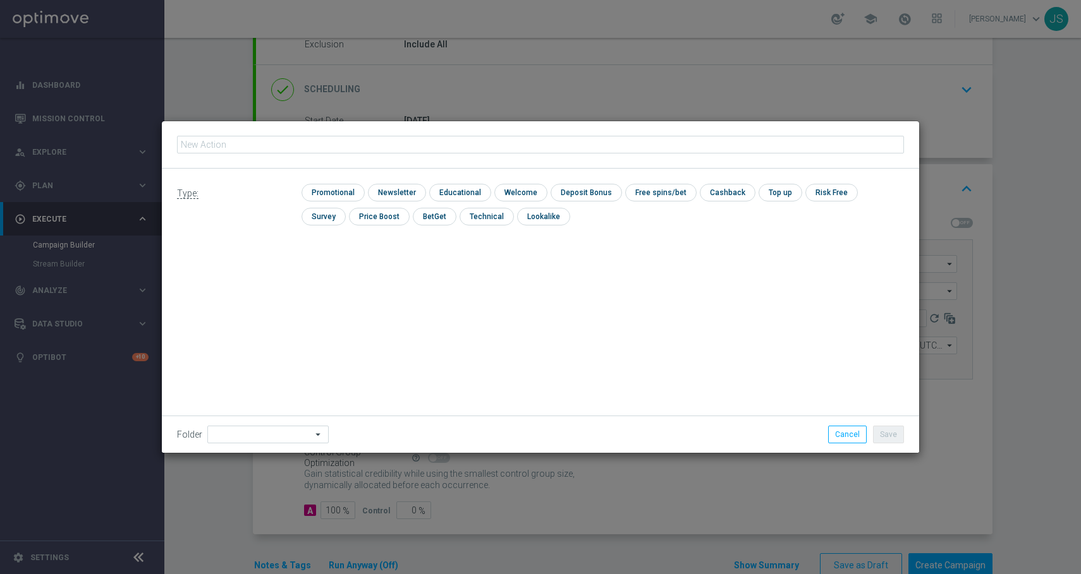
type input "Your cashback has been credited apology"
click at [334, 186] on input "checkbox" at bounding box center [331, 192] width 60 height 17
checkbox input "true"
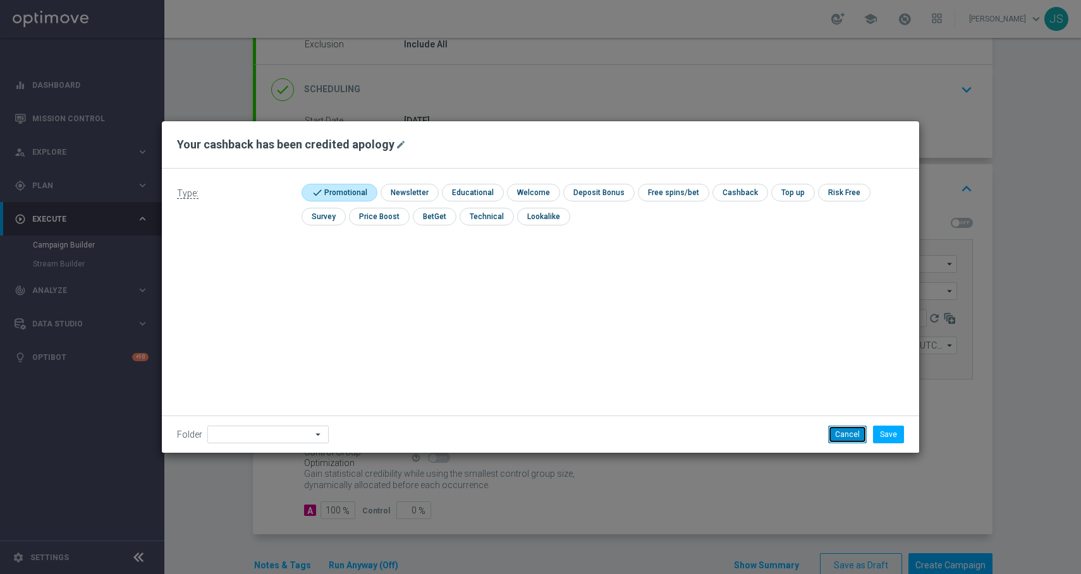
click at [846, 440] on button "Cancel" at bounding box center [847, 435] width 39 height 18
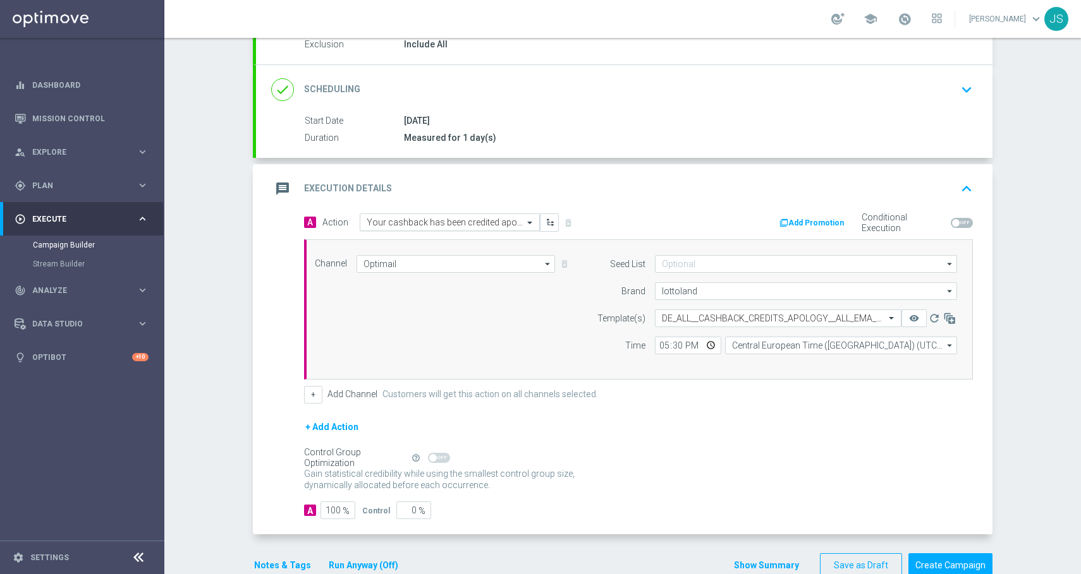
click at [458, 218] on input "text" at bounding box center [437, 222] width 141 height 11
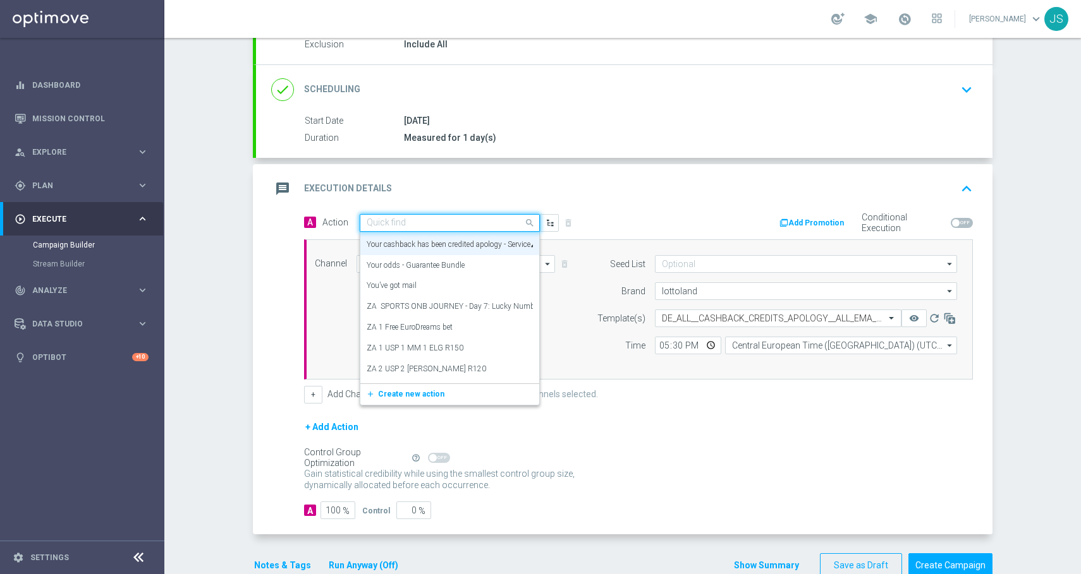
paste input "Your cashback has been credited apology"
type input "Your cashback has been credited apology"
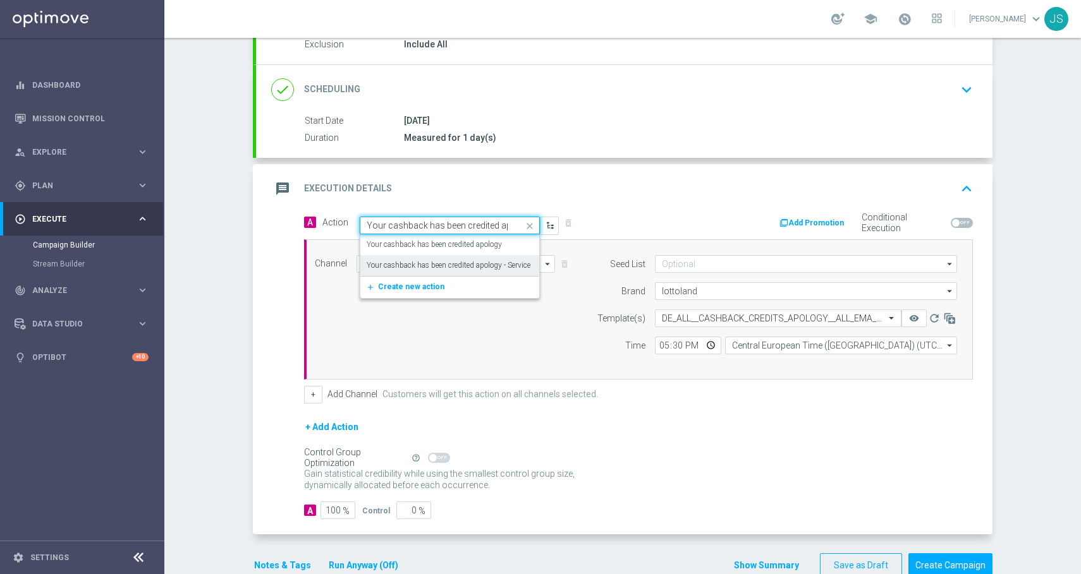
scroll to position [0, 0]
click at [453, 250] on label "Your cashback has been credited apology" at bounding box center [434, 245] width 135 height 11
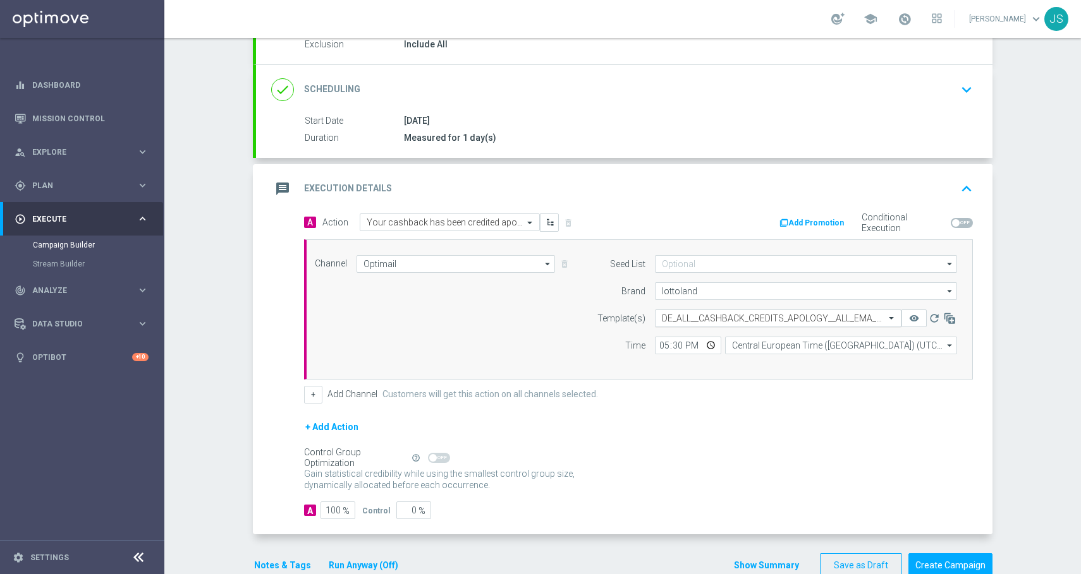
click at [729, 317] on input "text" at bounding box center [765, 318] width 207 height 11
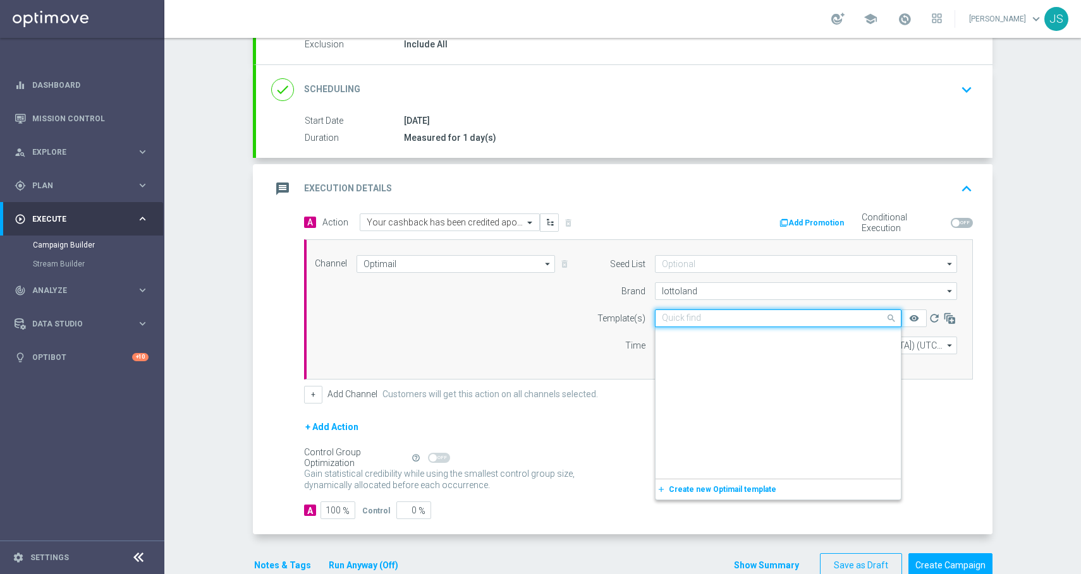
scroll to position [15329, 0]
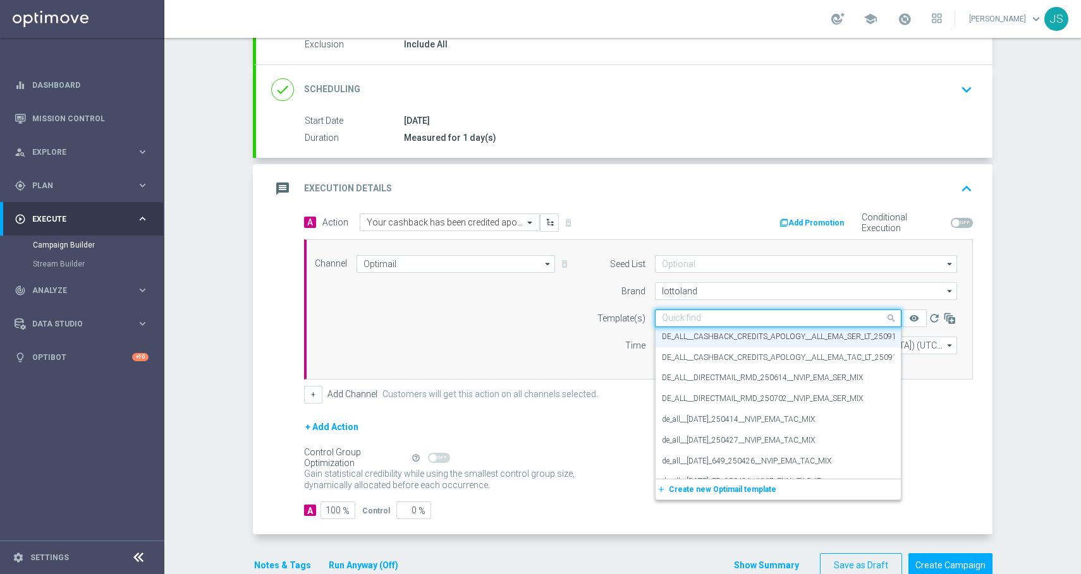
click at [729, 317] on input "text" at bounding box center [765, 318] width 207 height 11
paste input "AT__CASHBACK_CREDITS_APOLOGY__ALL_EMA_TAC_LT_250911"
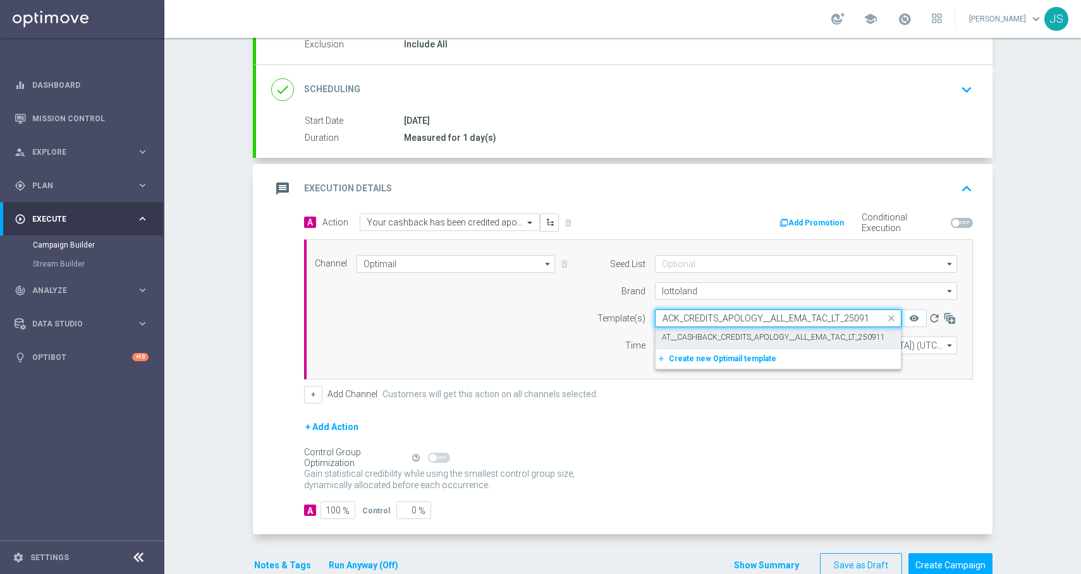
click at [726, 335] on label "AT__CASHBACK_CREDITS_APOLOGY__ALL_EMA_TAC_LT_250911" at bounding box center [773, 337] width 223 height 11
type input "AT__CASHBACK_CREDITS_APOLOGY__ALL_EMA_TAC_LT_250911"
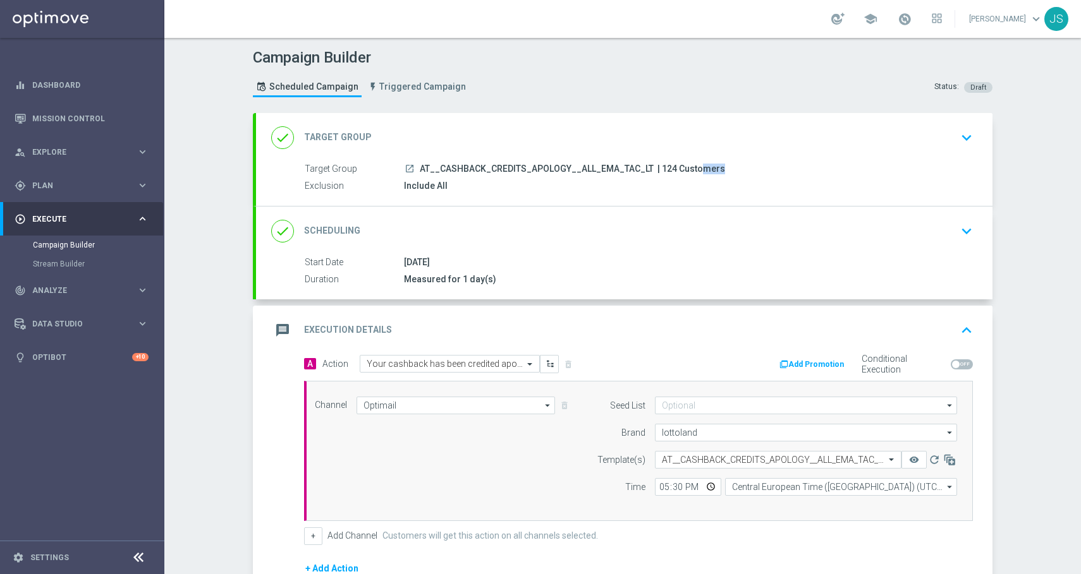
drag, startPoint x: 668, startPoint y: 169, endPoint x: 652, endPoint y: 167, distance: 15.9
click at [657, 167] on span "| 124 Customers" at bounding box center [691, 169] width 68 height 11
copy span "124"
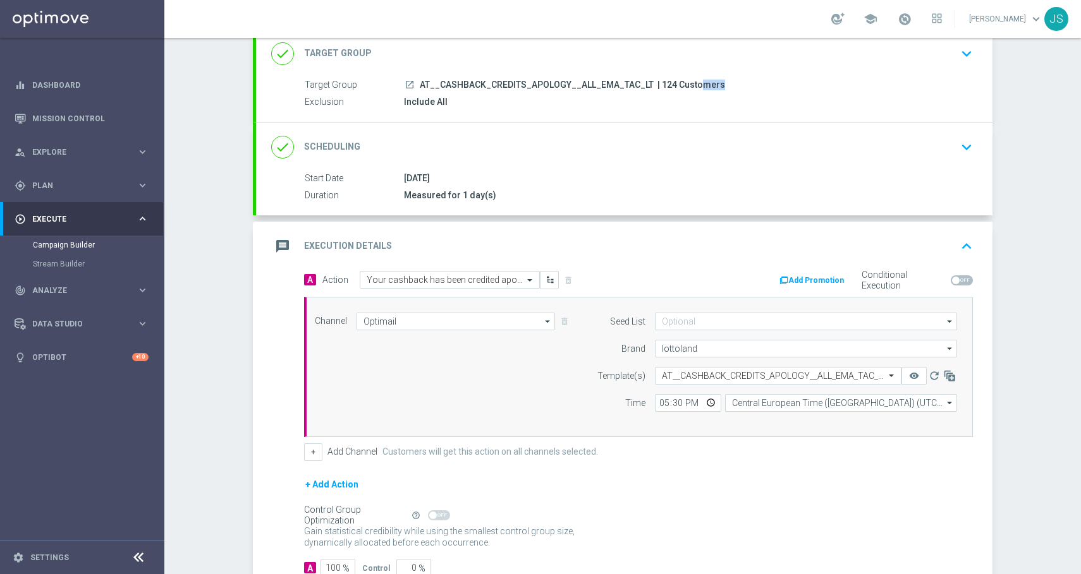
scroll to position [171, 0]
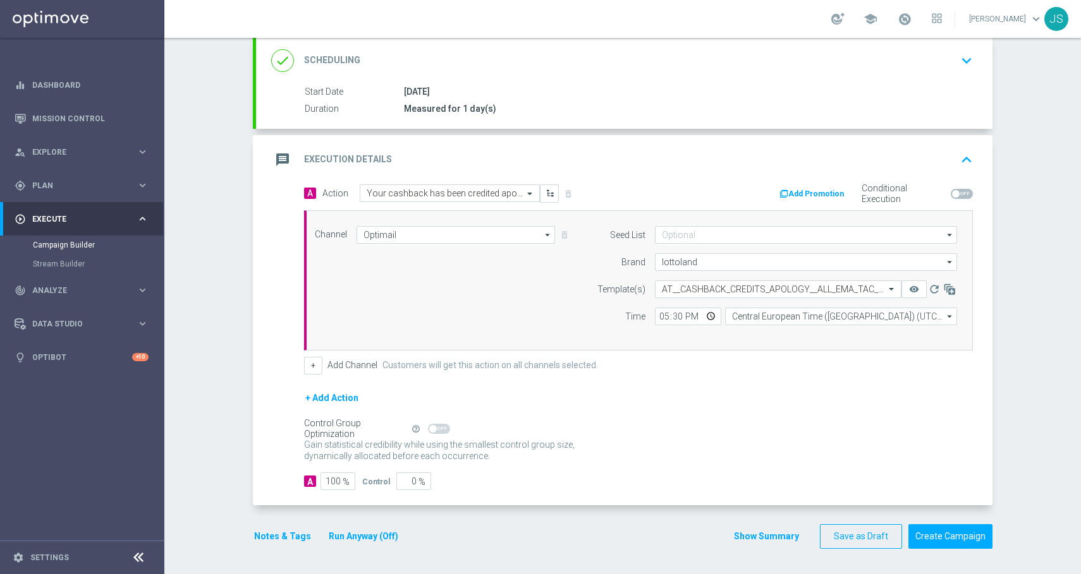
click at [270, 542] on button "Notes & Tags" at bounding box center [282, 537] width 59 height 16
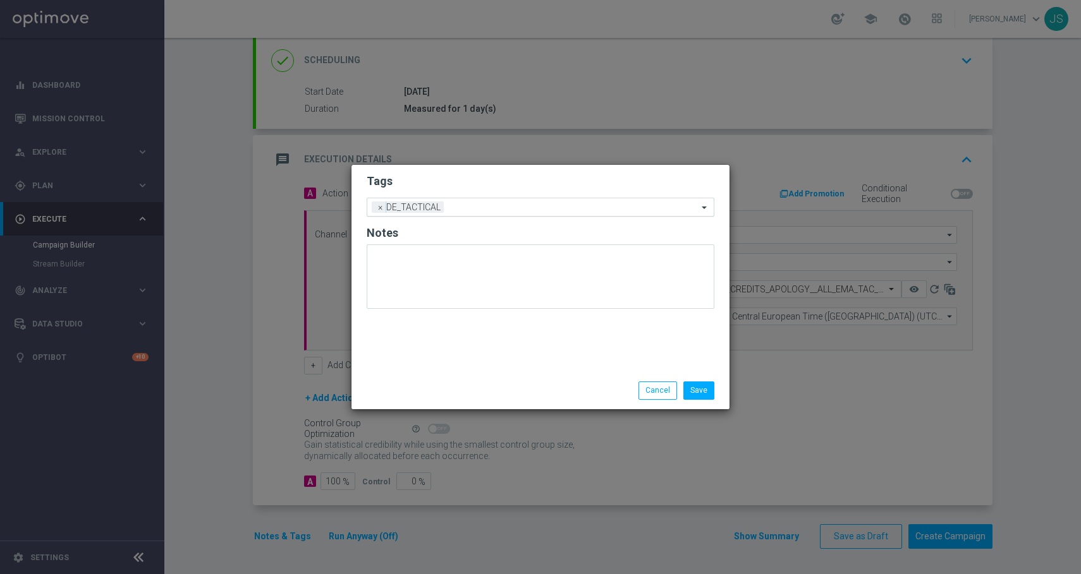
click at [461, 206] on input "text" at bounding box center [573, 208] width 249 height 11
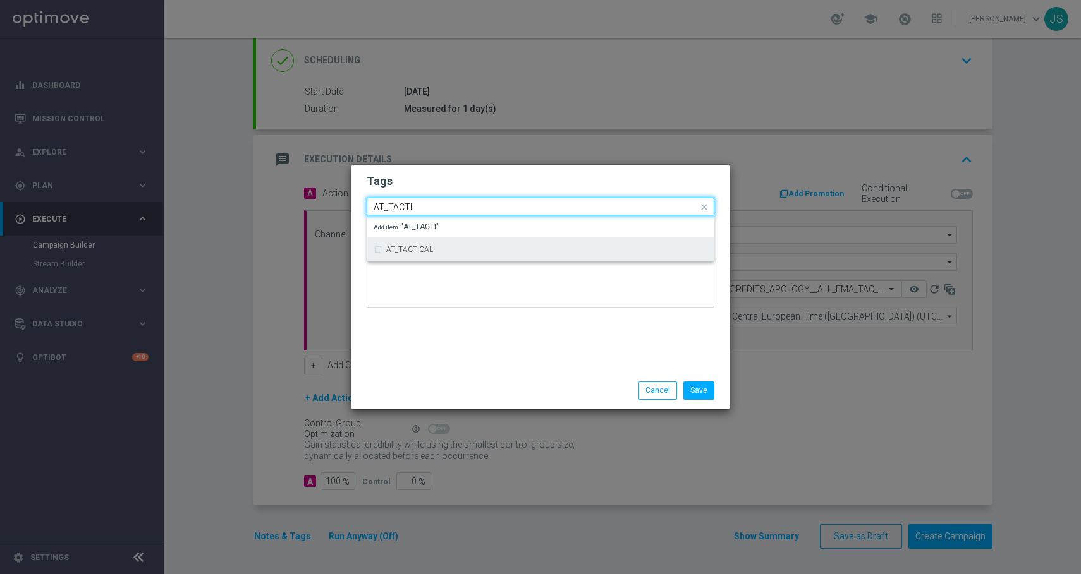
click at [375, 255] on div "AT_TACTICAL" at bounding box center [541, 250] width 334 height 20
type input "AT_TACTI"
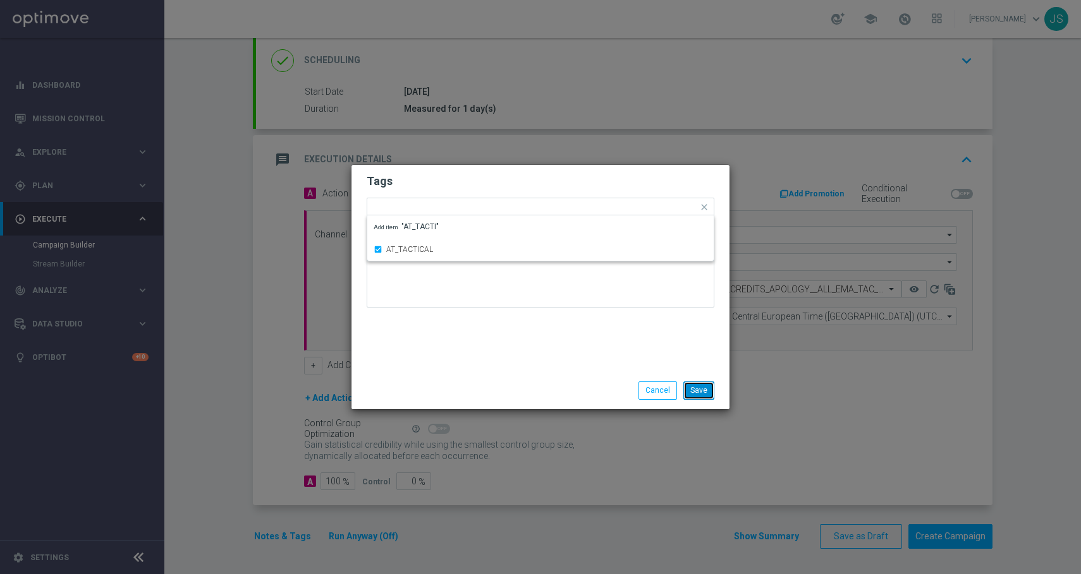
click at [705, 390] on button "Save" at bounding box center [698, 391] width 31 height 18
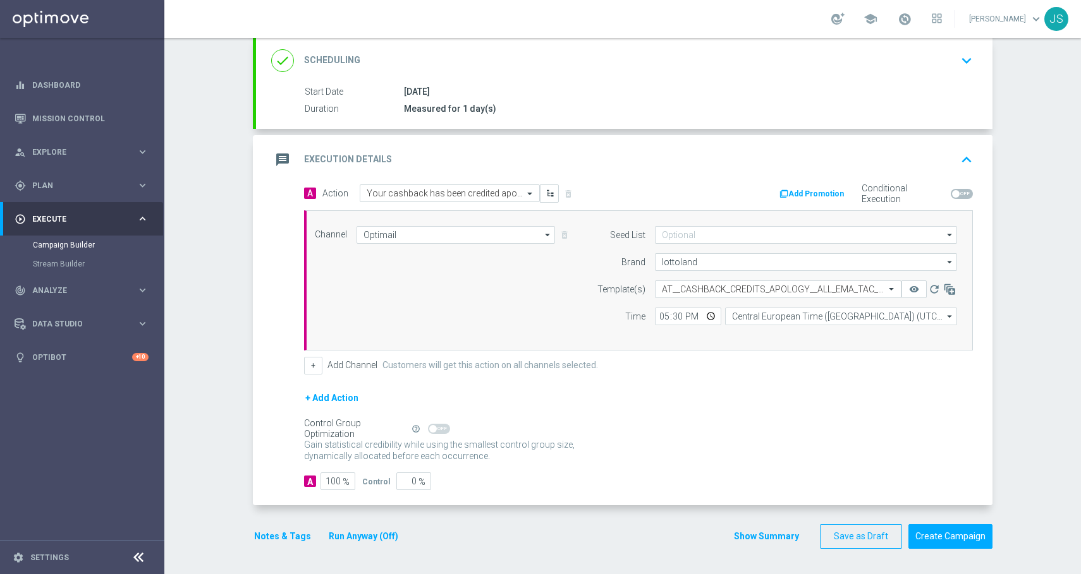
click at [271, 538] on button "Notes & Tags" at bounding box center [282, 537] width 59 height 16
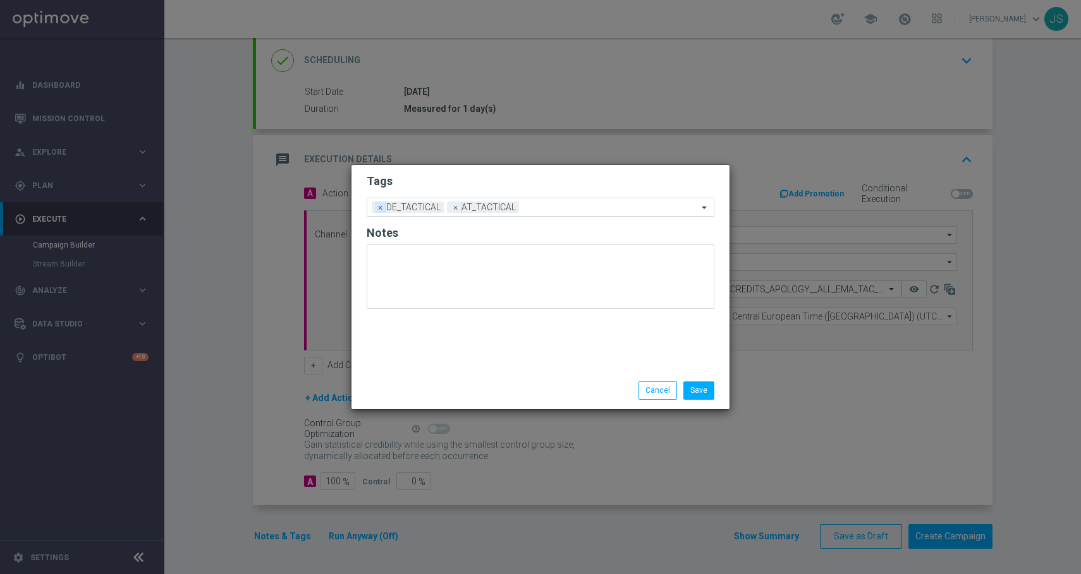
click at [380, 208] on span "×" at bounding box center [380, 207] width 11 height 11
click at [712, 392] on button "Save" at bounding box center [698, 391] width 31 height 18
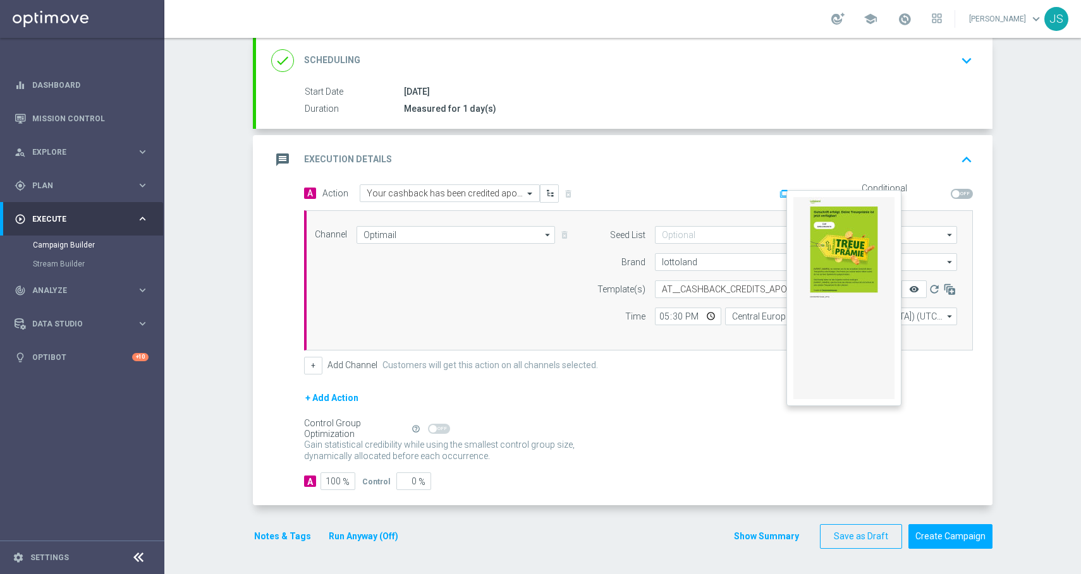
click at [909, 289] on icon "remove_red_eye" at bounding box center [914, 289] width 10 height 10
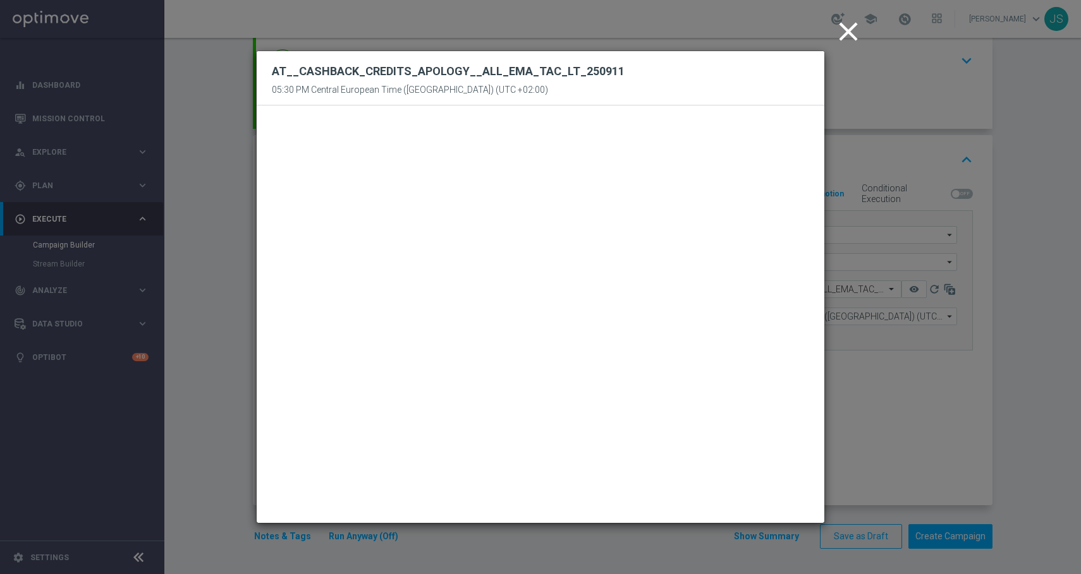
click at [849, 35] on icon "close" at bounding box center [848, 32] width 32 height 32
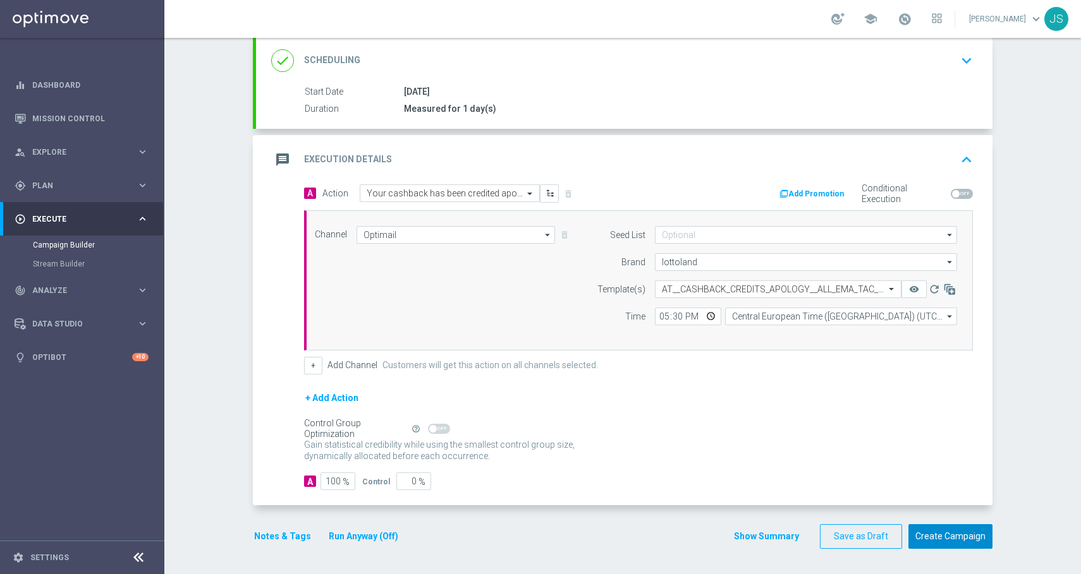
click at [935, 542] on button "Create Campaign" at bounding box center [950, 537] width 84 height 25
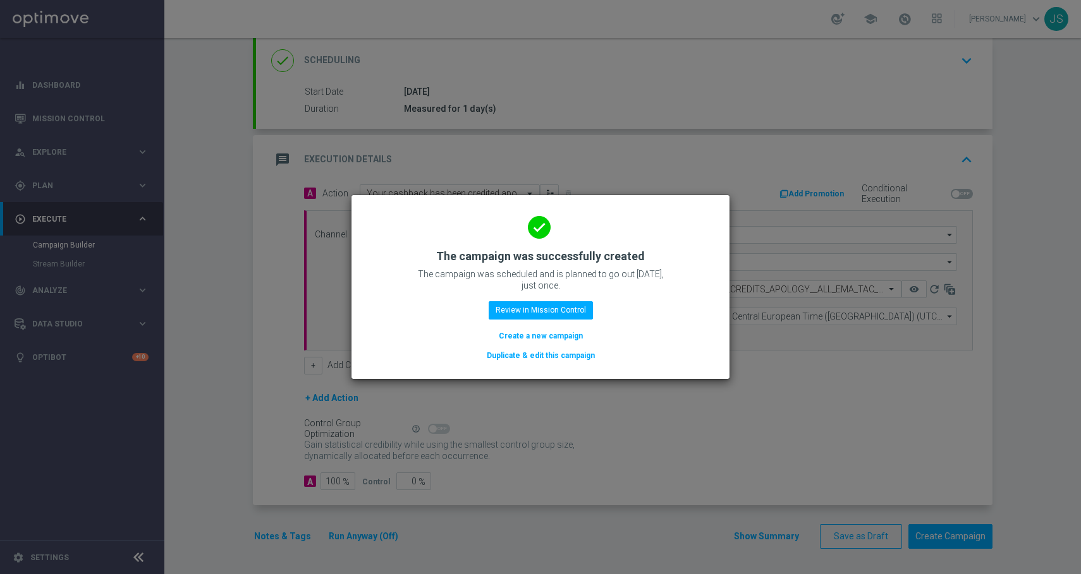
click at [541, 360] on button "Duplicate & edit this campaign" at bounding box center [540, 356] width 111 height 14
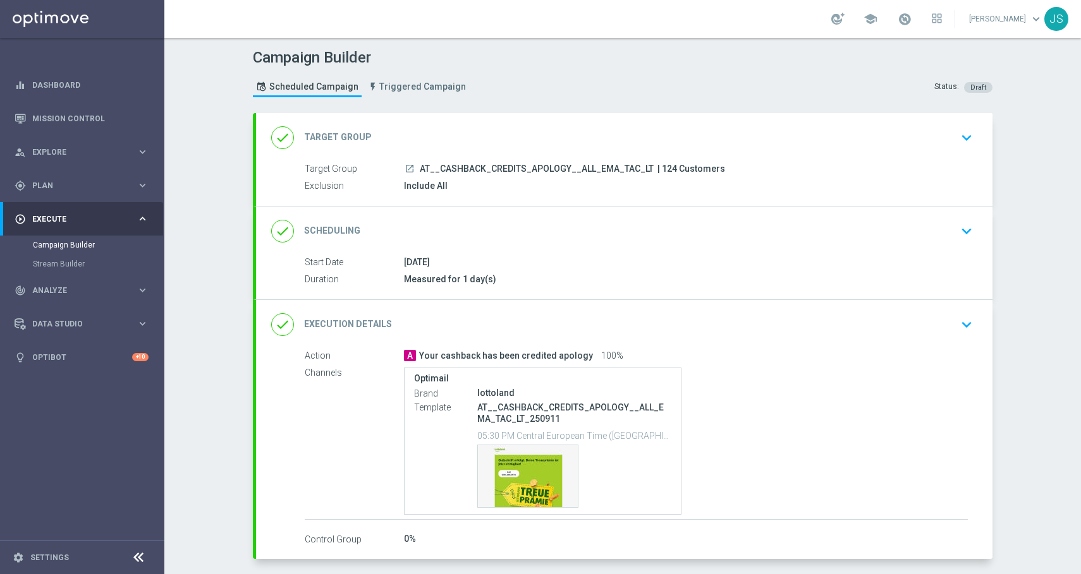
click at [957, 142] on icon "keyboard_arrow_down" at bounding box center [966, 137] width 19 height 19
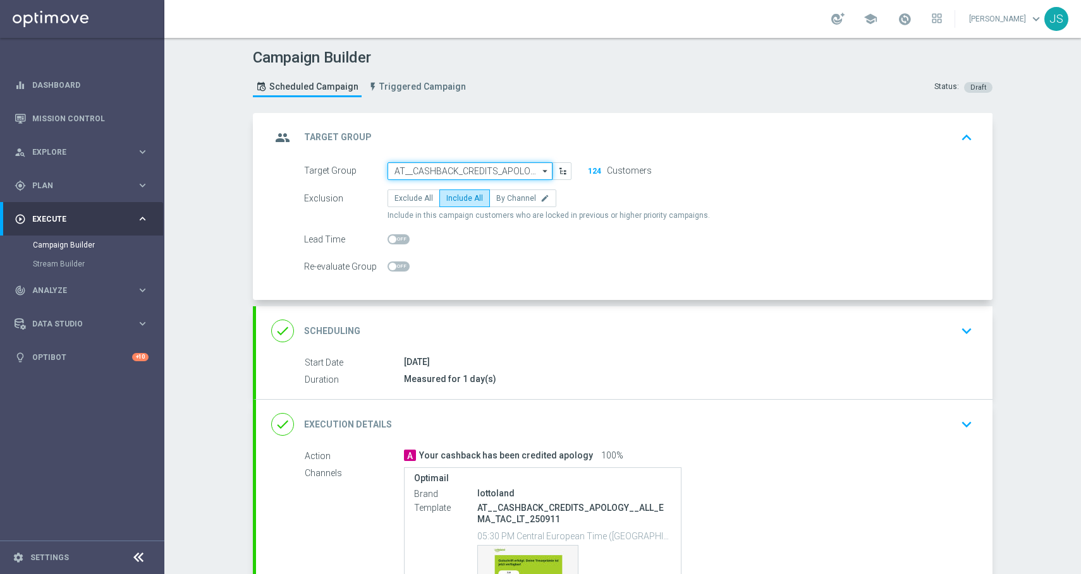
click at [532, 169] on input "AT__CASHBACK_CREDITS_APOLOGY__ALL_EMA_TAC_LT" at bounding box center [469, 171] width 165 height 18
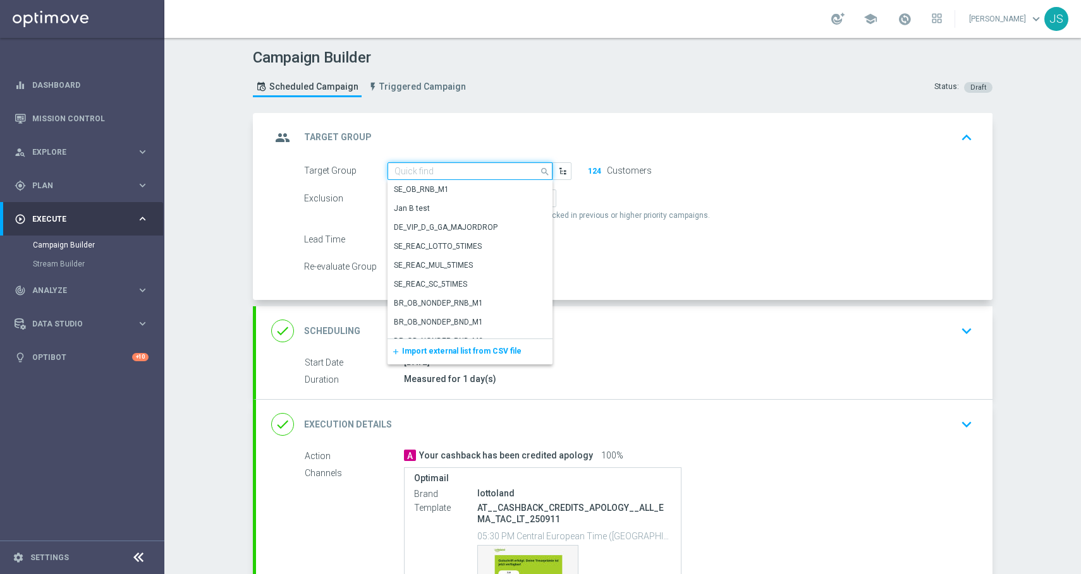
paste input "AT__CASHBACK_CREDITS_APOLOGY__ALL_EMA_SER_LT"
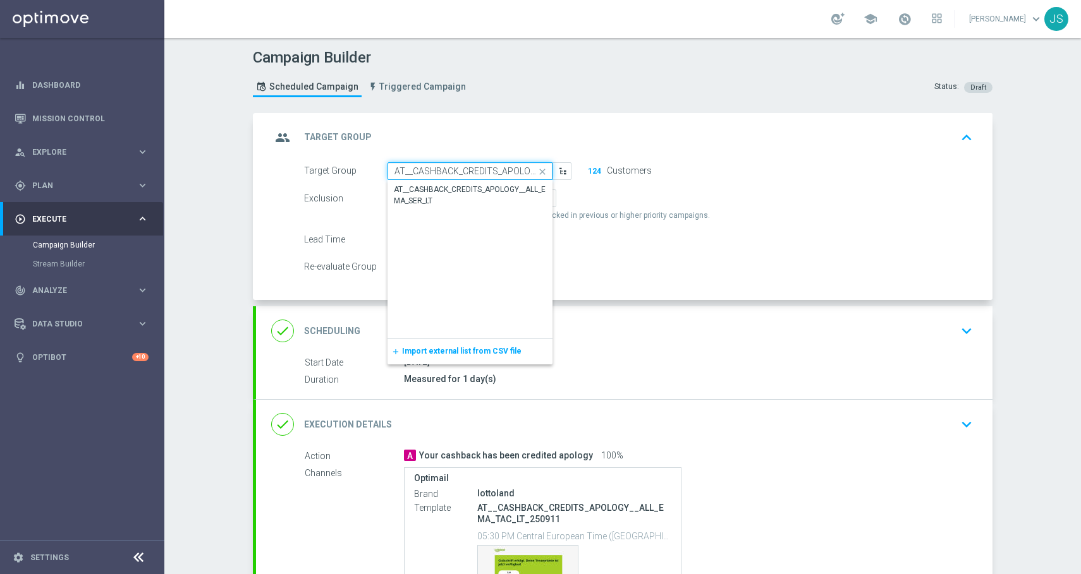
scroll to position [0, 76]
click at [485, 192] on div "AT__CASHBACK_CREDITS_APOLOGY__ALL_EMA_SER_LT" at bounding box center [470, 195] width 152 height 23
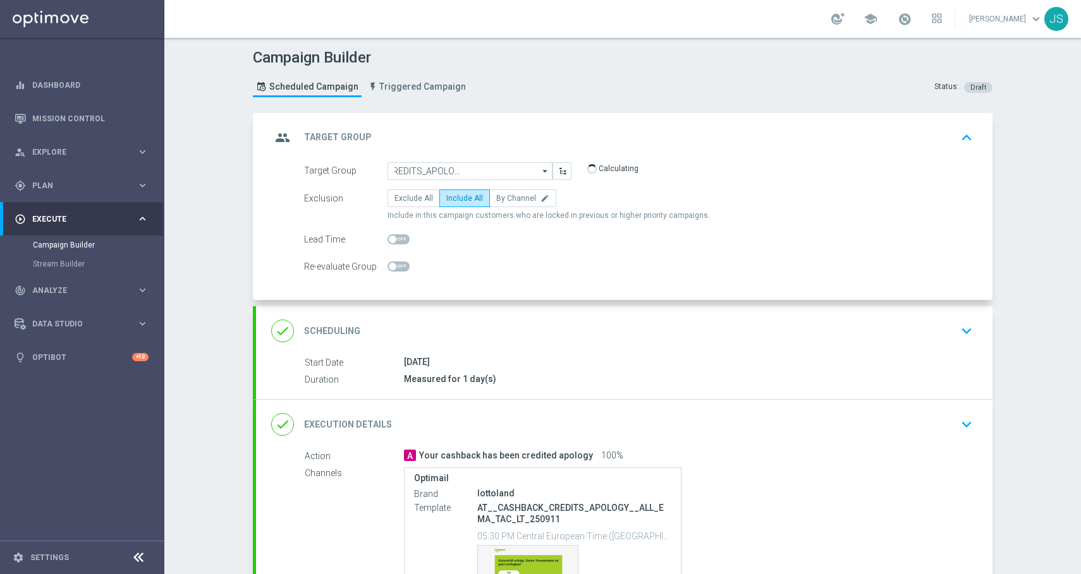
type input "AT__CASHBACK_CREDITS_APOLOGY__ALL_EMA_SER_LT"
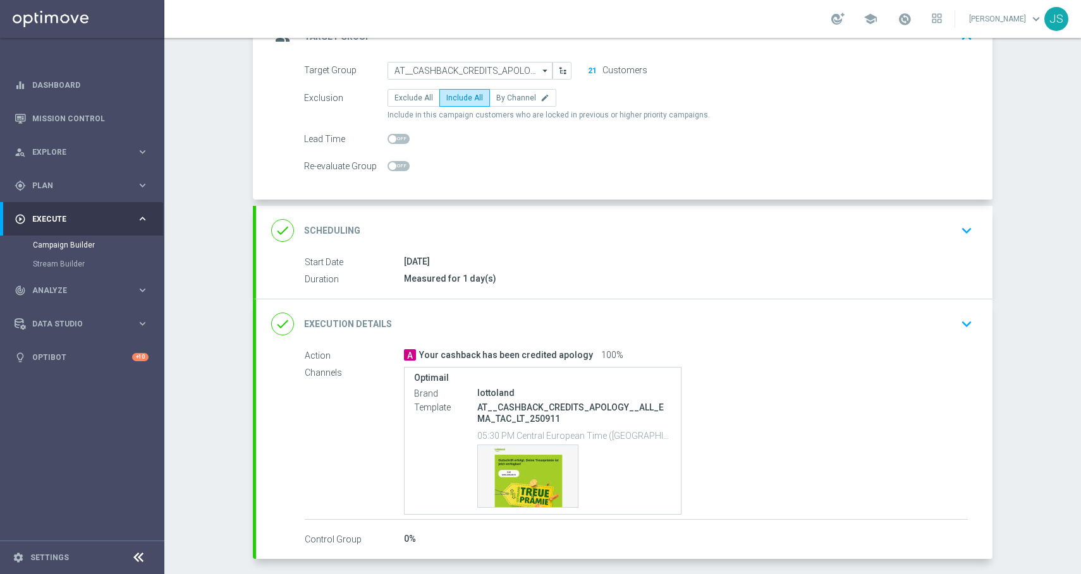
scroll to position [119, 0]
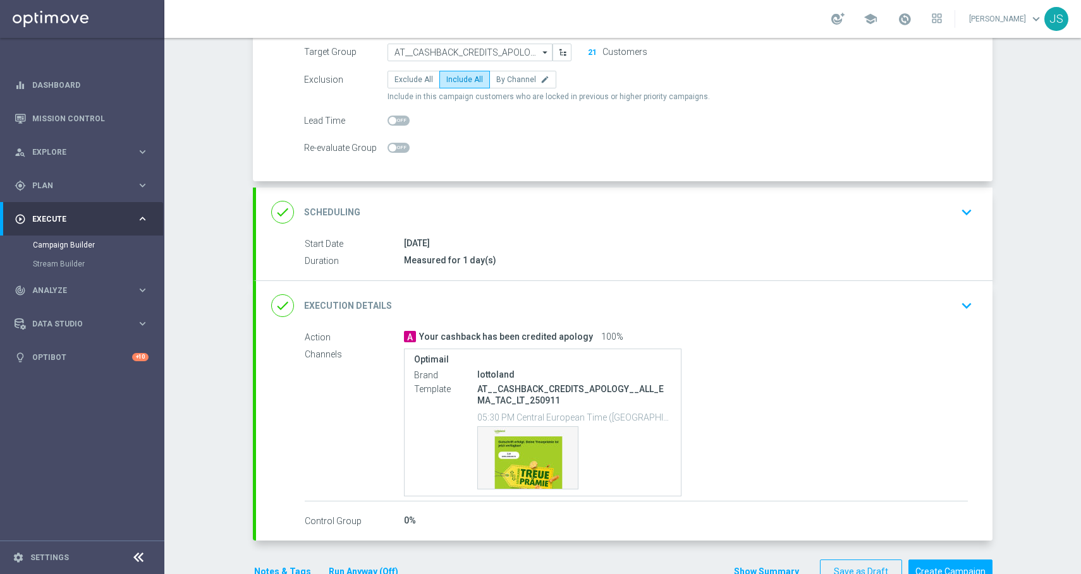
click at [957, 308] on icon "keyboard_arrow_down" at bounding box center [966, 305] width 19 height 19
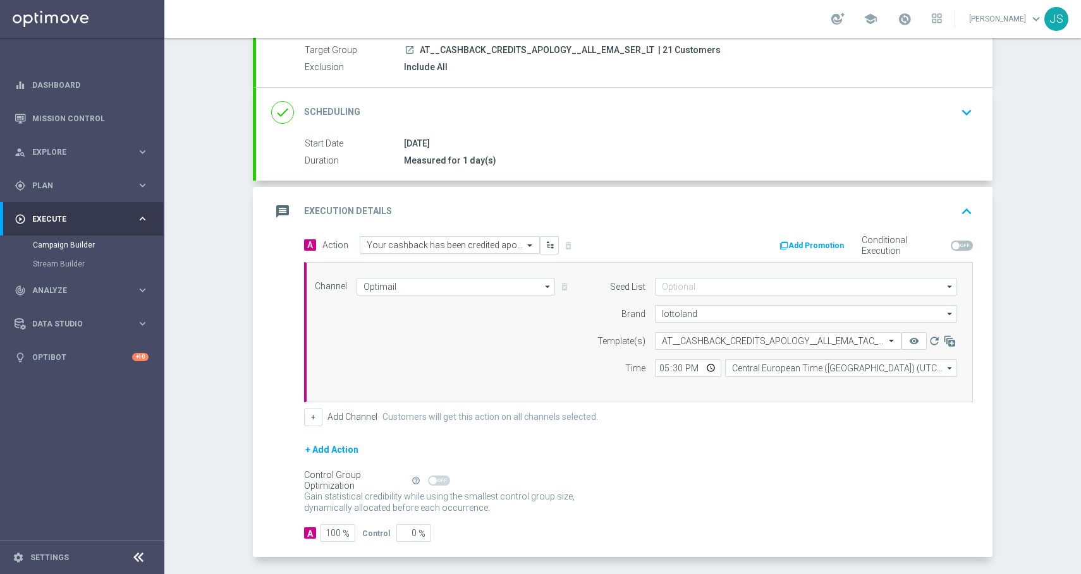
click at [420, 241] on input "text" at bounding box center [437, 245] width 141 height 11
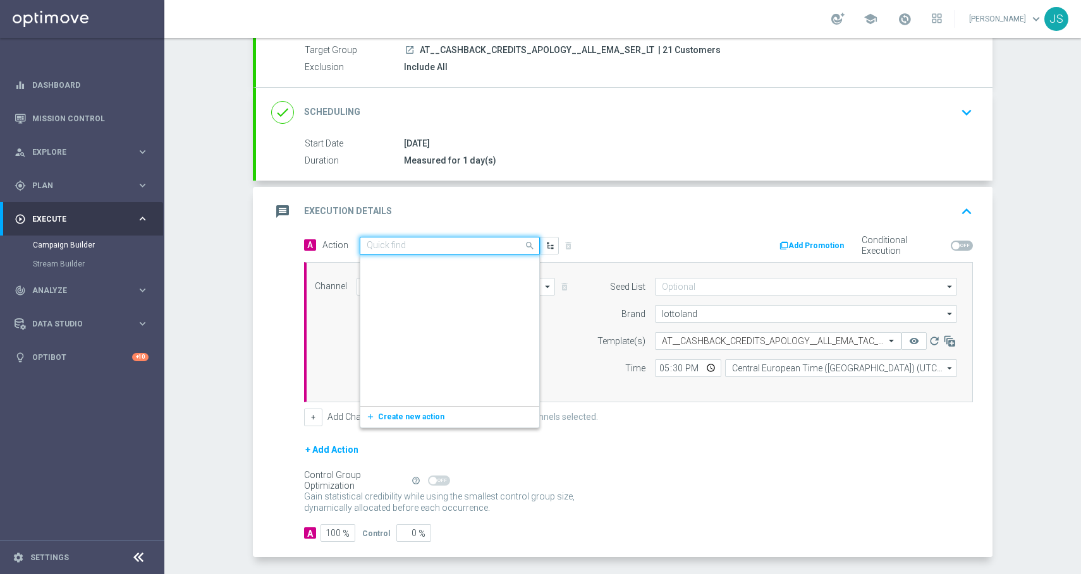
scroll to position [696118, 0]
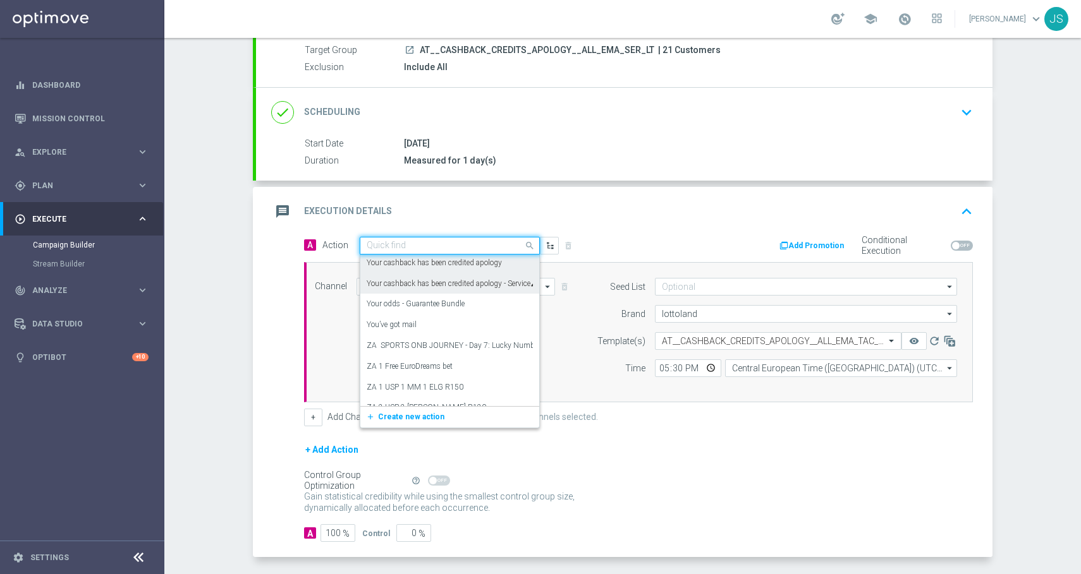
click at [430, 285] on label "Your cashback has been credited apology - Service" at bounding box center [449, 284] width 164 height 11
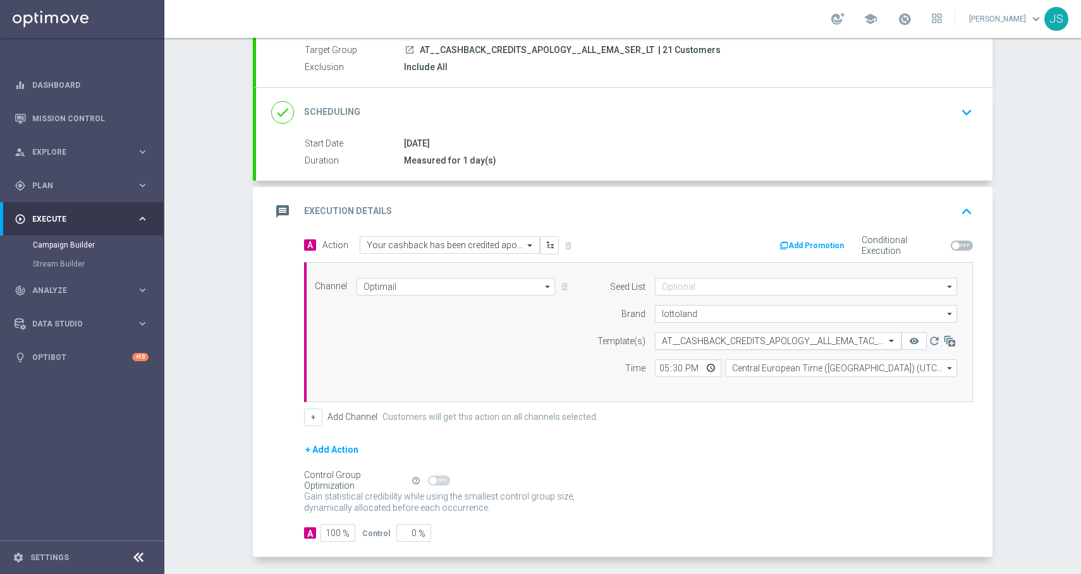
click at [778, 343] on input "text" at bounding box center [765, 341] width 207 height 11
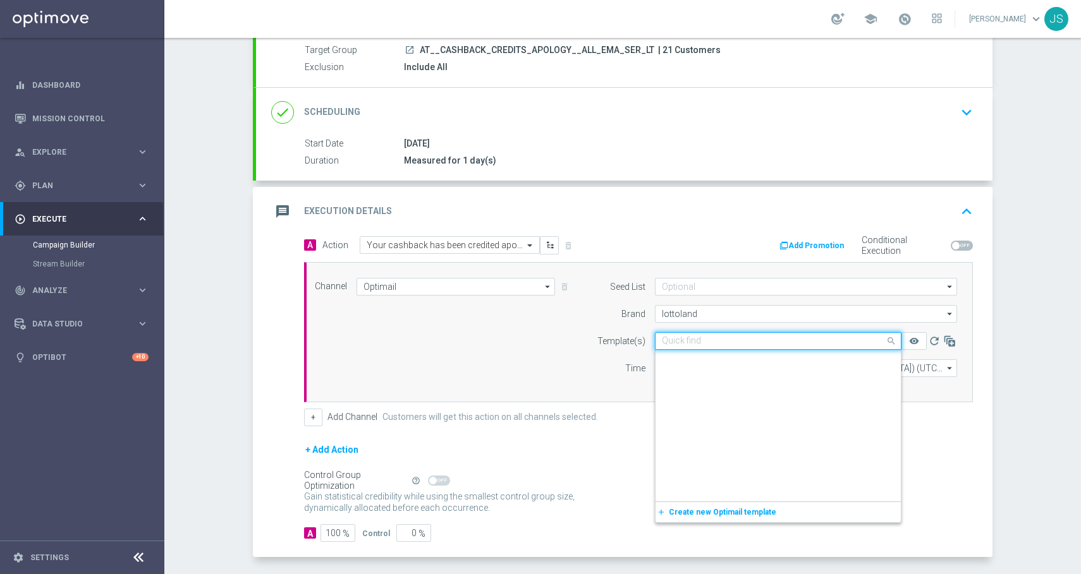
scroll to position [3733, 0]
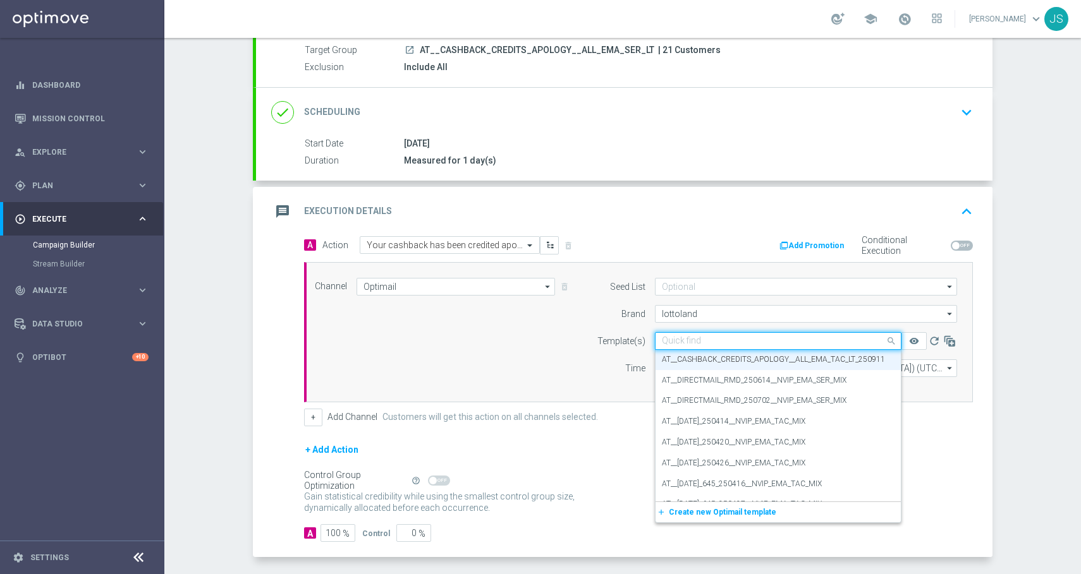
paste input "AT__CASHBACK_CREDITS_APOLOGY__ALL_EMA_SER_LT_250911"
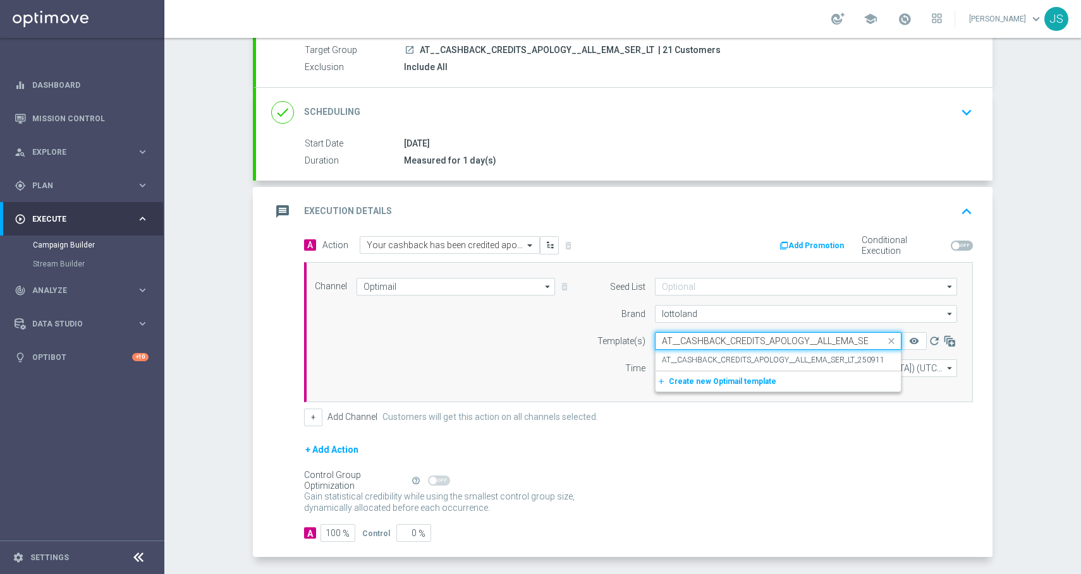
scroll to position [0, 0]
click at [768, 361] on label "AT__CASHBACK_CREDITS_APOLOGY__ALL_EMA_SER_LT_250911" at bounding box center [773, 360] width 222 height 11
type input "AT__CASHBACK_CREDITS_APOLOGY__ALL_EMA_SER_LT_250911"
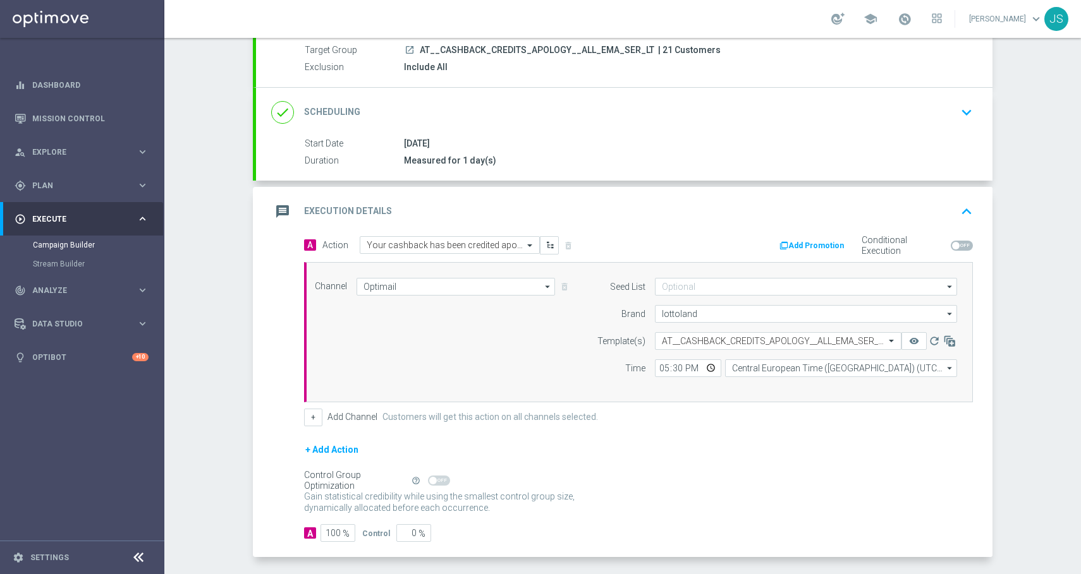
scroll to position [171, 0]
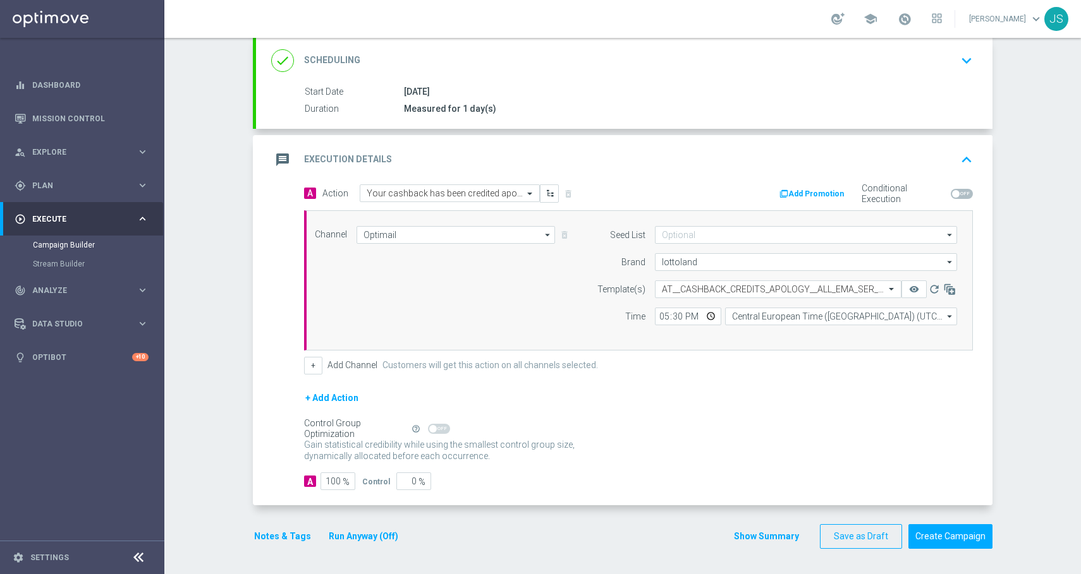
click at [293, 537] on button "Notes & Tags" at bounding box center [282, 537] width 59 height 16
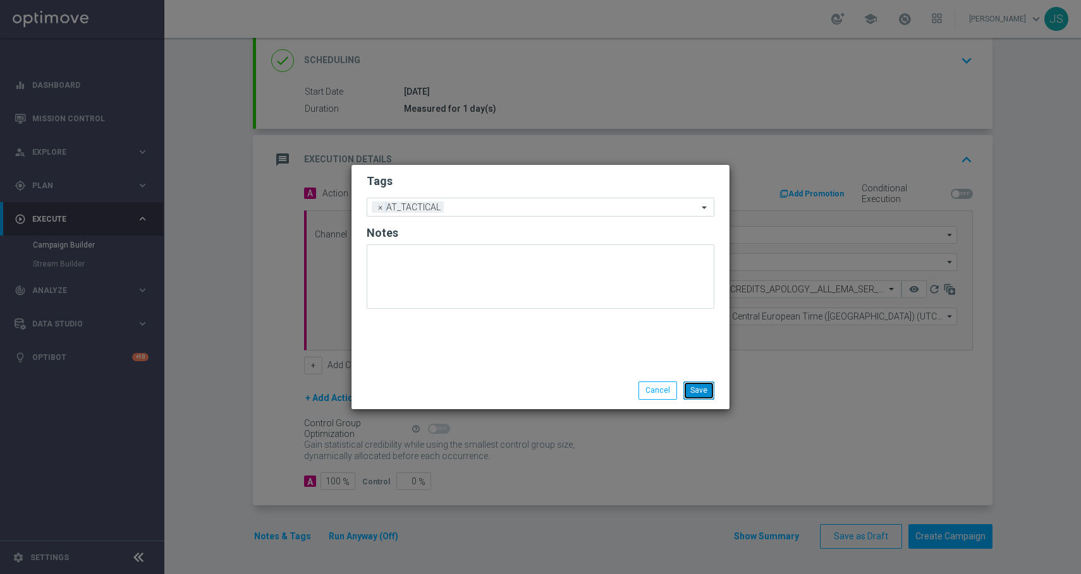
click at [711, 395] on button "Save" at bounding box center [698, 391] width 31 height 18
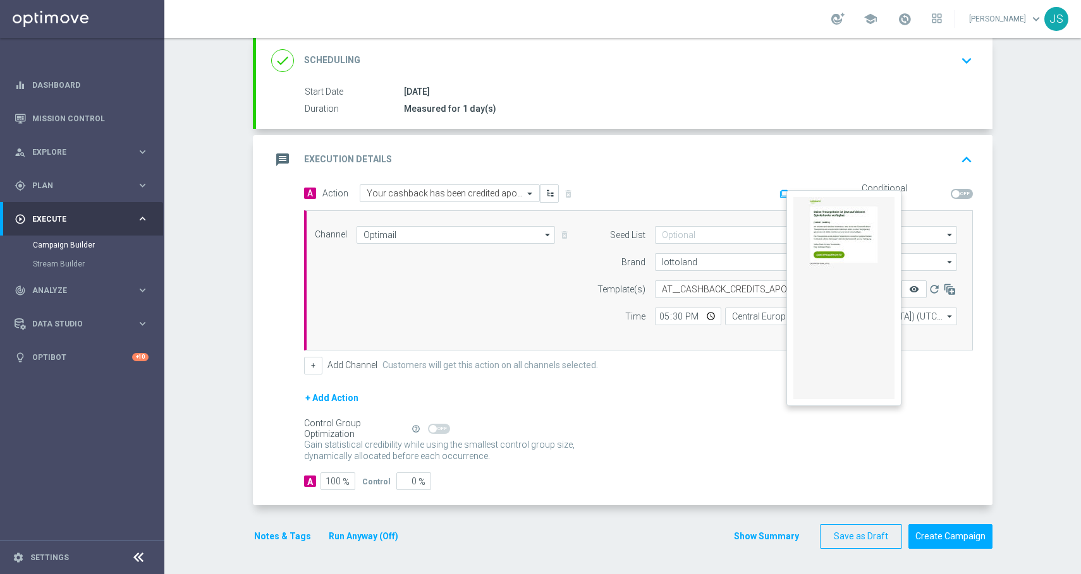
click at [909, 291] on icon "remove_red_eye" at bounding box center [914, 289] width 10 height 10
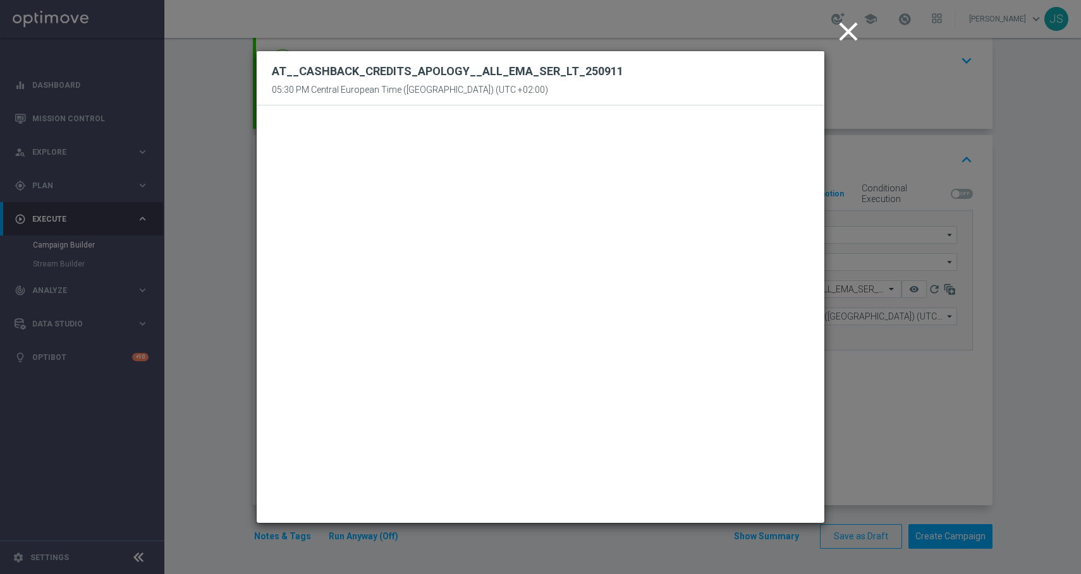
click at [847, 31] on icon "close" at bounding box center [848, 32] width 32 height 32
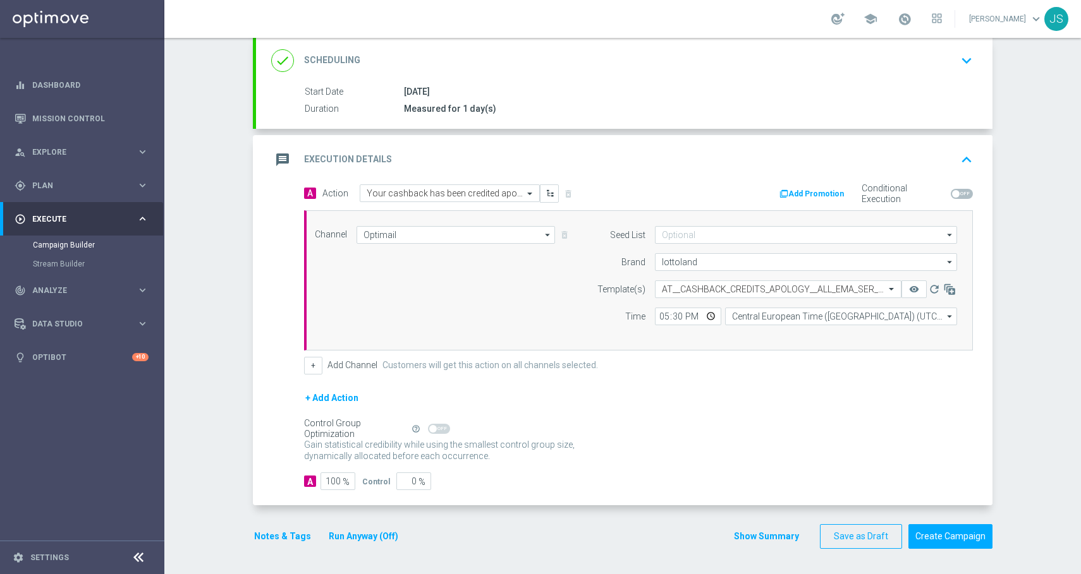
scroll to position [0, 0]
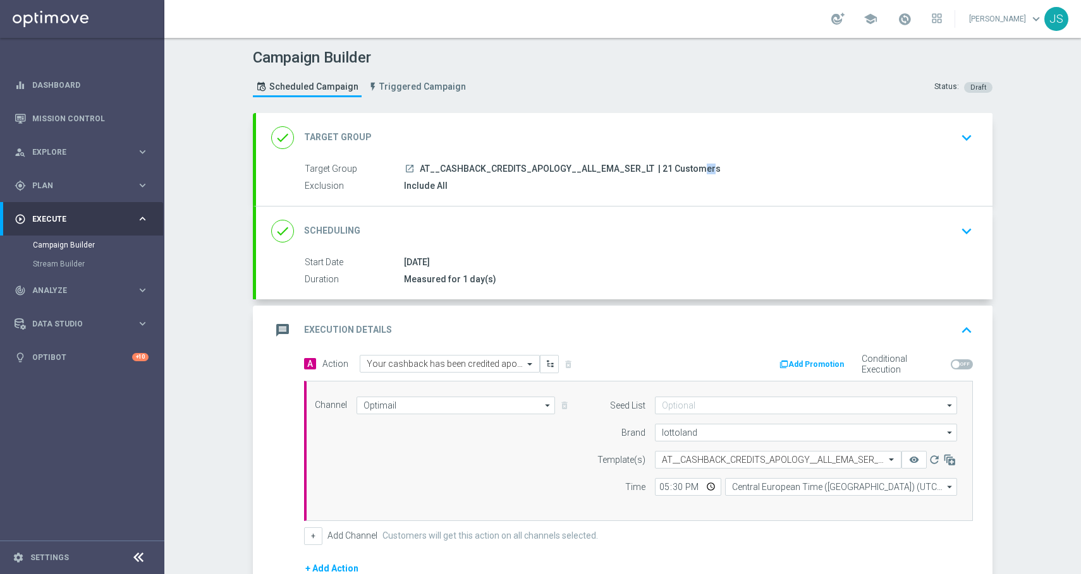
drag, startPoint x: 660, startPoint y: 171, endPoint x: 650, endPoint y: 167, distance: 11.4
click at [658, 167] on span "| 21 Customers" at bounding box center [689, 169] width 63 height 11
copy span "21"
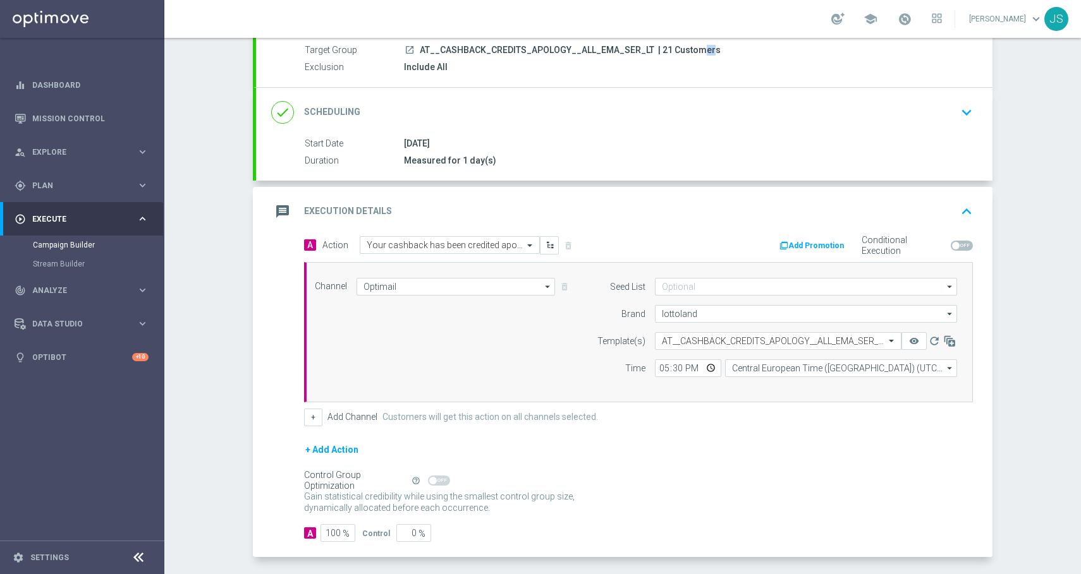
scroll to position [171, 0]
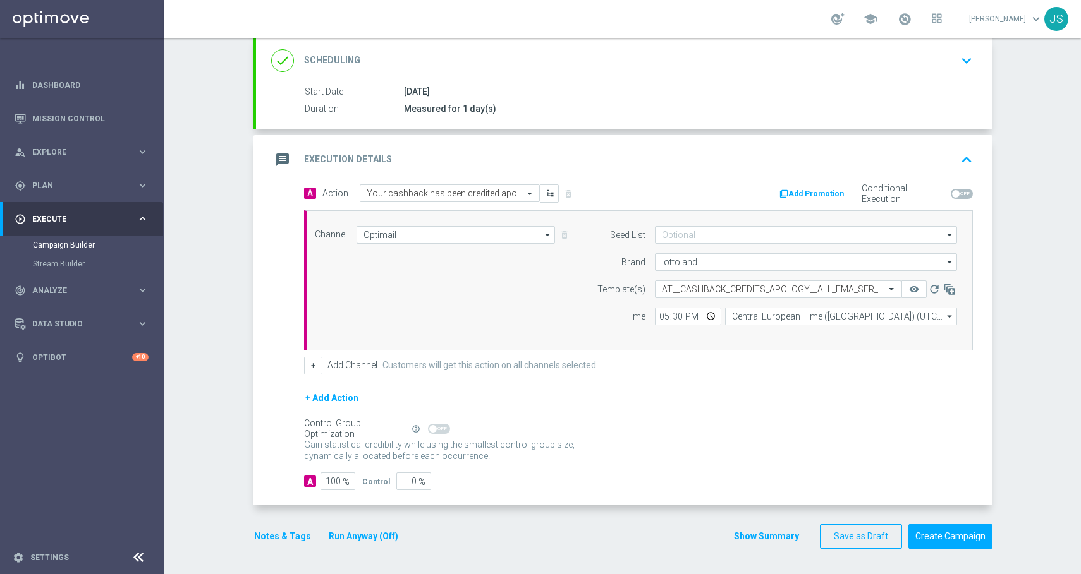
click at [262, 537] on button "Notes & Tags" at bounding box center [282, 537] width 59 height 16
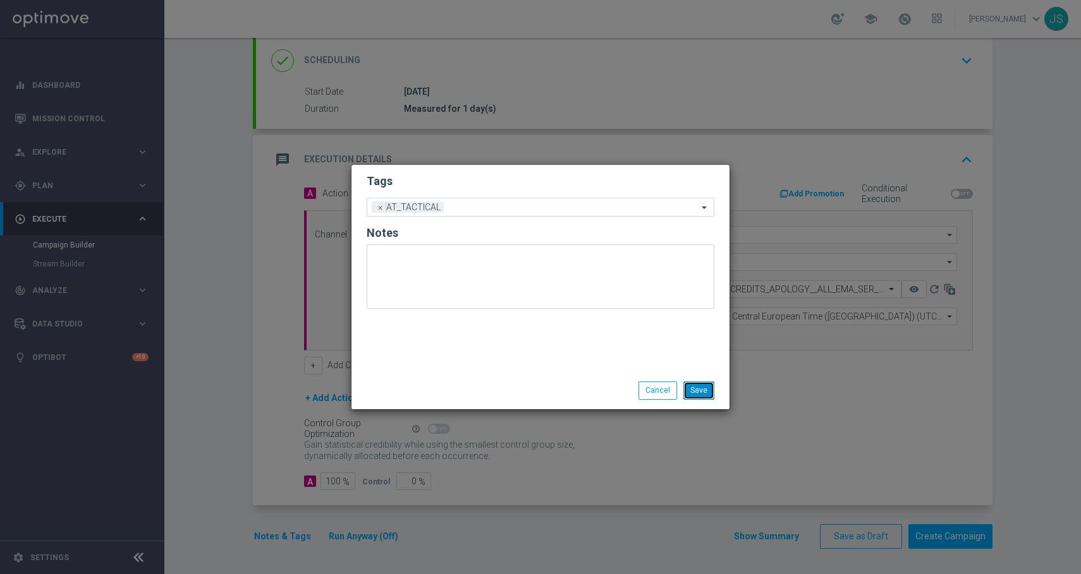
click at [707, 390] on button "Save" at bounding box center [698, 391] width 31 height 18
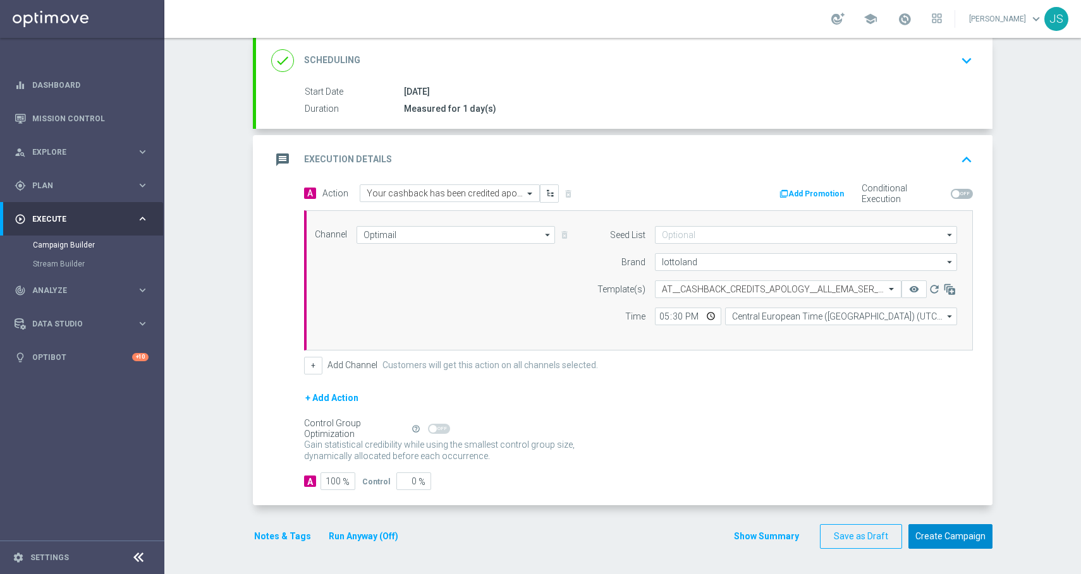
click at [969, 544] on button "Create Campaign" at bounding box center [950, 537] width 84 height 25
